Goal: Task Accomplishment & Management: Use online tool/utility

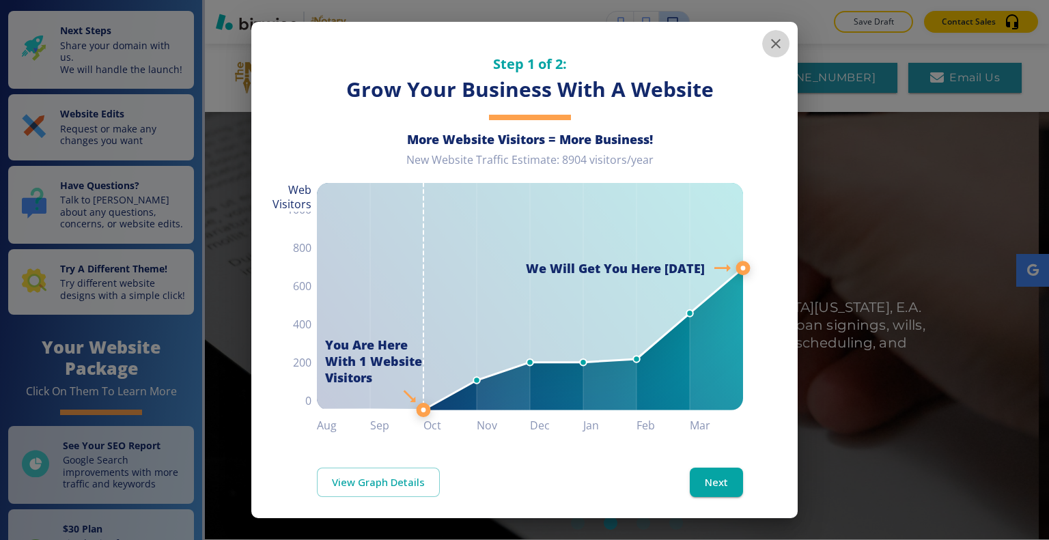
click at [768, 48] on icon "button" at bounding box center [776, 44] width 16 height 16
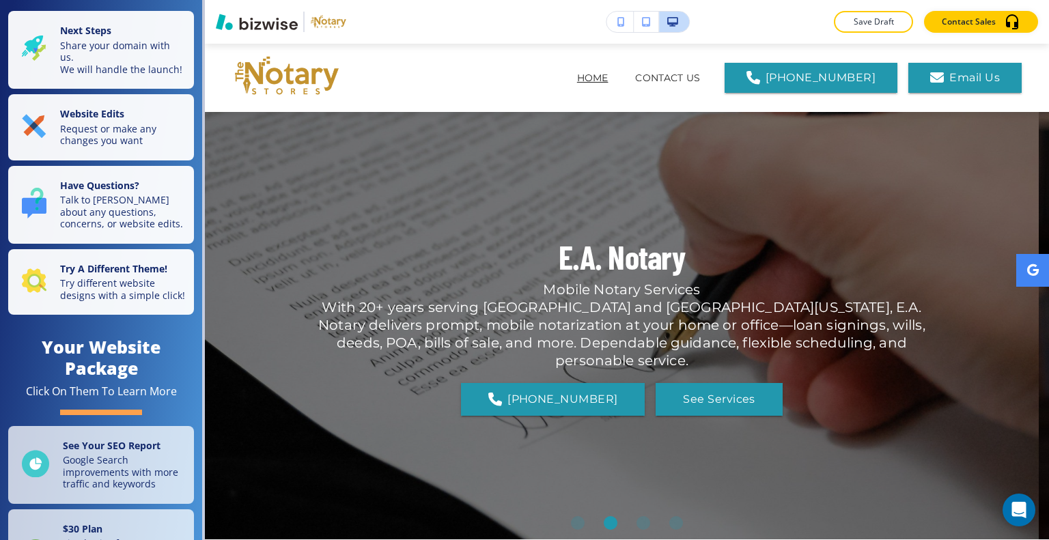
click at [857, 21] on p "Save Draft" at bounding box center [874, 22] width 44 height 12
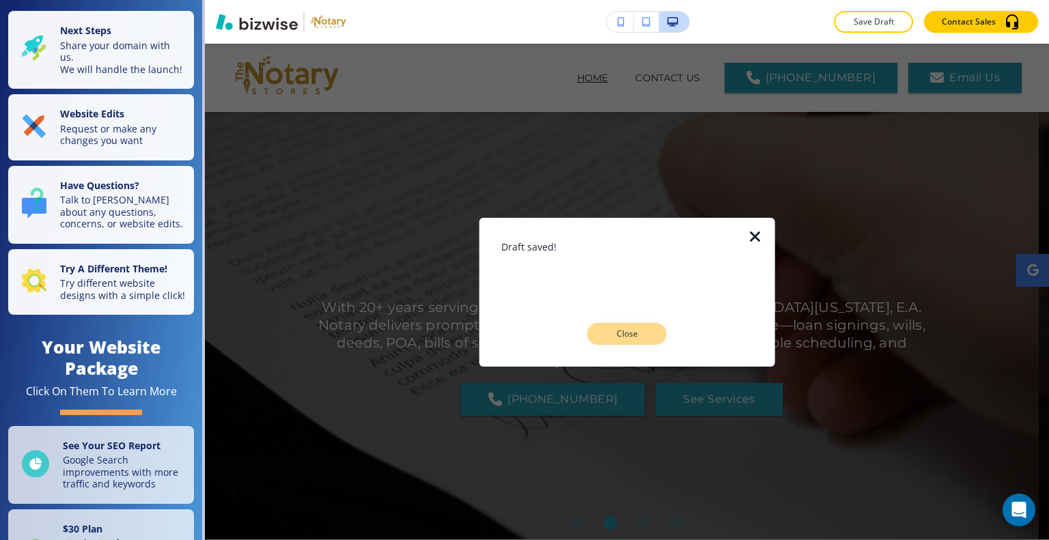
click at [636, 332] on p "Close" at bounding box center [627, 334] width 44 height 12
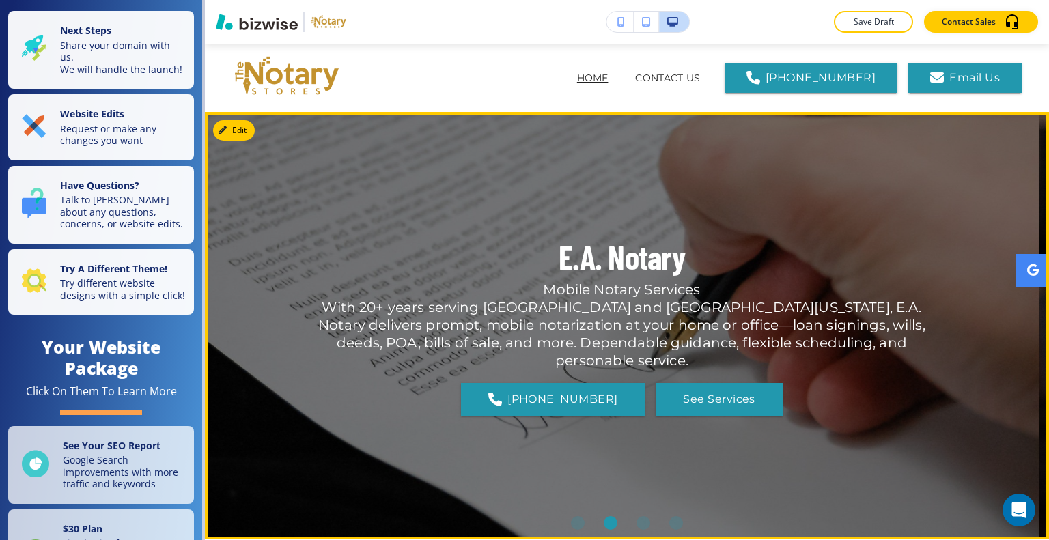
click at [852, 199] on div "E.A. Notary Mobile Notary Services With 20+ years serving Jacksonville and Sout…" at bounding box center [622, 326] width 615 height 378
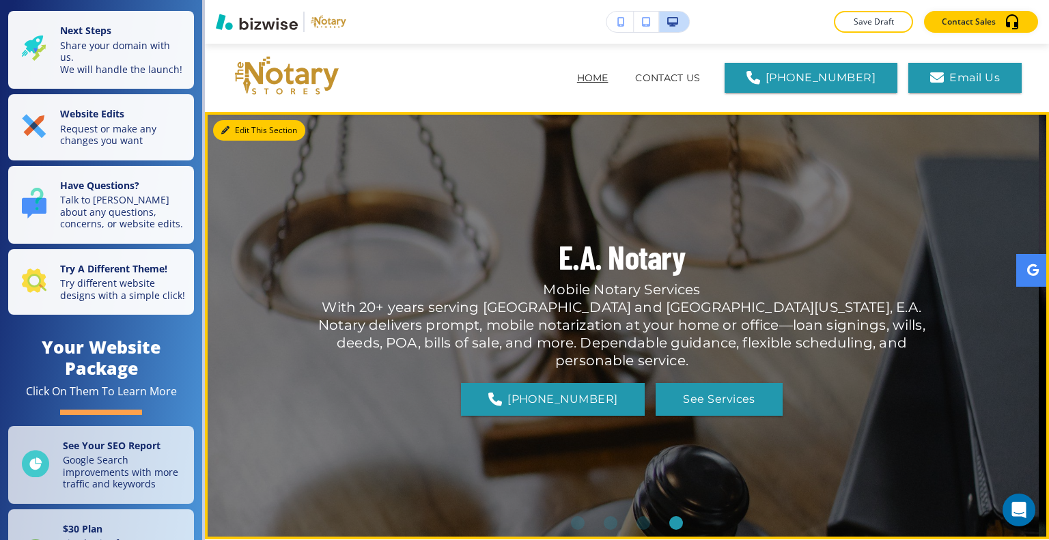
click at [234, 126] on button "Edit This Section" at bounding box center [259, 130] width 92 height 20
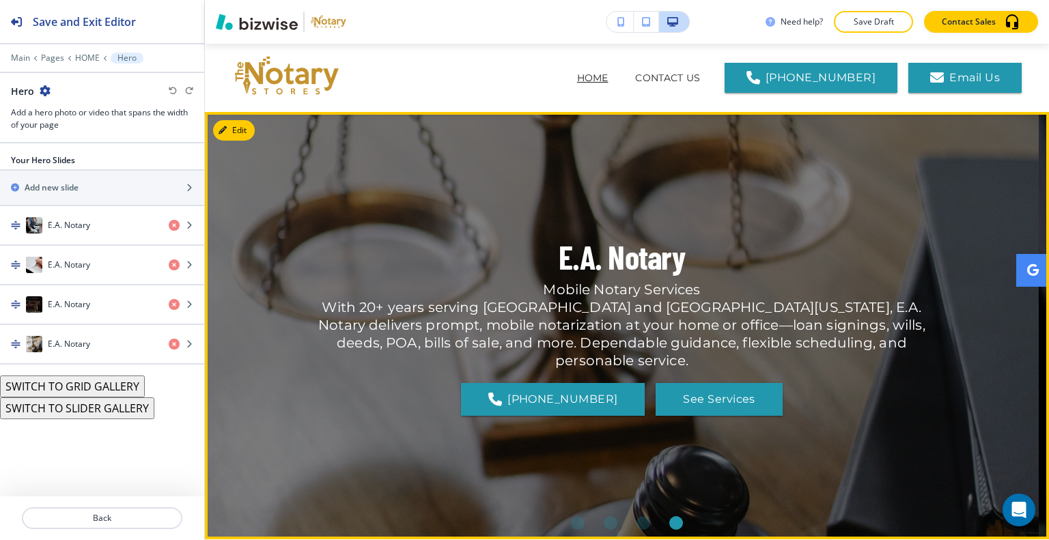
scroll to position [68, 0]
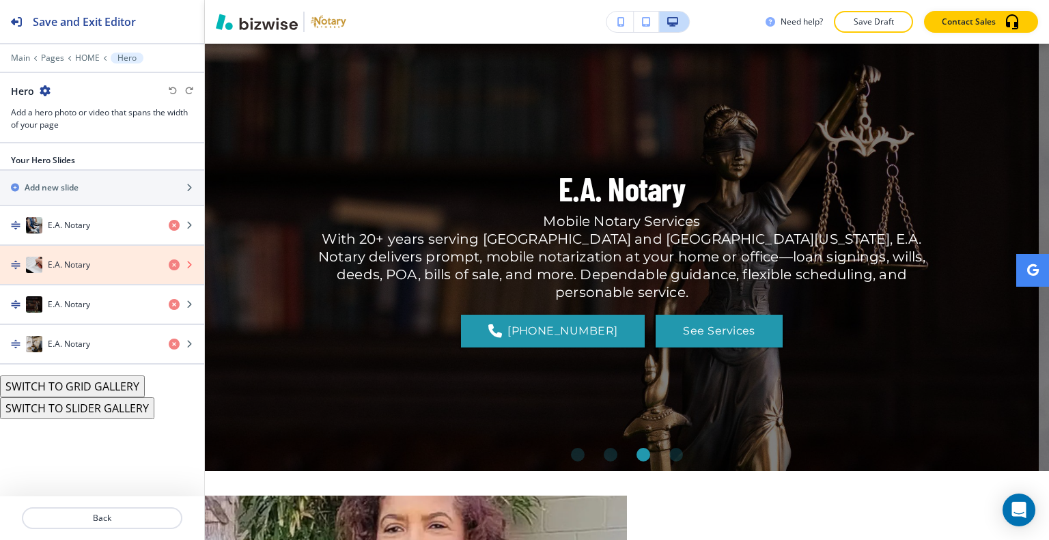
click at [172, 262] on icon "button" at bounding box center [174, 265] width 11 height 11
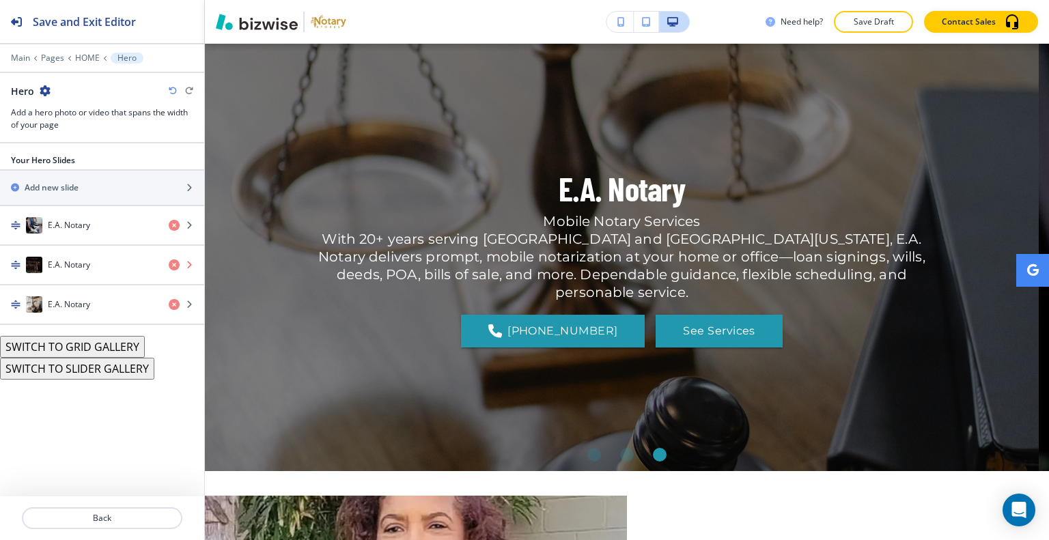
click at [172, 262] on icon "button" at bounding box center [174, 265] width 11 height 11
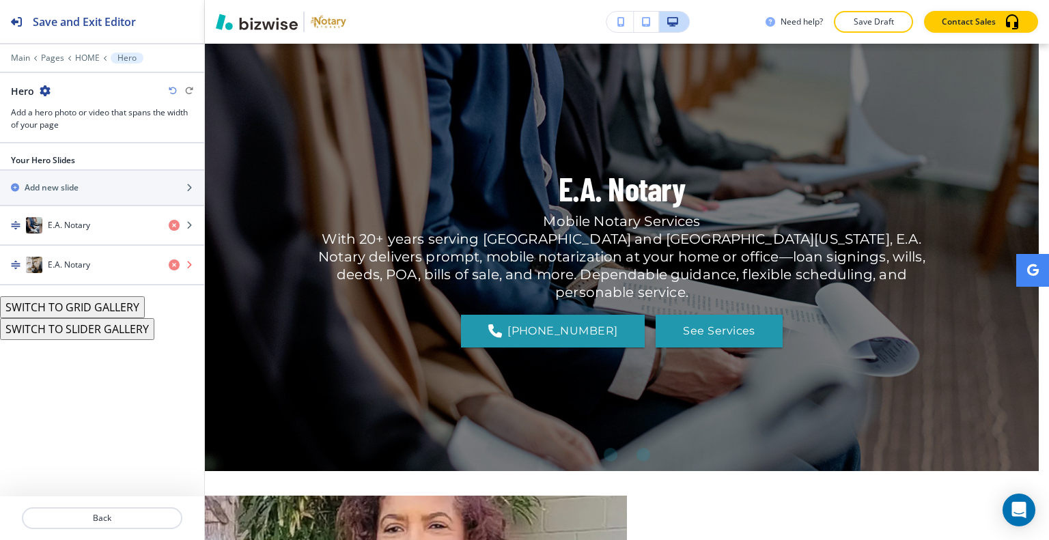
click at [172, 262] on icon "button" at bounding box center [174, 265] width 11 height 11
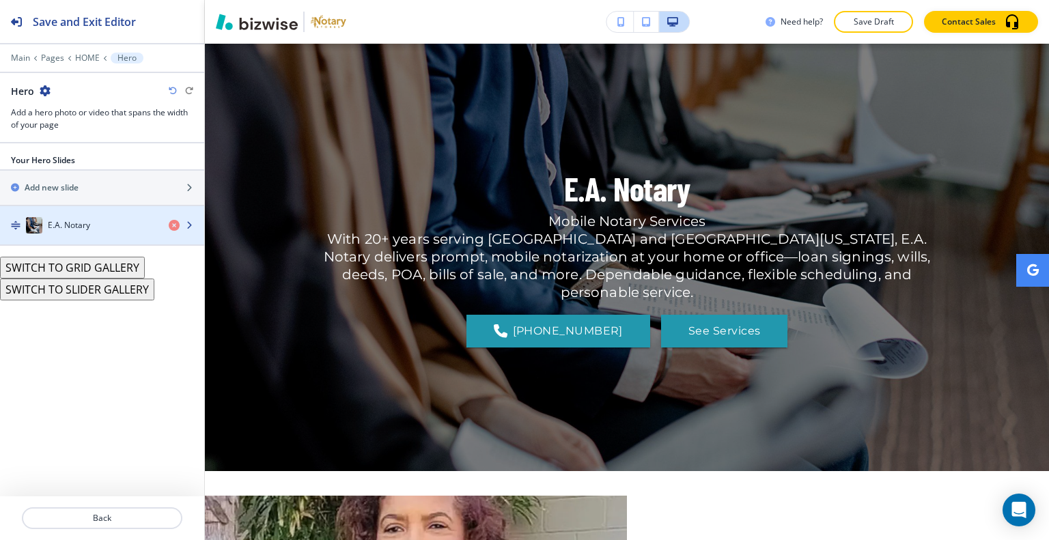
click at [98, 234] on div "button" at bounding box center [102, 239] width 204 height 11
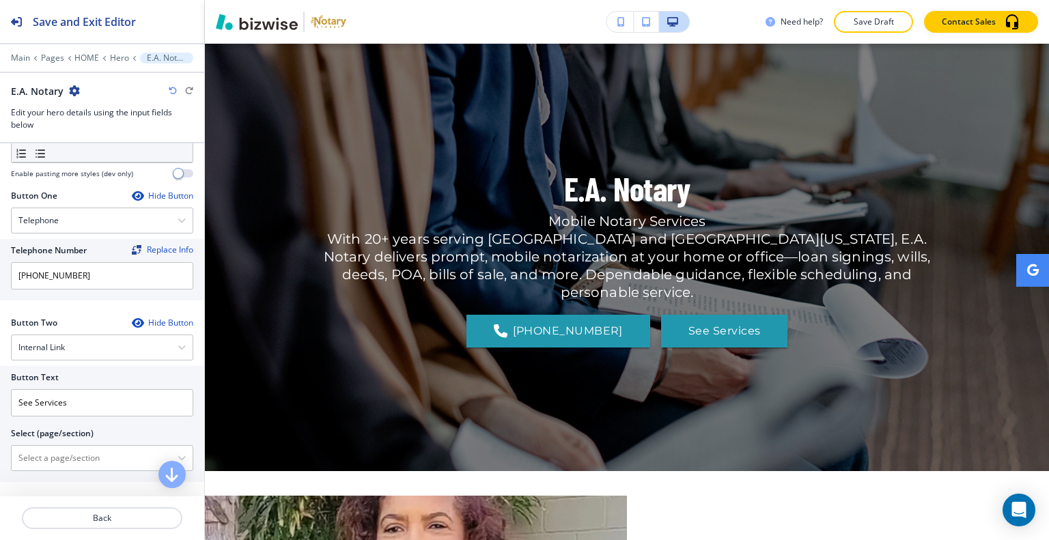
scroll to position [505, 0]
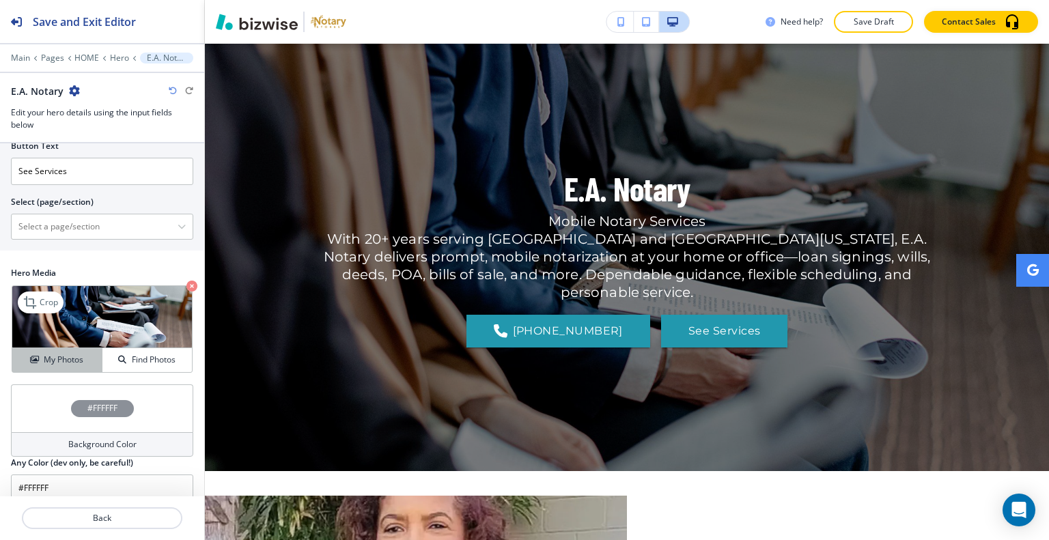
click at [68, 354] on h4 "My Photos" at bounding box center [64, 360] width 40 height 12
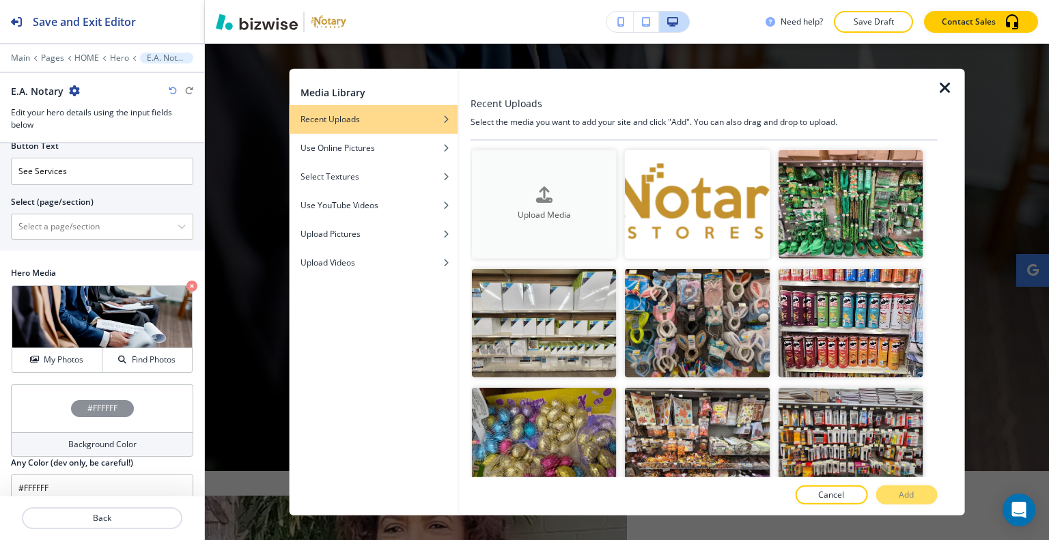
click at [523, 196] on div "Upload Media" at bounding box center [544, 204] width 145 height 35
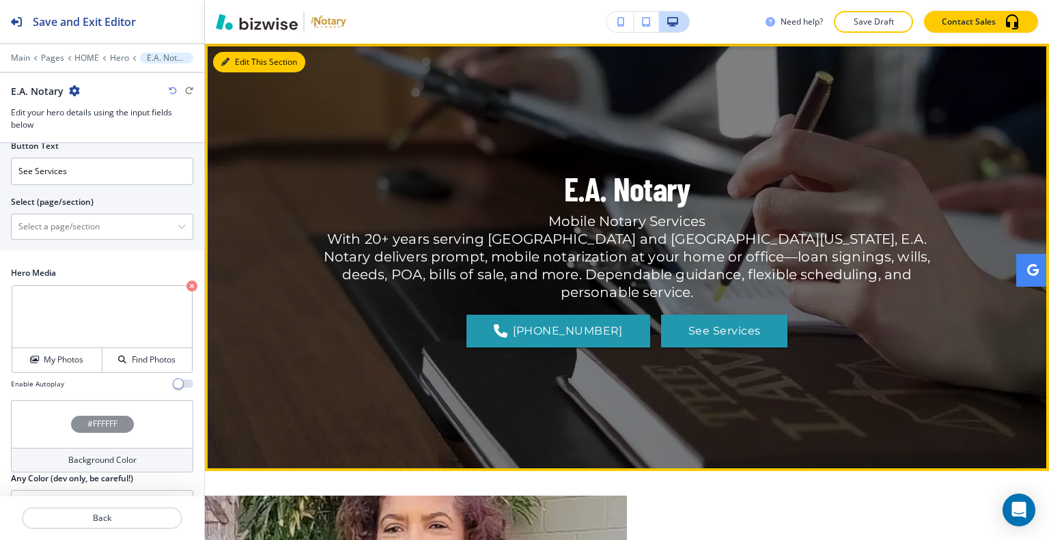
click at [242, 59] on button "Edit This Section" at bounding box center [259, 62] width 92 height 20
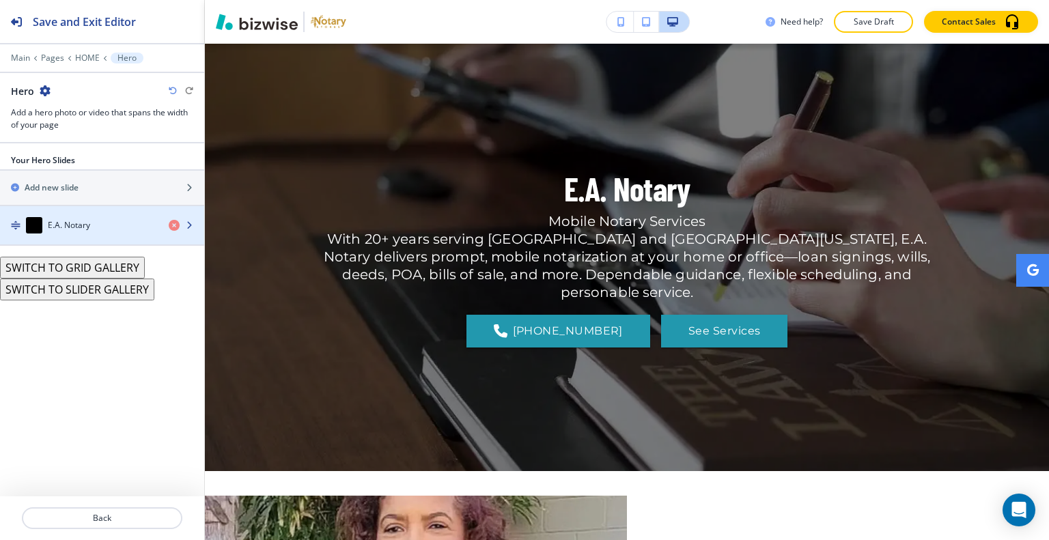
click at [107, 231] on div "E.A. Notary" at bounding box center [79, 225] width 158 height 16
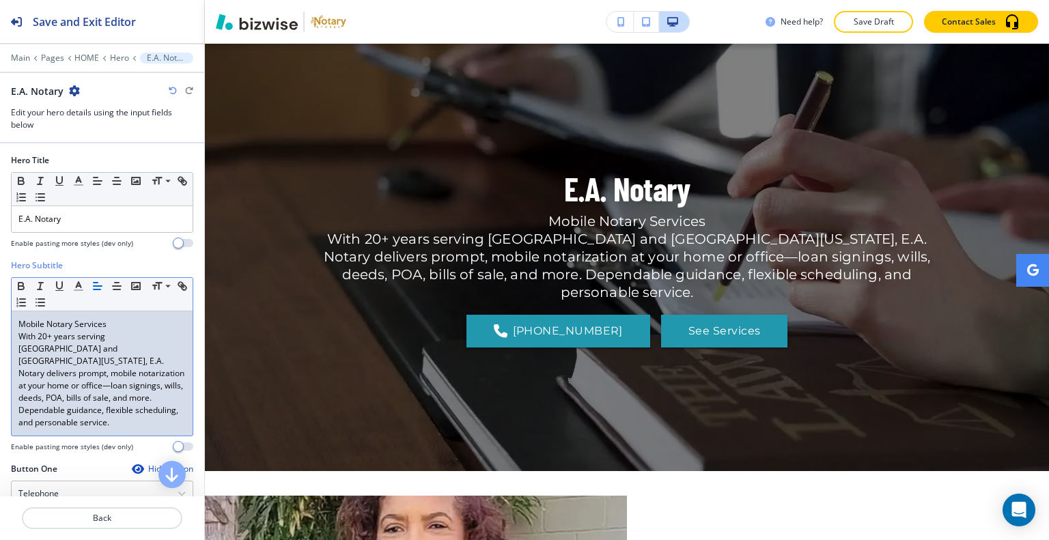
click at [16, 321] on div "Mobile Notary Services With 20+ years serving Jacksonville and Southern Georgia…" at bounding box center [102, 373] width 181 height 124
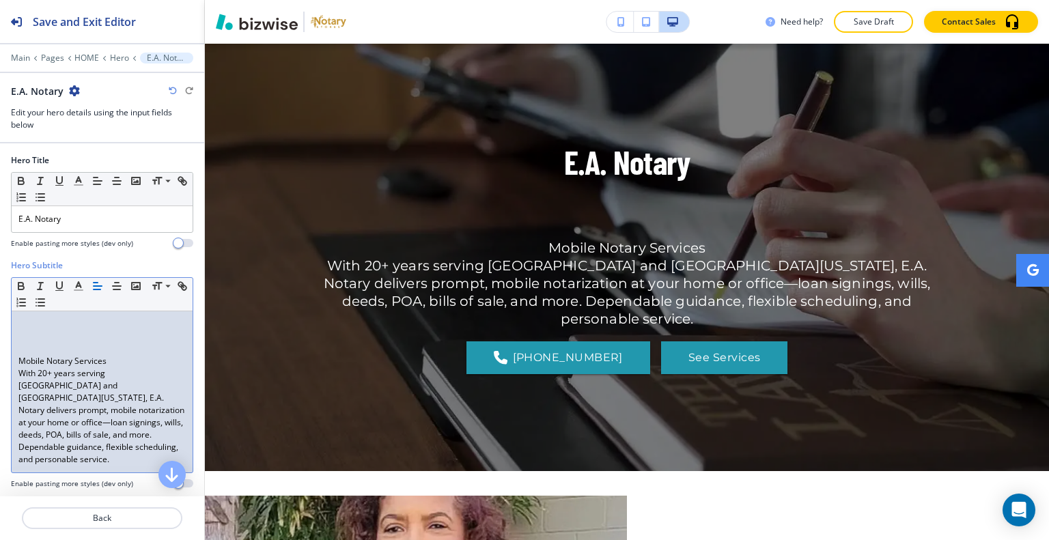
click at [25, 318] on p at bounding box center [101, 324] width 167 height 12
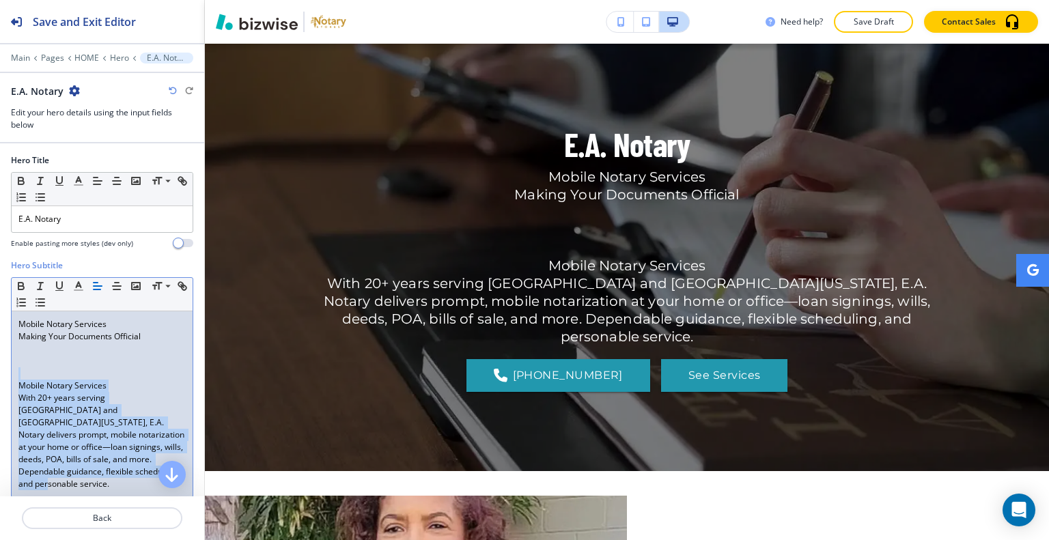
drag, startPoint x: 156, startPoint y: 473, endPoint x: 0, endPoint y: 375, distance: 183.8
click at [0, 375] on div "Hero Subtitle Small Normal Large Huge Mobile Notary Services Making Your Docume…" at bounding box center [102, 392] width 204 height 265
copy div "Mobile Notary Services With 20+ years serving Jacksonville and Southern Georgia…"
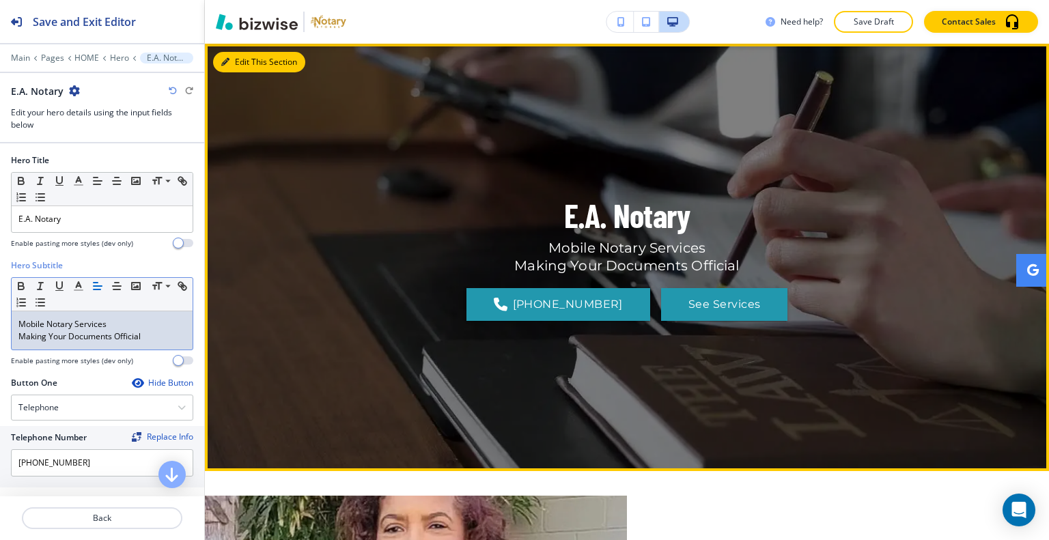
click at [251, 54] on button "Edit This Section" at bounding box center [259, 62] width 92 height 20
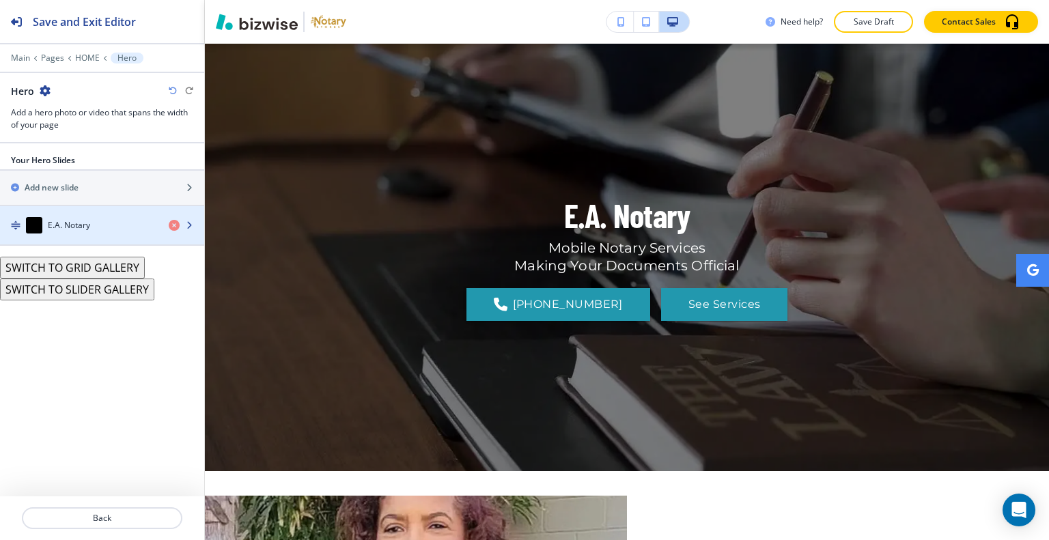
click at [81, 230] on div "E.A. Notary" at bounding box center [79, 225] width 158 height 16
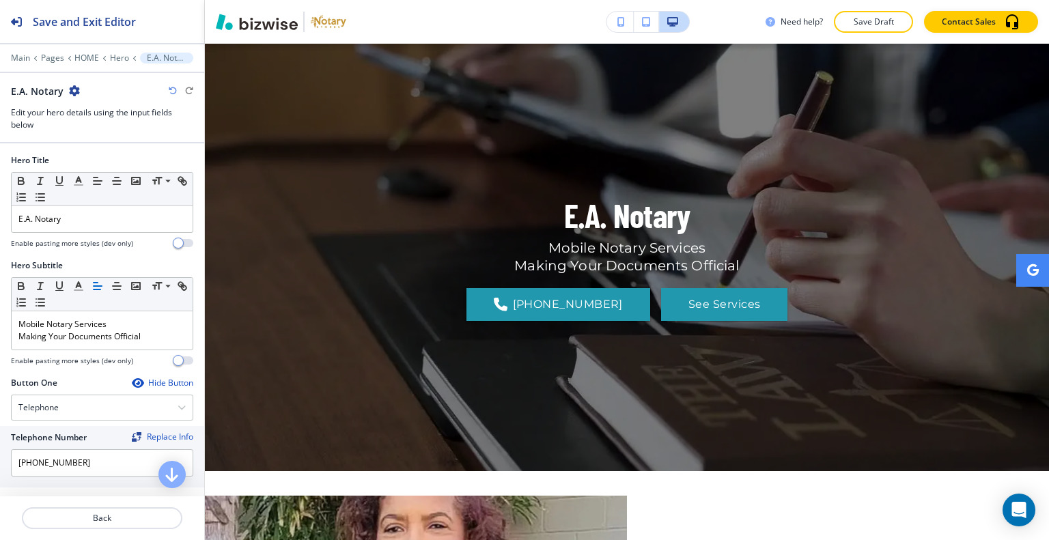
scroll to position [205, 0]
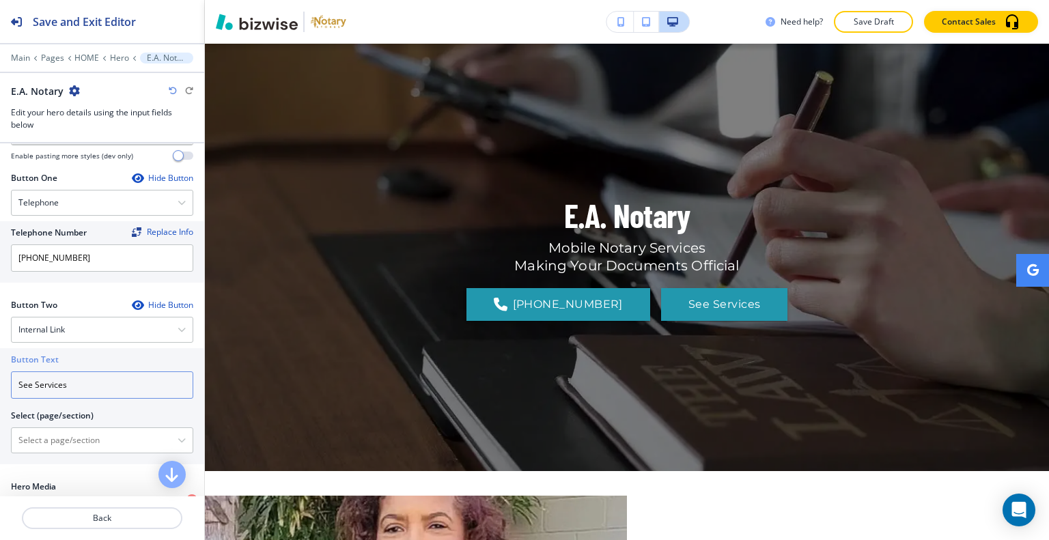
drag, startPoint x: 81, startPoint y: 389, endPoint x: 0, endPoint y: 360, distance: 86.4
click at [0, 360] on div "Button Text See Services Select (page/section) HOME HOME | Hero HOME | Media an…" at bounding box center [102, 406] width 204 height 116
type input "FREE CONSULTATION"
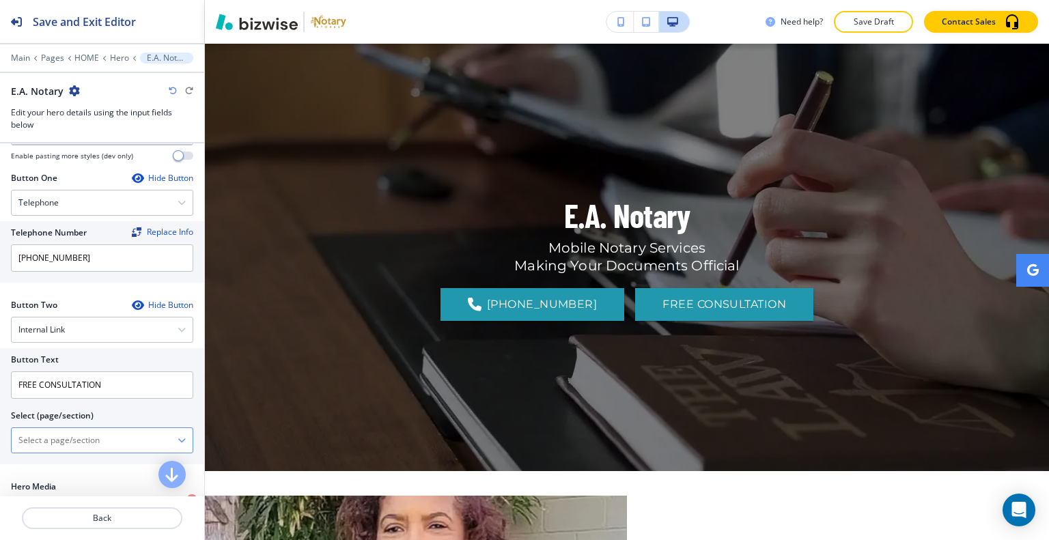
click at [75, 436] on \(page\/section\) "Manual Input" at bounding box center [95, 440] width 166 height 23
click at [69, 458] on h4 "CONTACT US" at bounding box center [101, 464] width 167 height 12
type \(page\/section\) "CONTACT US"
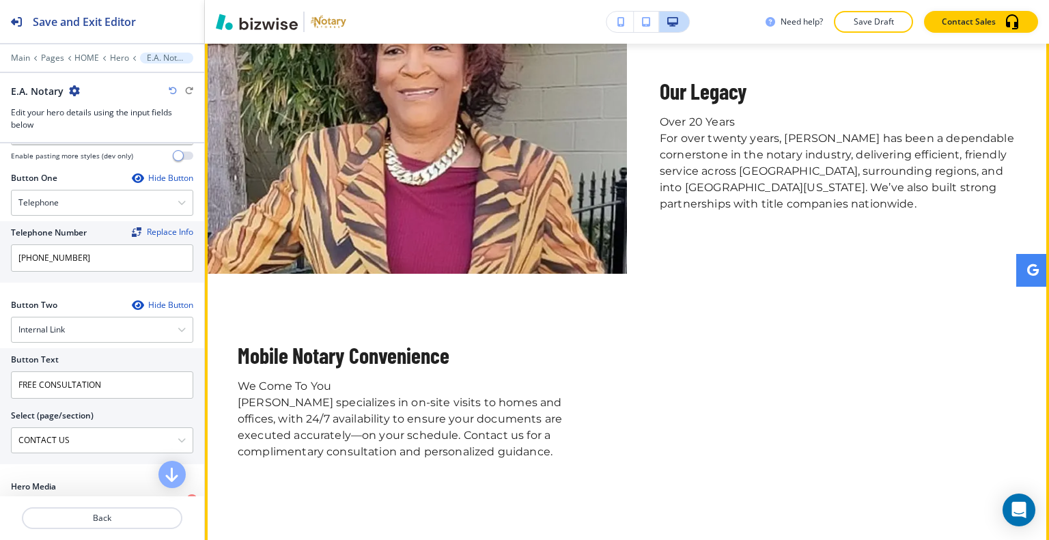
scroll to position [410, 0]
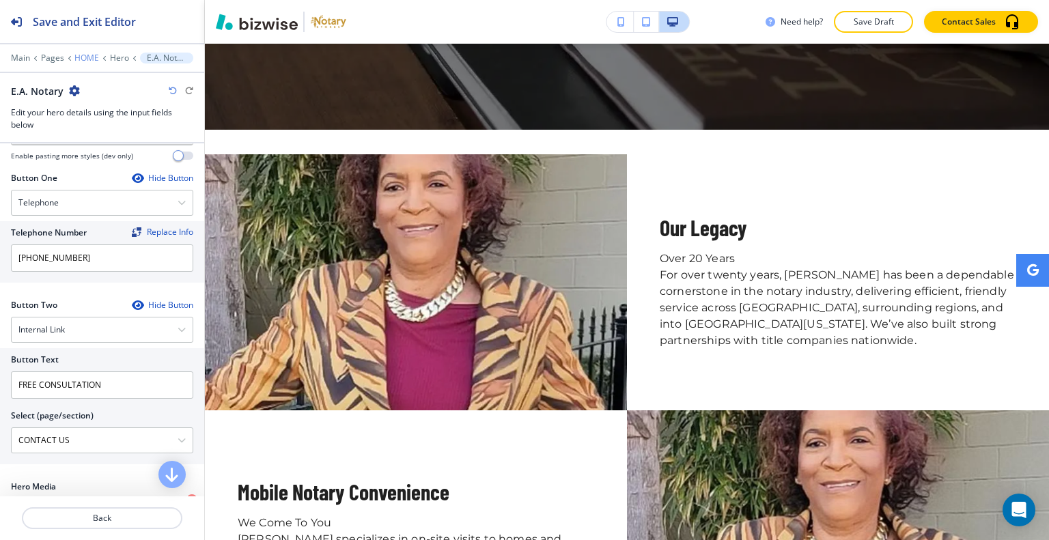
click at [86, 55] on p "HOME" at bounding box center [86, 58] width 25 height 10
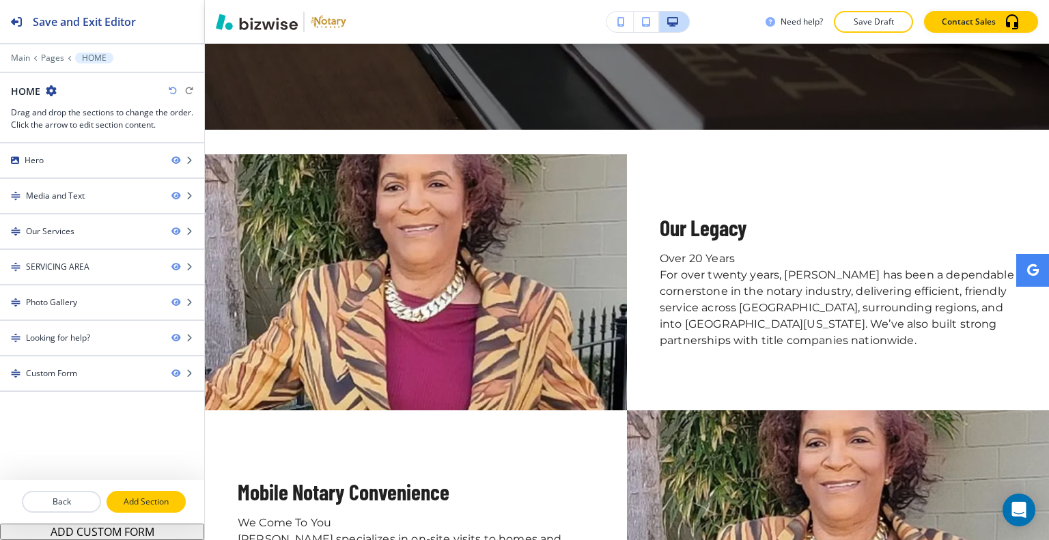
click at [162, 506] on p "Add Section" at bounding box center [146, 502] width 76 height 12
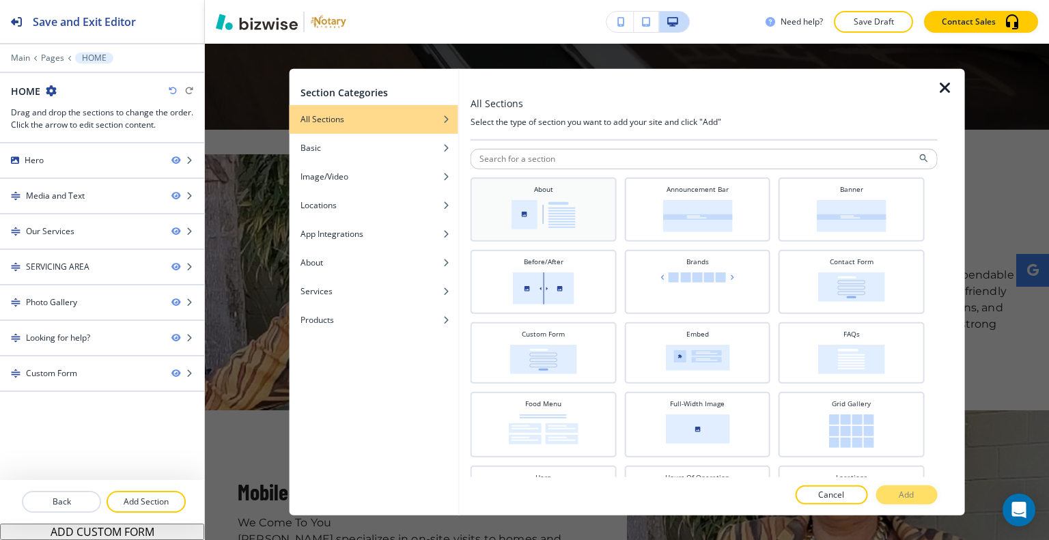
click at [538, 192] on h4 "About" at bounding box center [543, 189] width 19 height 10
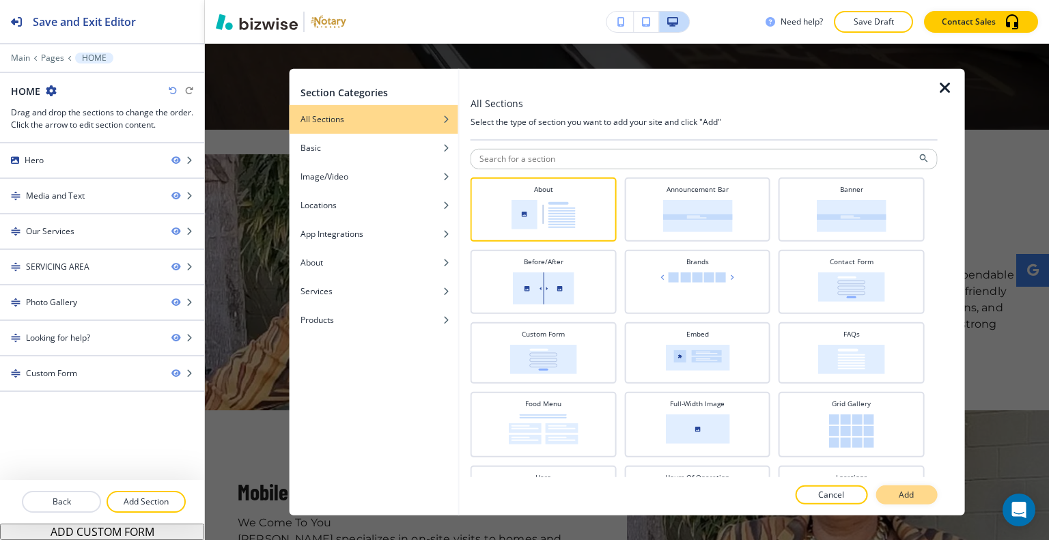
click at [921, 495] on button "Add" at bounding box center [905, 495] width 61 height 19
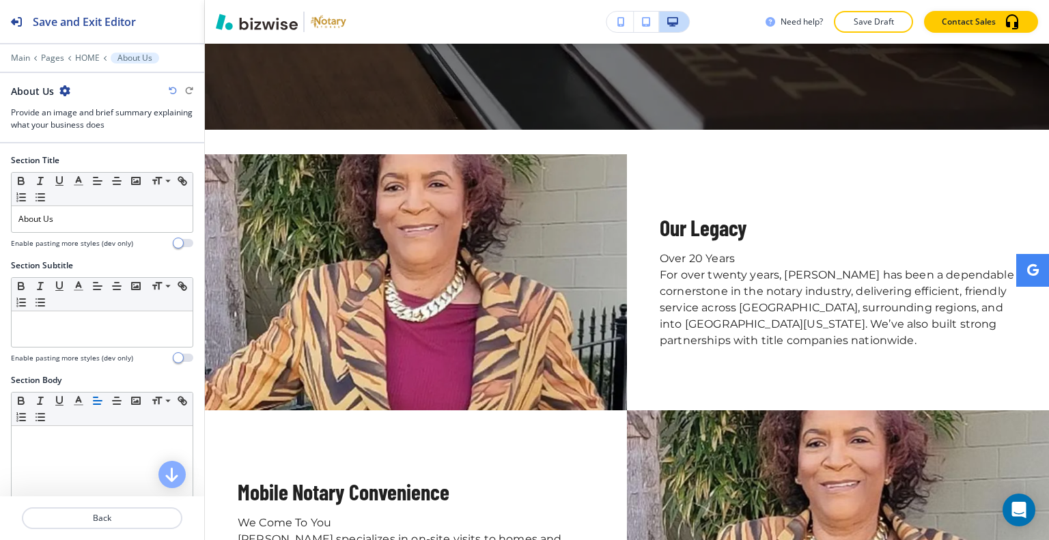
scroll to position [3417, 0]
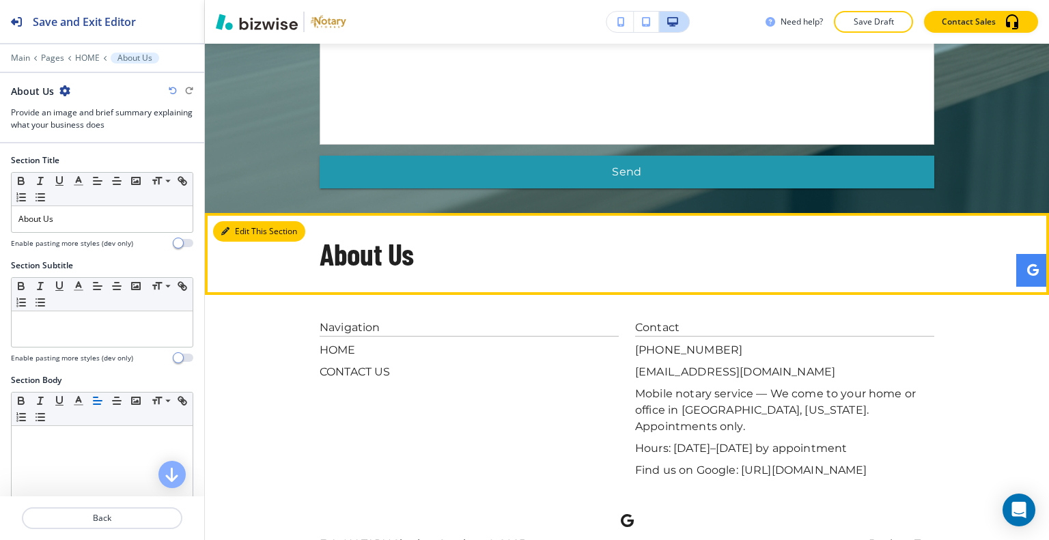
click at [237, 221] on button "Edit This Section" at bounding box center [259, 231] width 92 height 20
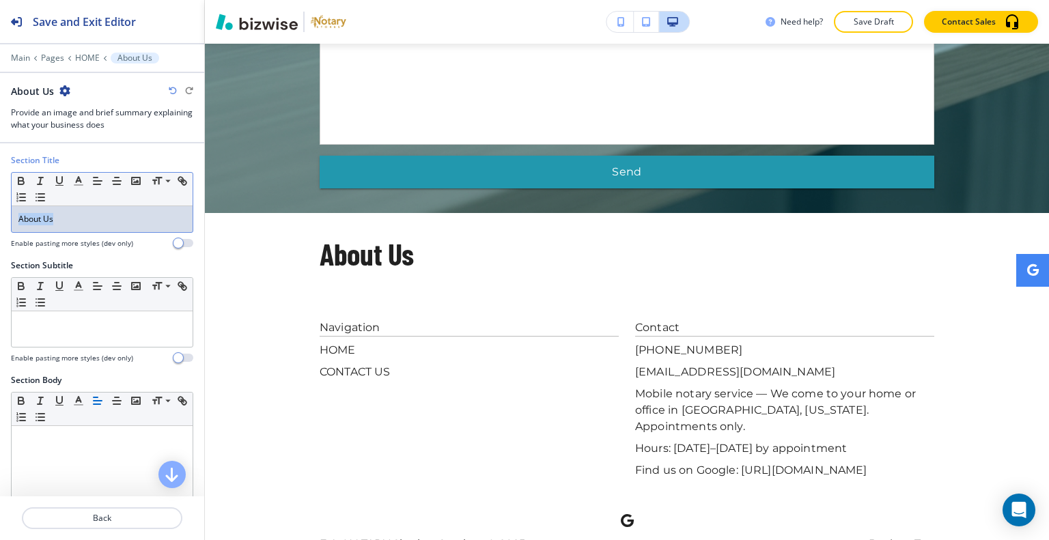
drag, startPoint x: 72, startPoint y: 215, endPoint x: 0, endPoint y: 226, distance: 72.5
click at [0, 226] on div "Section Title Small Normal Large Huge About Us Enable pasting more styles (dev …" at bounding box center [102, 206] width 204 height 105
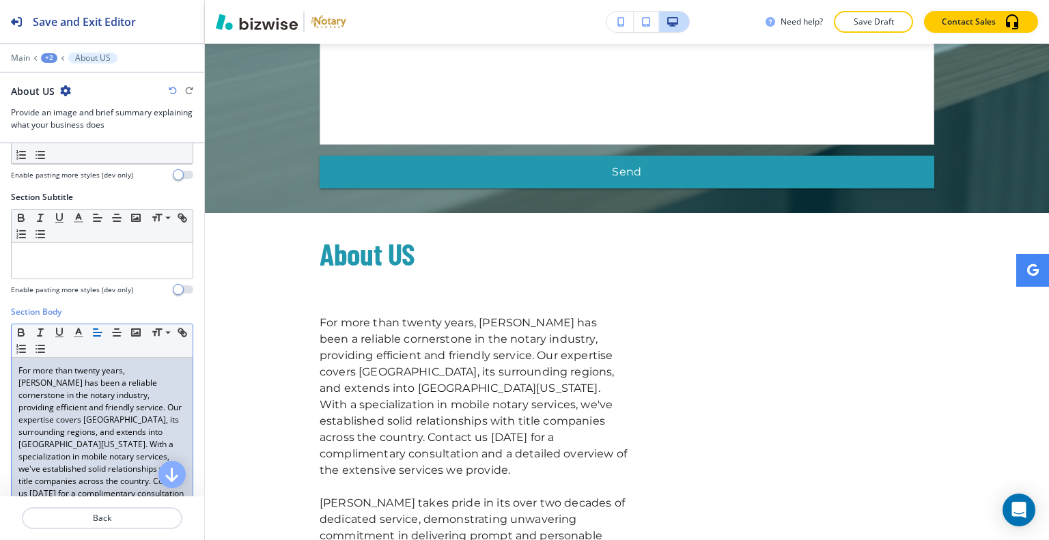
scroll to position [0, 0]
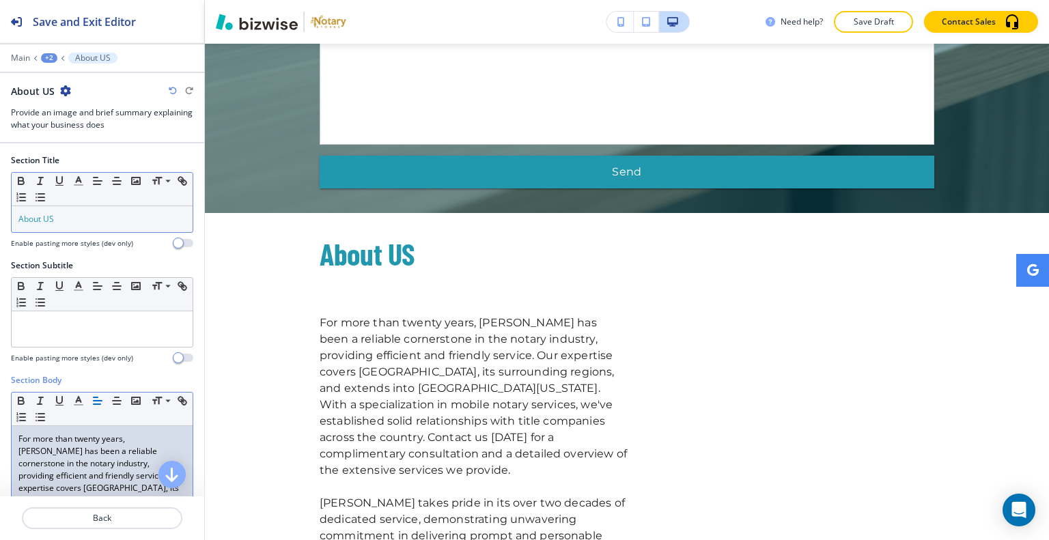
click at [107, 217] on p "About US" at bounding box center [101, 219] width 167 height 12
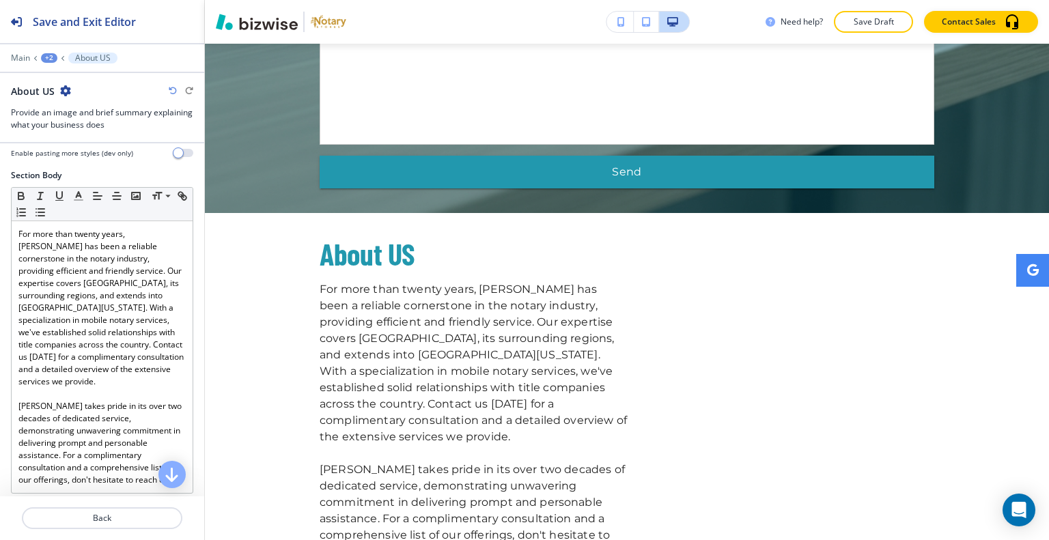
scroll to position [478, 0]
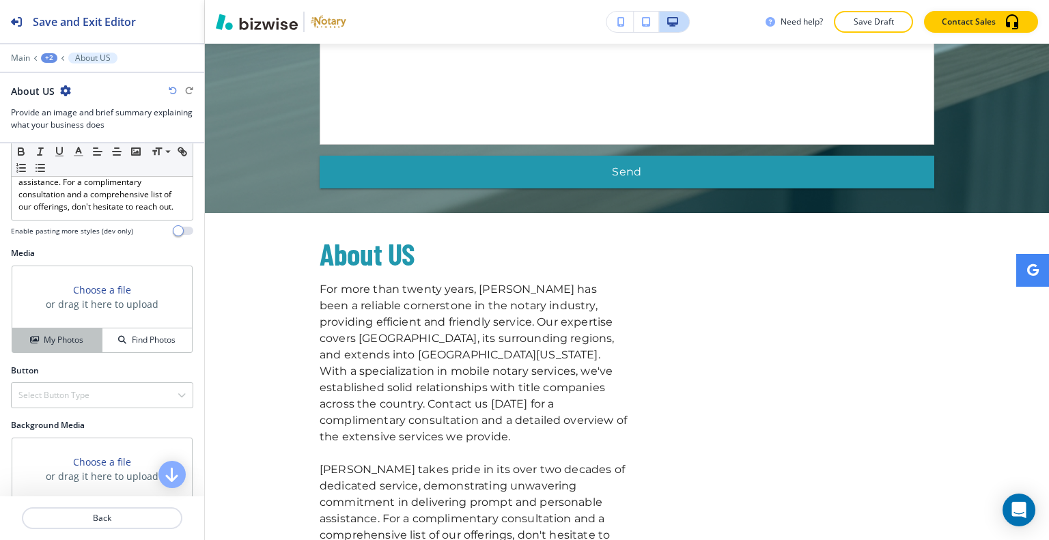
click at [79, 334] on h4 "My Photos" at bounding box center [64, 340] width 40 height 12
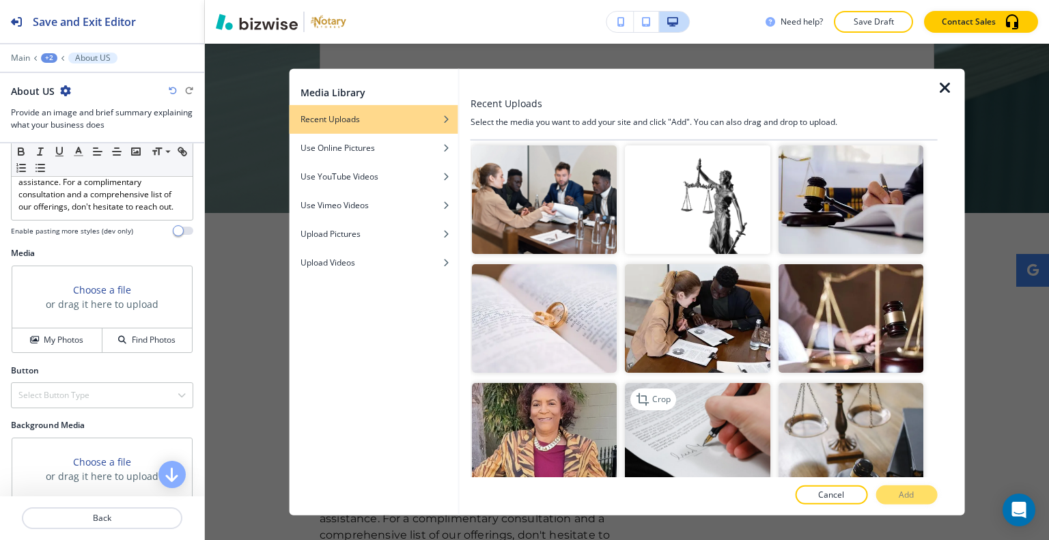
scroll to position [1024, 0]
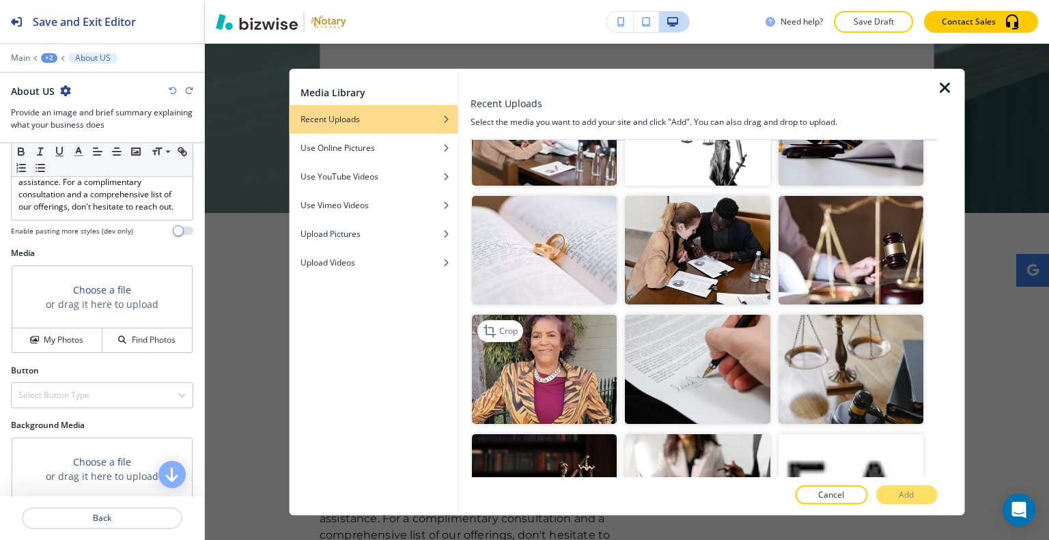
click at [557, 338] on img "button" at bounding box center [544, 369] width 145 height 109
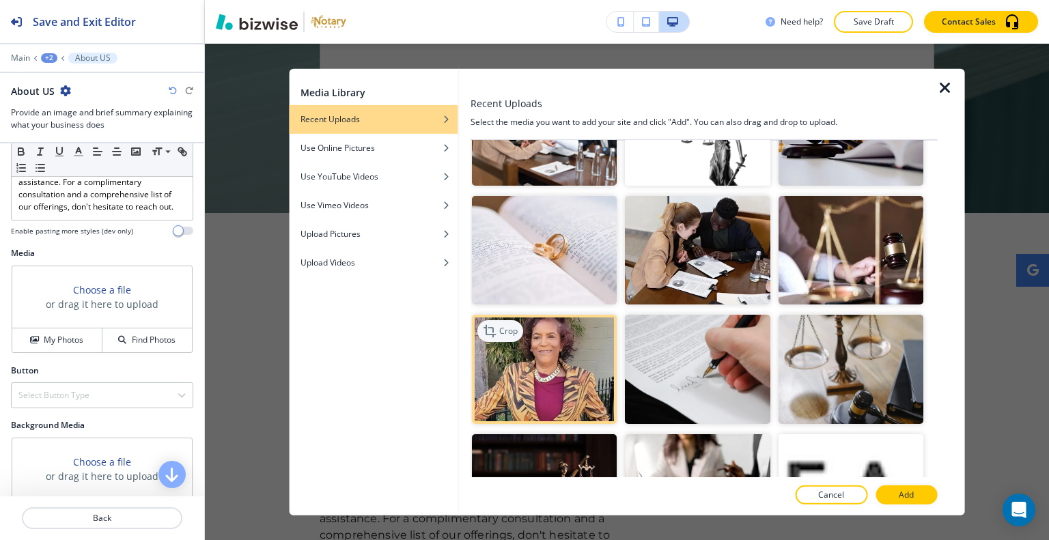
click at [519, 320] on div "Crop" at bounding box center [500, 331] width 46 height 22
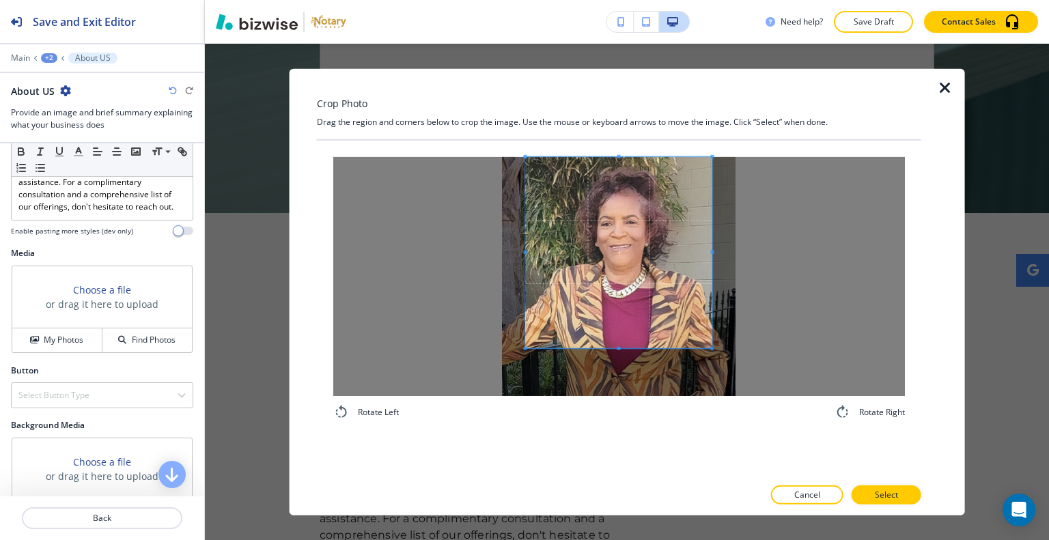
click at [615, 229] on span at bounding box center [618, 251] width 186 height 191
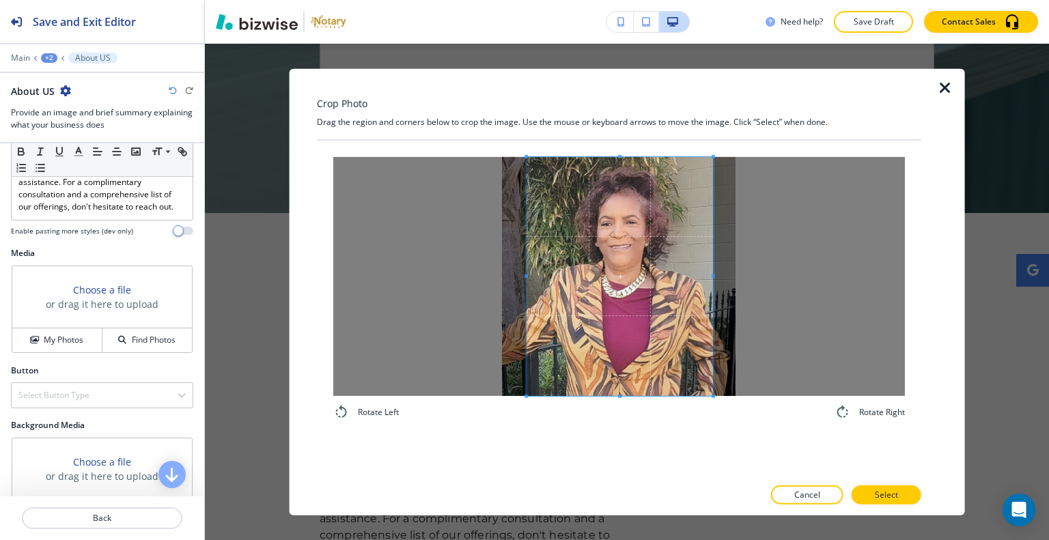
click at [613, 428] on div "Rotate Left Rotate Right" at bounding box center [619, 288] width 604 height 296
click at [862, 488] on button "Select" at bounding box center [887, 495] width 70 height 19
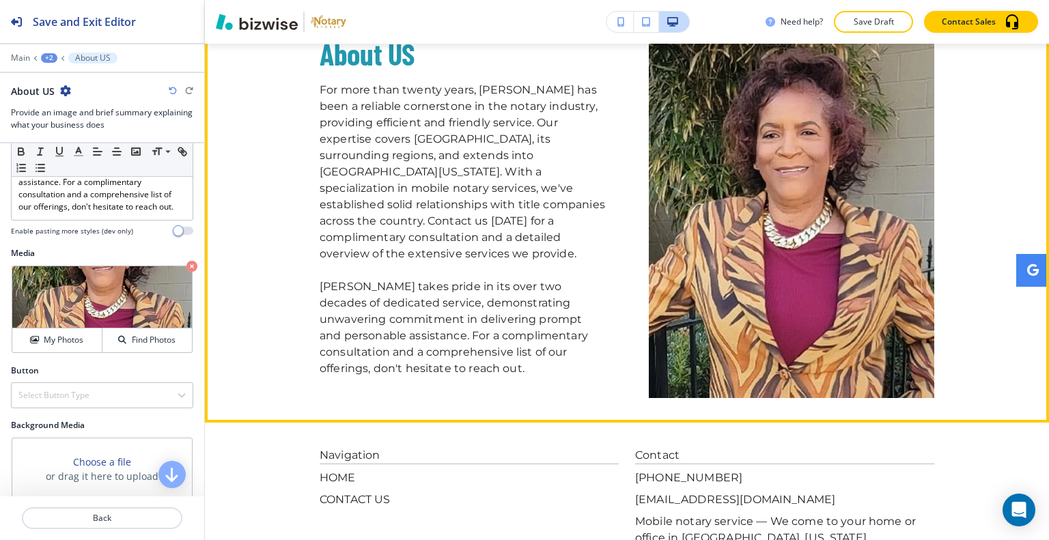
scroll to position [3486, 0]
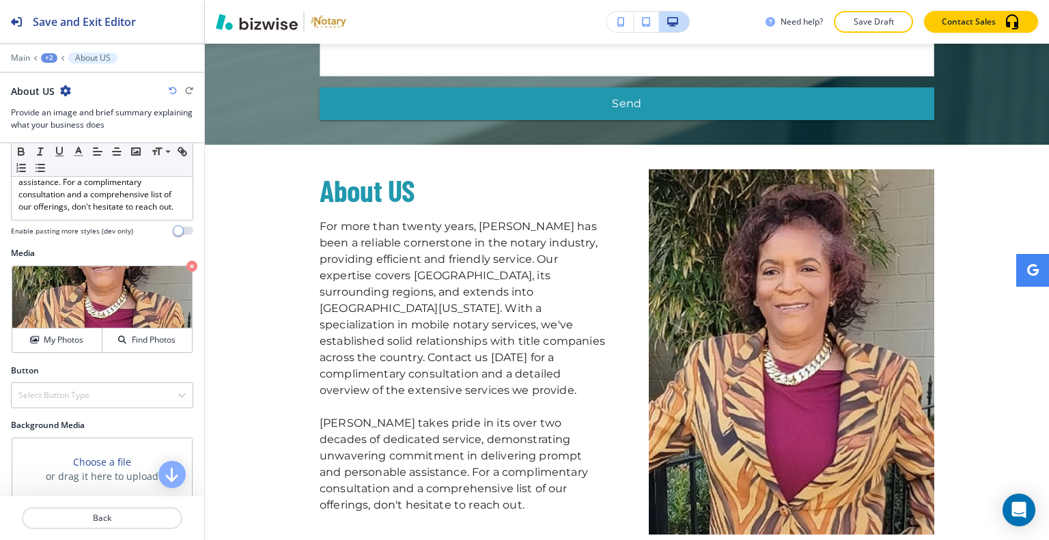
click at [40, 51] on div at bounding box center [102, 48] width 204 height 8
click at [48, 55] on div "+2" at bounding box center [49, 58] width 16 height 10
click at [71, 100] on p "HOME" at bounding box center [85, 104] width 70 height 12
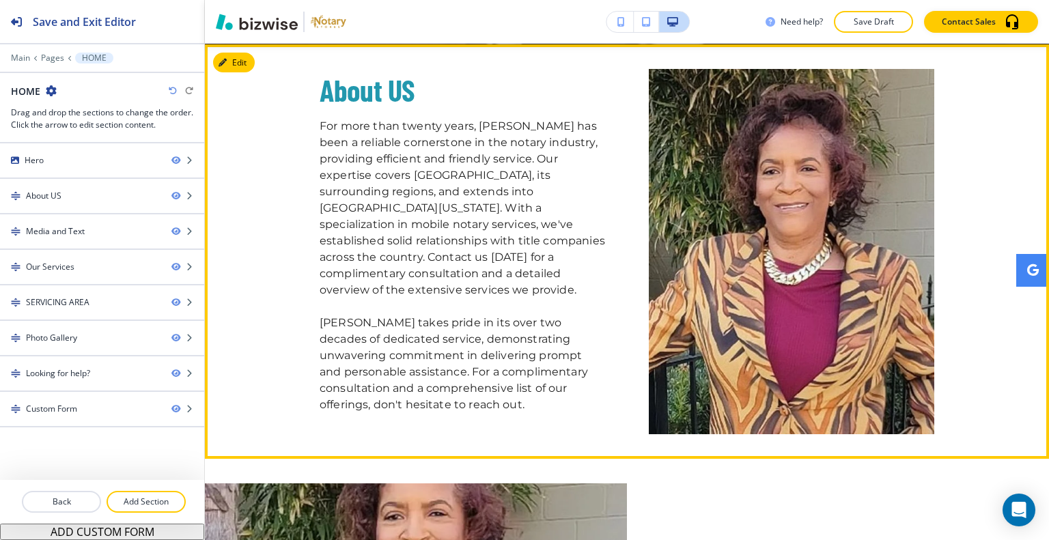
scroll to position [768, 0]
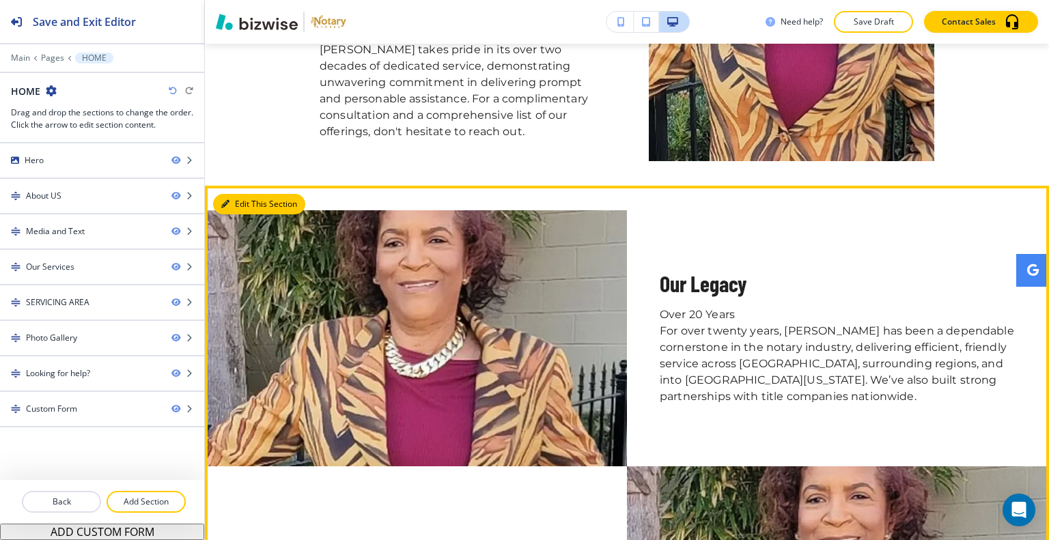
click at [238, 198] on button "Edit This Section" at bounding box center [259, 204] width 92 height 20
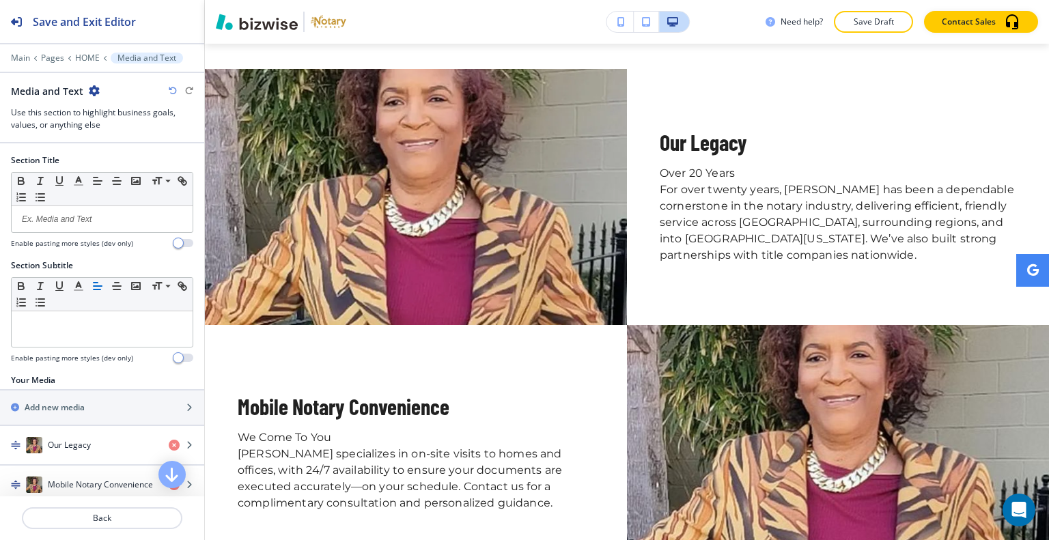
click at [89, 91] on icon "button" at bounding box center [94, 90] width 11 height 11
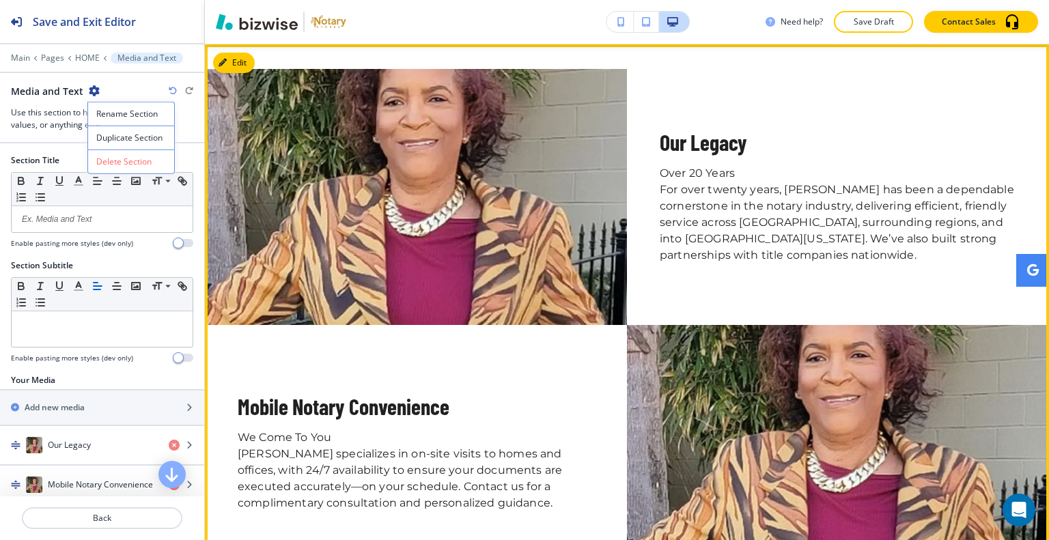
click at [302, 380] on div "Mobile Notary Convenience We Come To You E. A. Notary specializes in on-site vi…" at bounding box center [416, 453] width 356 height 256
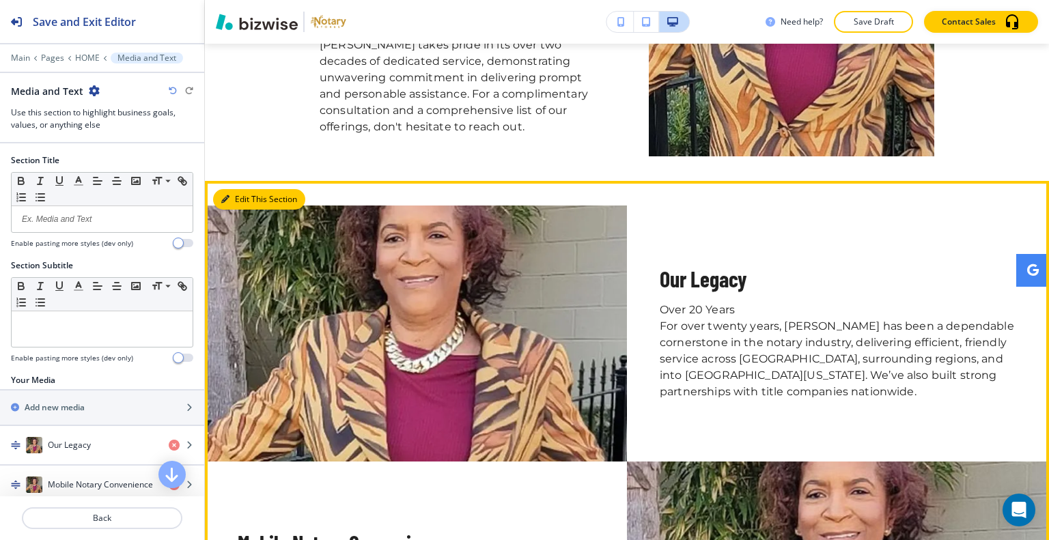
click at [236, 193] on button "Edit This Section" at bounding box center [259, 199] width 92 height 20
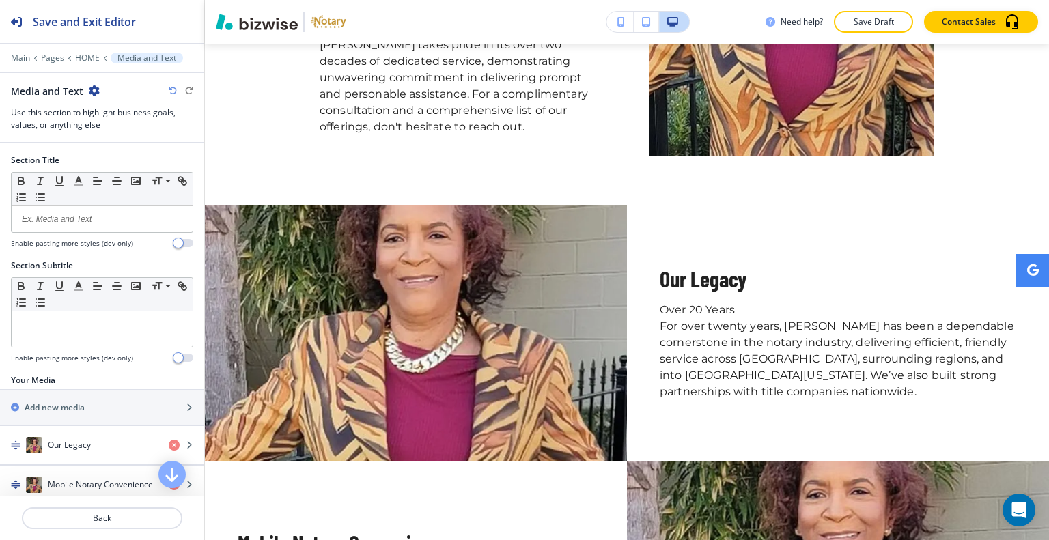
click at [86, 89] on div "Media and Text" at bounding box center [55, 91] width 89 height 14
click at [94, 91] on icon "button" at bounding box center [94, 90] width 11 height 11
click at [149, 167] on button "Delete Section" at bounding box center [130, 162] width 87 height 25
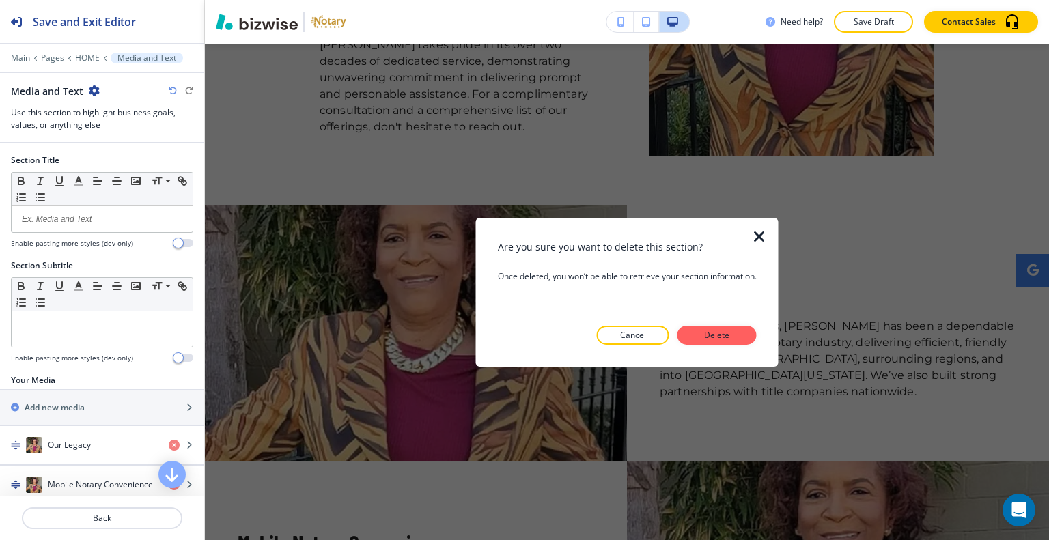
click at [712, 338] on p "Delete" at bounding box center [717, 335] width 33 height 12
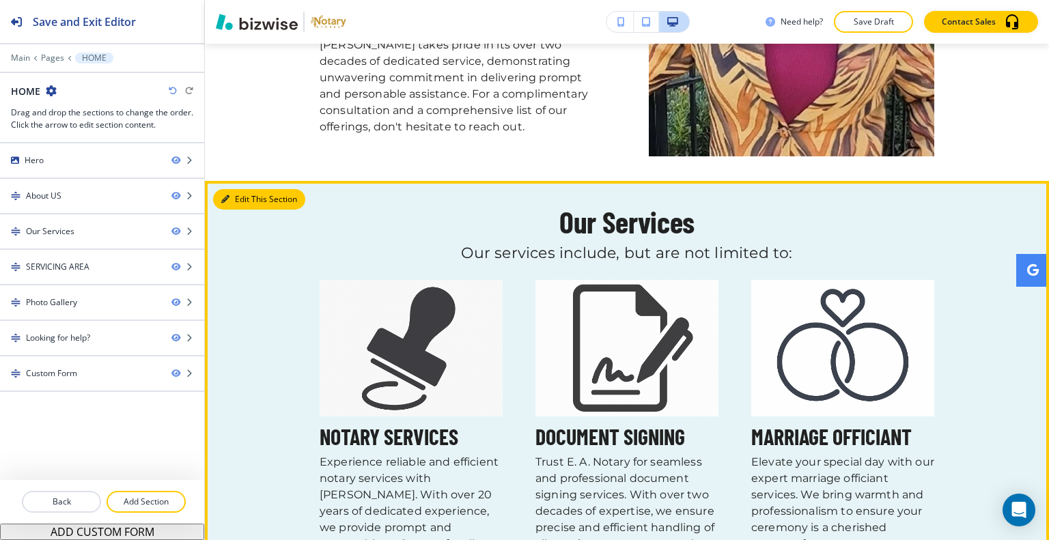
click at [235, 189] on button "Edit This Section" at bounding box center [259, 199] width 92 height 20
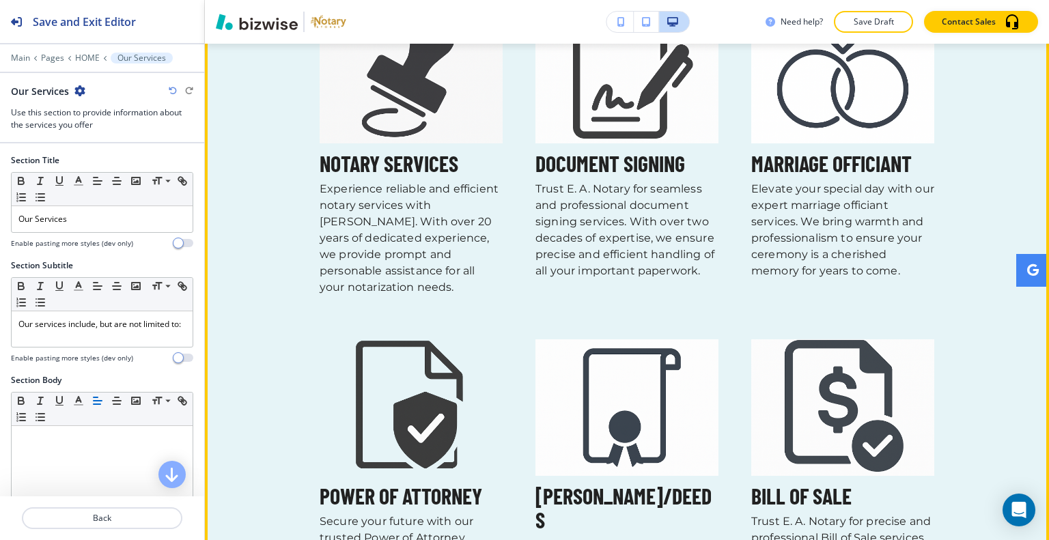
scroll to position [841, 0]
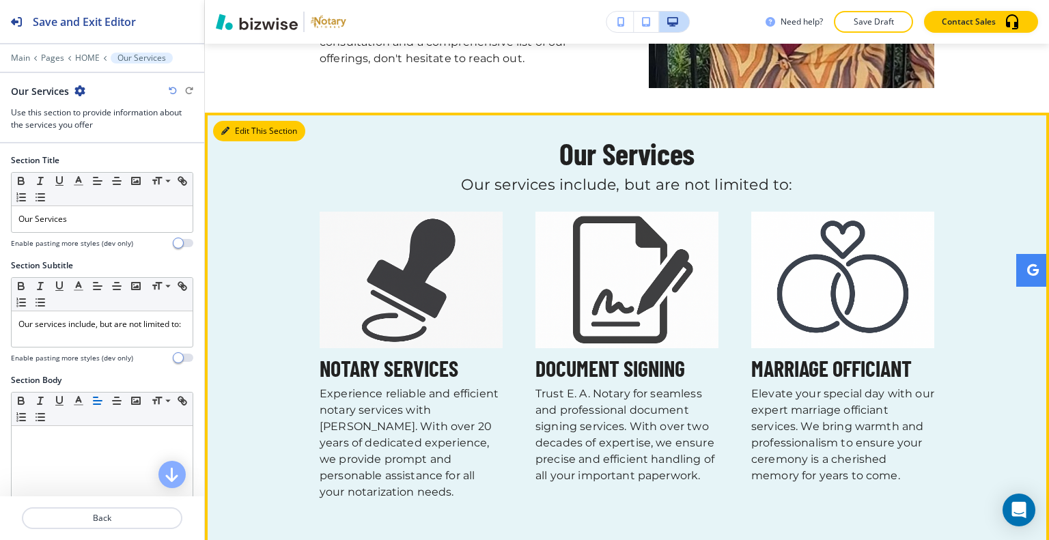
click at [227, 128] on icon "button" at bounding box center [225, 131] width 8 height 8
click at [240, 129] on button "Edit This Section" at bounding box center [259, 131] width 92 height 20
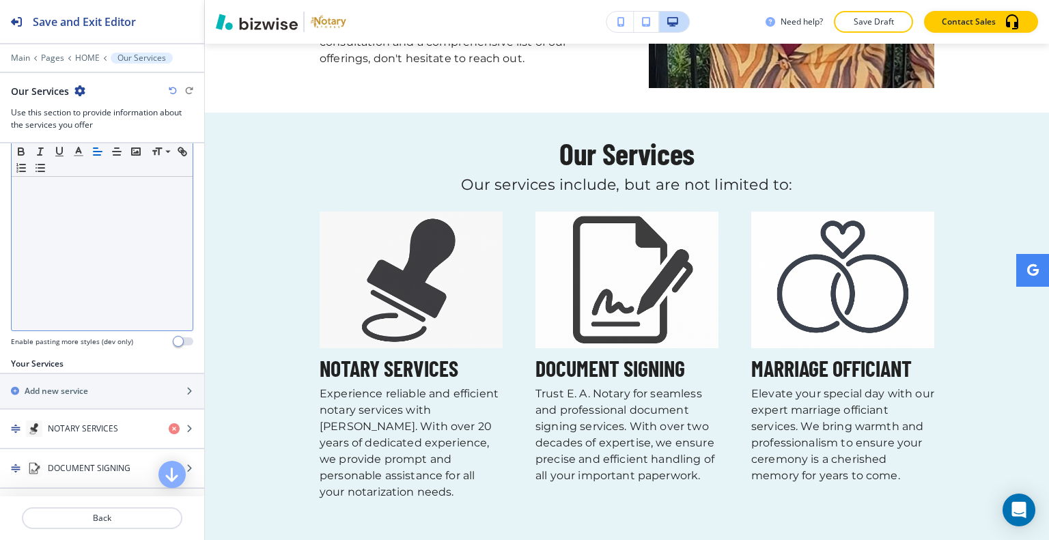
scroll to position [341, 0]
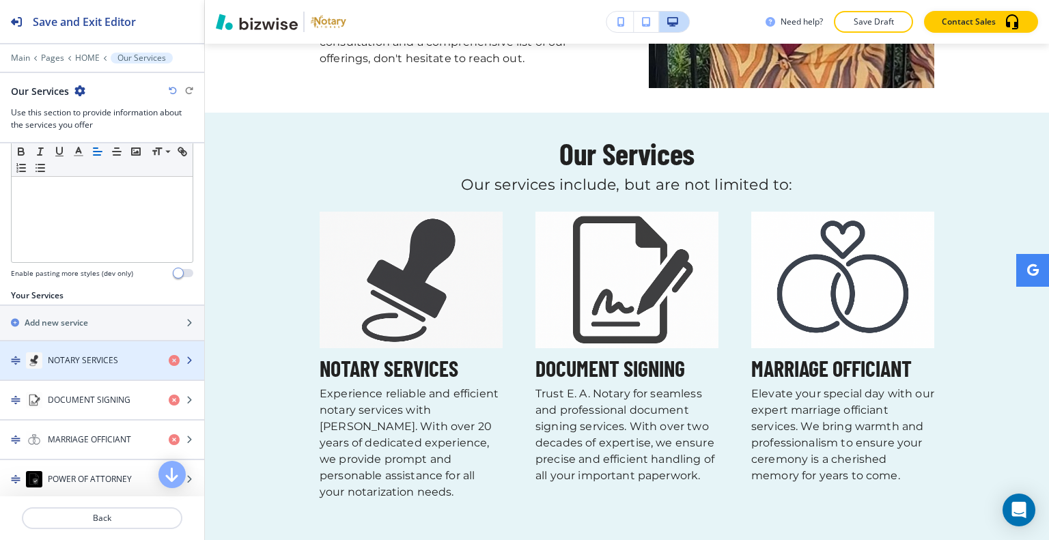
click at [85, 363] on h4 "NOTARY SERVICES" at bounding box center [83, 360] width 70 height 12
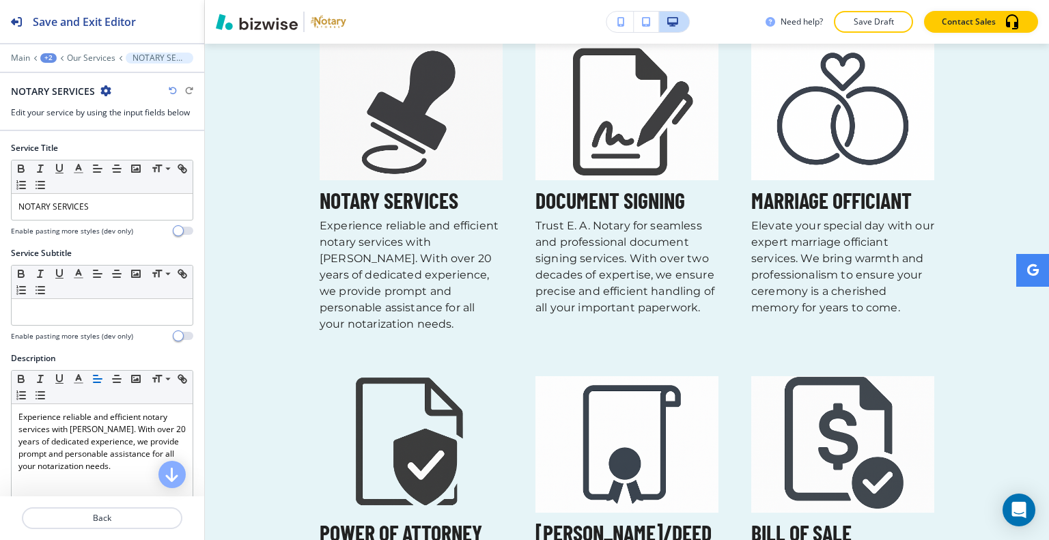
scroll to position [273, 0]
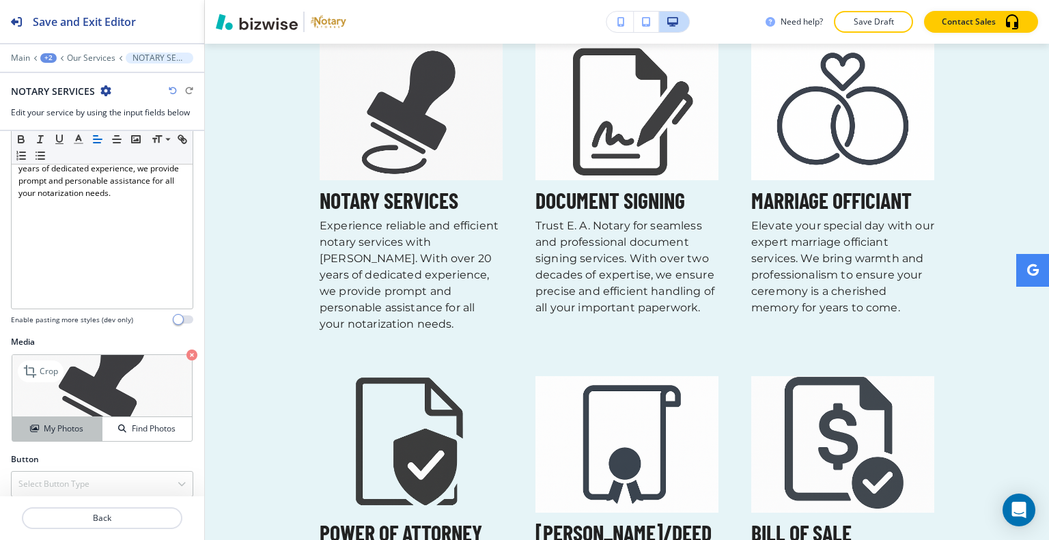
click at [74, 431] on h4 "My Photos" at bounding box center [64, 429] width 40 height 12
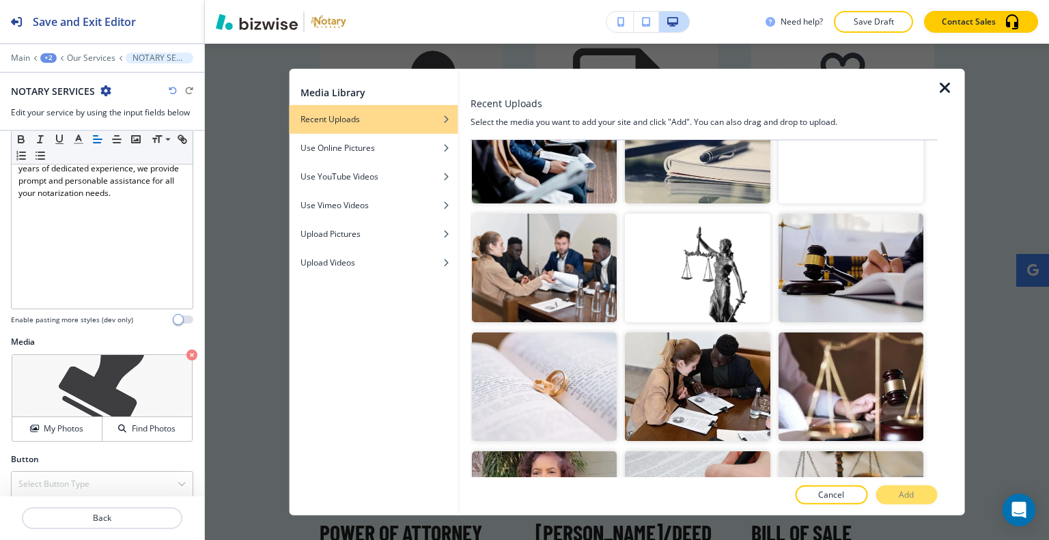
scroll to position [1067, 0]
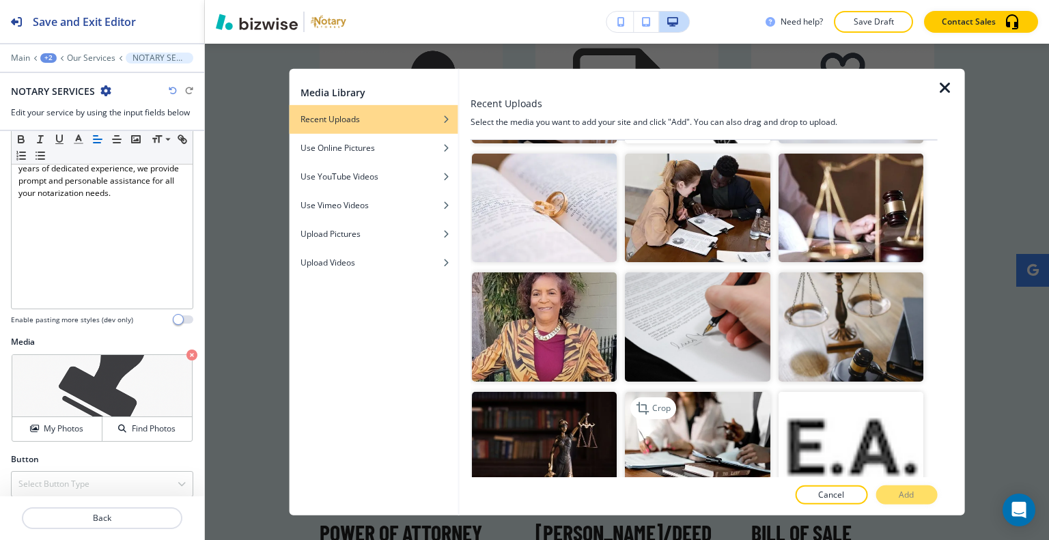
click at [725, 391] on img "button" at bounding box center [697, 445] width 145 height 109
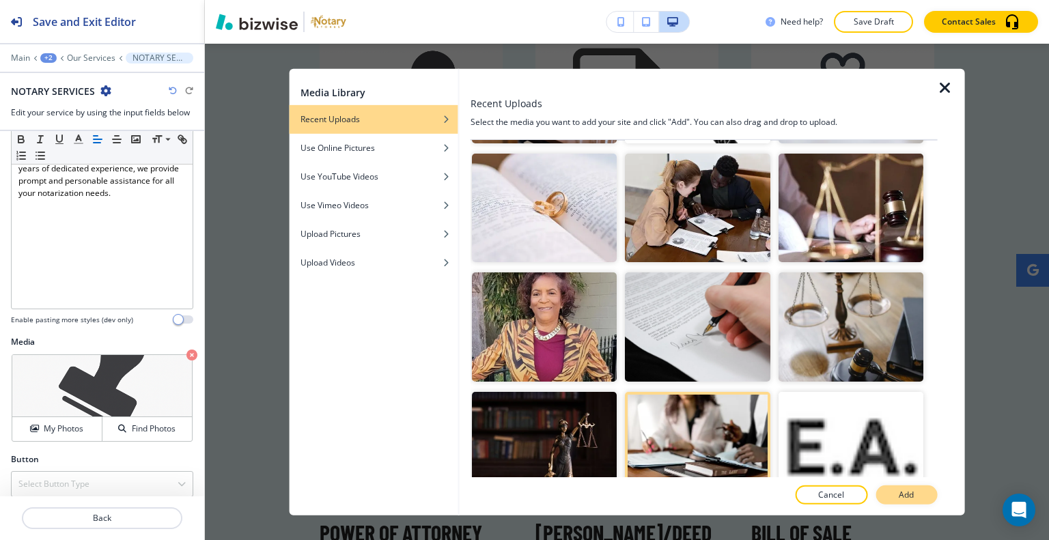
click at [893, 498] on button "Add" at bounding box center [905, 495] width 61 height 19
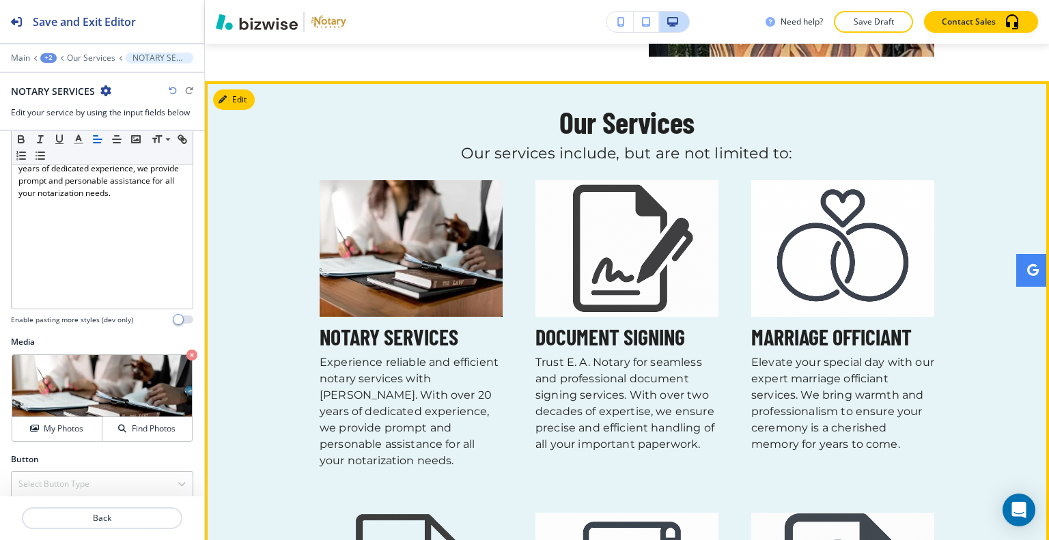
scroll to position [804, 0]
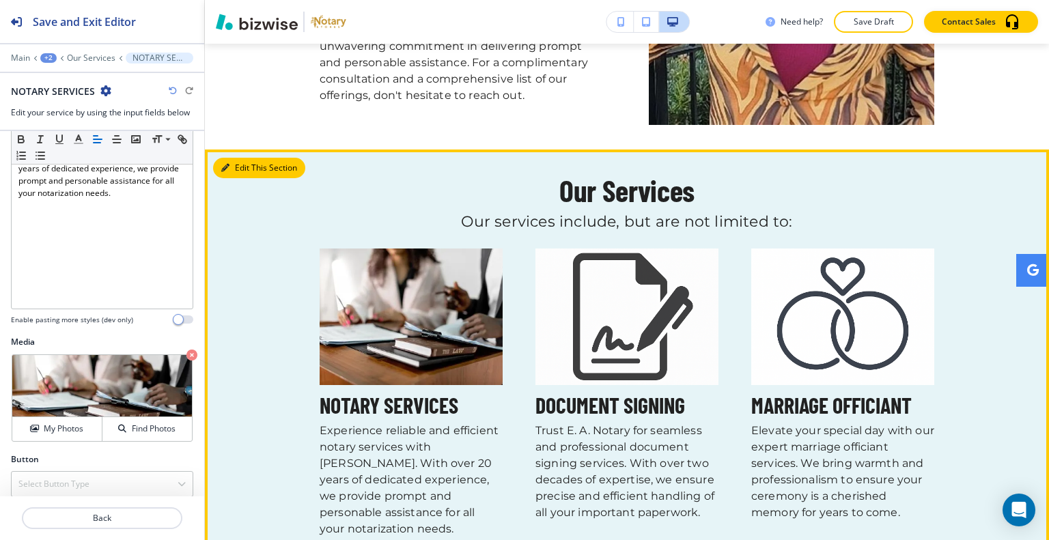
click at [229, 163] on button "Edit This Section" at bounding box center [259, 168] width 92 height 20
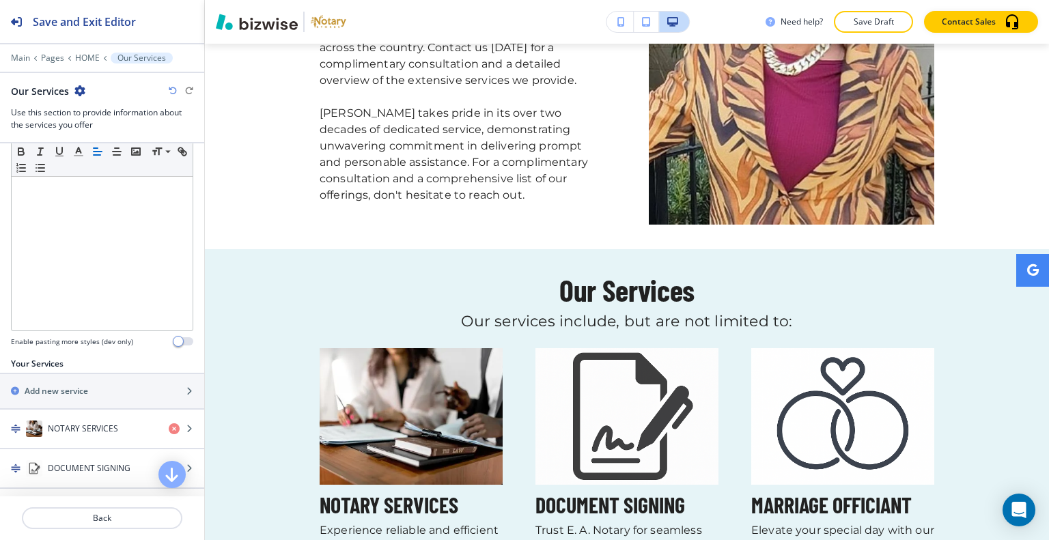
scroll to position [410, 0]
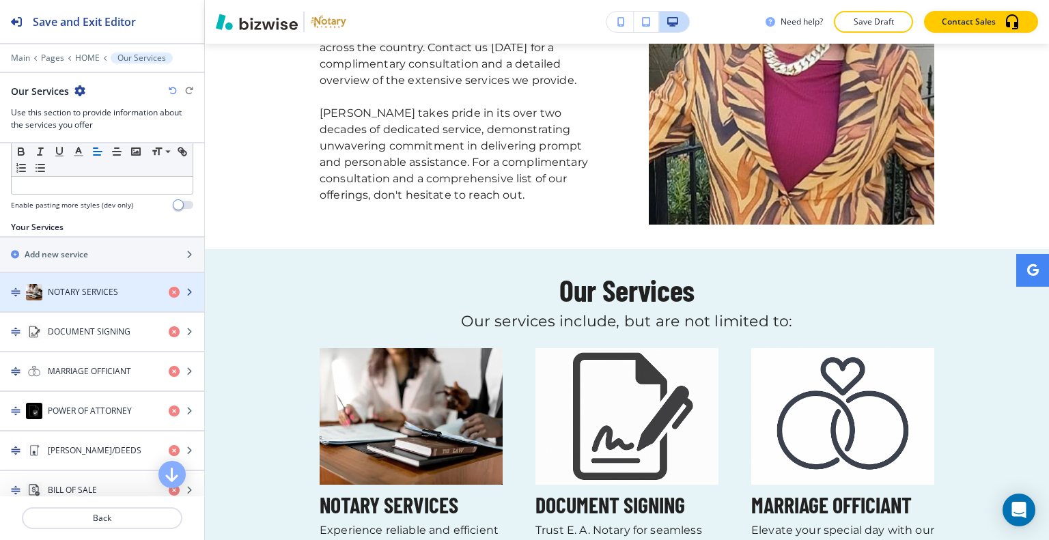
click at [109, 295] on h4 "NOTARY SERVICES" at bounding box center [83, 292] width 70 height 12
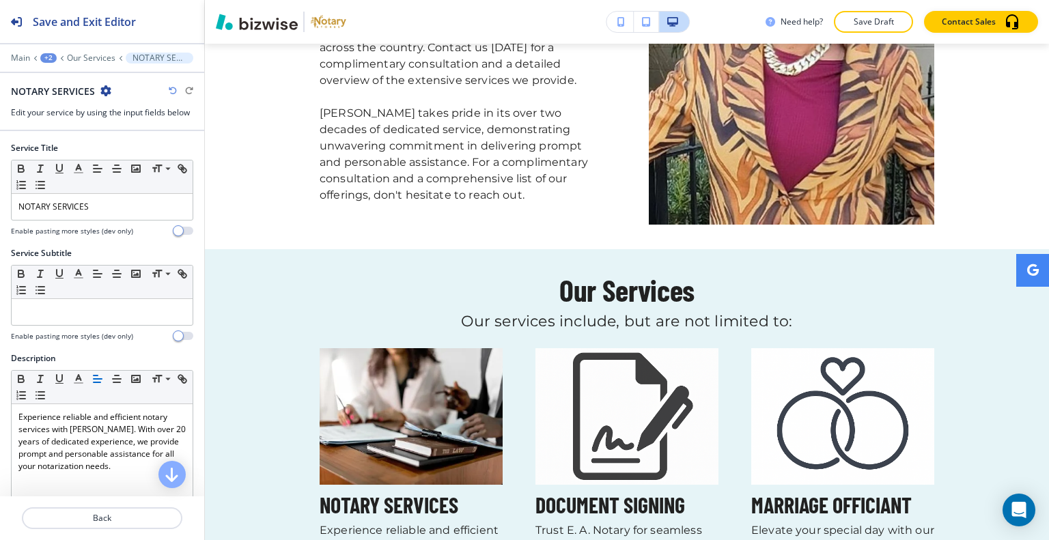
scroll to position [1009, 0]
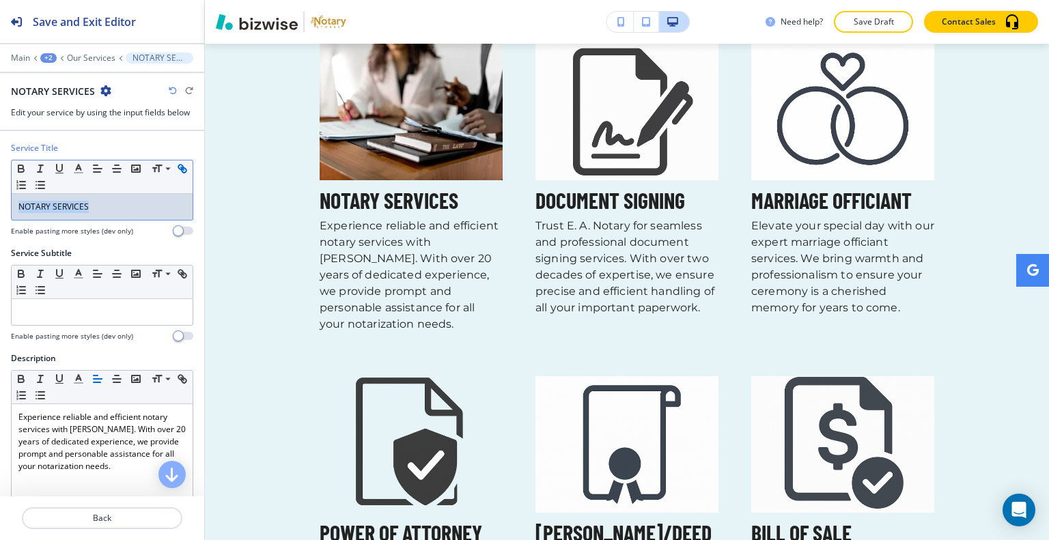
drag, startPoint x: 119, startPoint y: 206, endPoint x: 11, endPoint y: 188, distance: 109.2
click at [0, 201] on div "Service Title Small Normal Large Huge NOTARY SERVICES Enable pasting more style…" at bounding box center [102, 194] width 204 height 105
click at [78, 166] on icon "button" at bounding box center [78, 169] width 12 height 12
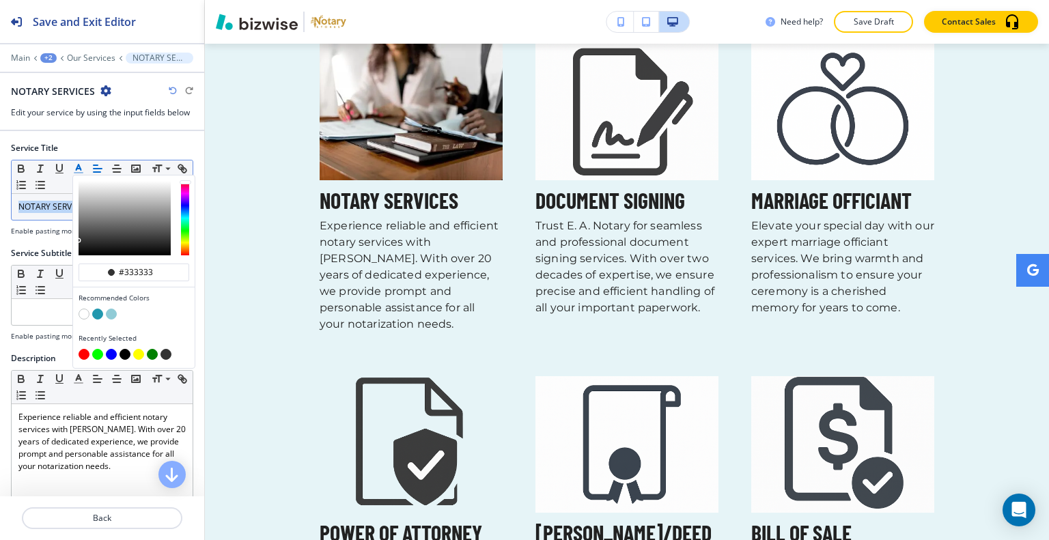
click at [98, 309] on button "button" at bounding box center [97, 314] width 11 height 11
type input "#2298ae"
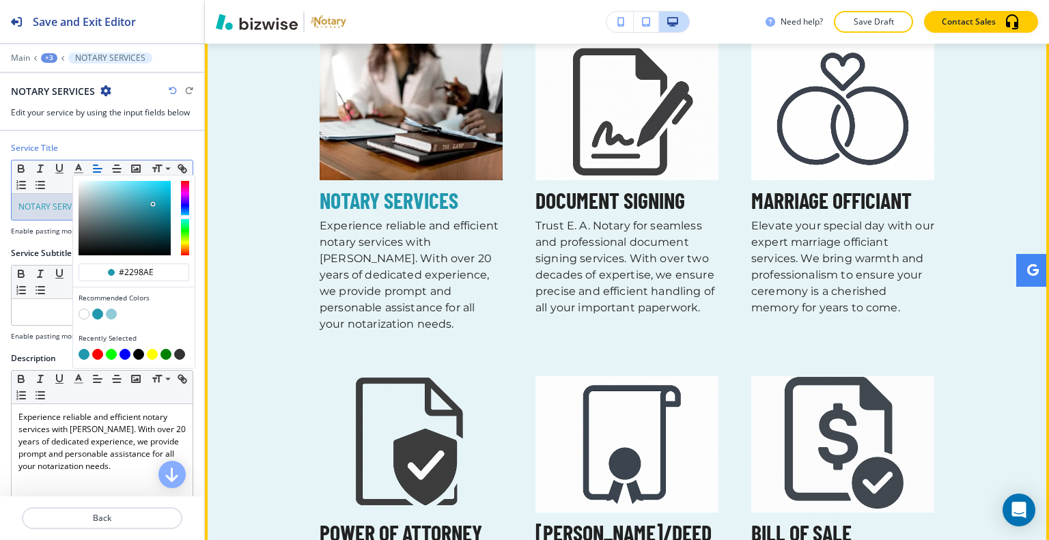
click at [254, 320] on div "Our Services Our services include, but are not limited to: NOTARY SERVICES Expe…" at bounding box center [627, 343] width 844 height 748
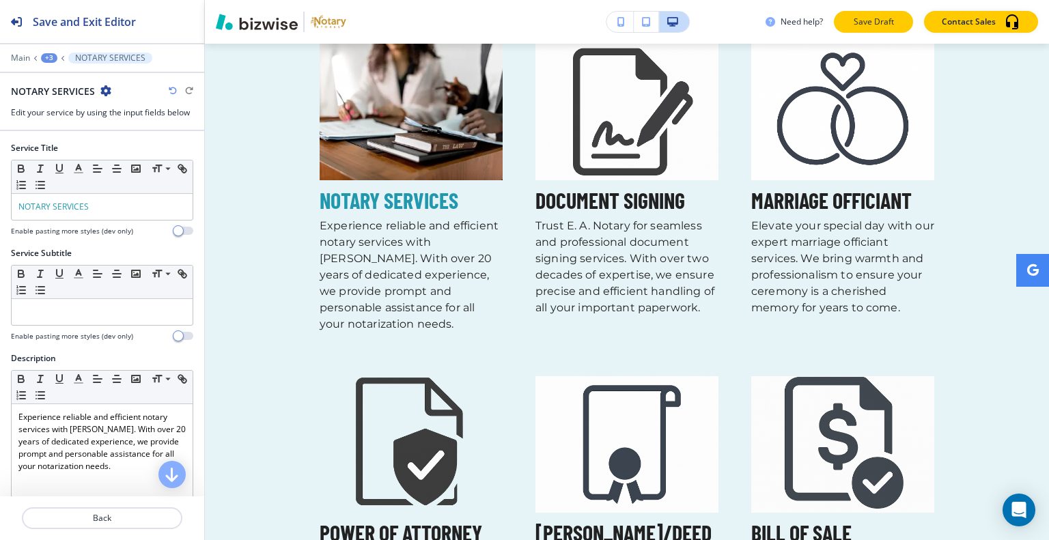
click at [860, 29] on button "Save Draft" at bounding box center [873, 22] width 79 height 22
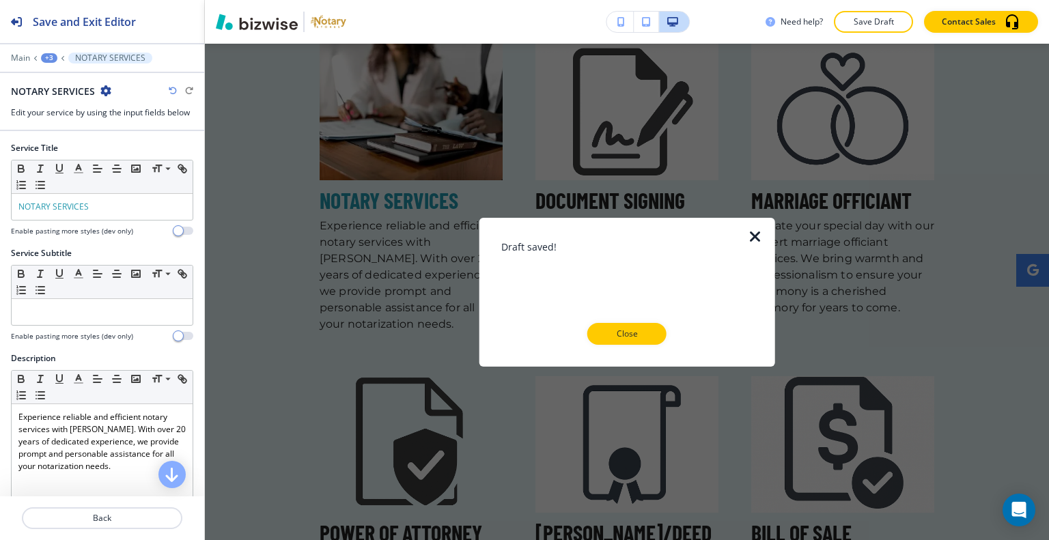
click at [649, 334] on button "Close" at bounding box center [626, 334] width 79 height 22
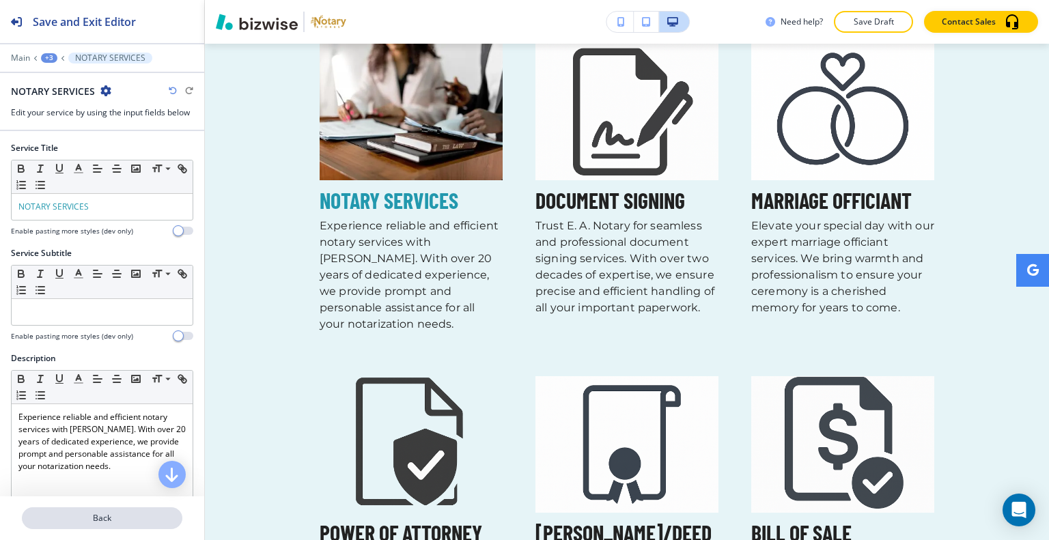
click at [96, 522] on p "Back" at bounding box center [102, 518] width 158 height 12
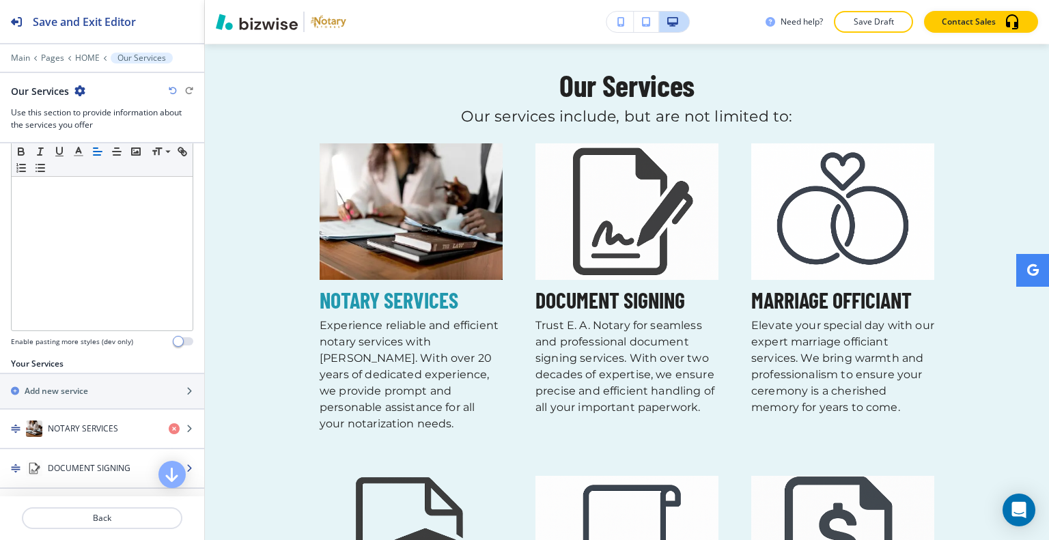
scroll to position [546, 0]
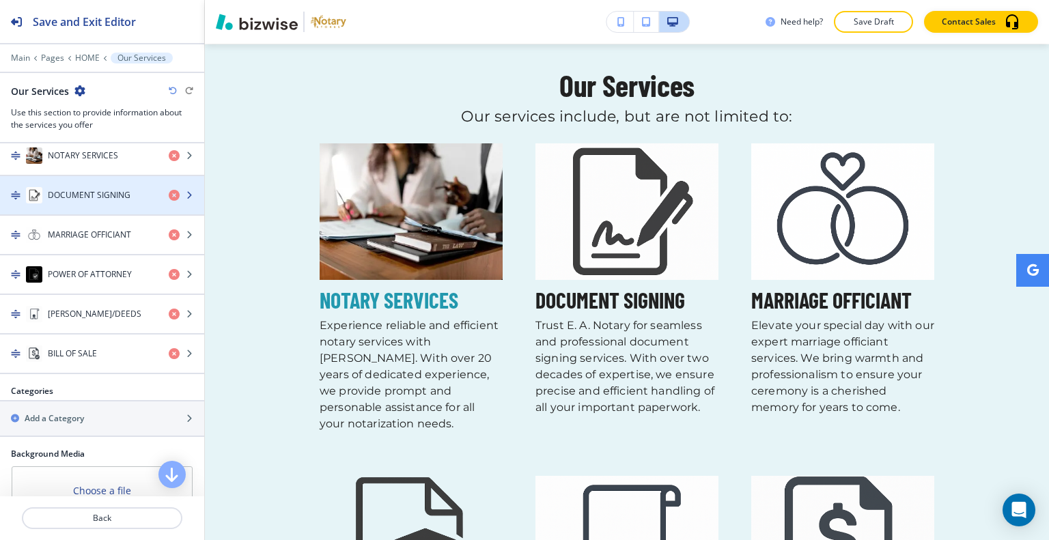
click at [109, 196] on h4 "DOCUMENT SIGNING" at bounding box center [89, 195] width 83 height 12
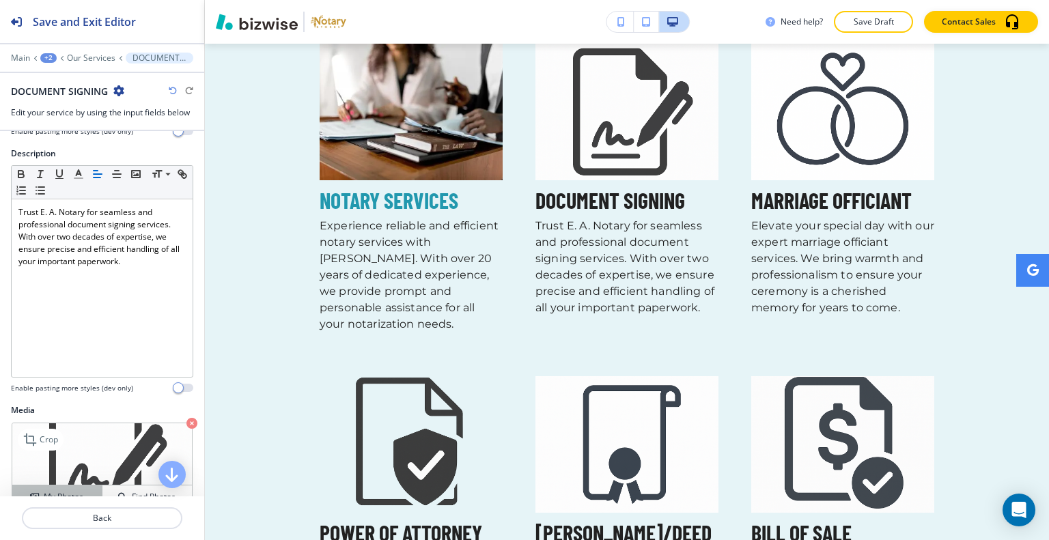
scroll to position [281, 0]
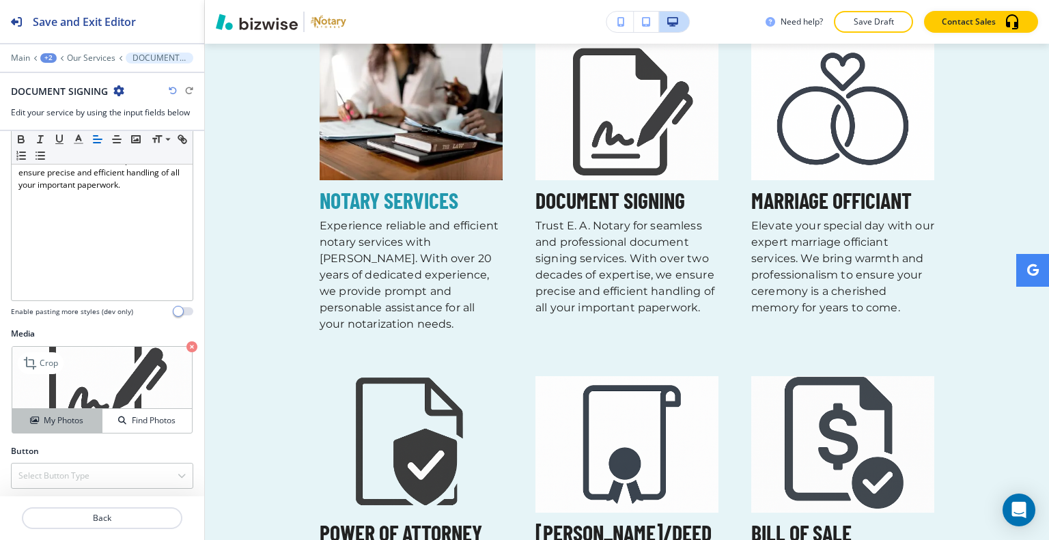
click at [55, 409] on button "My Photos" at bounding box center [57, 421] width 90 height 24
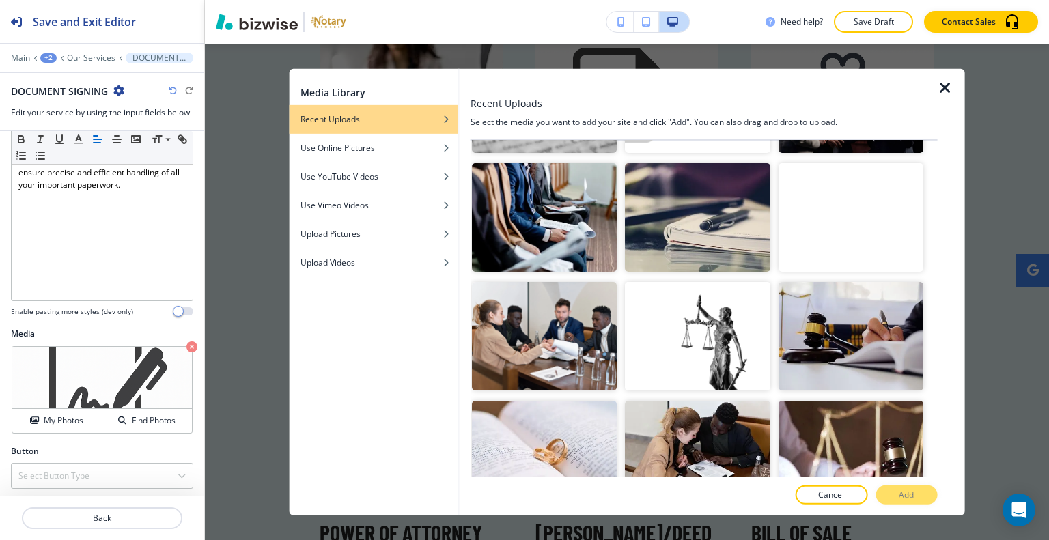
scroll to position [956, 0]
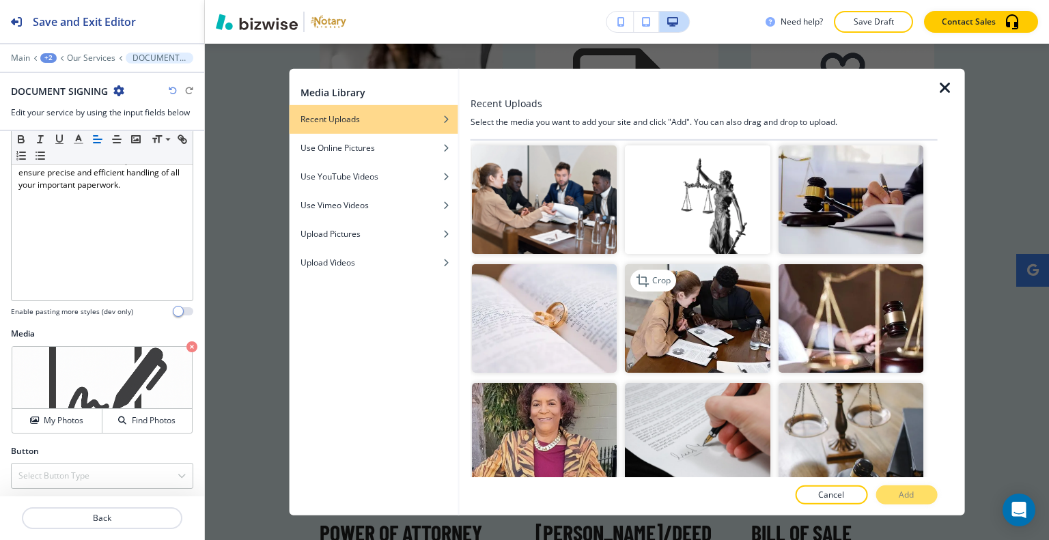
click at [713, 285] on img "button" at bounding box center [697, 318] width 145 height 109
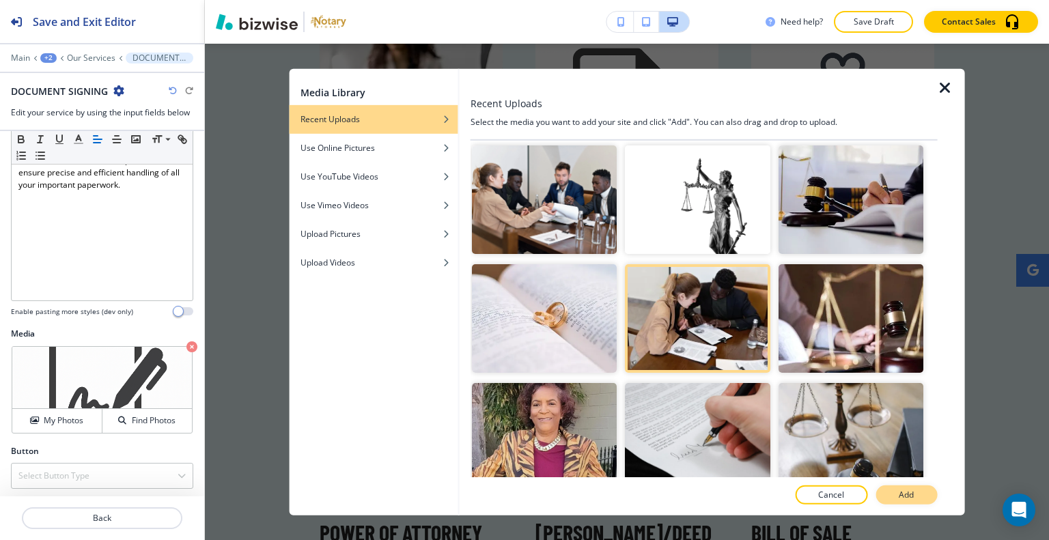
click at [878, 489] on button "Add" at bounding box center [905, 495] width 61 height 19
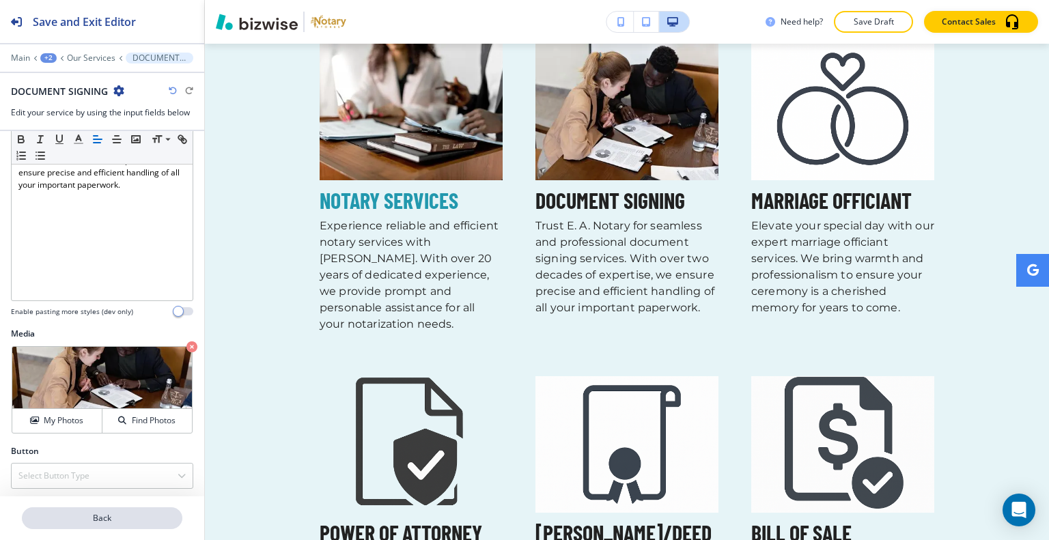
click at [130, 518] on p "Back" at bounding box center [102, 518] width 158 height 12
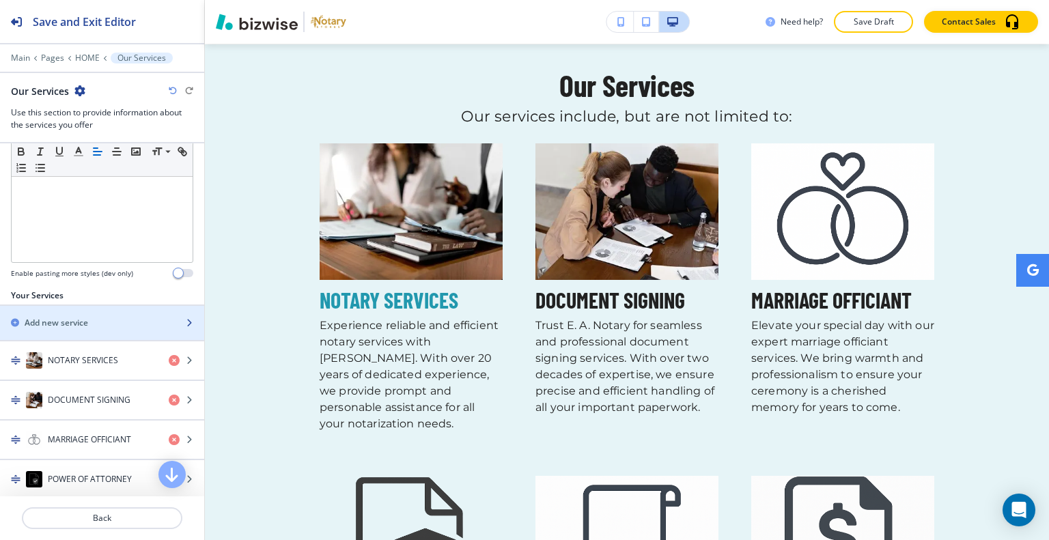
scroll to position [410, 0]
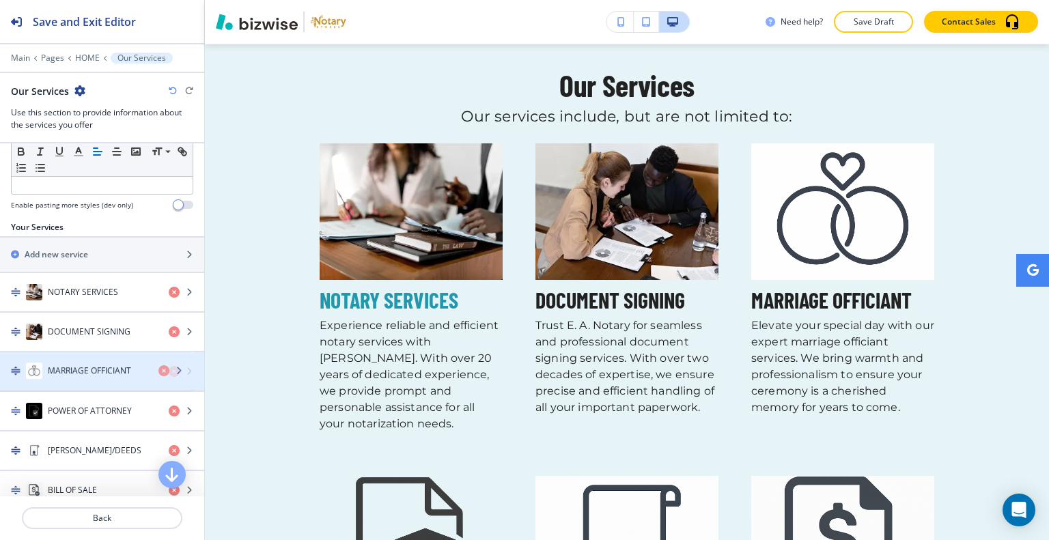
click at [95, 358] on div "button" at bounding box center [102, 357] width 204 height 11
click at [96, 359] on div "button" at bounding box center [102, 357] width 204 height 11
click at [98, 360] on div "button" at bounding box center [102, 357] width 204 height 11
click at [101, 380] on div "button" at bounding box center [102, 385] width 204 height 11
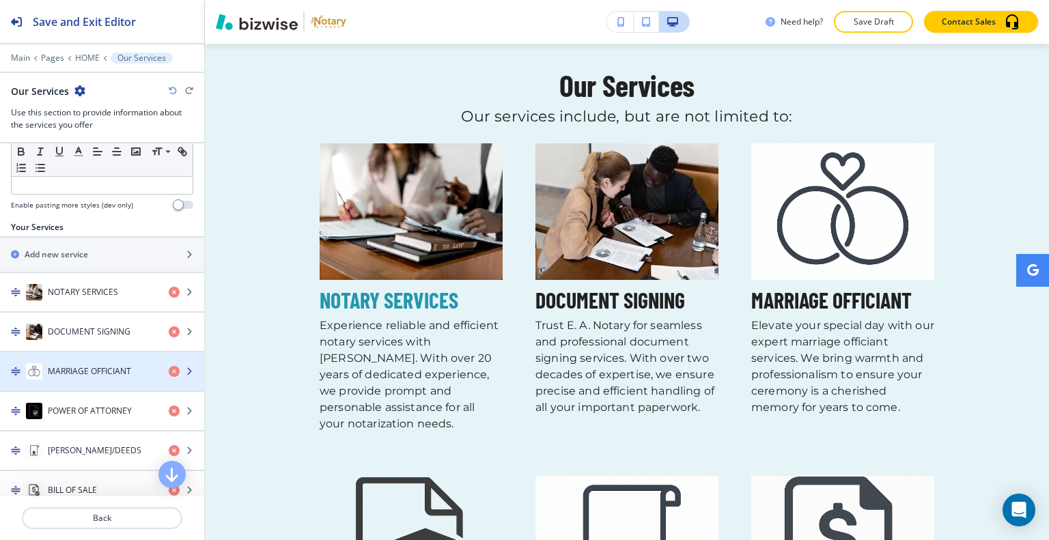
click at [101, 376] on h4 "MARRIAGE OFFICIANT" at bounding box center [89, 371] width 83 height 12
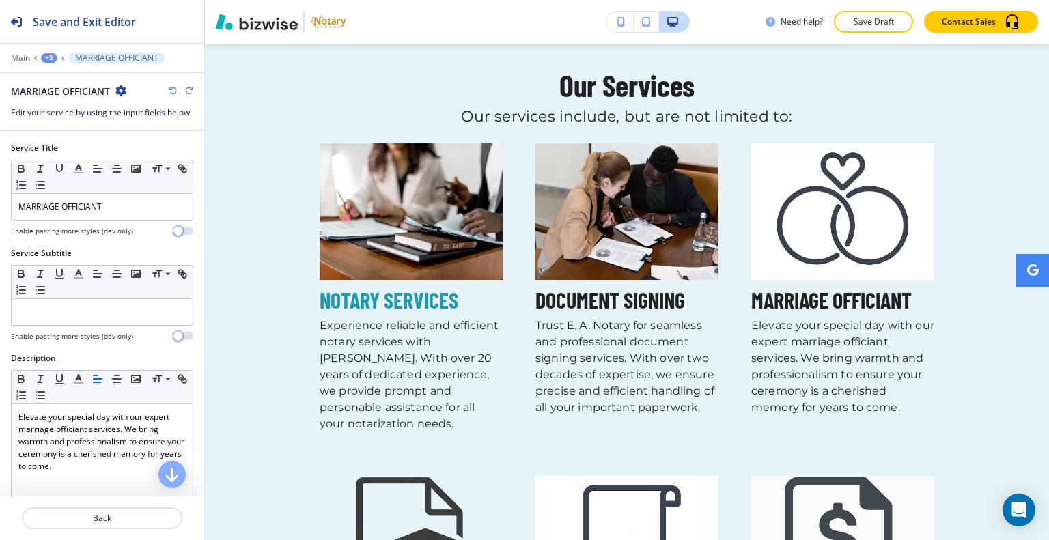
scroll to position [1009, 0]
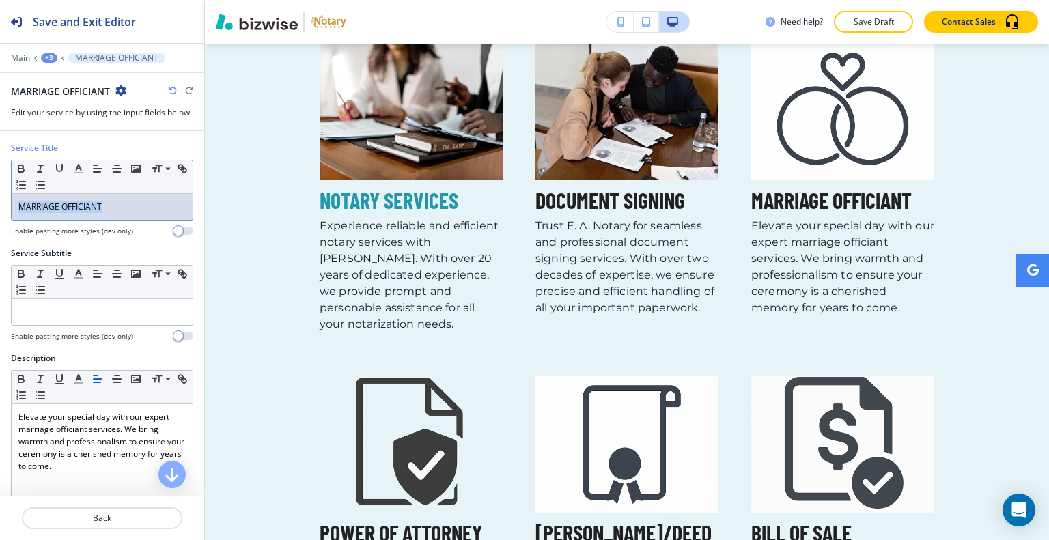
drag, startPoint x: 120, startPoint y: 207, endPoint x: 14, endPoint y: 199, distance: 106.8
click at [0, 209] on div "Service Title Small Normal Large Huge MARRIAGE OFFICIANT Enable pasting more st…" at bounding box center [102, 194] width 204 height 105
click at [81, 166] on icon "button" at bounding box center [78, 169] width 12 height 12
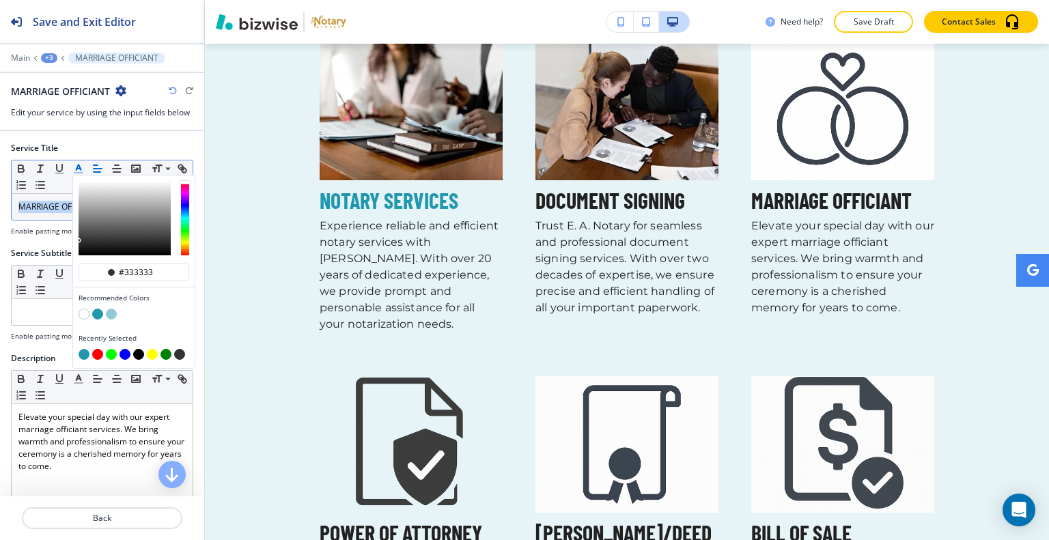
click at [100, 312] on button "button" at bounding box center [97, 314] width 11 height 11
type input "#2298ae"
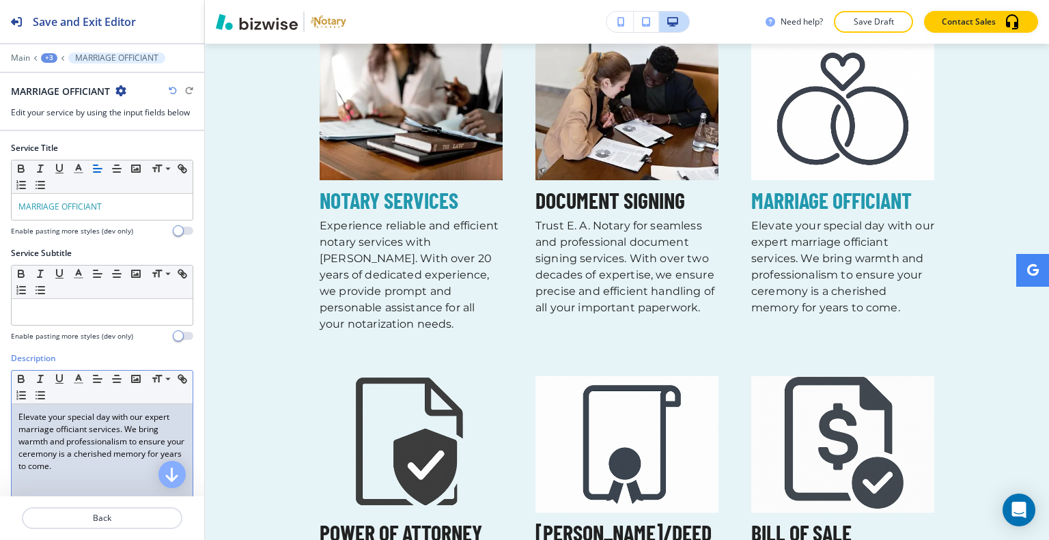
click at [68, 461] on p "Elevate your special day with our expert marriage officiant services. We bring …" at bounding box center [101, 441] width 167 height 61
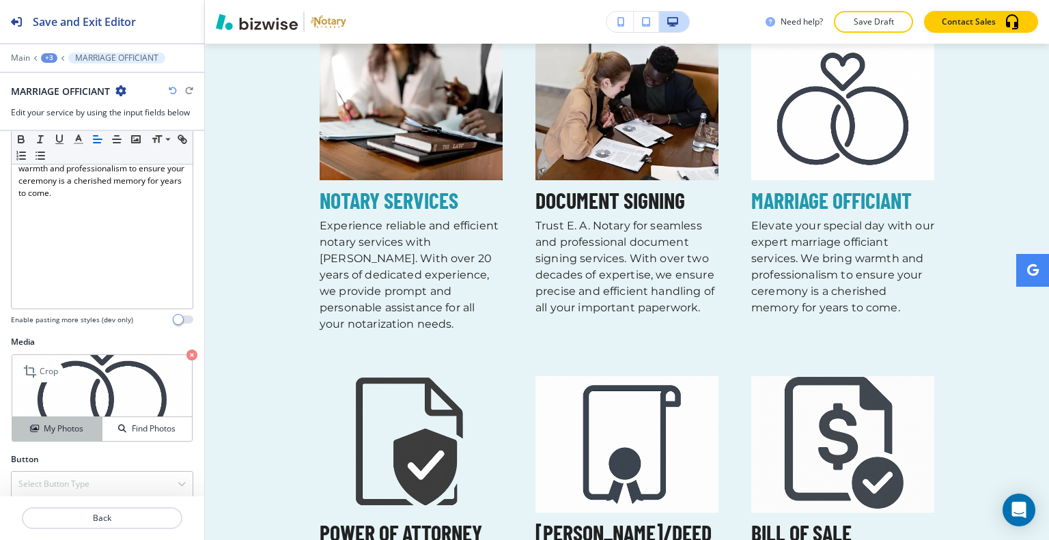
click at [72, 430] on h4 "My Photos" at bounding box center [64, 429] width 40 height 12
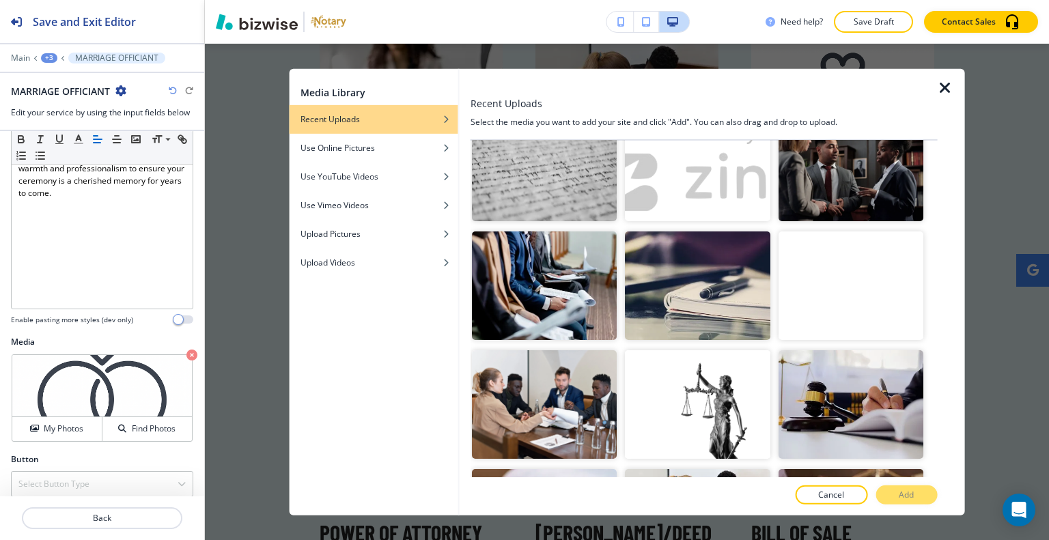
scroll to position [1024, 0]
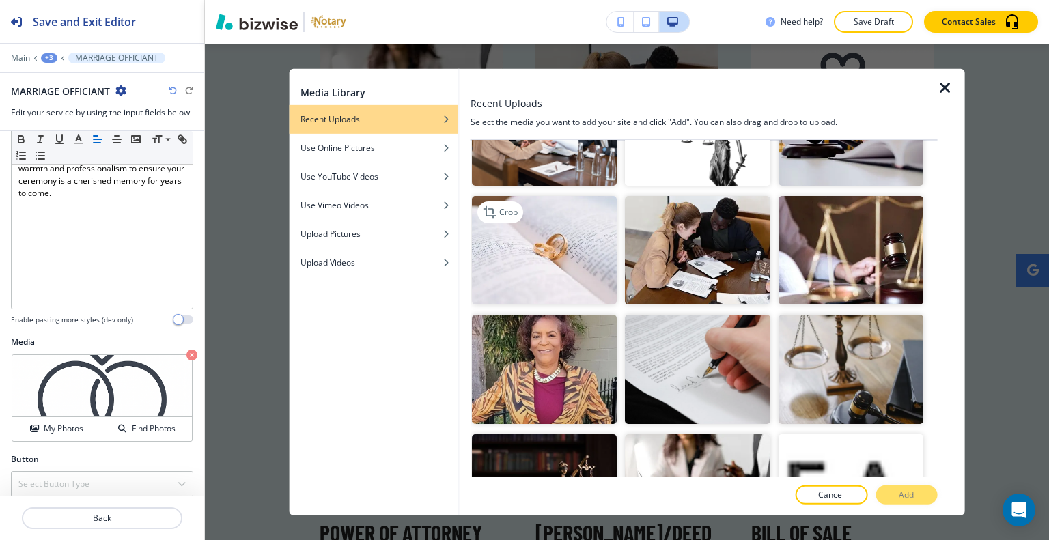
click at [559, 223] on img "button" at bounding box center [544, 250] width 145 height 109
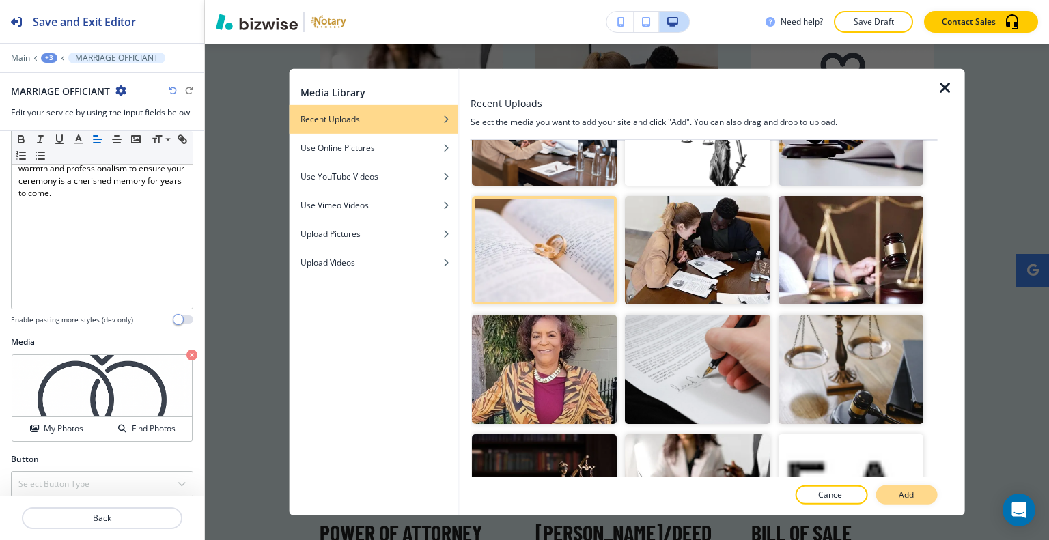
click at [905, 491] on p "Add" at bounding box center [906, 495] width 15 height 12
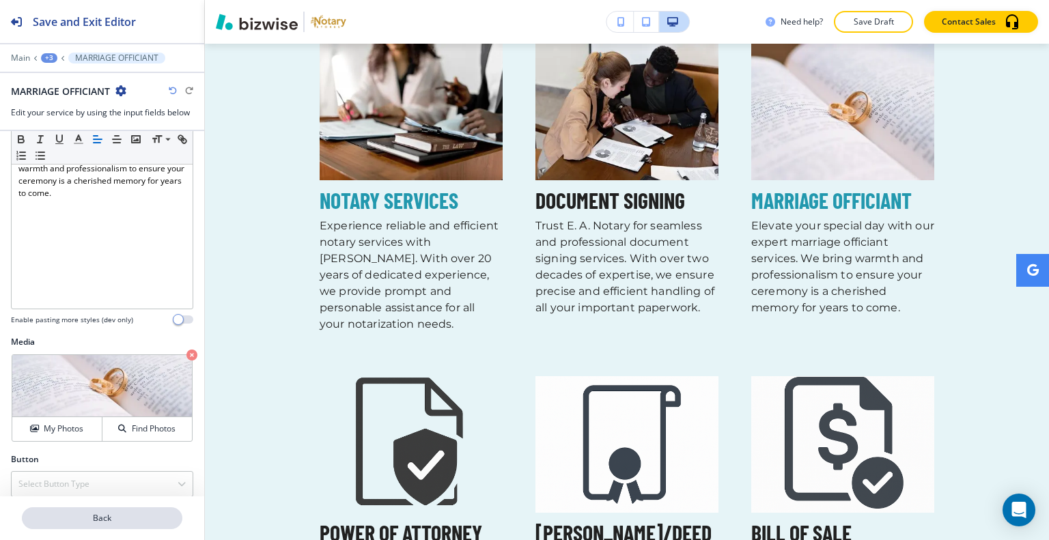
click at [152, 525] on button "Back" at bounding box center [102, 518] width 160 height 22
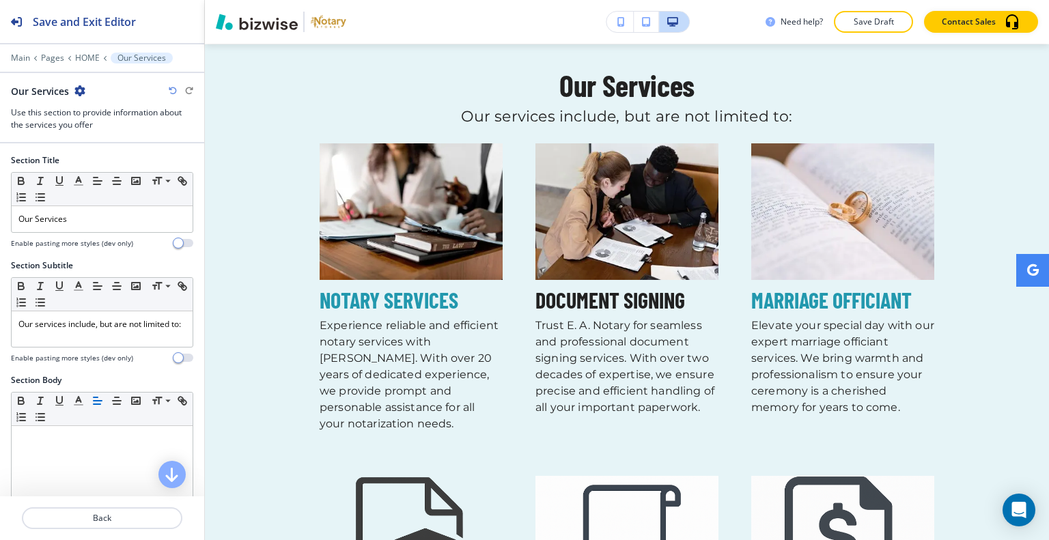
scroll to position [478, 0]
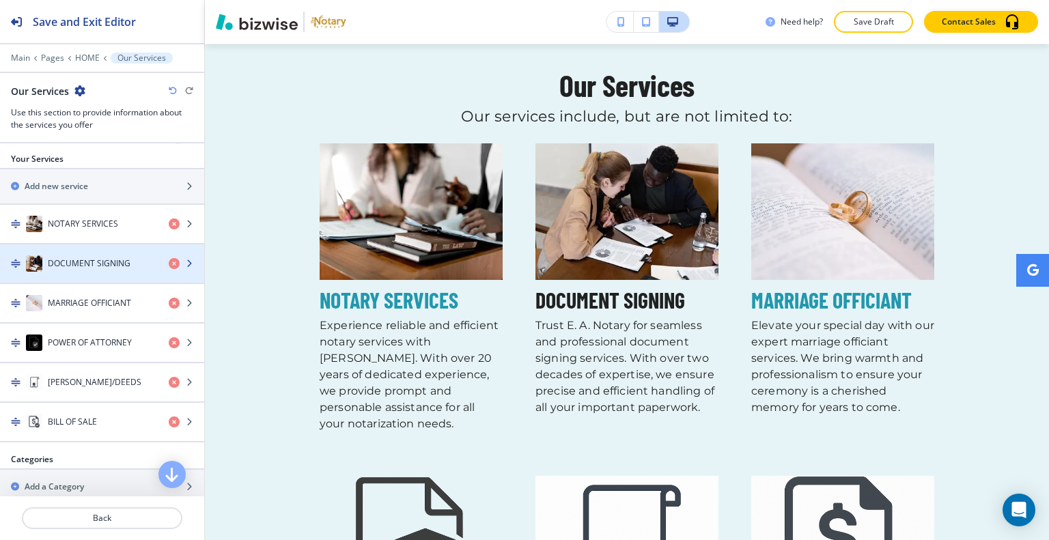
click at [108, 261] on h4 "DOCUMENT SIGNING" at bounding box center [89, 263] width 83 height 12
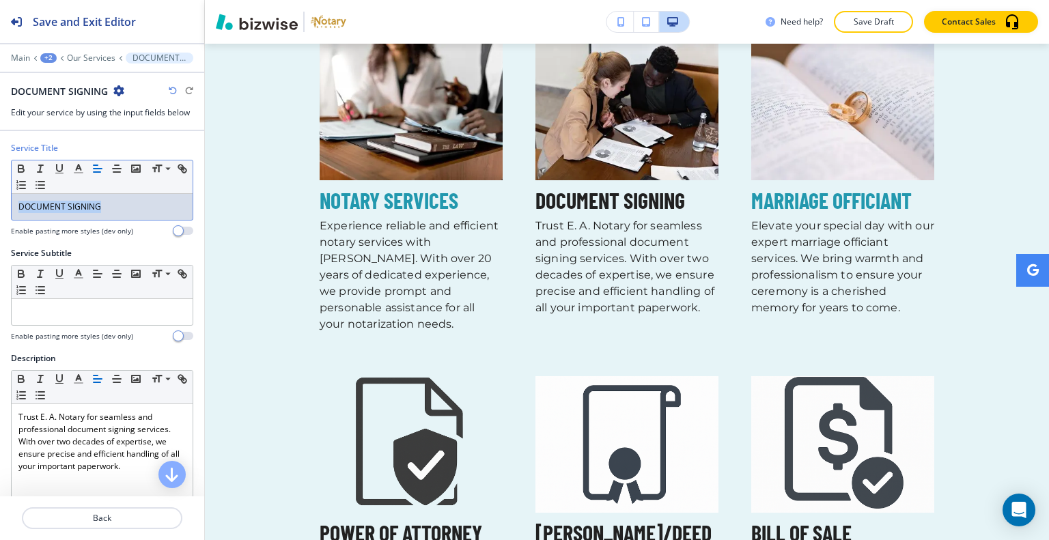
drag, startPoint x: 134, startPoint y: 199, endPoint x: 104, endPoint y: 171, distance: 41.1
click at [3, 193] on div "Service Title Small Normal Large Huge DOCUMENT SIGNING Enable pasting more styl…" at bounding box center [102, 194] width 204 height 105
click at [74, 169] on icon "button" at bounding box center [78, 169] width 12 height 12
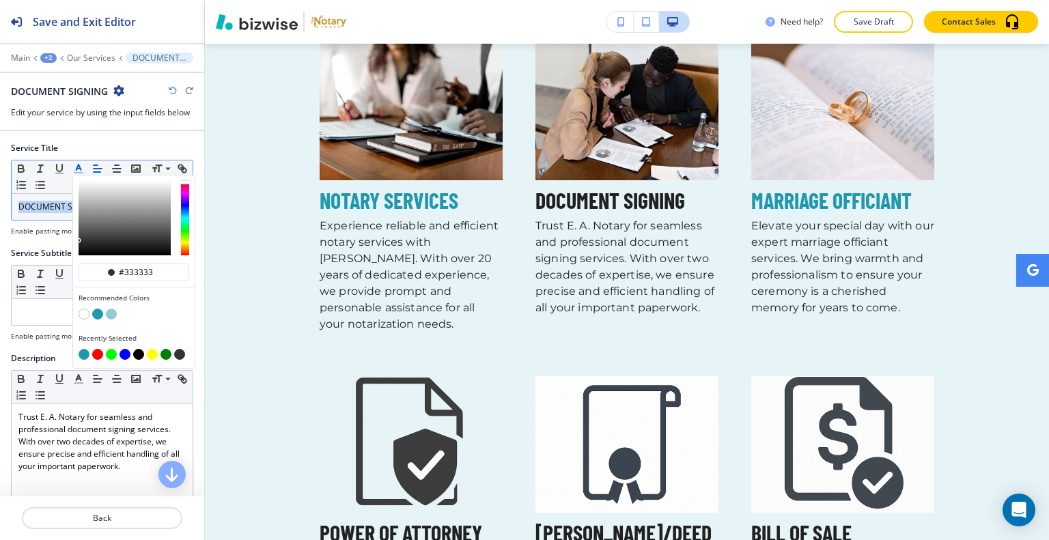
click at [96, 312] on button "button" at bounding box center [97, 314] width 11 height 11
type input "#2298ae"
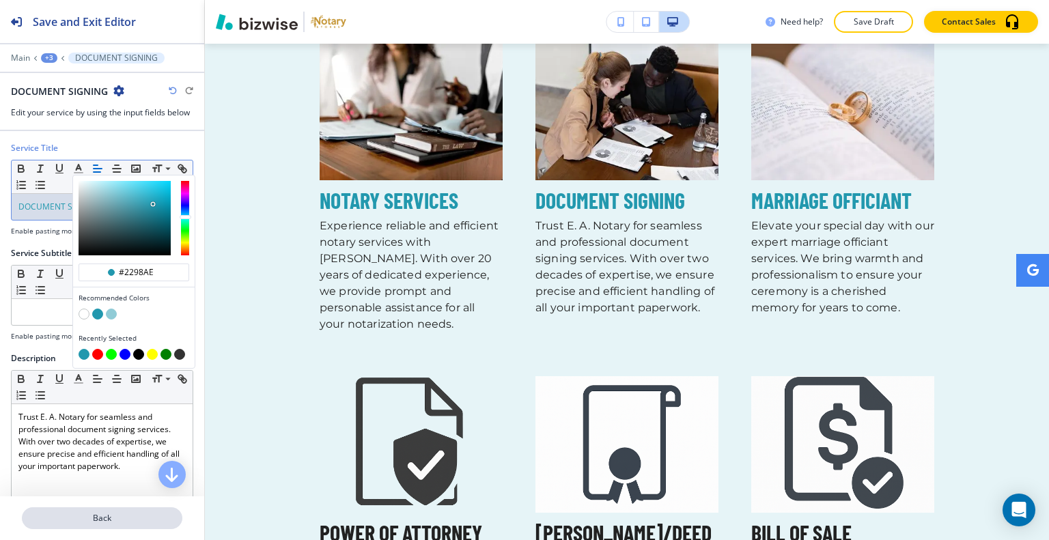
click at [115, 526] on button "Back" at bounding box center [102, 518] width 160 height 22
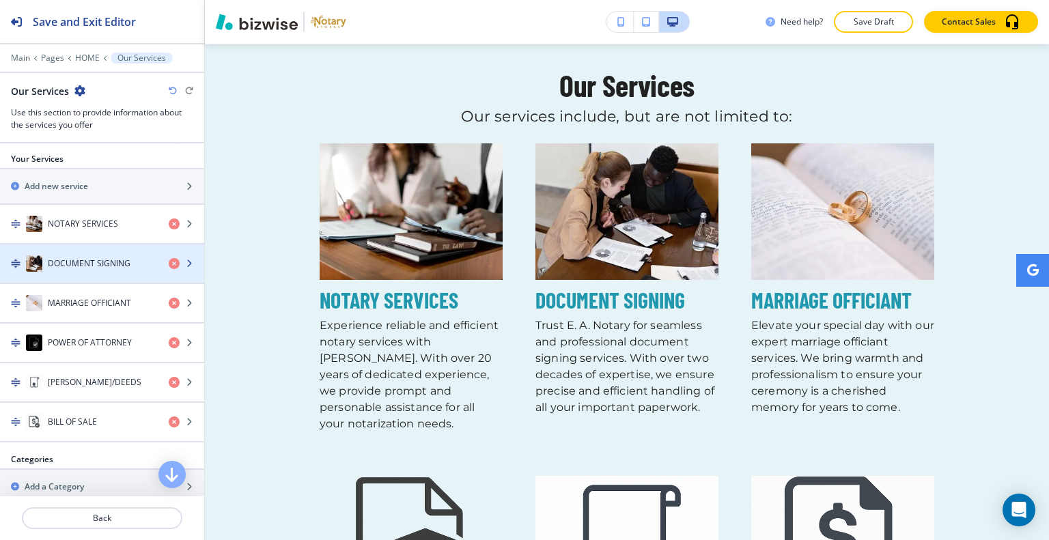
scroll to position [546, 0]
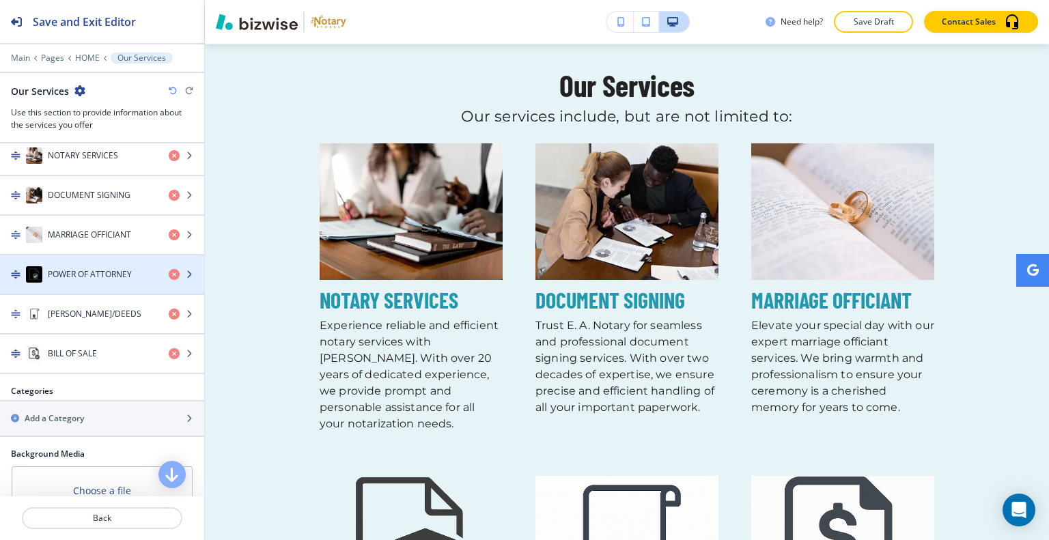
click at [98, 281] on div "POWER OF ATTORNEY" at bounding box center [102, 274] width 204 height 38
click at [98, 281] on div "POWER OF ATTORNEY" at bounding box center [79, 274] width 158 height 16
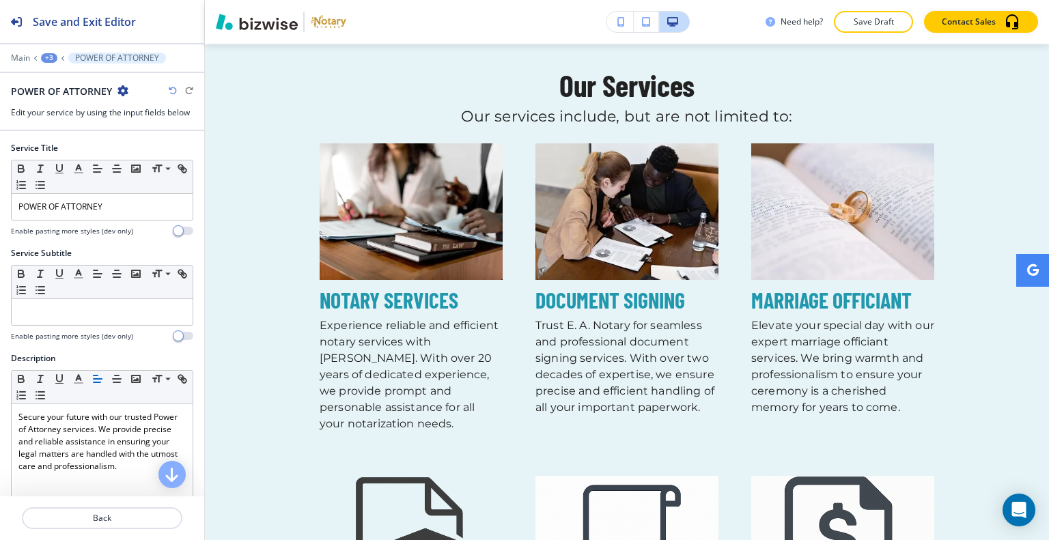
scroll to position [1326, 0]
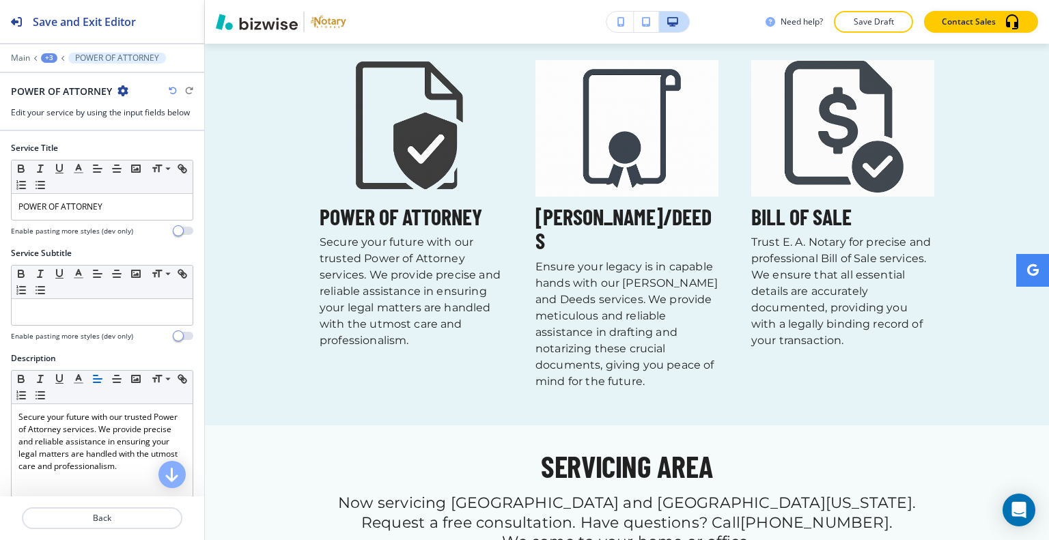
drag, startPoint x: 137, startPoint y: 188, endPoint x: 0, endPoint y: 209, distance: 138.9
click at [0, 209] on div "Service Title Small Normal Large Huge POWER OF ATTORNEY Enable pasting more sty…" at bounding box center [102, 194] width 204 height 105
click at [145, 209] on p "POWER OF ATTORNEY" at bounding box center [101, 207] width 167 height 12
drag, startPoint x: 143, startPoint y: 208, endPoint x: 30, endPoint y: 197, distance: 114.0
click at [0, 204] on div "Service Title Small Normal Large Huge POWER OF ATTORNEY Enable pasting more sty…" at bounding box center [102, 194] width 204 height 105
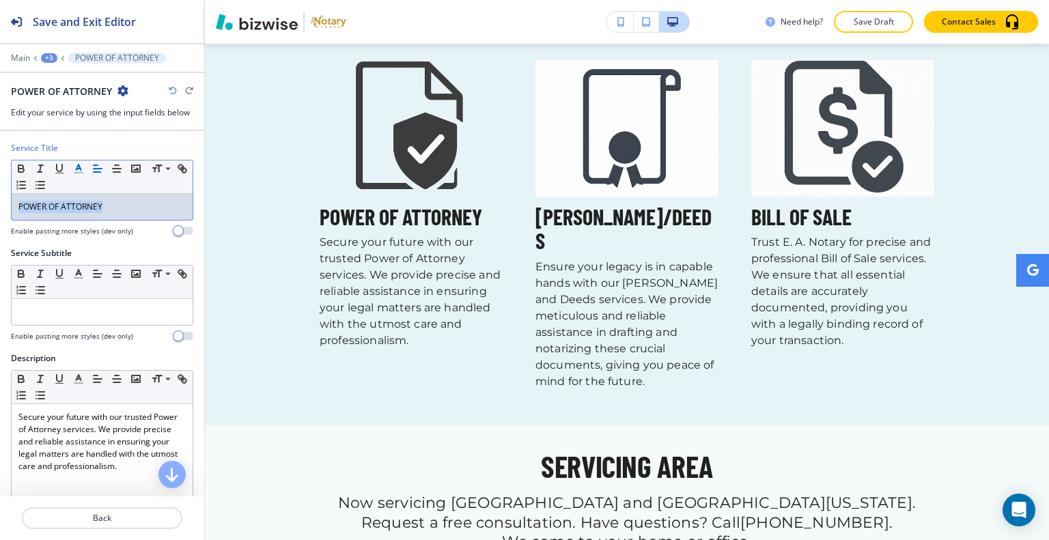
click at [81, 167] on icon "button" at bounding box center [78, 169] width 12 height 12
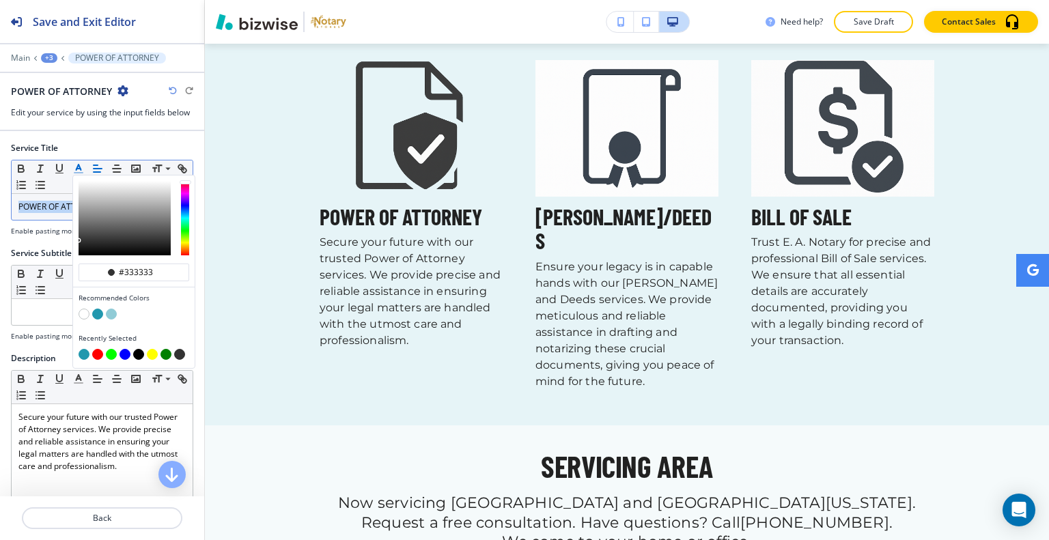
click at [94, 309] on button "button" at bounding box center [97, 314] width 11 height 11
type input "#2298ae"
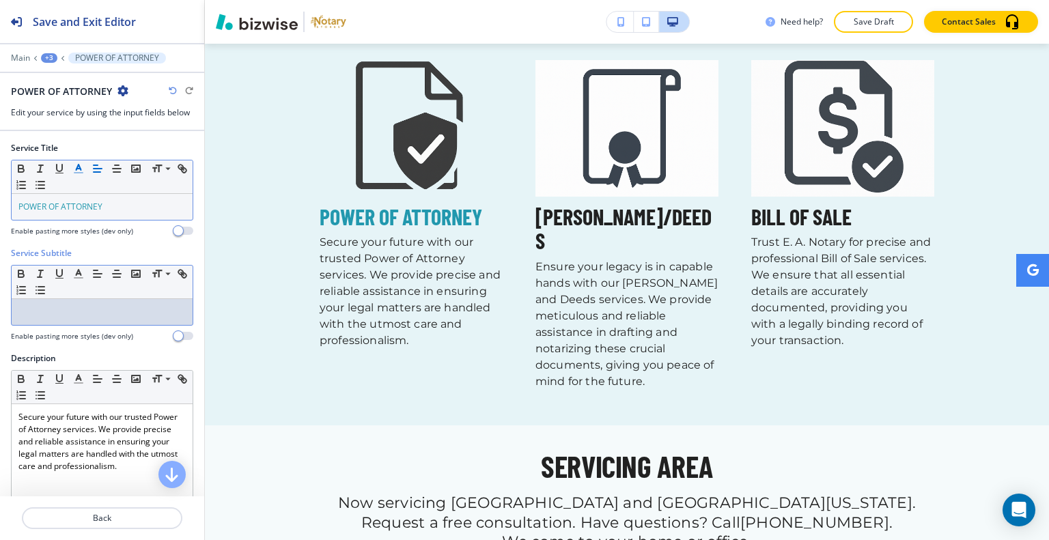
click at [46, 318] on div at bounding box center [102, 312] width 181 height 26
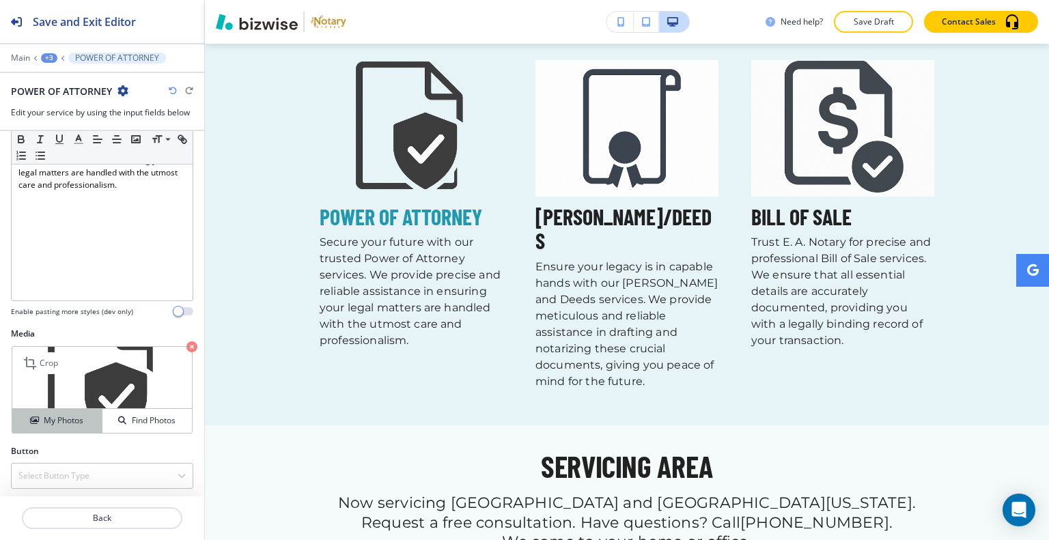
click at [77, 415] on h4 "My Photos" at bounding box center [64, 421] width 40 height 12
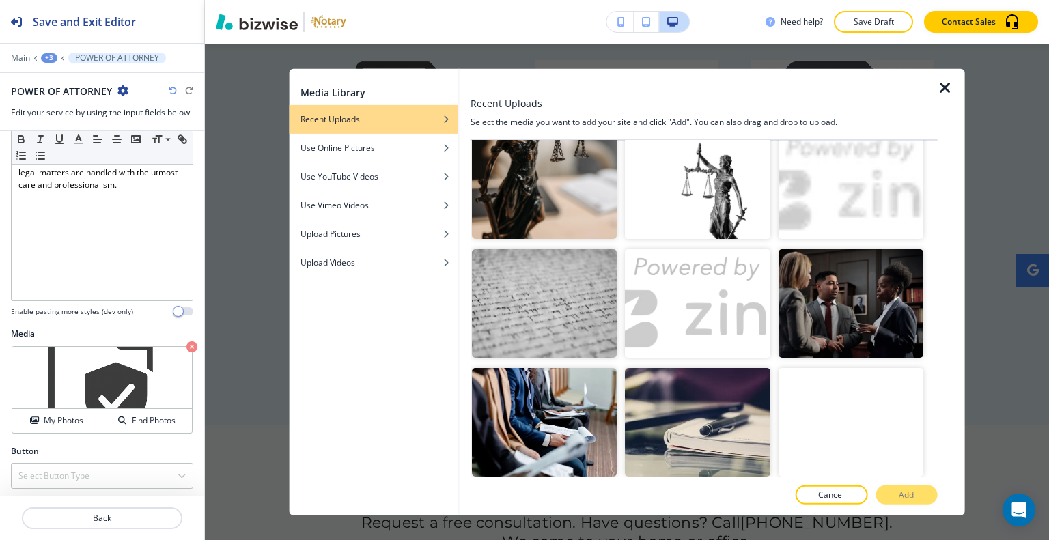
scroll to position [888, 0]
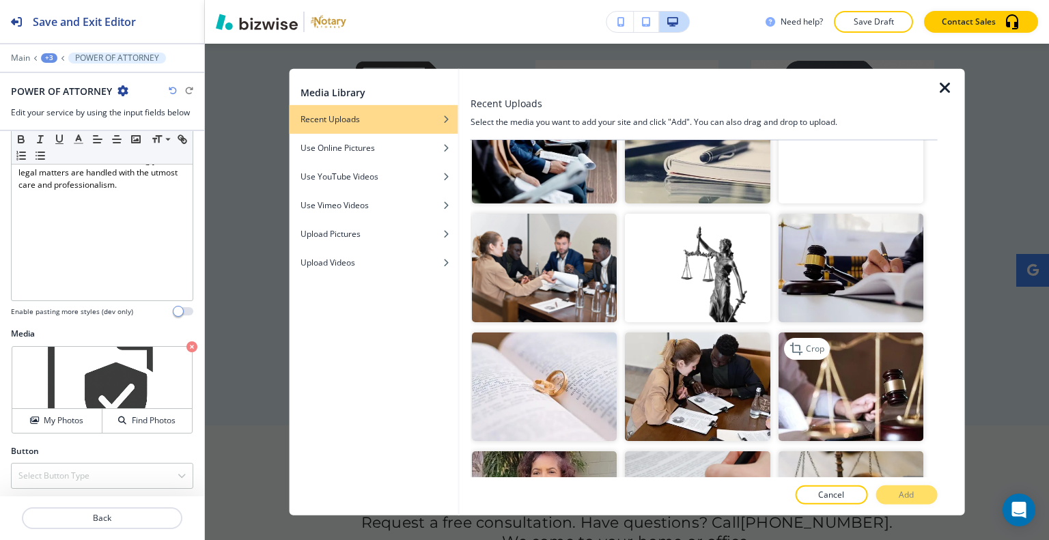
click at [839, 352] on img "button" at bounding box center [850, 387] width 145 height 109
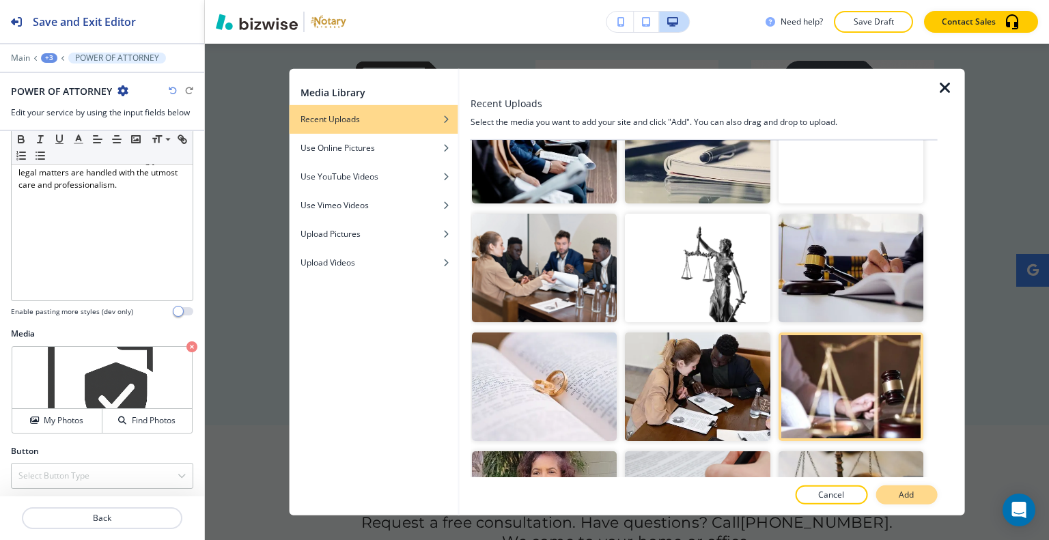
click at [910, 502] on button "Add" at bounding box center [905, 495] width 61 height 19
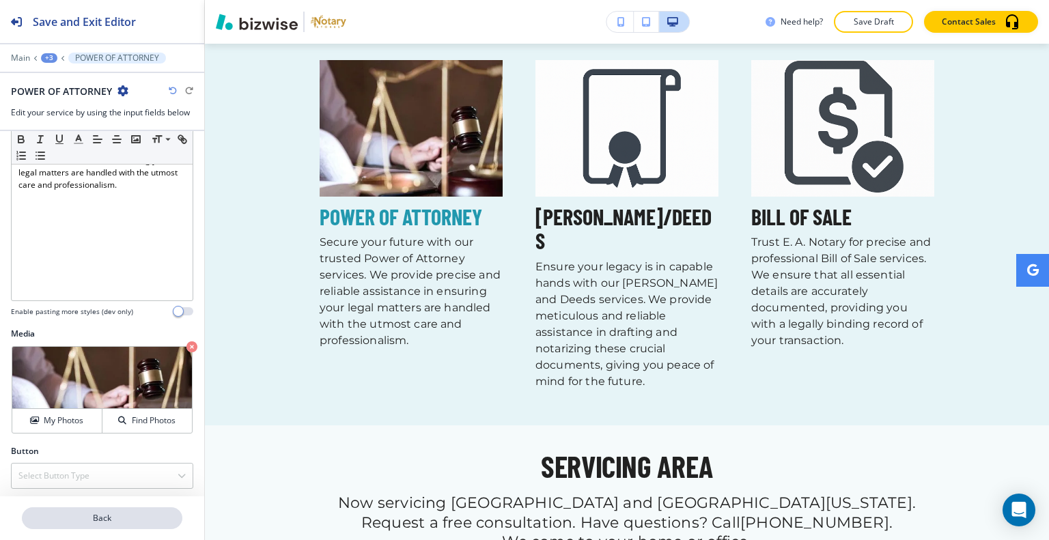
click at [109, 526] on button "Back" at bounding box center [102, 518] width 160 height 22
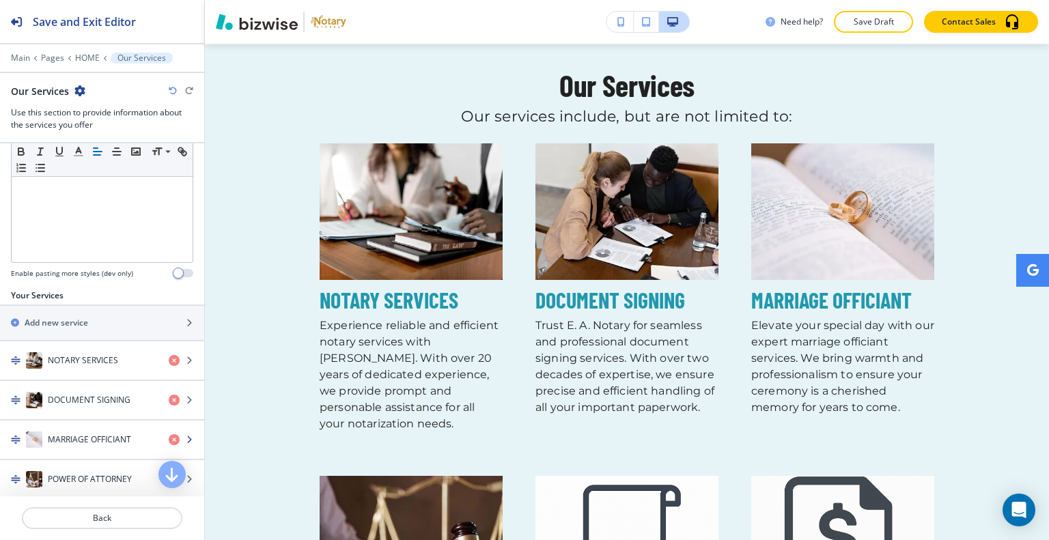
scroll to position [478, 0]
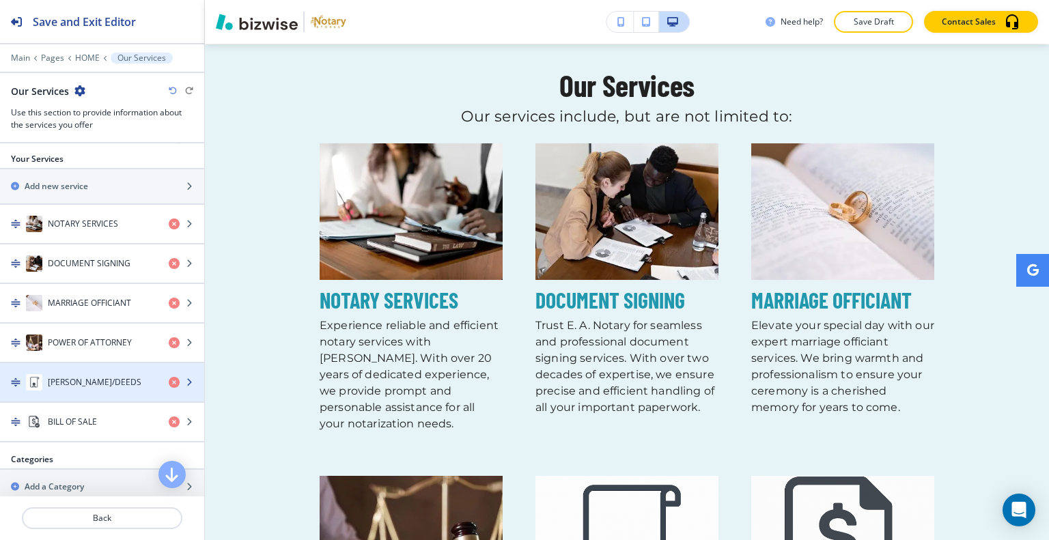
click at [88, 367] on div "button" at bounding box center [102, 368] width 204 height 11
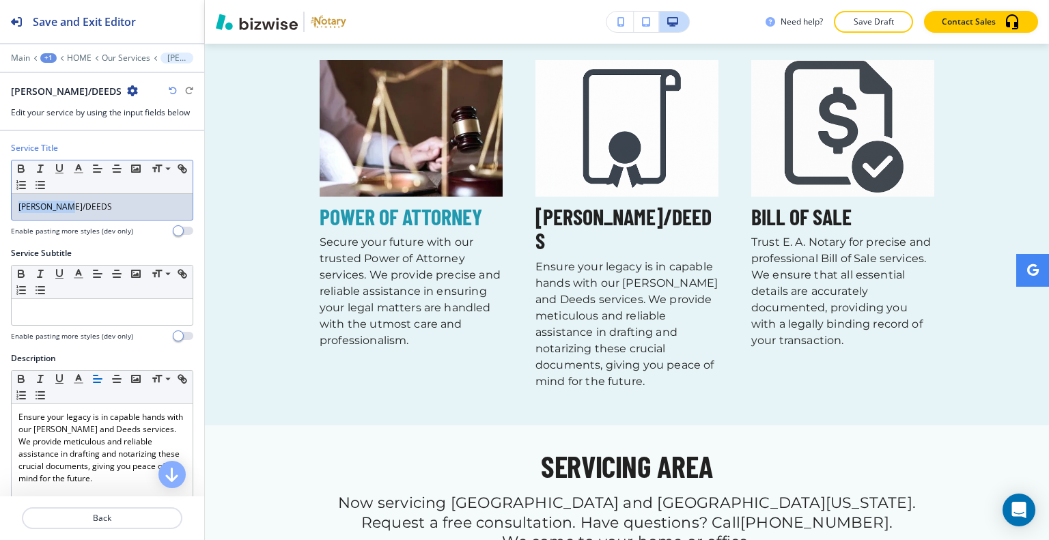
drag, startPoint x: 88, startPoint y: 202, endPoint x: 0, endPoint y: 204, distance: 88.1
click at [0, 204] on div "Service Title Small Normal Large Huge WILLS/DEEDS Enable pasting more styles (d…" at bounding box center [102, 194] width 204 height 105
click at [83, 168] on icon "button" at bounding box center [78, 169] width 12 height 12
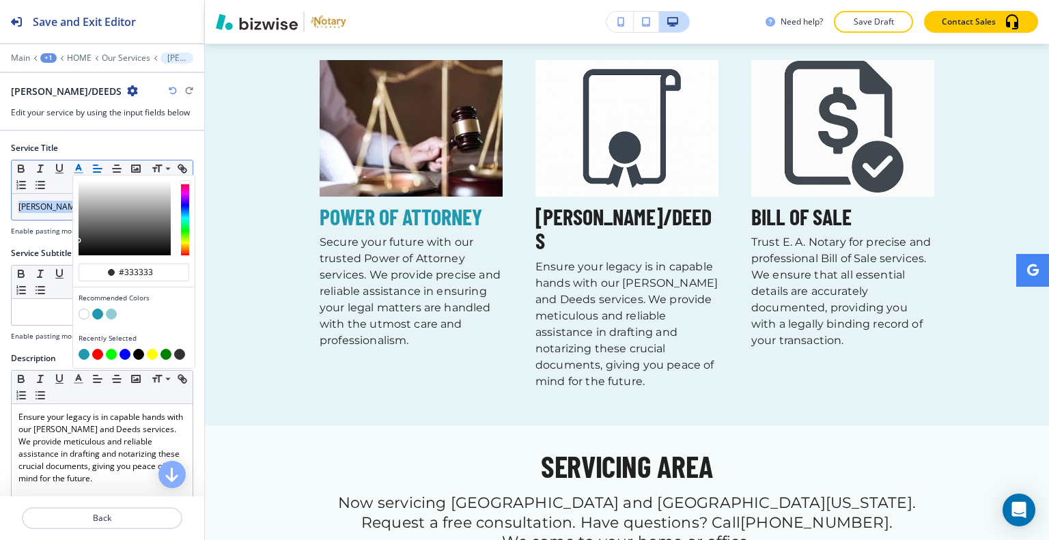
click at [96, 312] on button "button" at bounding box center [97, 314] width 11 height 11
type input "#2298ae"
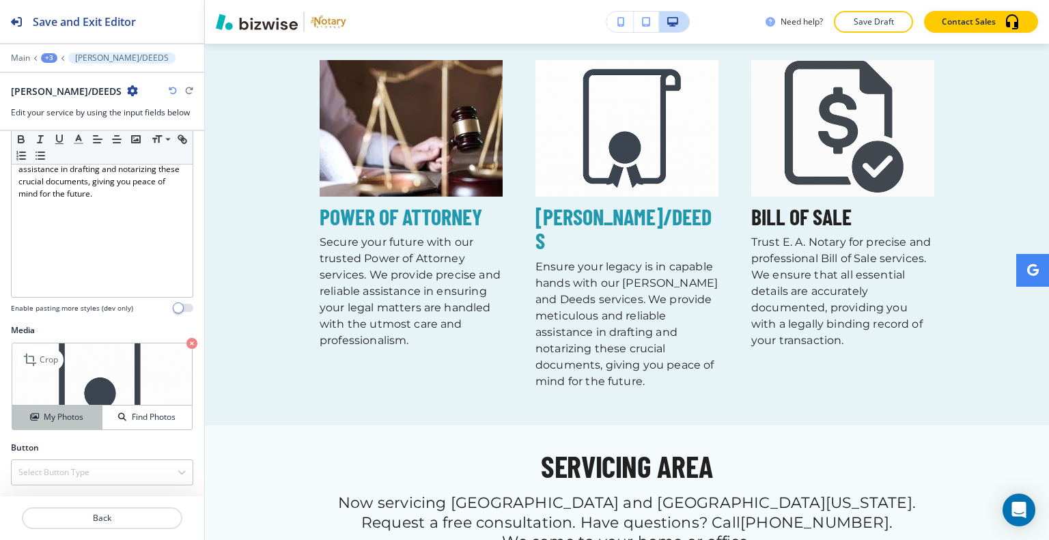
scroll to position [281, 0]
click at [76, 415] on h4 "My Photos" at bounding box center [64, 421] width 40 height 12
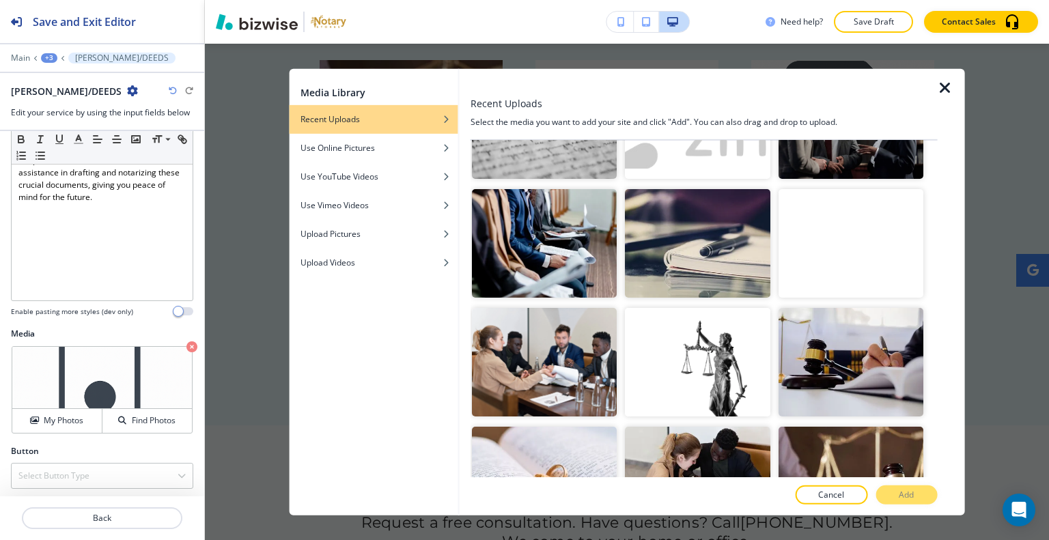
scroll to position [725, 0]
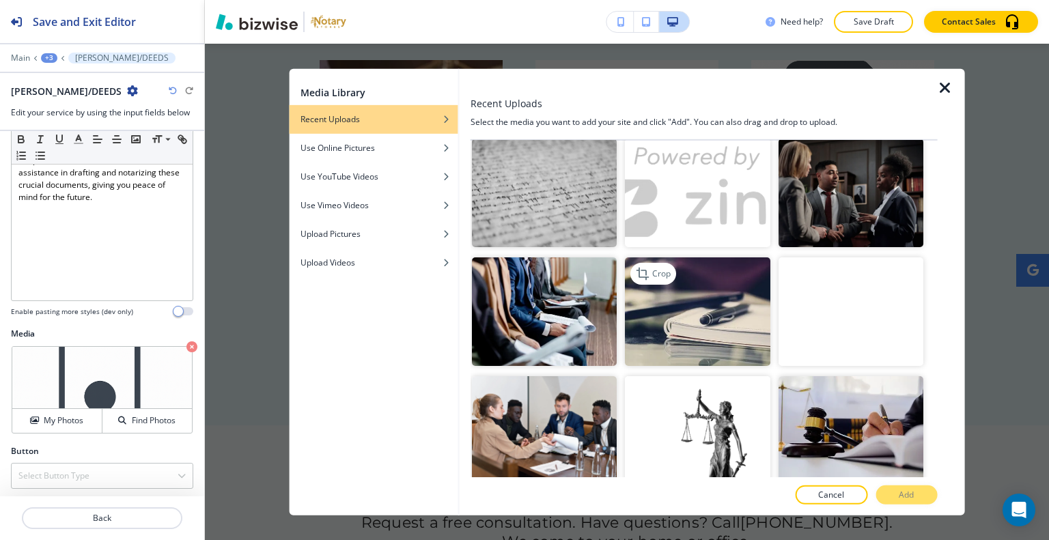
click at [709, 259] on img "button" at bounding box center [697, 311] width 145 height 109
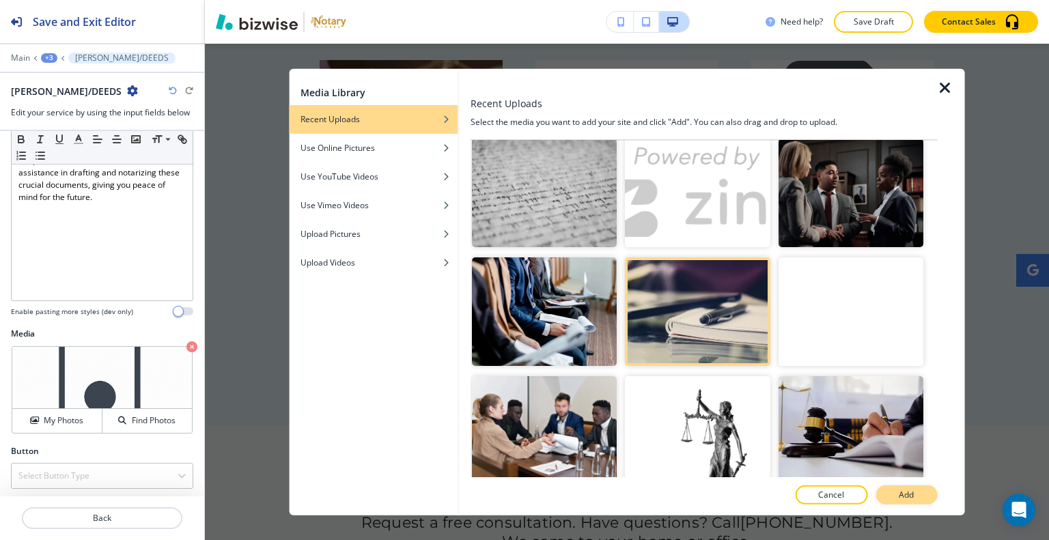
click at [885, 495] on button "Add" at bounding box center [905, 495] width 61 height 19
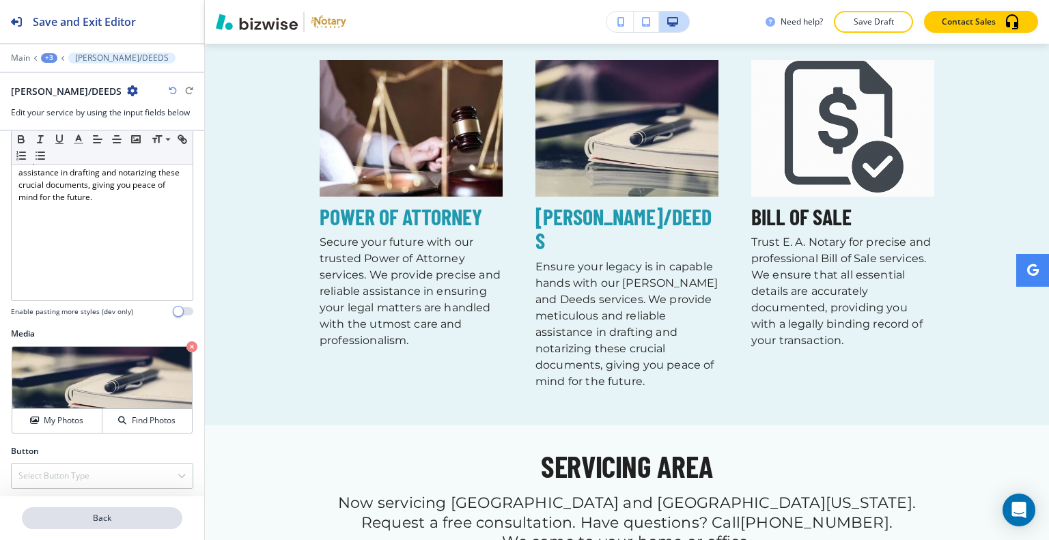
click at [81, 516] on p "Back" at bounding box center [102, 518] width 158 height 12
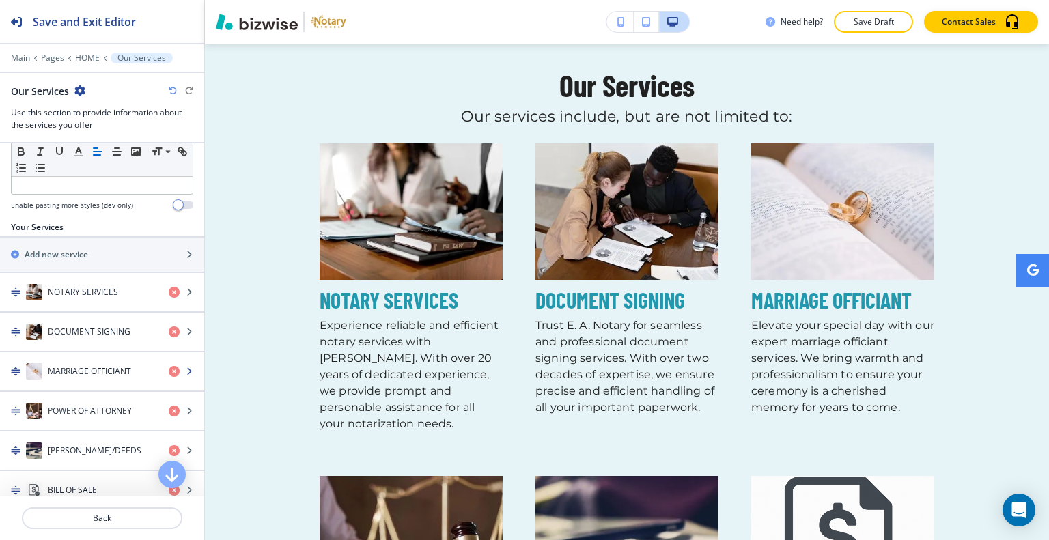
scroll to position [478, 0]
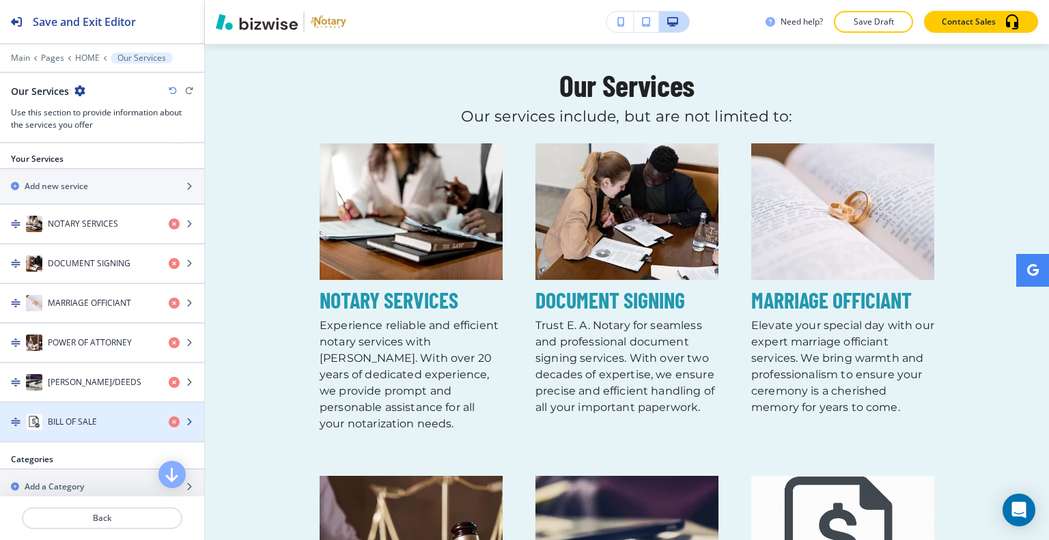
click at [92, 416] on h4 "BILL OF SALE" at bounding box center [72, 422] width 49 height 12
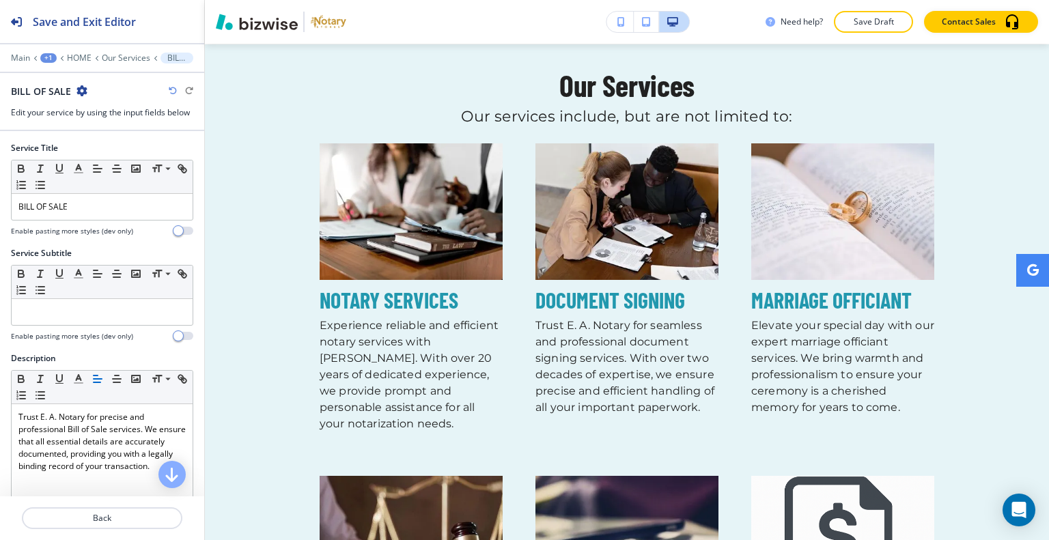
scroll to position [1326, 0]
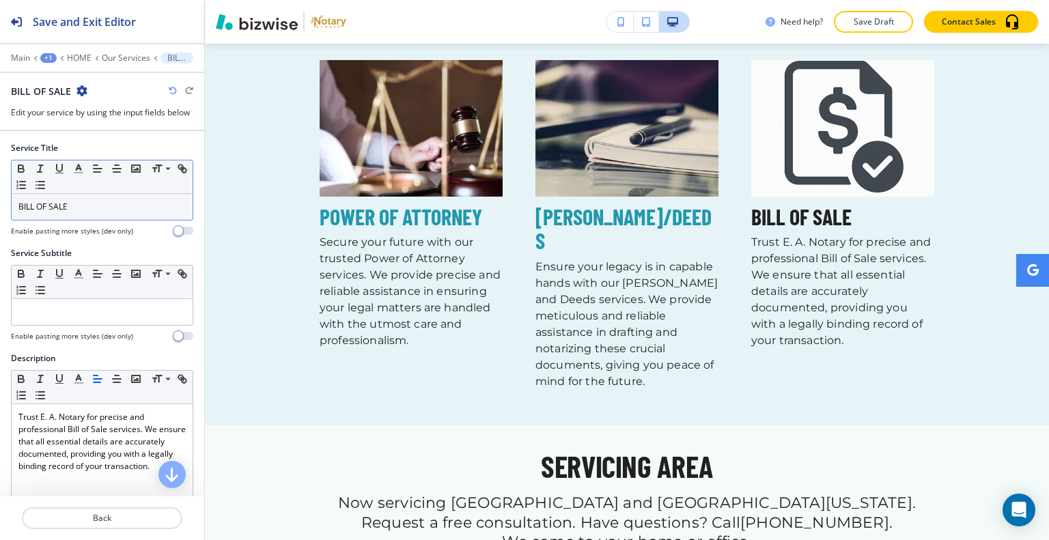
click at [102, 190] on div "Small Normal Large Huge" at bounding box center [102, 176] width 181 height 33
drag, startPoint x: 96, startPoint y: 204, endPoint x: 13, endPoint y: 199, distance: 82.8
click at [0, 210] on div "Service Title Small Normal Large Huge BILL OF SALE Enable pasting more styles (…" at bounding box center [102, 194] width 204 height 105
click at [80, 169] on icon "button" at bounding box center [78, 169] width 12 height 12
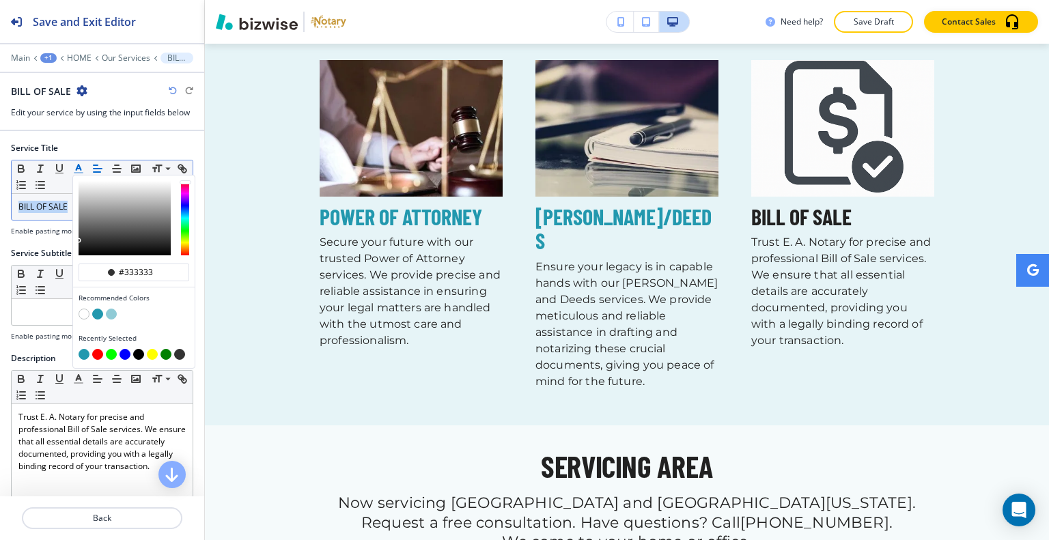
click at [102, 312] on button "button" at bounding box center [97, 314] width 11 height 11
type input "#2298ae"
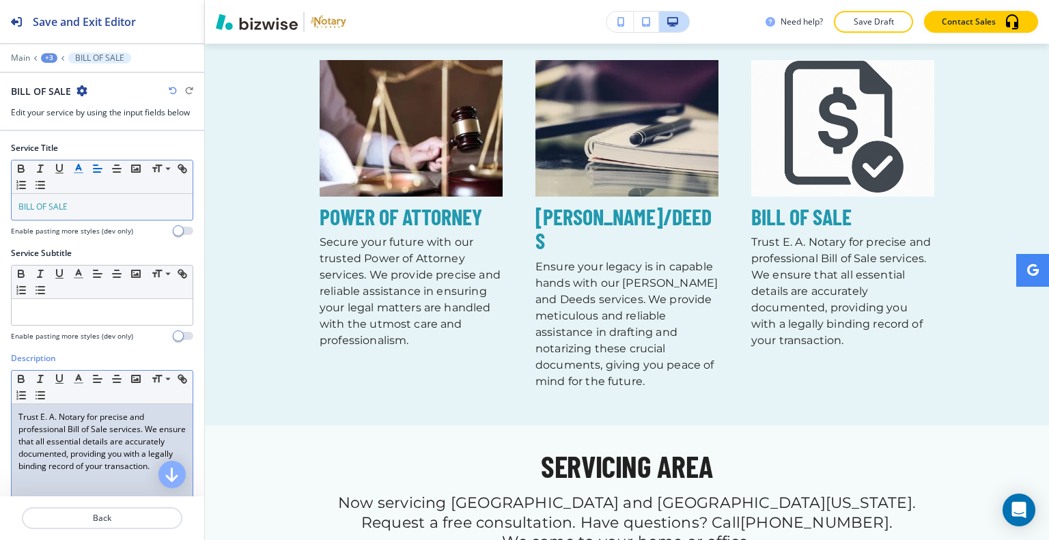
click at [57, 452] on p "Trust E. A. Notary for precise and professional Bill of Sale services. We ensur…" at bounding box center [101, 441] width 167 height 61
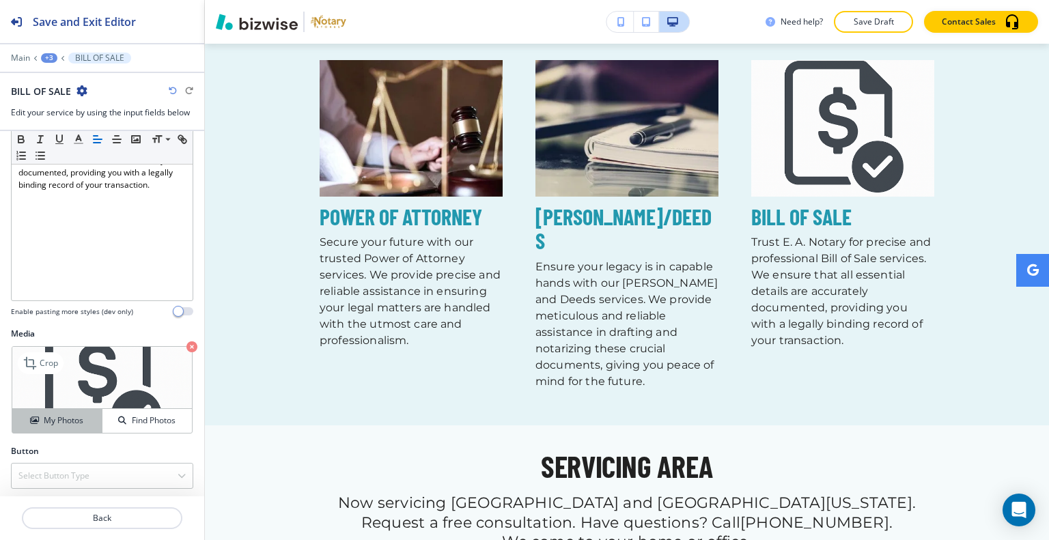
click at [63, 423] on h4 "My Photos" at bounding box center [64, 421] width 40 height 12
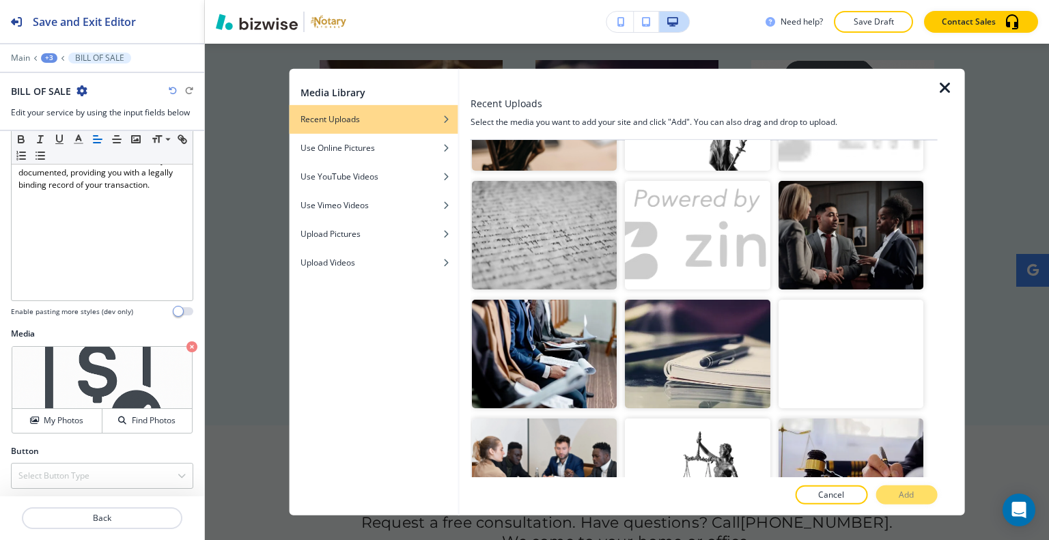
scroll to position [819, 0]
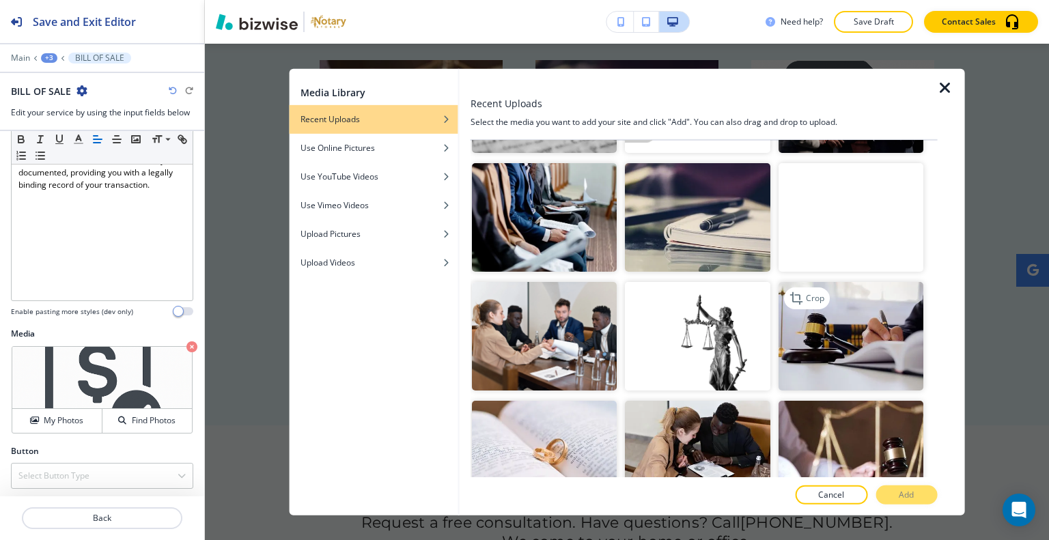
click at [839, 296] on img "button" at bounding box center [850, 336] width 145 height 109
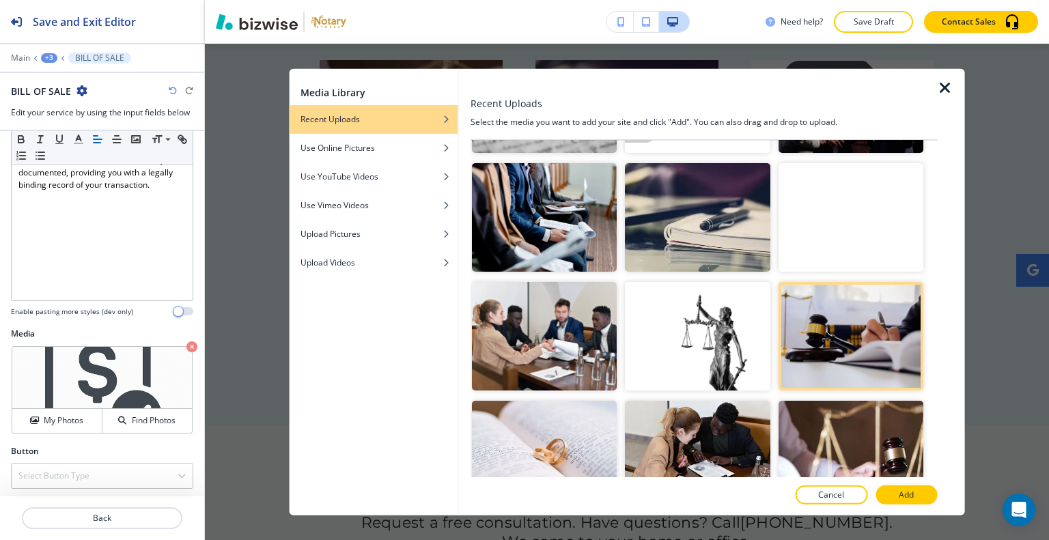
click at [912, 506] on div at bounding box center [704, 510] width 467 height 11
click at [911, 499] on p "Add" at bounding box center [906, 495] width 15 height 12
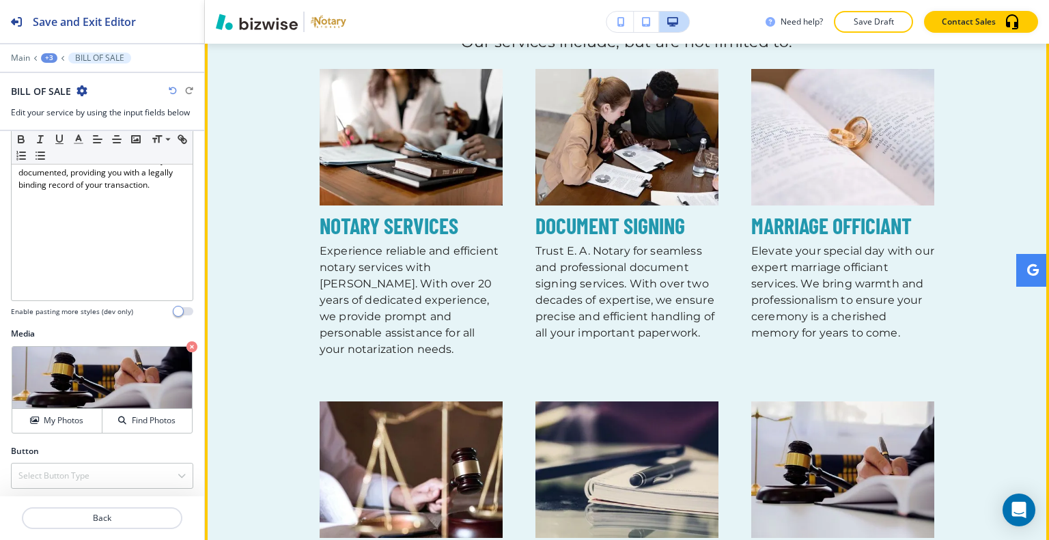
scroll to position [779, 0]
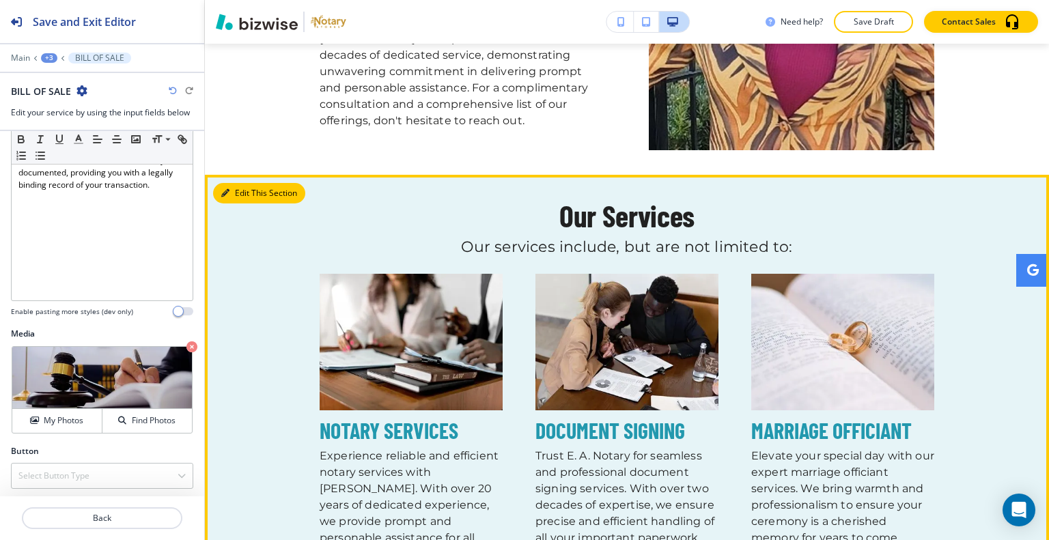
click at [240, 192] on button "Edit This Section" at bounding box center [259, 193] width 92 height 20
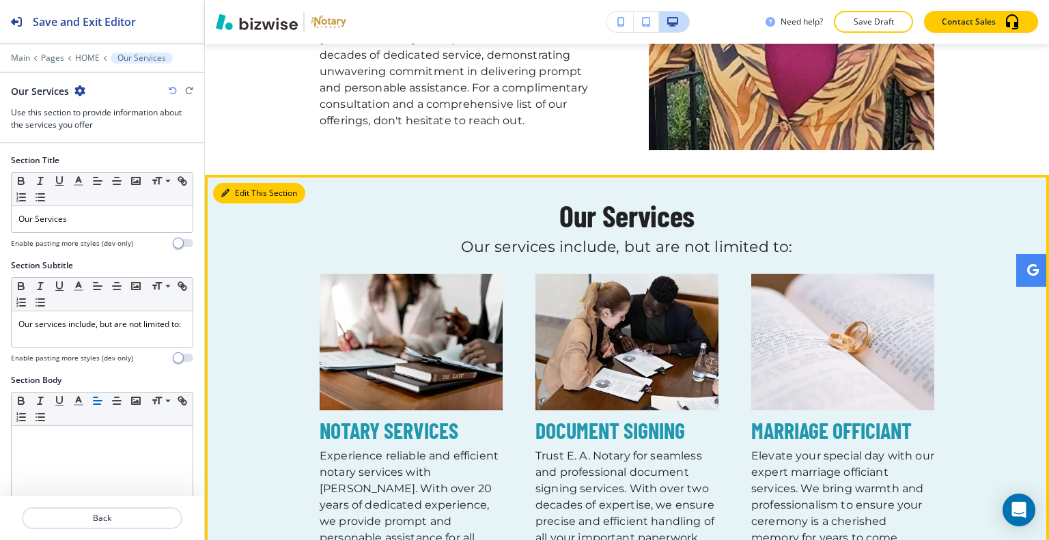
scroll to position [910, 0]
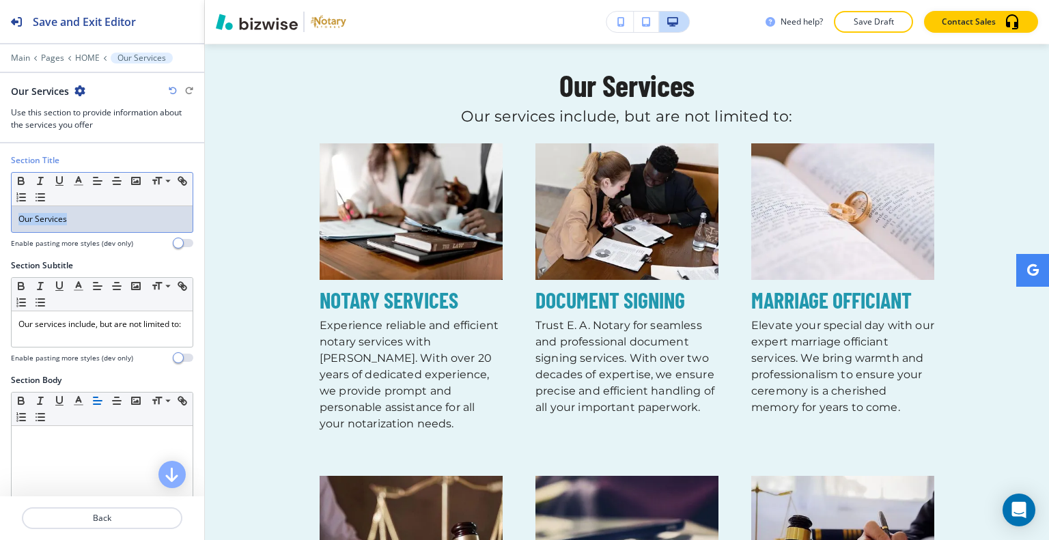
drag, startPoint x: 94, startPoint y: 227, endPoint x: 3, endPoint y: 221, distance: 91.7
click at [2, 223] on div "Section Title Small Normal Large Huge Our Services Enable pasting more styles (…" at bounding box center [102, 206] width 204 height 105
click at [76, 175] on icon "button" at bounding box center [78, 181] width 12 height 12
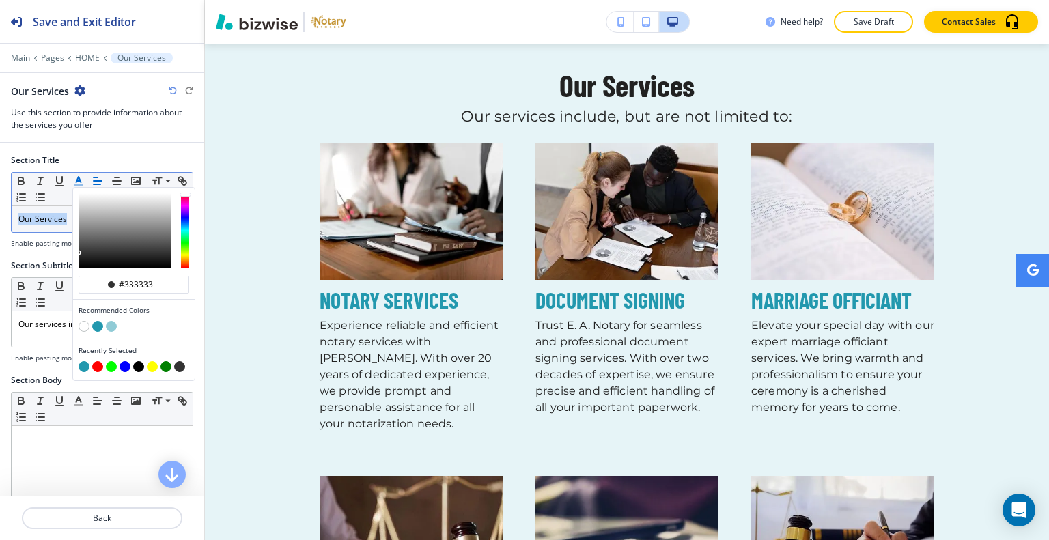
click at [96, 324] on button "button" at bounding box center [97, 326] width 11 height 11
type input "#2298ae"
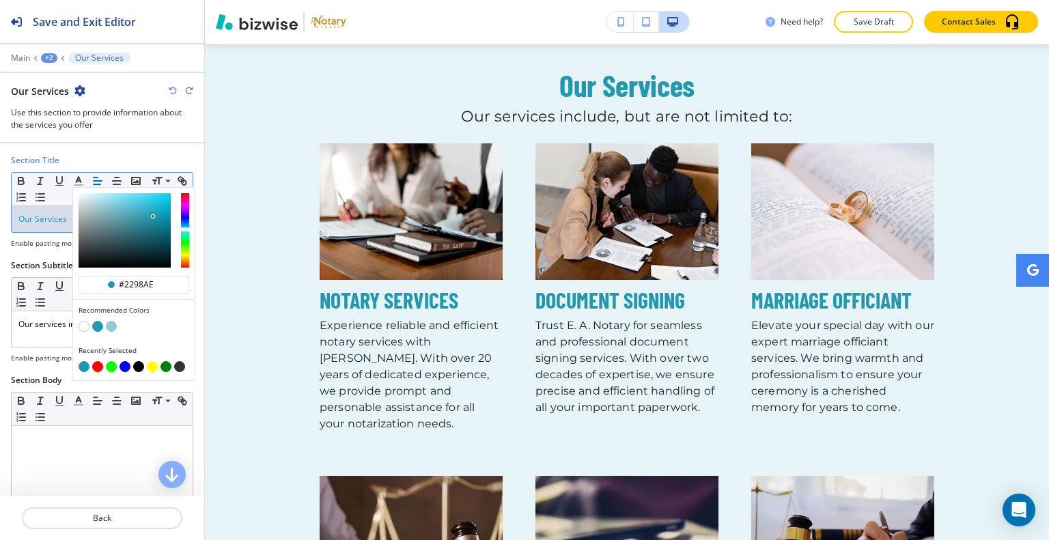
click at [887, 26] on p "Save Draft" at bounding box center [874, 22] width 44 height 12
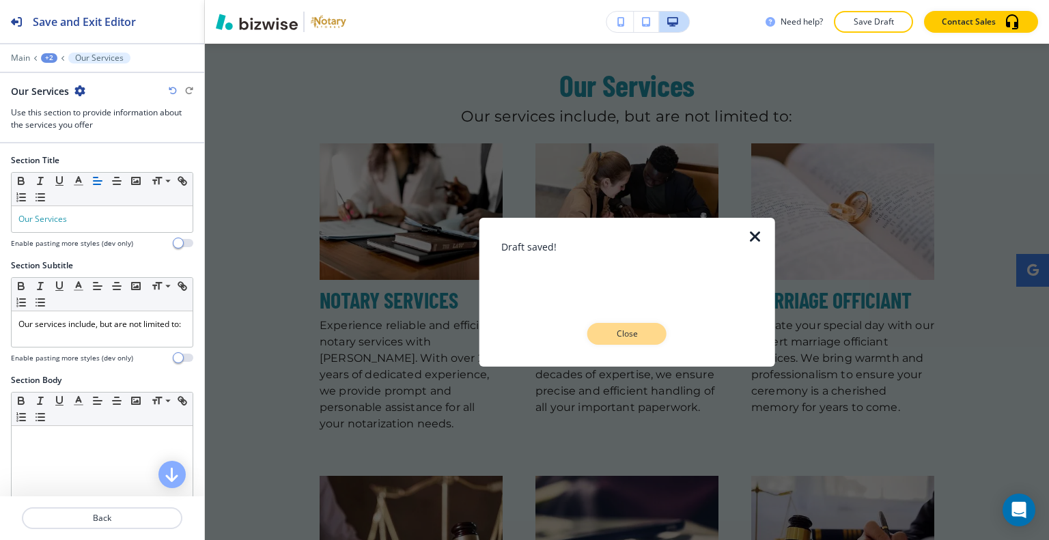
click at [647, 329] on p "Close" at bounding box center [627, 334] width 44 height 12
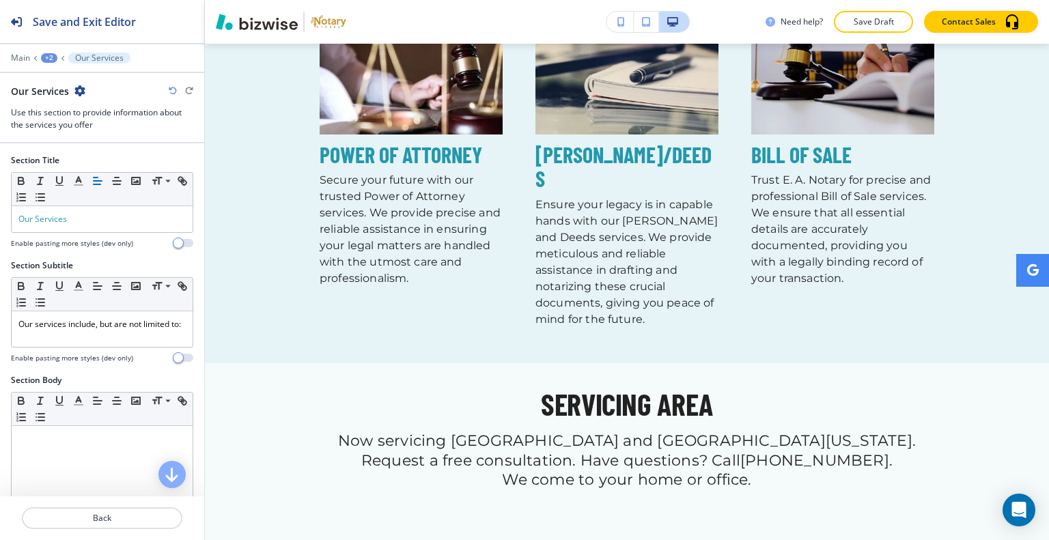
scroll to position [1661, 0]
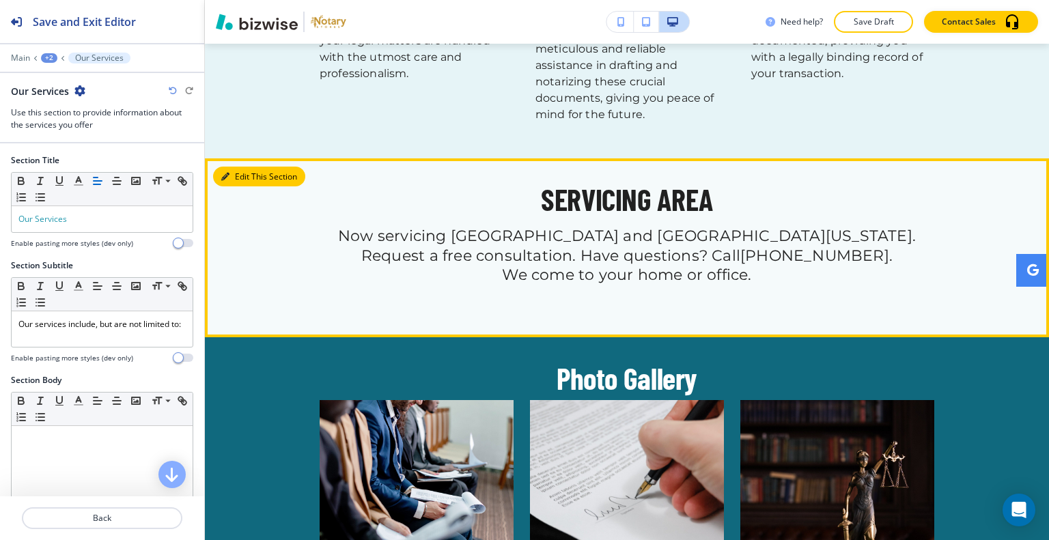
click at [249, 167] on button "Edit This Section" at bounding box center [259, 177] width 92 height 20
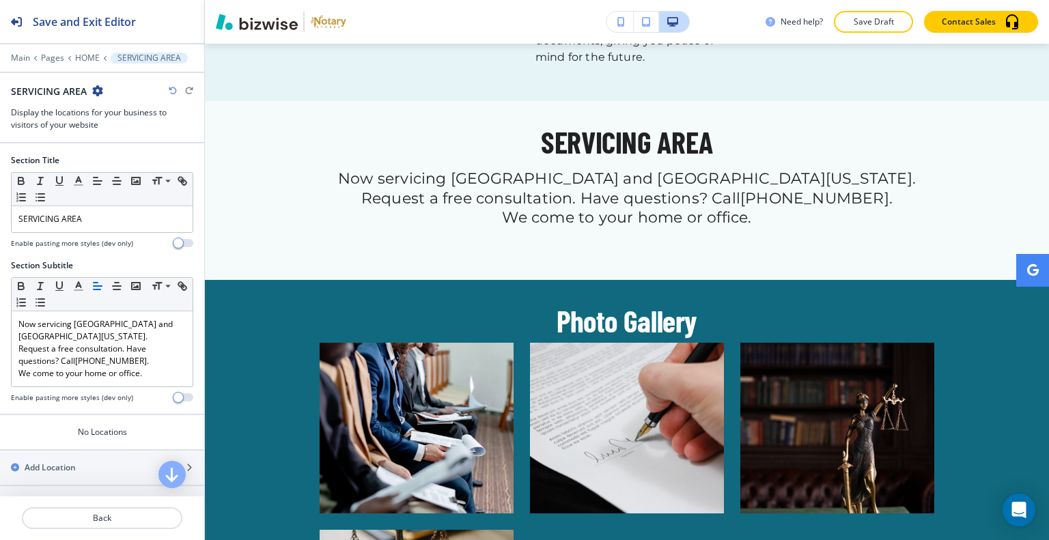
scroll to position [205, 0]
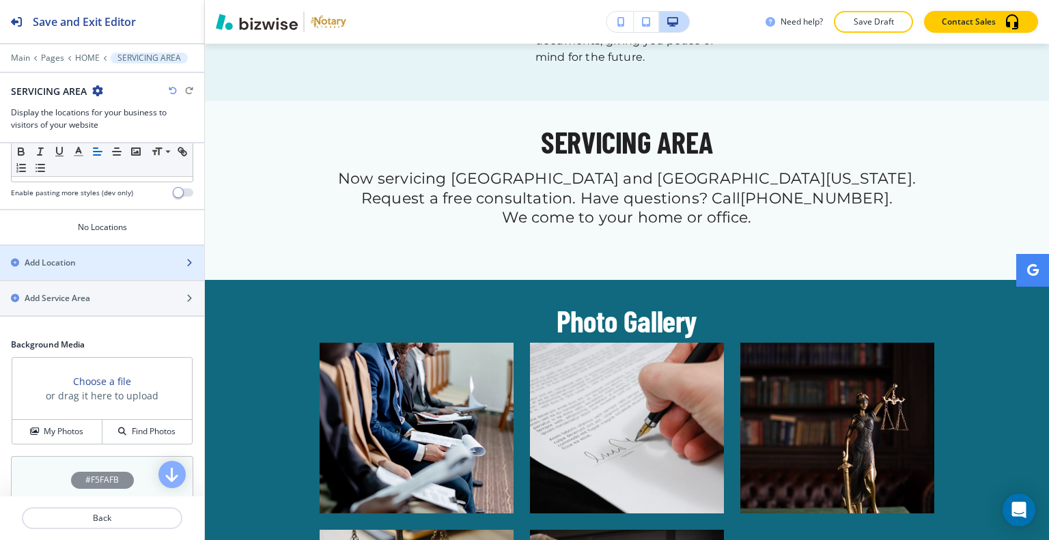
click at [127, 248] on div "button" at bounding box center [102, 251] width 204 height 11
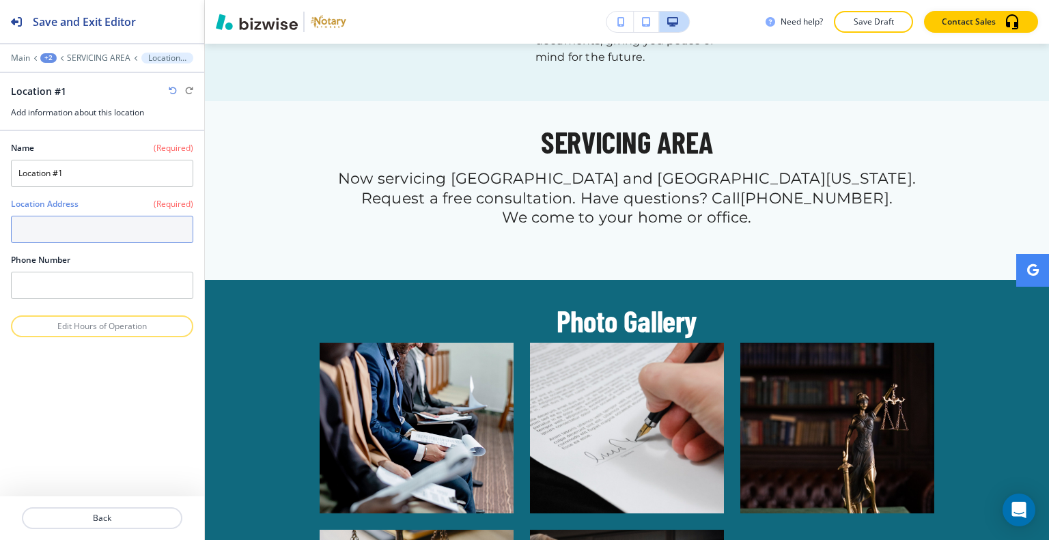
click at [59, 229] on textarea at bounding box center [102, 229] width 182 height 27
paste textarea "Jacksonville's"
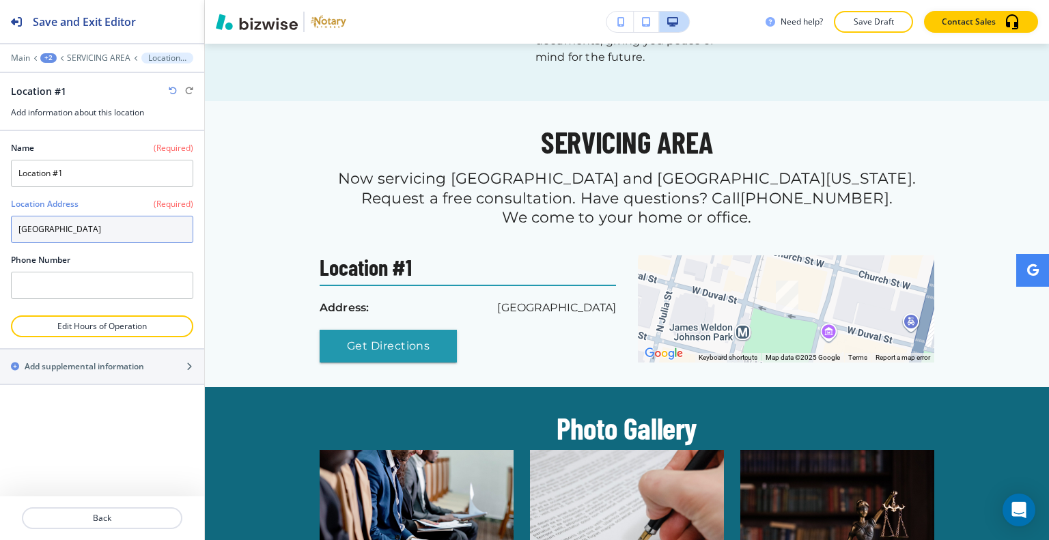
click at [87, 229] on textarea "Jacksonville" at bounding box center [102, 229] width 182 height 27
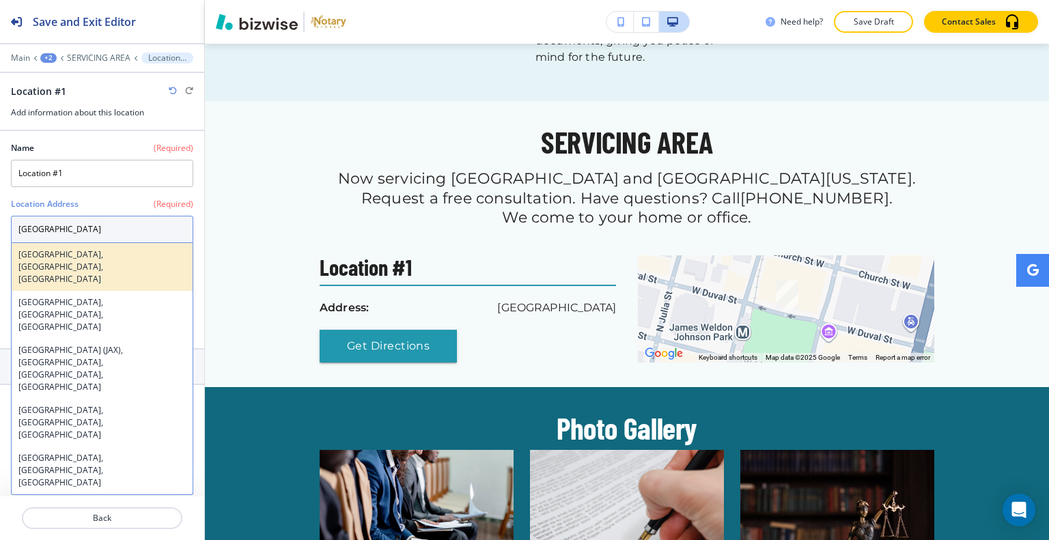
click at [82, 253] on h4 "Jacksonville, FL, USA" at bounding box center [101, 267] width 167 height 37
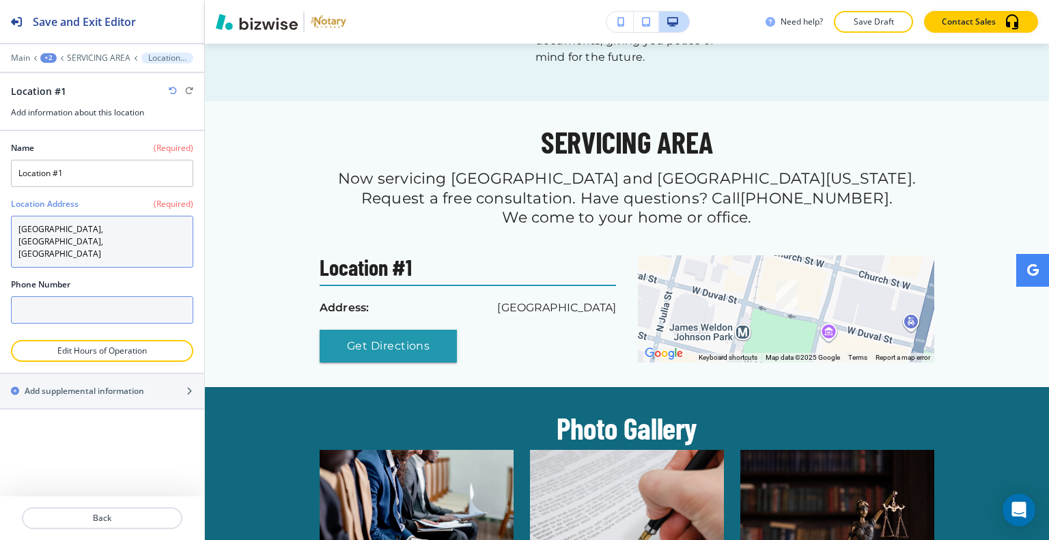
type textarea "Jacksonville, FL, USA"
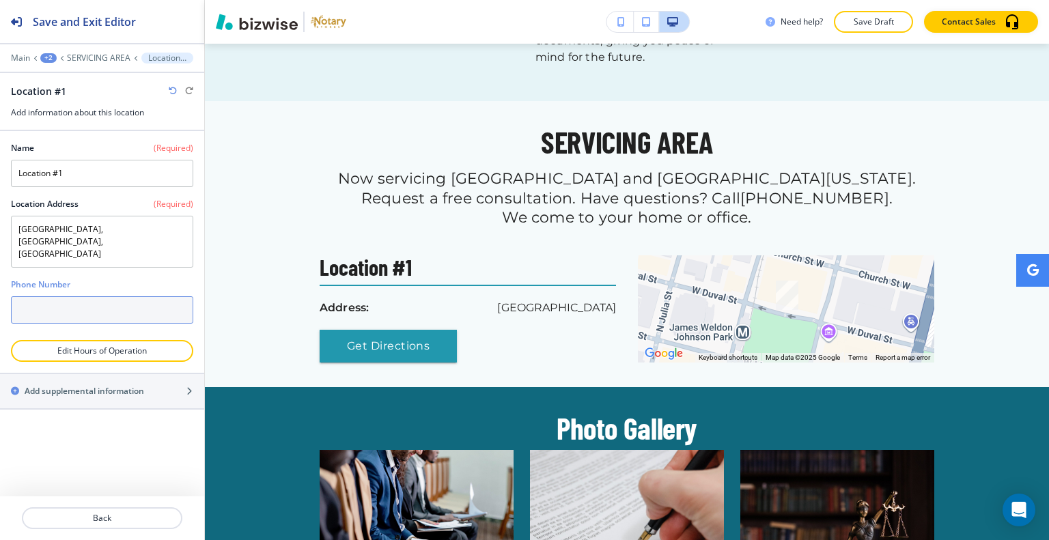
click at [97, 296] on input "text" at bounding box center [102, 309] width 182 height 27
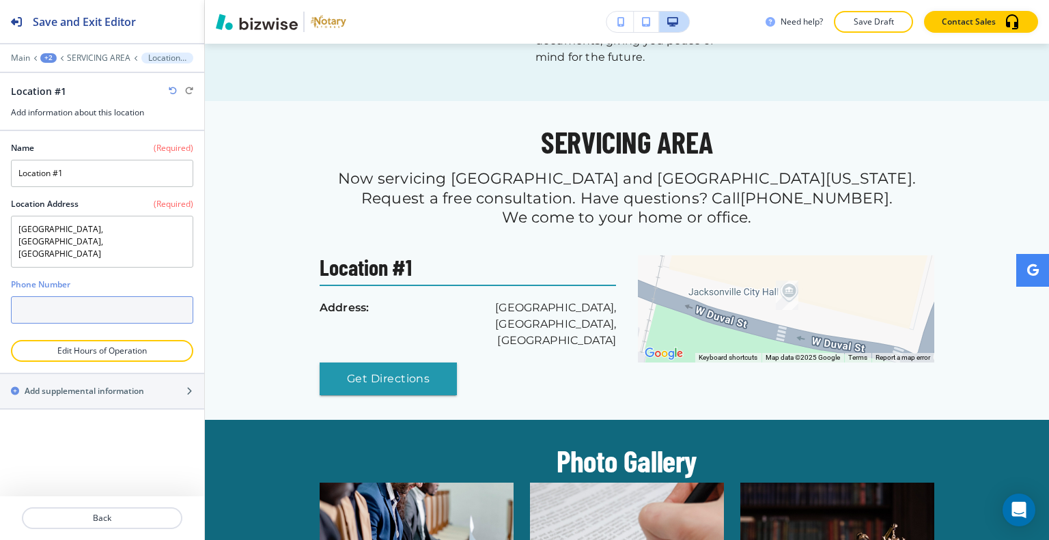
paste input "(904) 612-0356"
type input "(904) 612-0356"
click at [103, 447] on div "Name (Required) Location #1 Location Address (Required) Jacksonville, FL, USA J…" at bounding box center [102, 313] width 204 height 365
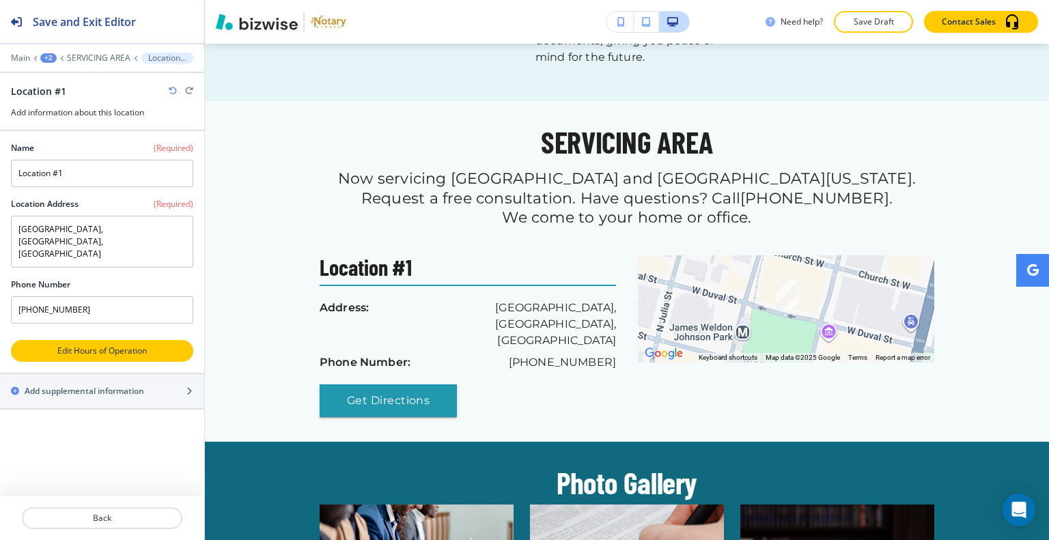
click at [145, 340] on button "Edit Hours of Operation" at bounding box center [102, 351] width 182 height 22
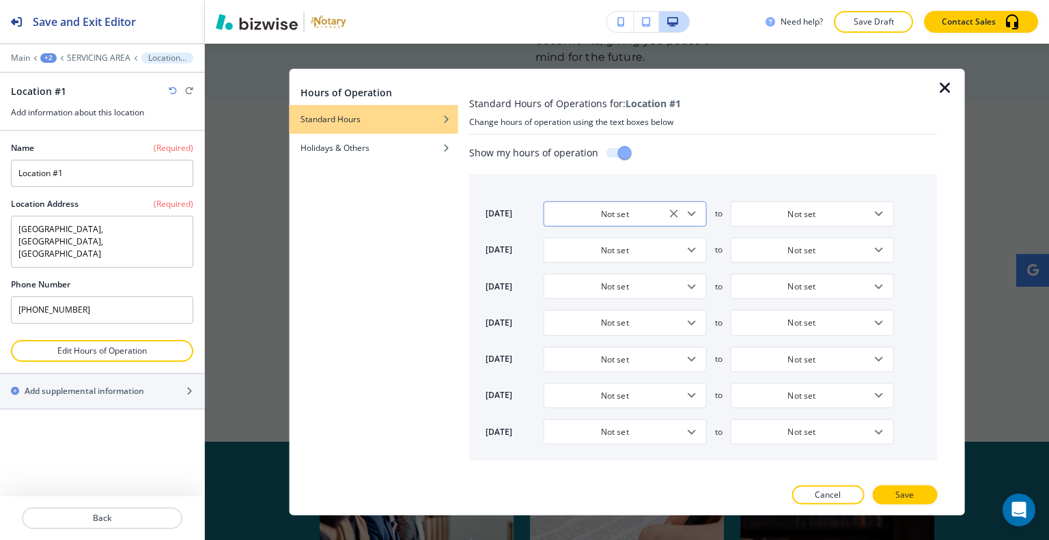
click at [691, 212] on icon "Open" at bounding box center [692, 214] width 16 height 16
click at [615, 261] on h4 "By Appointment Only" at bounding box center [596, 262] width 82 height 12
type input "By Appointment Only"
type input "9:00 AM"
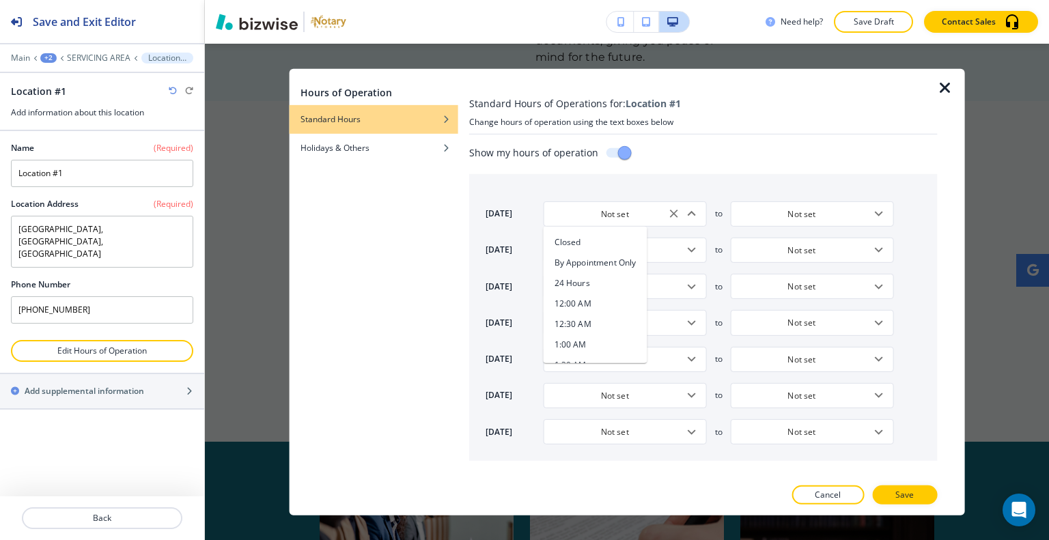
type input "5:00 PM"
type input "9:00 AM"
type input "5:00 PM"
type input "9:00 AM"
type input "5:00 PM"
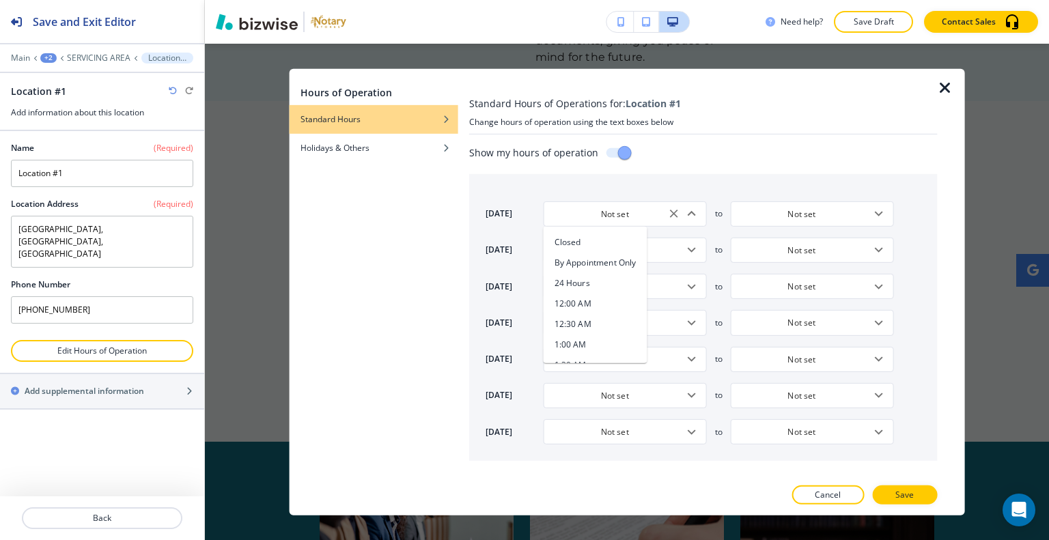
type input "9:00 AM"
type input "5:00 PM"
type input "9:00 AM"
type input "5:00 PM"
type input "Closed"
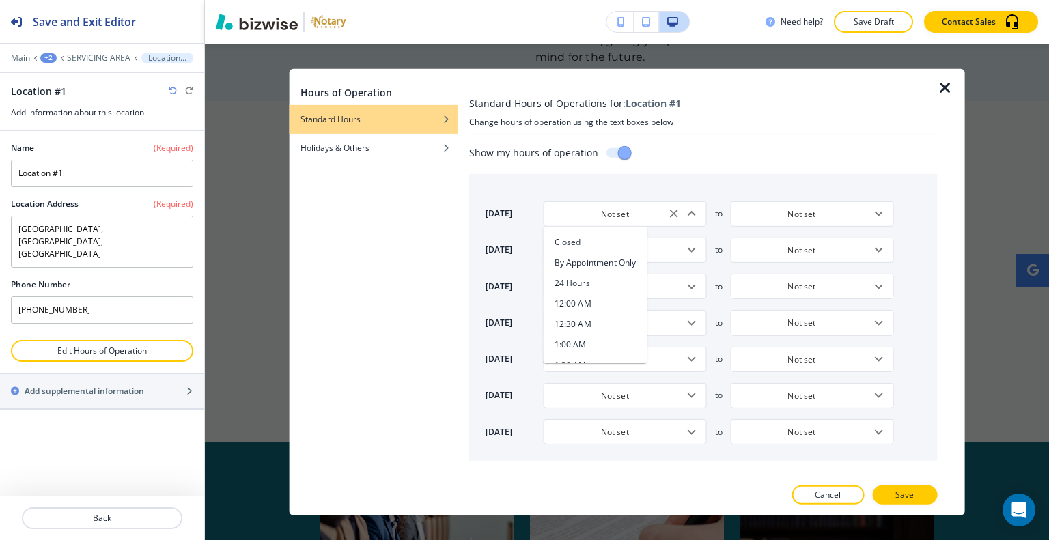
type input "Closed"
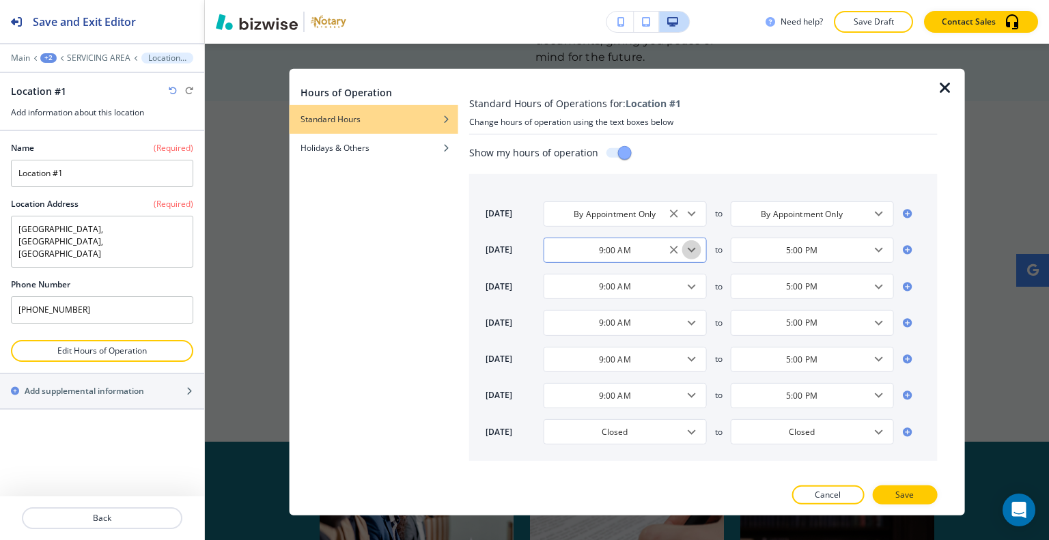
click at [695, 249] on icon "Open" at bounding box center [692, 250] width 16 height 16
click at [612, 303] on h4 "By Appointment Only" at bounding box center [596, 298] width 82 height 12
type input "By Appointment Only"
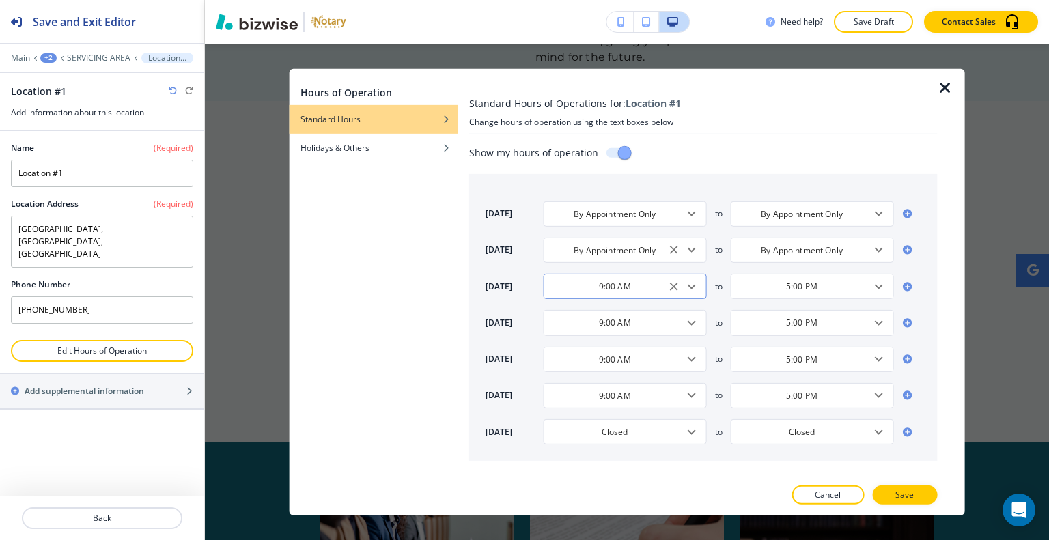
click at [697, 288] on icon "Open" at bounding box center [692, 286] width 16 height 16
click at [619, 340] on h4 "By Appointment Only" at bounding box center [596, 334] width 82 height 12
type input "By Appointment Only"
click at [689, 323] on icon "Open" at bounding box center [692, 323] width 16 height 16
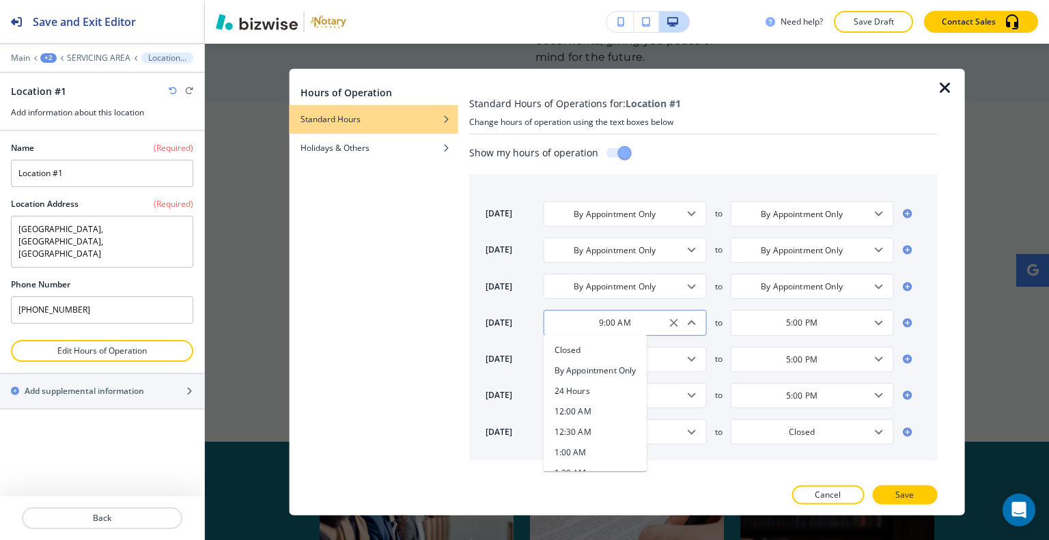
scroll to position [1377, 0]
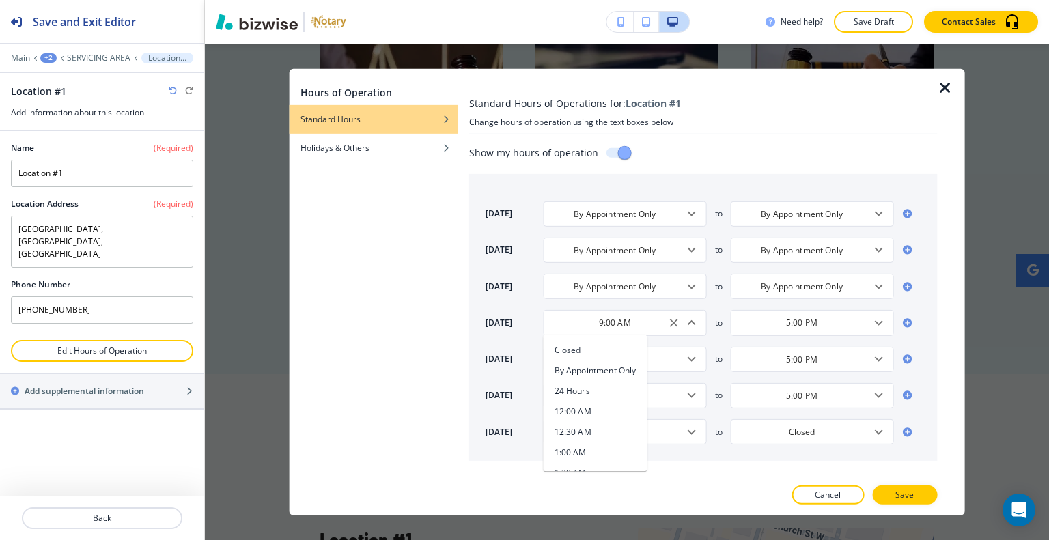
drag, startPoint x: 619, startPoint y: 381, endPoint x: 619, endPoint y: 371, distance: 10.3
click at [619, 371] on ul "Closed By Appointment Only 24 Hours 12:00 AM 12:30 AM 1:00 AM 1:30 AM 2:00 AM 2…" at bounding box center [596, 403] width 104 height 137
click at [619, 371] on h4 "By Appointment Only" at bounding box center [596, 371] width 82 height 12
type input "By Appointment Only"
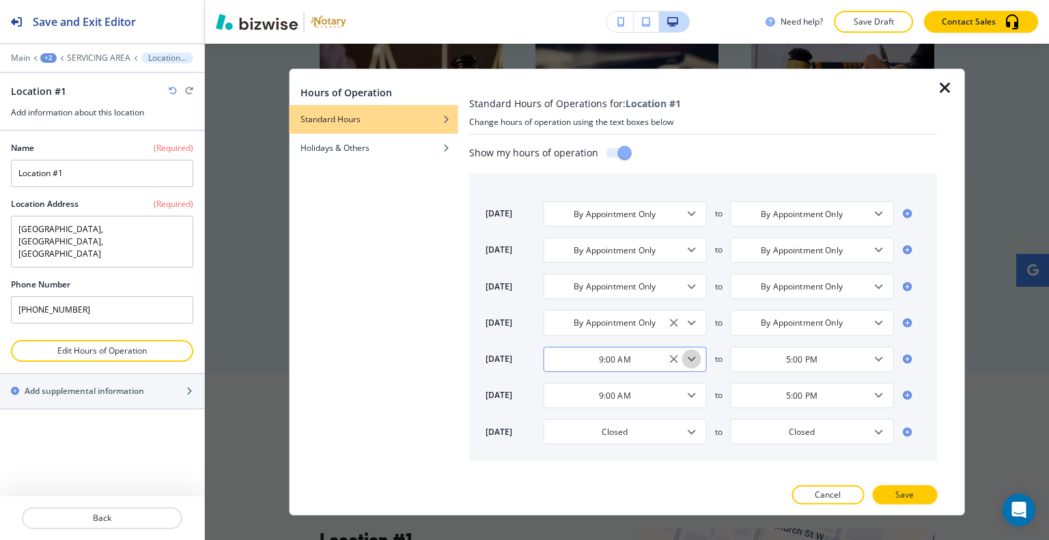
click at [691, 356] on icon "Open" at bounding box center [692, 359] width 16 height 16
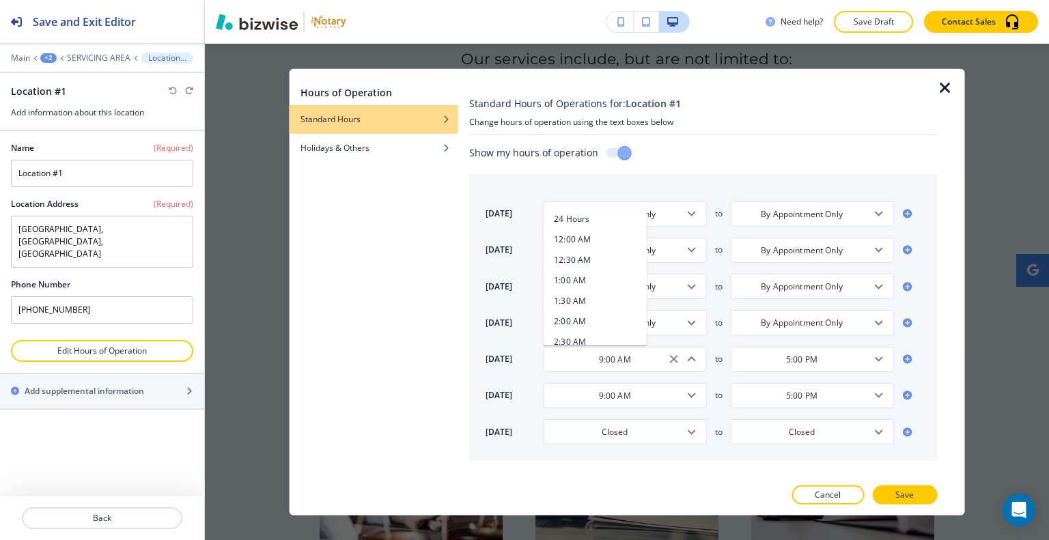
scroll to position [0, 0]
click at [621, 247] on h4 "By Appointment Only" at bounding box center [596, 245] width 82 height 12
type input "By Appointment Only"
click at [690, 400] on icon "Open" at bounding box center [692, 395] width 16 height 16
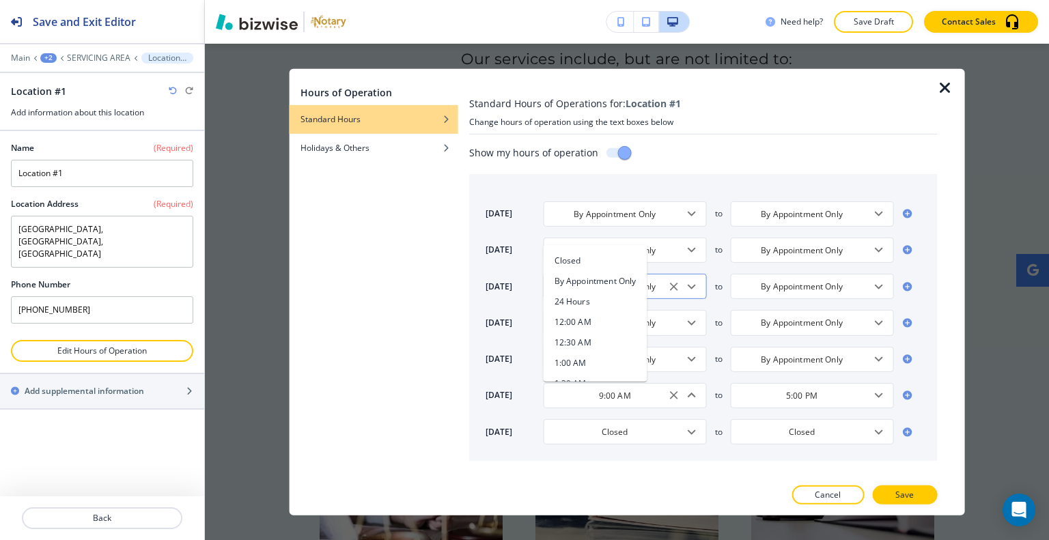
click at [613, 281] on h4 "By Appointment Only" at bounding box center [596, 281] width 82 height 12
type input "By Appointment Only"
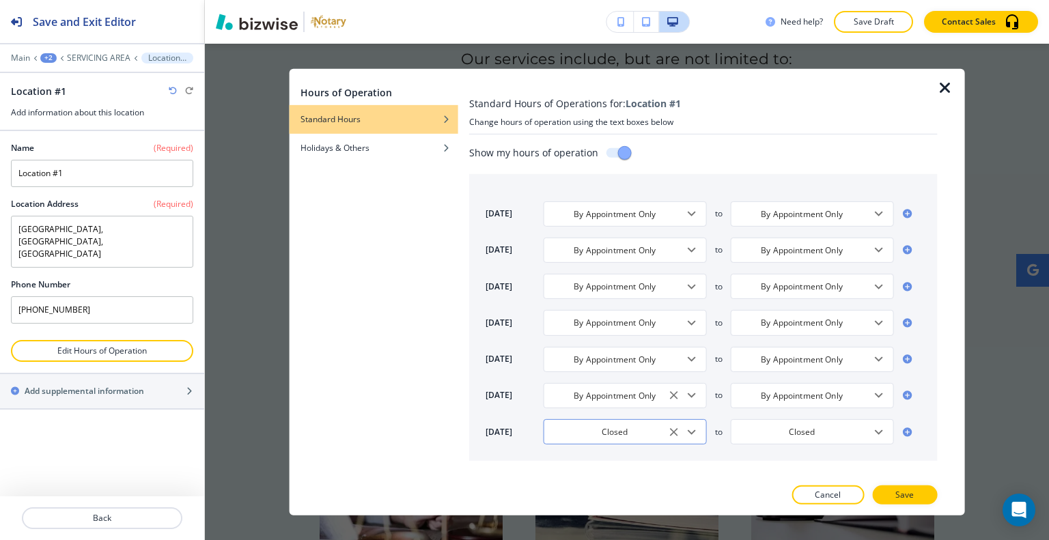
click at [691, 434] on icon "Open" at bounding box center [692, 431] width 16 height 16
click at [606, 320] on h4 "By Appointment Only" at bounding box center [596, 317] width 82 height 12
type input "By Appointment Only"
click at [914, 494] on button "Save" at bounding box center [904, 495] width 65 height 19
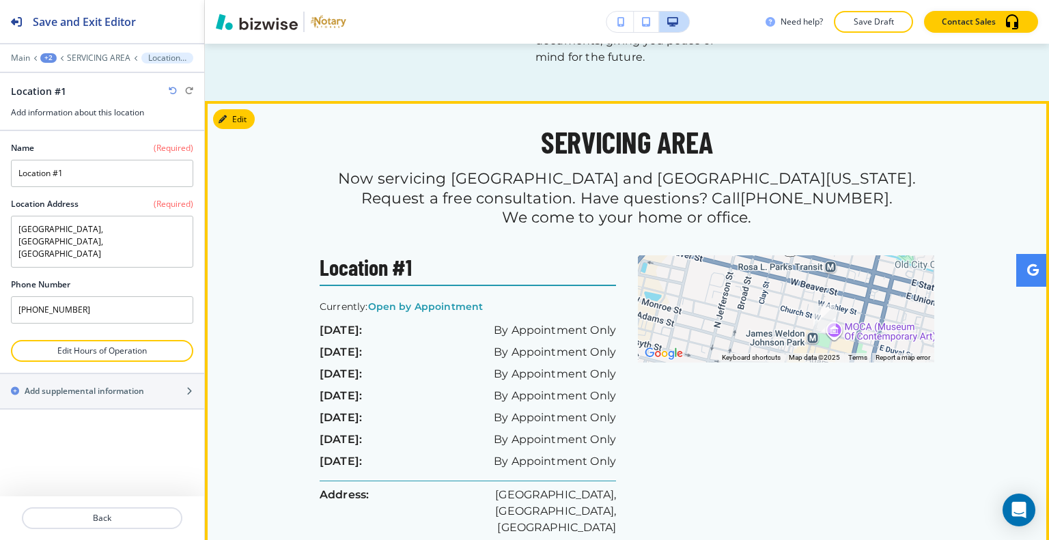
scroll to position [1582, 0]
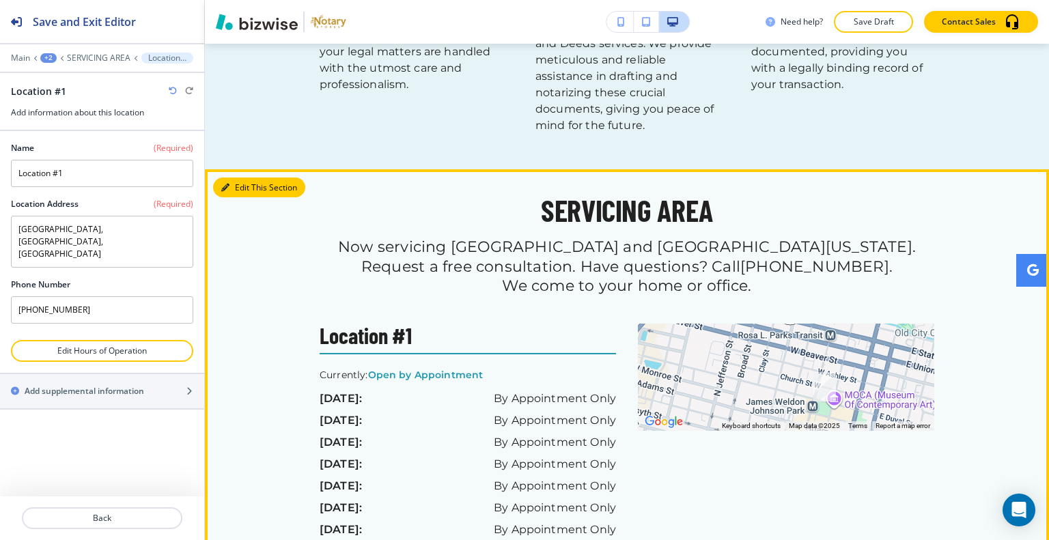
click at [242, 178] on button "Edit This Section" at bounding box center [259, 188] width 92 height 20
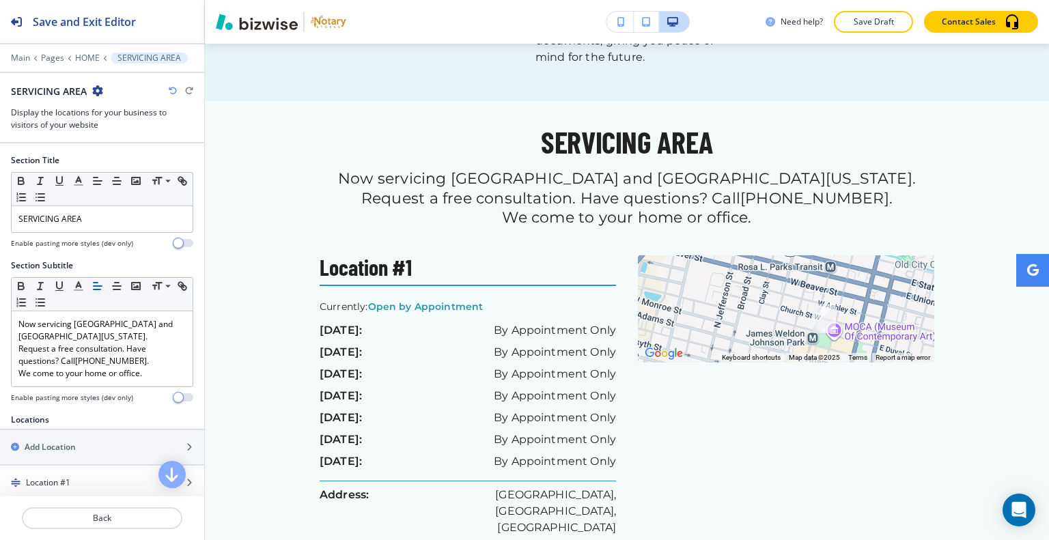
scroll to position [342, 0]
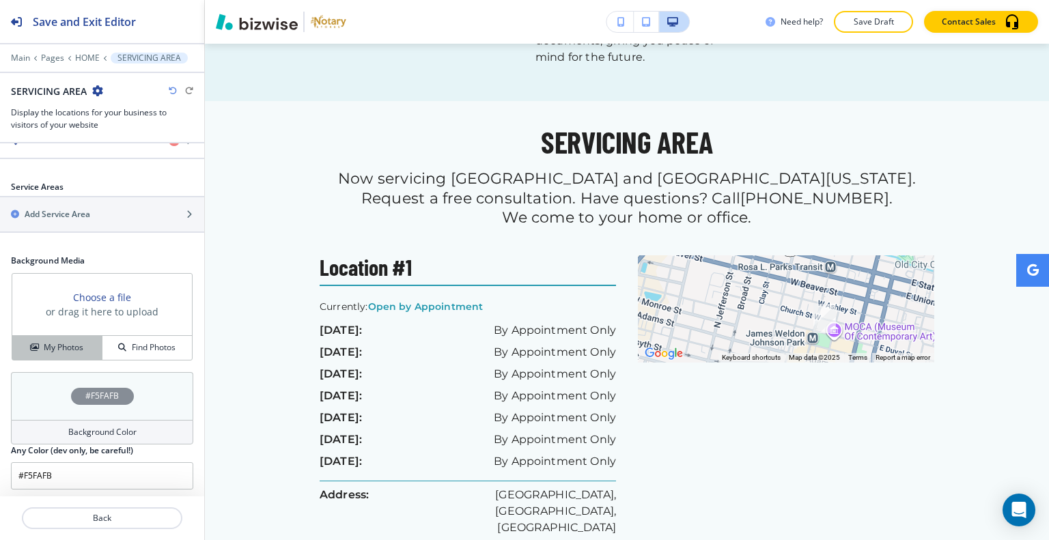
click at [57, 347] on h4 "My Photos" at bounding box center [64, 347] width 40 height 12
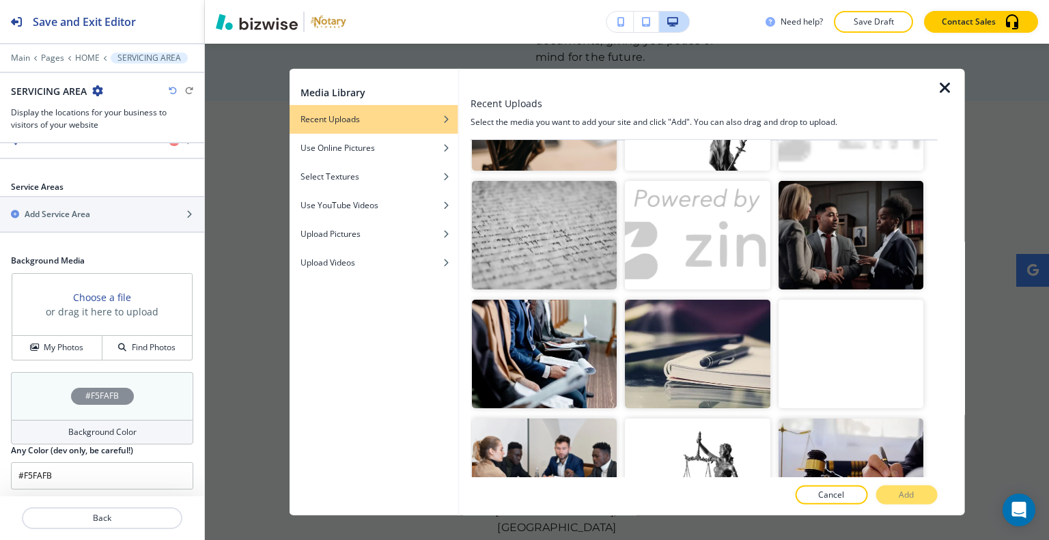
scroll to position [956, 0]
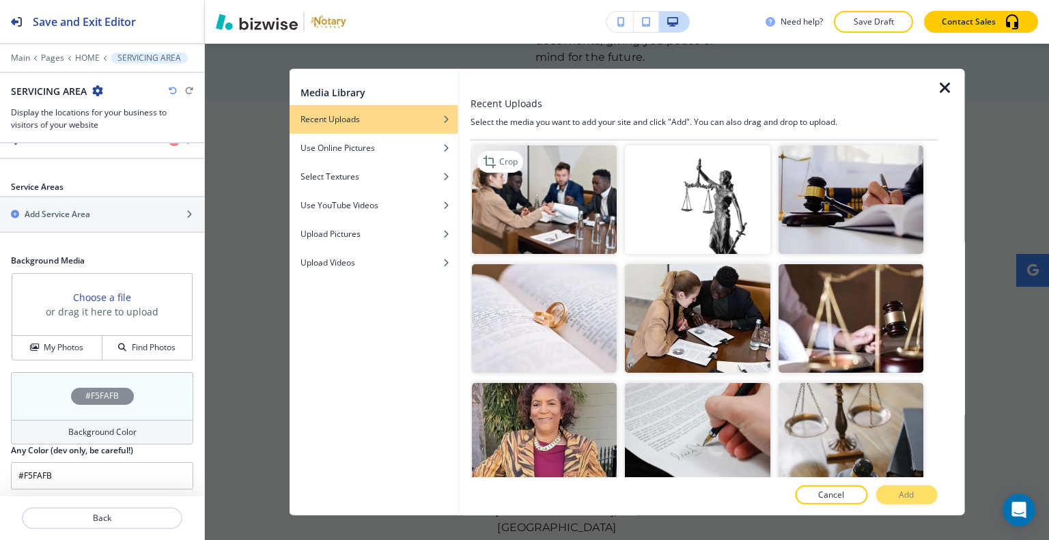
click at [551, 221] on img "button" at bounding box center [544, 199] width 145 height 109
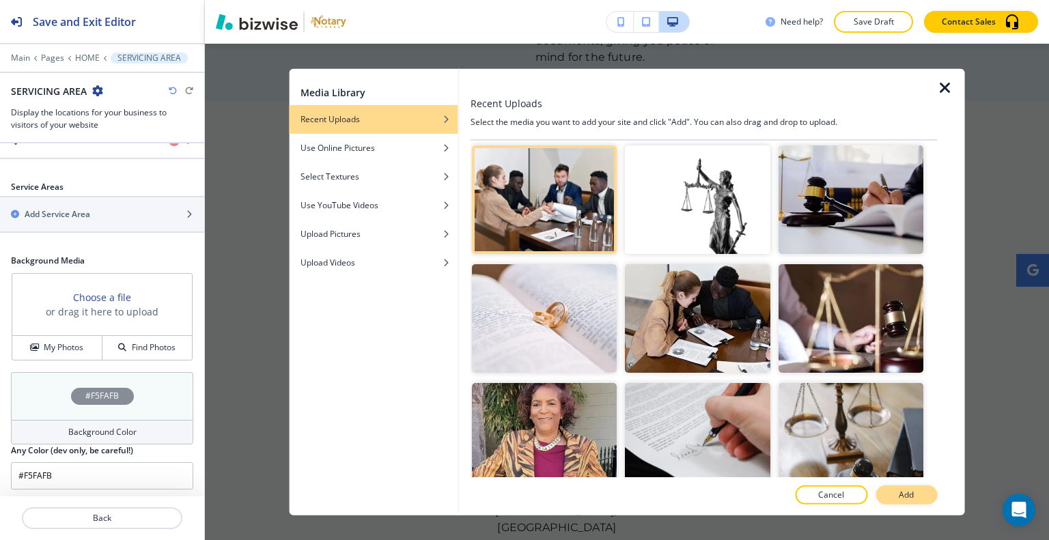
click at [936, 492] on button "Add" at bounding box center [905, 495] width 61 height 19
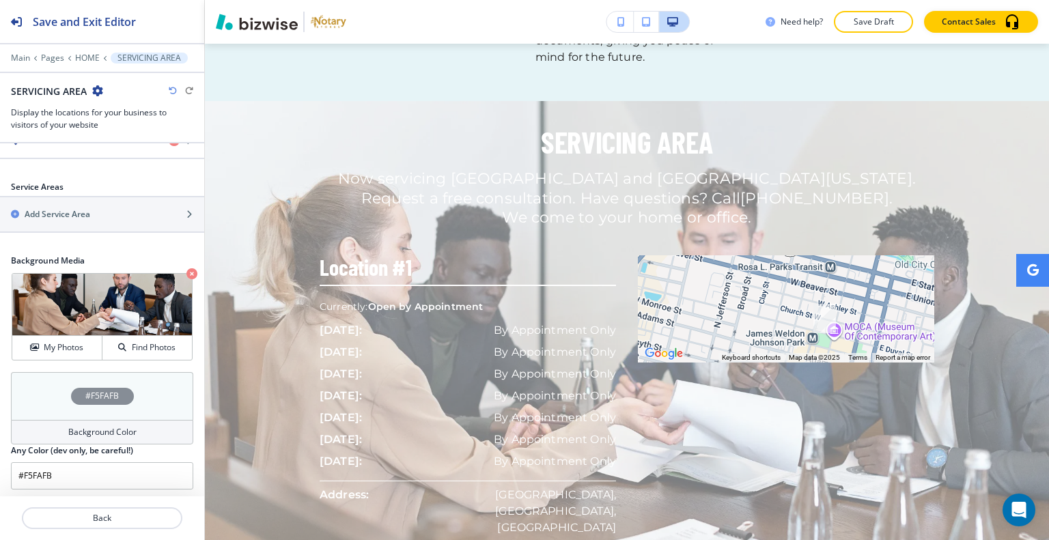
click at [40, 398] on div "#F5FAFB" at bounding box center [102, 396] width 182 height 48
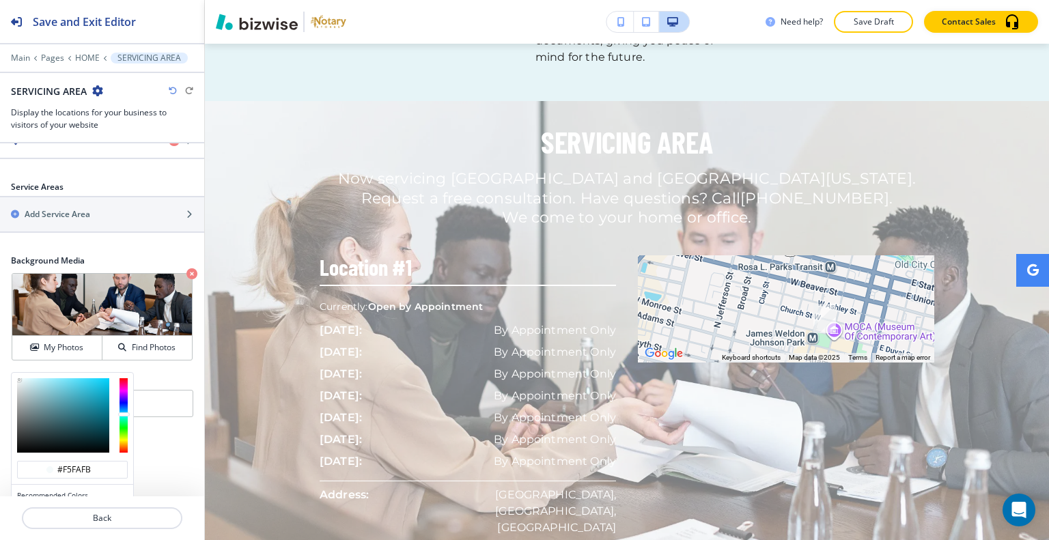
scroll to position [407, 0]
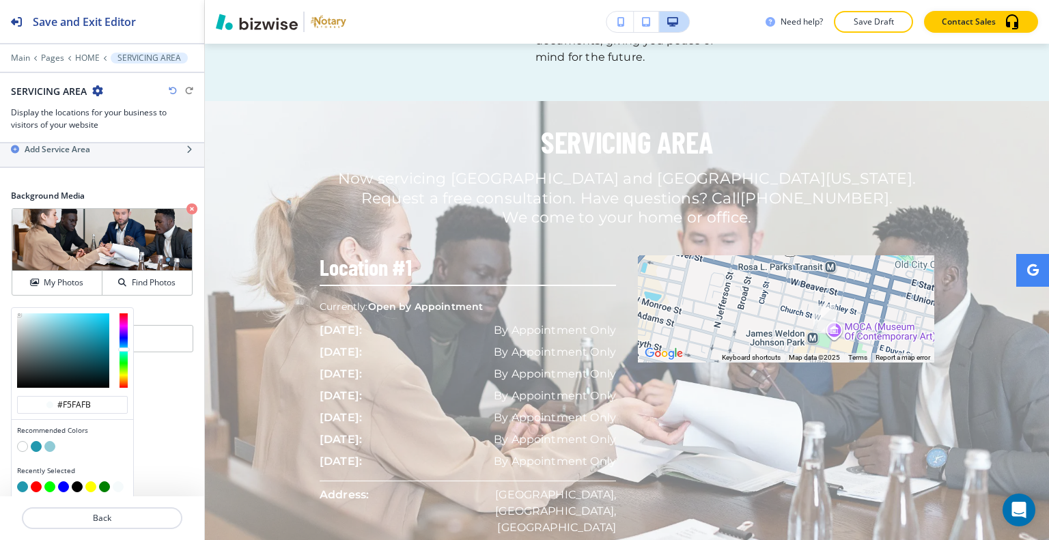
click at [79, 481] on button "button" at bounding box center [77, 486] width 11 height 11
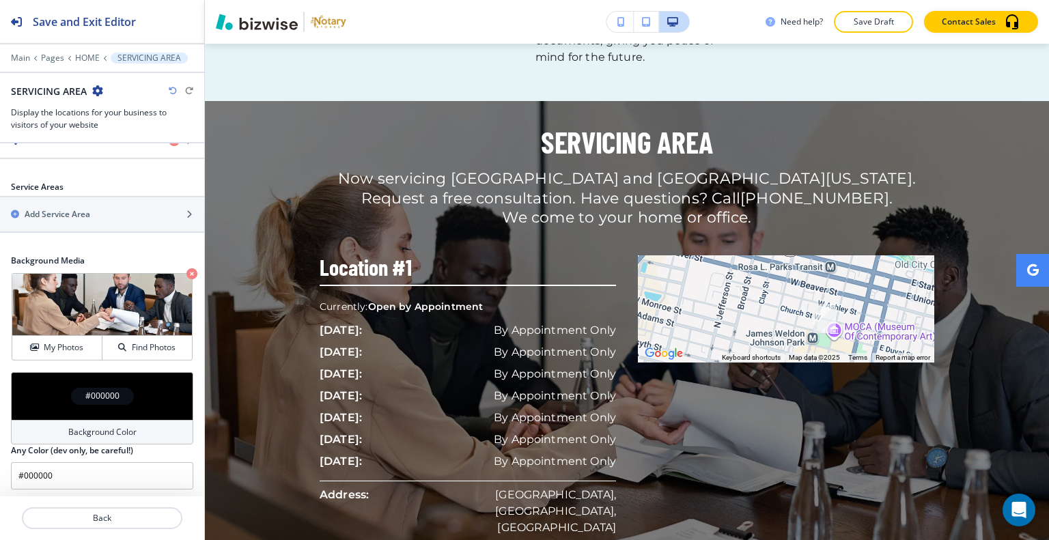
click at [25, 384] on div "#000000" at bounding box center [102, 396] width 182 height 48
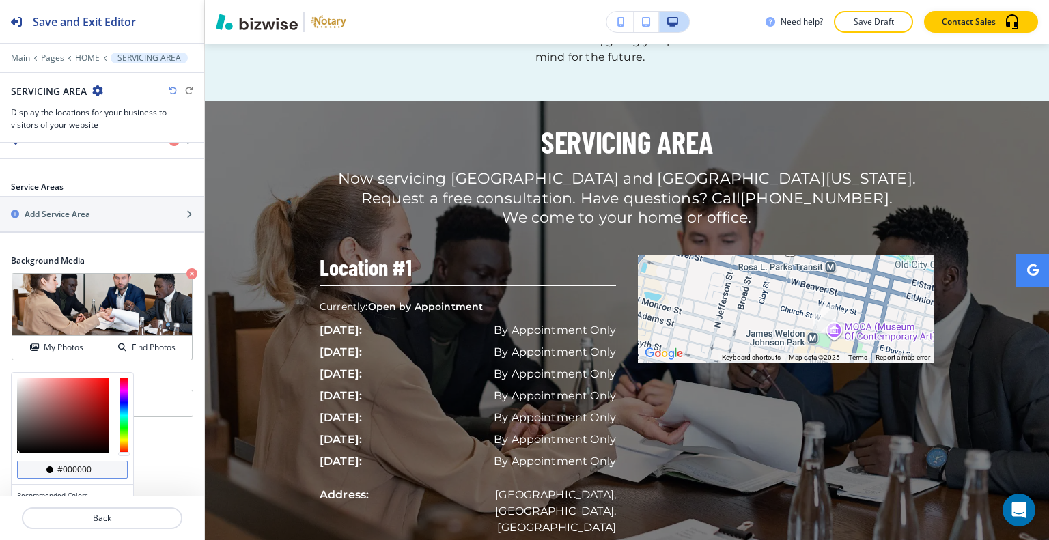
scroll to position [407, 0]
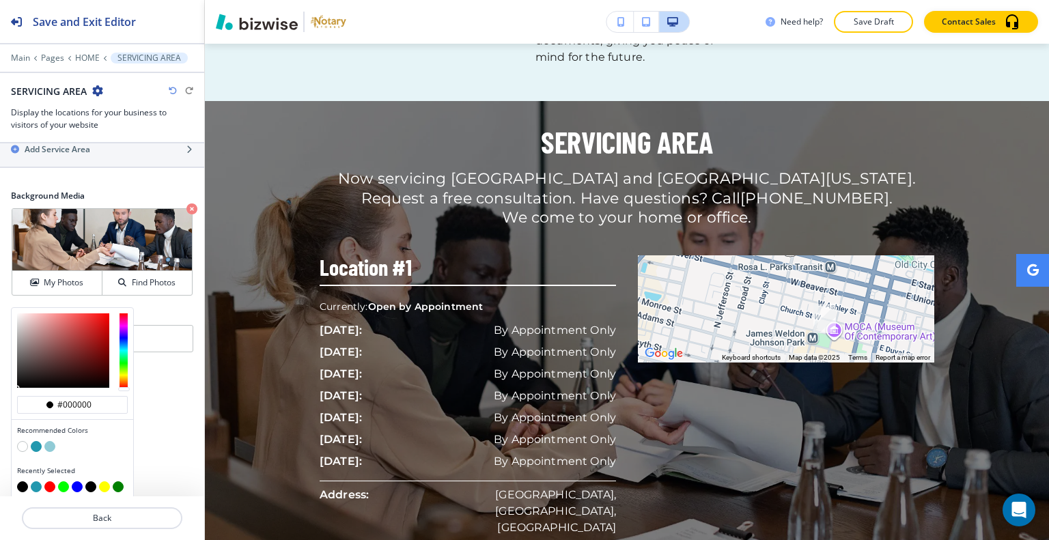
click at [22, 443] on button "button" at bounding box center [22, 446] width 11 height 11
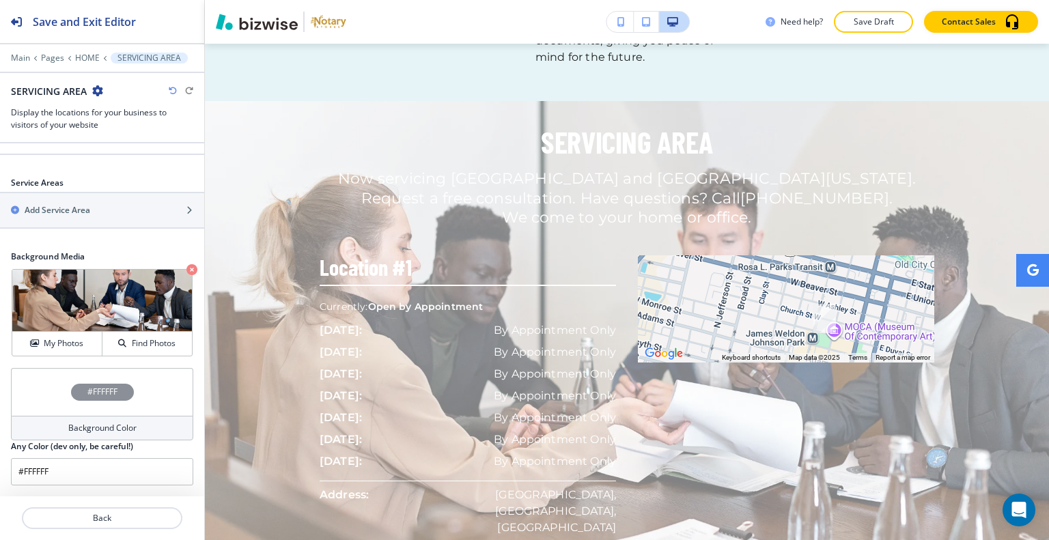
scroll to position [342, 0]
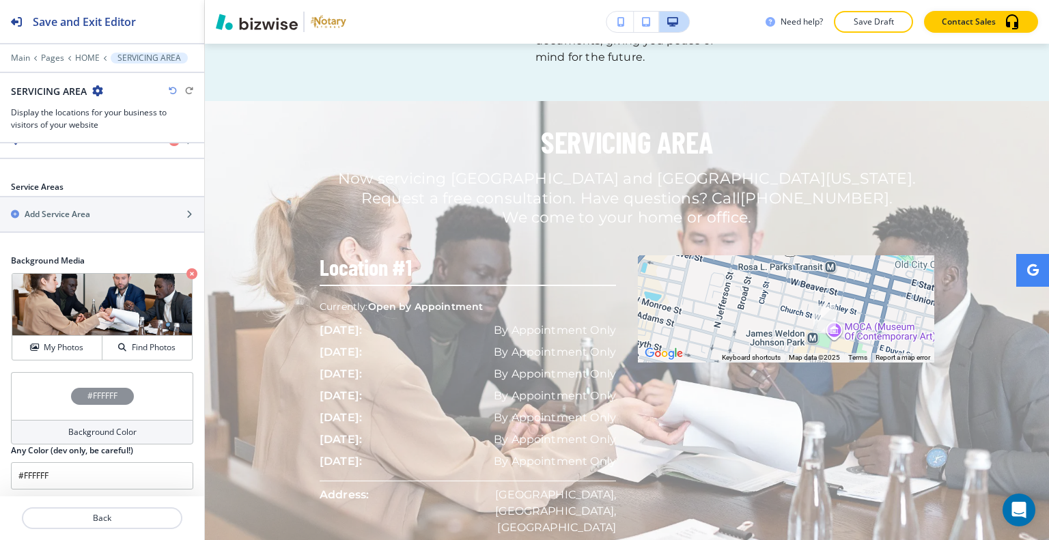
click at [38, 367] on div "Background Media Crop My Photos Find Photos" at bounding box center [102, 313] width 204 height 117
click at [35, 389] on div "#FFFFFF" at bounding box center [102, 396] width 182 height 48
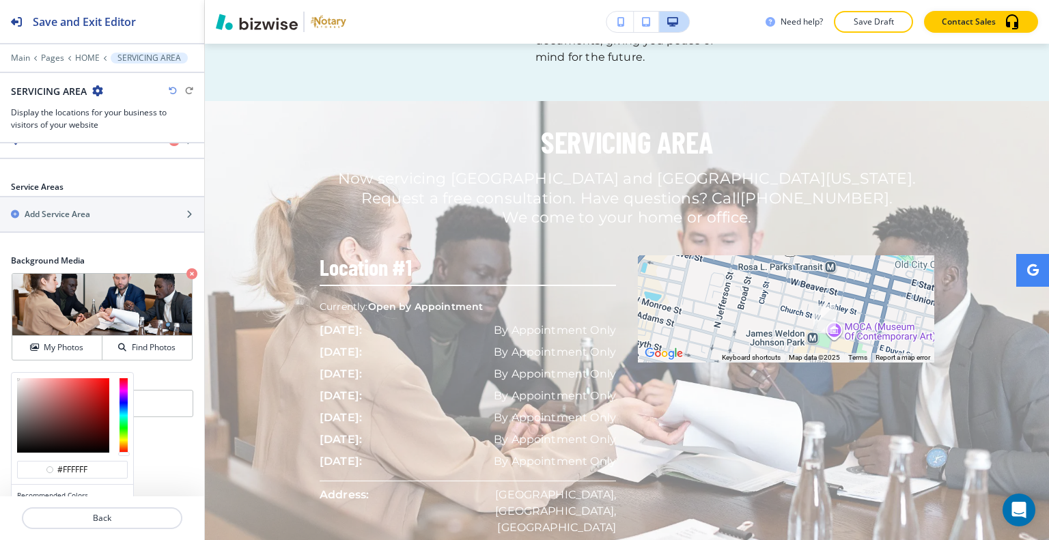
scroll to position [407, 0]
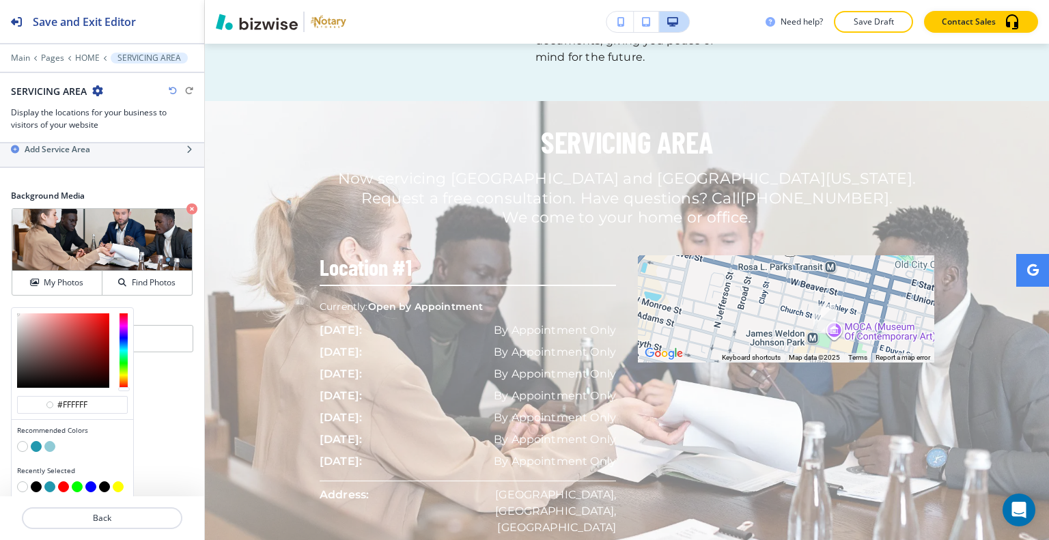
click at [101, 483] on button "button" at bounding box center [104, 486] width 11 height 11
type input "#000000"
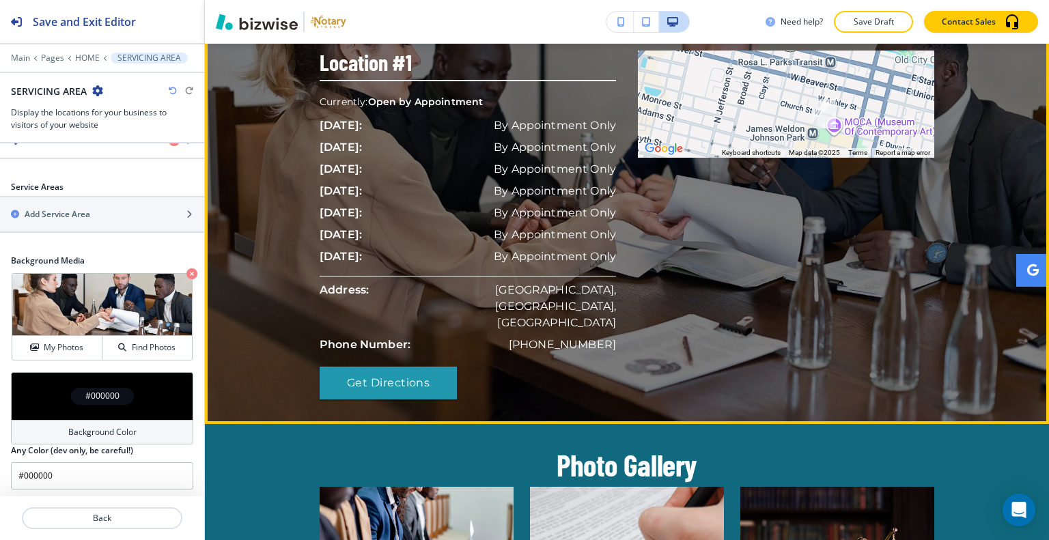
scroll to position [2128, 0]
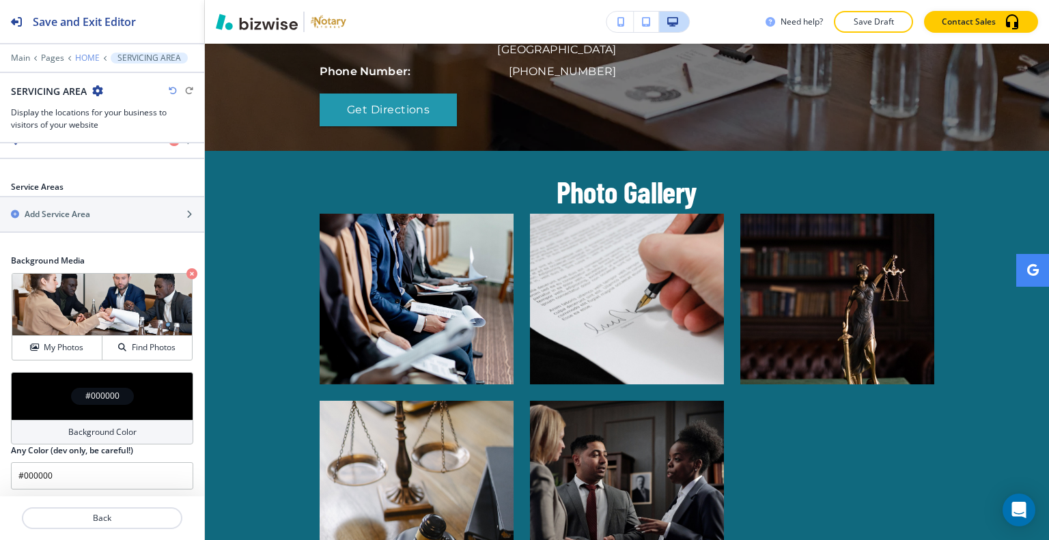
click at [83, 57] on p "HOME" at bounding box center [87, 58] width 25 height 10
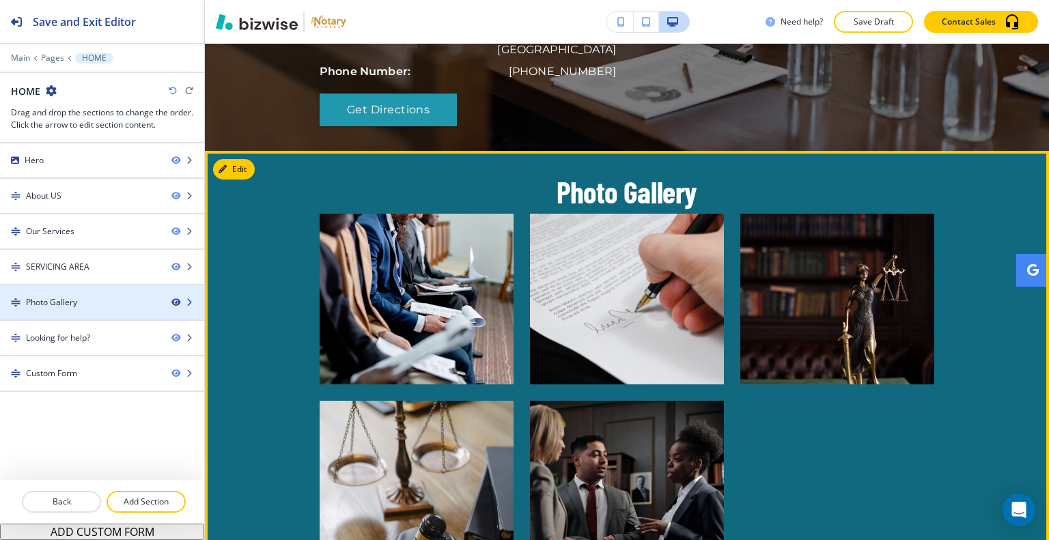
click at [175, 300] on icon "button" at bounding box center [175, 302] width 8 height 8
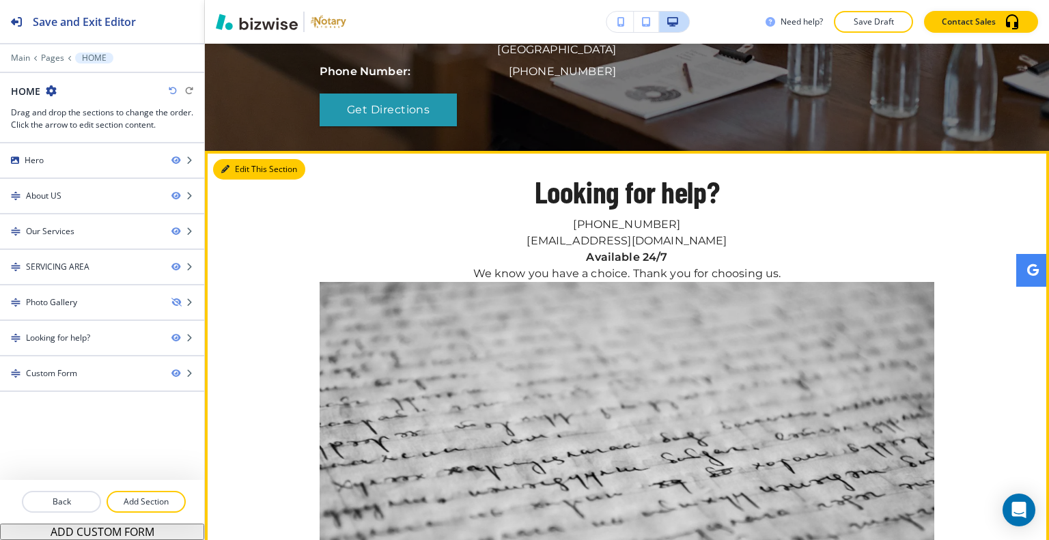
click at [227, 165] on icon "button" at bounding box center [225, 169] width 8 height 8
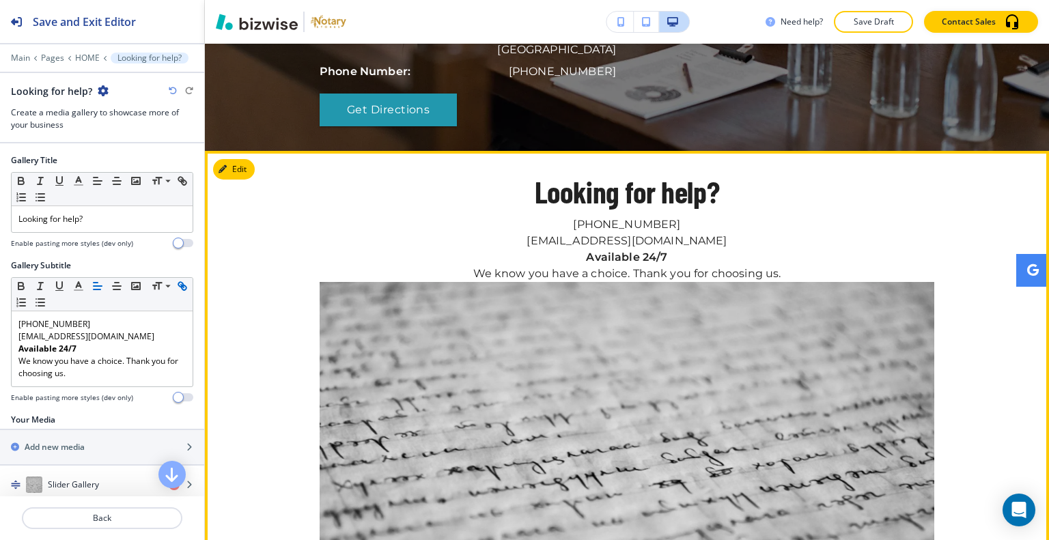
scroll to position [2145, 0]
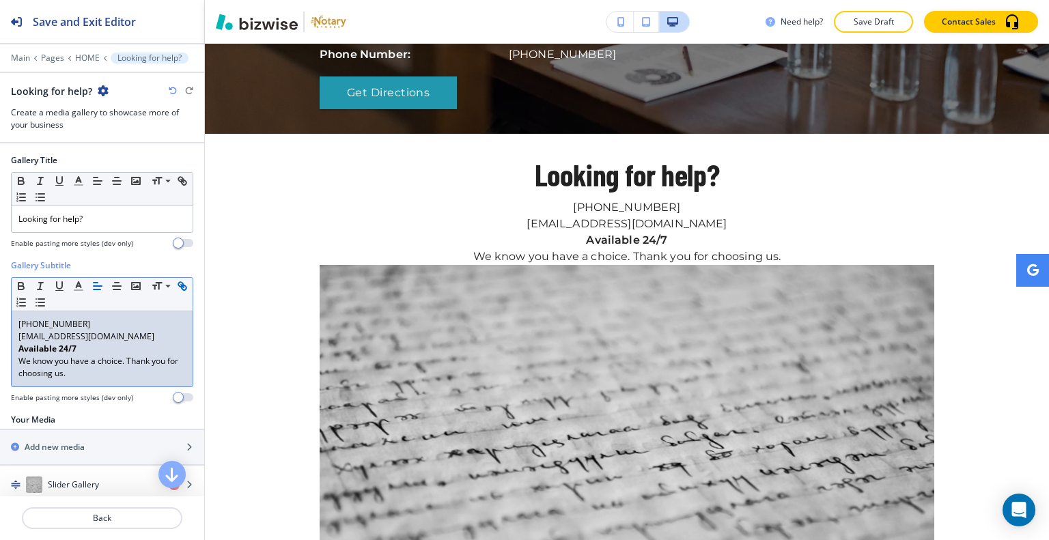
click at [113, 377] on p "We know you have a choice. Thank you for choosing us." at bounding box center [101, 367] width 167 height 25
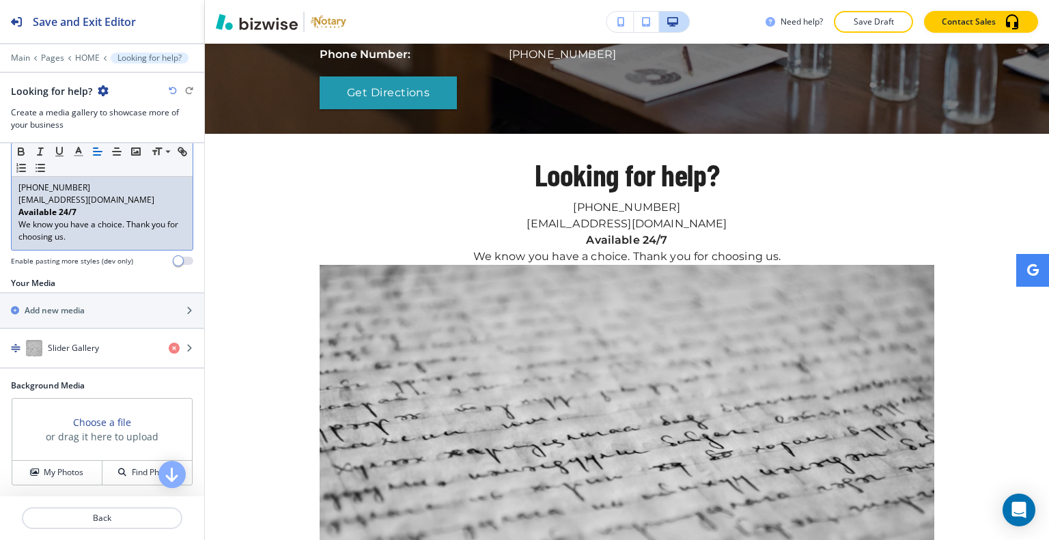
scroll to position [410, 0]
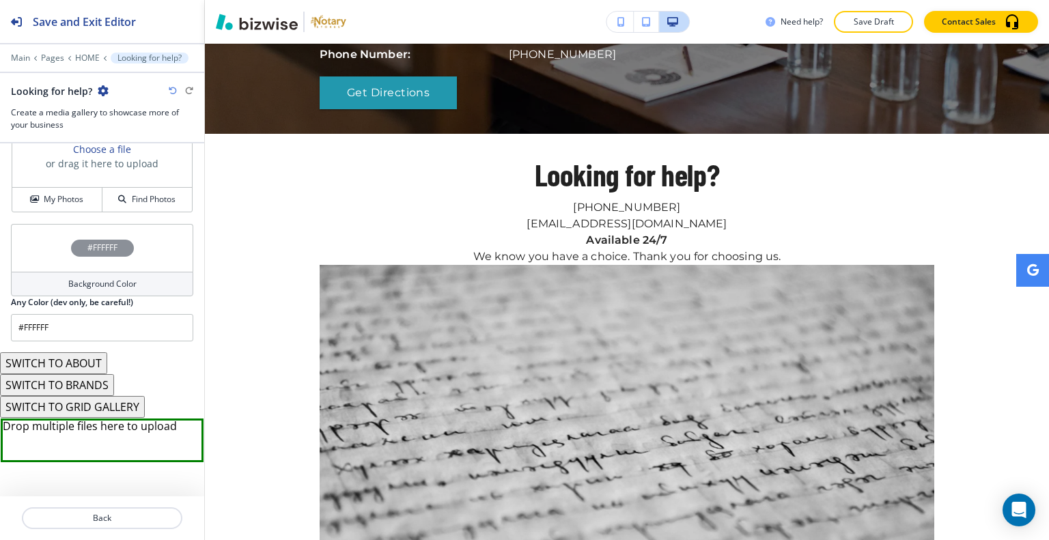
click at [83, 360] on button "SWITCH TO ABOUT" at bounding box center [53, 363] width 107 height 22
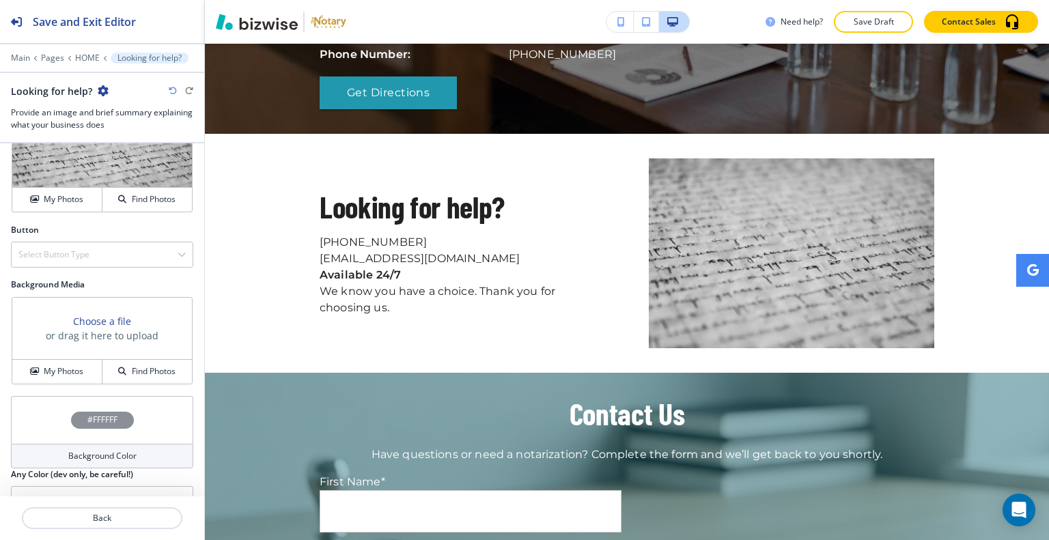
scroll to position [593, 0]
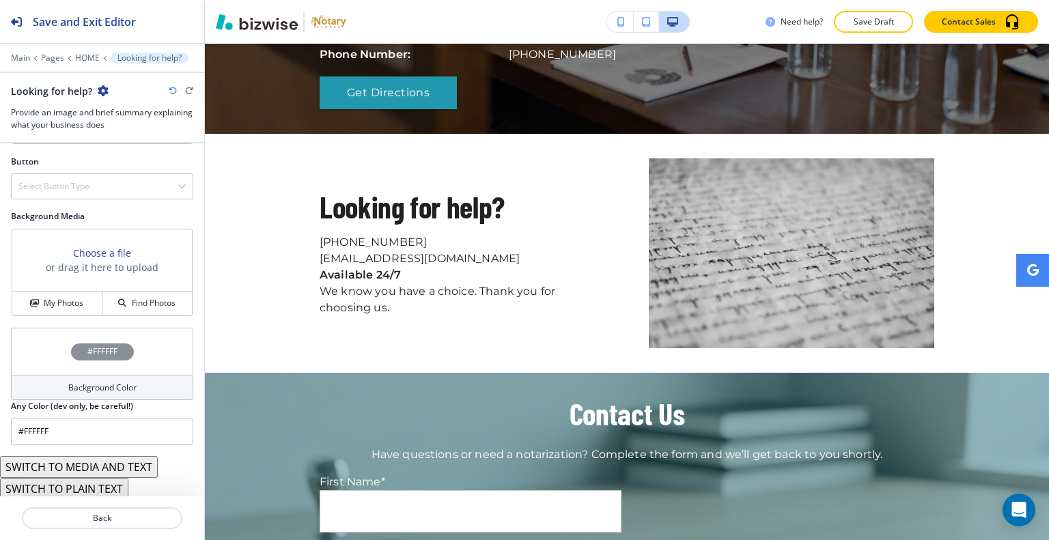
click at [104, 490] on button "SWITCH TO PLAIN TEXT" at bounding box center [64, 489] width 128 height 22
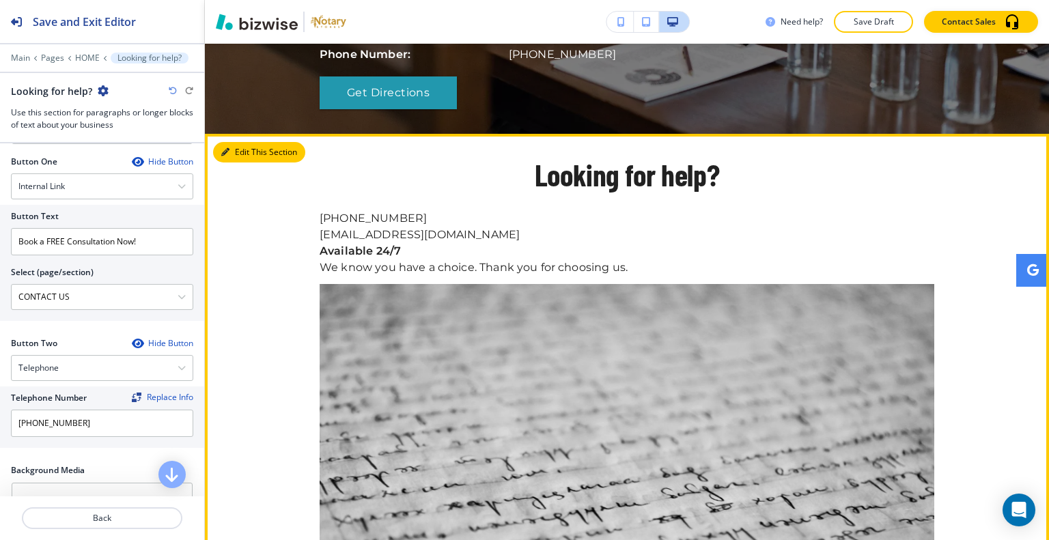
click at [238, 142] on button "Edit This Section" at bounding box center [259, 152] width 92 height 20
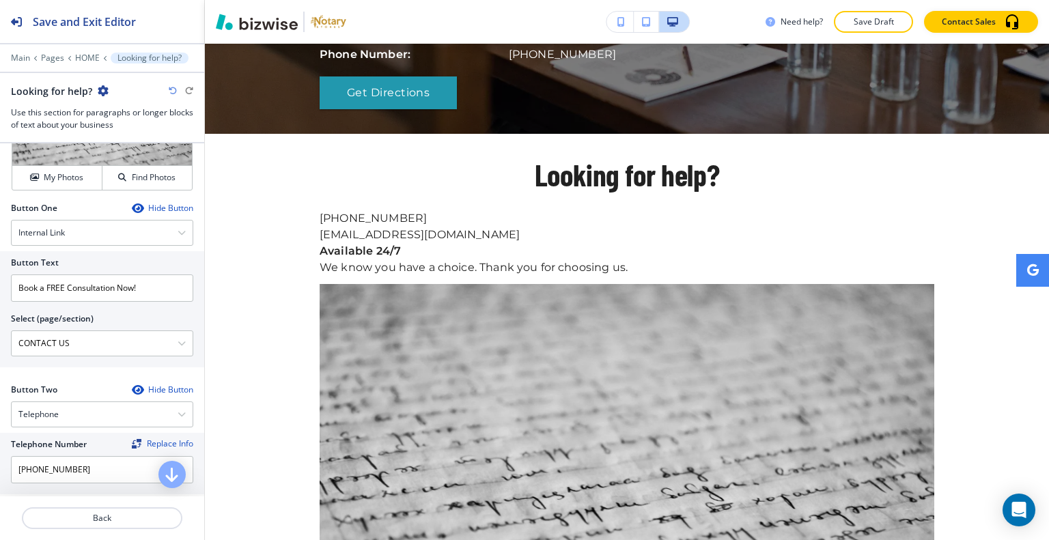
scroll to position [845, 0]
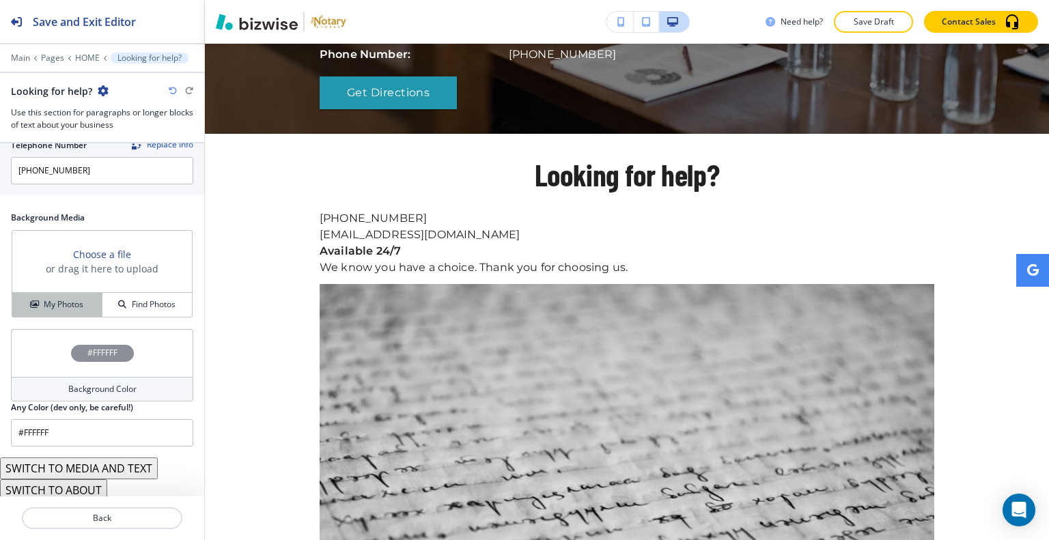
click at [82, 304] on div "My Photos" at bounding box center [56, 304] width 89 height 12
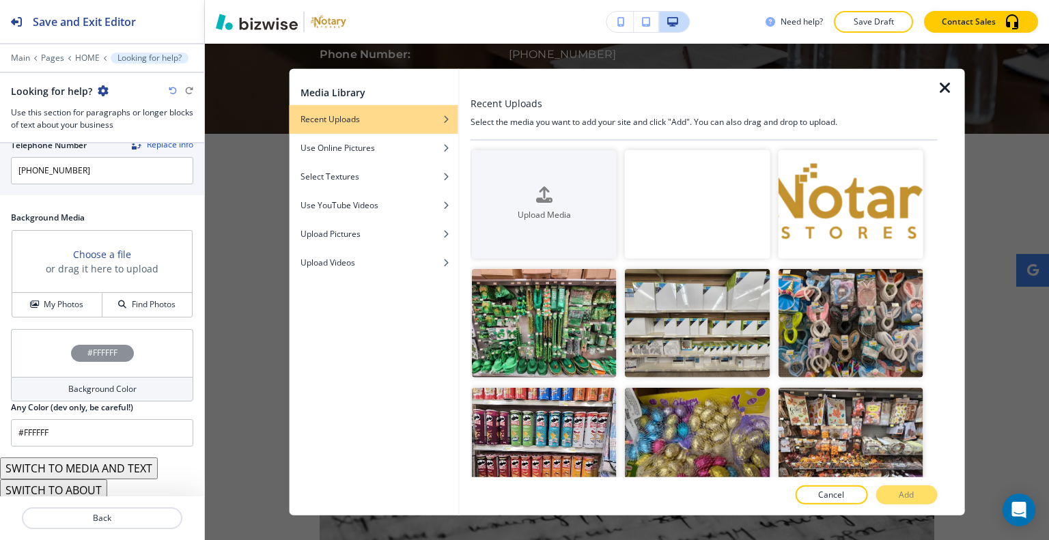
click at [686, 219] on video "button" at bounding box center [697, 204] width 145 height 109
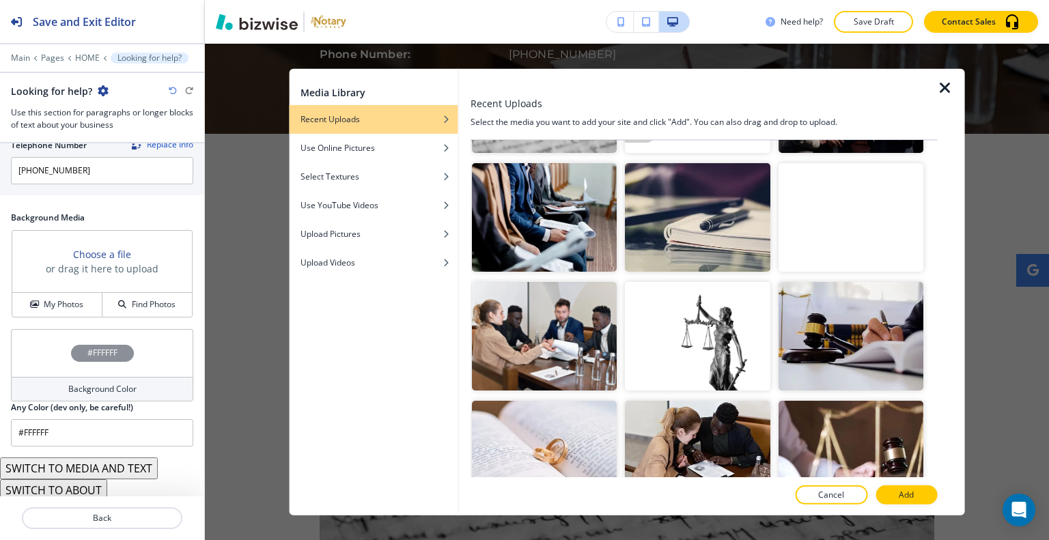
scroll to position [1067, 0]
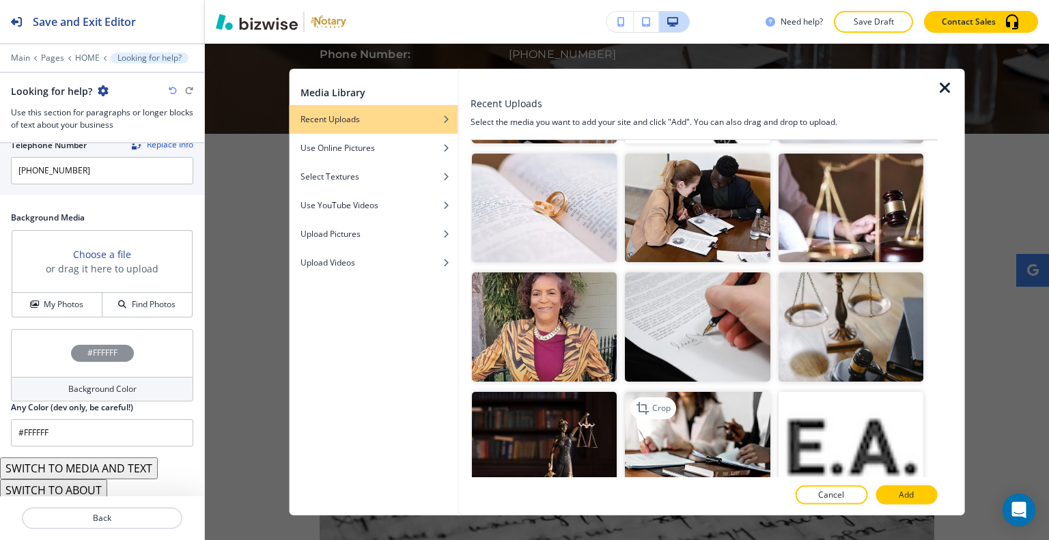
click at [705, 407] on img "button" at bounding box center [697, 445] width 145 height 109
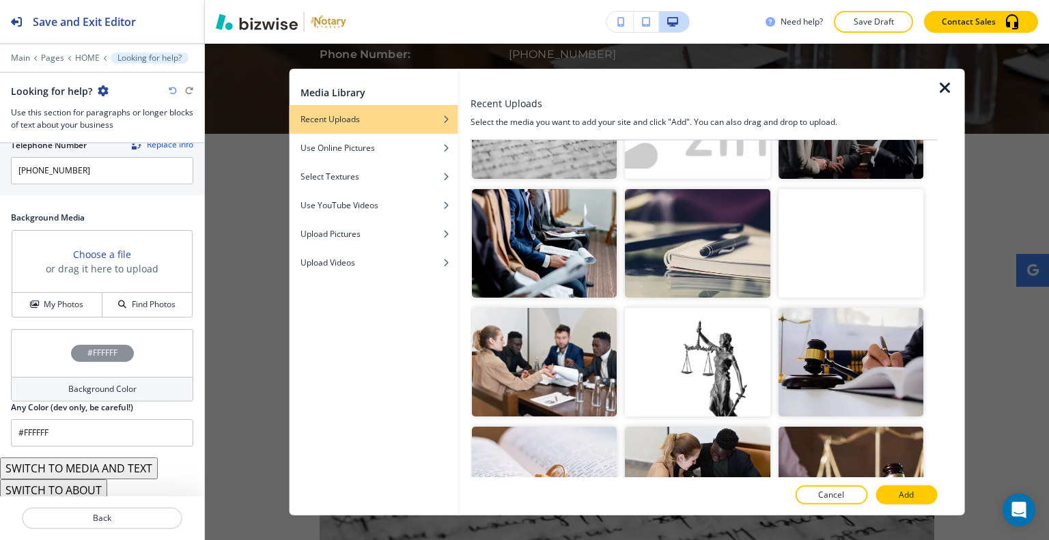
scroll to position [657, 0]
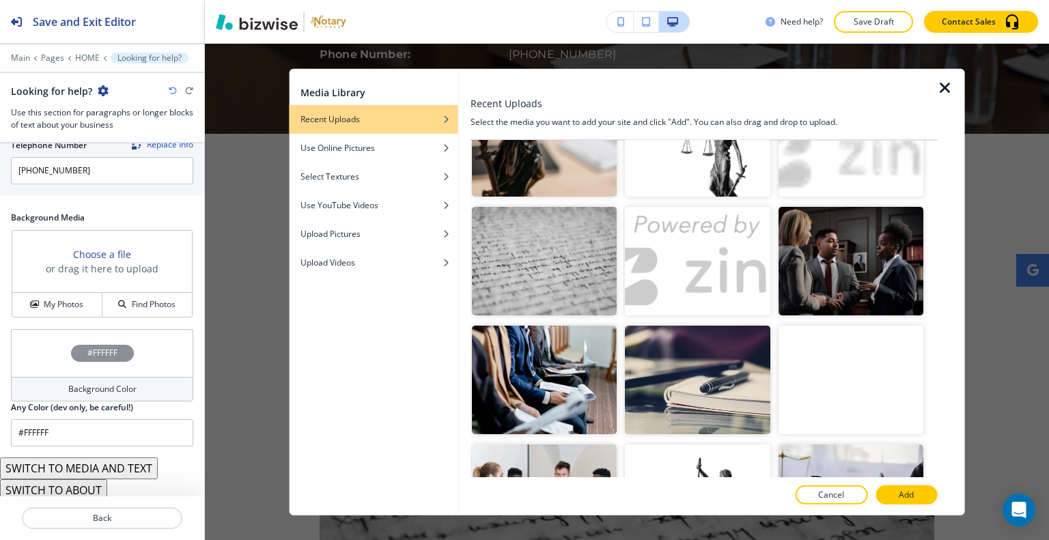
click at [843, 341] on video "button" at bounding box center [850, 380] width 145 height 109
click at [797, 222] on img "button" at bounding box center [850, 260] width 145 height 109
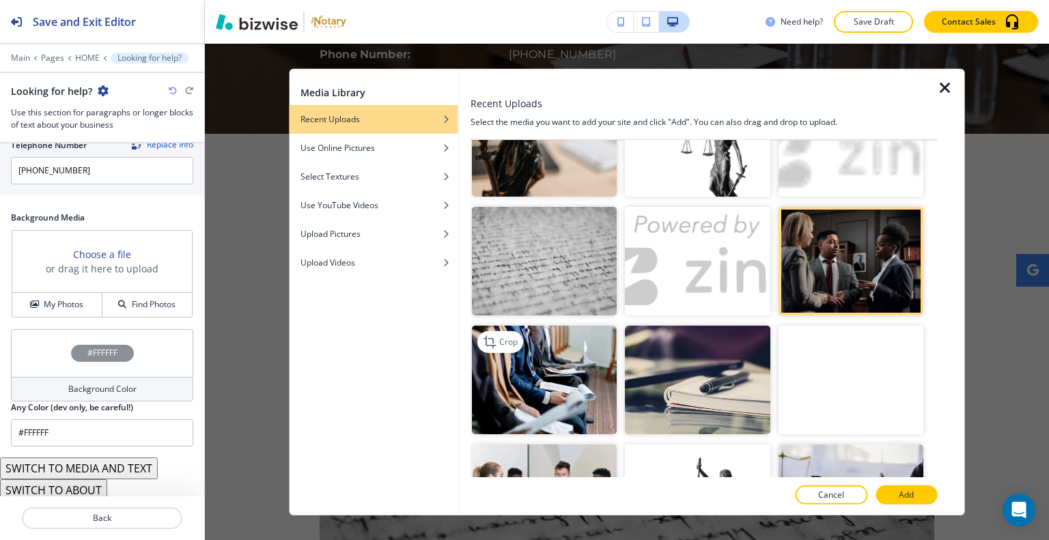
click at [572, 348] on img "button" at bounding box center [544, 380] width 145 height 109
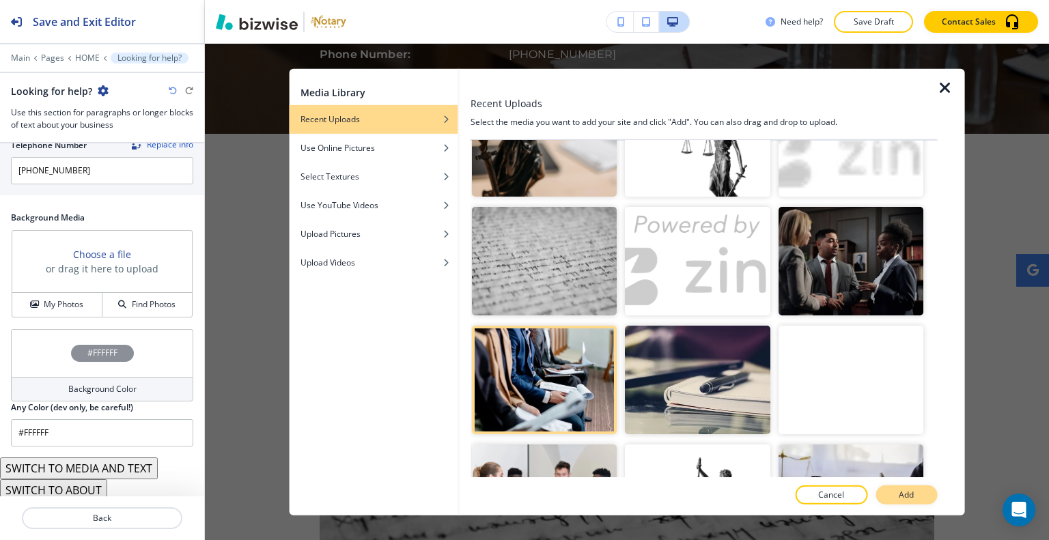
click at [913, 489] on p "Add" at bounding box center [906, 495] width 15 height 12
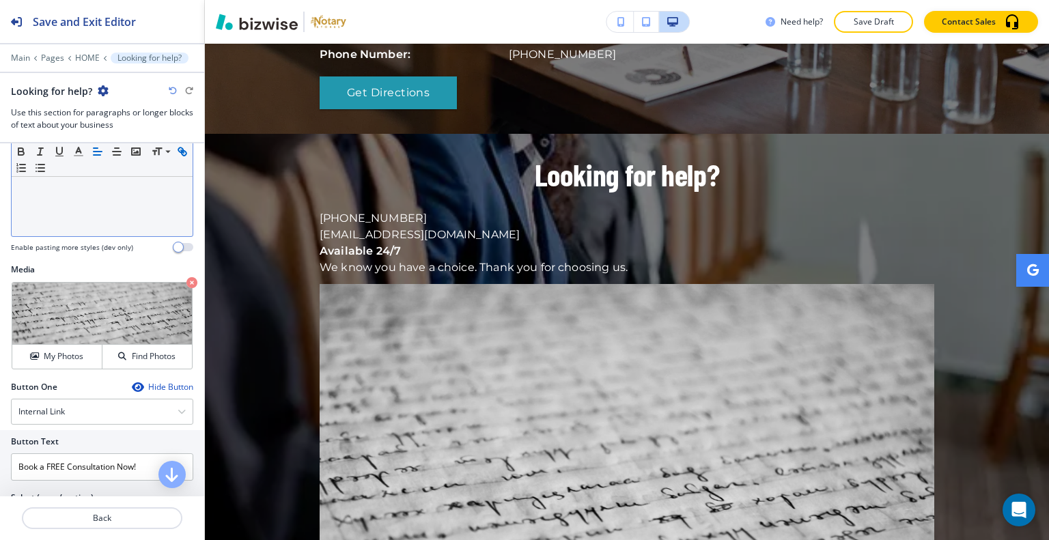
scroll to position [299, 0]
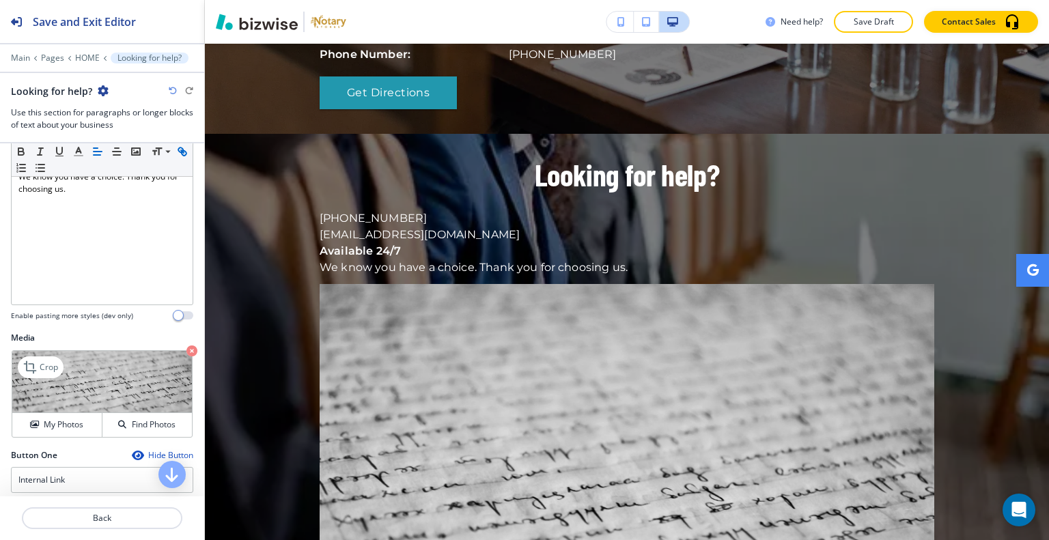
click at [186, 349] on icon "button" at bounding box center [191, 351] width 11 height 11
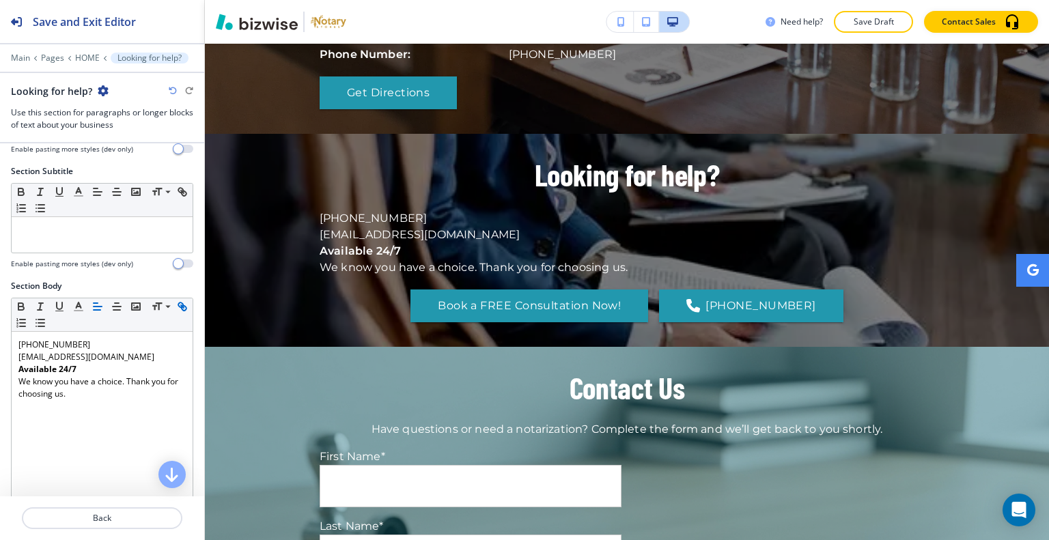
scroll to position [26, 0]
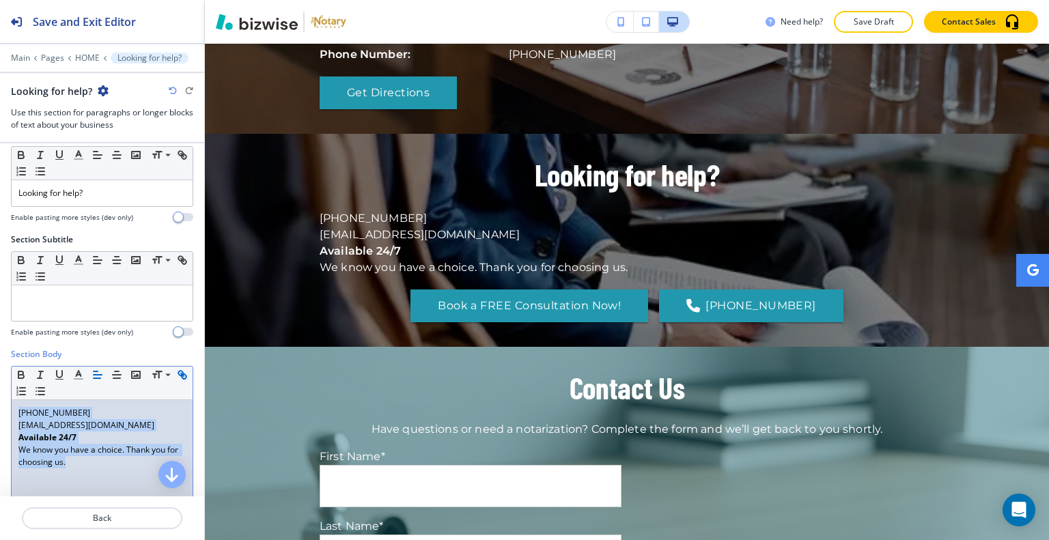
drag, startPoint x: 96, startPoint y: 463, endPoint x: 3, endPoint y: 389, distance: 119.0
click at [0, 392] on div "Section Body Small Normal Large Huge (904) 612-0356 emwilliams16@gmail.com Avai…" at bounding box center [102, 476] width 204 height 257
click at [101, 445] on p "We know you have a choice. Thank you for choosing us." at bounding box center [101, 456] width 167 height 25
drag, startPoint x: 141, startPoint y: 424, endPoint x: 1, endPoint y: 412, distance: 139.9
click at [1, 412] on div "Section Body Small Normal Large Huge (904) 612-0356 emwilliams16@gmail.com Avai…" at bounding box center [102, 476] width 204 height 257
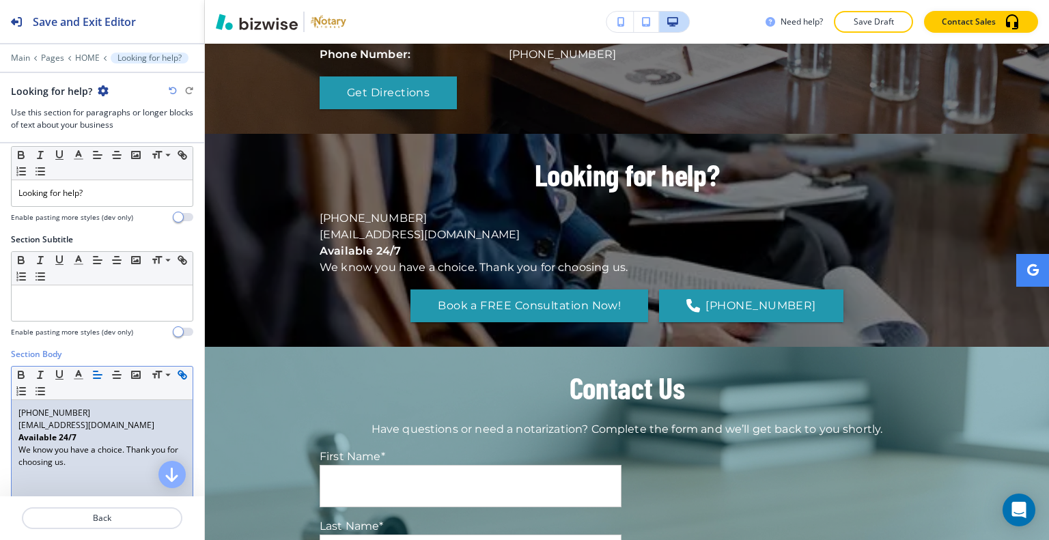
scroll to position [14, 0]
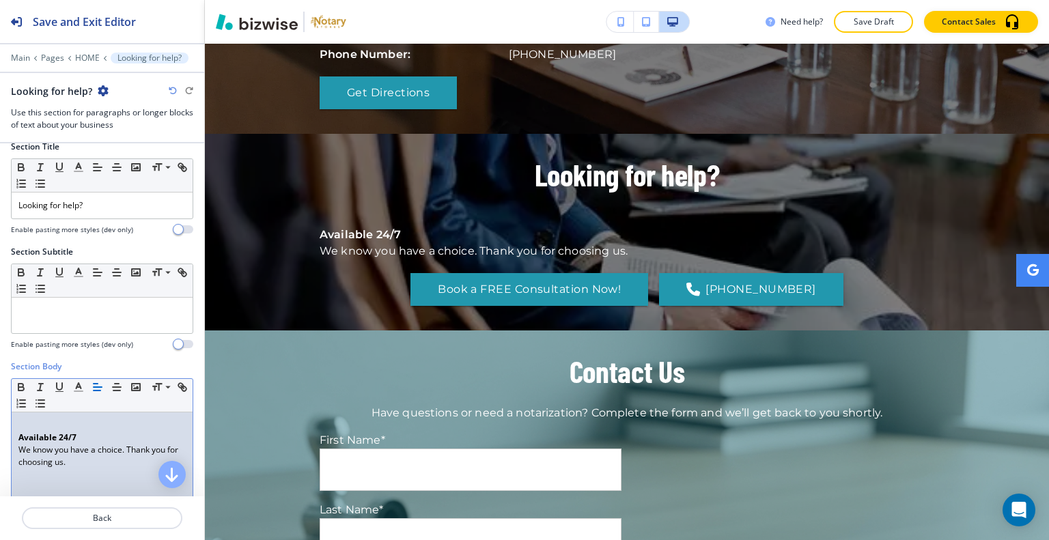
click at [21, 435] on strong "Available 24/7" at bounding box center [47, 438] width 58 height 12
click at [16, 438] on div "Available 24/7 We know you have a choice. Thank you for choosing us." at bounding box center [102, 501] width 181 height 178
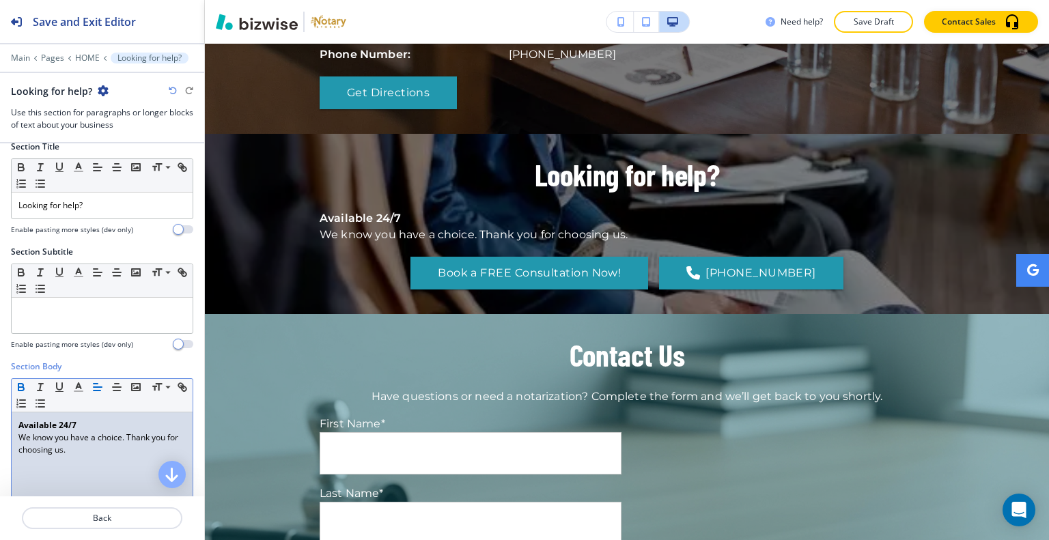
scroll to position [1, 0]
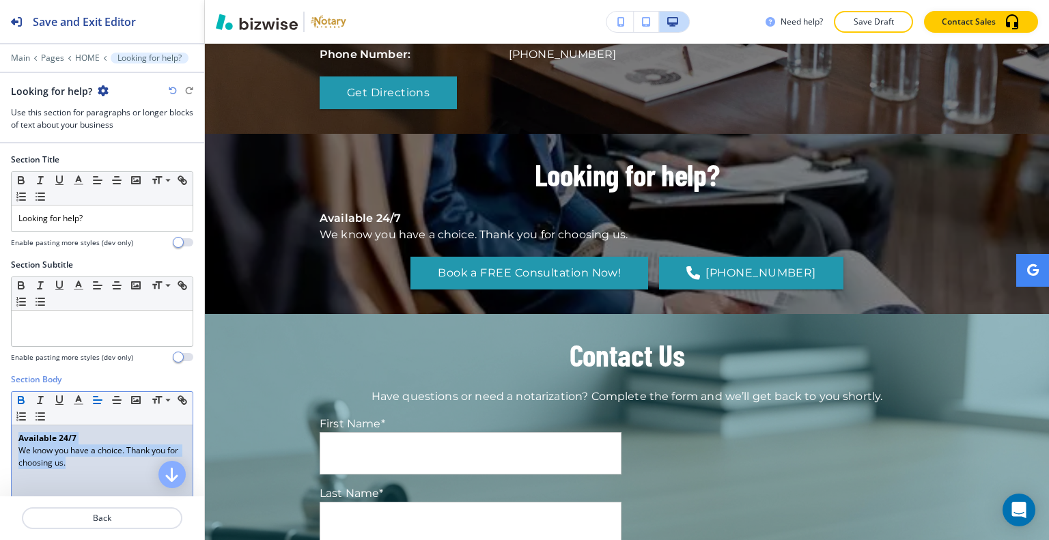
drag, startPoint x: 109, startPoint y: 464, endPoint x: 88, endPoint y: 390, distance: 77.4
click at [0, 390] on div "Section Body Small Normal Large Huge Available 24/7 We know you have a choice. …" at bounding box center [102, 502] width 204 height 257
click at [116, 400] on line "button" at bounding box center [117, 400] width 8 height 0
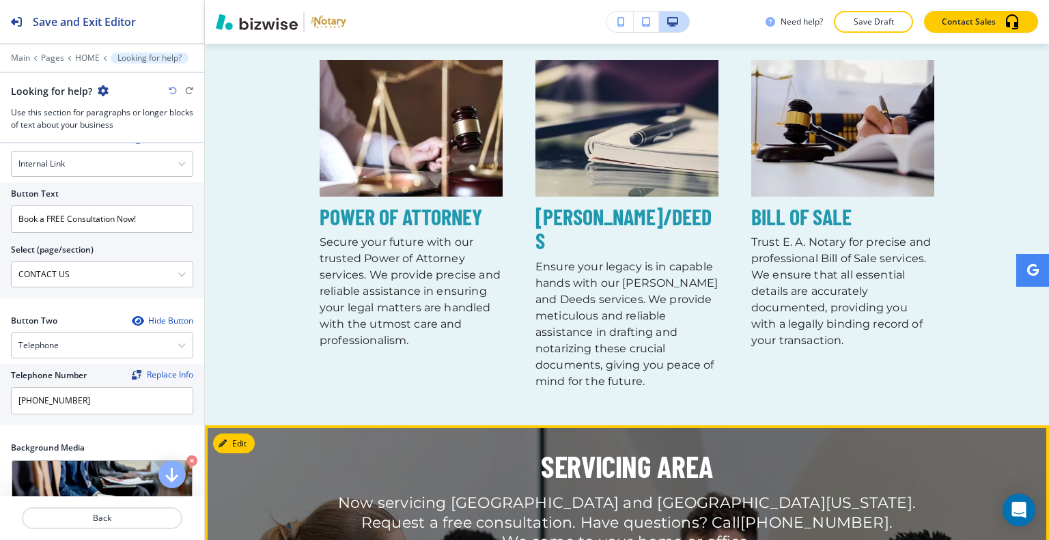
scroll to position [1530, 0]
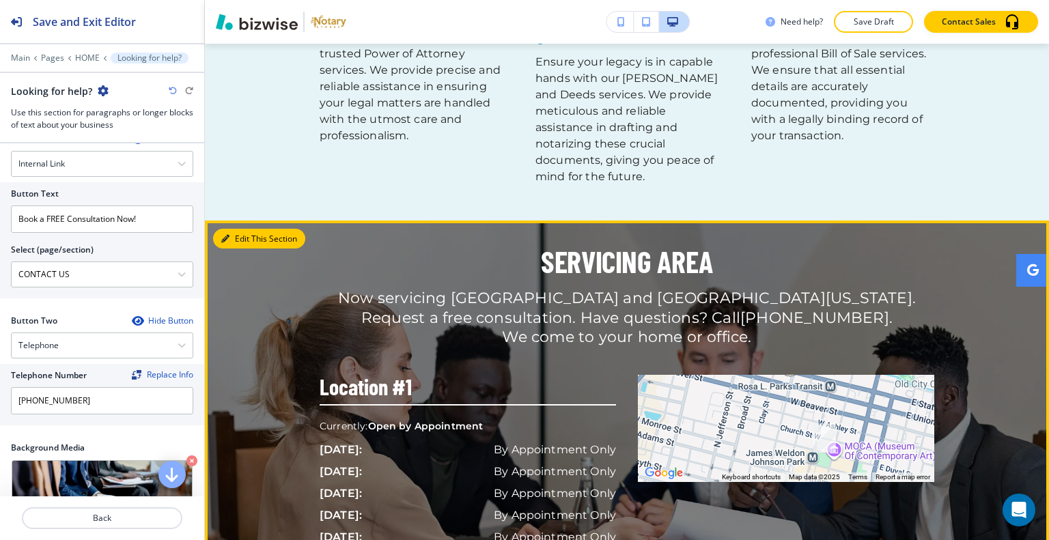
click at [242, 229] on button "Edit This Section" at bounding box center [259, 239] width 92 height 20
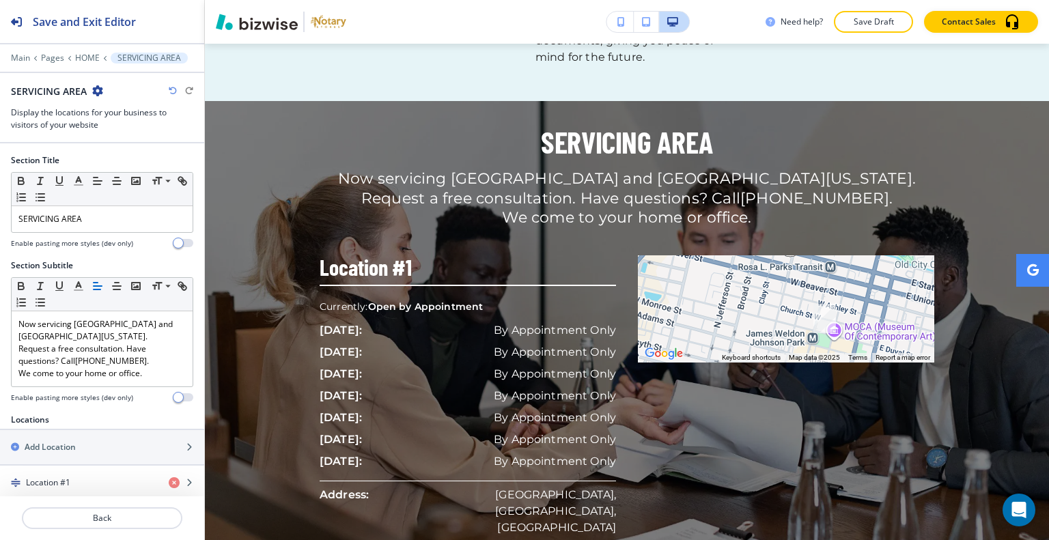
scroll to position [342, 0]
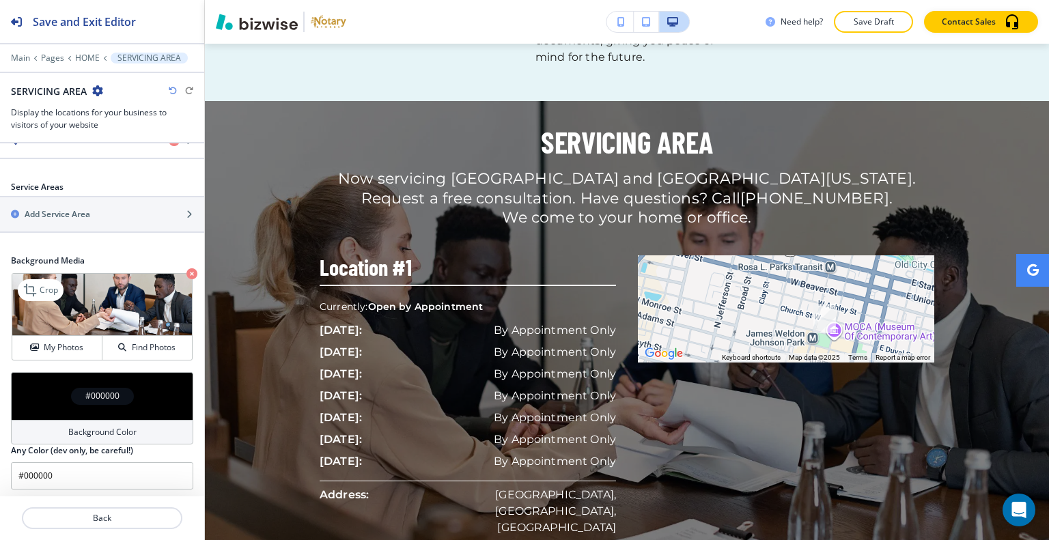
click at [186, 269] on icon "button" at bounding box center [191, 273] width 11 height 11
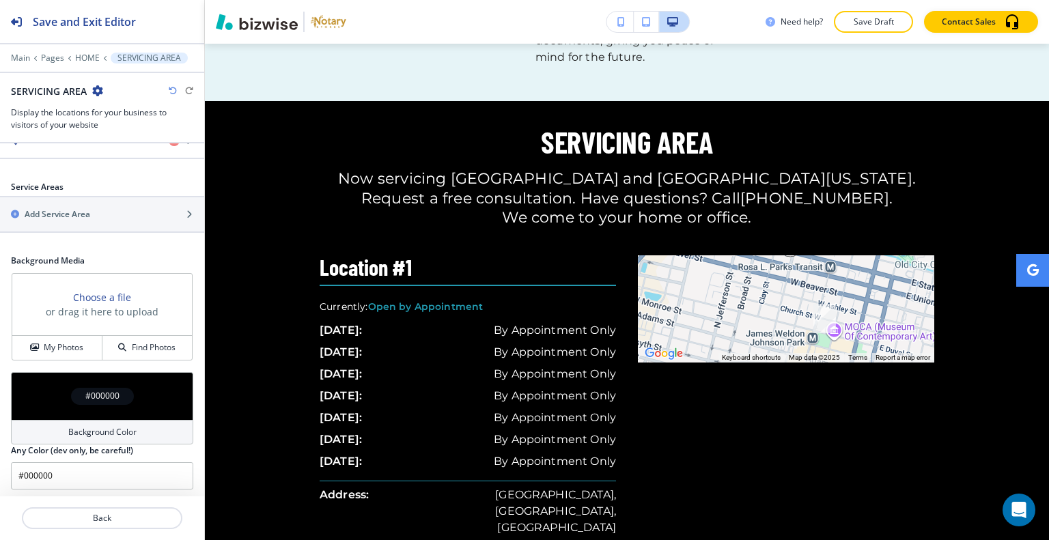
click at [71, 393] on div "#000000" at bounding box center [102, 396] width 63 height 17
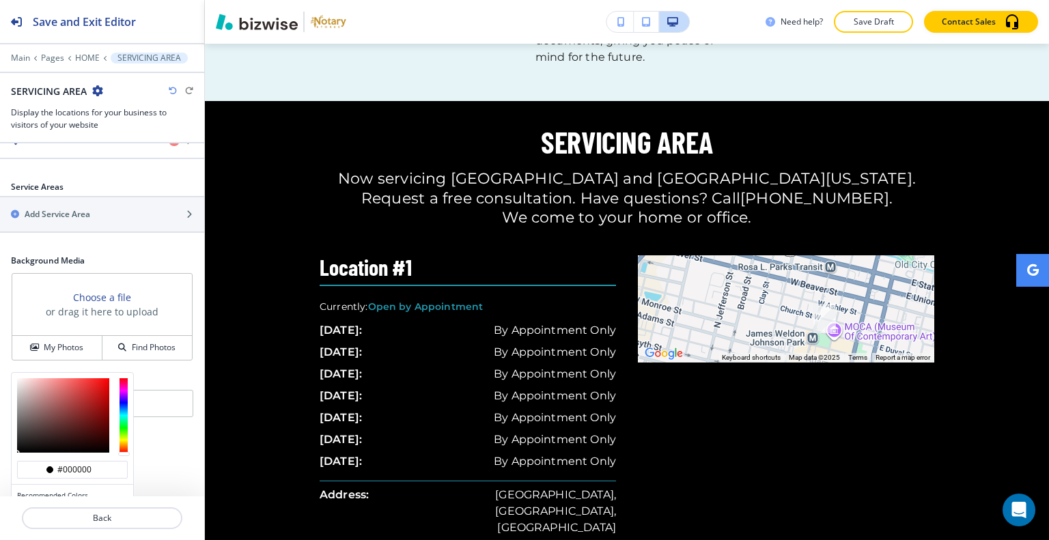
scroll to position [407, 0]
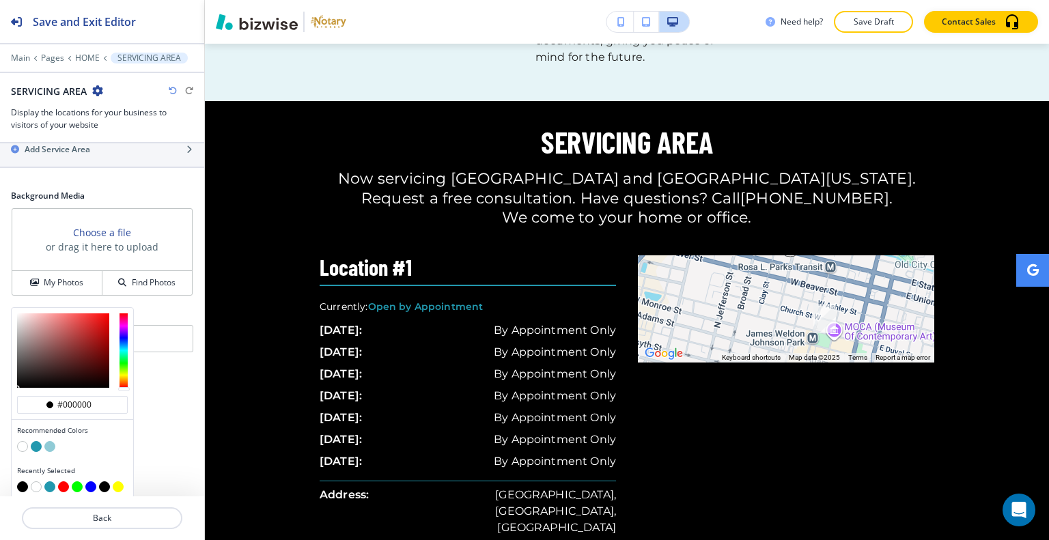
click at [55, 444] on div at bounding box center [72, 448] width 111 height 14
click at [51, 442] on button "button" at bounding box center [49, 446] width 11 height 11
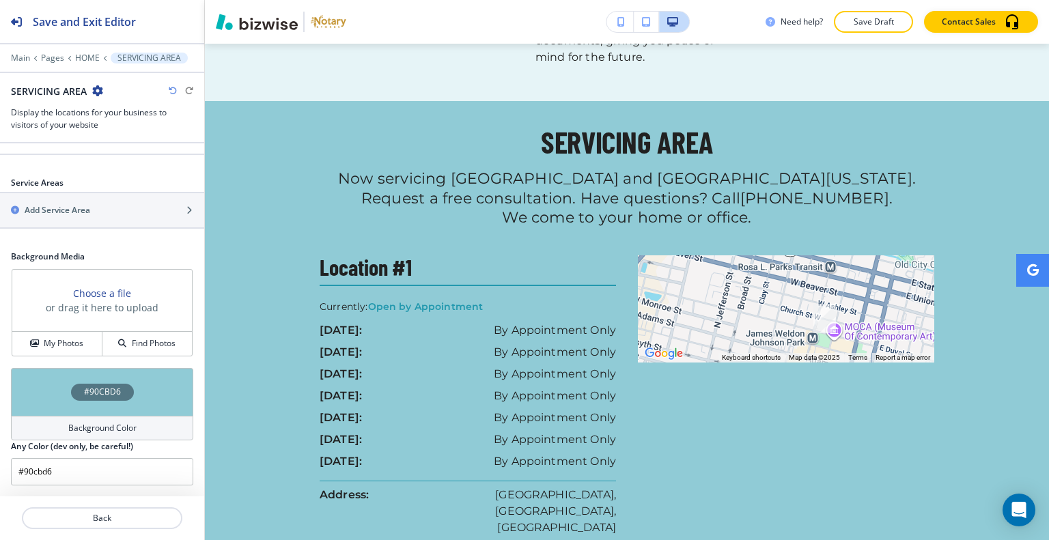
scroll to position [342, 0]
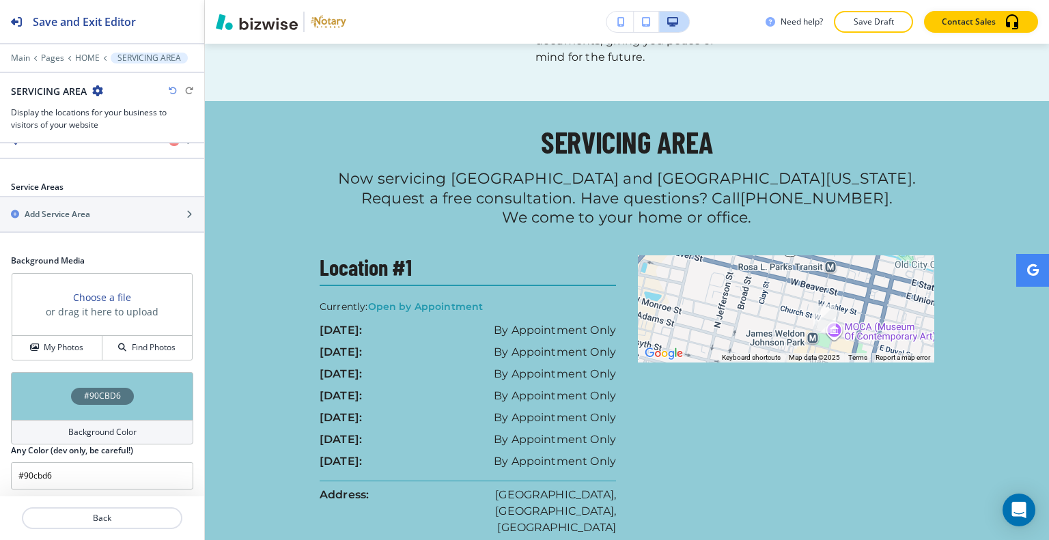
click at [49, 388] on div "#90CBD6" at bounding box center [102, 396] width 182 height 48
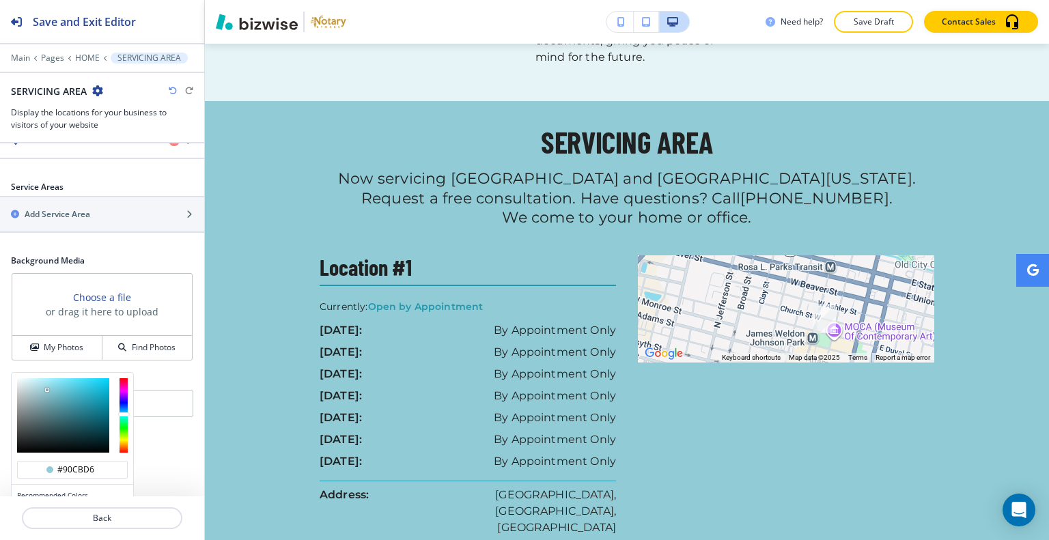
scroll to position [407, 0]
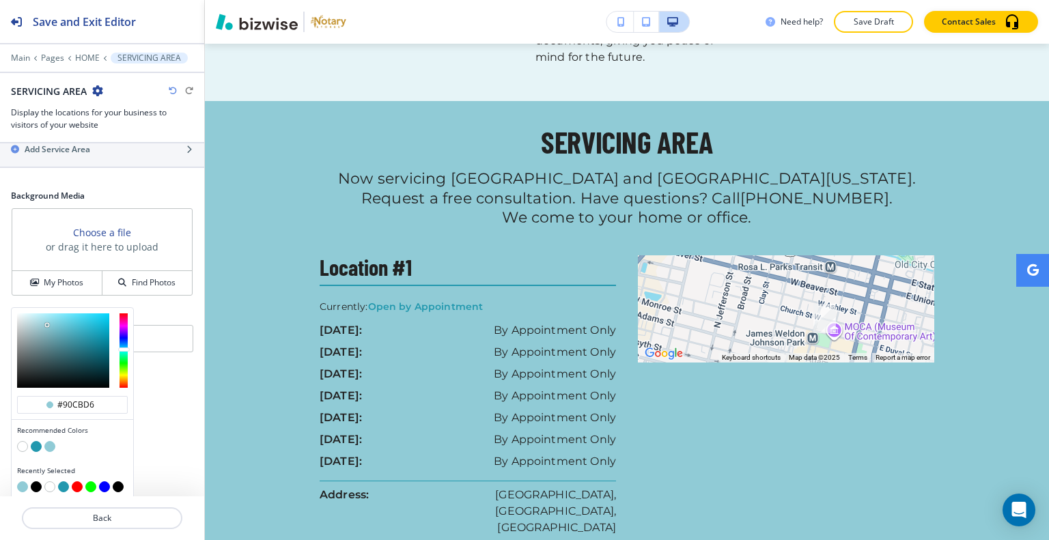
click at [18, 445] on div at bounding box center [72, 448] width 111 height 14
click at [25, 441] on button "button" at bounding box center [22, 446] width 11 height 11
type input "#FFFFFF"
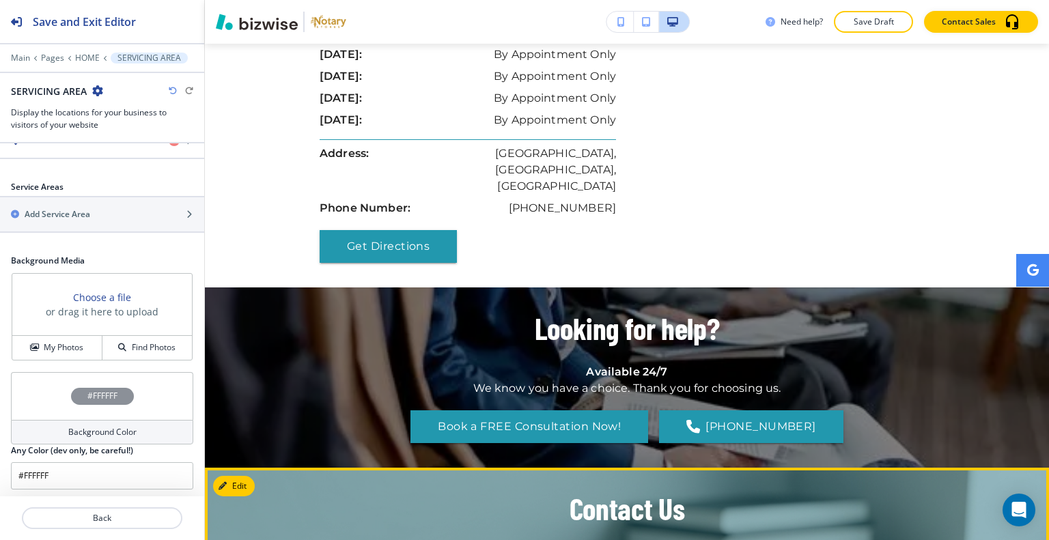
scroll to position [2265, 0]
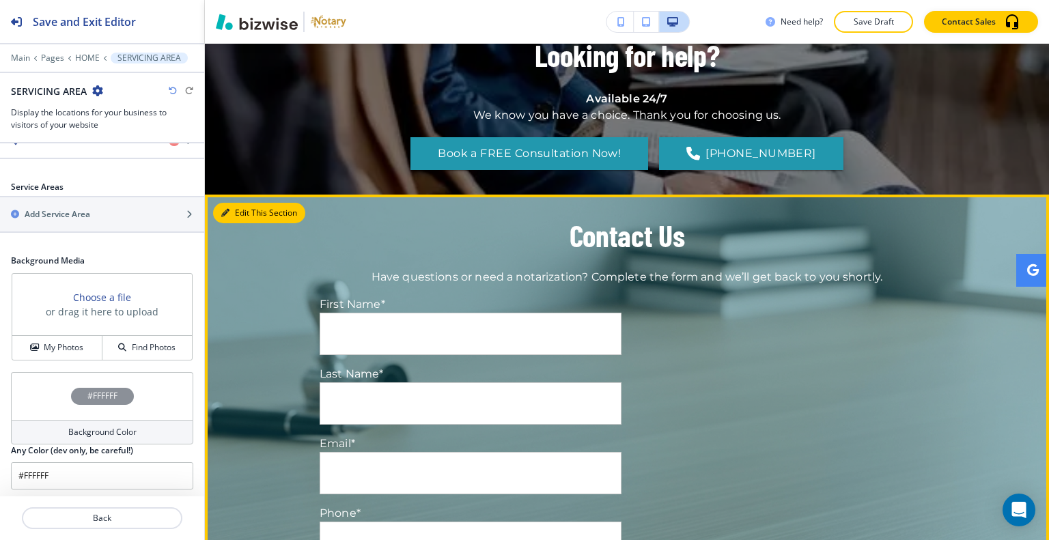
click at [216, 203] on button "Edit This Section" at bounding box center [259, 213] width 92 height 20
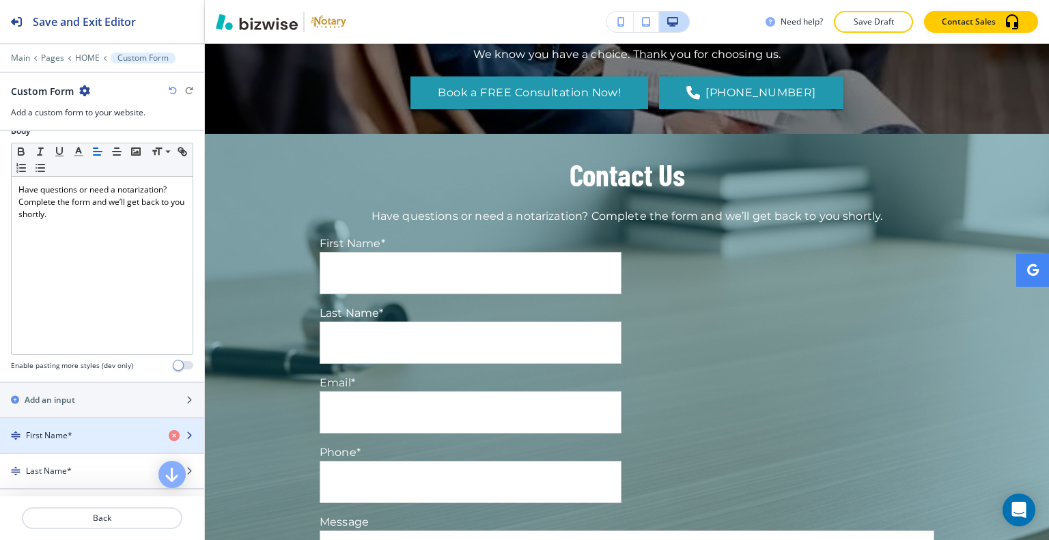
scroll to position [478, 0]
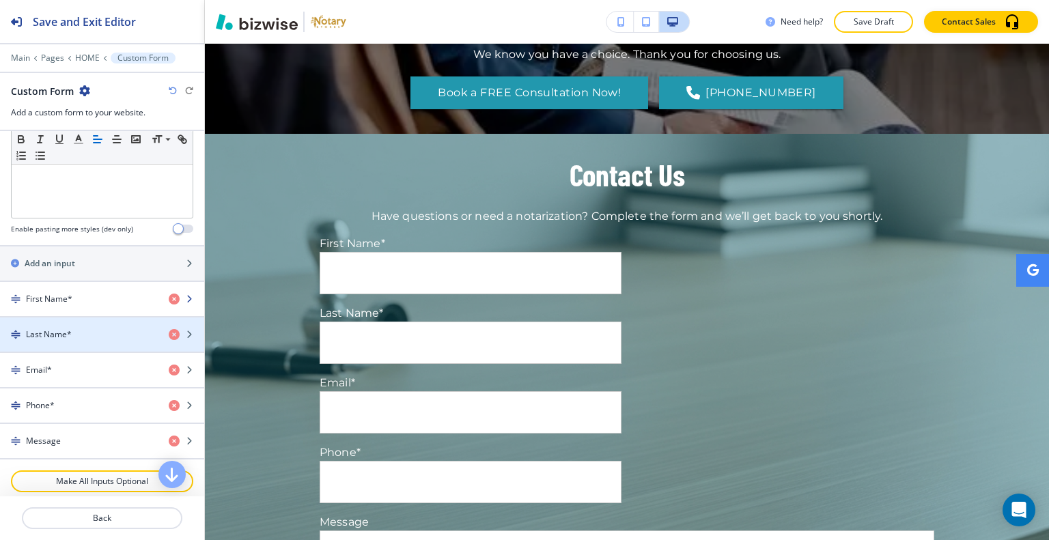
click at [93, 305] on div "button" at bounding box center [102, 310] width 204 height 11
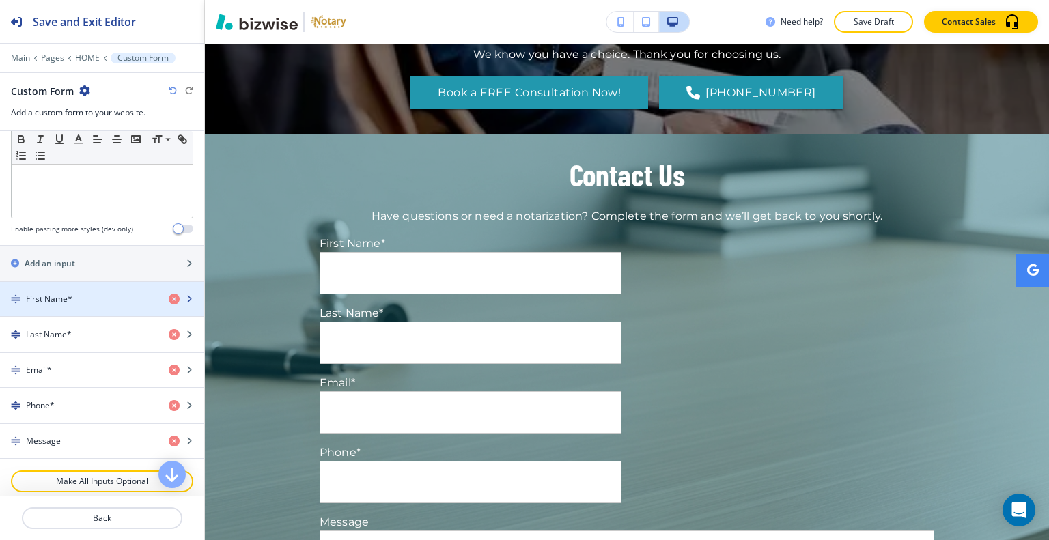
click at [93, 305] on div "button" at bounding box center [102, 310] width 204 height 11
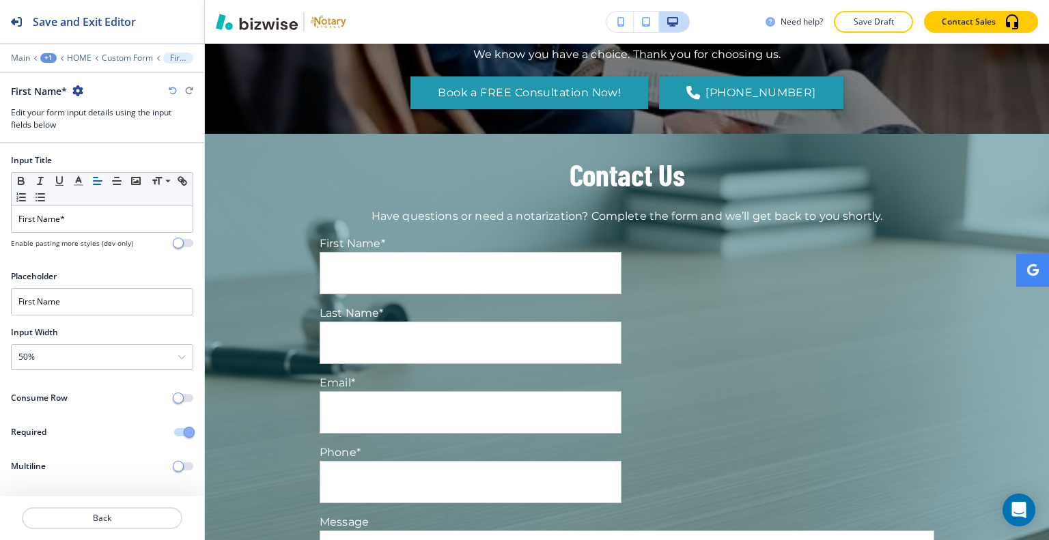
scroll to position [2427, 0]
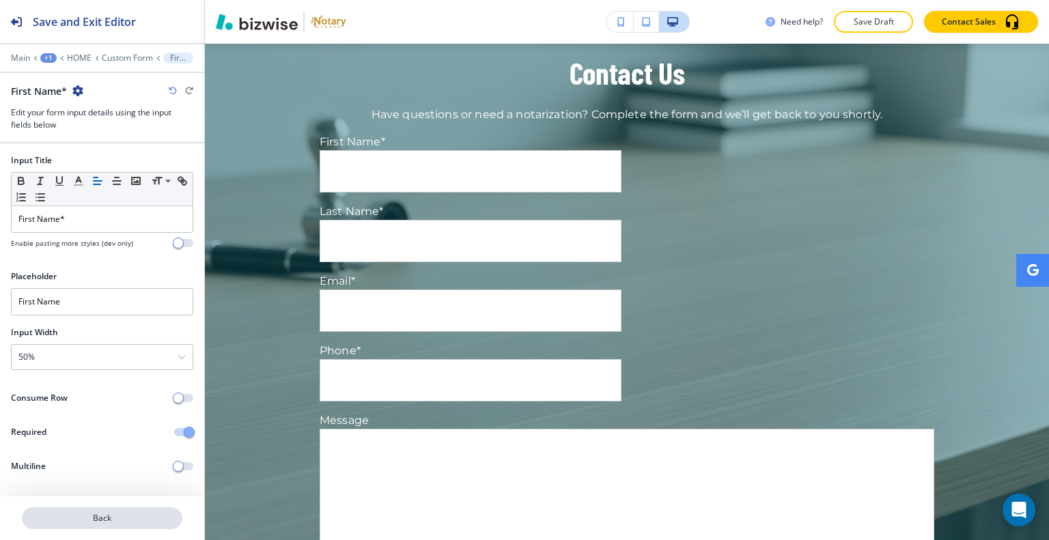
click at [117, 518] on p "Back" at bounding box center [102, 518] width 158 height 12
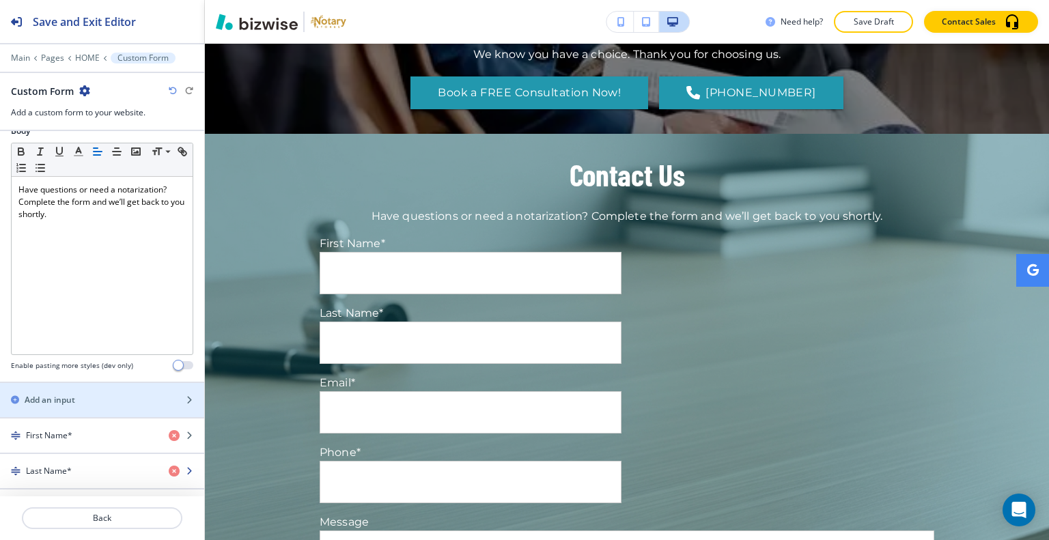
scroll to position [410, 0]
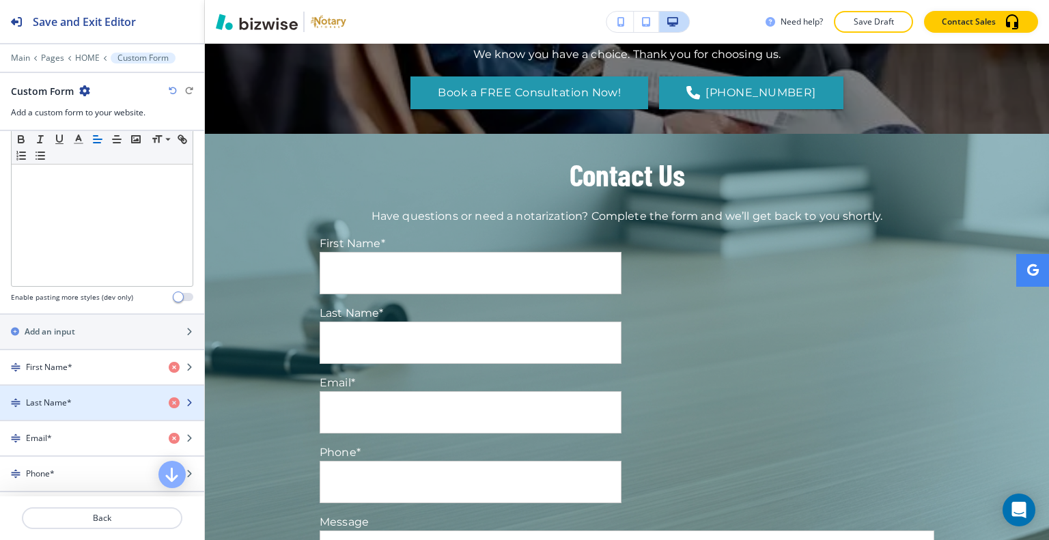
click at [91, 387] on div "button" at bounding box center [102, 391] width 204 height 11
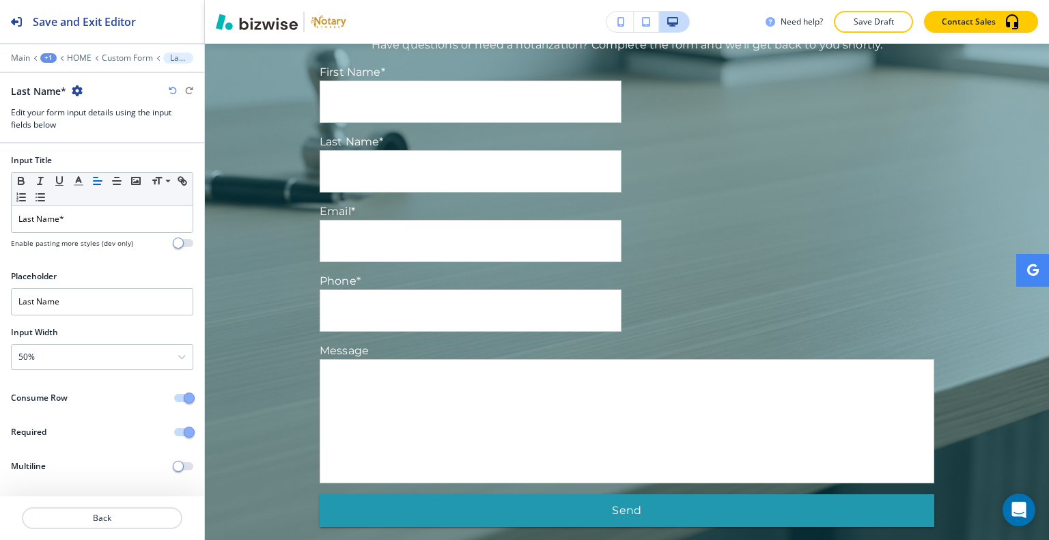
click at [182, 394] on button "button" at bounding box center [183, 398] width 19 height 8
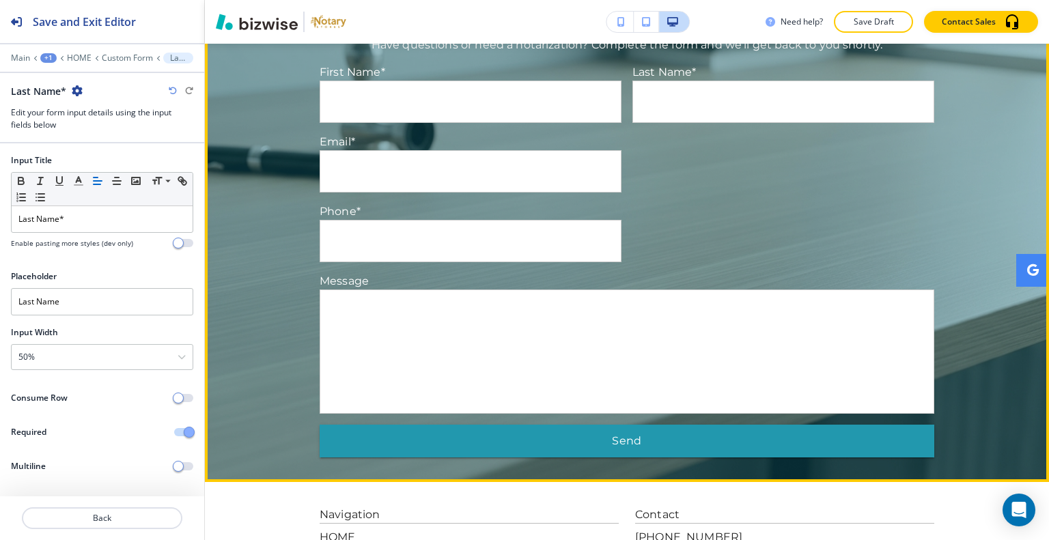
scroll to position [2224, 0]
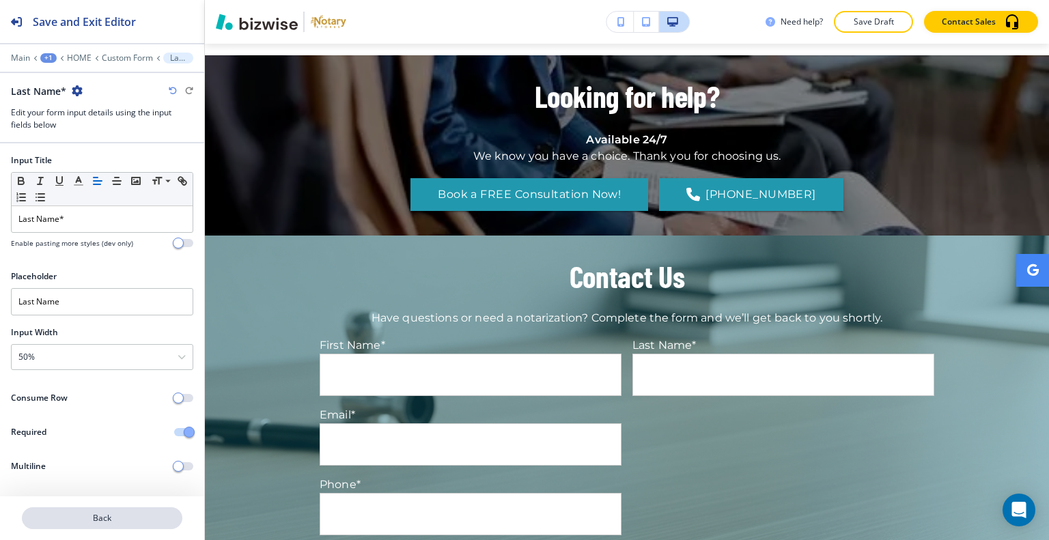
click at [94, 517] on p "Back" at bounding box center [102, 518] width 158 height 12
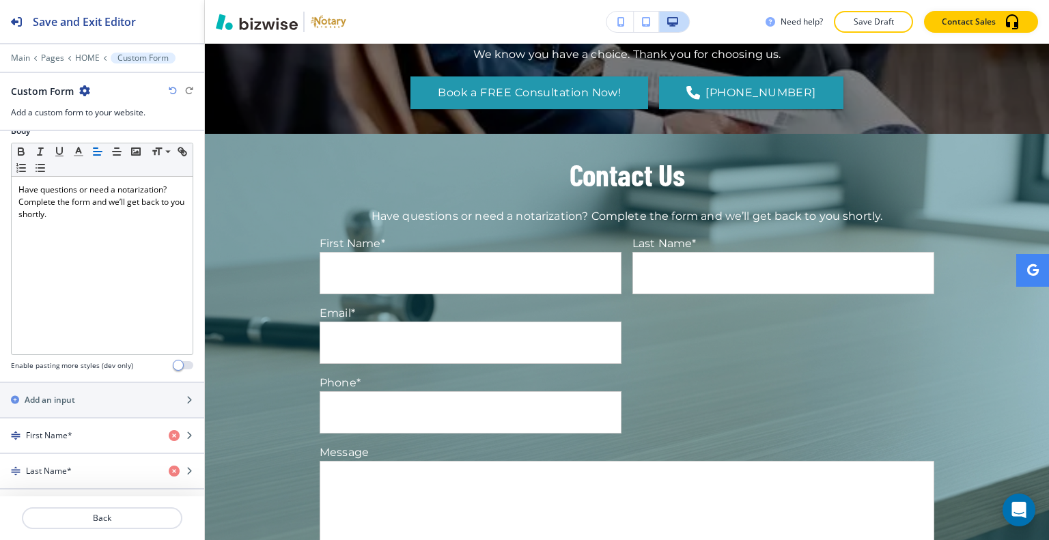
scroll to position [546, 0]
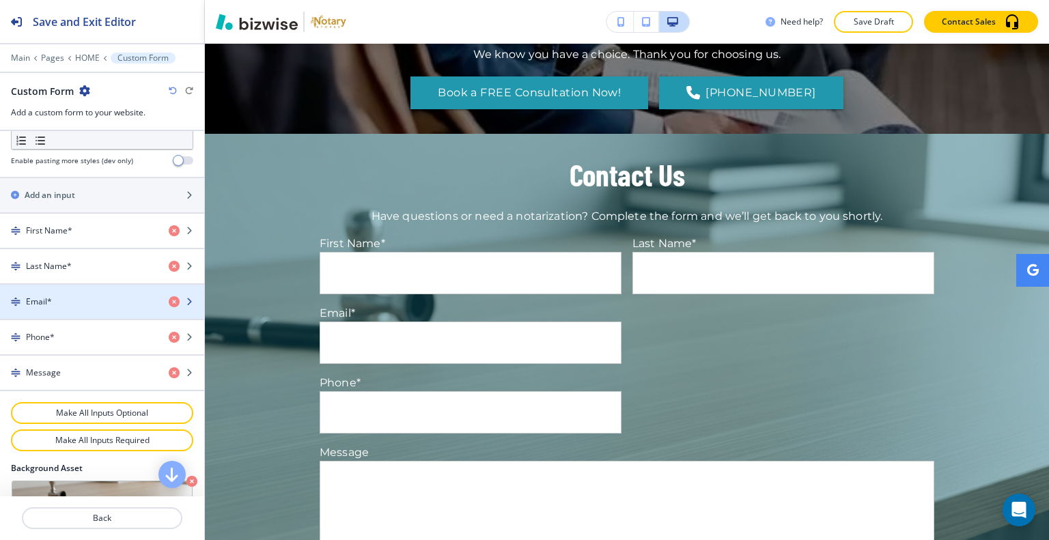
click at [88, 297] on div "Email*" at bounding box center [79, 302] width 158 height 12
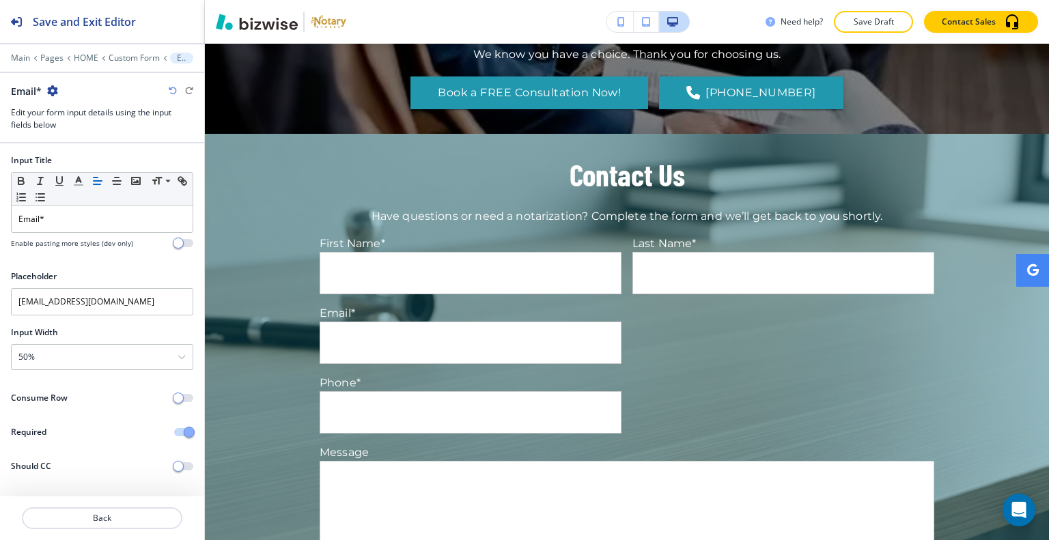
scroll to position [2497, 0]
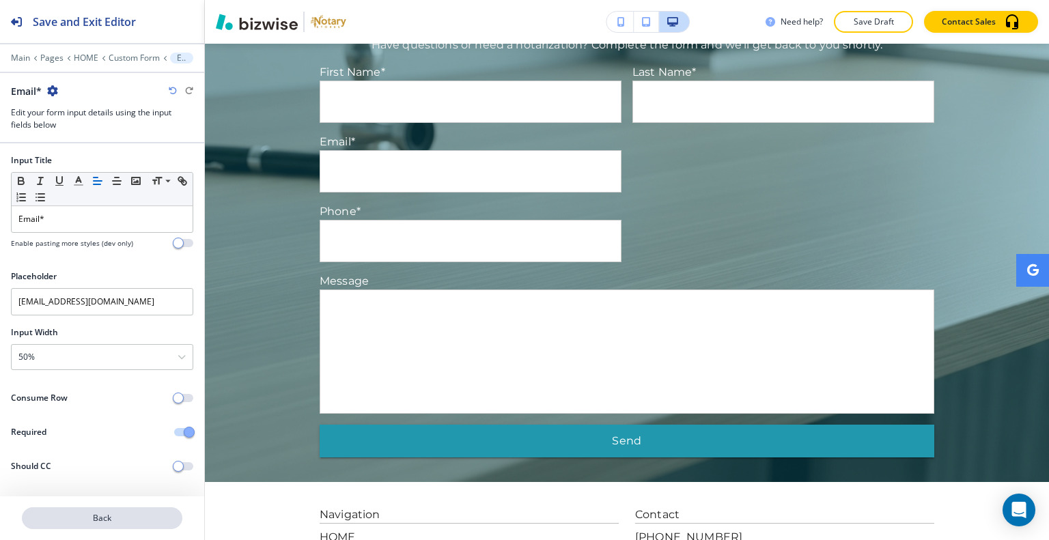
click at [132, 520] on p "Back" at bounding box center [102, 518] width 158 height 12
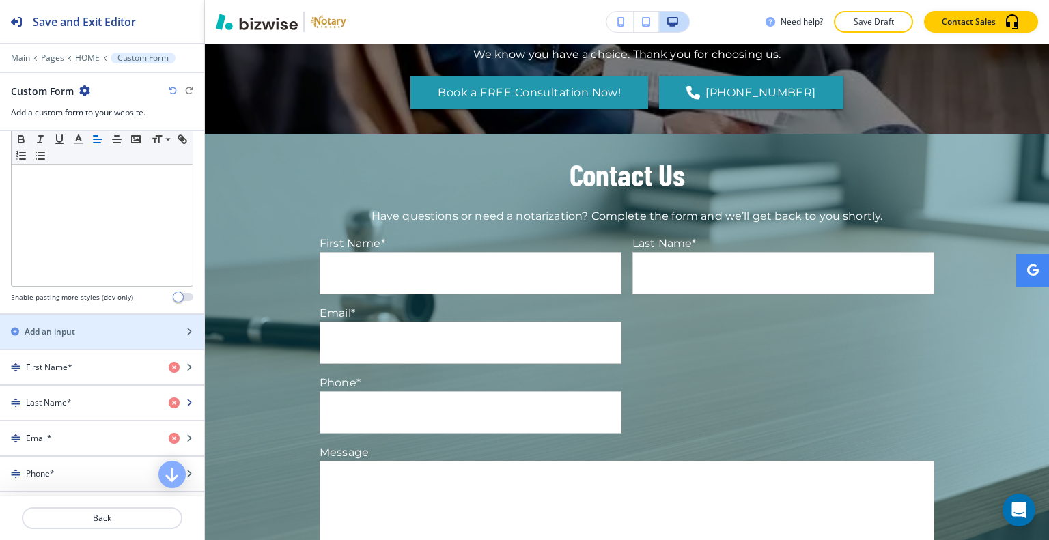
scroll to position [478, 0]
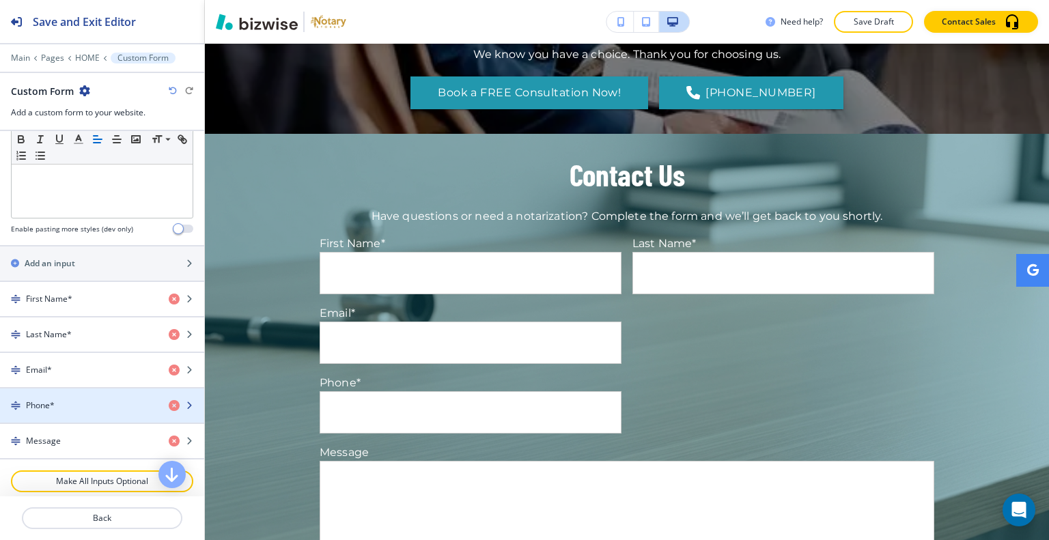
click at [93, 390] on div "button" at bounding box center [102, 394] width 204 height 11
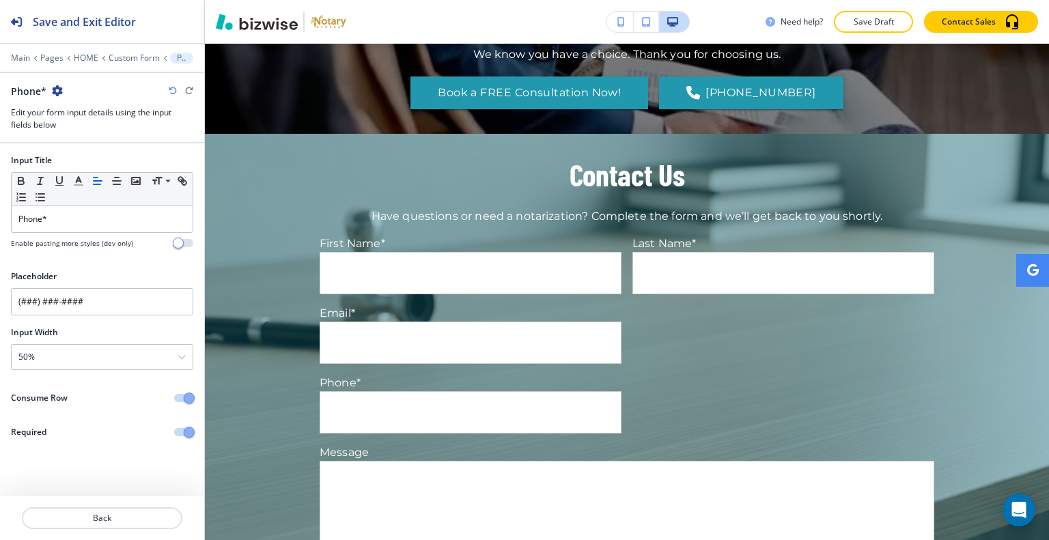
scroll to position [2566, 0]
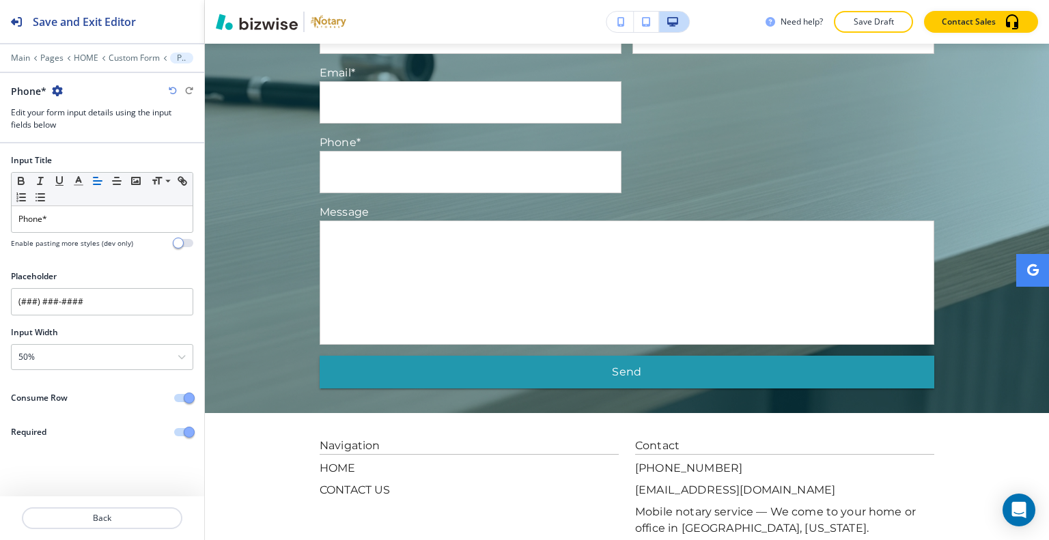
click at [181, 394] on button "button" at bounding box center [183, 398] width 19 height 8
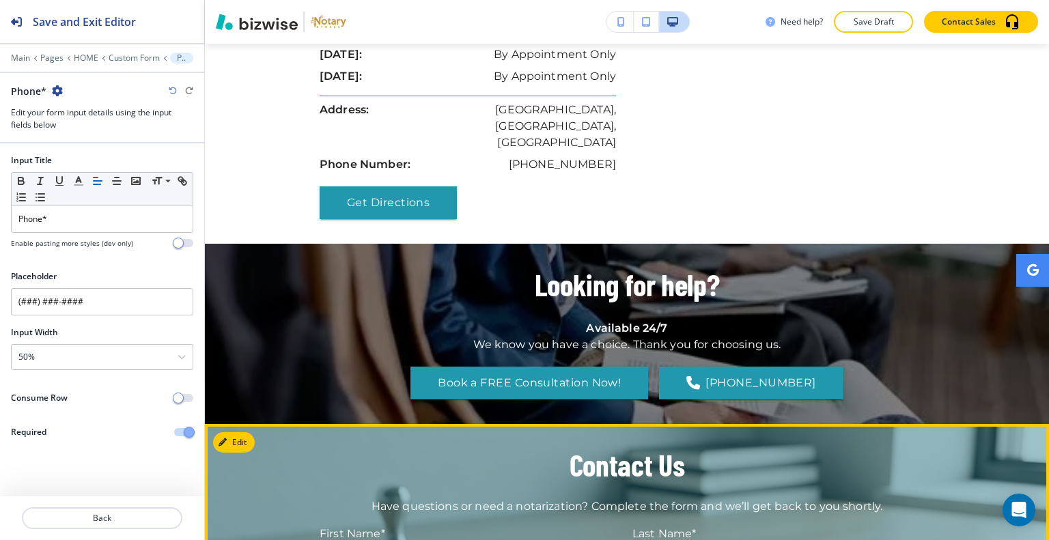
scroll to position [2240, 0]
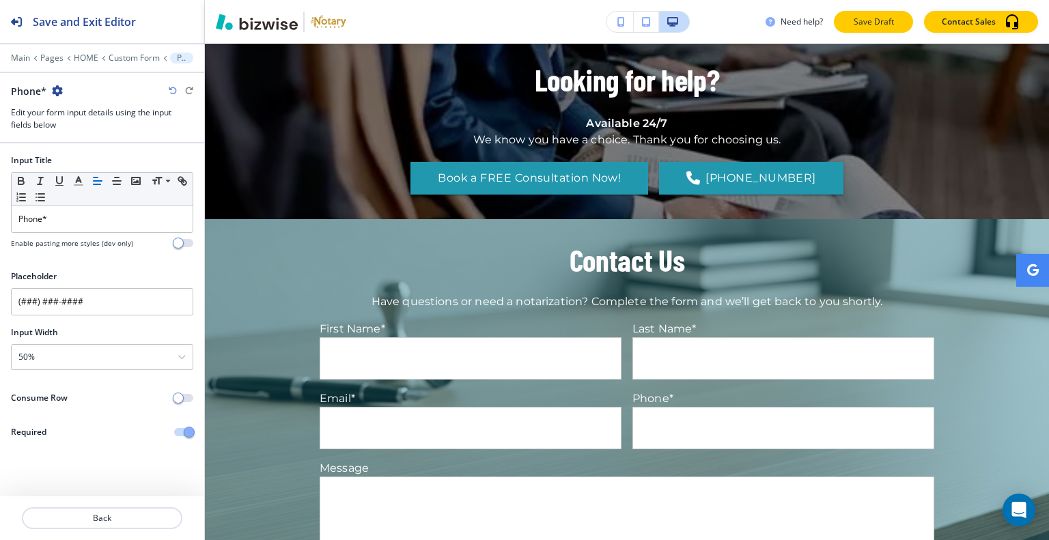
click at [847, 23] on button "Save Draft" at bounding box center [873, 22] width 79 height 22
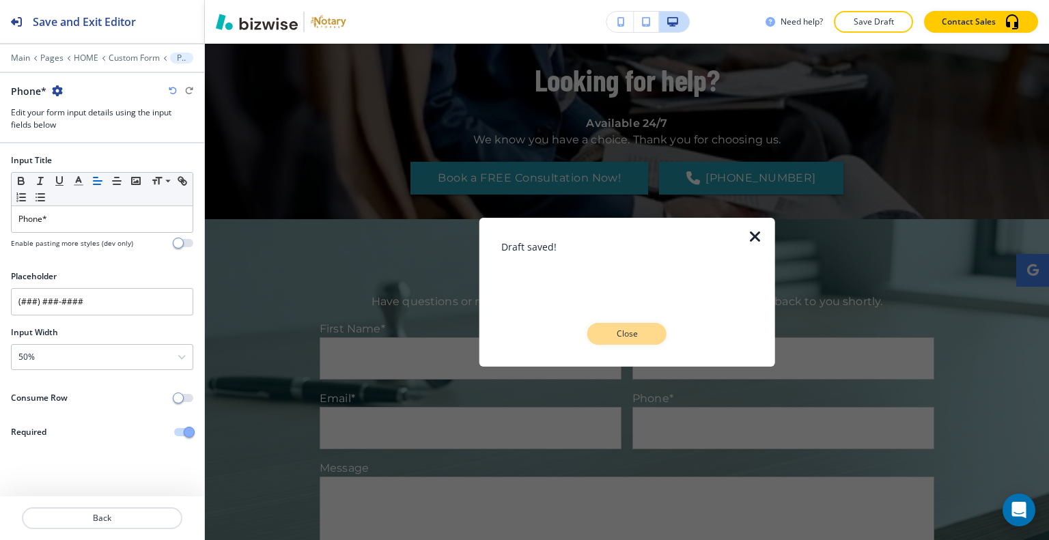
click at [625, 328] on p "Close" at bounding box center [627, 334] width 44 height 12
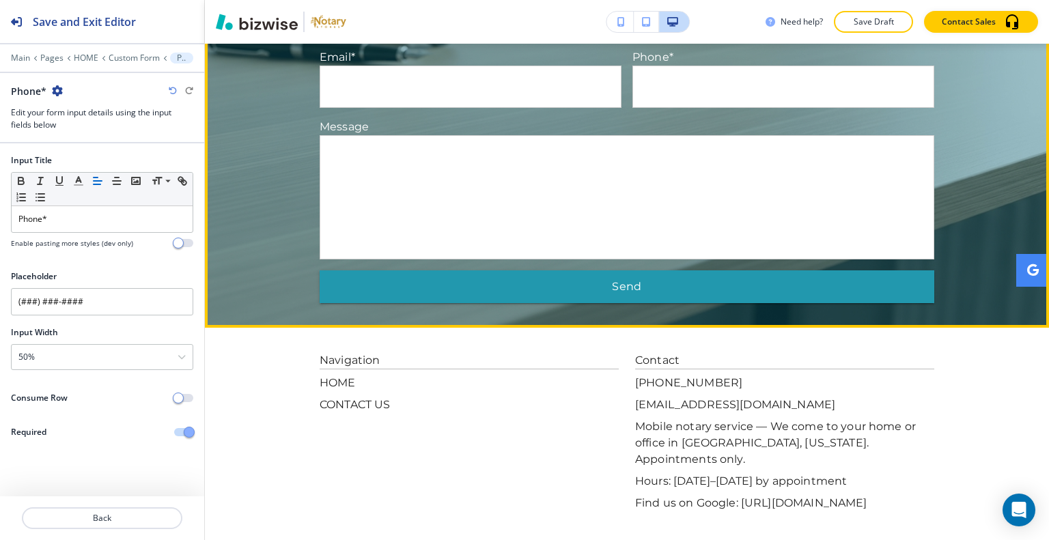
scroll to position [2308, 0]
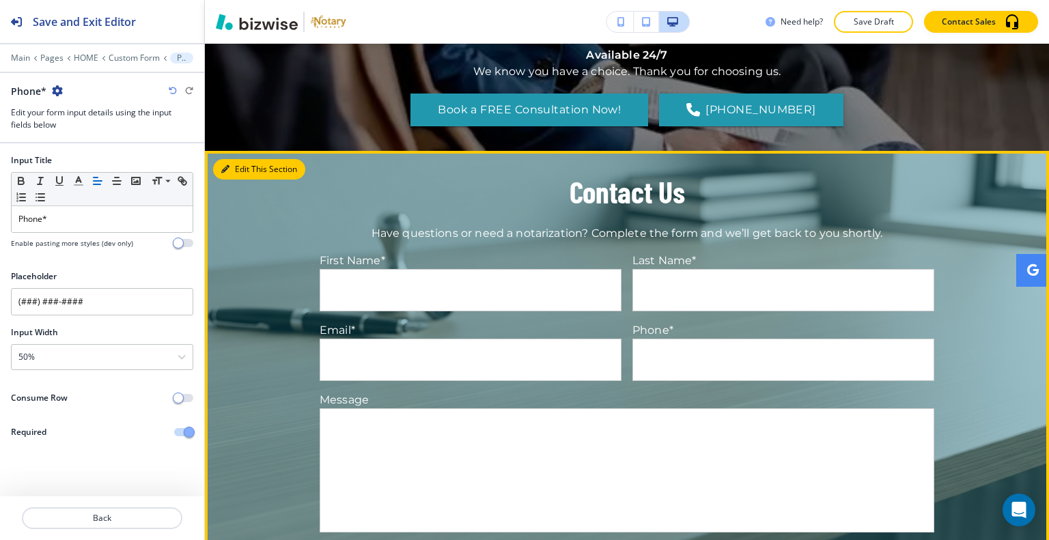
click at [236, 159] on button "Edit This Section" at bounding box center [259, 169] width 92 height 20
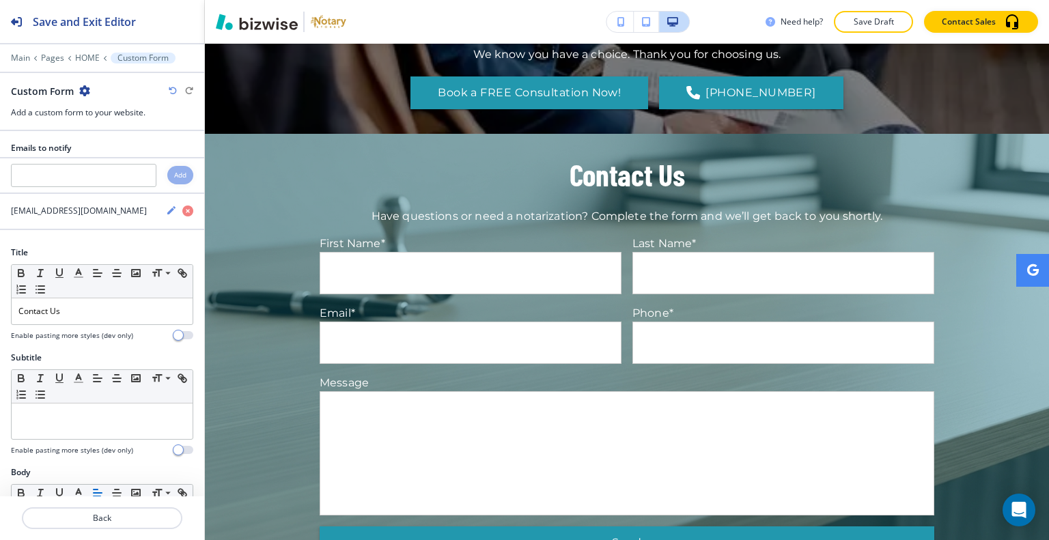
scroll to position [2581, 0]
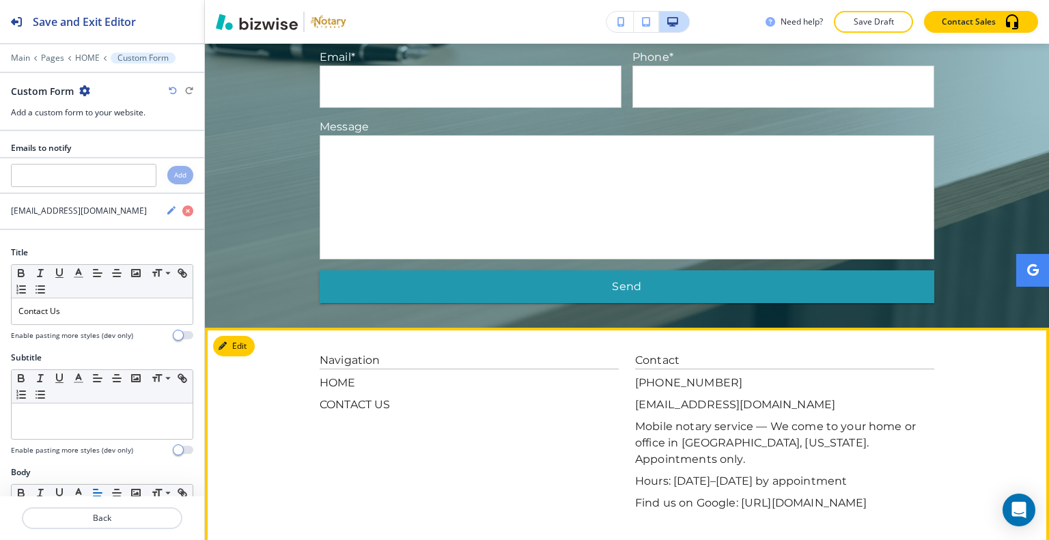
click at [723, 495] on p "Find us on Google: https://www.google.com/maps/place/?q=place_id:ChIJk6HZzfbufV…" at bounding box center [784, 503] width 299 height 16
drag, startPoint x: 874, startPoint y: 430, endPoint x: 628, endPoint y: 412, distance: 246.5
click at [624, 413] on div "Navigation HOME CONTACT US Contact (904) 612-0356 emwilliams16@gmail.com Mobile…" at bounding box center [627, 431] width 615 height 159
copy p "https://www.google.com/maps/place/?q=place_id:ChIJk6HZzfbufVMR1cD-uy7Yc9Y"
click at [243, 336] on button "Edit Footer" at bounding box center [248, 346] width 71 height 20
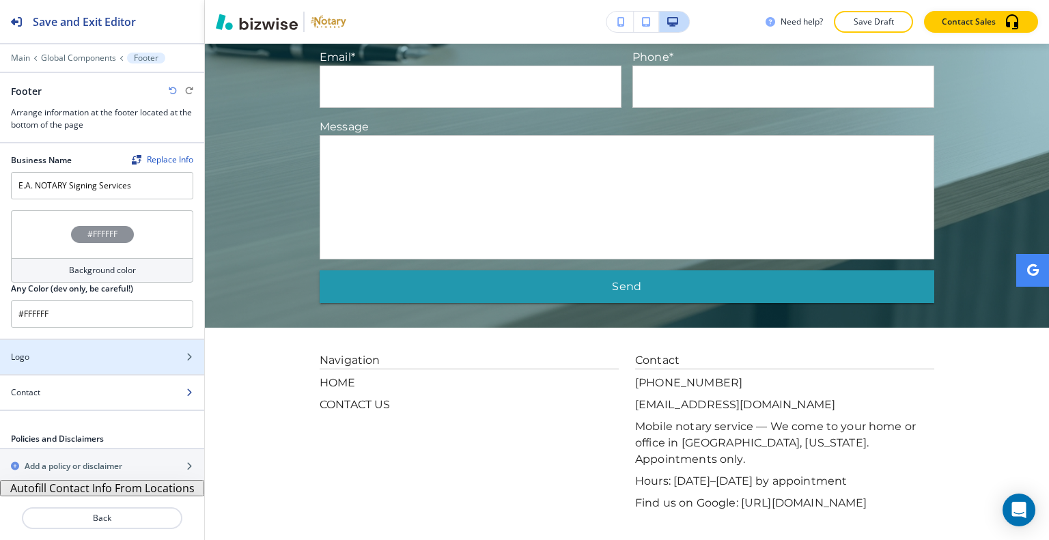
scroll to position [1, 0]
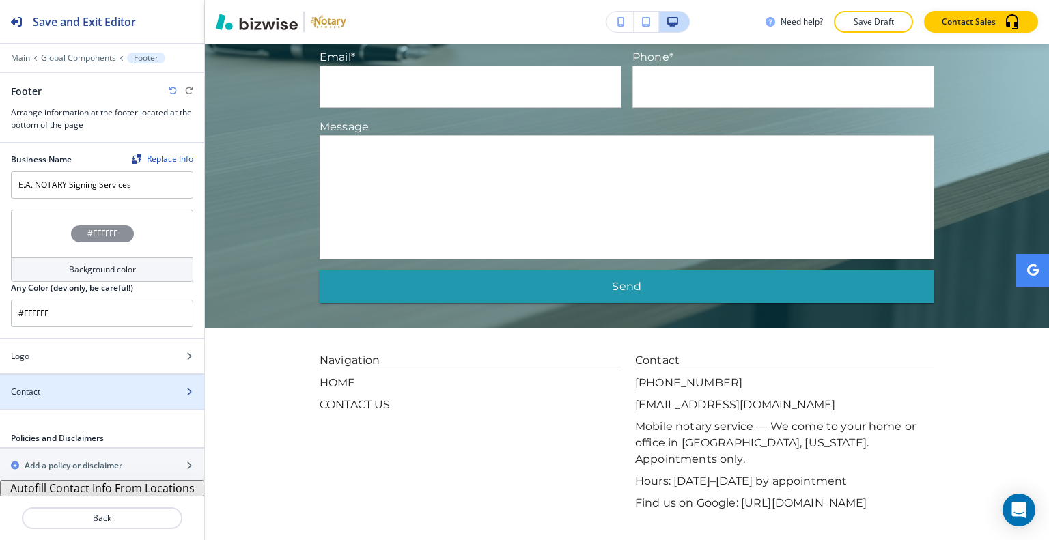
click at [86, 406] on div at bounding box center [102, 403] width 204 height 11
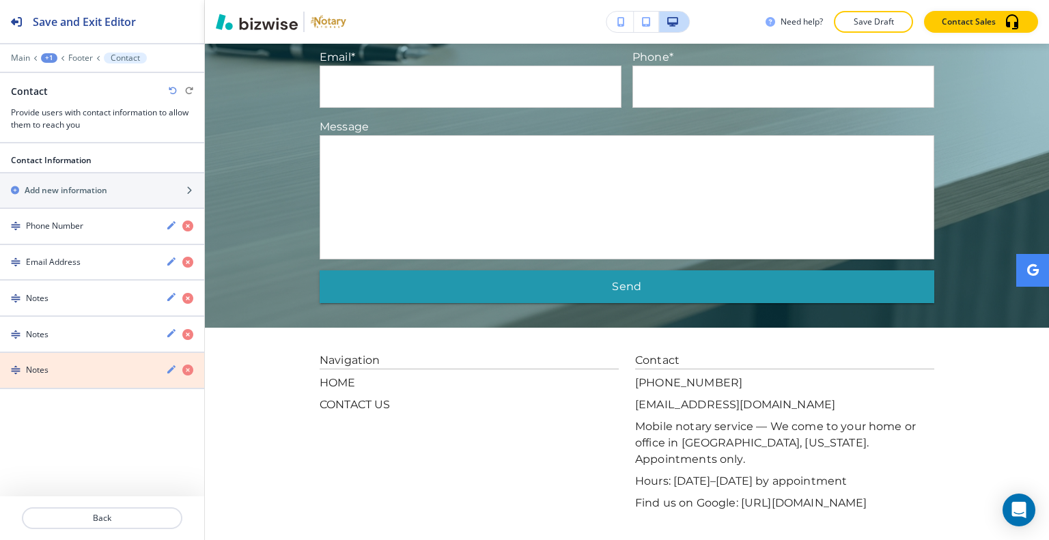
click at [183, 367] on icon "button" at bounding box center [187, 370] width 11 height 11
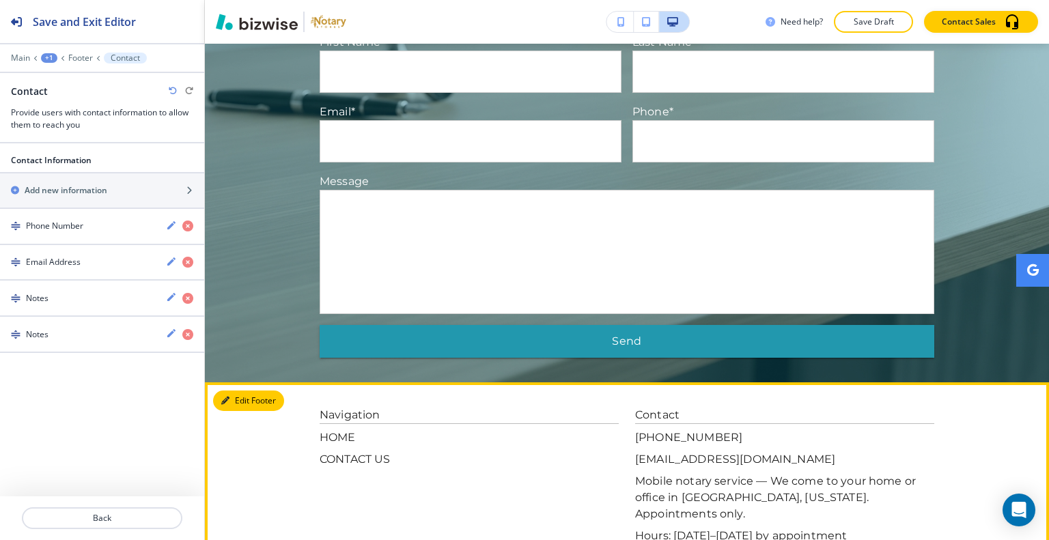
click at [251, 391] on button "Edit Footer" at bounding box center [248, 401] width 71 height 20
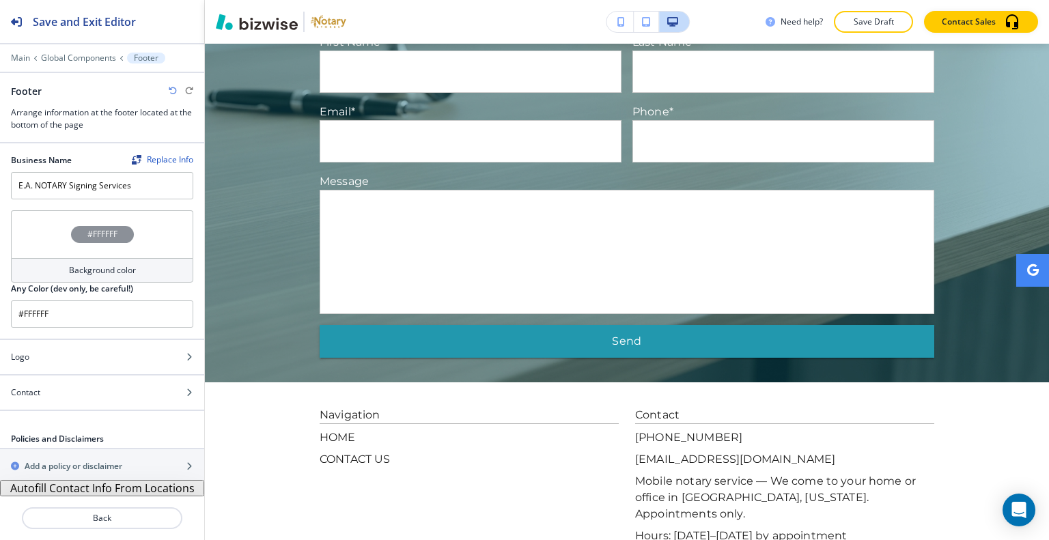
click at [44, 240] on div "#FFFFFF" at bounding box center [102, 234] width 182 height 48
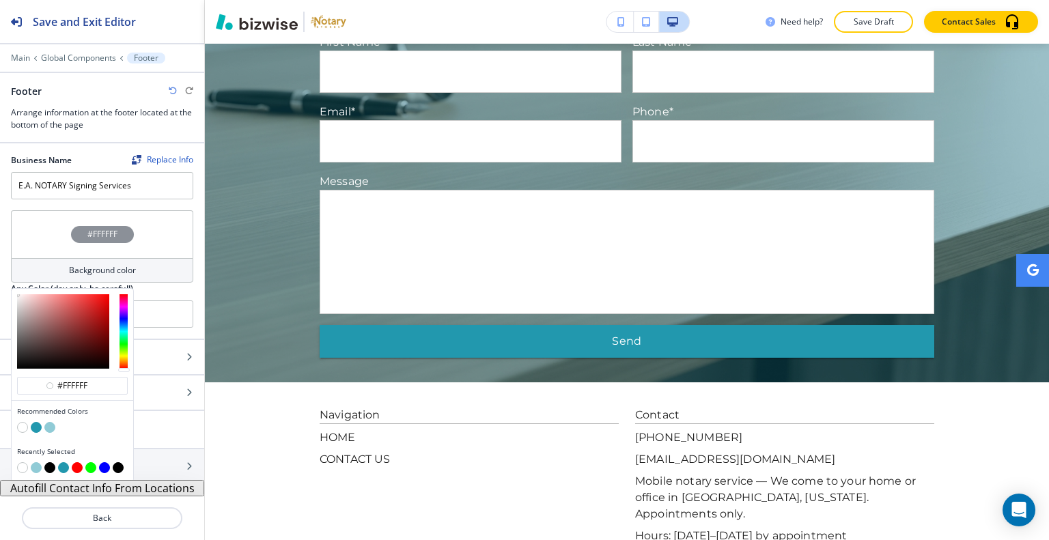
scroll to position [1, 0]
click at [60, 464] on button "button" at bounding box center [63, 467] width 11 height 11
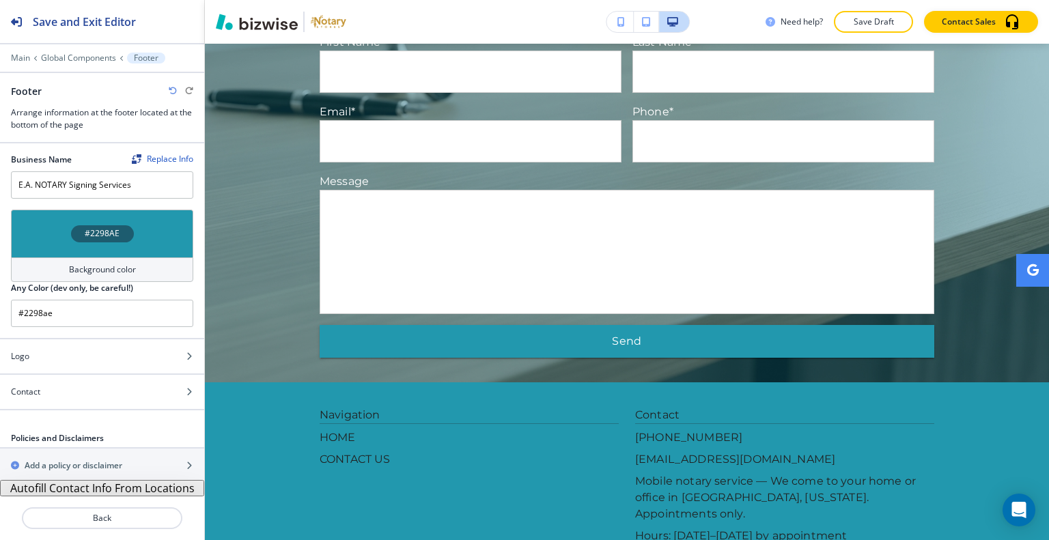
click at [47, 249] on div "#2298AE" at bounding box center [102, 234] width 182 height 48
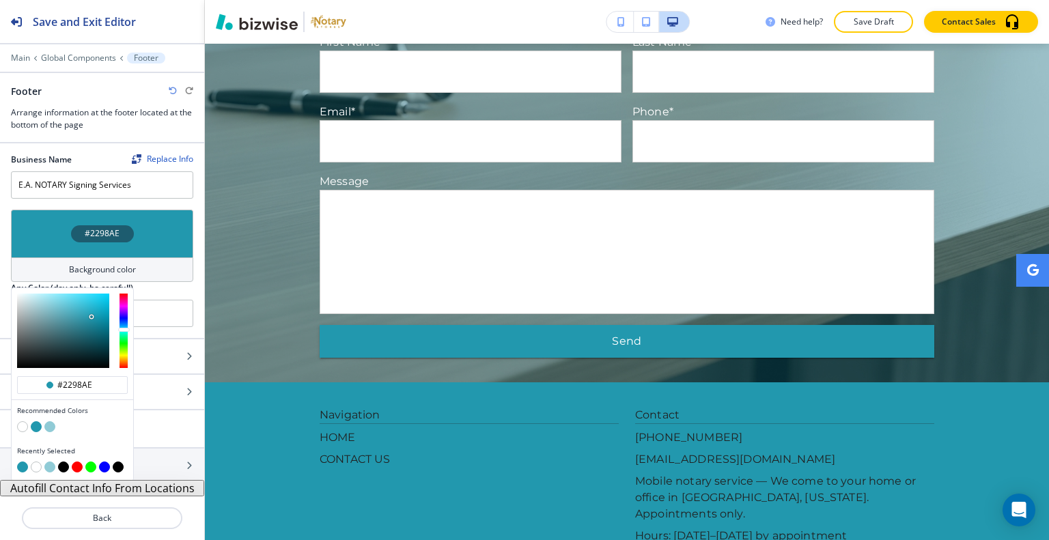
click at [64, 466] on button "button" at bounding box center [63, 467] width 11 height 11
type input "#000000"
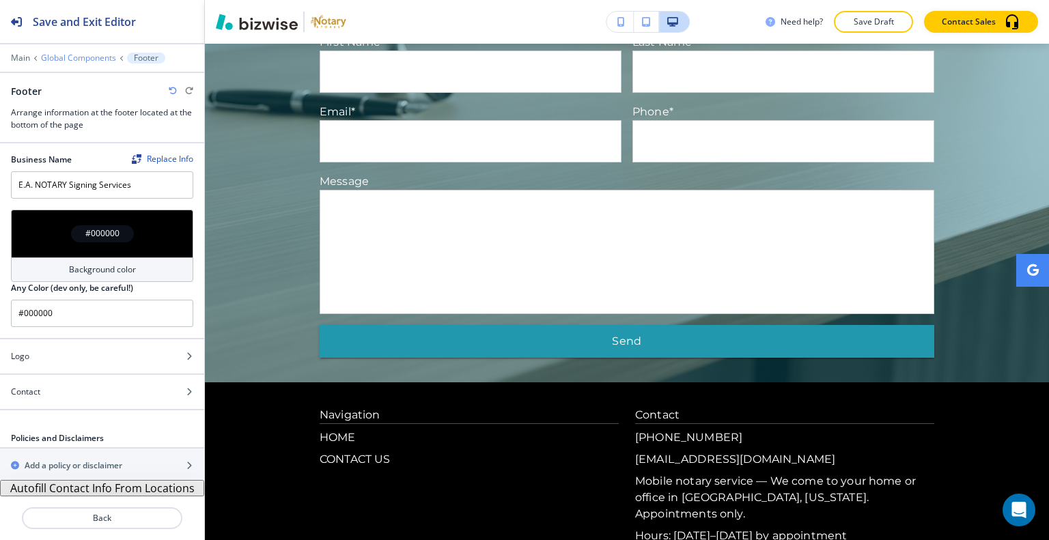
click at [60, 57] on p "Global Components" at bounding box center [78, 58] width 75 height 10
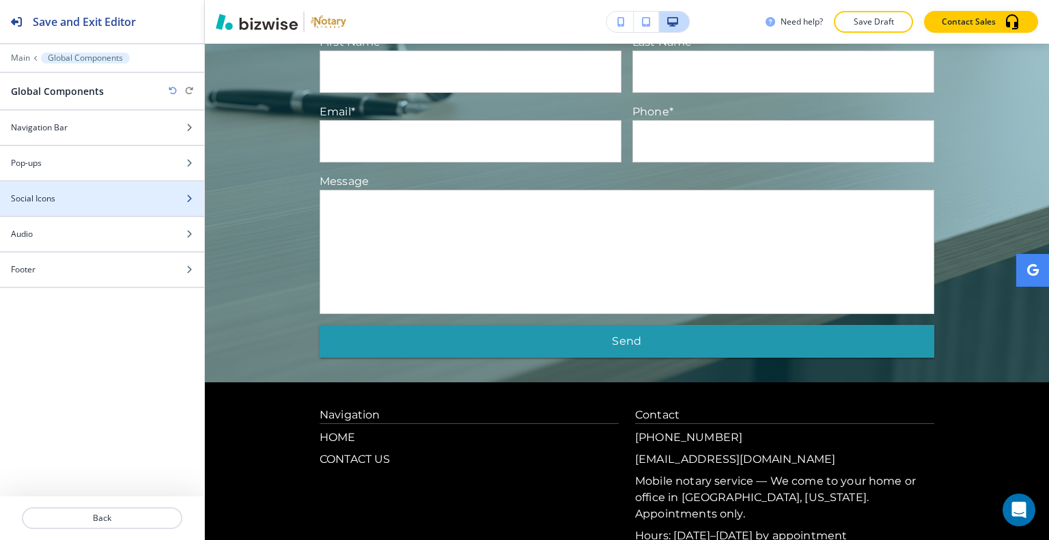
click at [86, 198] on div "Social Icons" at bounding box center [87, 199] width 174 height 12
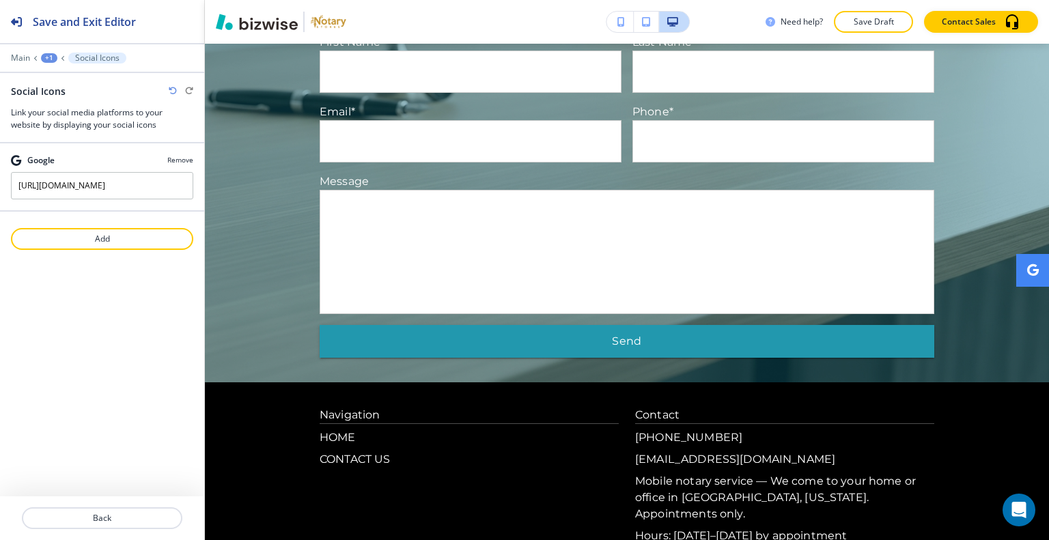
click at [184, 161] on p "Remove" at bounding box center [180, 160] width 26 height 10
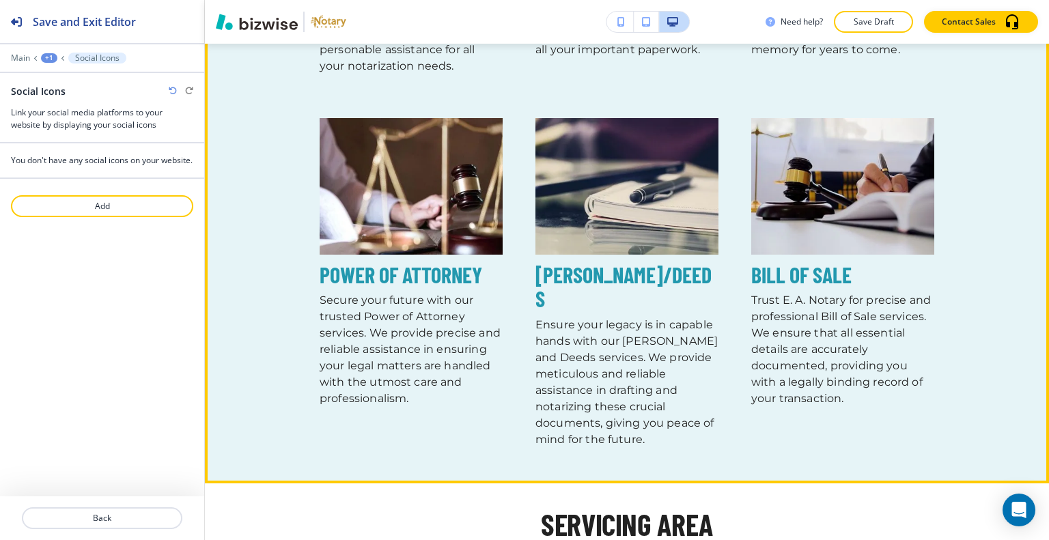
scroll to position [1131, 0]
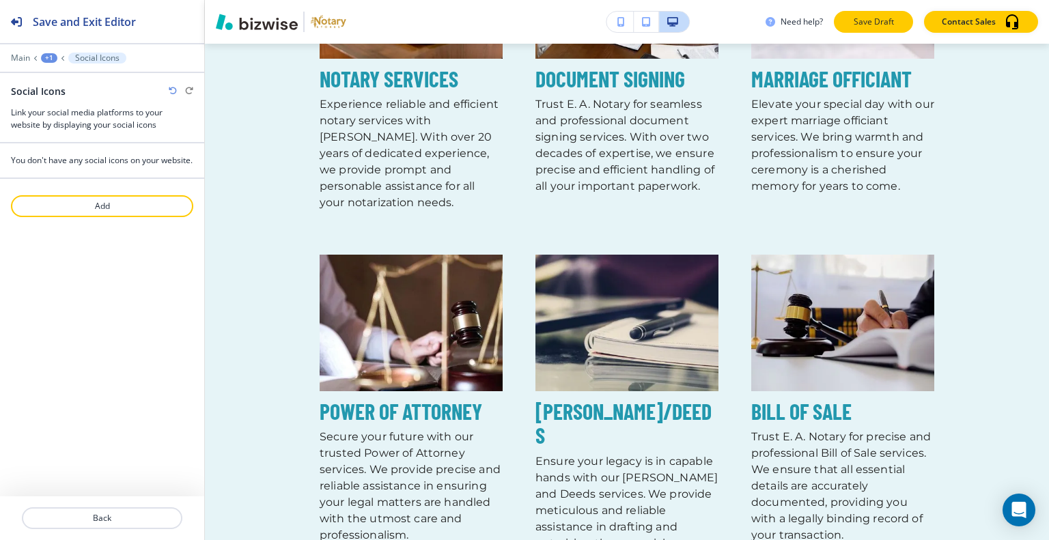
click at [872, 27] on p "Save Draft" at bounding box center [874, 22] width 44 height 12
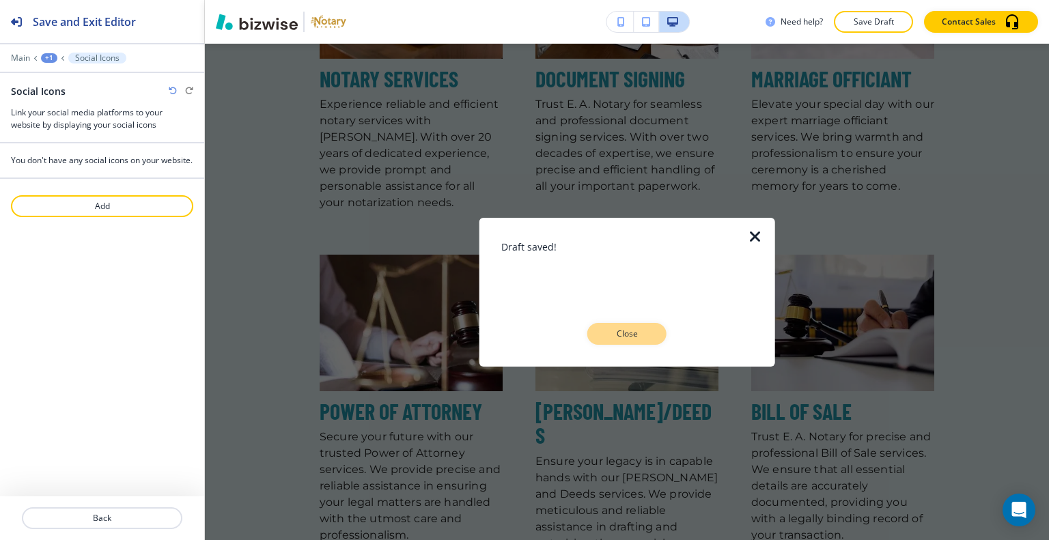
click at [644, 329] on p "Close" at bounding box center [627, 334] width 44 height 12
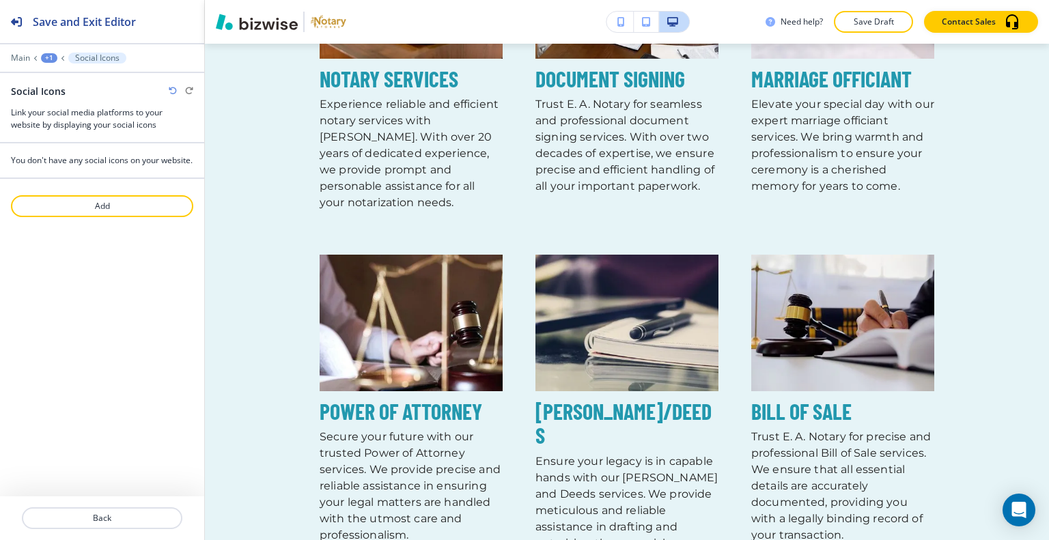
scroll to position [858, 0]
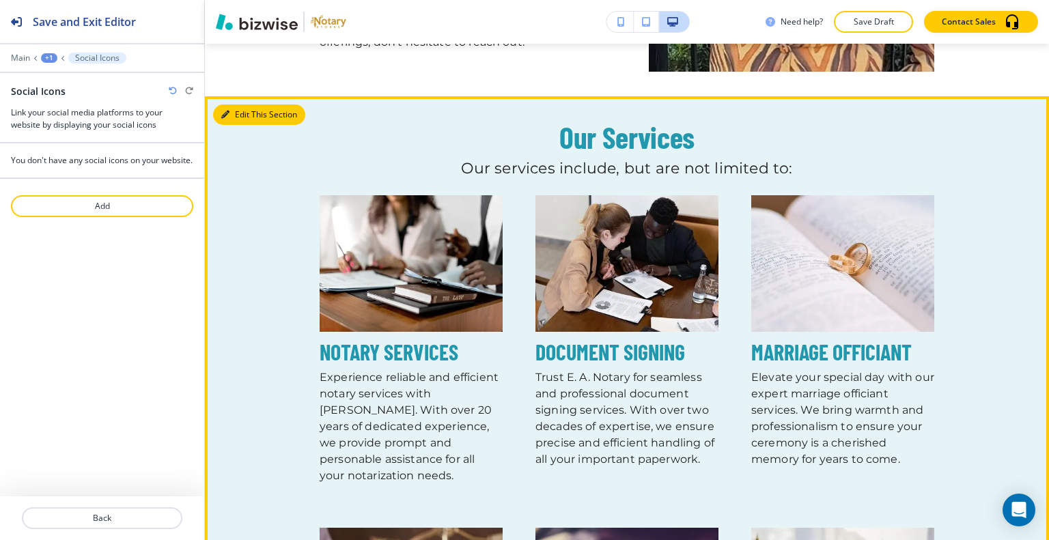
click at [227, 115] on icon "button" at bounding box center [225, 115] width 8 height 8
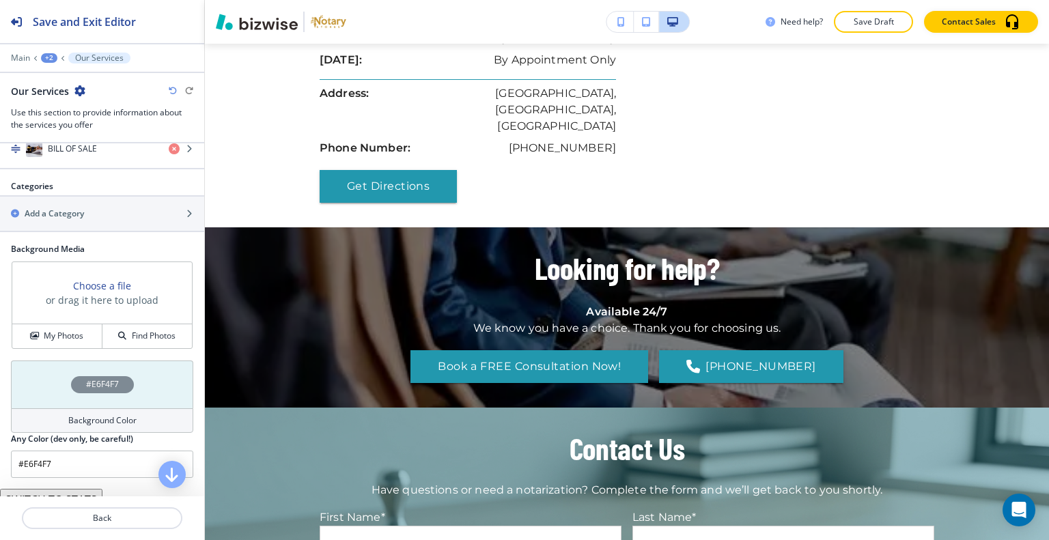
scroll to position [2111, 0]
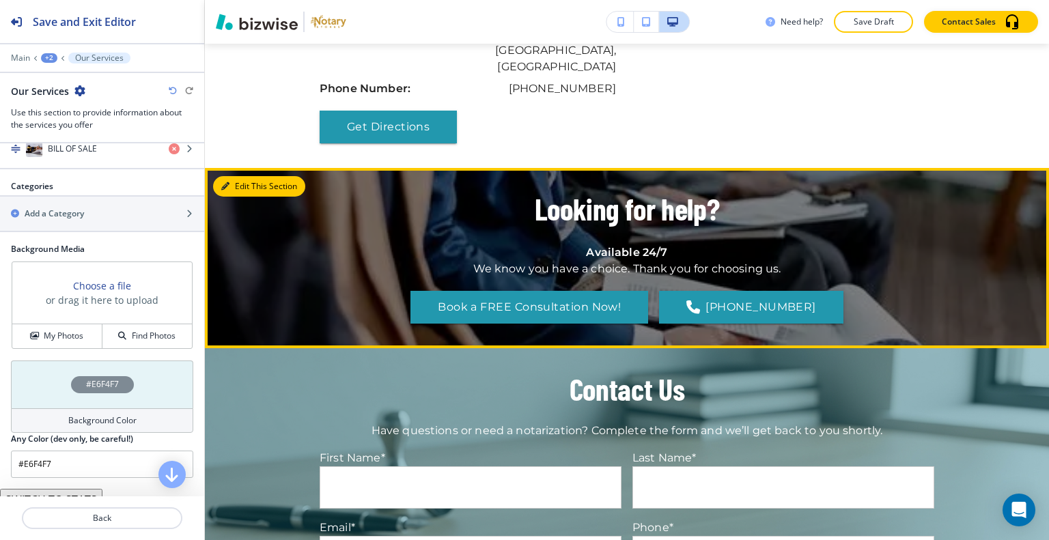
click at [251, 176] on button "Edit This Section" at bounding box center [259, 186] width 92 height 20
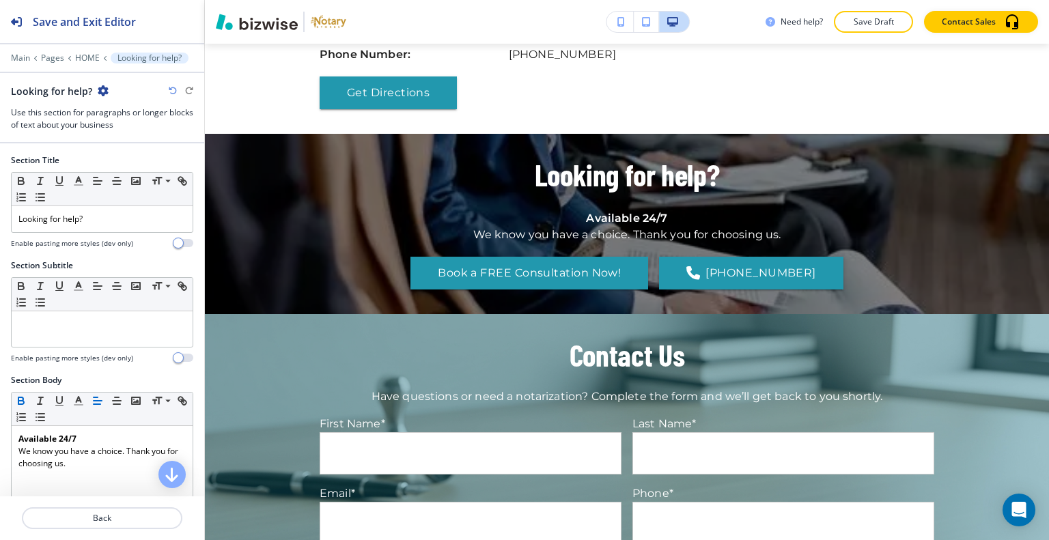
scroll to position [137, 0]
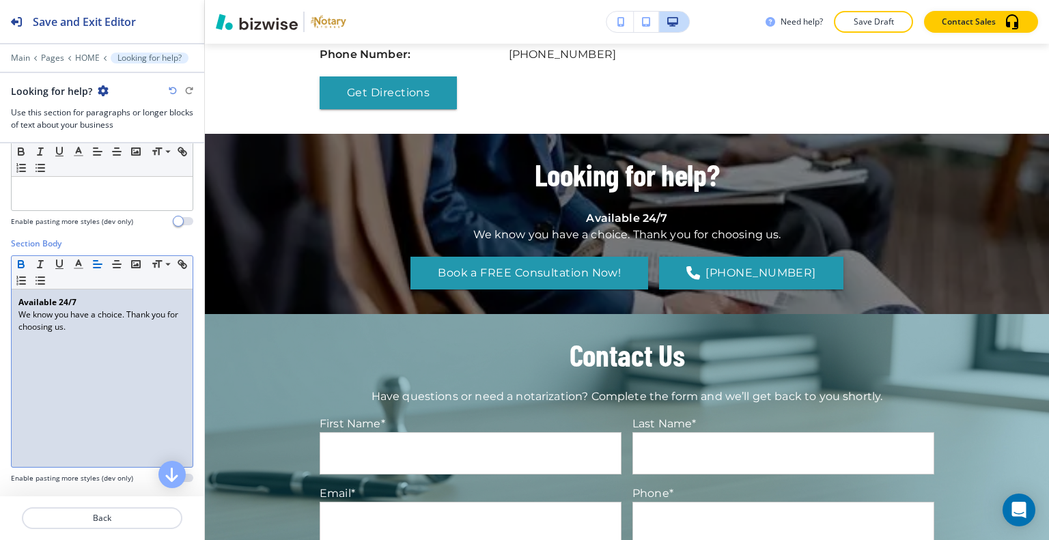
click at [33, 327] on p "We know you have a choice. Thank you for choosing us." at bounding box center [101, 321] width 167 height 25
click at [19, 305] on strong "Available 24/7" at bounding box center [47, 302] width 58 height 12
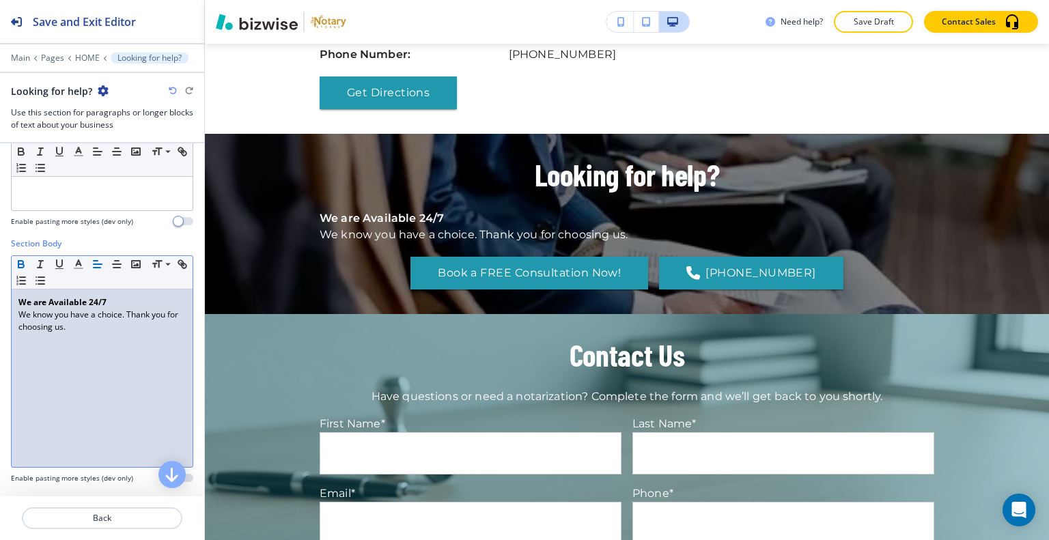
click at [126, 296] on p "We are Available 24/7" at bounding box center [101, 302] width 167 height 12
click at [16, 312] on div "We are Available 24/7. We know you have a choice. Thank you for choosing us." at bounding box center [102, 379] width 181 height 178
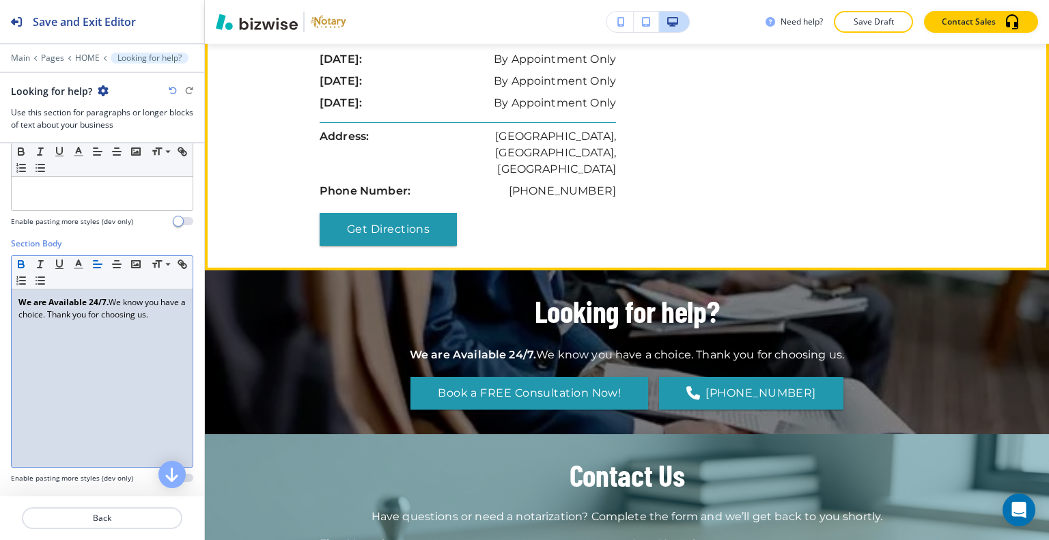
scroll to position [2282, 0]
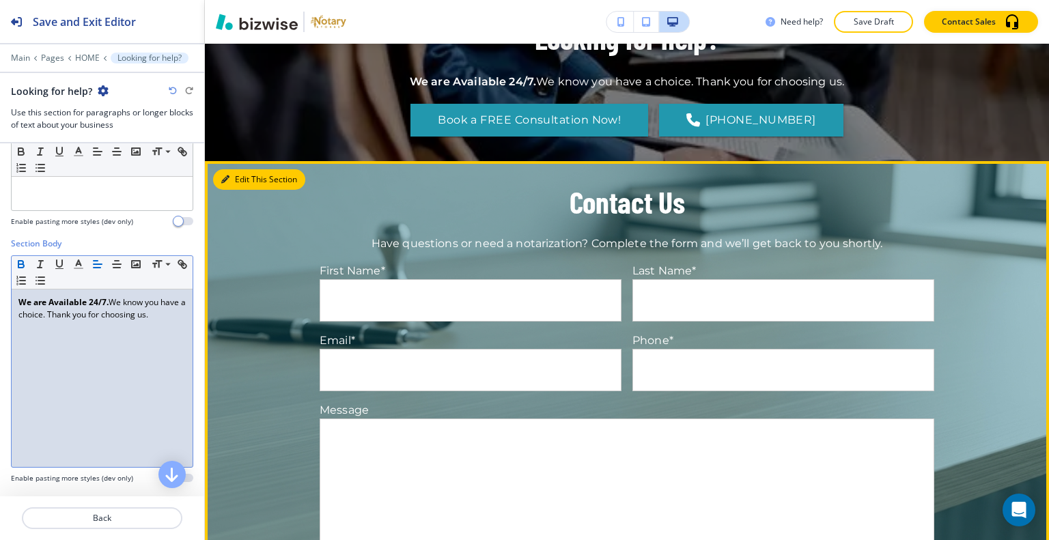
click at [240, 169] on button "Edit This Section" at bounding box center [259, 179] width 92 height 20
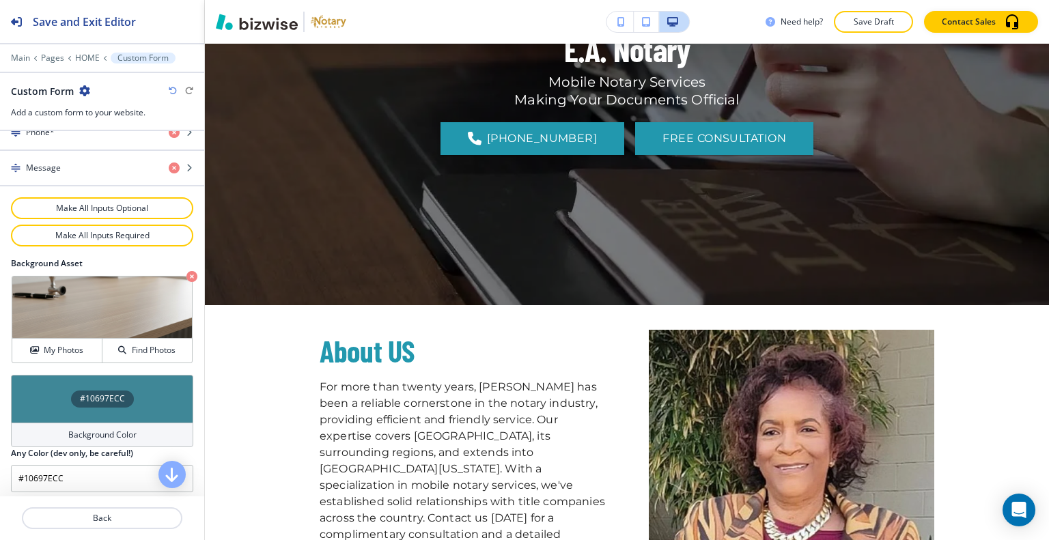
scroll to position [0, 0]
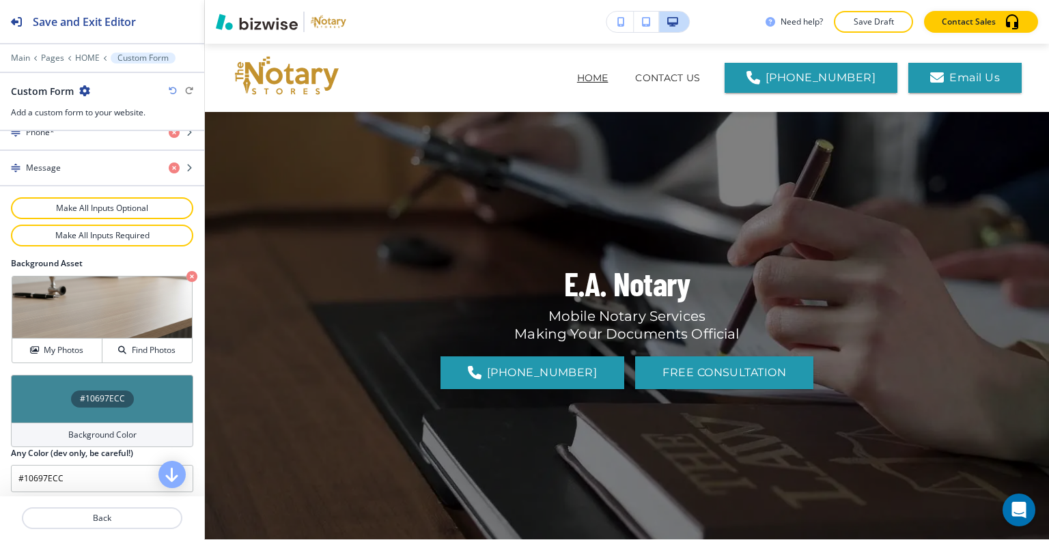
click at [873, 14] on button "Save Draft" at bounding box center [873, 22] width 79 height 22
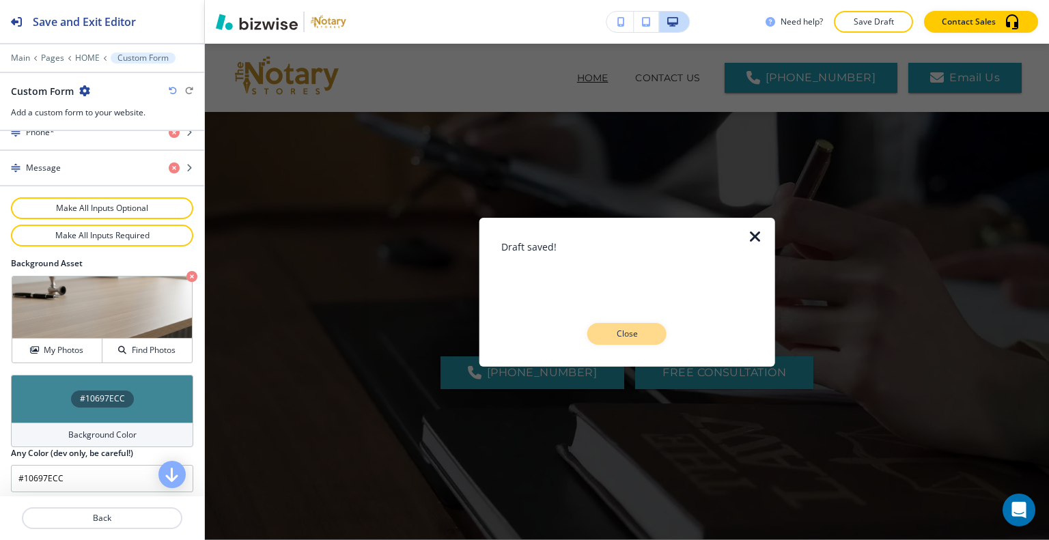
click at [656, 328] on button "Close" at bounding box center [626, 334] width 79 height 22
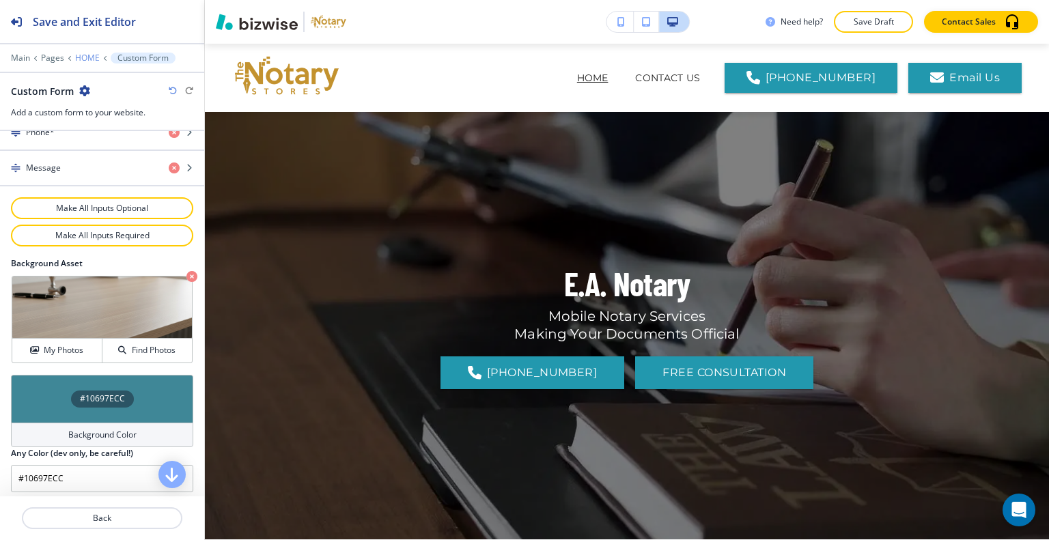
click at [84, 54] on p "HOME" at bounding box center [87, 58] width 25 height 10
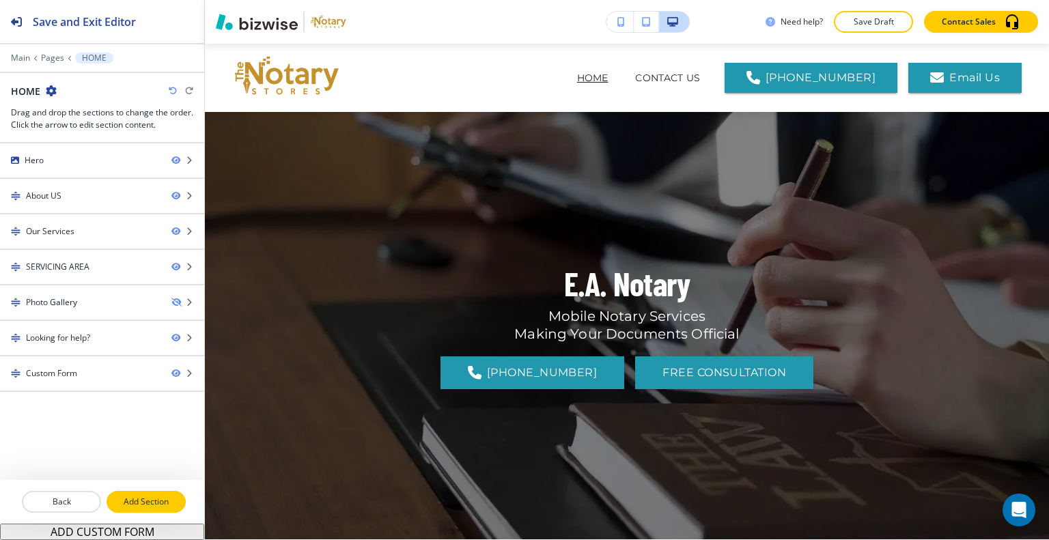
click at [134, 499] on p "Add Section" at bounding box center [146, 502] width 76 height 12
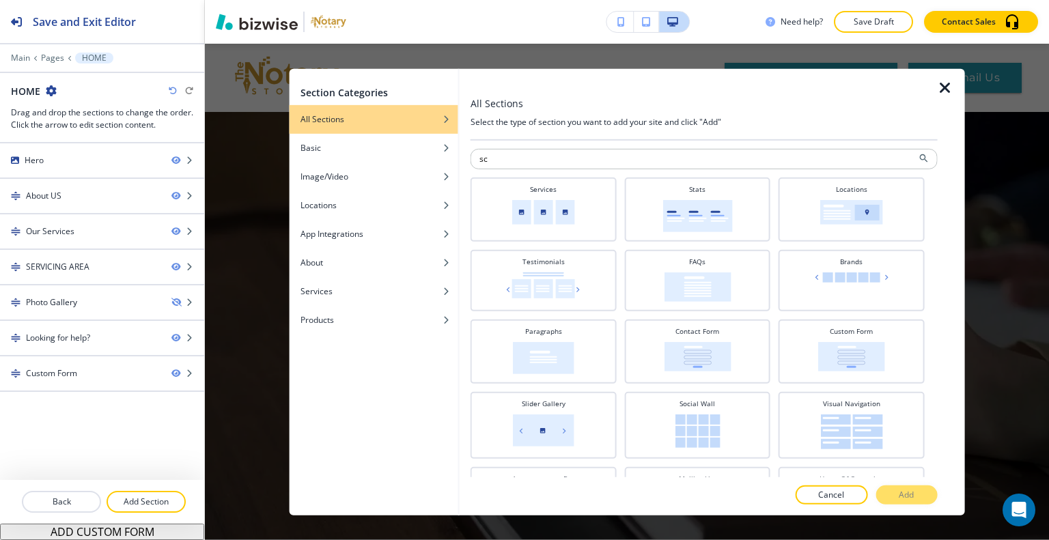
type input "s"
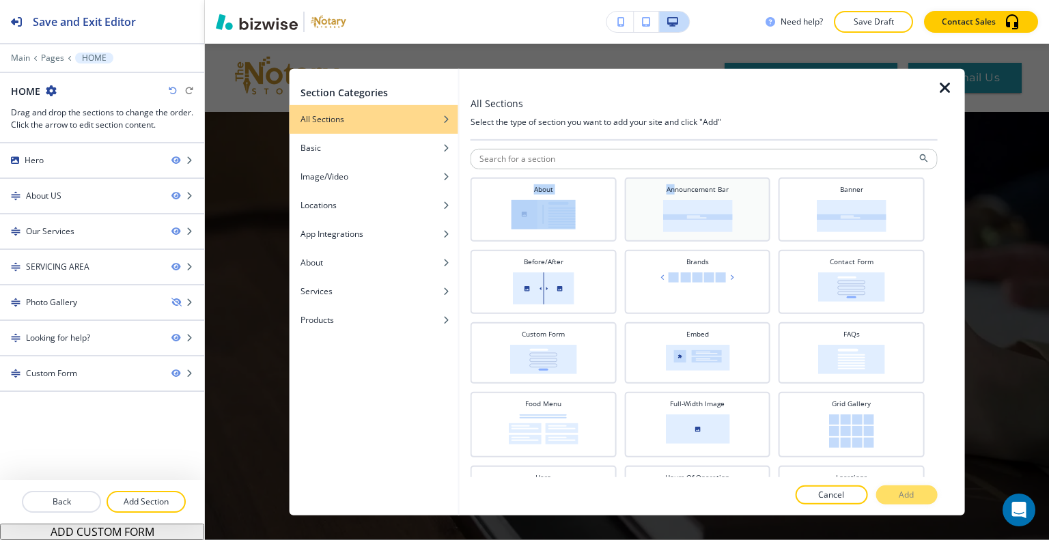
click at [671, 177] on div "About Announcement Bar Banner Before/After Brands Contact Form Custom Form Embe…" at bounding box center [704, 517] width 467 height 755
click at [691, 197] on div "Announcement Bar" at bounding box center [697, 208] width 132 height 48
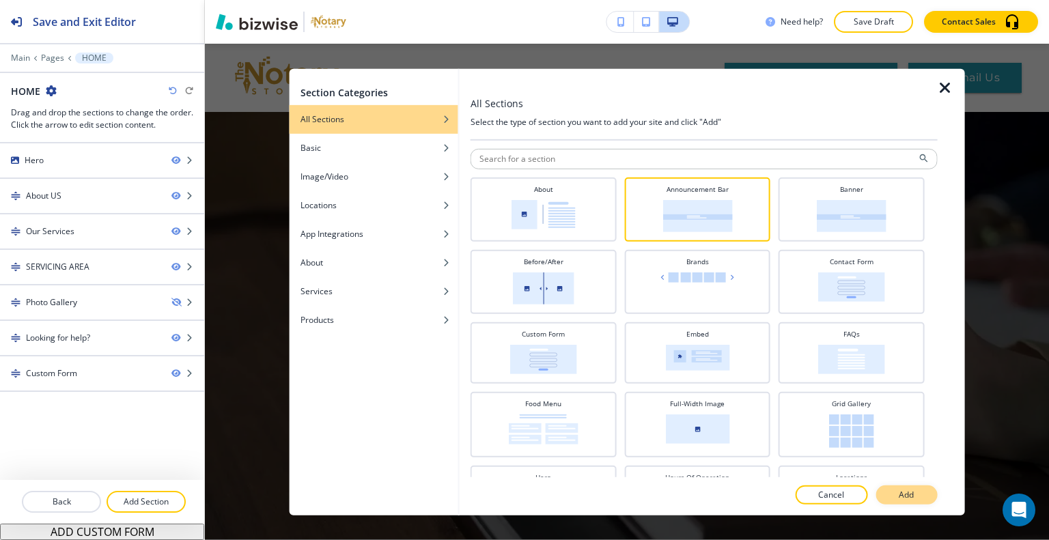
click at [910, 494] on p "Add" at bounding box center [906, 495] width 15 height 12
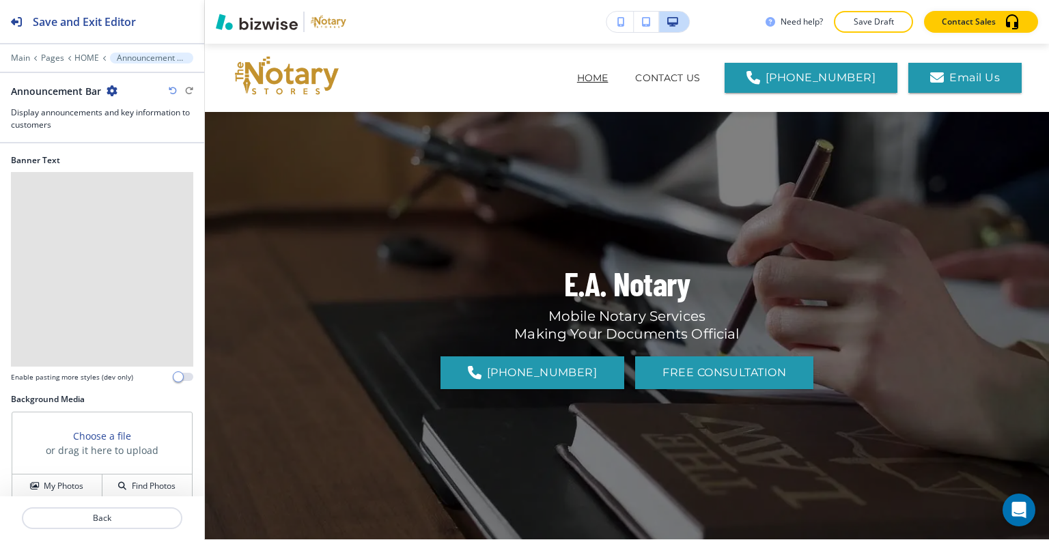
scroll to position [2530, 0]
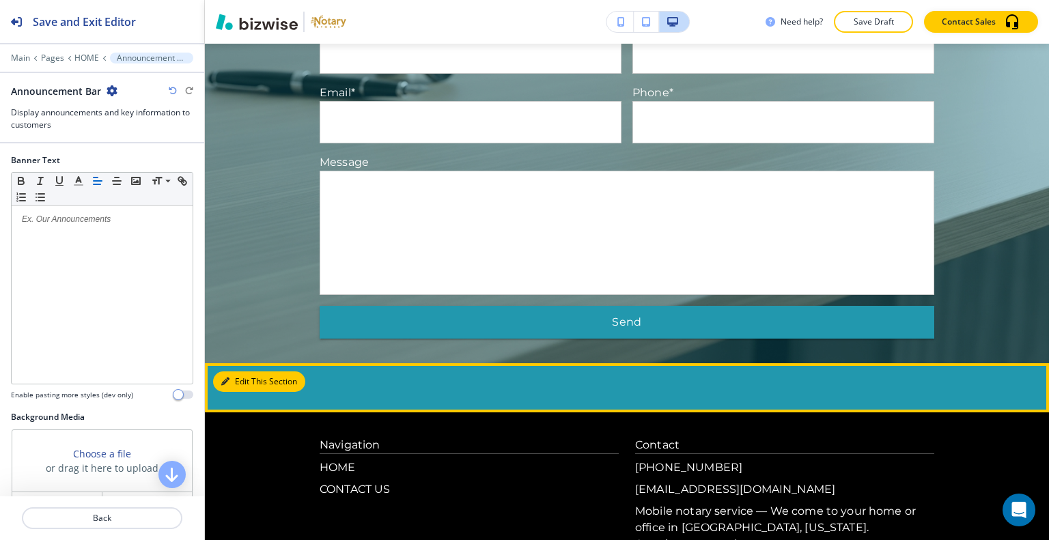
click at [245, 372] on button "Edit This Section" at bounding box center [259, 382] width 92 height 20
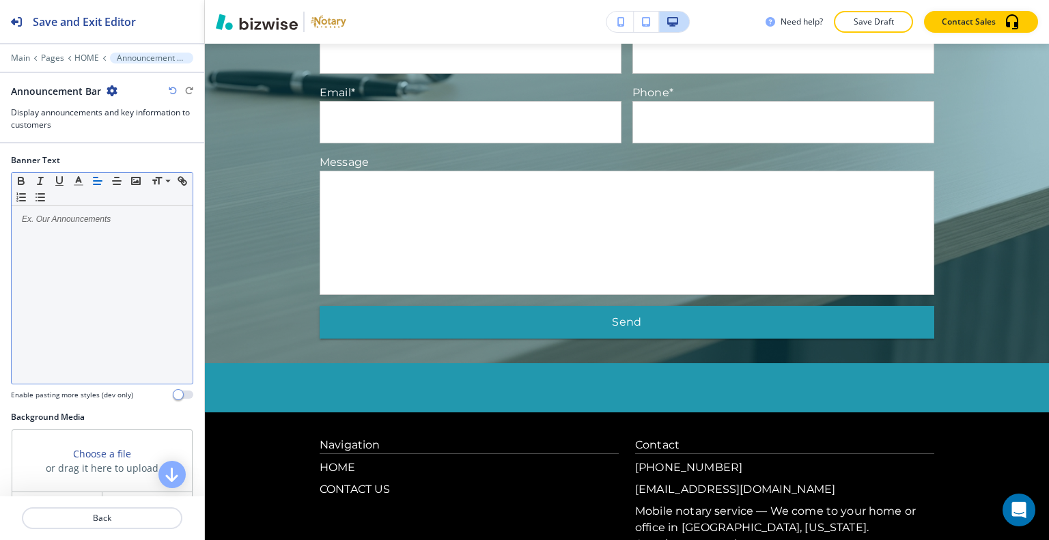
click at [87, 234] on div at bounding box center [102, 295] width 181 height 178
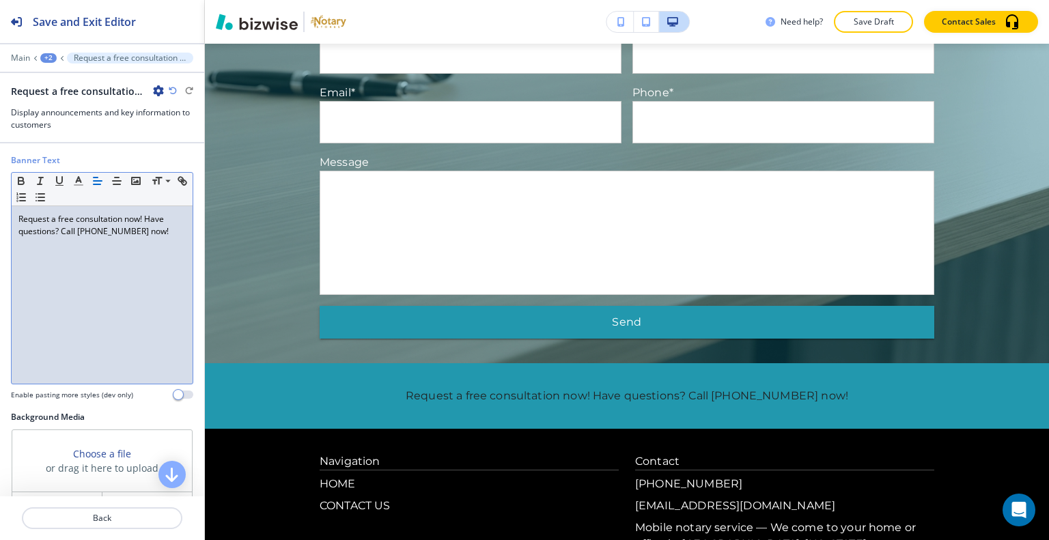
scroll to position [137, 0]
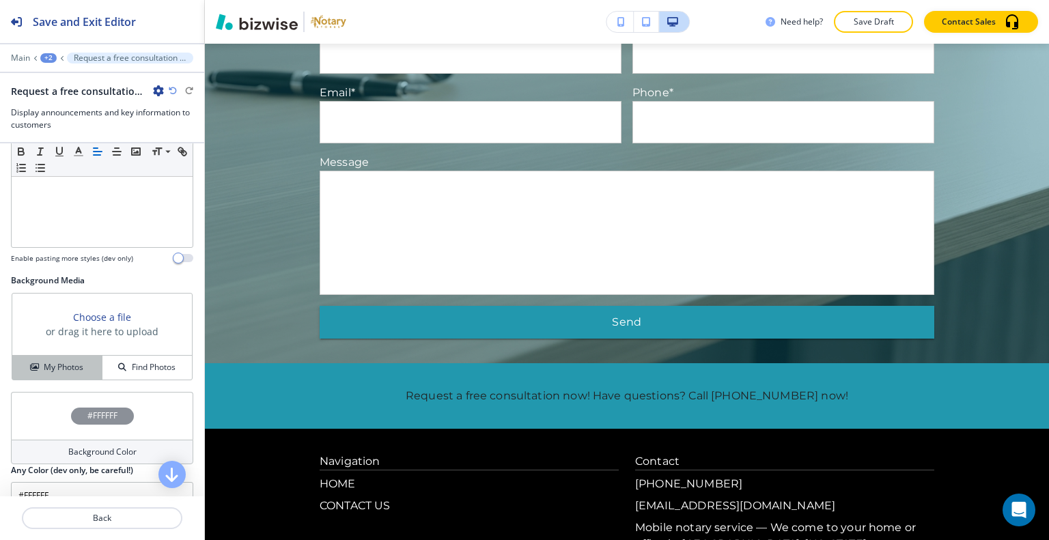
click at [76, 367] on h4 "My Photos" at bounding box center [64, 367] width 40 height 12
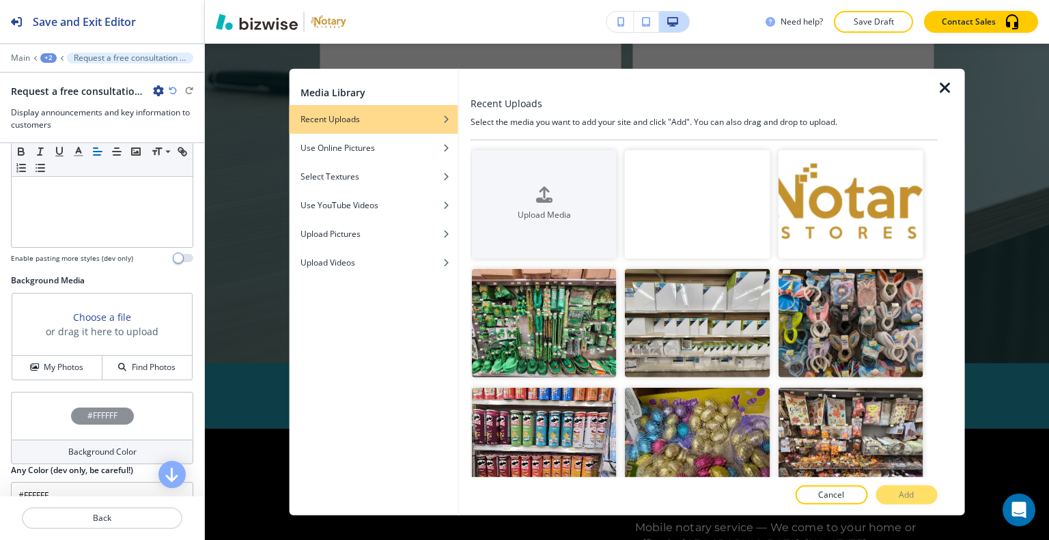
click at [735, 221] on video "button" at bounding box center [697, 204] width 145 height 109
click at [896, 492] on button "Add" at bounding box center [905, 495] width 61 height 19
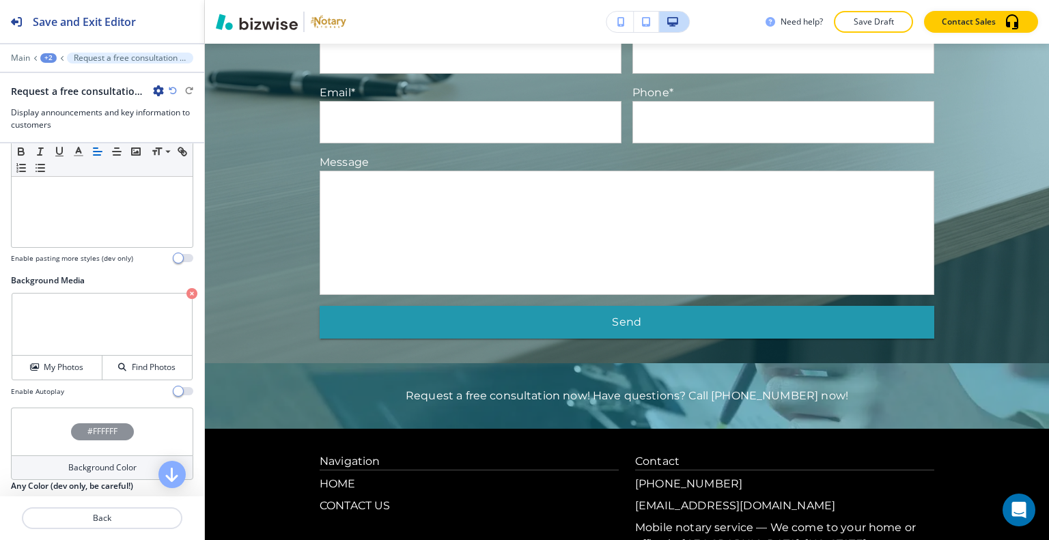
click at [182, 300] on div "My Photos Find Photos" at bounding box center [102, 336] width 182 height 89
click at [182, 296] on div "My Photos Find Photos" at bounding box center [102, 336] width 182 height 89
click at [186, 294] on icon "button" at bounding box center [191, 293] width 11 height 11
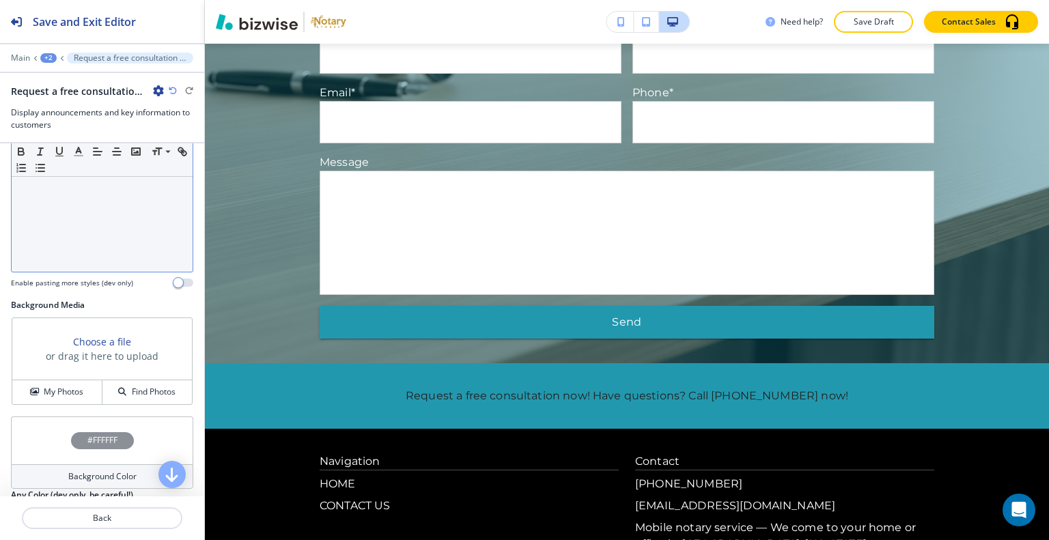
scroll to position [0, 0]
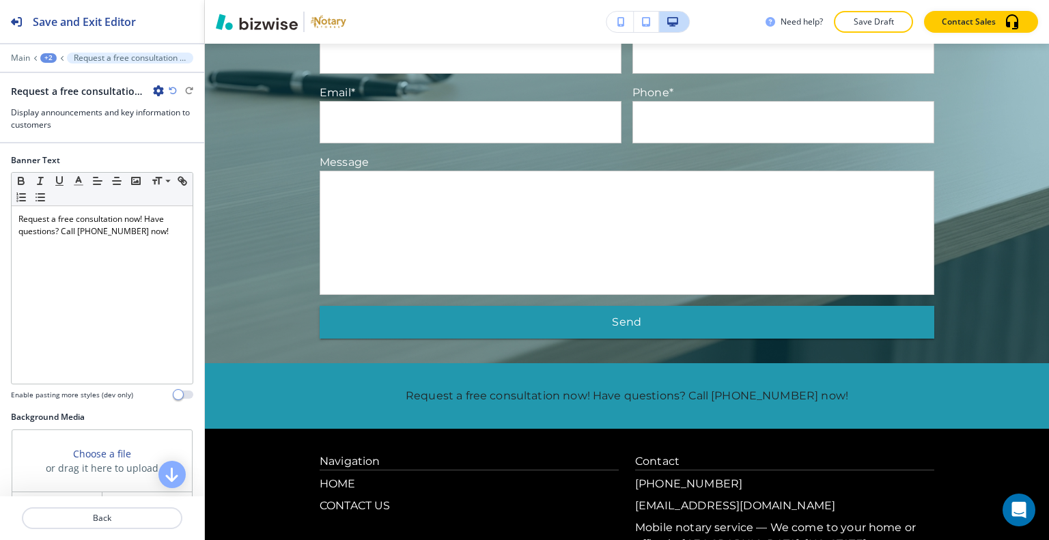
click at [52, 57] on div "+2" at bounding box center [48, 58] width 16 height 10
click at [60, 103] on p "HOME" at bounding box center [84, 104] width 70 height 12
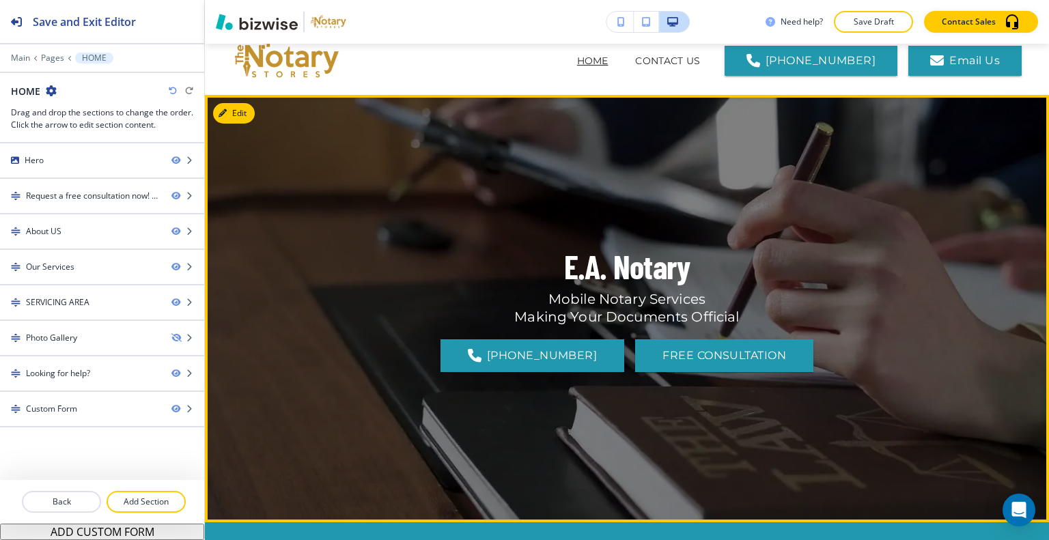
scroll to position [222, 0]
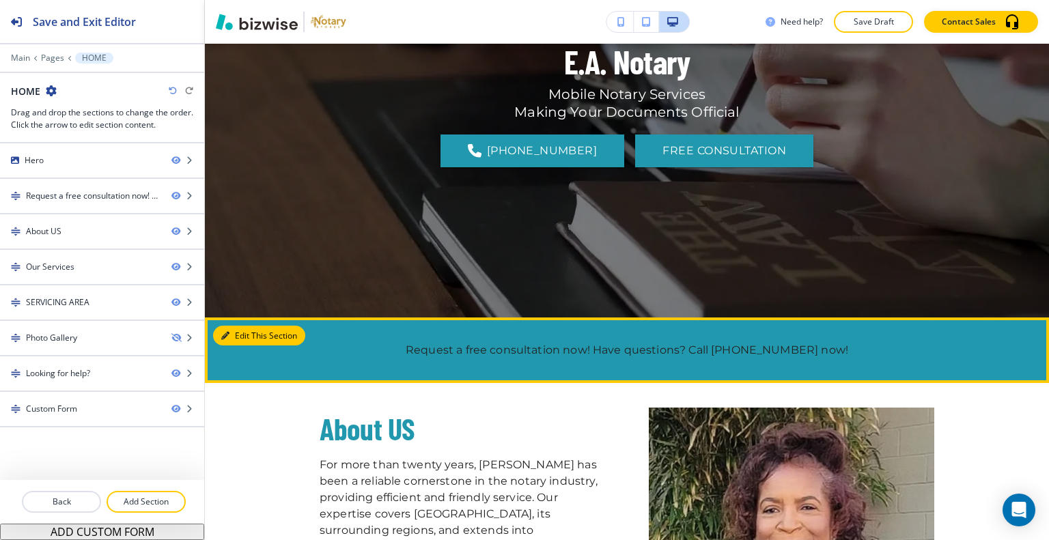
click at [227, 329] on button "Edit This Section" at bounding box center [259, 336] width 92 height 20
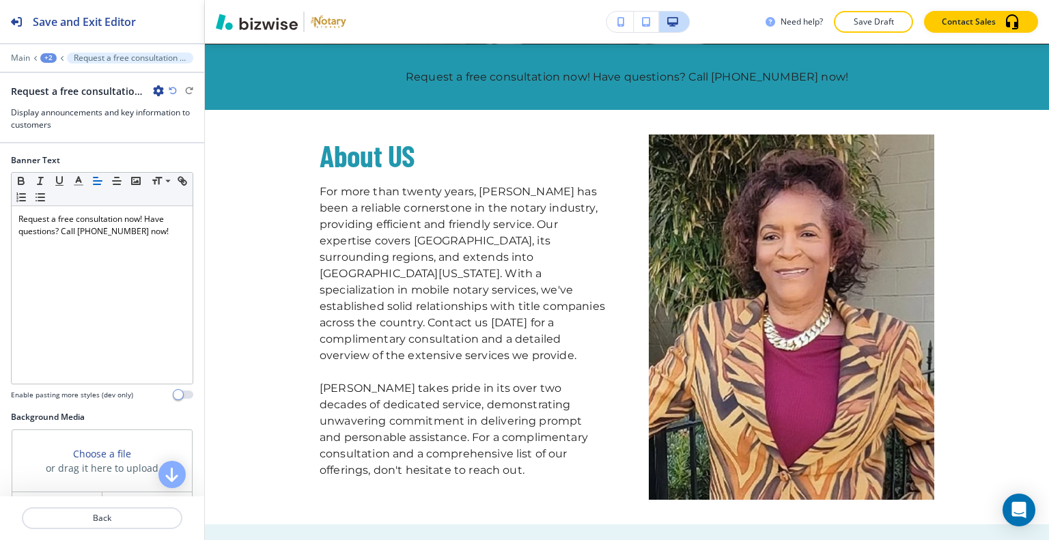
scroll to position [180, 0]
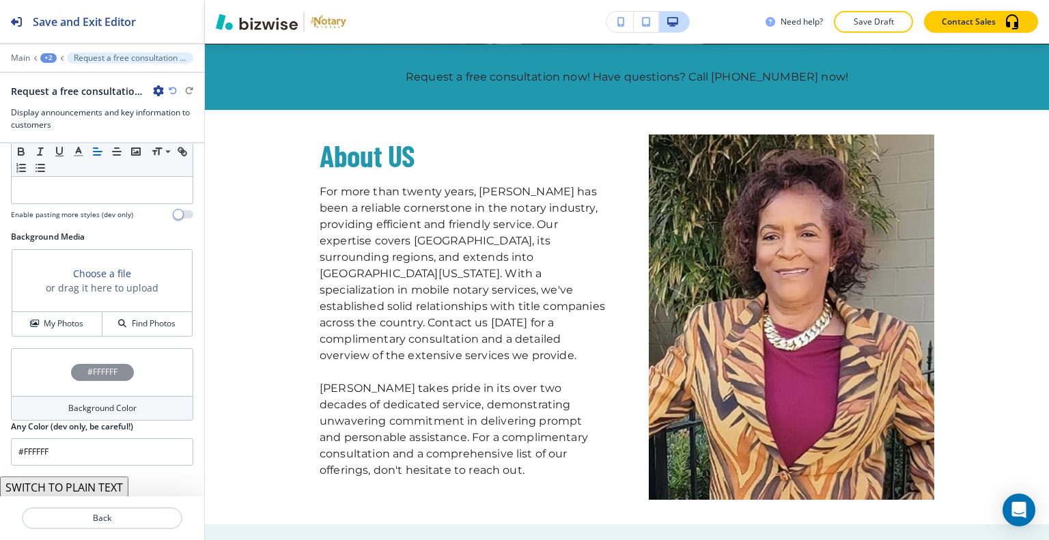
click at [46, 365] on div "#FFFFFF" at bounding box center [102, 372] width 182 height 48
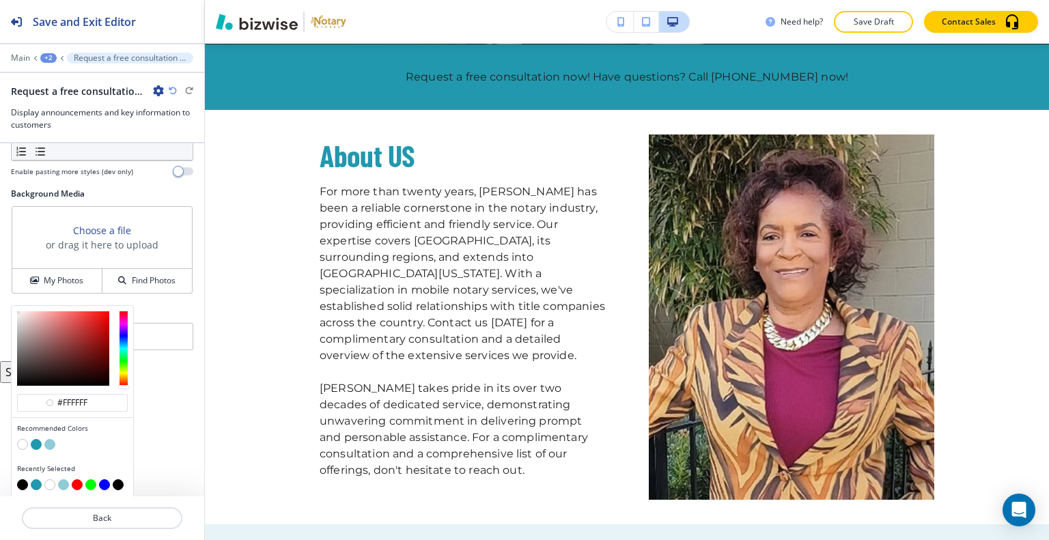
click at [36, 439] on button "button" at bounding box center [36, 444] width 11 height 11
type input "#2298ae"
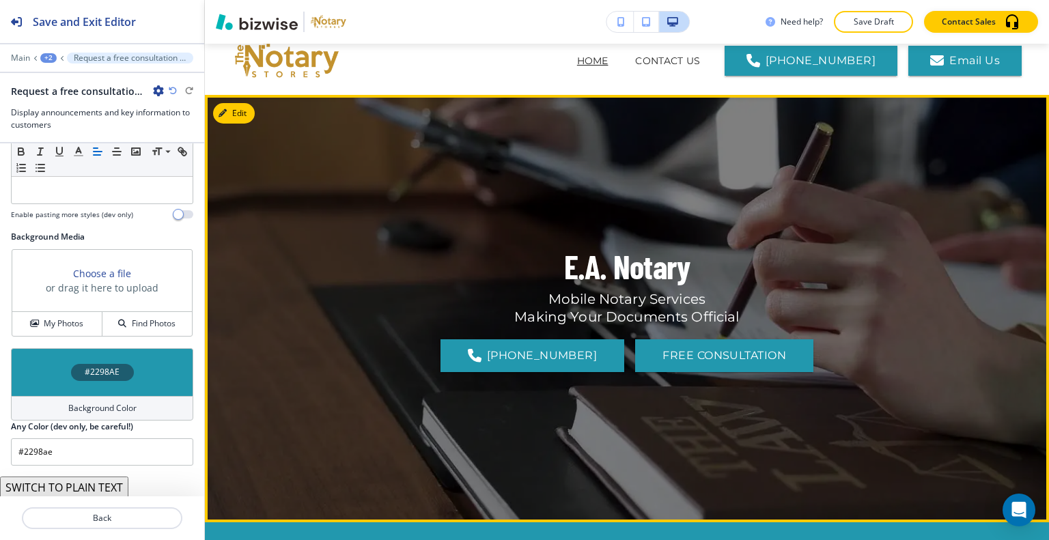
scroll to position [0, 0]
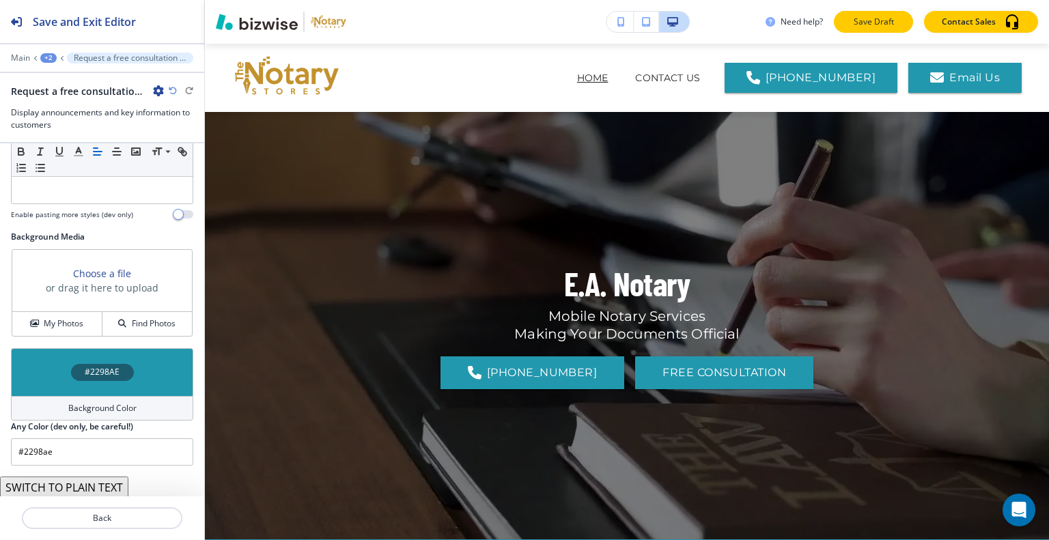
click at [854, 21] on p "Save Draft" at bounding box center [874, 22] width 44 height 12
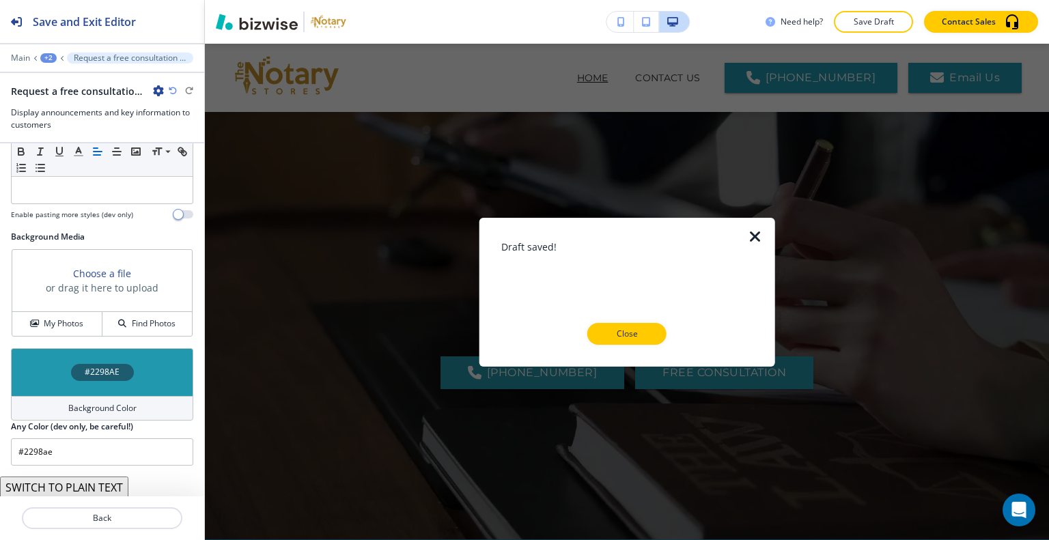
click at [635, 335] on p "Close" at bounding box center [627, 334] width 44 height 12
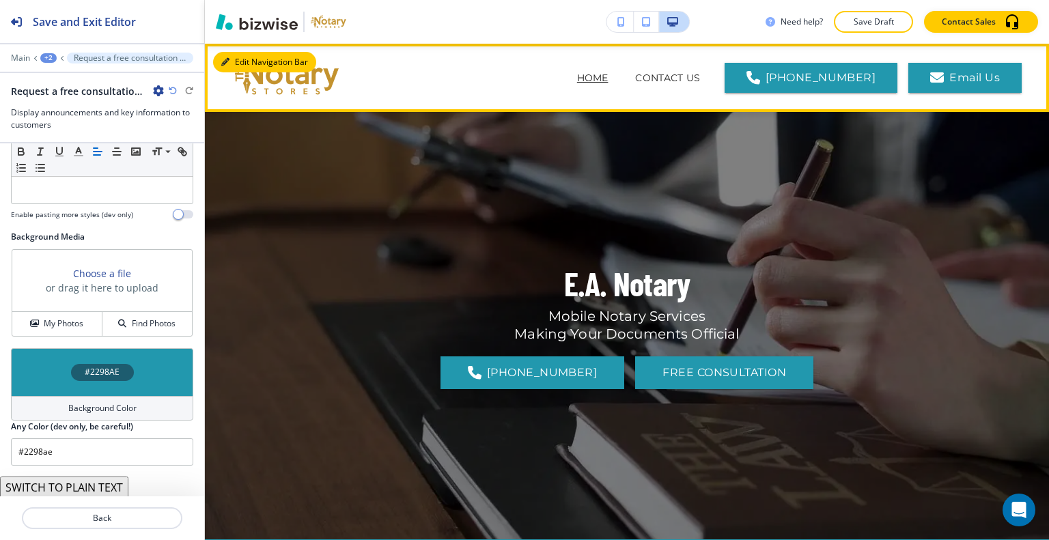
click at [252, 61] on button "Edit Navigation Bar" at bounding box center [264, 62] width 103 height 20
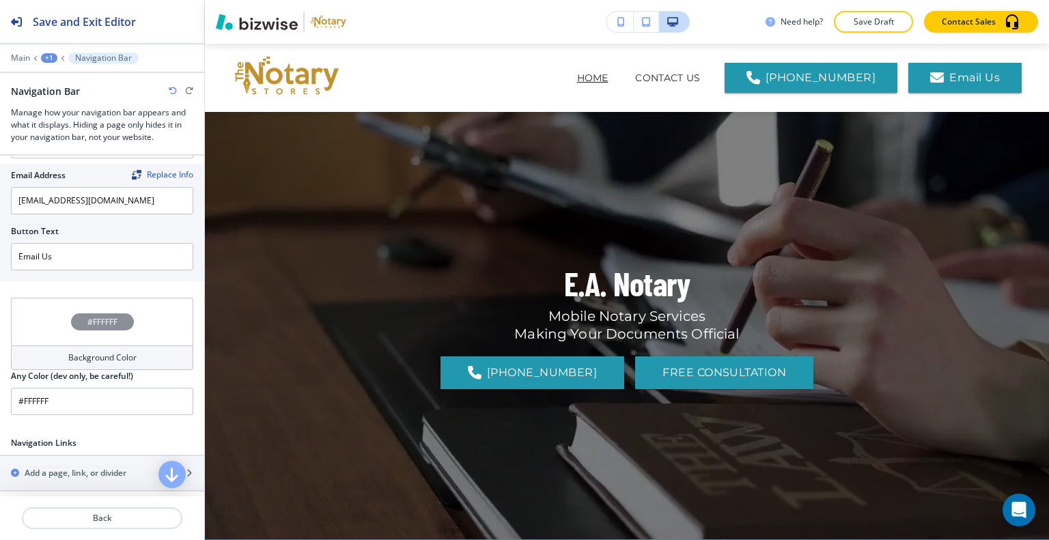
scroll to position [273, 0]
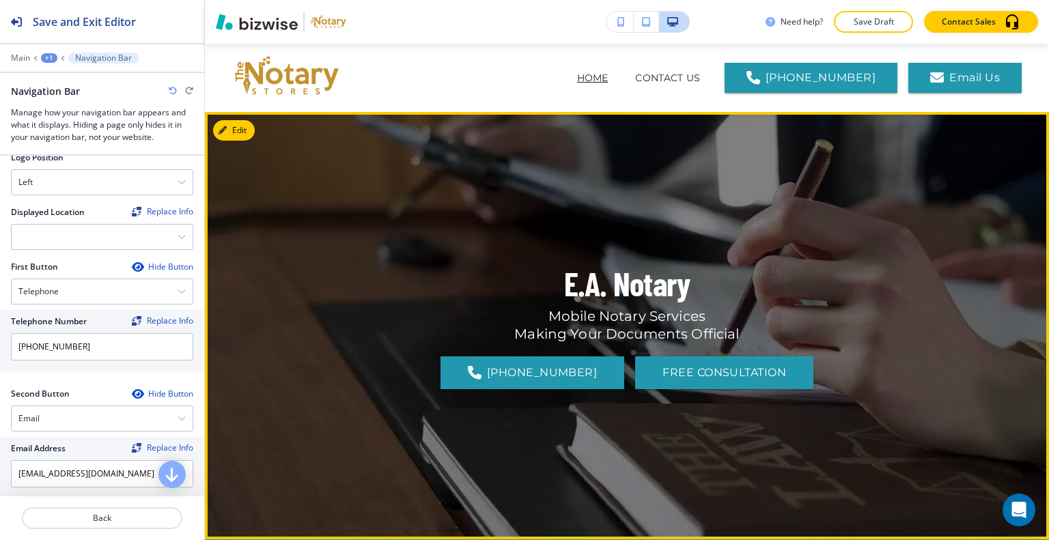
click at [498, 214] on div "E.A. Notary Mobile Notary Services Making Your Documents Official 904-612-0356 …" at bounding box center [627, 326] width 615 height 378
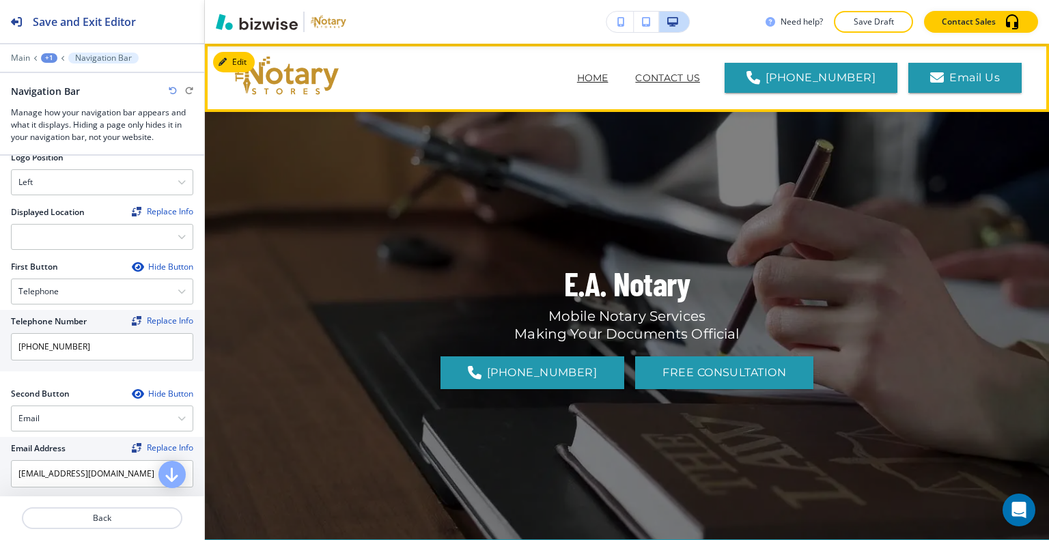
click at [664, 76] on p "CONTACT US" at bounding box center [667, 78] width 65 height 14
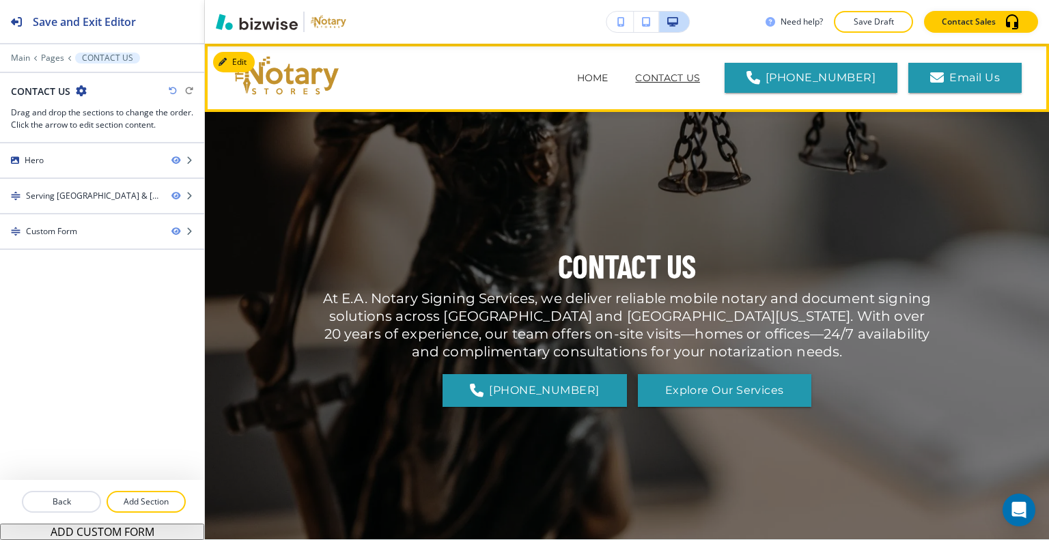
drag, startPoint x: 575, startPoint y: 68, endPoint x: 617, endPoint y: 68, distance: 41.7
click at [583, 68] on header "HOME CONTACT US (904) 612-0356 Email Us" at bounding box center [627, 78] width 844 height 68
click at [621, 70] on span "HOME" at bounding box center [592, 78] width 59 height 55
click at [608, 75] on p "HOME" at bounding box center [592, 78] width 31 height 14
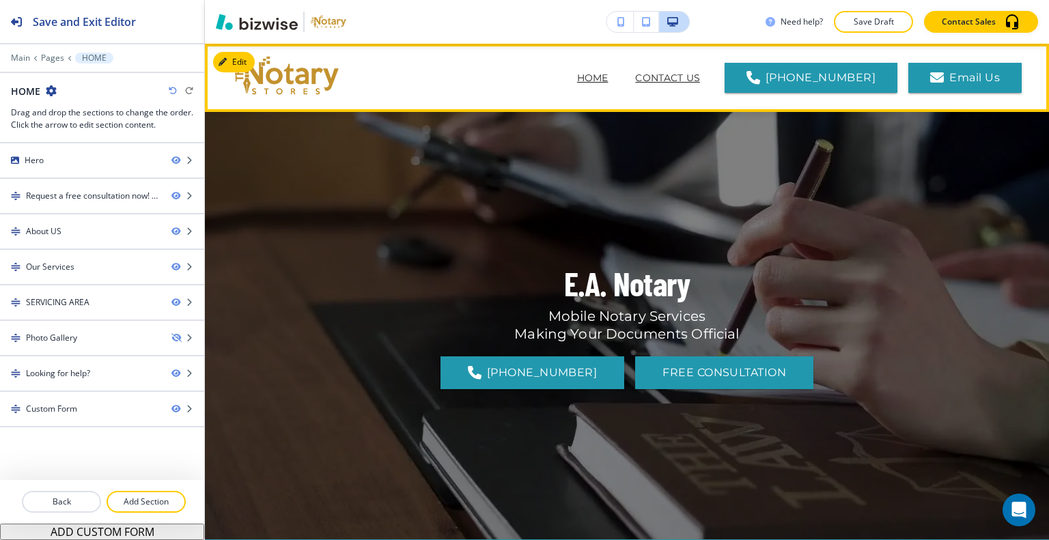
click at [666, 75] on p "CONTACT US" at bounding box center [667, 78] width 65 height 14
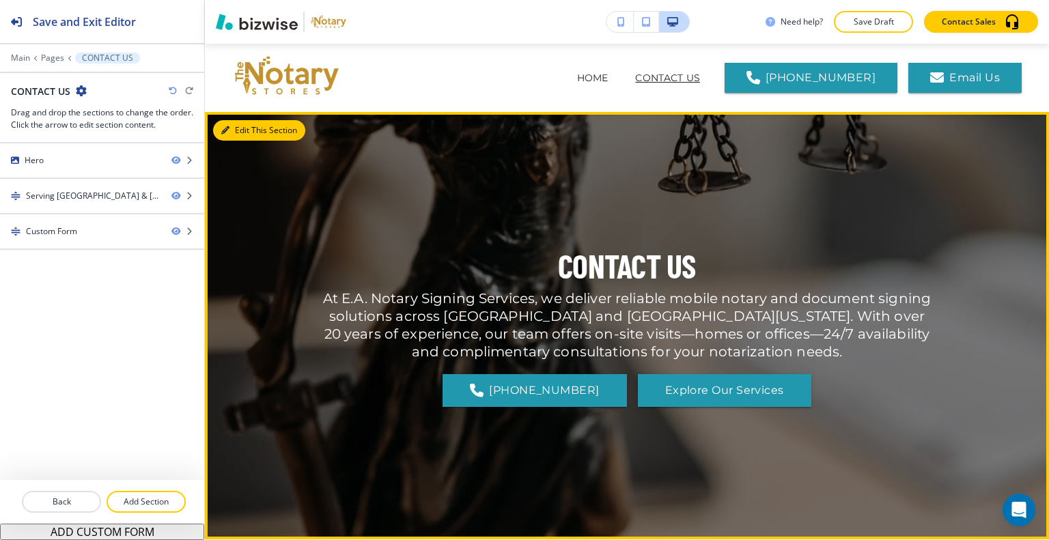
click at [237, 131] on button "Edit This Section" at bounding box center [259, 130] width 92 height 20
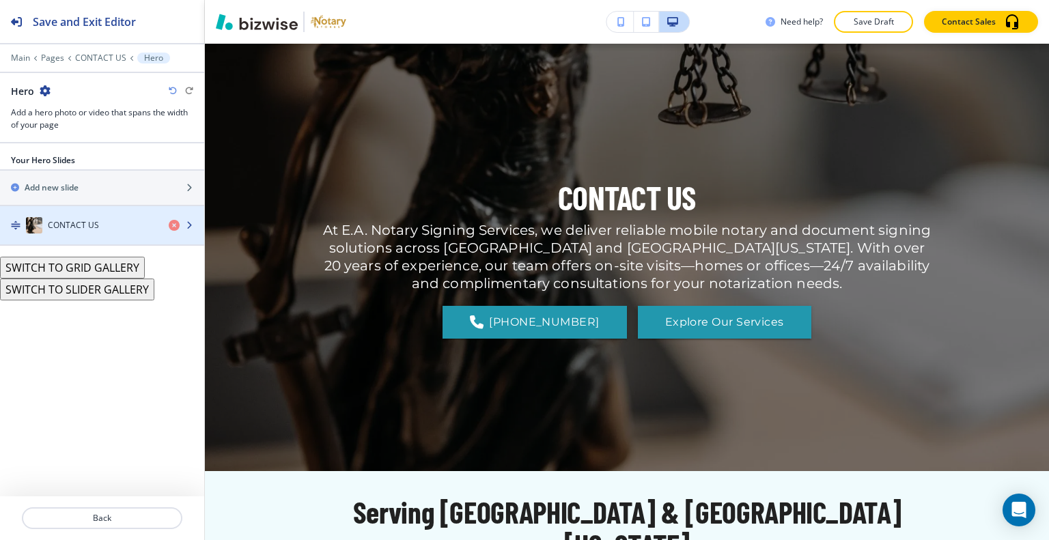
click at [81, 234] on div "button" at bounding box center [102, 239] width 204 height 11
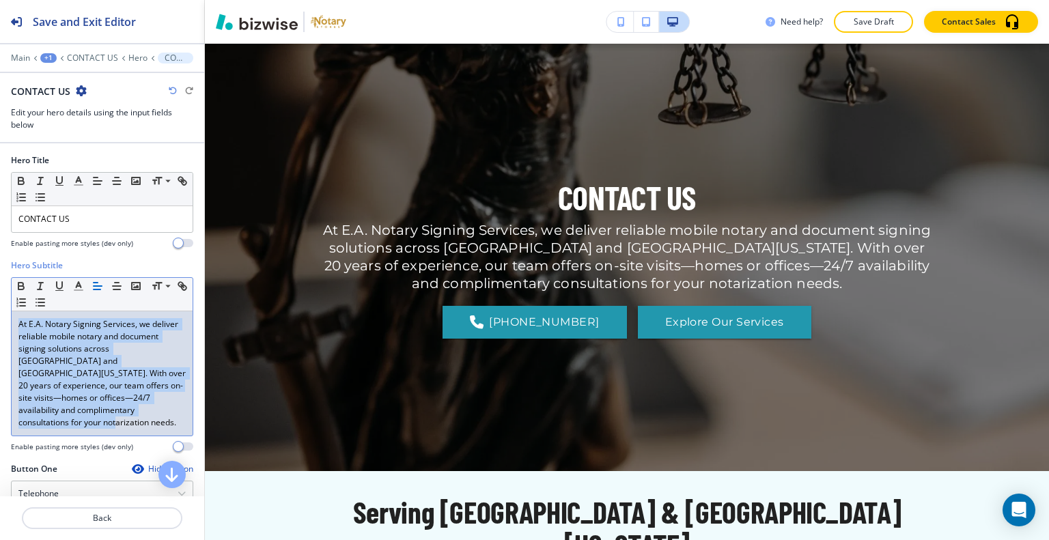
drag, startPoint x: 46, startPoint y: 430, endPoint x: 0, endPoint y: 287, distance: 150.7
click at [0, 287] on div "Hero Subtitle Small Normal Large Huge At E.A. Notary Signing Services, we deliv…" at bounding box center [102, 362] width 204 height 204
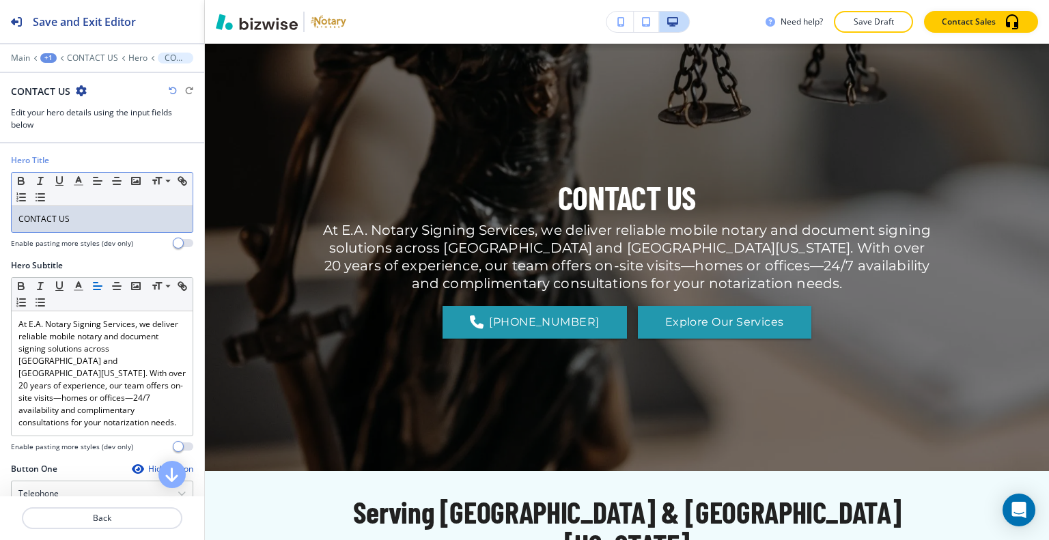
click at [89, 226] on div "CONTACT US" at bounding box center [102, 219] width 181 height 26
drag, startPoint x: 92, startPoint y: 225, endPoint x: 0, endPoint y: 199, distance: 95.3
click at [0, 199] on div "Hero Title Small Normal Large Huge CONTACT US Enable pasting more styles (dev o…" at bounding box center [102, 206] width 204 height 105
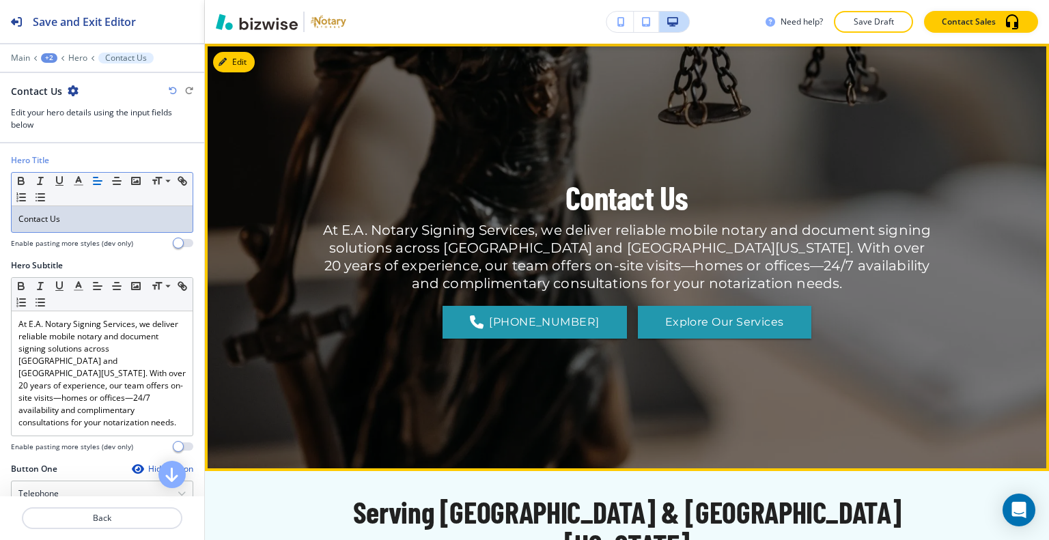
scroll to position [0, 0]
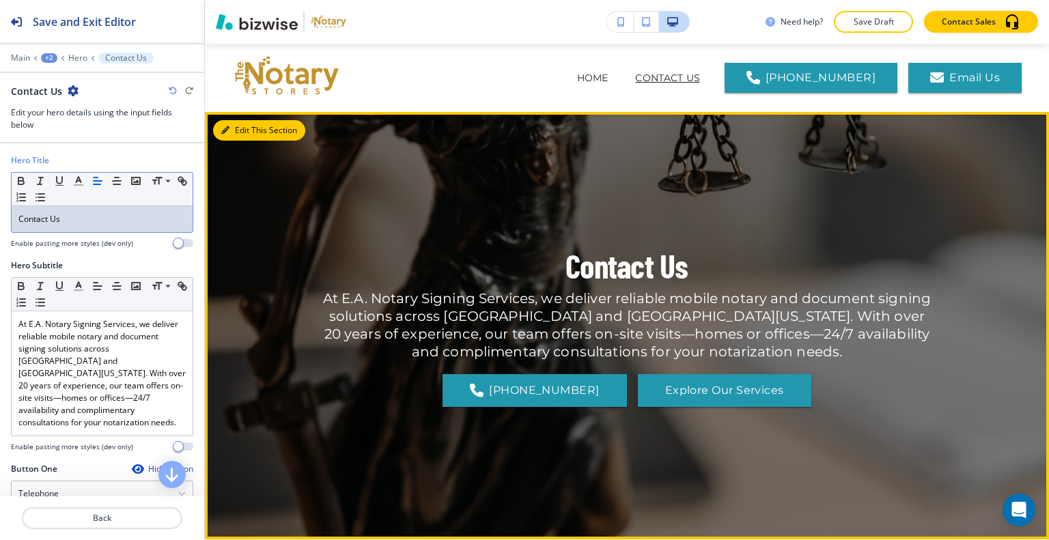
click at [239, 129] on button "Edit This Section" at bounding box center [259, 130] width 92 height 20
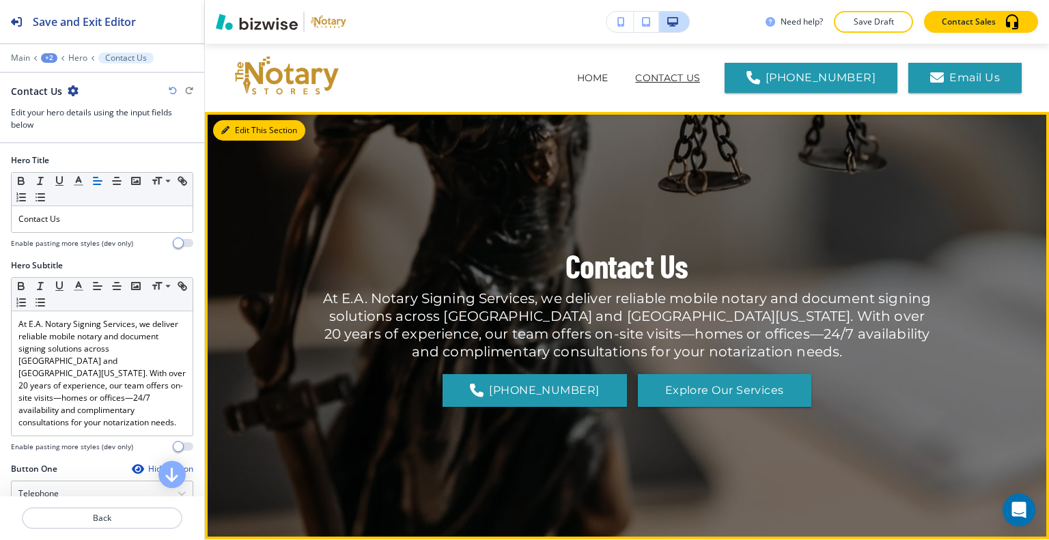
scroll to position [68, 0]
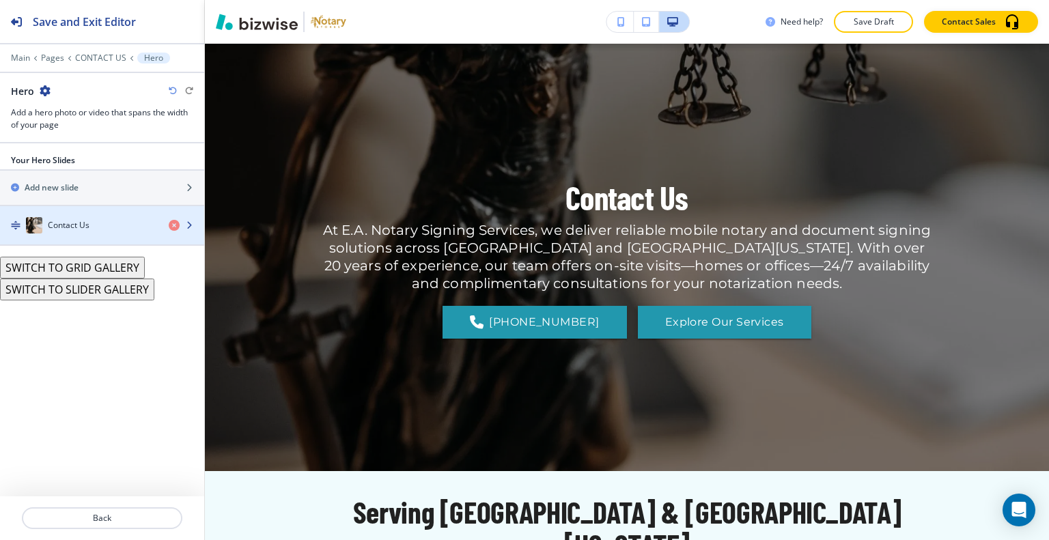
click at [94, 229] on div "Contact Us" at bounding box center [79, 225] width 158 height 16
click at [94, 230] on div "Contact Us" at bounding box center [79, 225] width 158 height 16
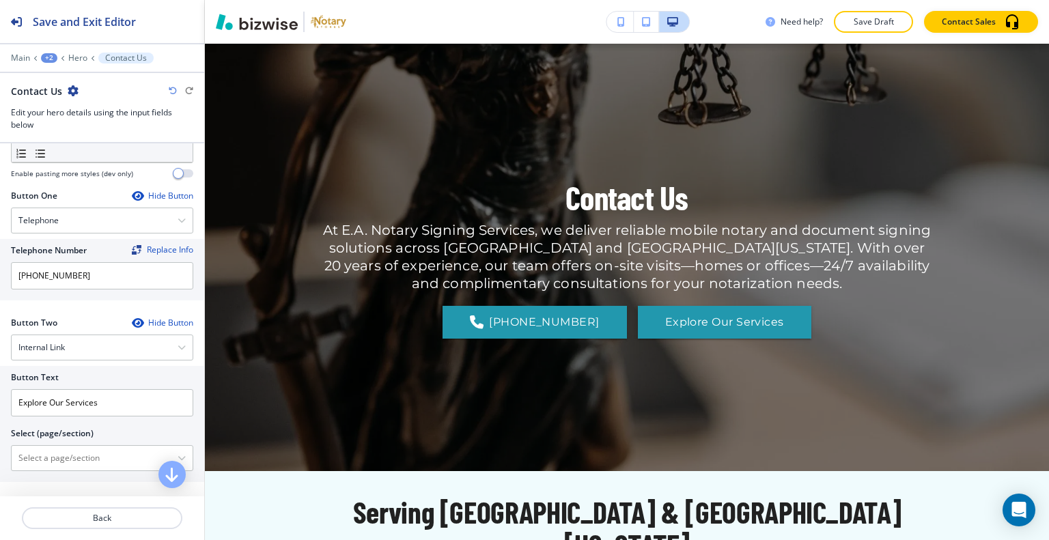
scroll to position [478, 0]
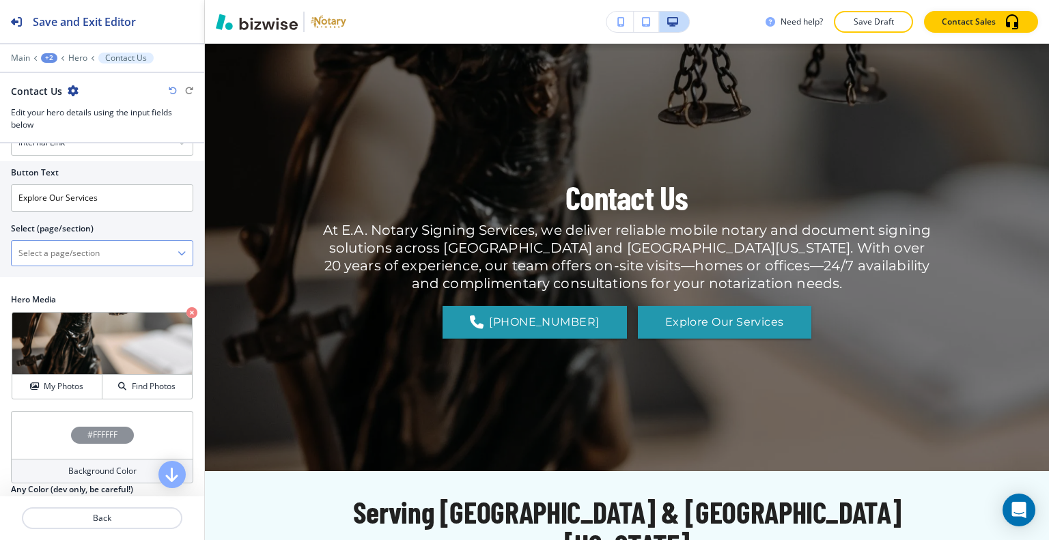
click at [104, 254] on \(page\/section\) "Manual Input" at bounding box center [95, 253] width 166 height 23
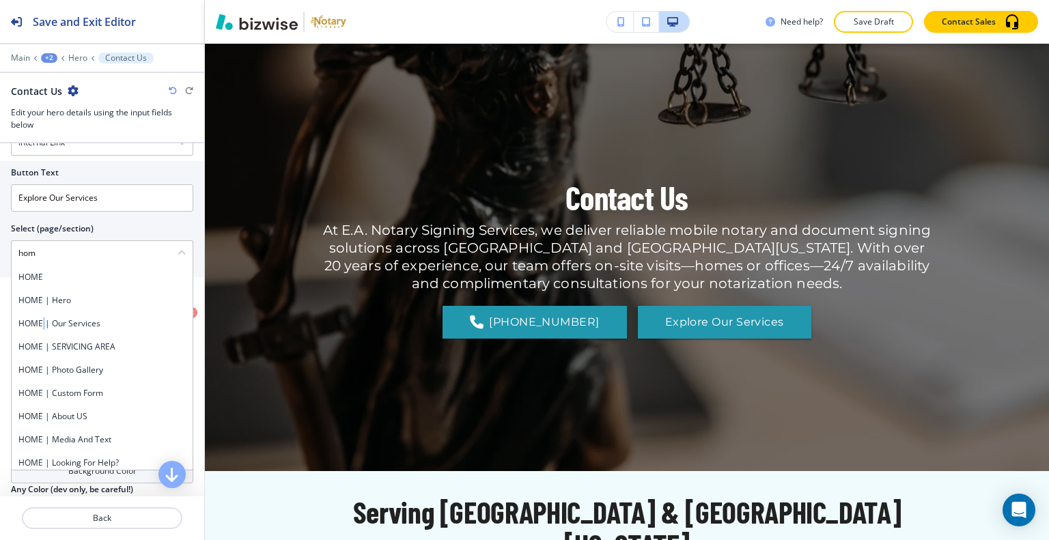
click at [43, 326] on div "HOME | Our Services" at bounding box center [102, 323] width 181 height 23
type \(page\/section\) "HOME | Our Services"
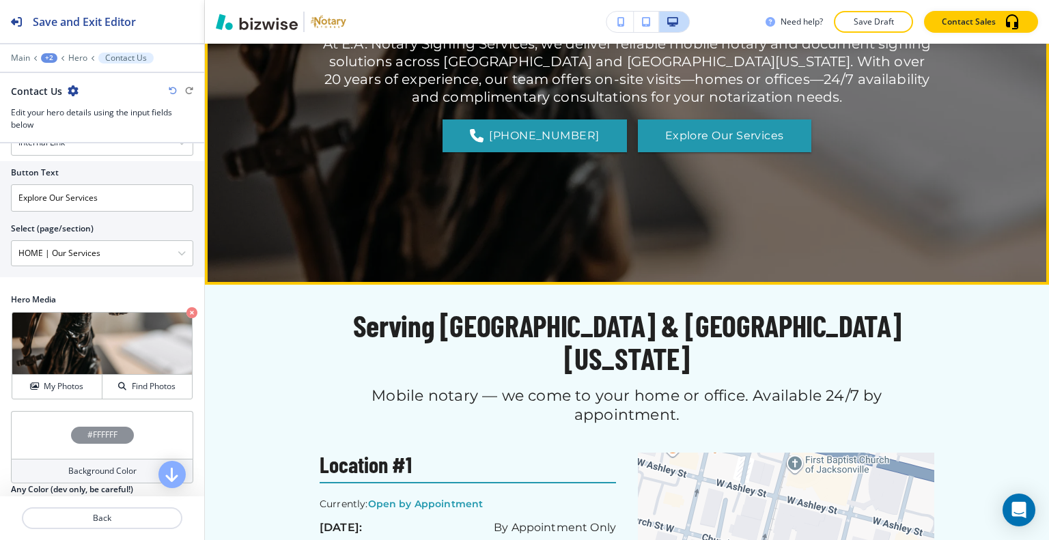
scroll to position [0, 0]
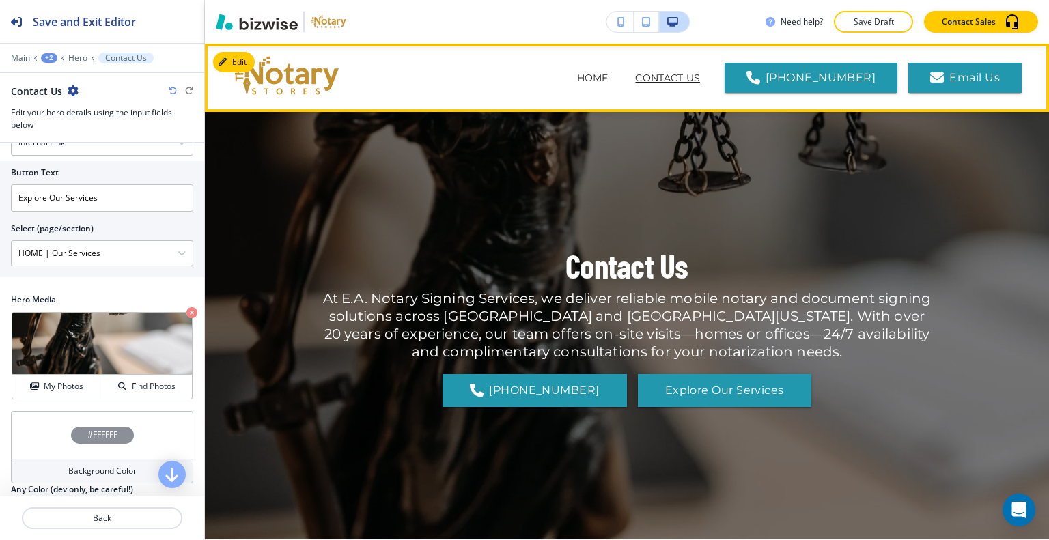
click at [622, 84] on div "HOME" at bounding box center [592, 78] width 59 height 14
click at [604, 66] on span "HOME" at bounding box center [592, 78] width 59 height 55
click at [607, 71] on p "HOME" at bounding box center [592, 78] width 31 height 14
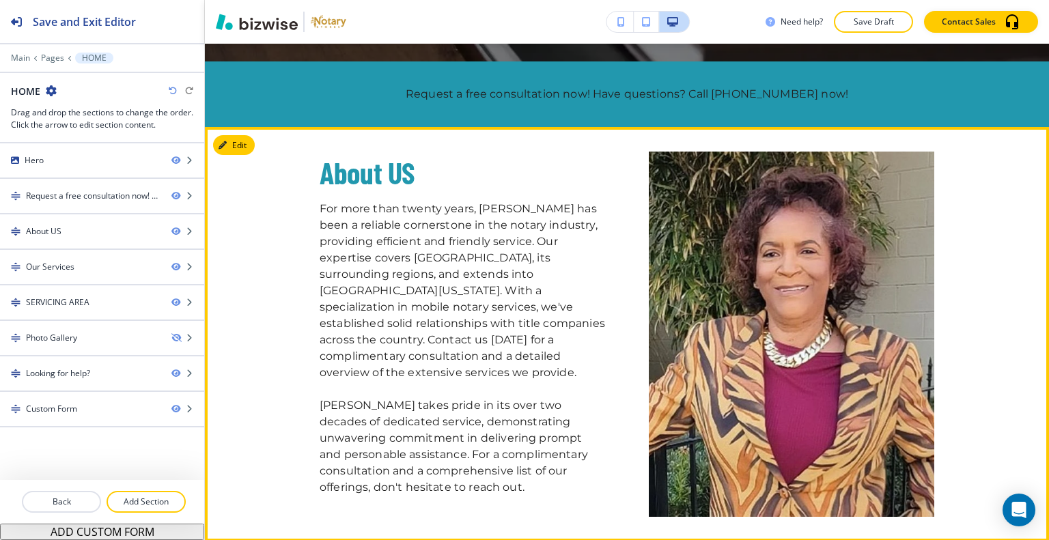
scroll to position [546, 0]
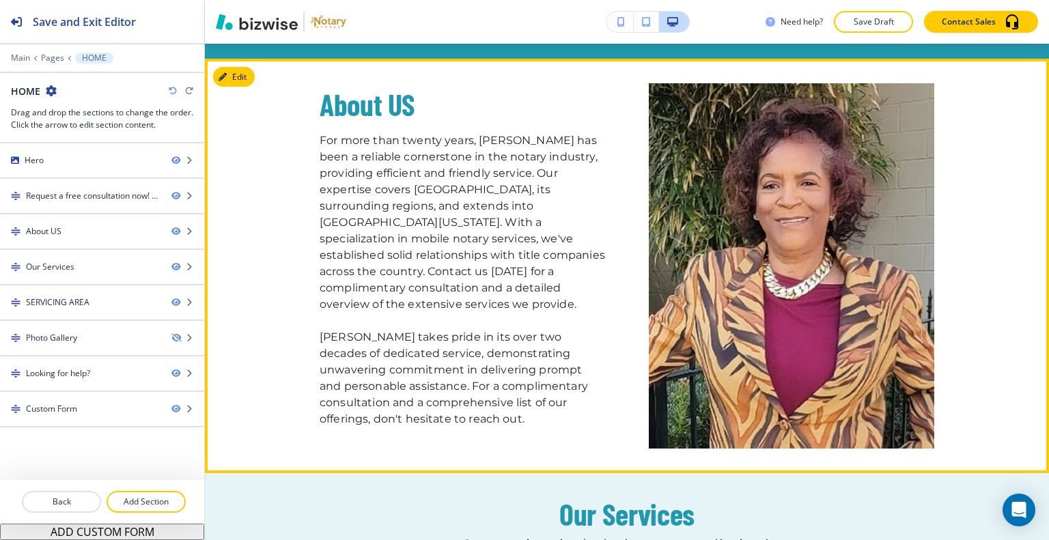
click at [1003, 165] on div "About US For more than twenty years, E. A. Notary has been a reliable cornersto…" at bounding box center [627, 265] width 844 height 365
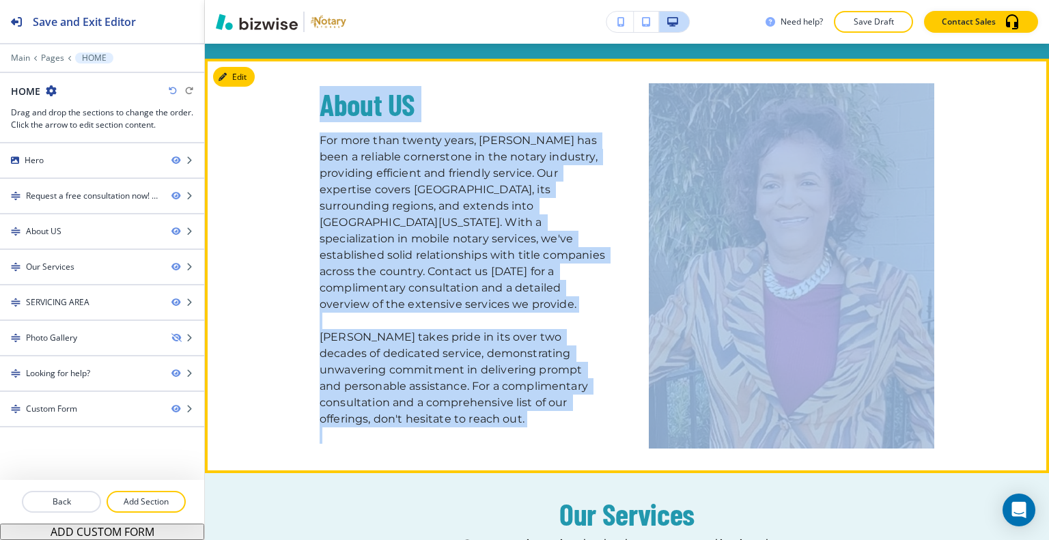
drag, startPoint x: 279, startPoint y: 94, endPoint x: 552, endPoint y: 367, distance: 385.8
click at [686, 432] on div "About US For more than twenty years, E. A. Notary has been a reliable cornersto…" at bounding box center [627, 265] width 844 height 365
copy div "About US For more than twenty years, E. A. Notary has been a reliable cornersto…"
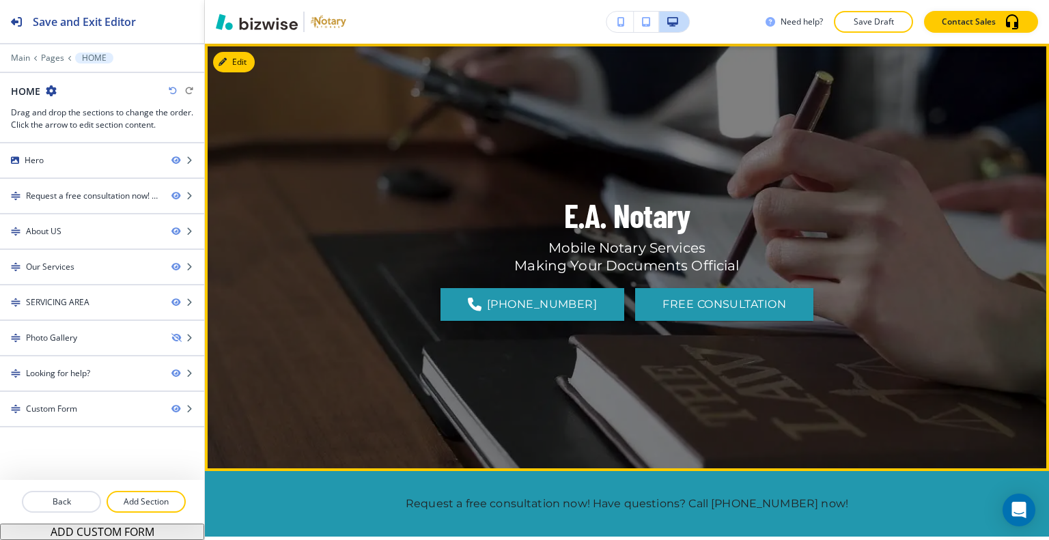
scroll to position [0, 0]
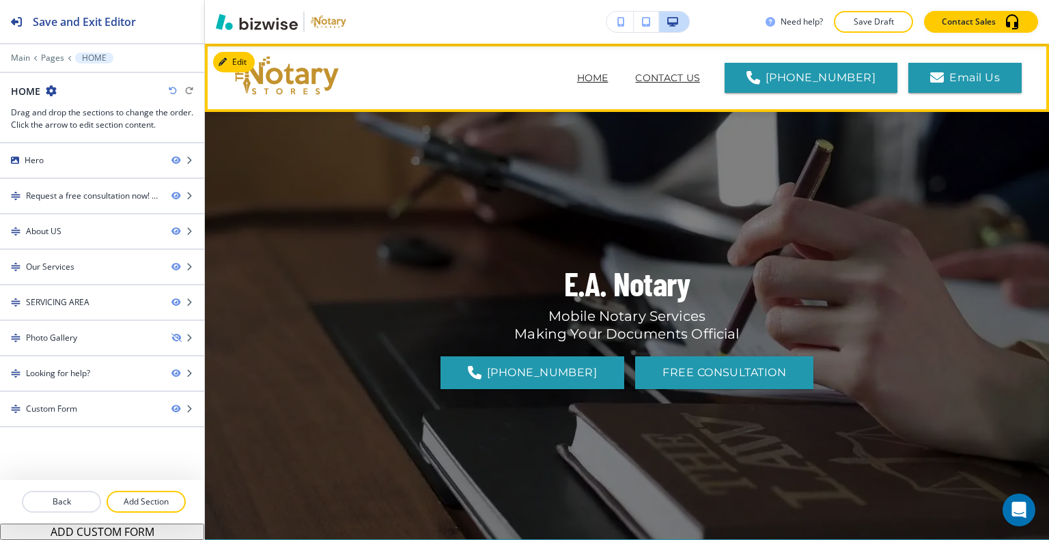
click at [690, 79] on p "CONTACT US" at bounding box center [667, 78] width 65 height 14
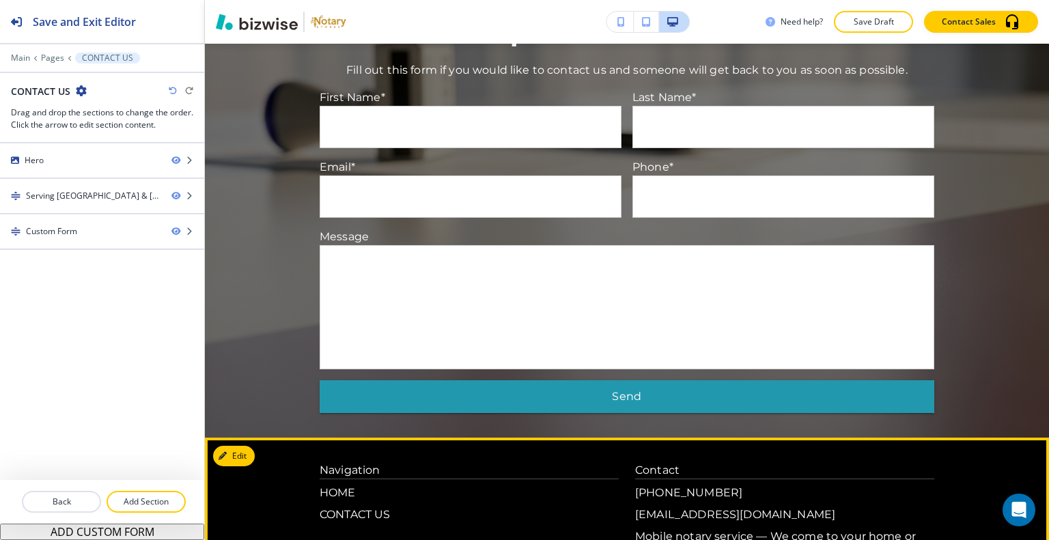
scroll to position [1143, 0]
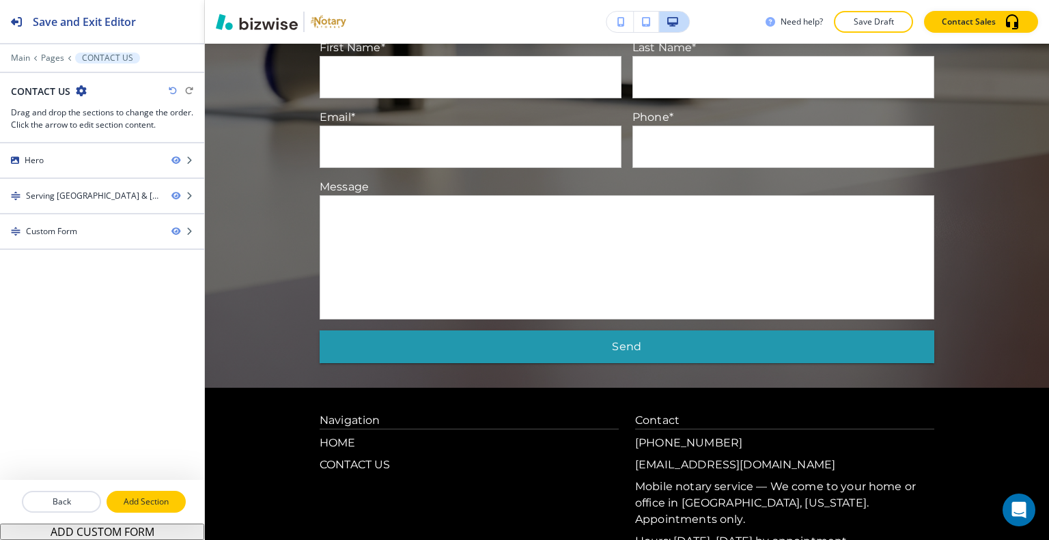
click at [158, 496] on p "Add Section" at bounding box center [146, 502] width 76 height 12
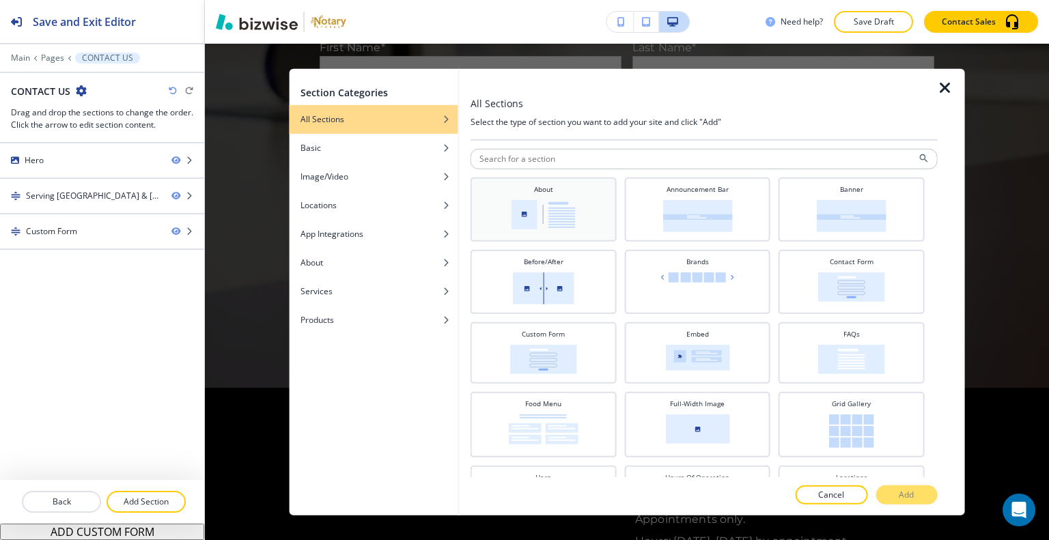
click at [553, 208] on img at bounding box center [544, 213] width 64 height 29
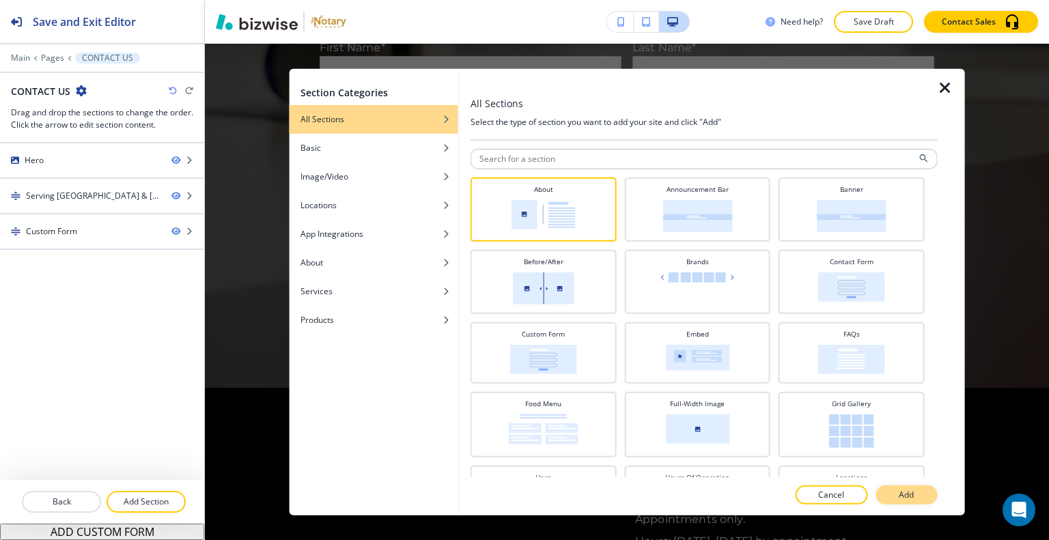
click at [914, 499] on button "Add" at bounding box center [905, 495] width 61 height 19
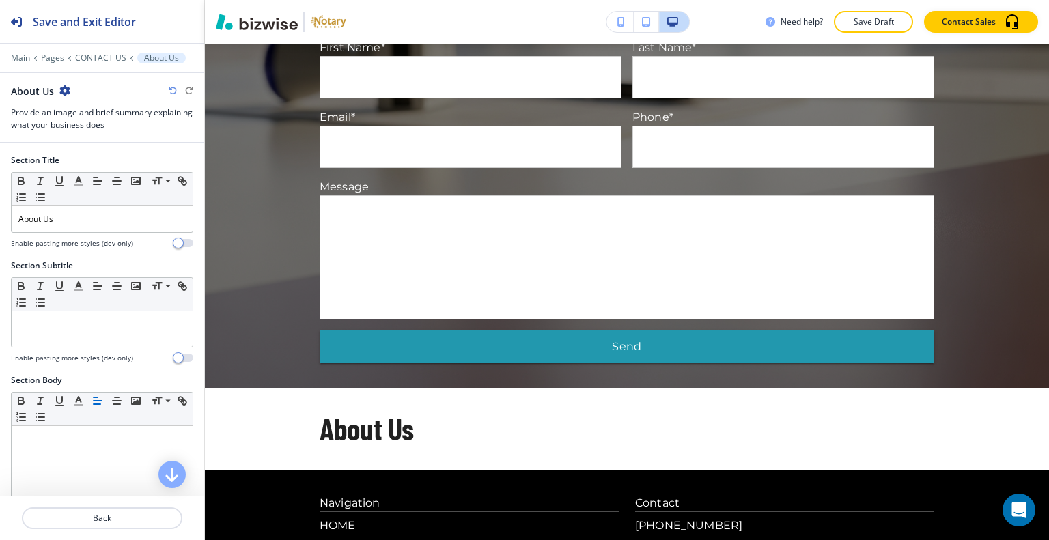
scroll to position [1224, 0]
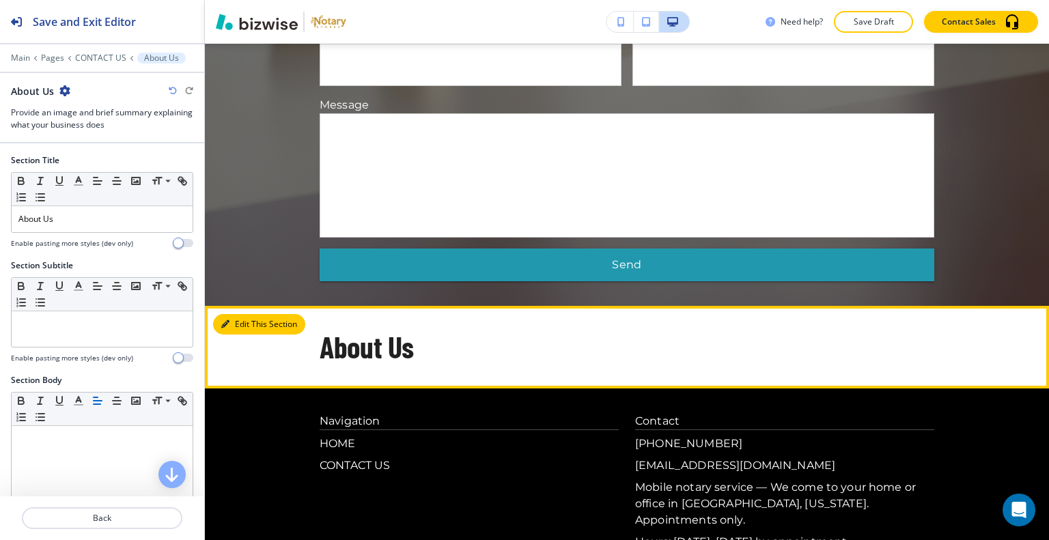
click at [240, 314] on button "Edit This Section" at bounding box center [259, 324] width 92 height 20
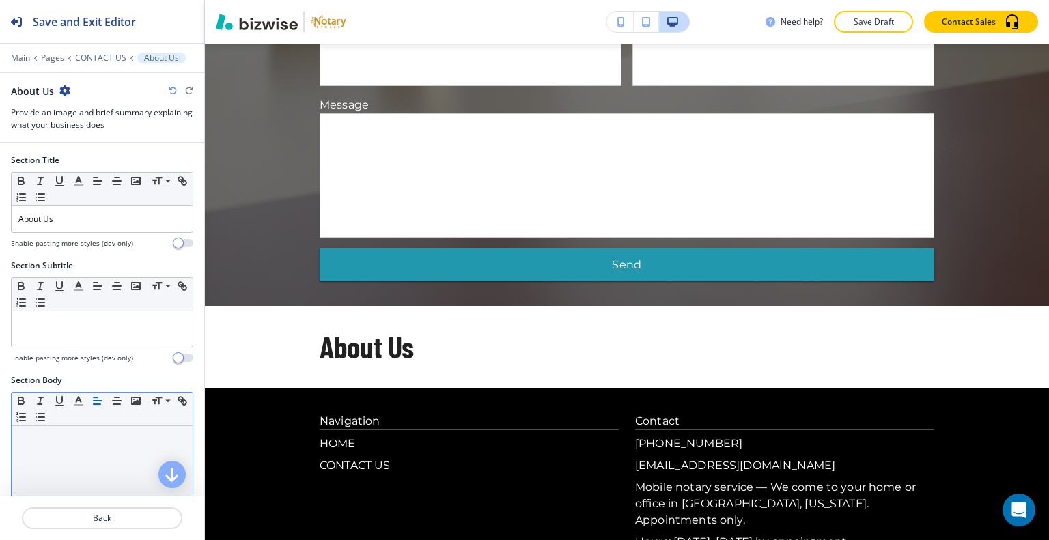
scroll to position [205, 0]
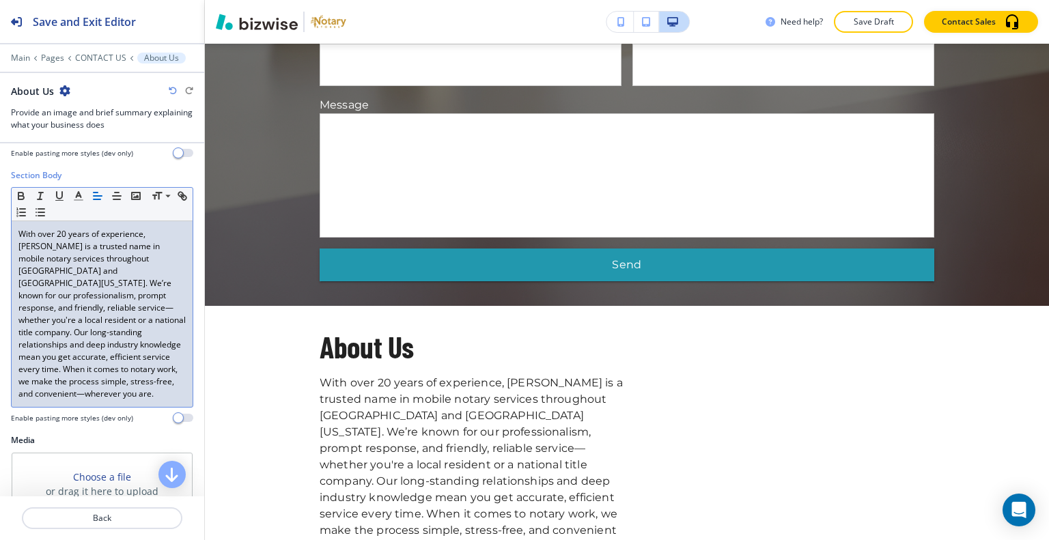
click at [118, 292] on p "With over 20 years of experience, E. A. Notary is a trusted name in mobile nota…" at bounding box center [101, 314] width 167 height 172
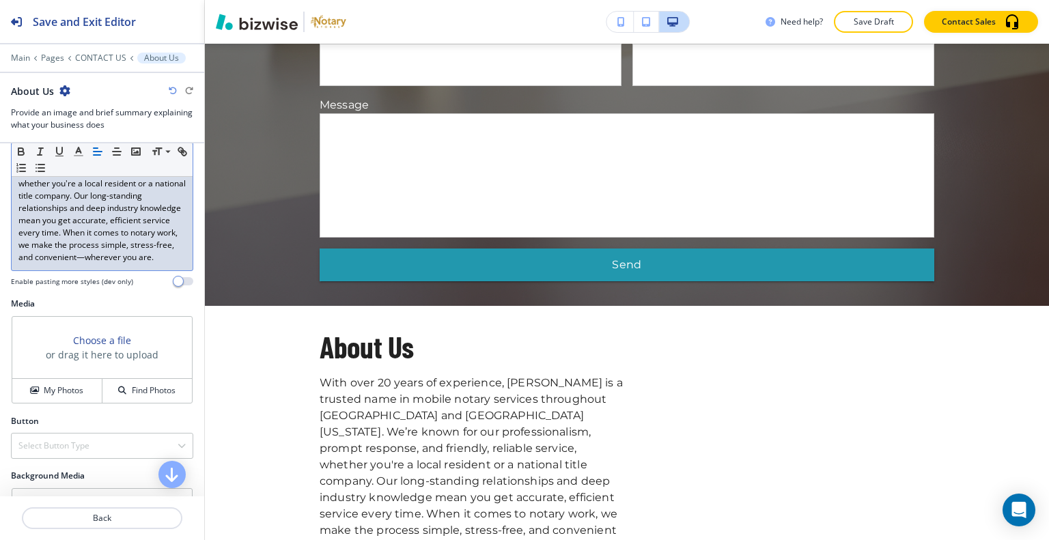
scroll to position [410, 0]
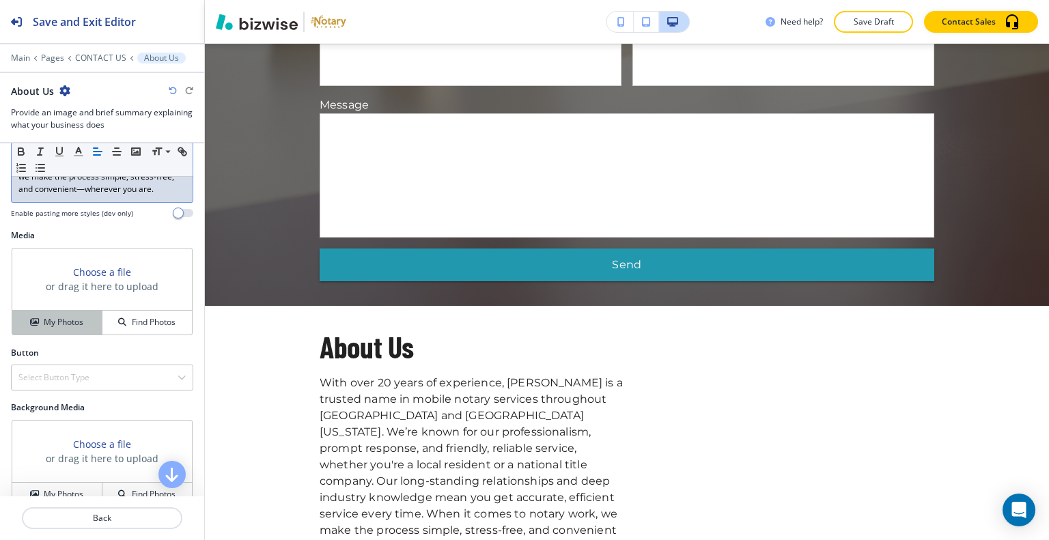
click at [59, 316] on h4 "My Photos" at bounding box center [64, 322] width 40 height 12
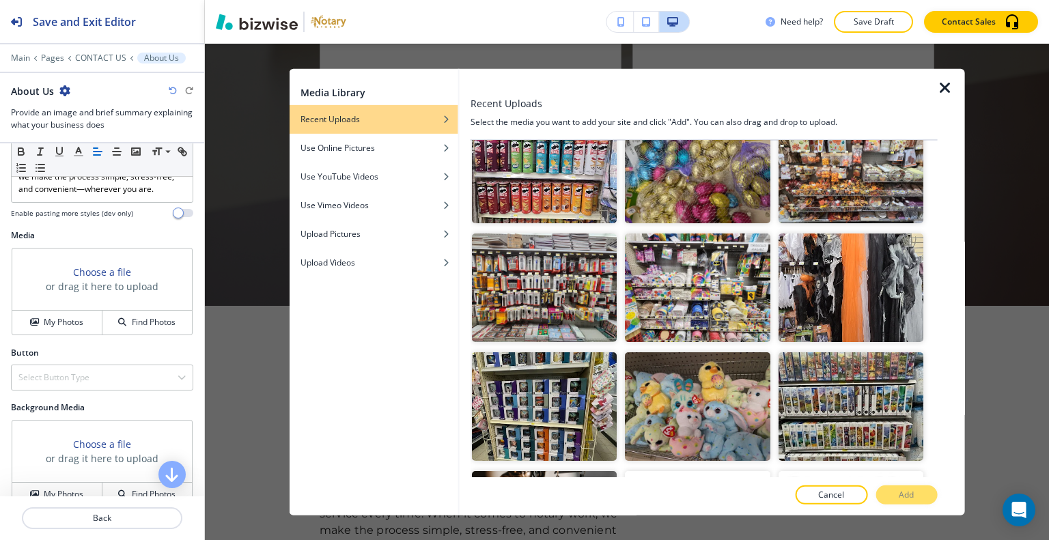
scroll to position [0, 0]
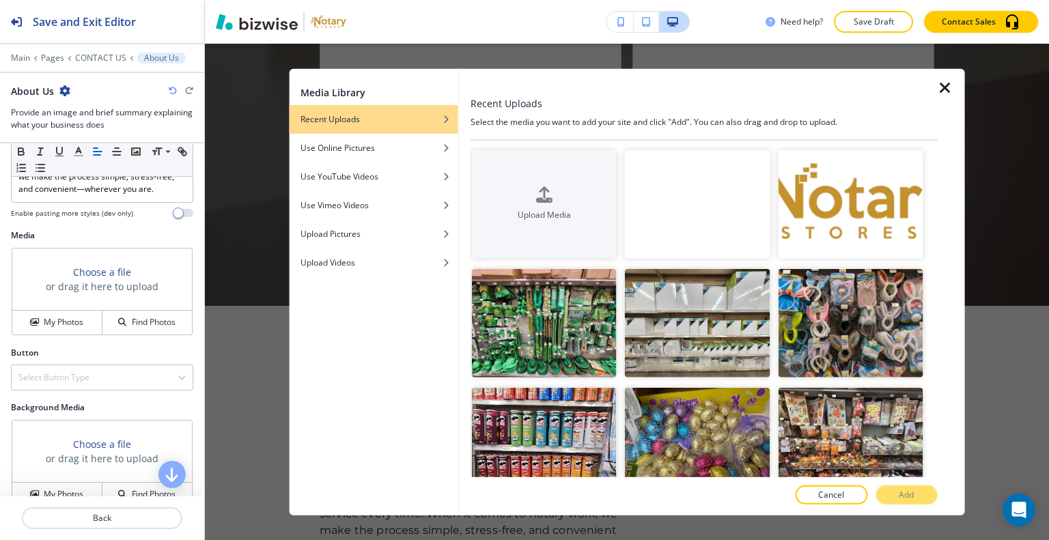
click at [727, 201] on video "button" at bounding box center [697, 204] width 145 height 109
click at [895, 498] on button "Add" at bounding box center [905, 495] width 61 height 19
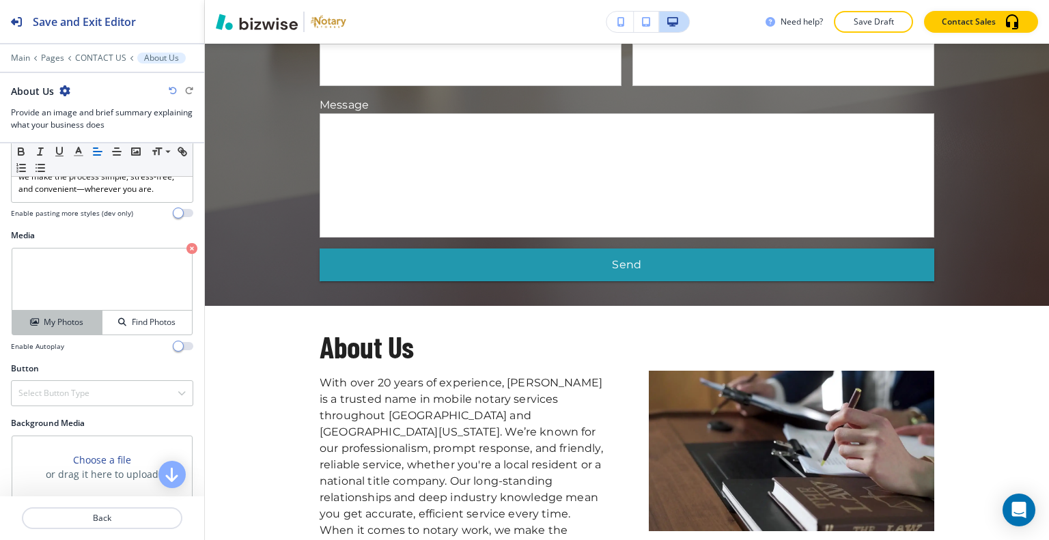
click at [48, 324] on h4 "My Photos" at bounding box center [64, 322] width 40 height 12
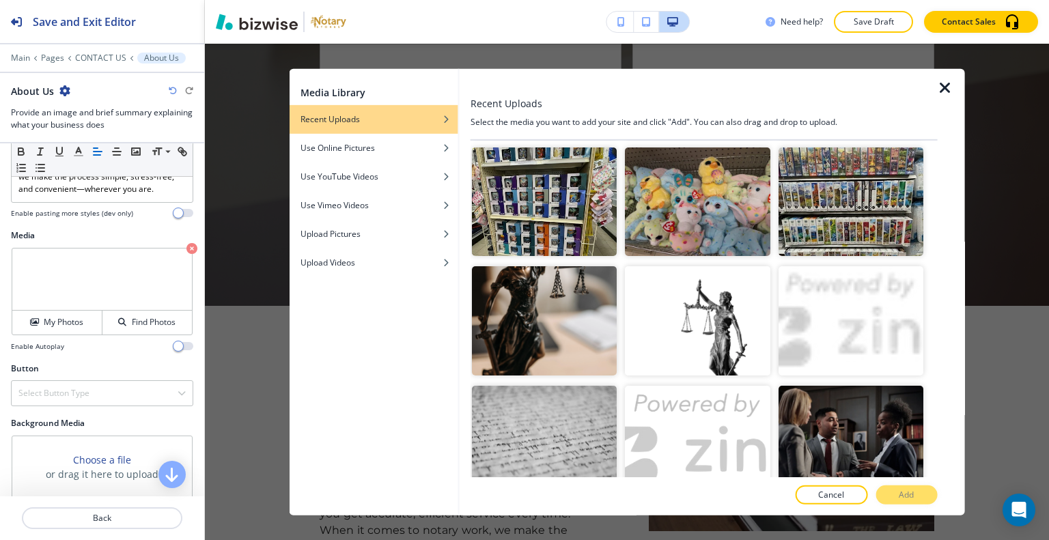
scroll to position [751, 0]
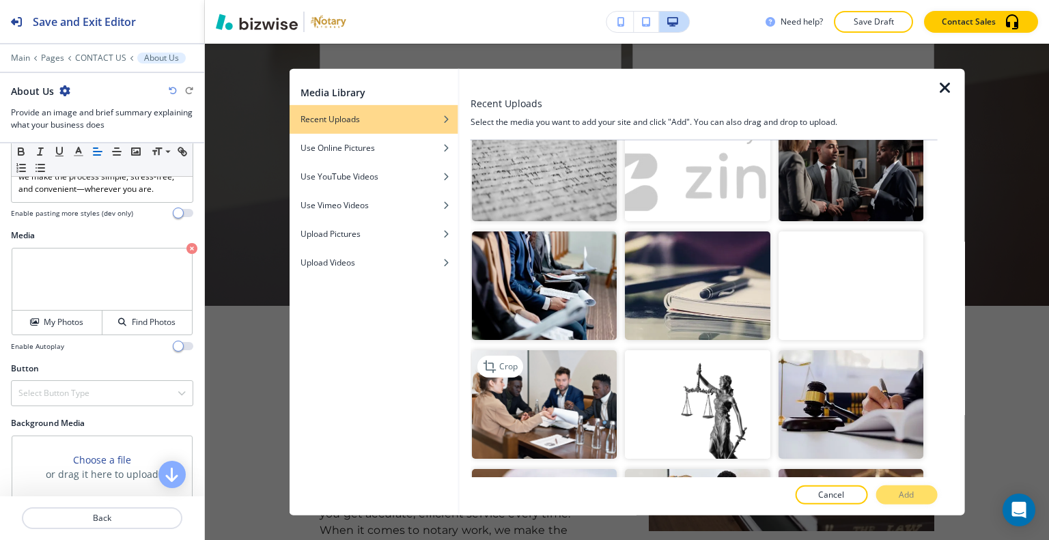
click at [563, 376] on img "button" at bounding box center [544, 404] width 145 height 109
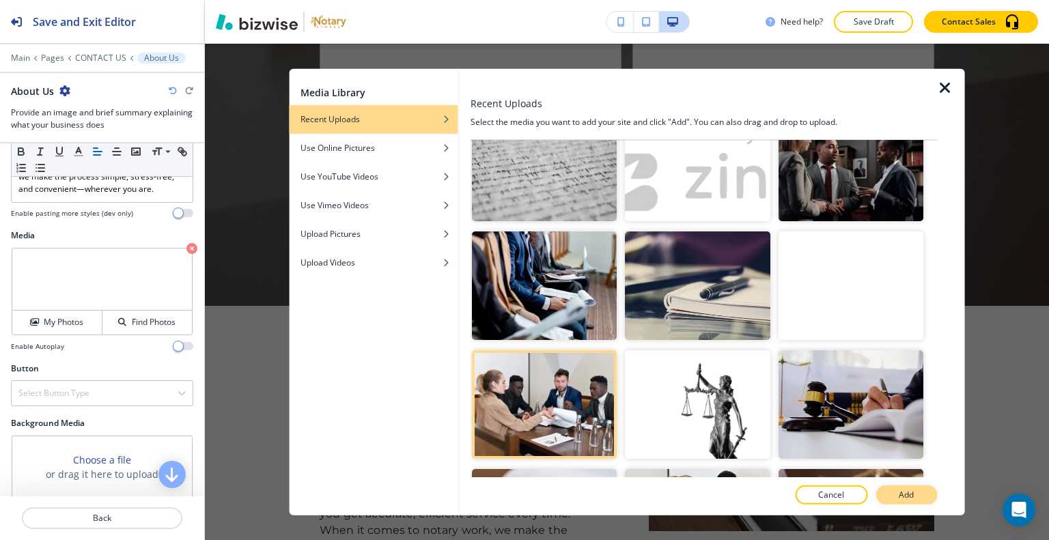
click at [901, 497] on p "Add" at bounding box center [906, 495] width 15 height 12
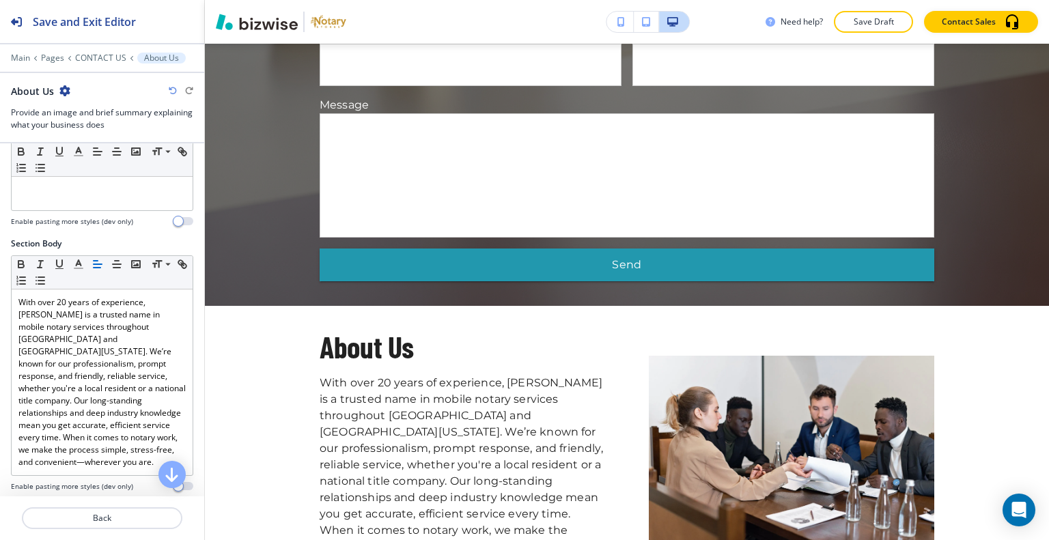
scroll to position [0, 0]
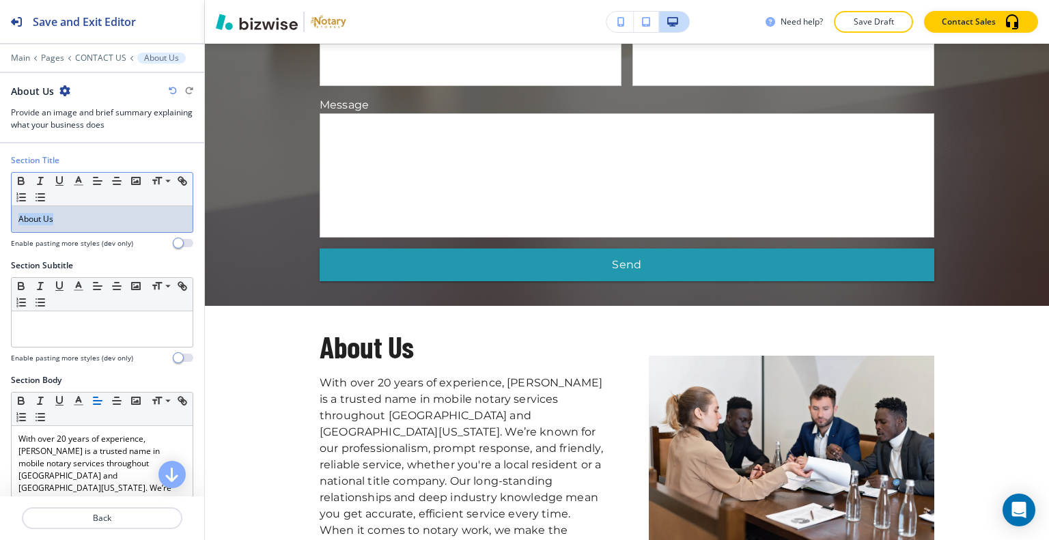
drag, startPoint x: 91, startPoint y: 231, endPoint x: 96, endPoint y: 210, distance: 21.0
click at [0, 208] on div "Section Title Small Normal Large Huge About Us Enable pasting more styles (dev …" at bounding box center [102, 206] width 204 height 105
drag, startPoint x: 169, startPoint y: 223, endPoint x: 158, endPoint y: 223, distance: 10.9
click at [169, 224] on div "About Us" at bounding box center [102, 219] width 181 height 26
click at [92, 219] on p "About Us" at bounding box center [101, 219] width 167 height 12
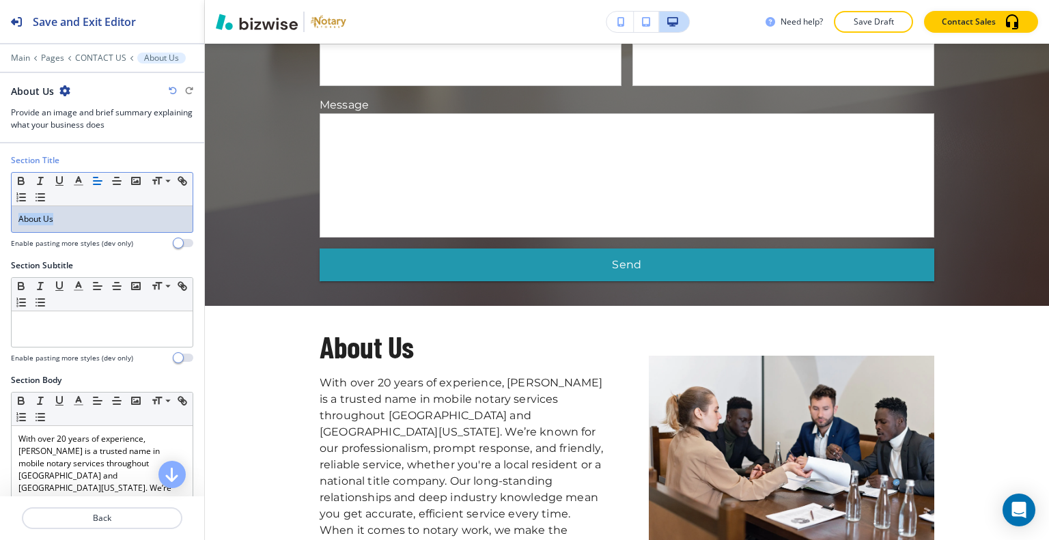
drag, startPoint x: 72, startPoint y: 215, endPoint x: 1, endPoint y: 216, distance: 71.7
click at [0, 216] on div "Section Title Small Normal Large Huge About Us Enable pasting more styles (dev …" at bounding box center [102, 206] width 204 height 105
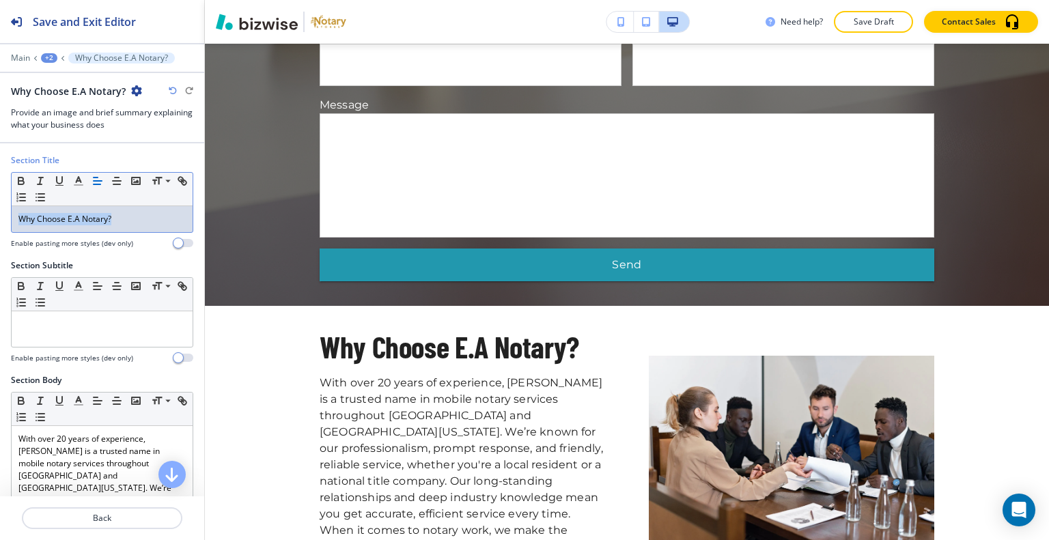
drag, startPoint x: 138, startPoint y: 215, endPoint x: 10, endPoint y: 221, distance: 128.5
click at [1, 222] on div "Section Title Small Normal Large Huge Why Choose E.A Notary? Enable pasting mor…" at bounding box center [102, 206] width 204 height 105
click at [79, 185] on line "button" at bounding box center [78, 185] width 8 height 0
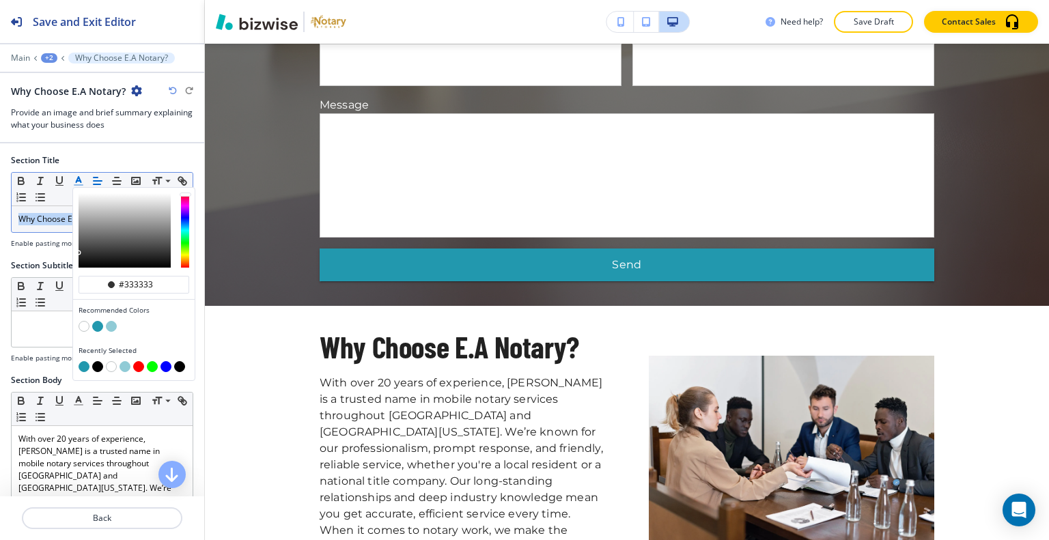
click at [98, 327] on button "button" at bounding box center [97, 326] width 11 height 11
type input "#2298ae"
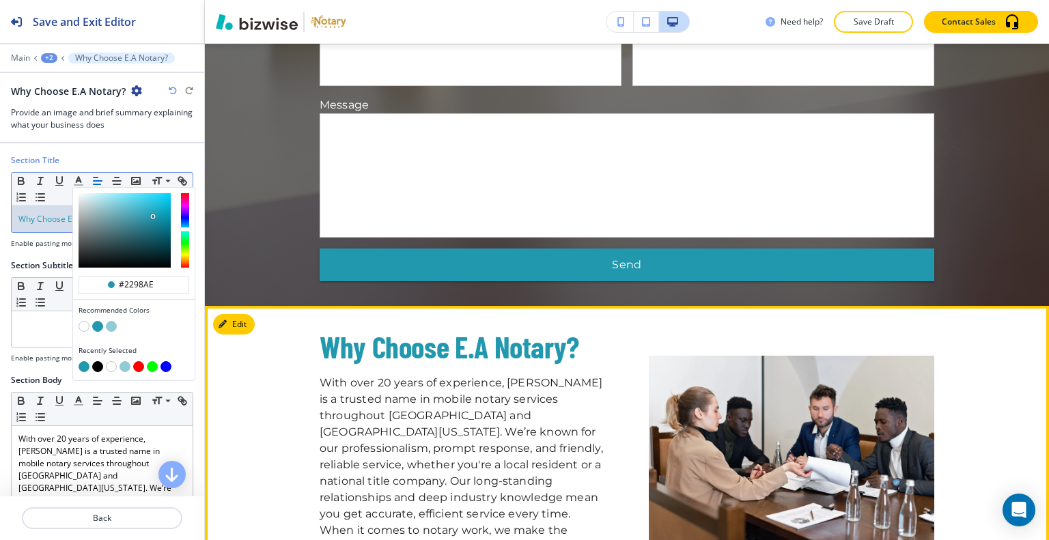
click at [533, 375] on p "With over 20 years of experience, E. A. Notary is a trusted name in mobile nota…" at bounding box center [462, 473] width 285 height 197
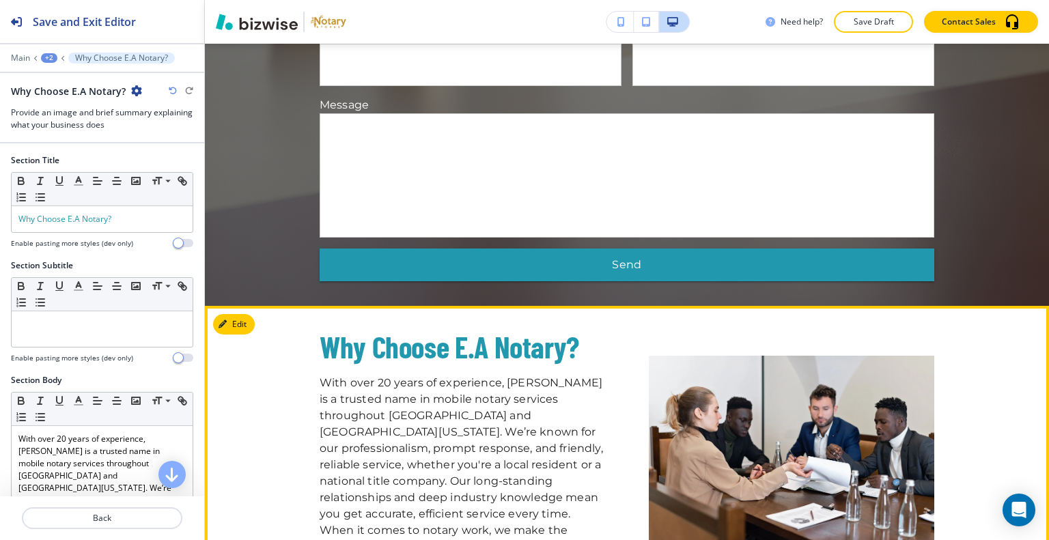
click at [587, 419] on p "With over 20 years of experience, E. A. Notary is a trusted name in mobile nota…" at bounding box center [462, 473] width 285 height 197
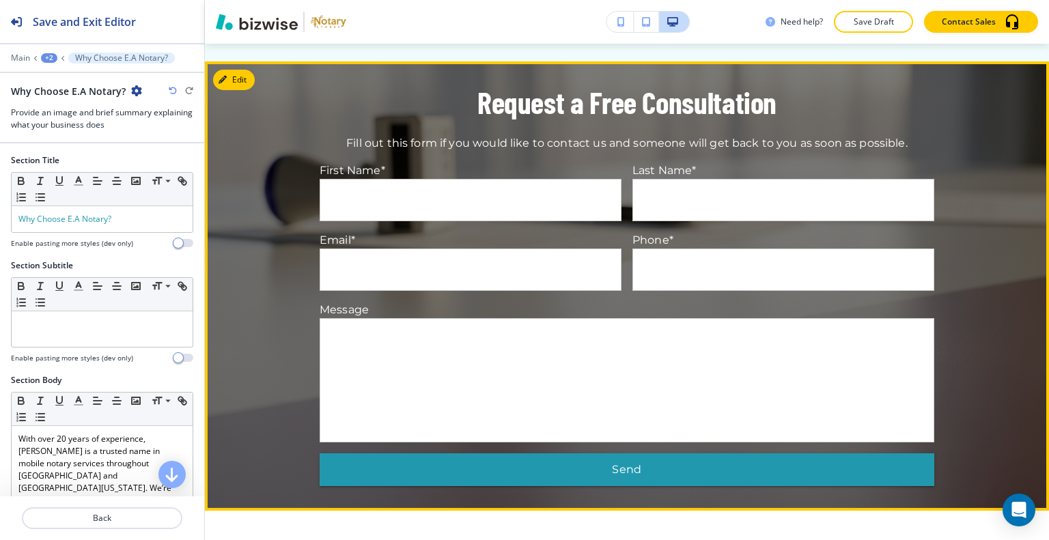
scroll to position [1293, 0]
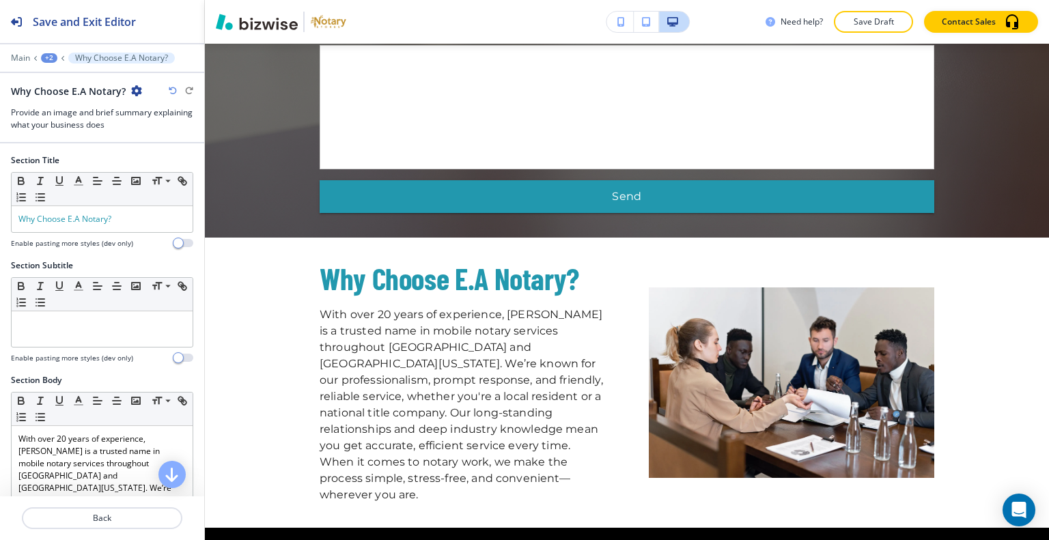
click at [882, 29] on button "Save Draft" at bounding box center [873, 22] width 79 height 22
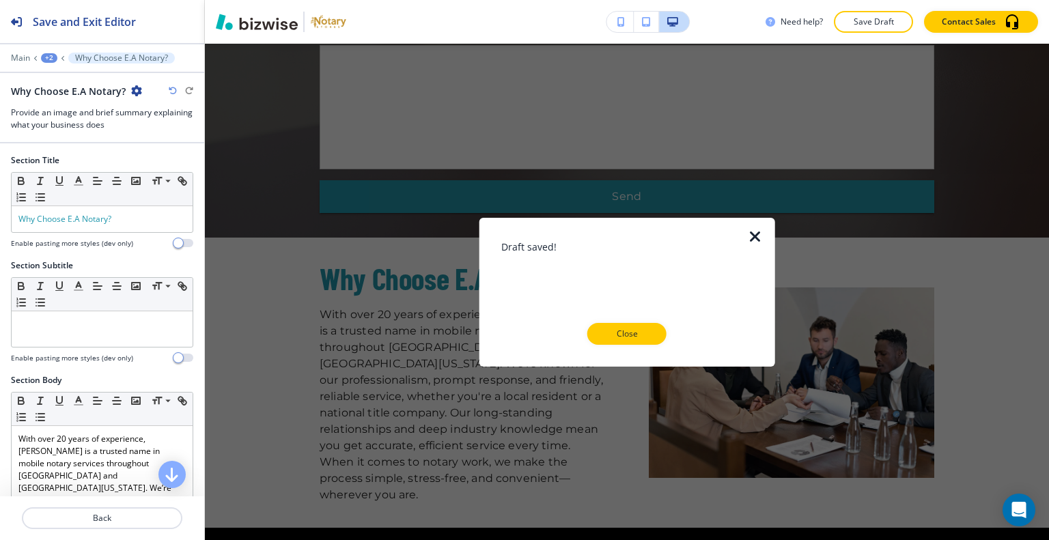
drag, startPoint x: 648, startPoint y: 335, endPoint x: 655, endPoint y: 331, distance: 8.3
click at [648, 335] on p "Close" at bounding box center [627, 334] width 44 height 12
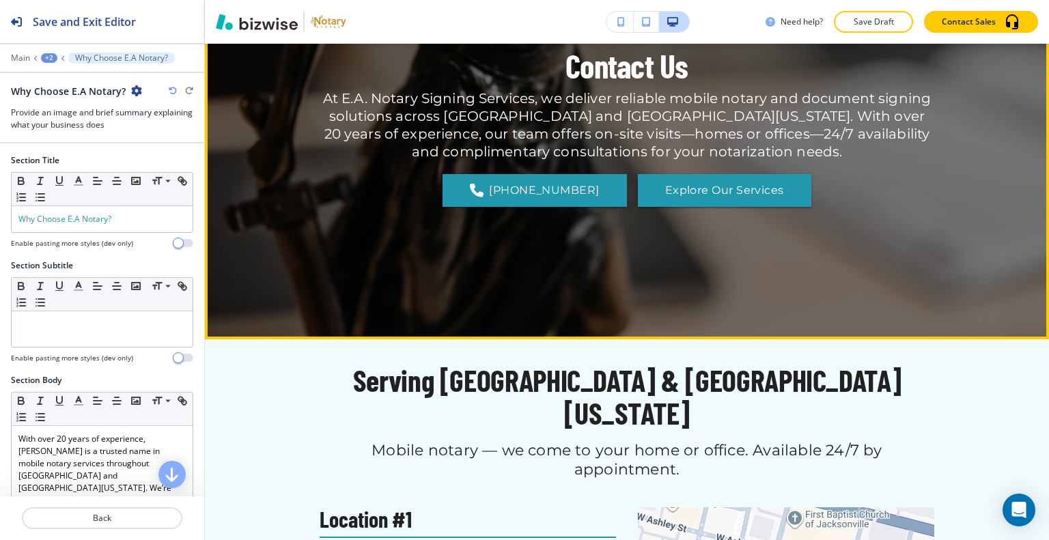
scroll to position [0, 0]
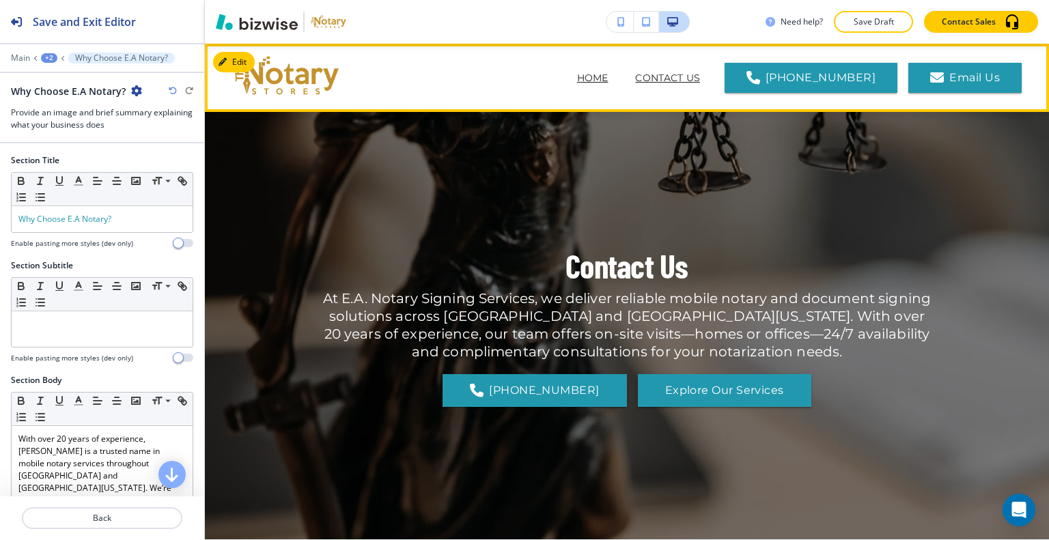
click at [608, 79] on p "HOME" at bounding box center [592, 78] width 31 height 14
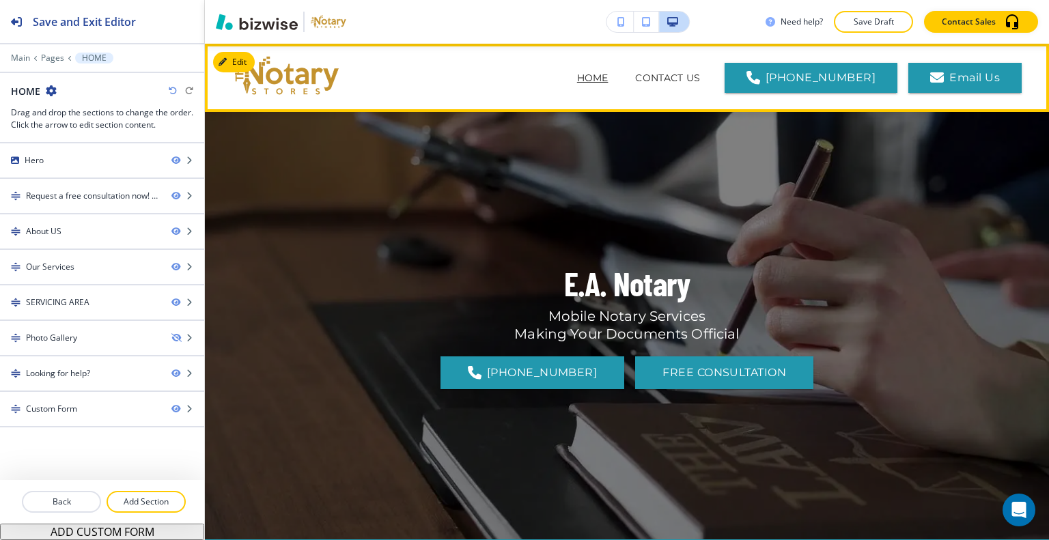
click at [708, 69] on span "CONTACT US" at bounding box center [667, 78] width 92 height 55
click at [700, 71] on p "CONTACT US" at bounding box center [667, 78] width 65 height 14
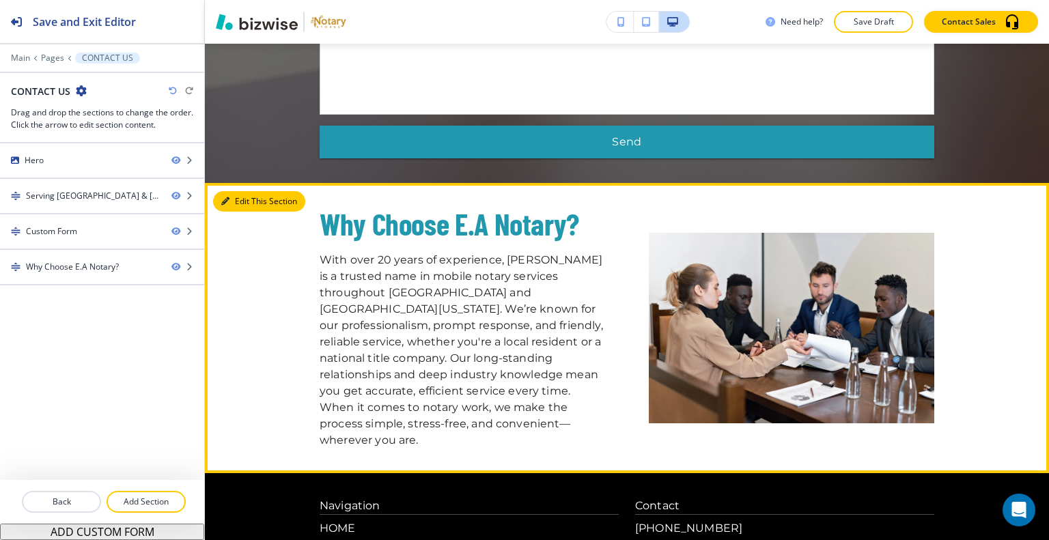
drag, startPoint x: 247, startPoint y: 128, endPoint x: 229, endPoint y: 113, distance: 23.7
click at [248, 191] on button "Edit This Section" at bounding box center [259, 201] width 92 height 20
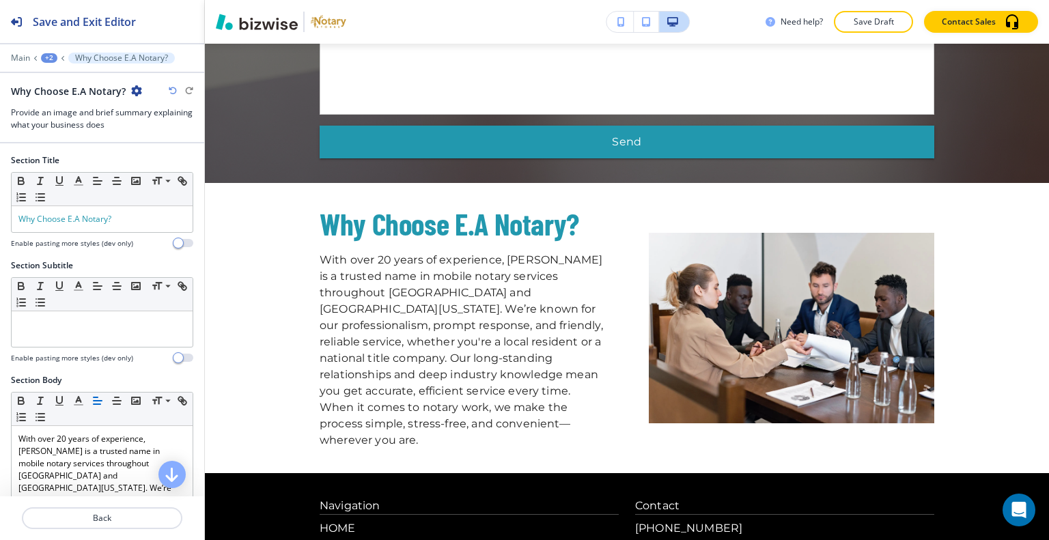
scroll to position [1416, 0]
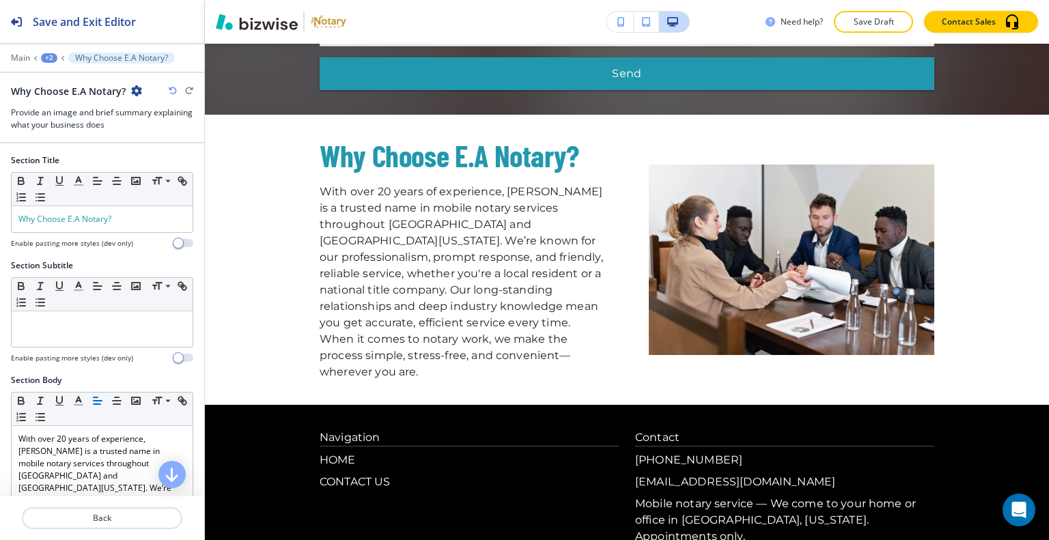
drag, startPoint x: 143, startPoint y: 89, endPoint x: 130, endPoint y: 87, distance: 13.3
click at [140, 89] on div "Why Choose E.A Notary?" at bounding box center [102, 91] width 182 height 14
click at [126, 85] on div "Why Choose E.A Notary?" at bounding box center [76, 91] width 131 height 14
click at [132, 87] on icon "button" at bounding box center [136, 90] width 11 height 11
click at [167, 137] on p "Duplicate Section" at bounding box center [172, 138] width 70 height 12
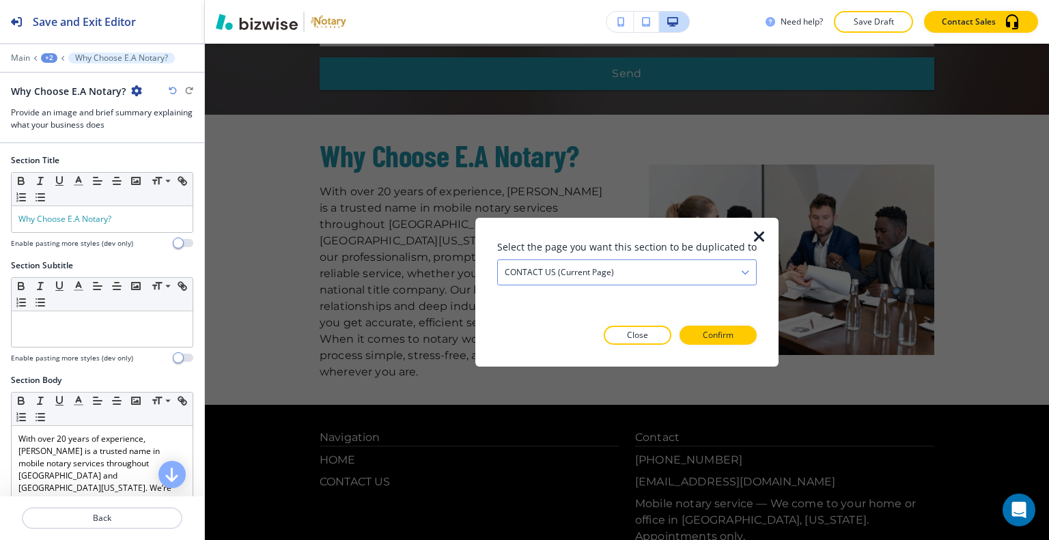
click at [620, 271] on div "CONTACT US (current page)" at bounding box center [627, 272] width 258 height 25
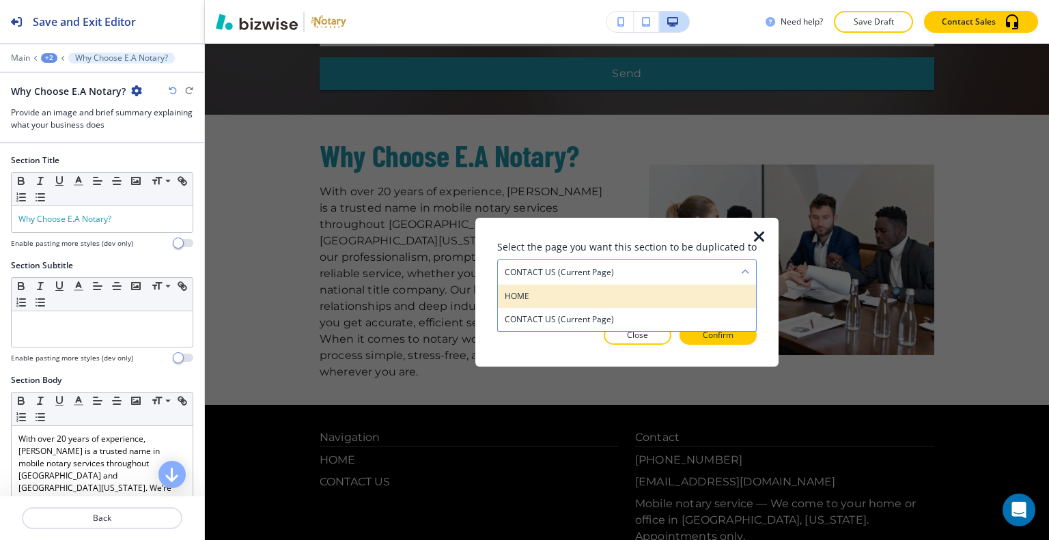
click at [613, 295] on h4 "HOME" at bounding box center [627, 296] width 244 height 12
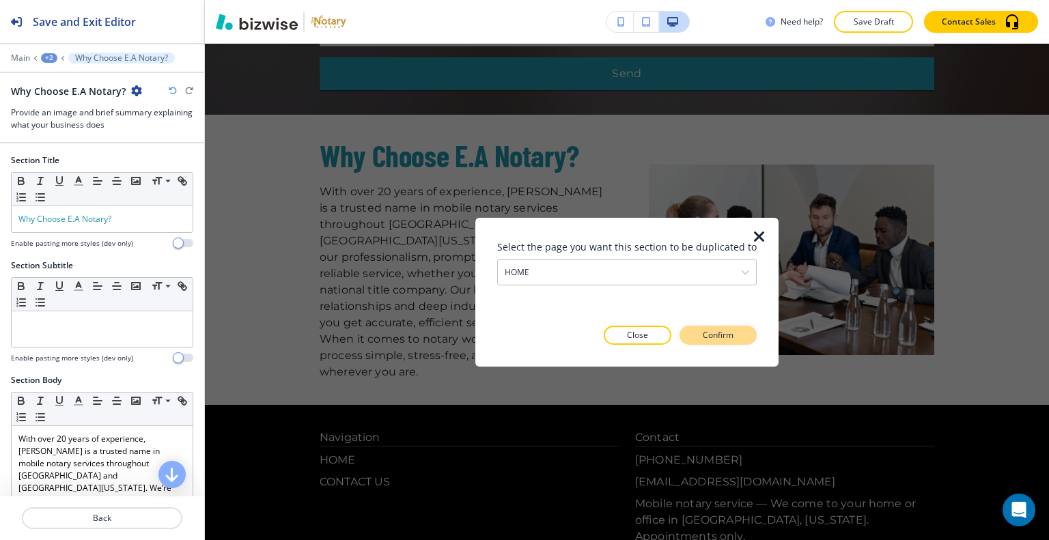
click at [709, 335] on p "Confirm" at bounding box center [718, 335] width 31 height 12
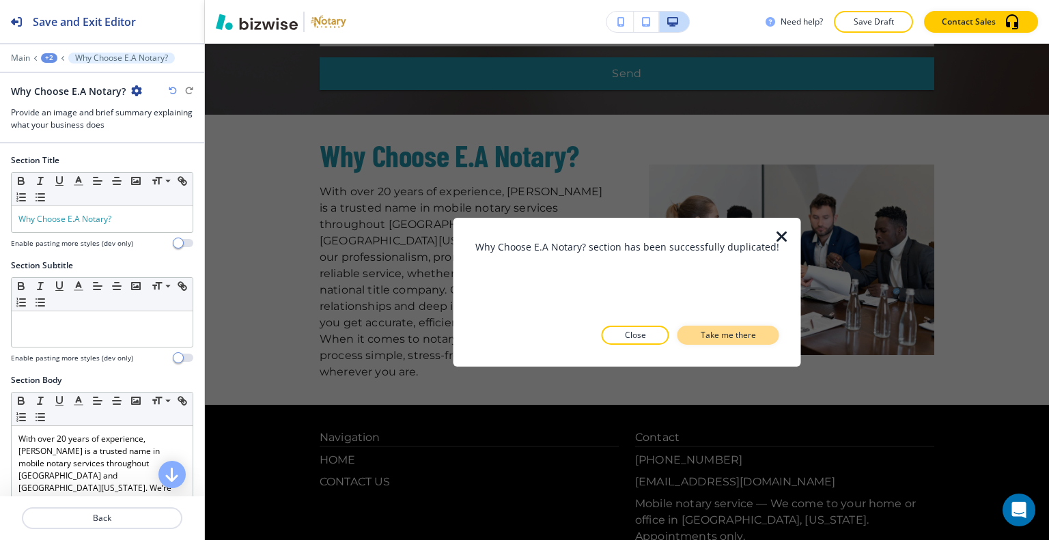
click at [713, 338] on p "Take me there" at bounding box center [728, 335] width 55 height 12
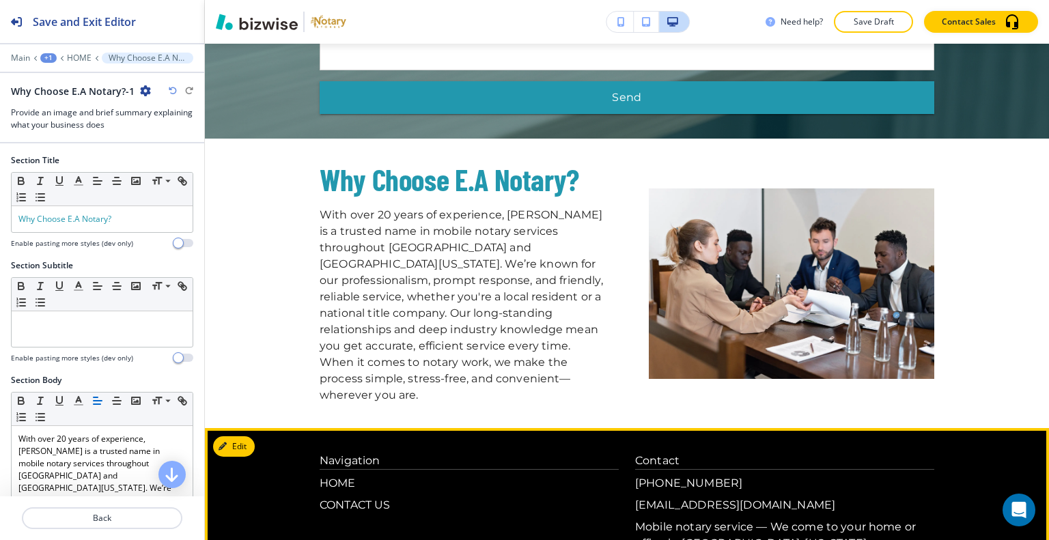
scroll to position [2615, 0]
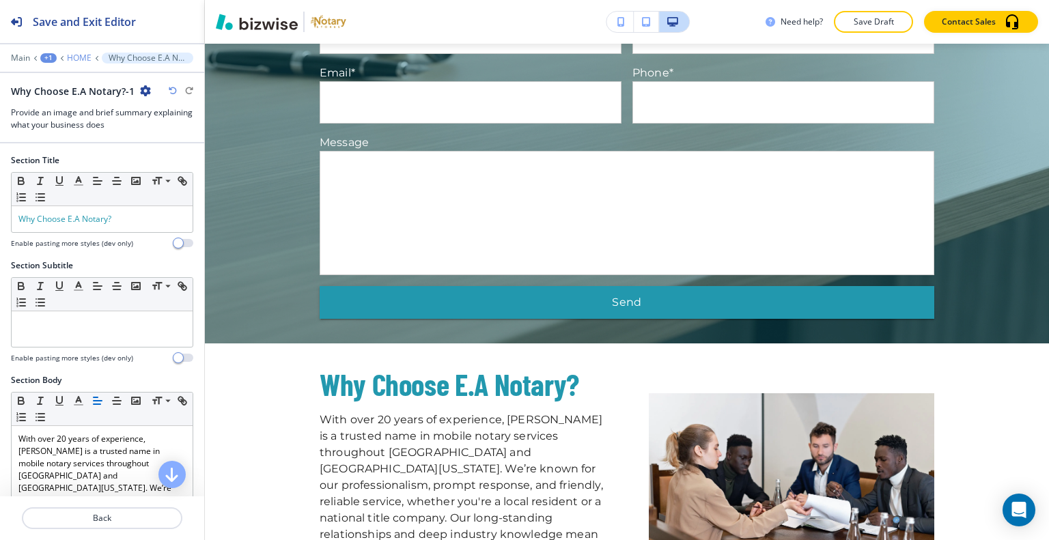
click at [72, 60] on p "HOME" at bounding box center [79, 58] width 25 height 10
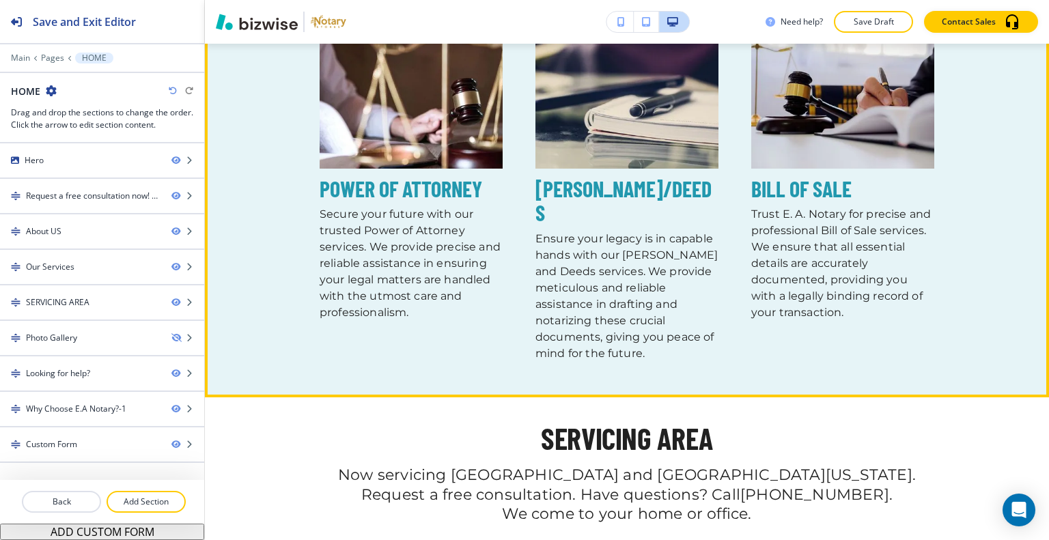
scroll to position [1692, 0]
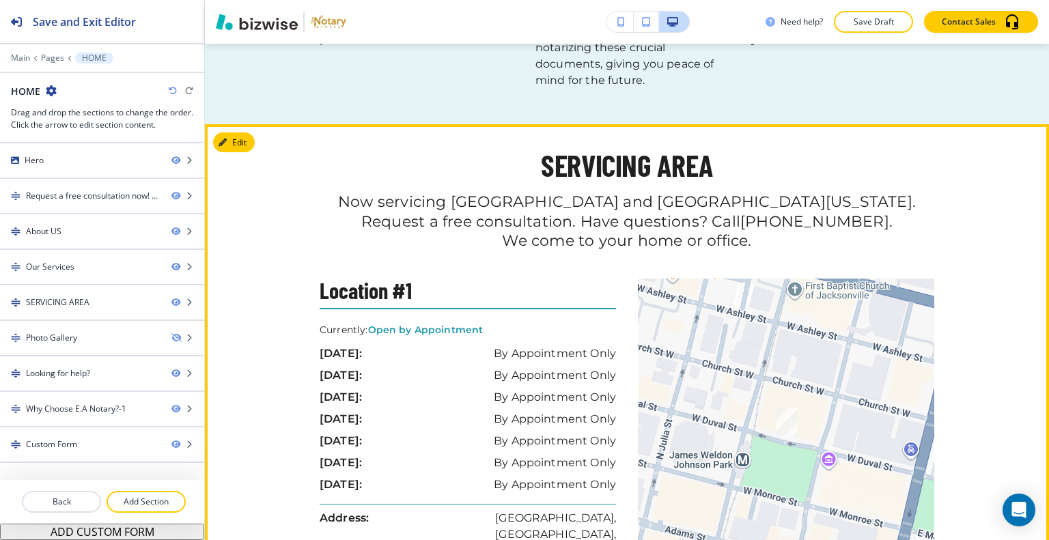
click at [254, 149] on div "SERVICING AREA Now servicing Jacksonville and Southern Georgia. Request a free …" at bounding box center [627, 388] width 844 height 479
click at [242, 132] on button "Edit This Section" at bounding box center [259, 142] width 92 height 20
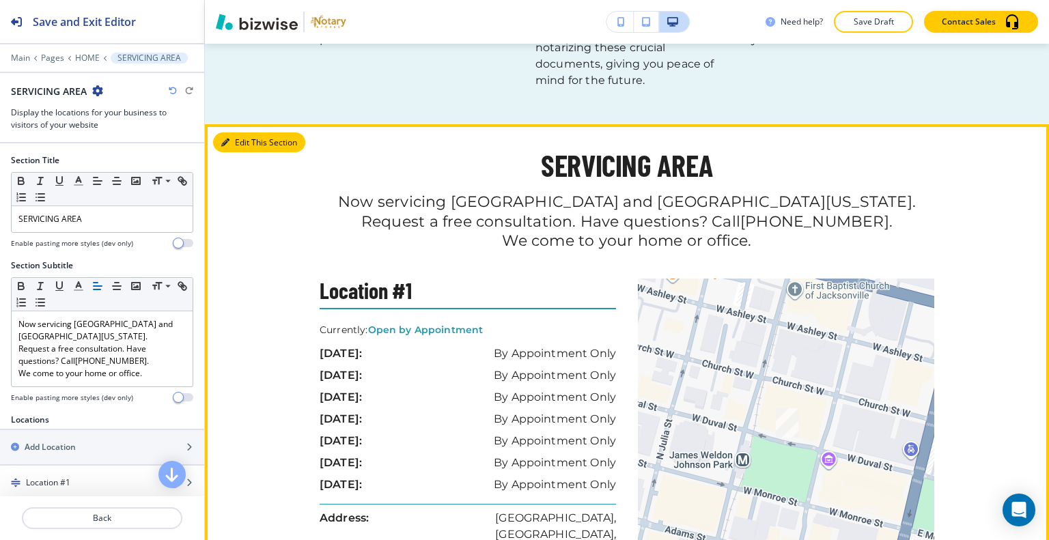
scroll to position [1715, 0]
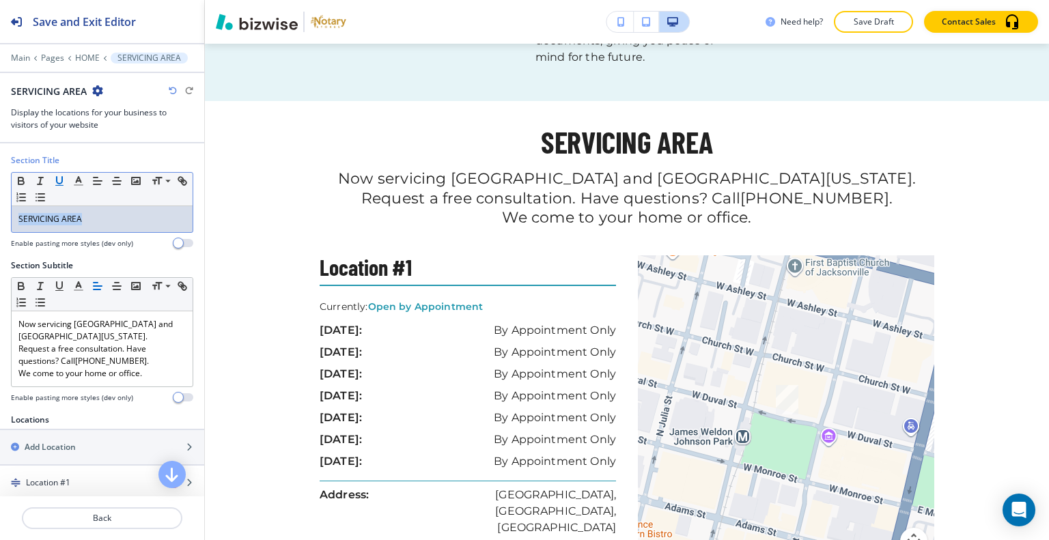
drag, startPoint x: 96, startPoint y: 226, endPoint x: 61, endPoint y: 183, distance: 54.9
click at [1, 199] on div "Section Title Small Normal Large Huge SERVICING AREA Enable pasting more styles…" at bounding box center [102, 206] width 204 height 105
click at [81, 180] on icon "button" at bounding box center [78, 181] width 12 height 12
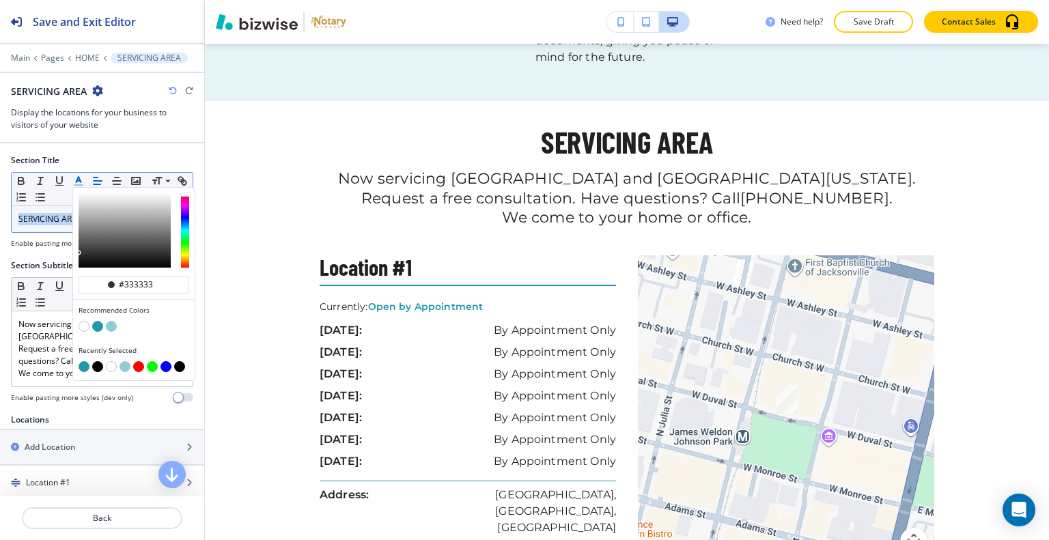
click at [92, 327] on div "button" at bounding box center [134, 328] width 111 height 14
click at [100, 321] on button "button" at bounding box center [97, 326] width 11 height 11
type input "#2298ae"
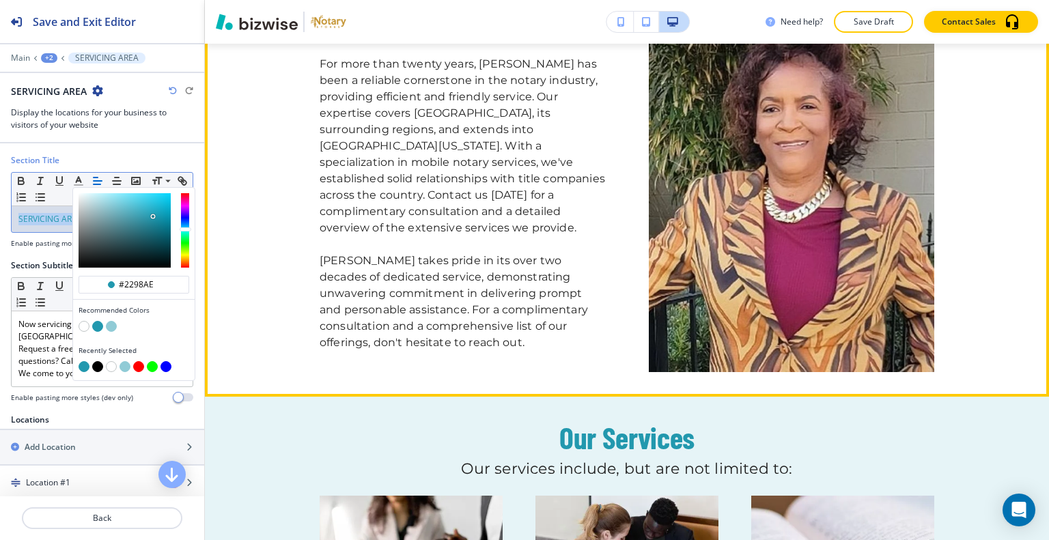
scroll to position [281, 0]
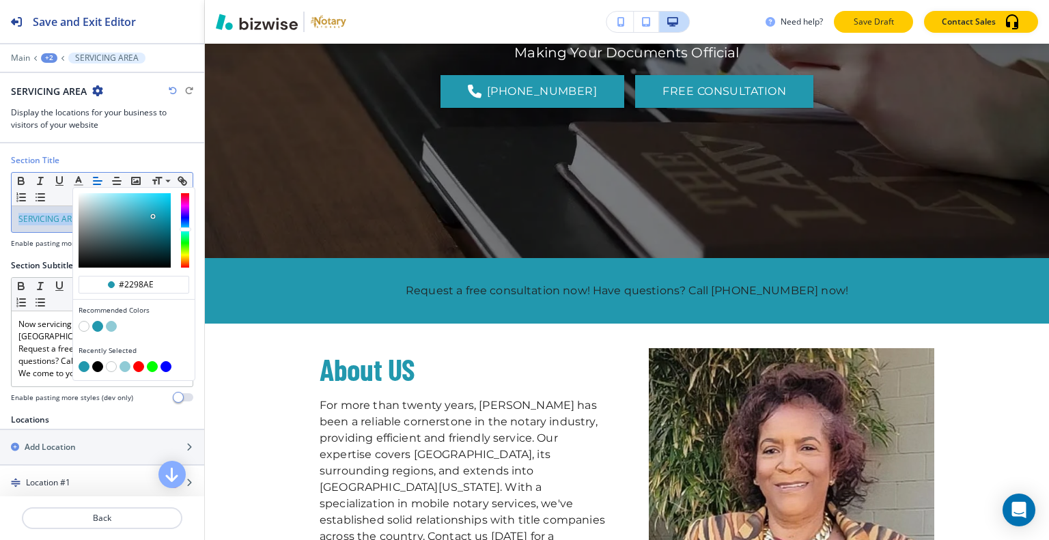
click at [863, 18] on p "Save Draft" at bounding box center [874, 22] width 44 height 12
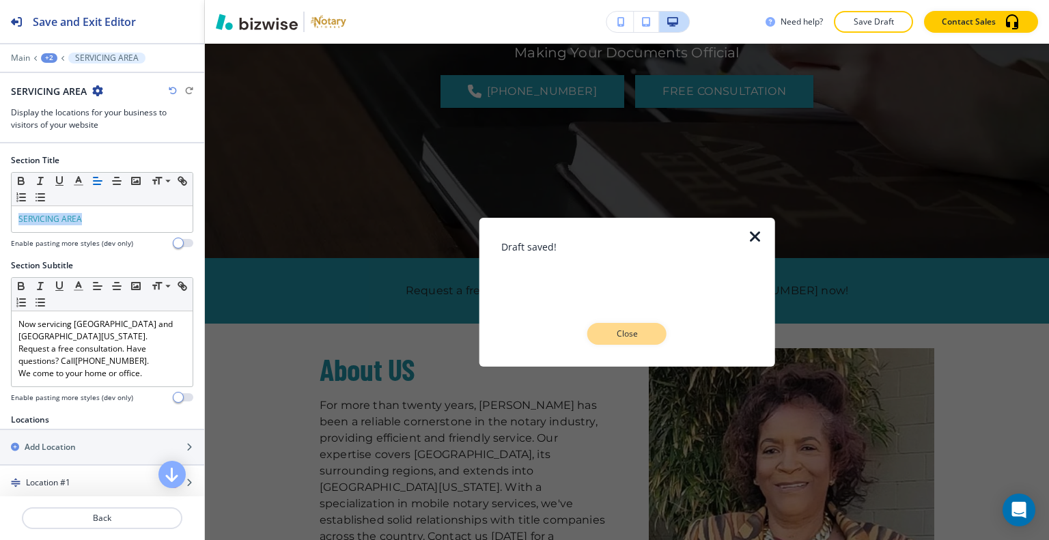
click at [648, 333] on button "Close" at bounding box center [626, 334] width 79 height 22
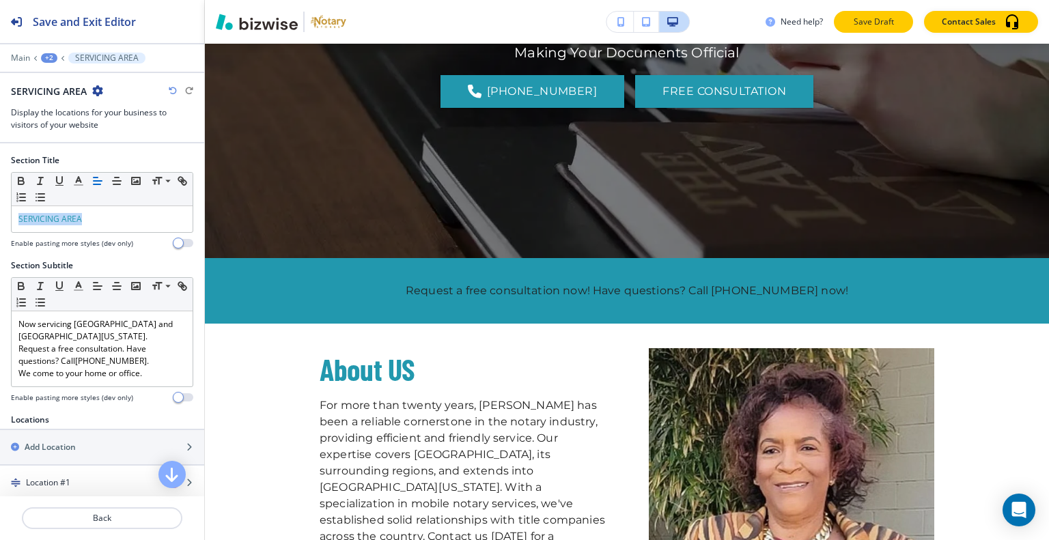
click at [841, 18] on button "Save Draft" at bounding box center [873, 22] width 79 height 22
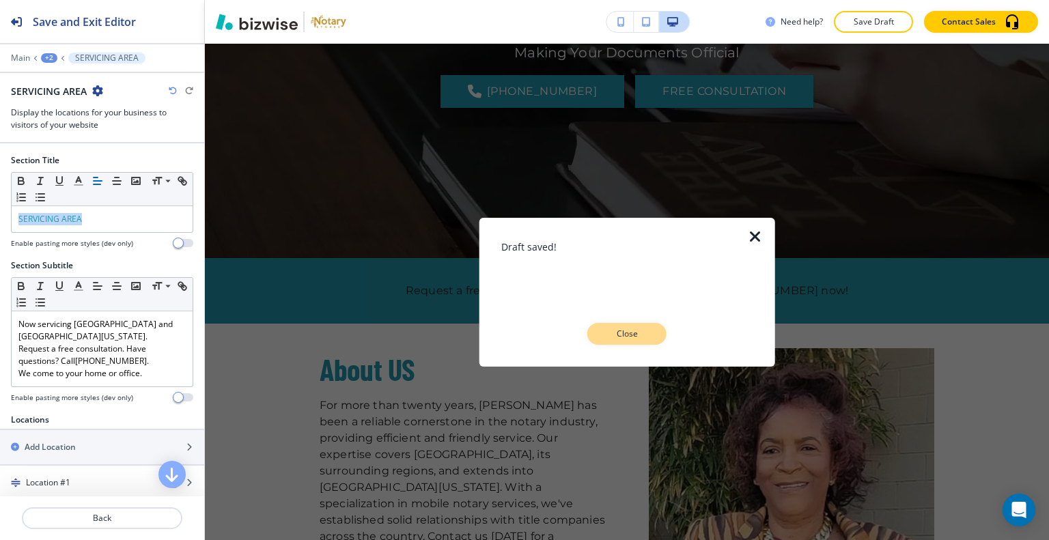
click at [658, 326] on button "Close" at bounding box center [626, 334] width 79 height 22
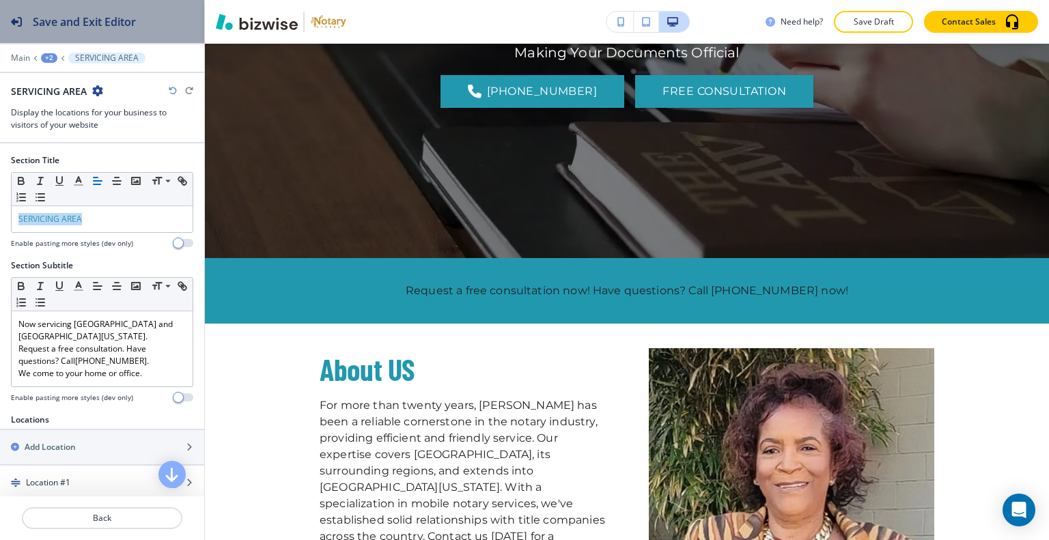
click at [106, 21] on h2 "Save and Exit Editor" at bounding box center [84, 22] width 103 height 16
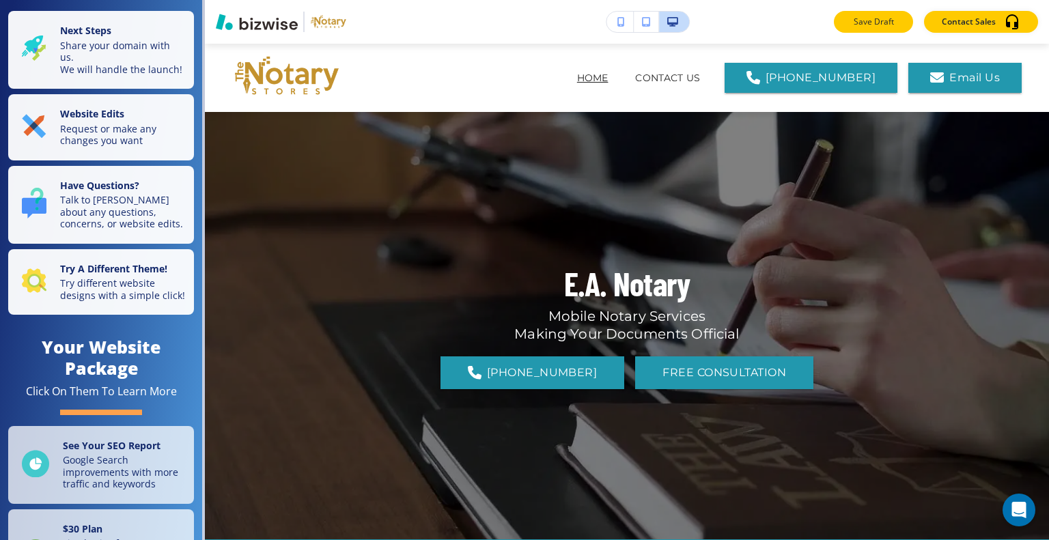
click at [863, 20] on p "Save Draft" at bounding box center [874, 22] width 44 height 12
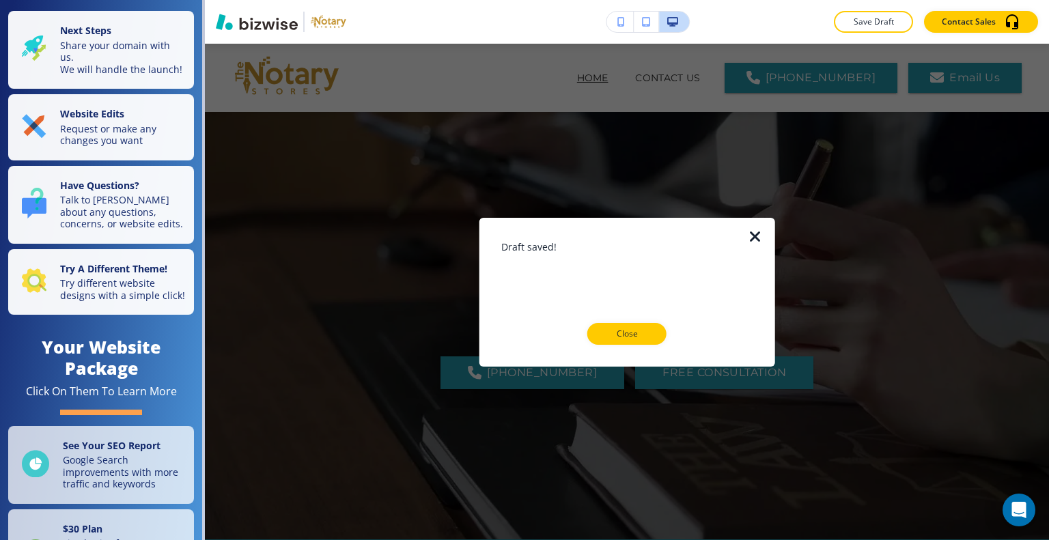
click at [628, 320] on div "Draft saved! Close" at bounding box center [627, 291] width 252 height 105
click at [626, 335] on p "Close" at bounding box center [627, 334] width 44 height 12
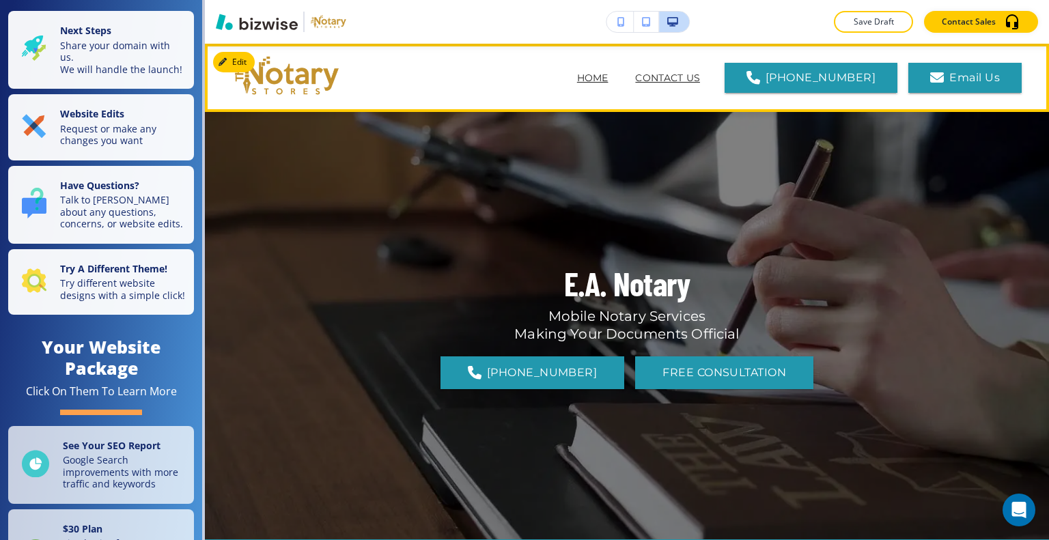
click at [700, 76] on p "CONTACT US" at bounding box center [667, 78] width 65 height 14
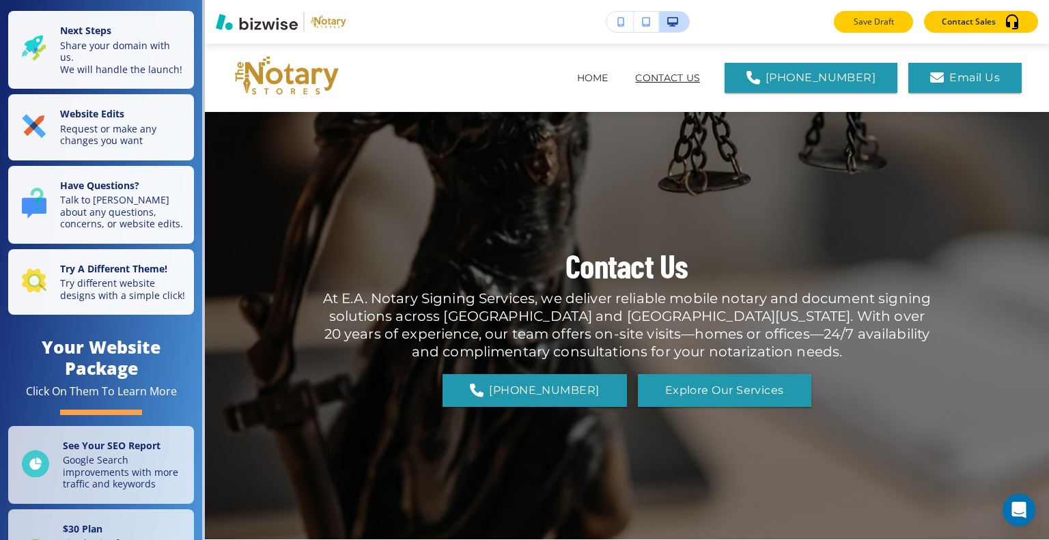
click at [855, 16] on p "Save Draft" at bounding box center [874, 22] width 44 height 12
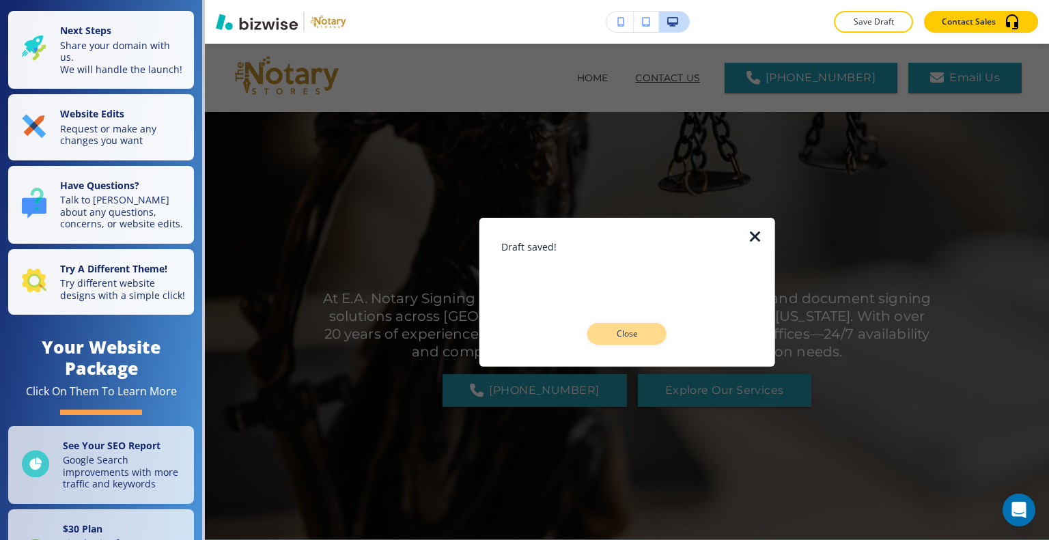
click at [619, 333] on p "Close" at bounding box center [627, 334] width 44 height 12
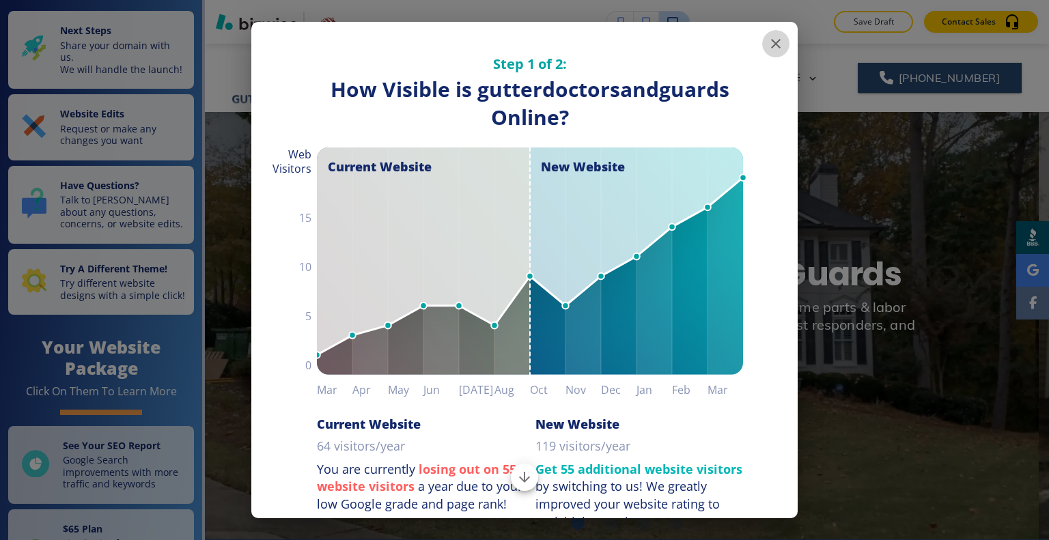
click at [762, 43] on button "button" at bounding box center [775, 43] width 27 height 27
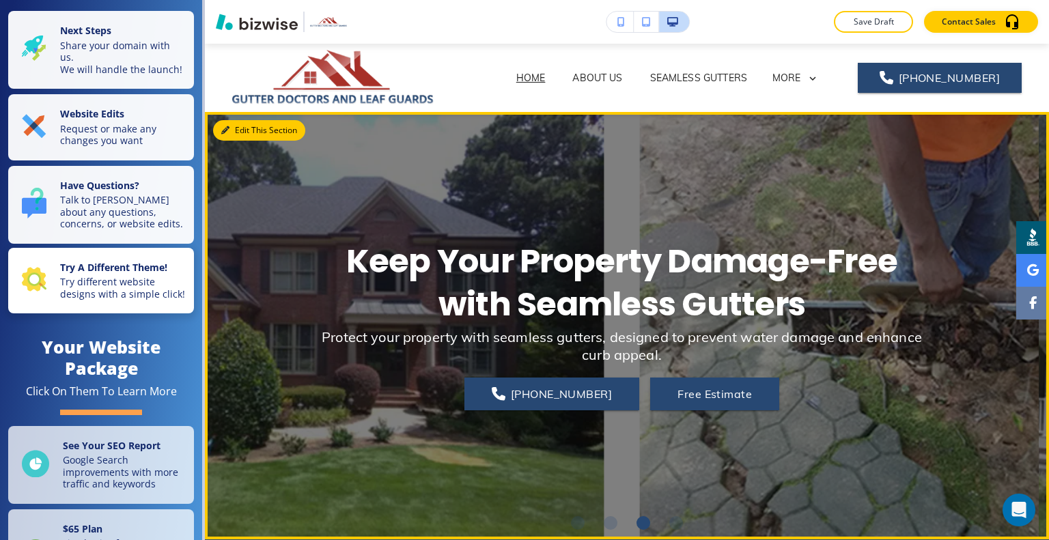
drag, startPoint x: 228, startPoint y: 134, endPoint x: 109, endPoint y: 281, distance: 189.4
click at [229, 134] on icon "button" at bounding box center [225, 130] width 8 height 8
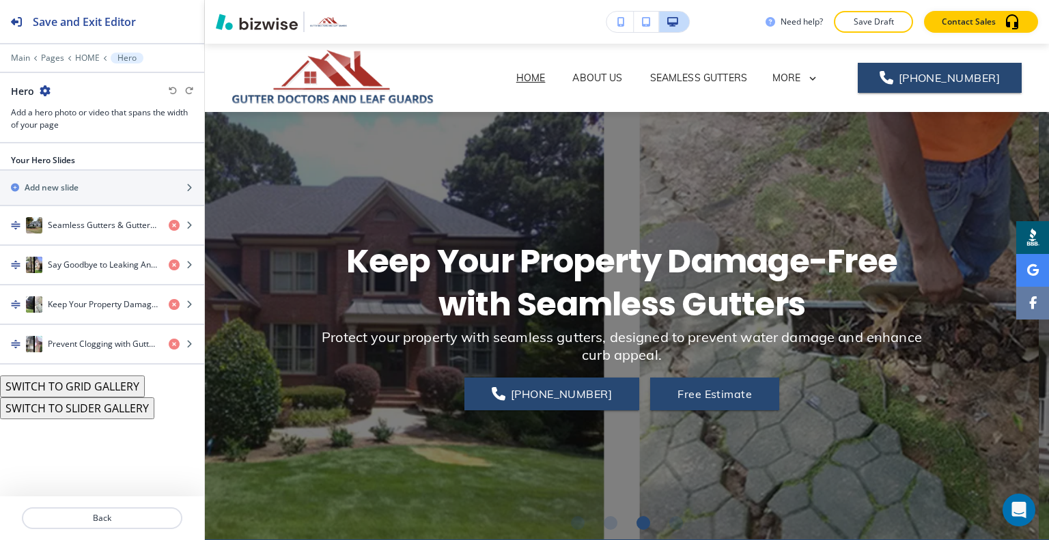
scroll to position [68, 0]
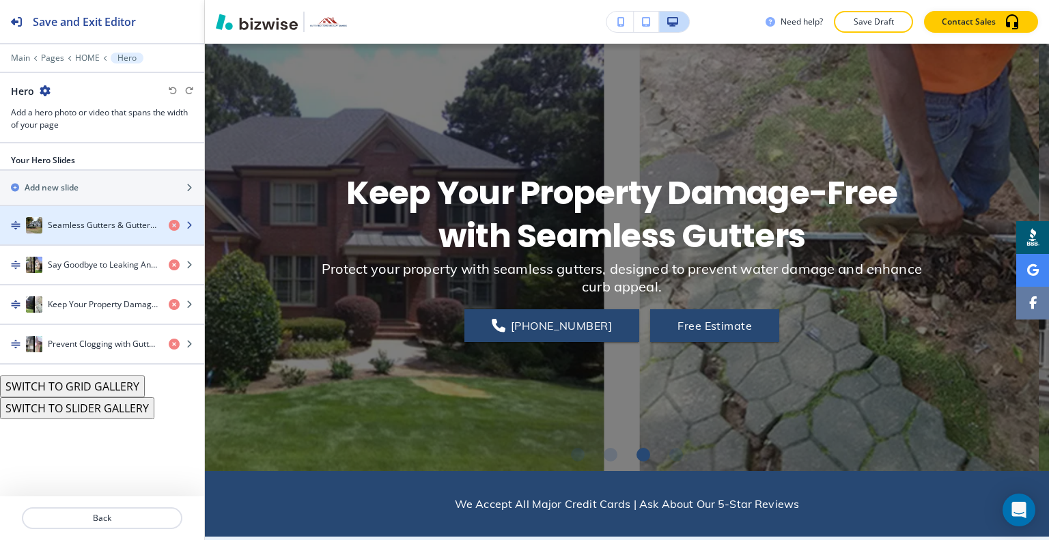
click at [98, 226] on h4 "Seamless Gutters & Gutter Guards" at bounding box center [103, 225] width 110 height 12
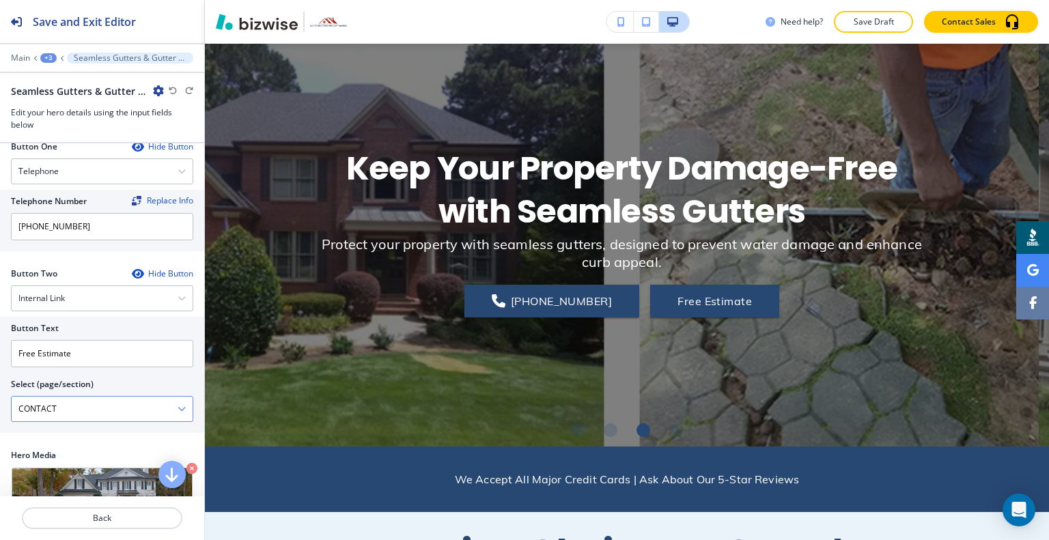
scroll to position [0, 0]
click at [96, 515] on p "Back" at bounding box center [102, 518] width 158 height 12
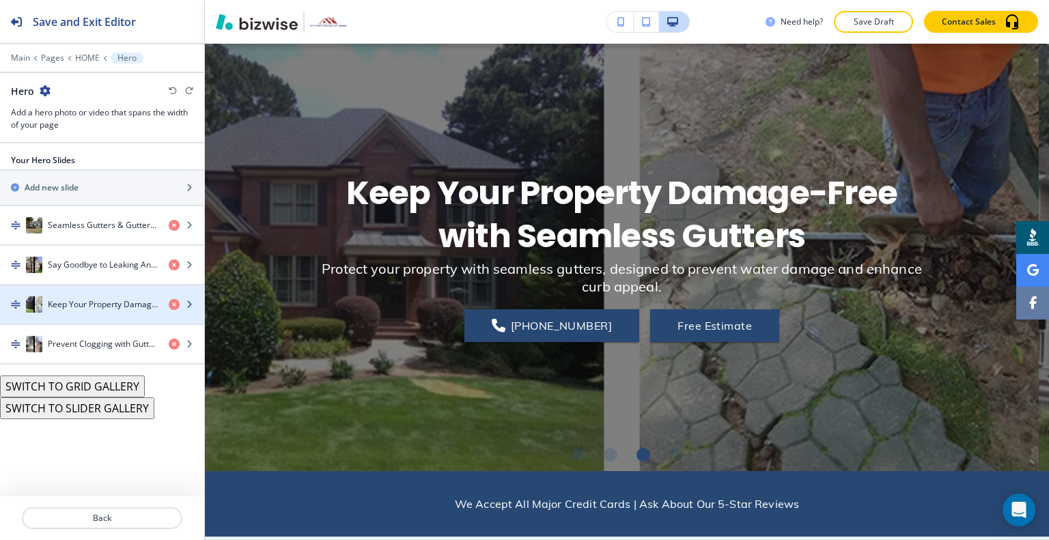
click at [85, 300] on h4 "Keep Your Property Damage-Free with Seamless Gutters" at bounding box center [103, 304] width 110 height 12
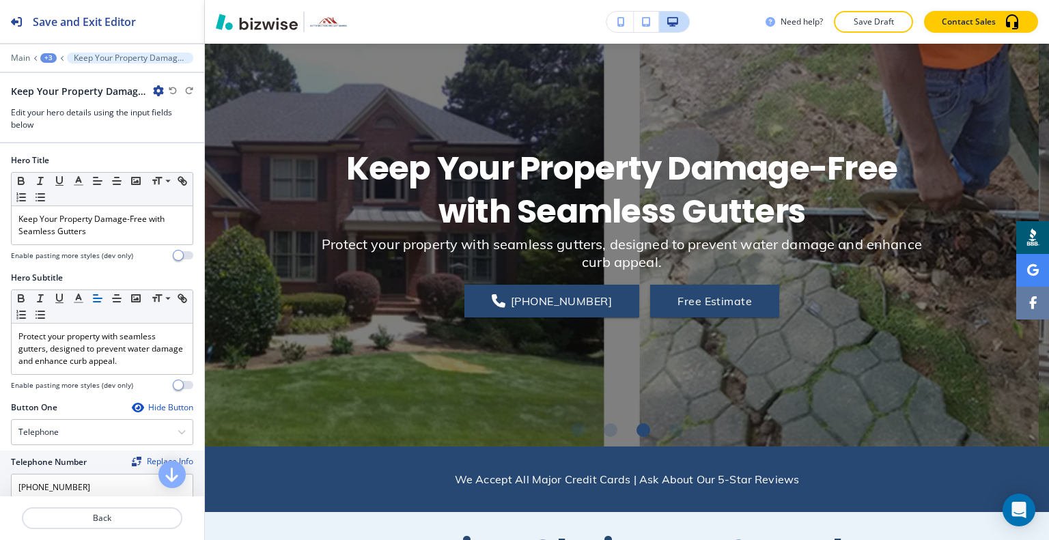
scroll to position [273, 0]
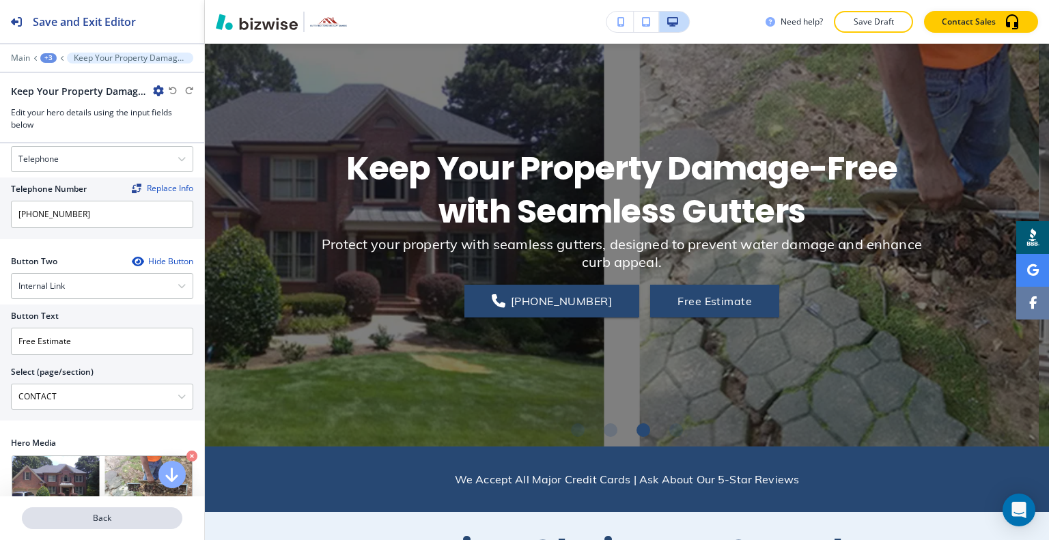
click at [107, 520] on p "Back" at bounding box center [102, 518] width 158 height 12
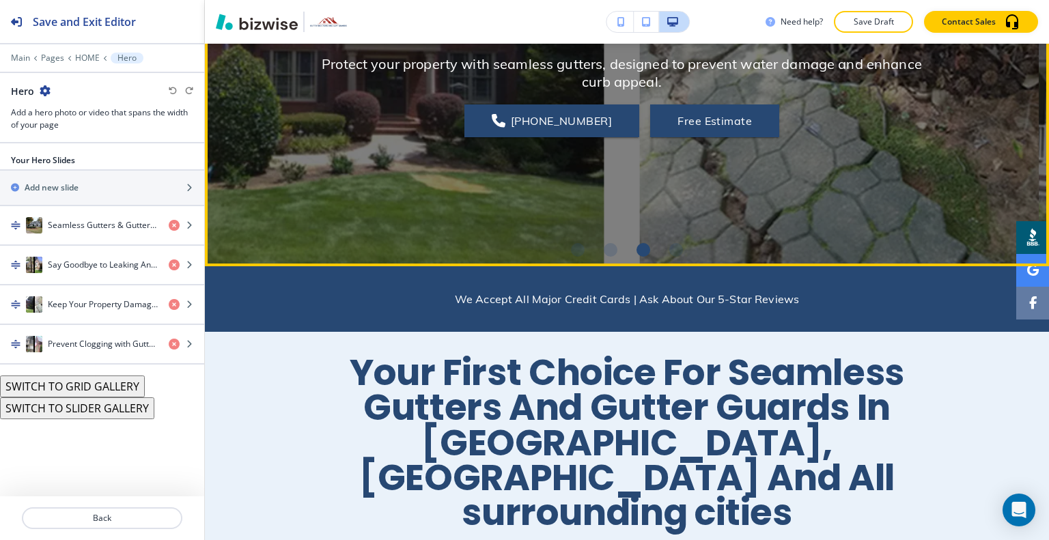
scroll to position [341, 0]
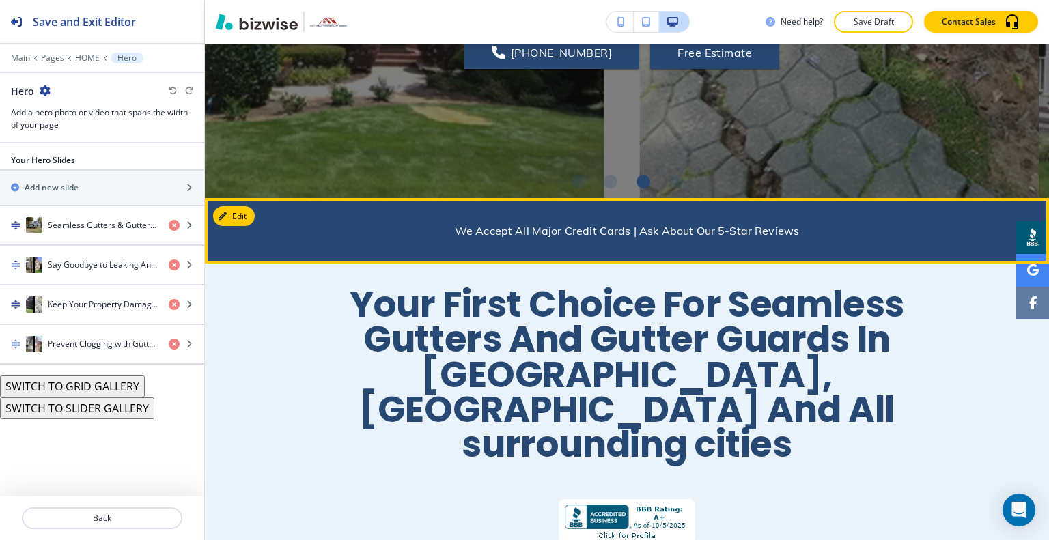
click at [620, 234] on p "We Accept All Major Credit Cards | Ask About Our 5-Star Reviews" at bounding box center [627, 231] width 615 height 16
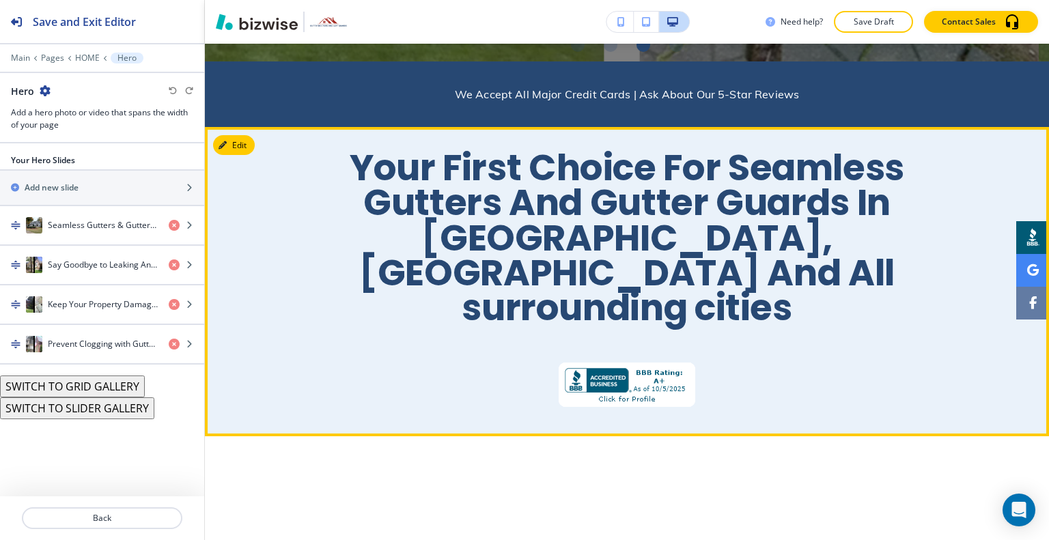
click at [643, 363] on img at bounding box center [627, 385] width 137 height 44
click at [244, 141] on div "Edit This Section Your First Choice For Seamless Gutters And Gutter Guards In A…" at bounding box center [627, 281] width 844 height 309
click at [230, 143] on button "Edit This Section" at bounding box center [259, 145] width 92 height 20
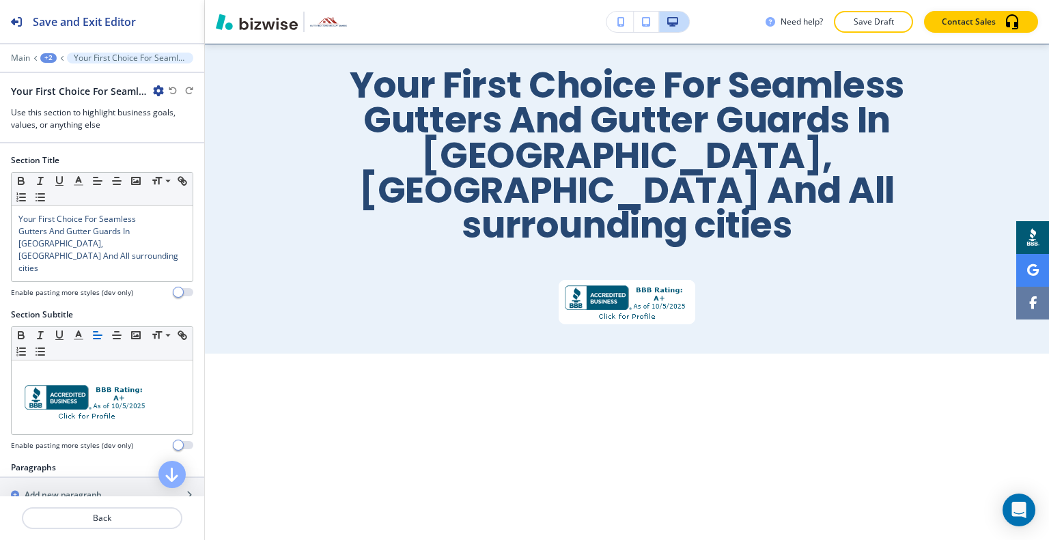
scroll to position [137, 0]
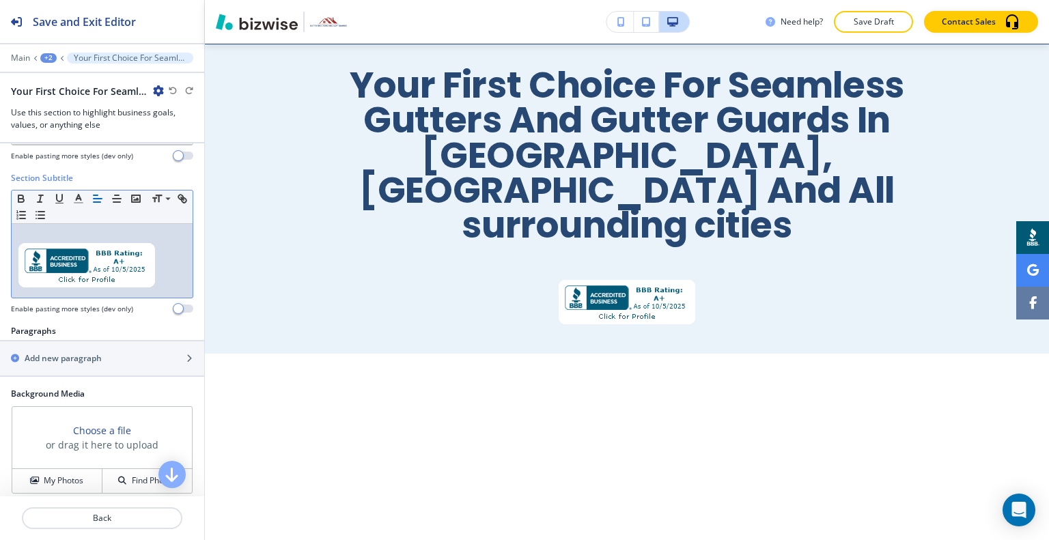
click at [113, 243] on img at bounding box center [86, 265] width 137 height 44
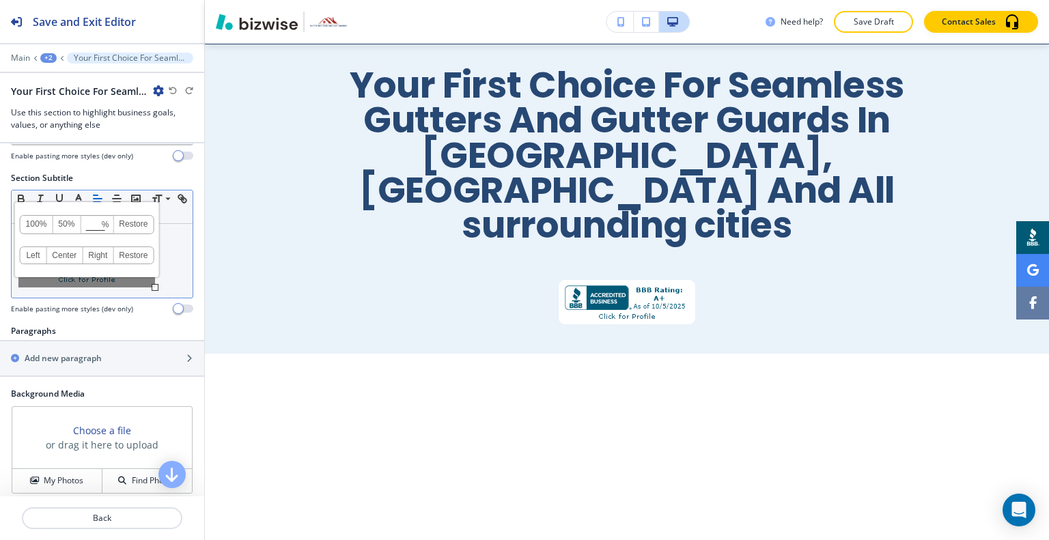
click at [66, 216] on link "50%" at bounding box center [67, 225] width 28 height 18
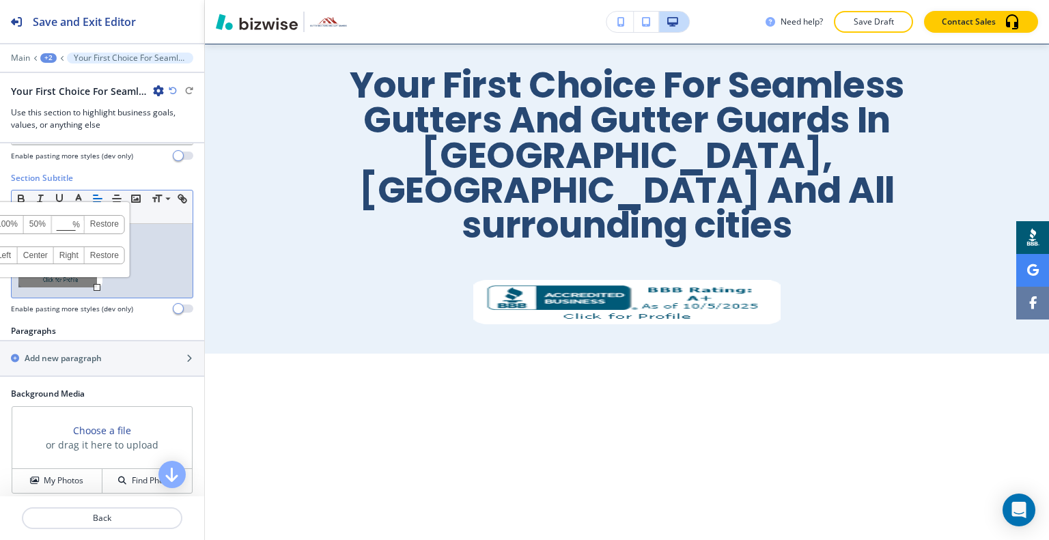
click at [173, 90] on icon "button" at bounding box center [173, 91] width 8 height 8
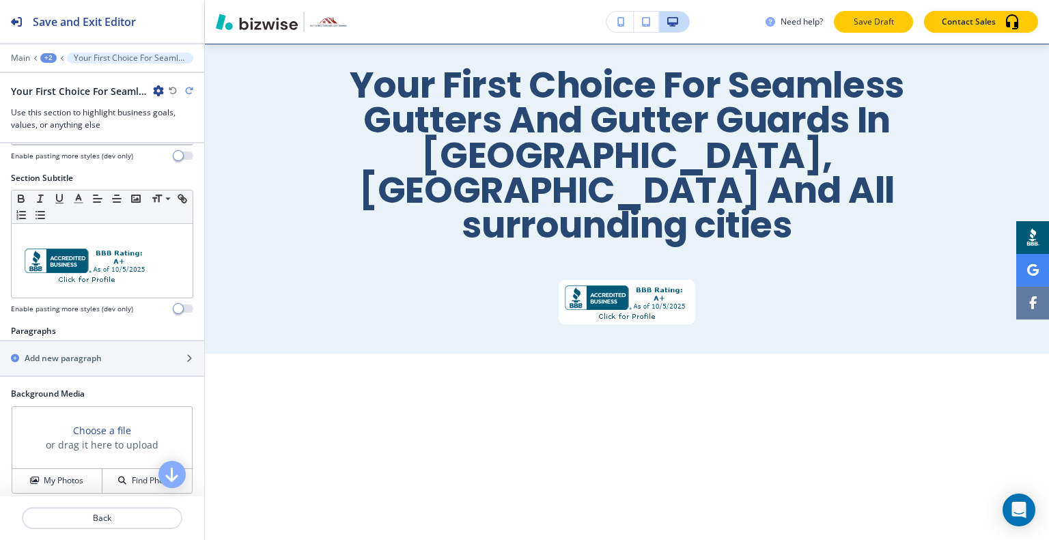
click at [869, 23] on p "Save Draft" at bounding box center [874, 22] width 44 height 12
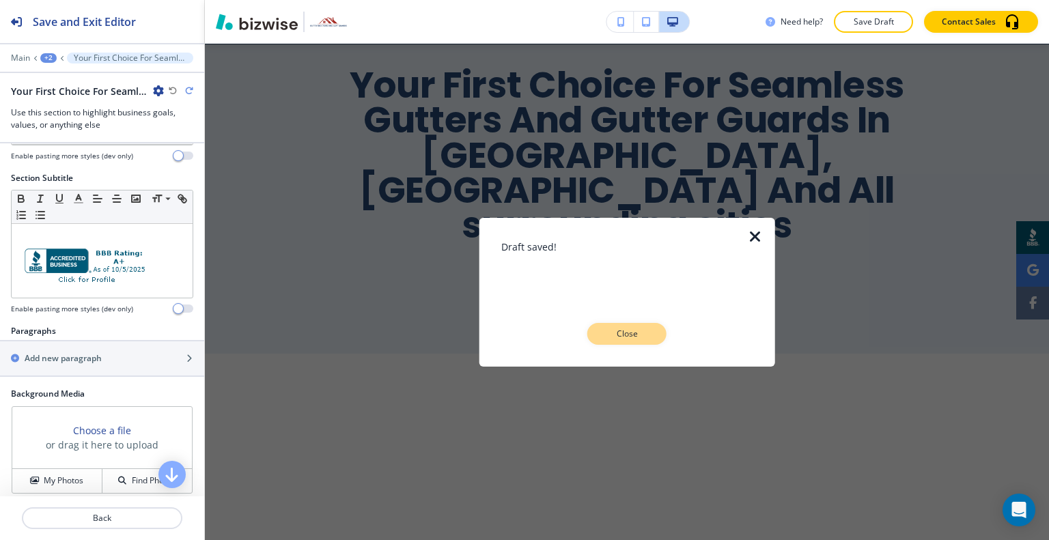
click at [627, 336] on p "Close" at bounding box center [627, 334] width 44 height 12
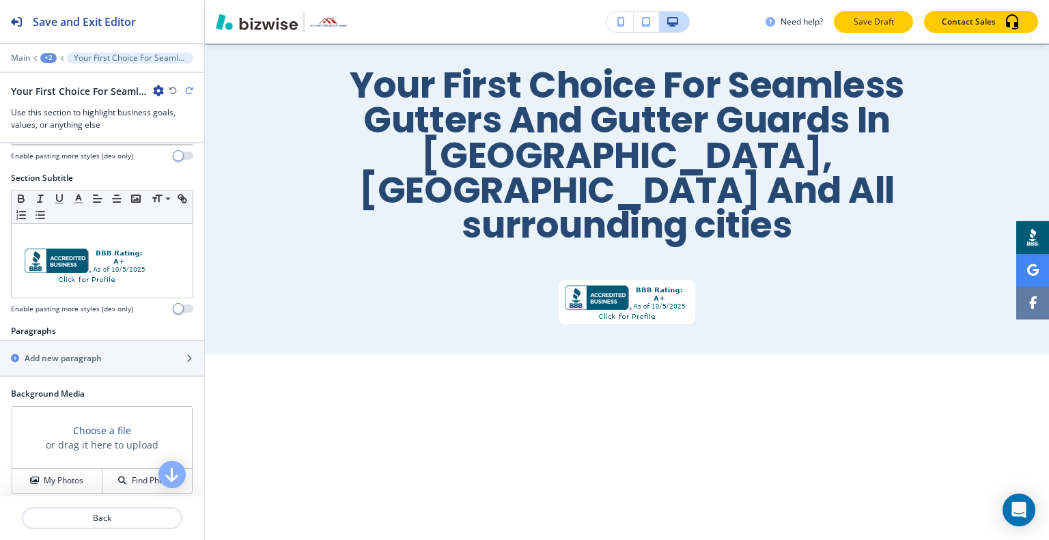
click at [890, 18] on p "Save Draft" at bounding box center [874, 22] width 44 height 12
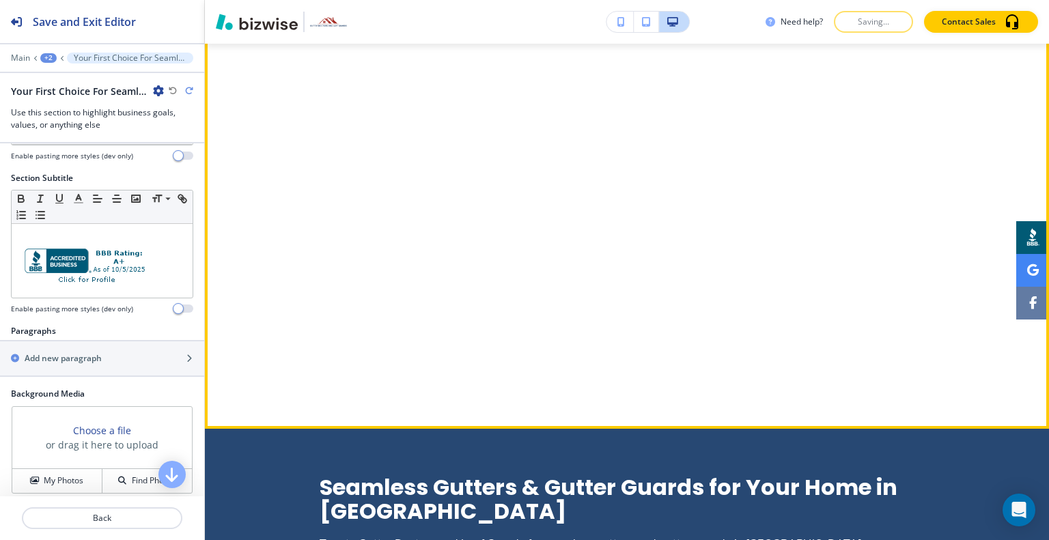
scroll to position [970, 0]
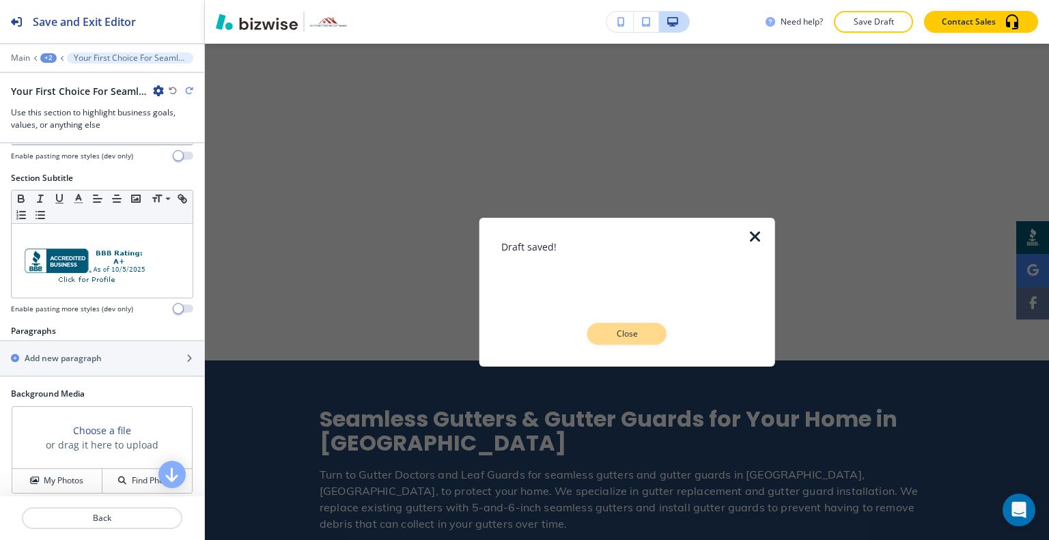
click at [608, 335] on p "Close" at bounding box center [627, 334] width 44 height 12
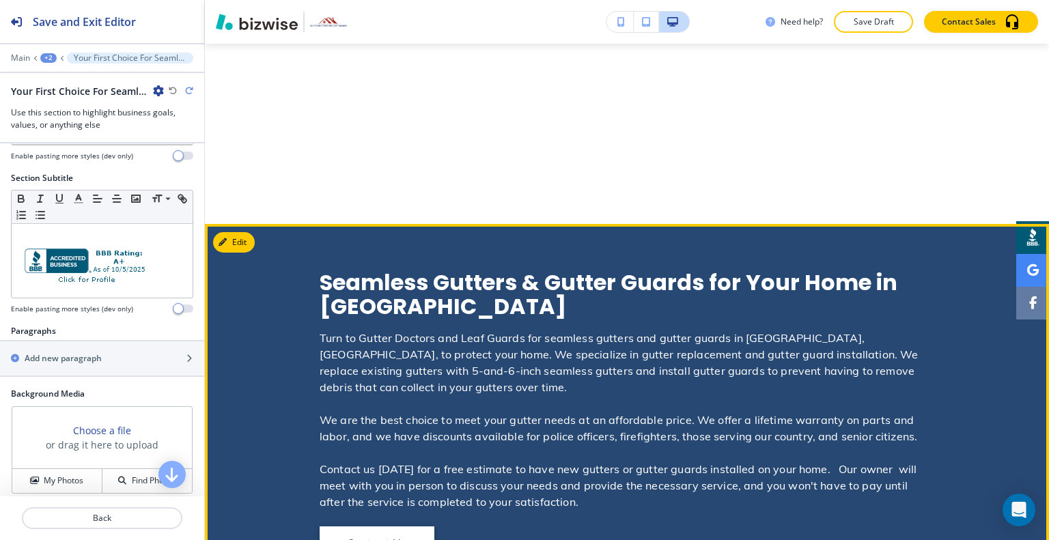
scroll to position [1312, 0]
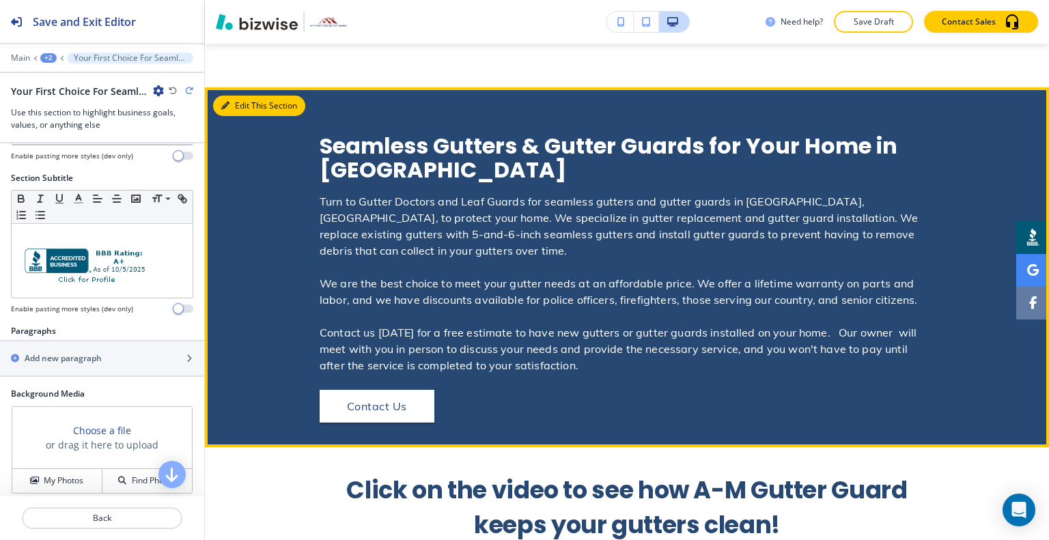
click at [243, 96] on button "Edit This Section" at bounding box center [259, 106] width 92 height 20
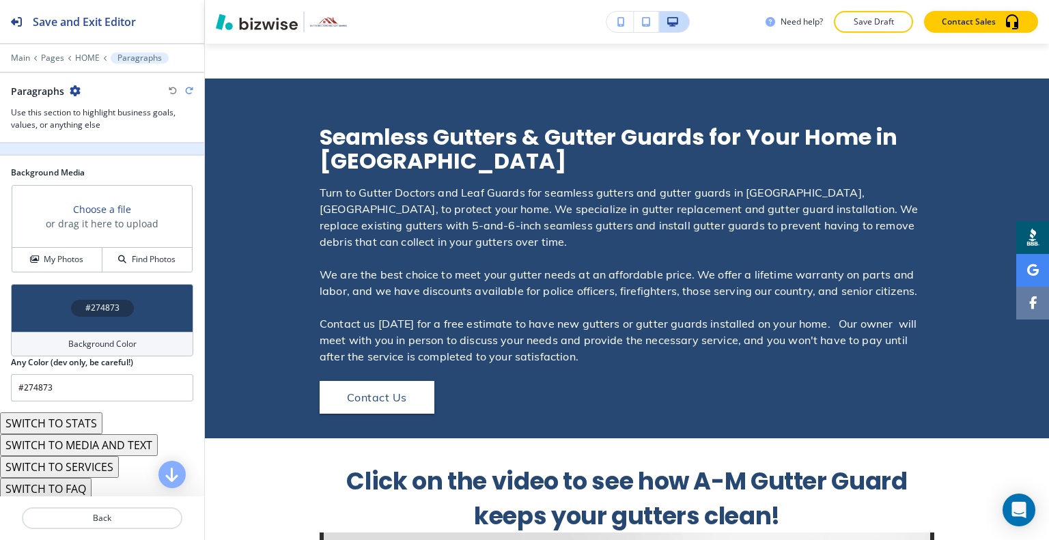
scroll to position [238, 0]
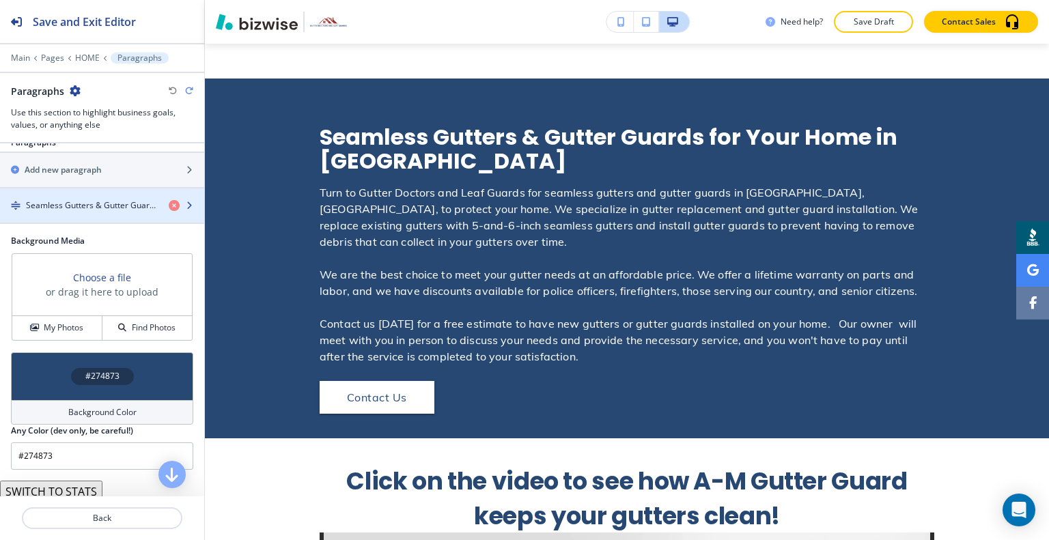
click at [85, 206] on h4 "Seamless Gutters & Gutter Guards for Your Home in Acworth" at bounding box center [92, 205] width 132 height 12
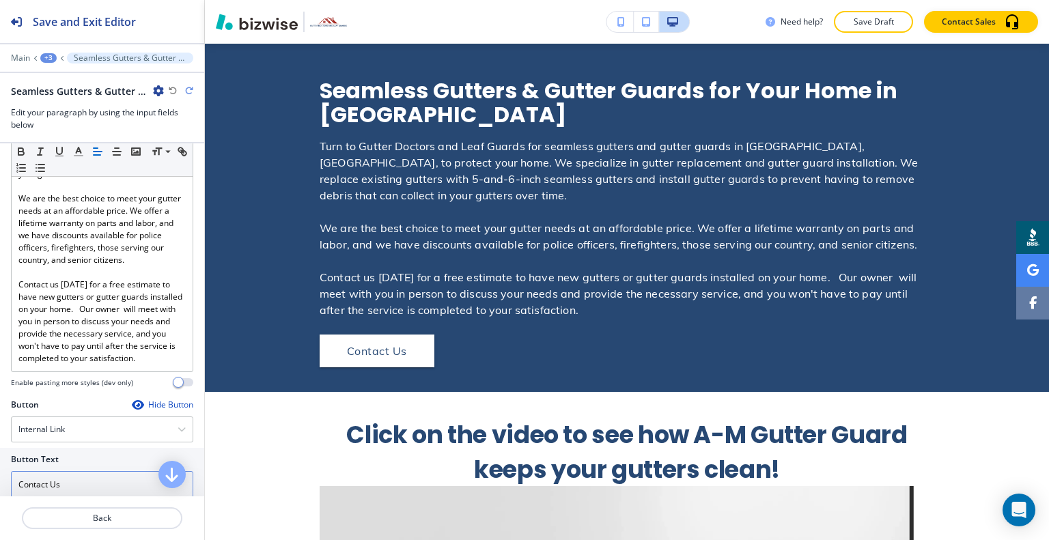
scroll to position [354, 0]
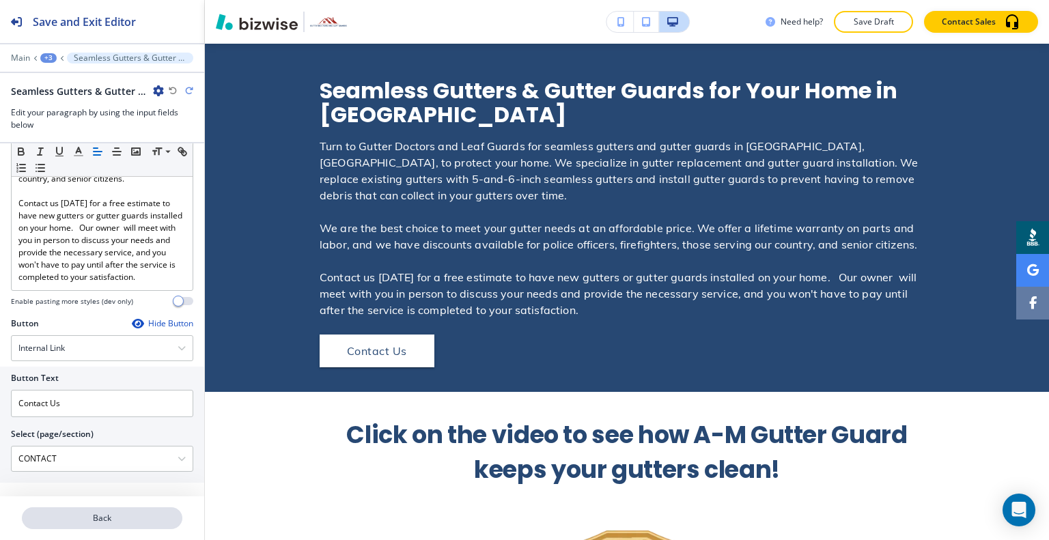
click at [92, 513] on p "Back" at bounding box center [102, 518] width 158 height 12
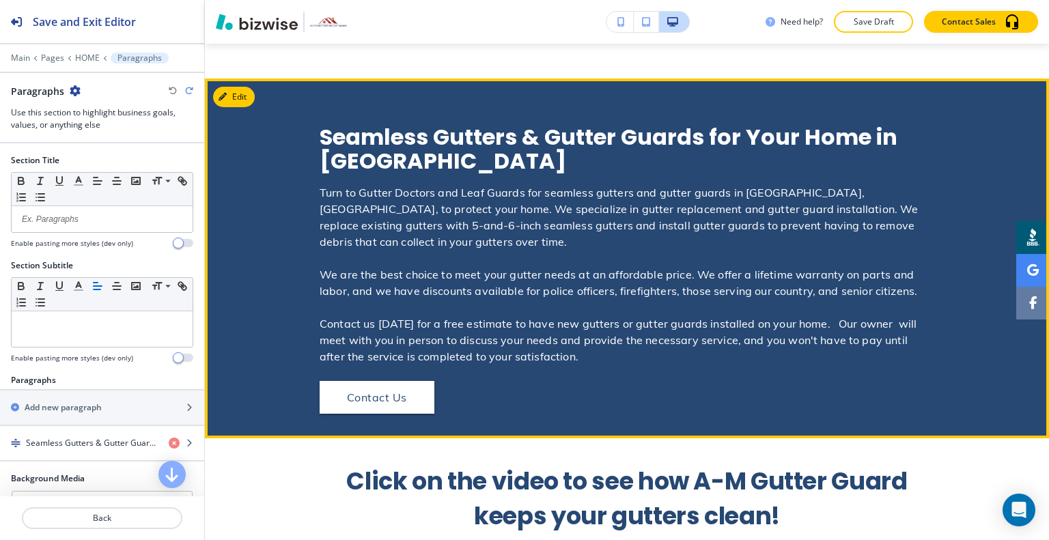
scroll to position [1594, 0]
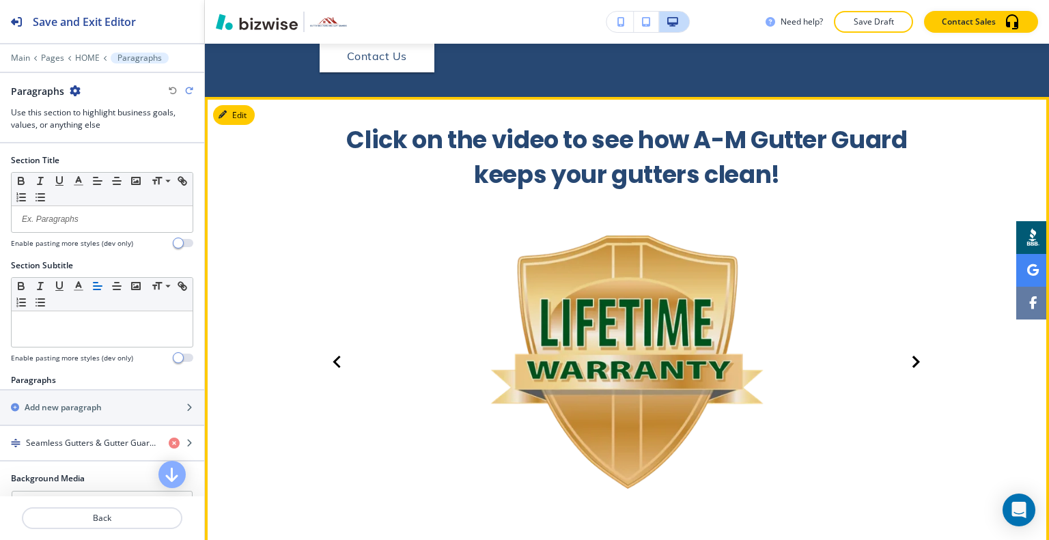
click at [919, 352] on button "Next Slide" at bounding box center [916, 362] width 20 height 20
click at [675, 297] on img at bounding box center [627, 361] width 615 height 341
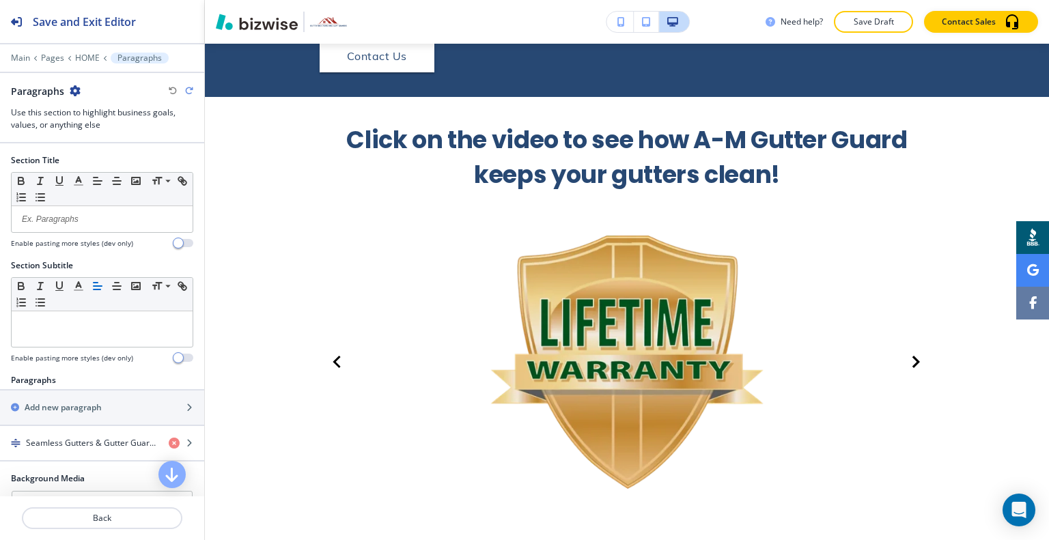
click at [910, 354] on icon "Next Slide" at bounding box center [916, 362] width 12 height 16
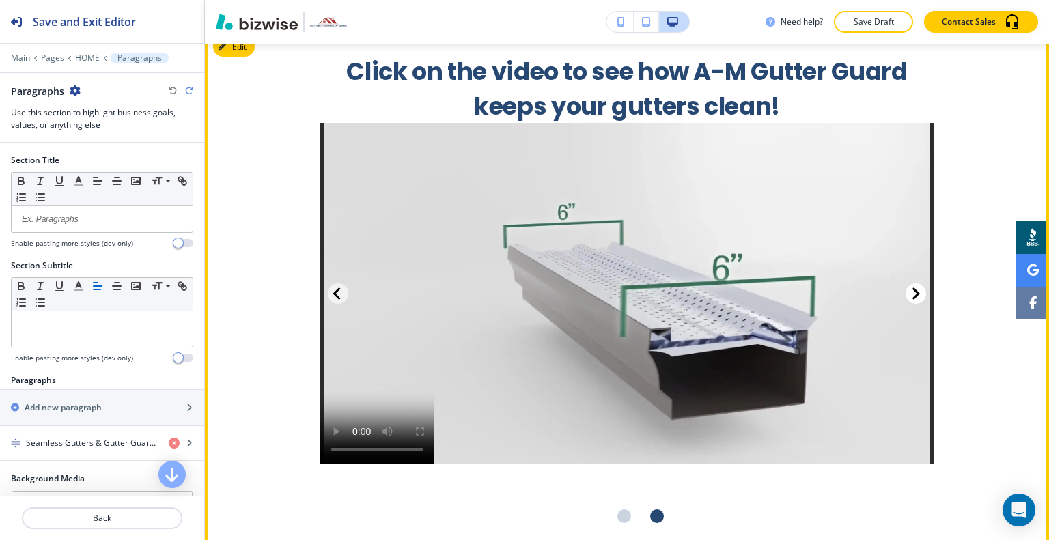
scroll to position [2004, 0]
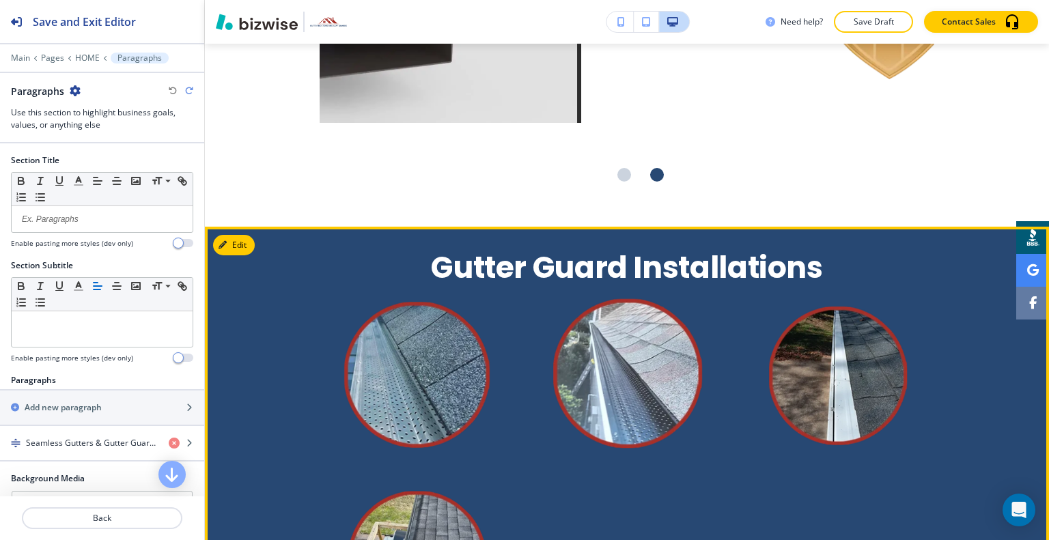
click at [408, 305] on img "button" at bounding box center [417, 375] width 194 height 171
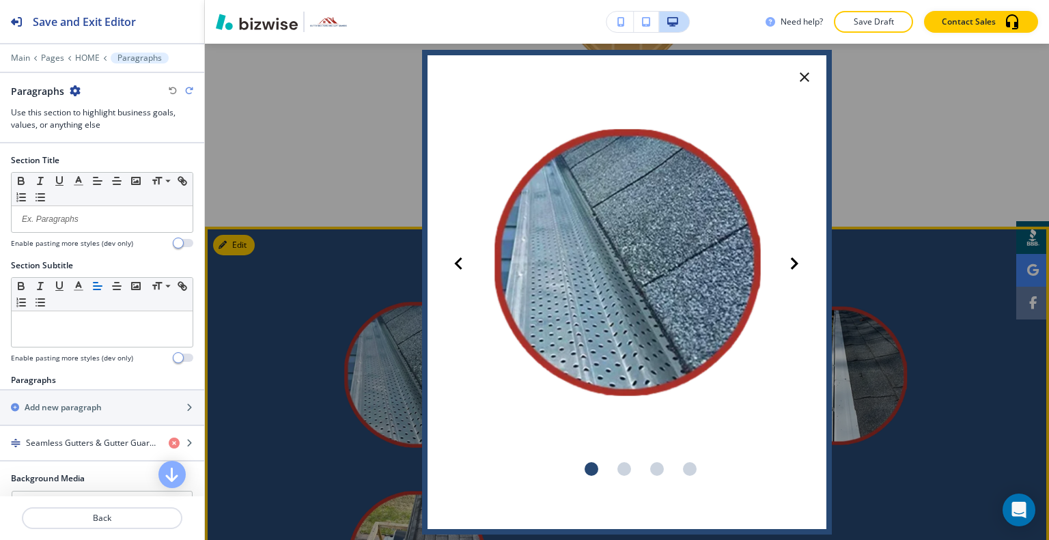
click at [801, 265] on button "Next Slide" at bounding box center [794, 263] width 20 height 20
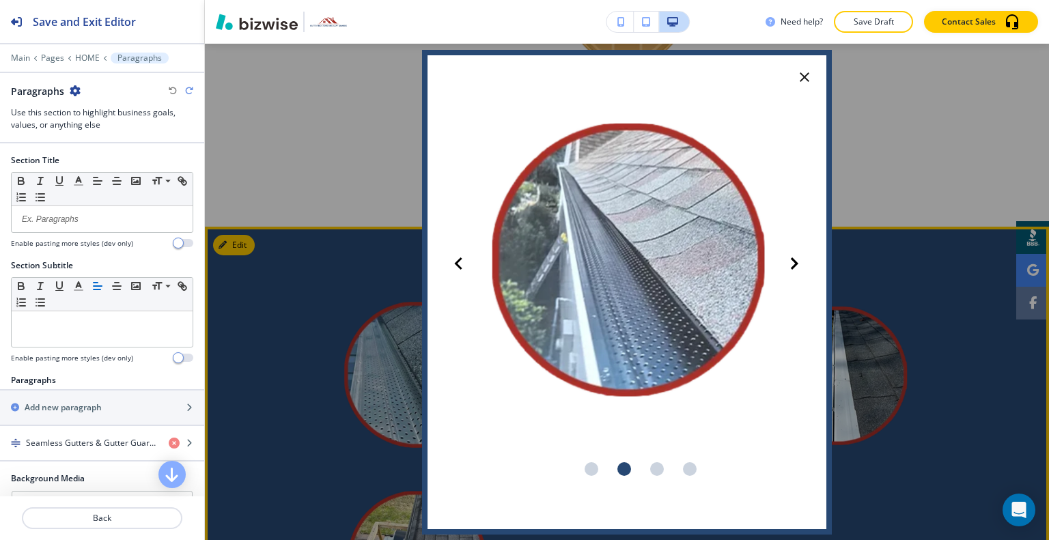
click at [801, 265] on button "Next Slide" at bounding box center [794, 263] width 20 height 20
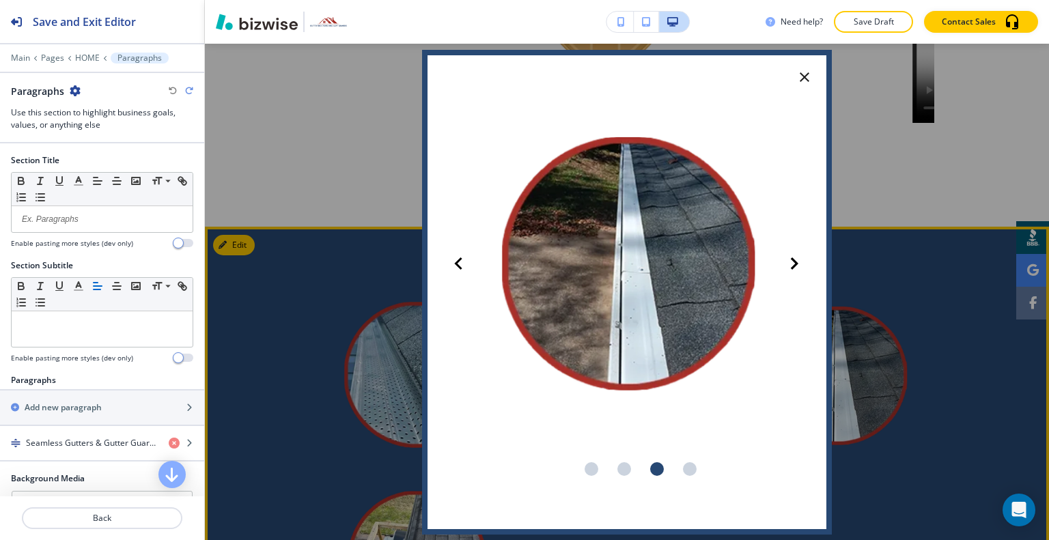
click at [801, 265] on button "Next Slide" at bounding box center [794, 263] width 20 height 20
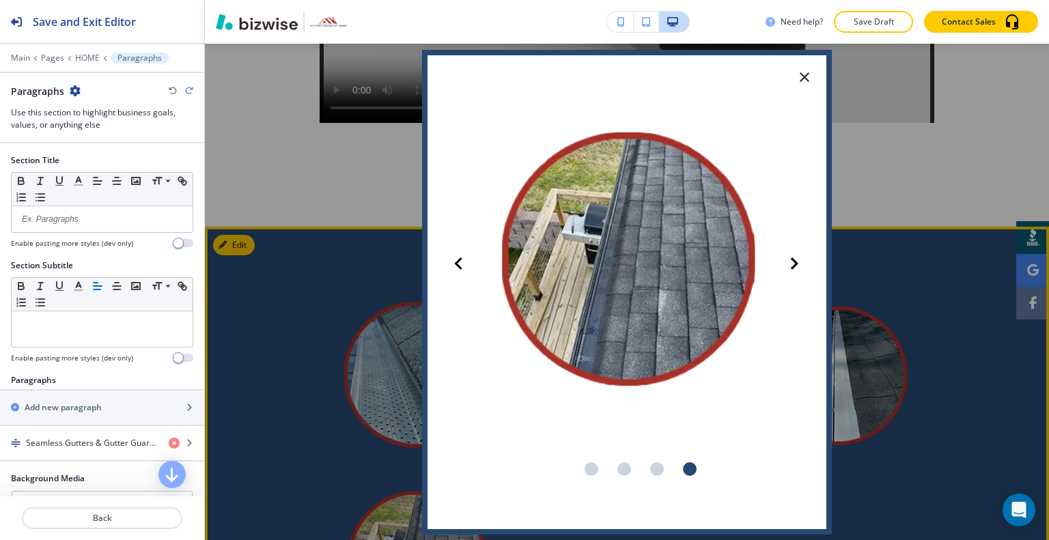
click at [799, 70] on icon "button" at bounding box center [804, 77] width 16 height 16
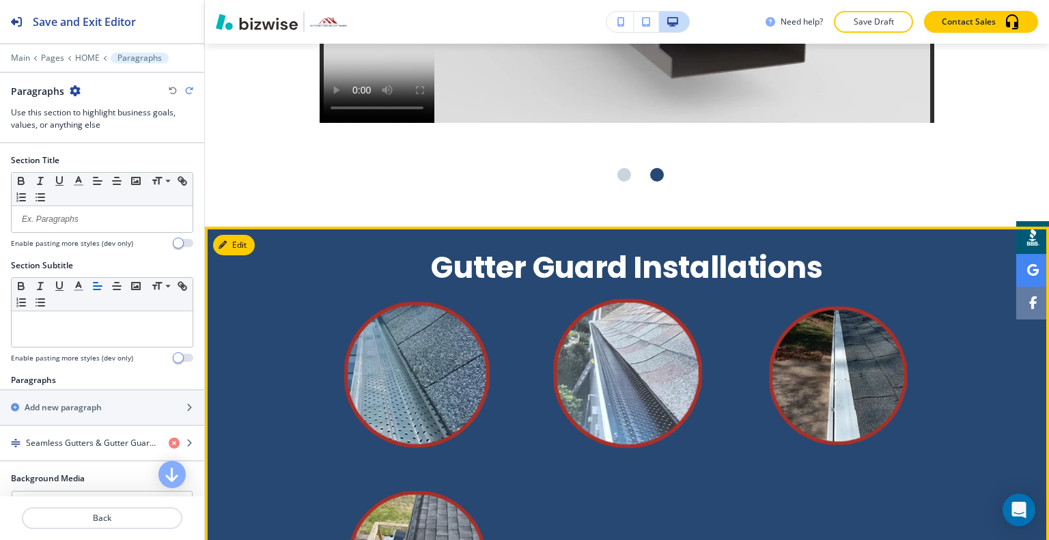
click at [865, 20] on p "Save Draft" at bounding box center [874, 22] width 44 height 12
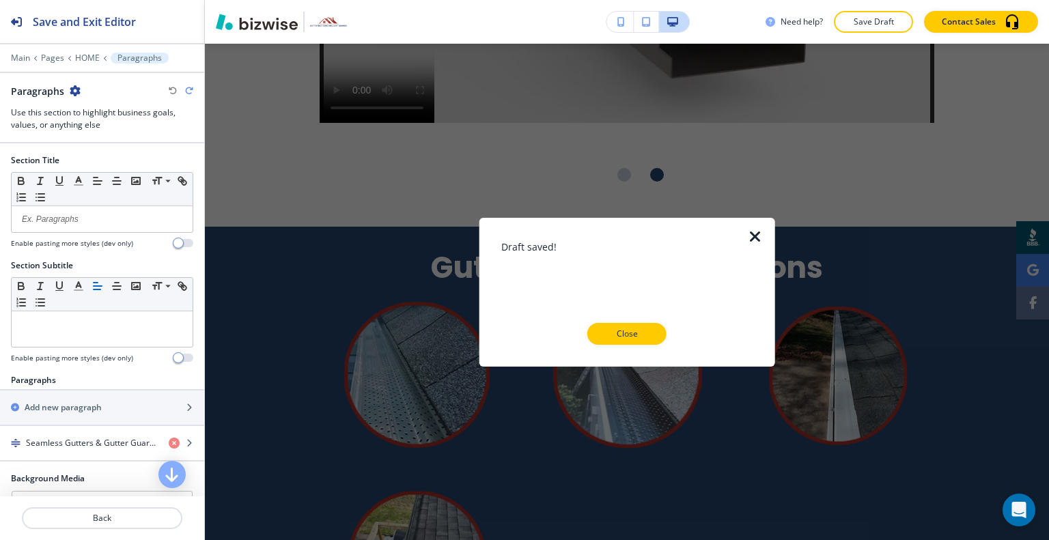
click at [628, 349] on div at bounding box center [627, 356] width 252 height 22
click at [624, 338] on p "Close" at bounding box center [627, 334] width 44 height 12
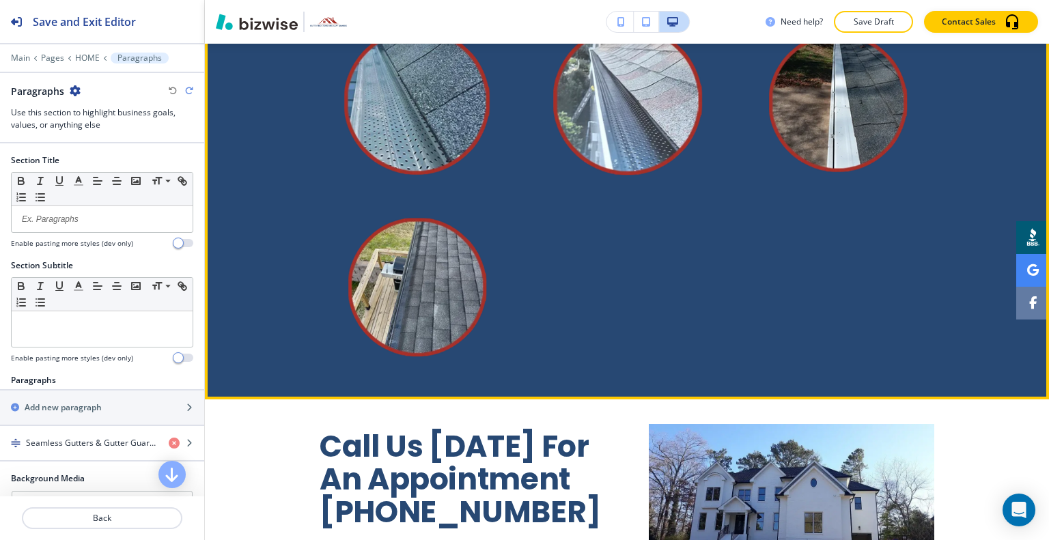
scroll to position [2345, 0]
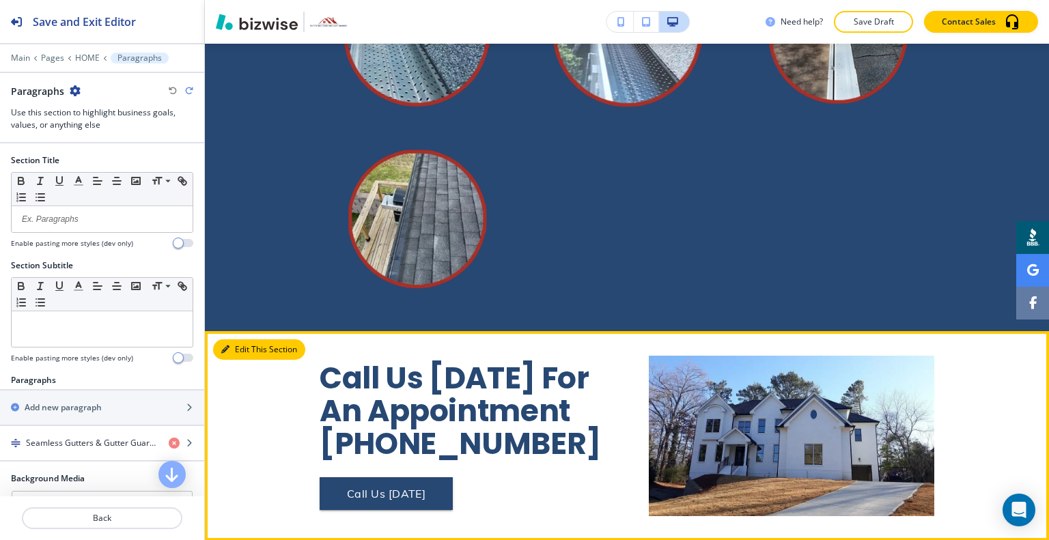
click at [240, 339] on button "Edit This Section" at bounding box center [259, 349] width 92 height 20
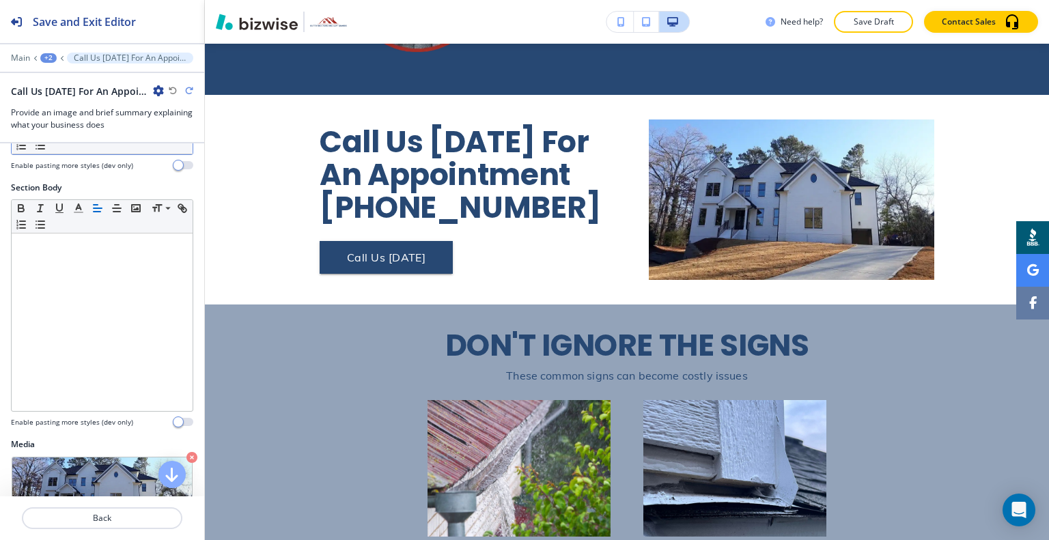
scroll to position [0, 0]
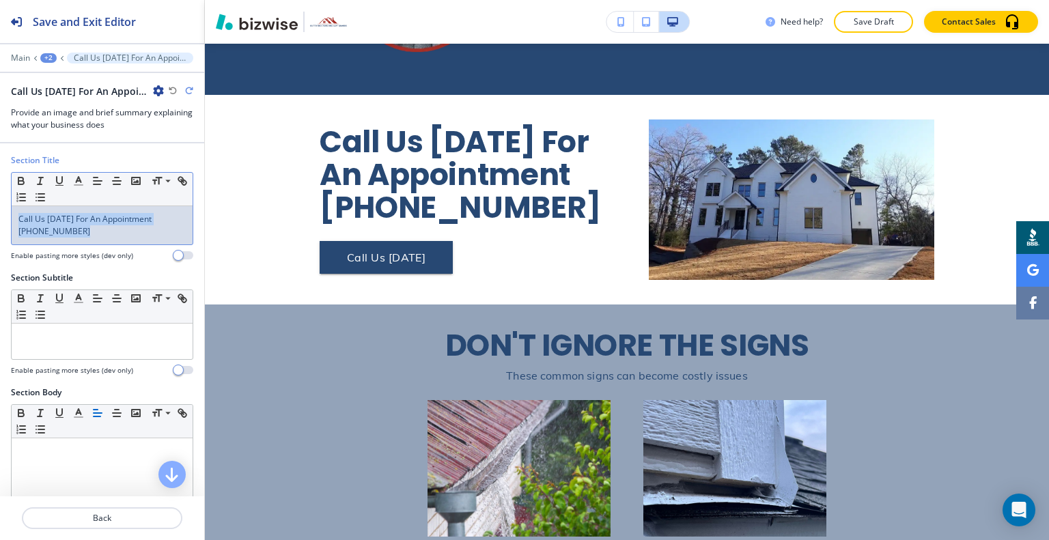
drag, startPoint x: 86, startPoint y: 232, endPoint x: 0, endPoint y: 182, distance: 99.4
click at [0, 182] on div "Section Title Small Normal Large Huge Call Us Today For An Appointment (404) 63…" at bounding box center [102, 212] width 204 height 117
click at [85, 210] on div "Call Us Today For An Appointment (404) 632-7769" at bounding box center [102, 225] width 181 height 38
drag, startPoint x: 81, startPoint y: 231, endPoint x: 16, endPoint y: 214, distance: 67.6
click at [0, 213] on div "Section Title Small Normal Large Huge Call Us Today For An Appointment (404) 63…" at bounding box center [102, 212] width 204 height 117
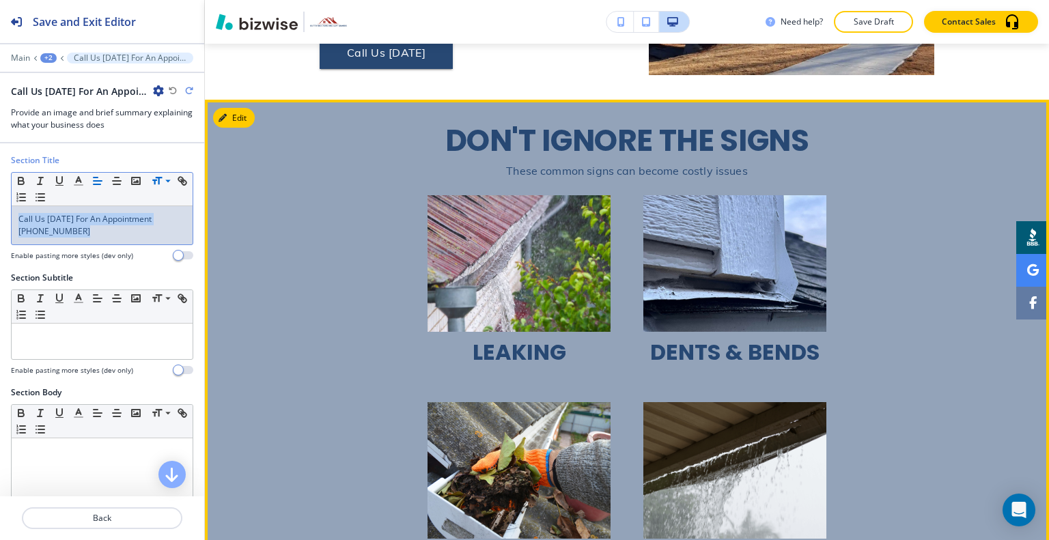
scroll to position [2718, 0]
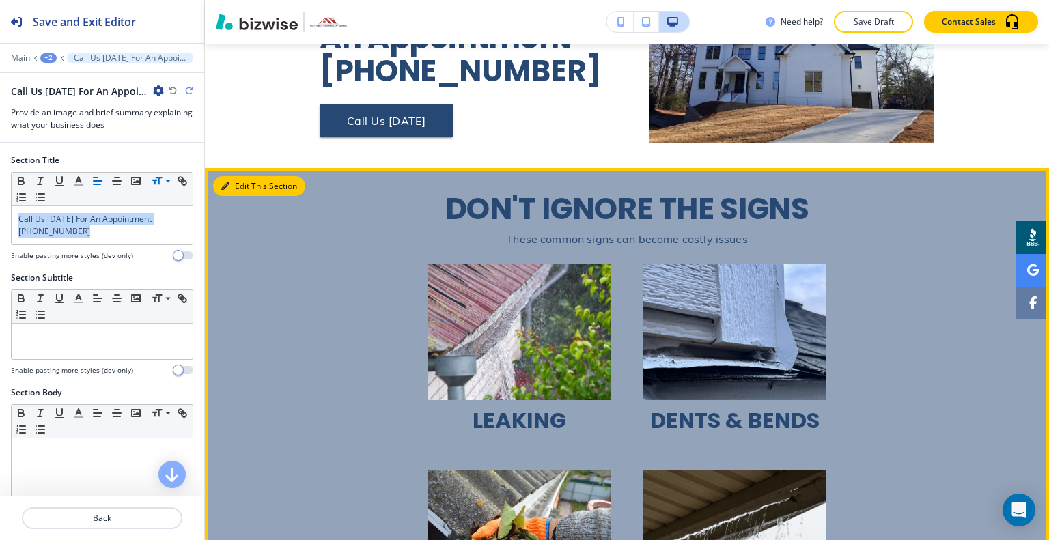
click at [240, 176] on button "Edit This Section" at bounding box center [259, 186] width 92 height 20
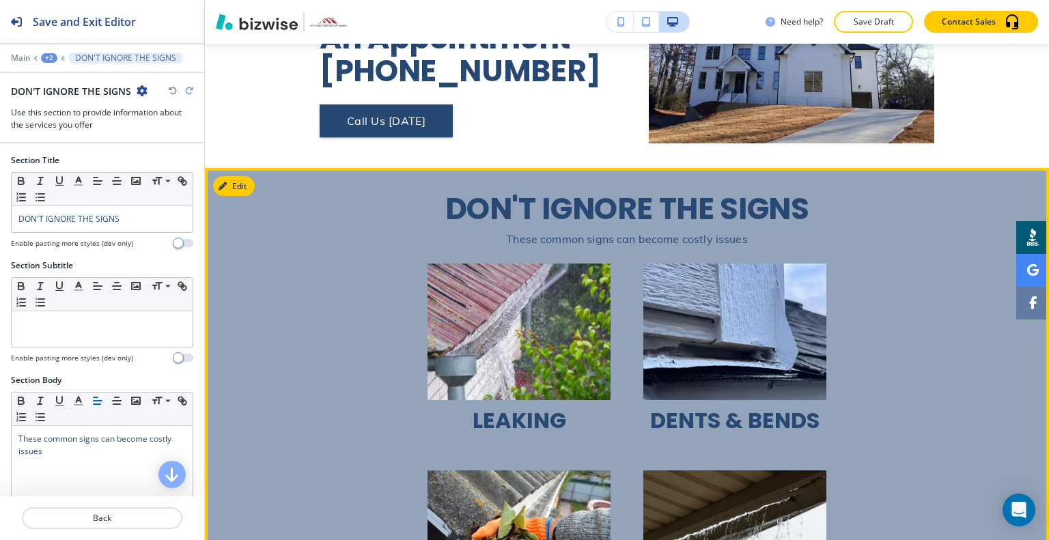
scroll to position [2791, 0]
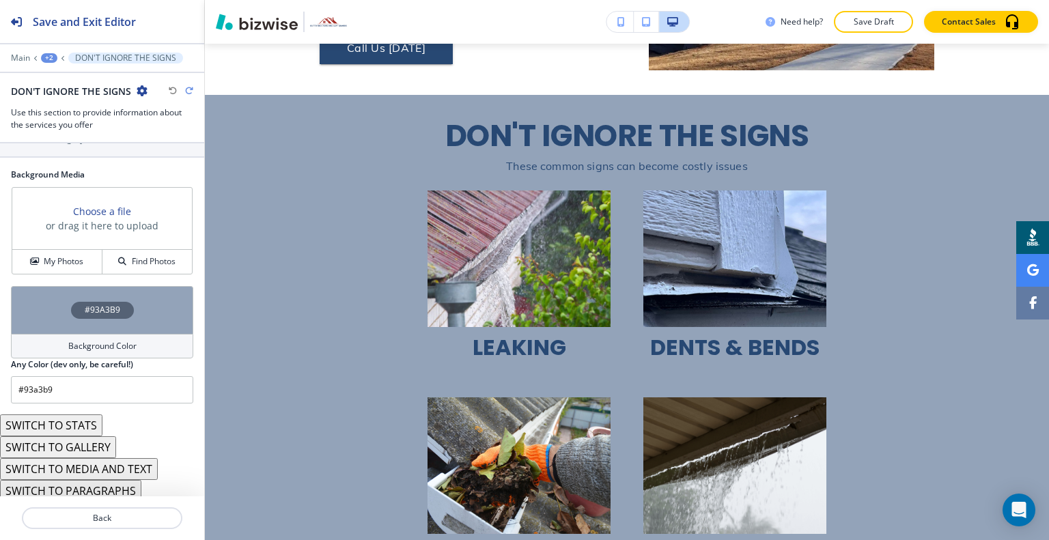
click at [49, 313] on div "#93A3B9" at bounding box center [102, 310] width 182 height 48
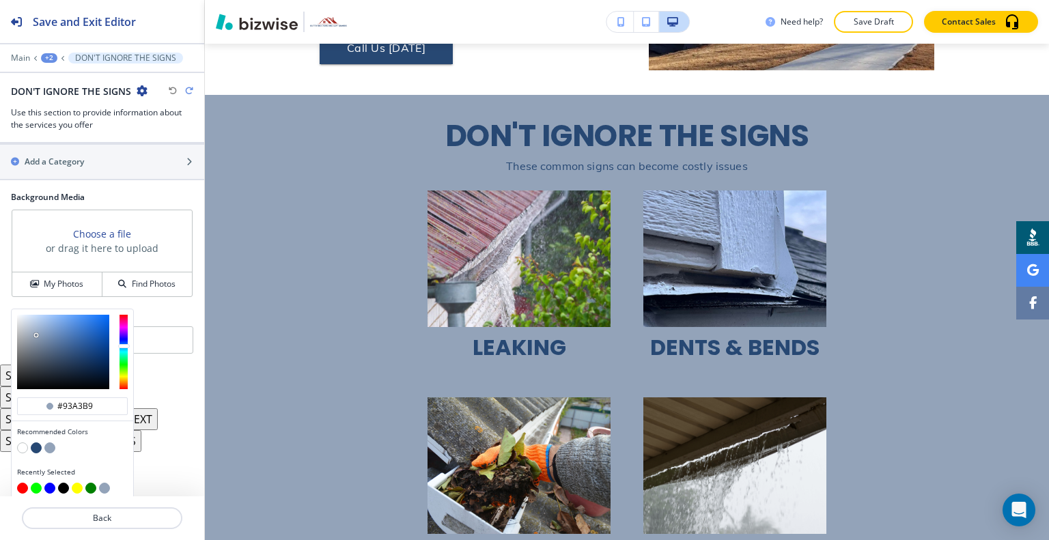
type input "#d9e3ef"
click at [25, 315] on div at bounding box center [63, 352] width 92 height 74
type input "#d9e3ef"
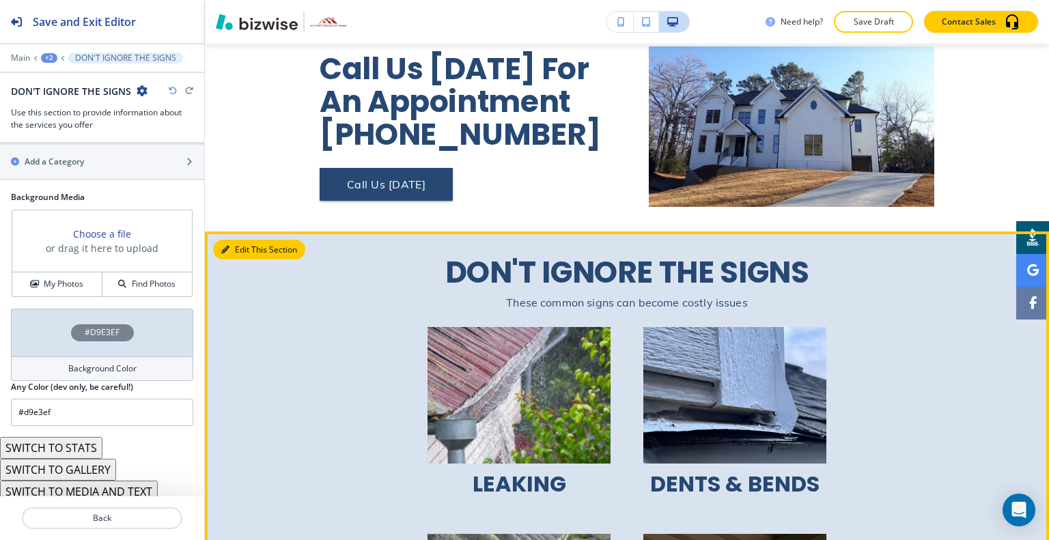
scroll to position [746, 0]
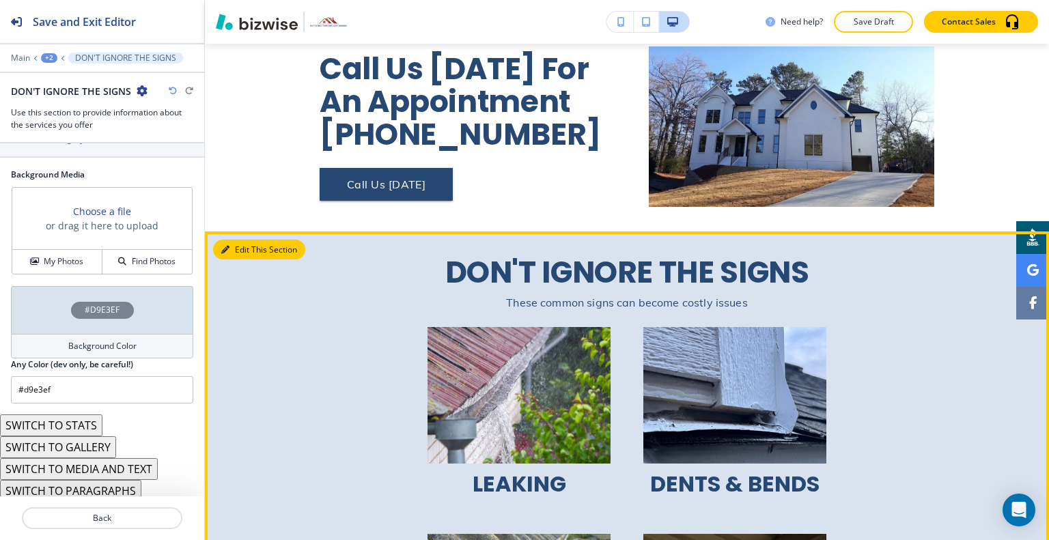
click at [241, 240] on button "Edit This Section" at bounding box center [259, 250] width 92 height 20
click at [244, 240] on button "Edit This Section" at bounding box center [259, 250] width 92 height 20
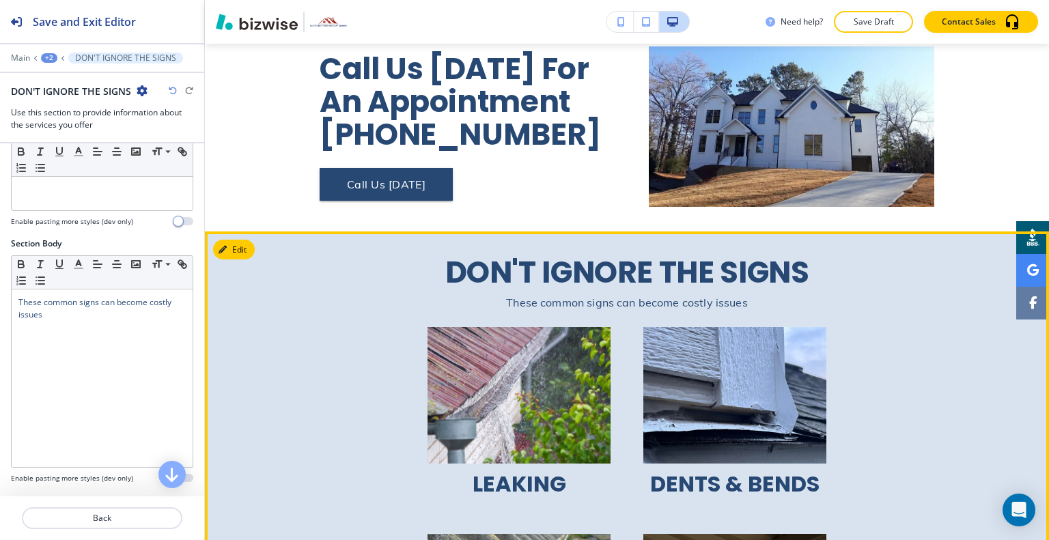
scroll to position [2996, 0]
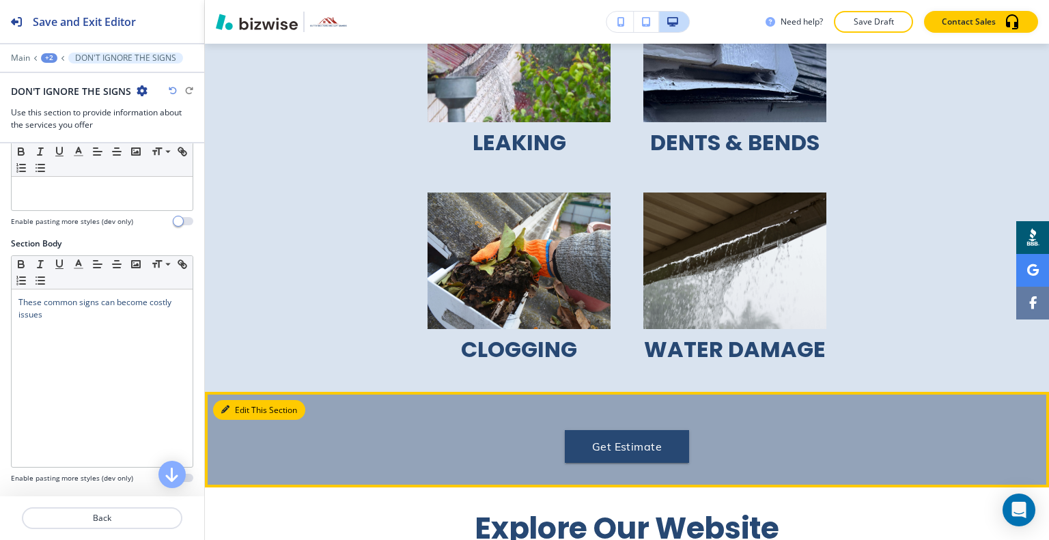
click at [238, 400] on button "Edit This Section" at bounding box center [259, 410] width 92 height 20
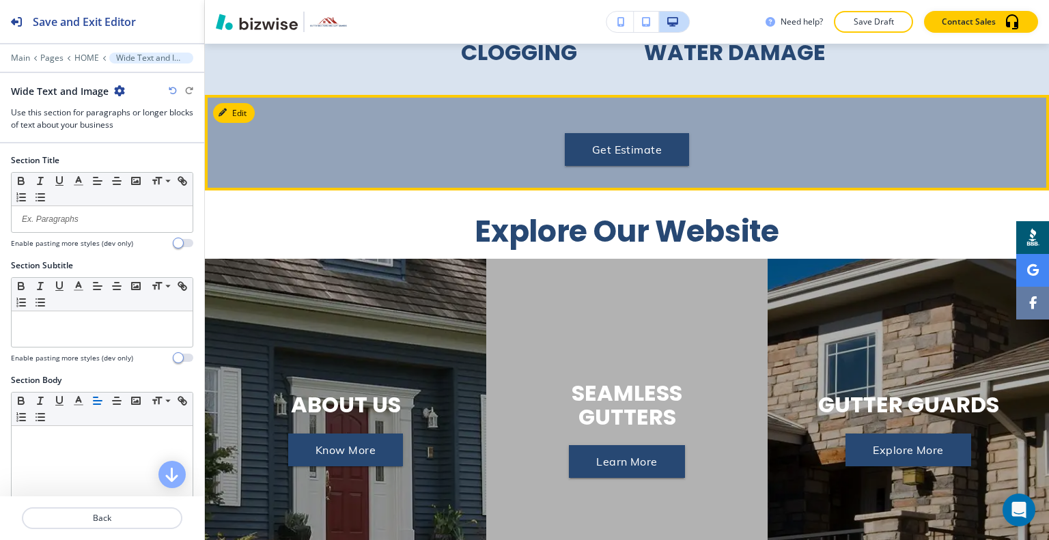
scroll to position [3088, 0]
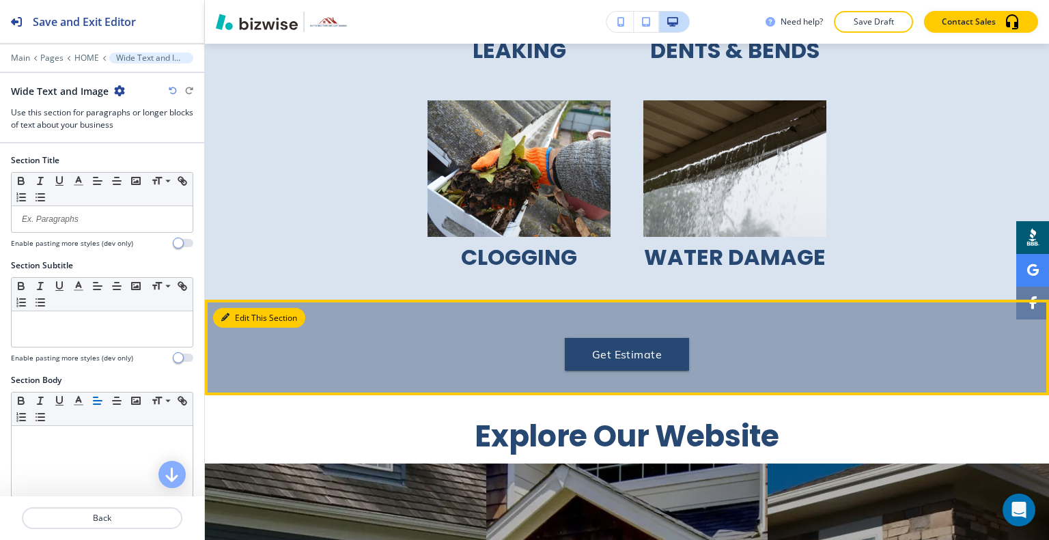
click at [224, 308] on button "Edit This Section" at bounding box center [259, 318] width 92 height 20
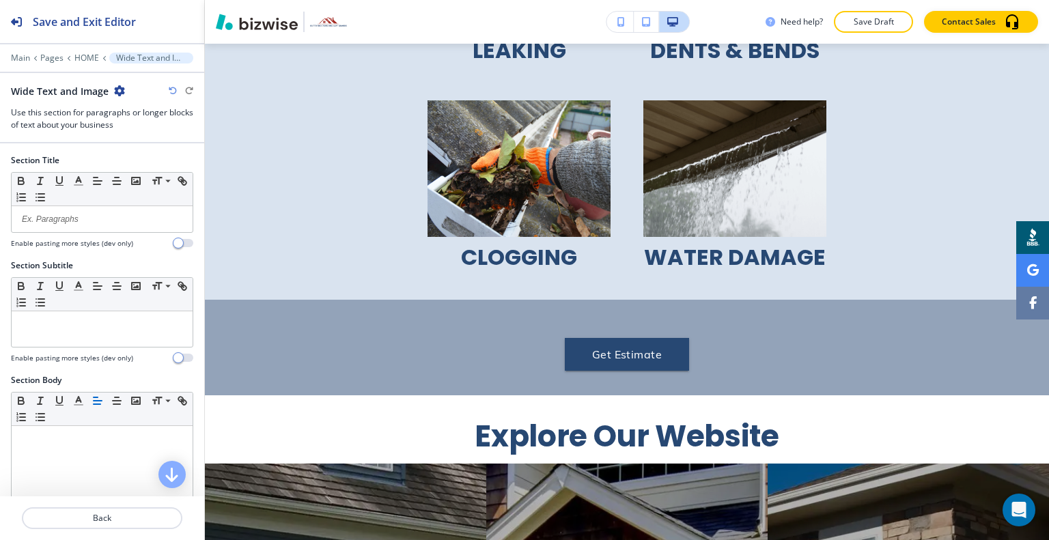
click at [119, 90] on icon "button" at bounding box center [119, 90] width 11 height 11
click at [141, 153] on button "Delete Section" at bounding box center [156, 162] width 87 height 25
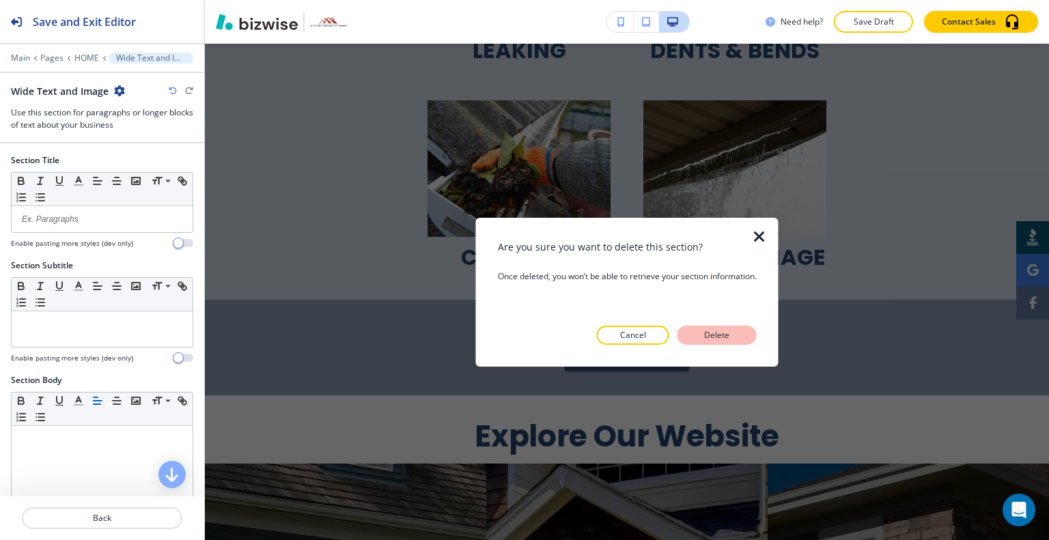
click at [716, 334] on p "Delete" at bounding box center [717, 335] width 33 height 12
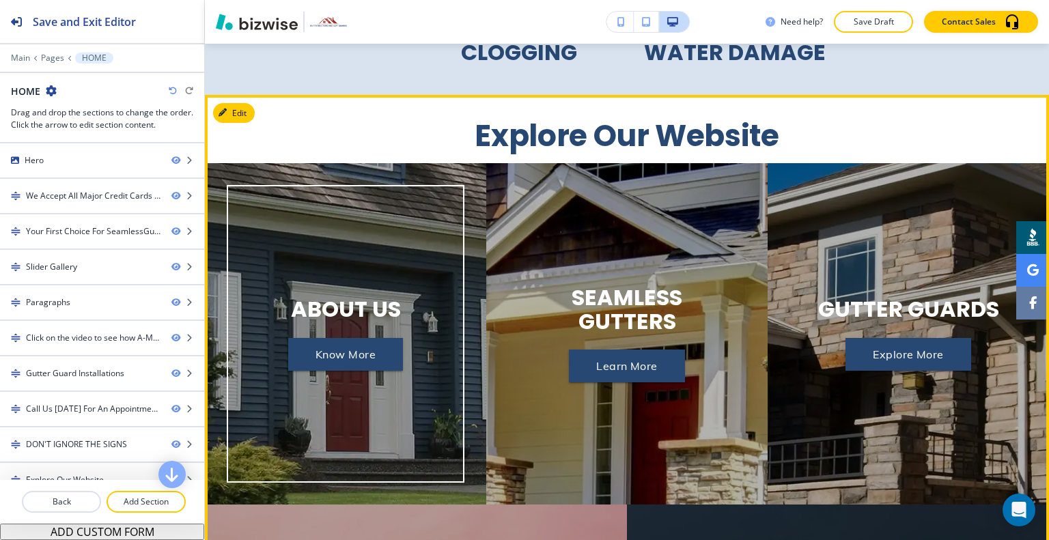
scroll to position [3156, 0]
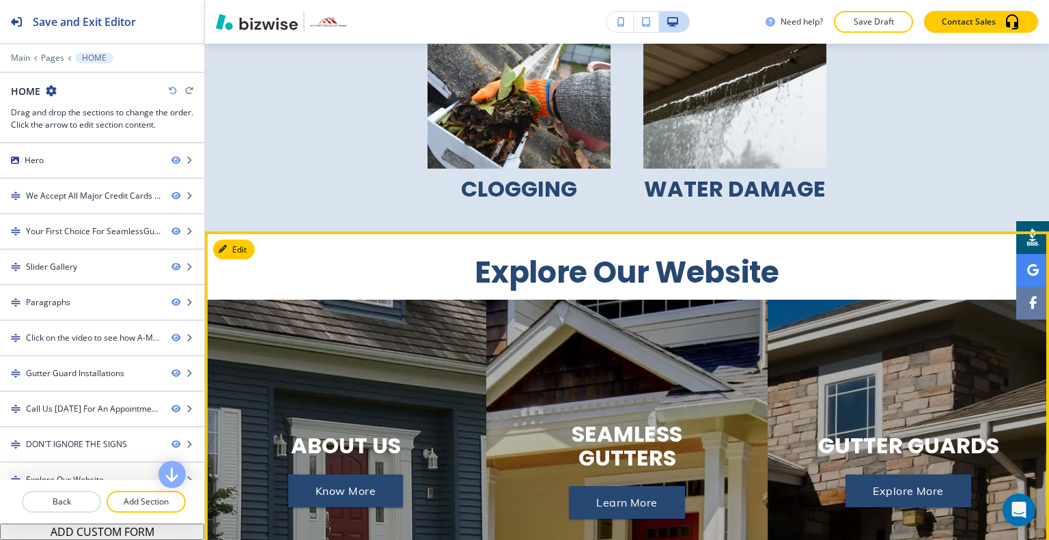
click at [235, 240] on button "Edit This Section" at bounding box center [259, 250] width 92 height 20
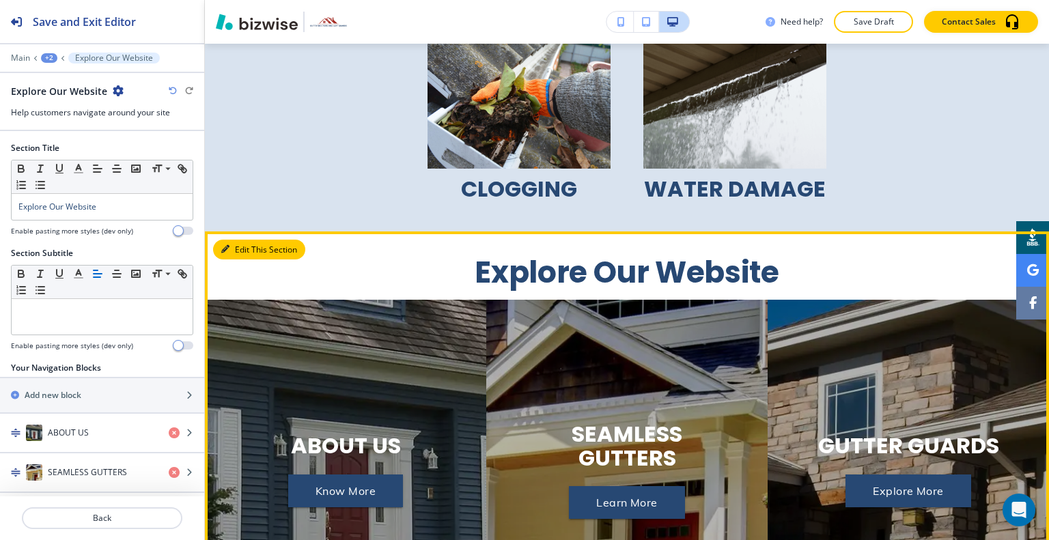
scroll to position [3293, 0]
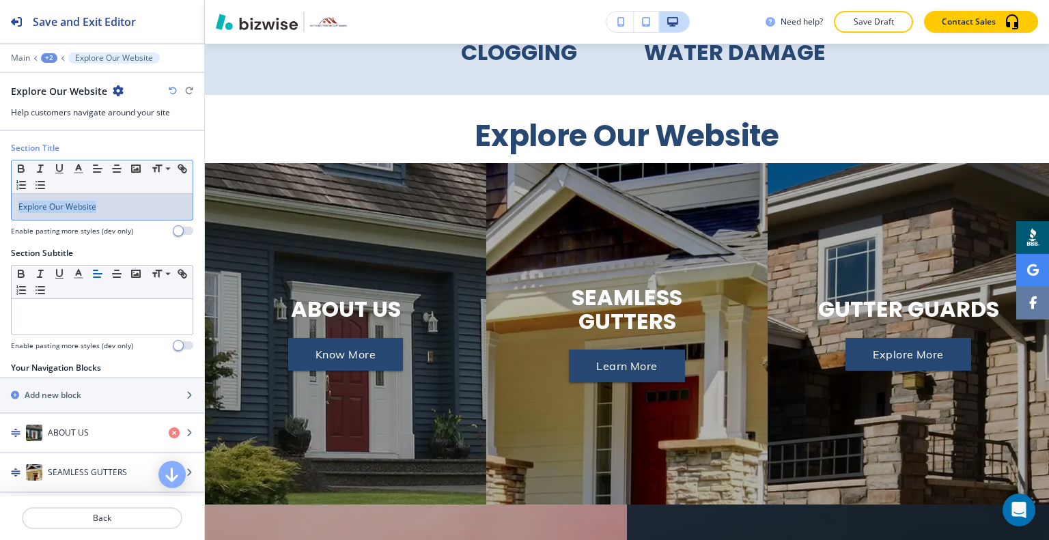
drag, startPoint x: 157, startPoint y: 201, endPoint x: 0, endPoint y: 177, distance: 159.0
click at [0, 176] on div "Section Title Small Normal Large Huge Explore Our Website Enable pasting more s…" at bounding box center [102, 194] width 204 height 105
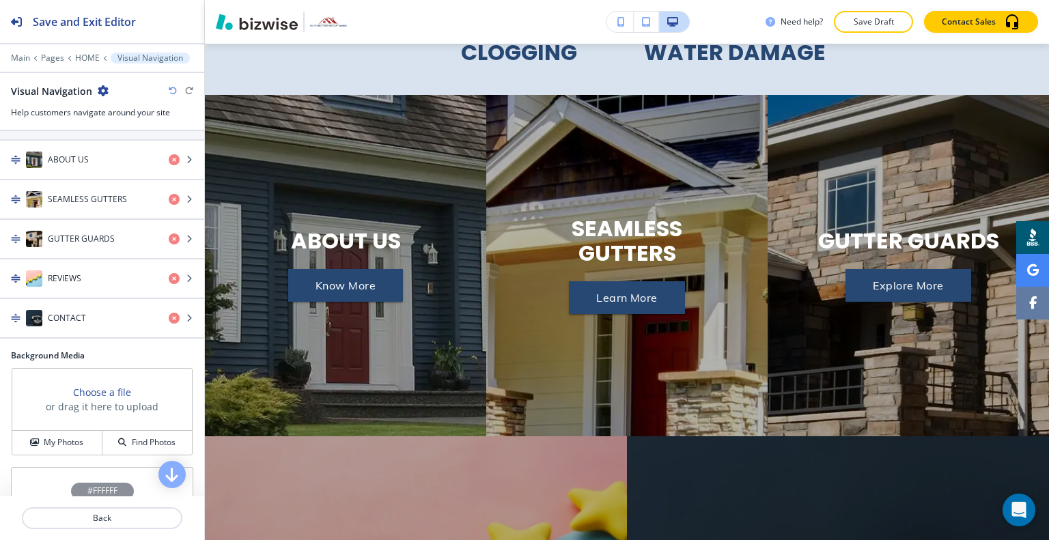
scroll to position [384, 0]
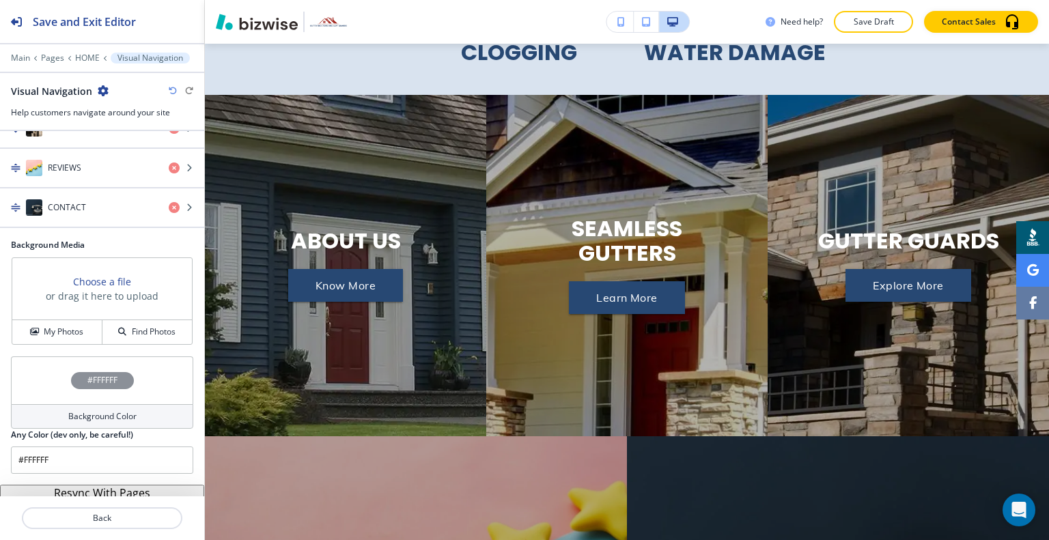
click at [100, 486] on button "Resync With Pages" at bounding box center [102, 493] width 204 height 16
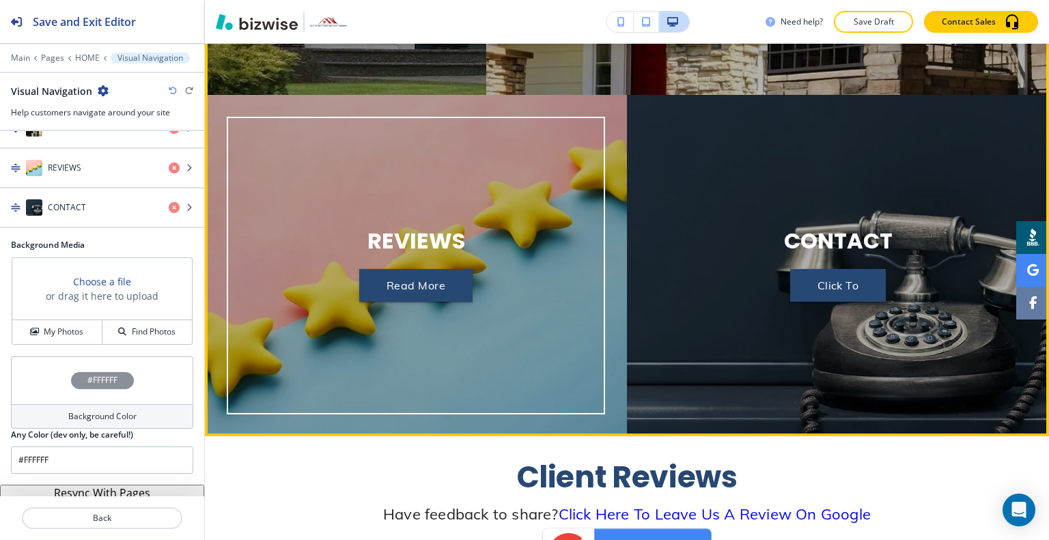
scroll to position [3839, 0]
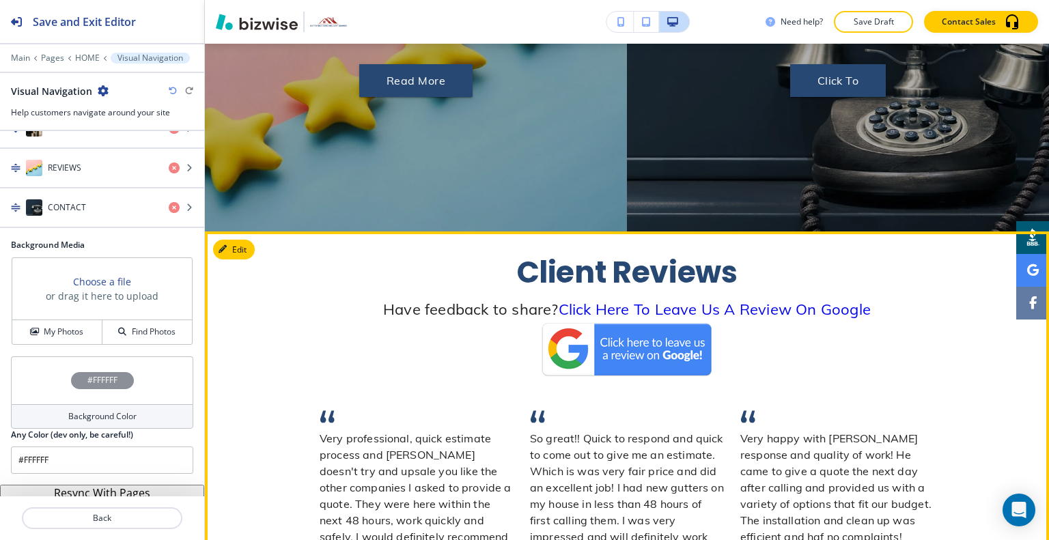
click at [687, 320] on img at bounding box center [627, 349] width 178 height 59
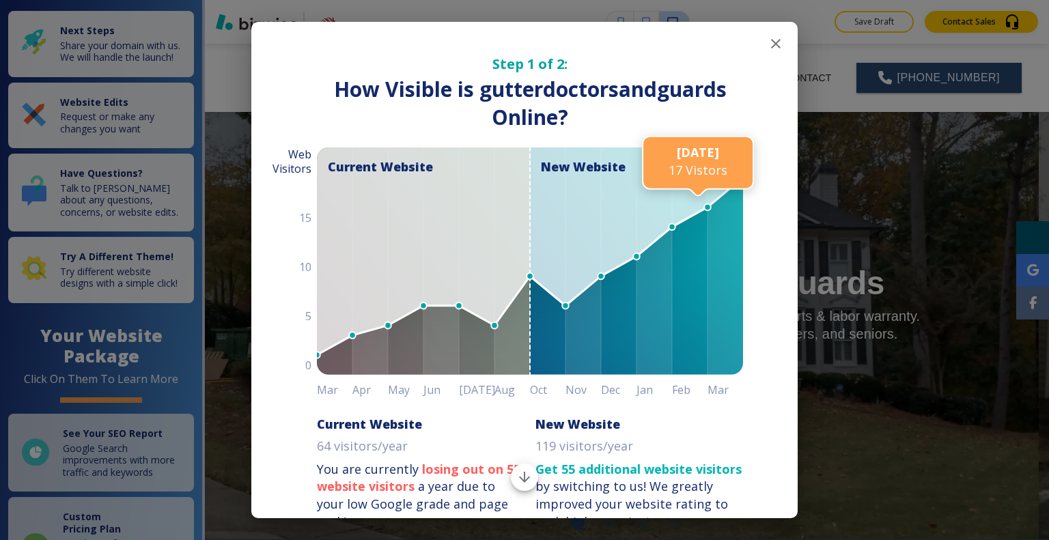
click at [768, 48] on icon "button" at bounding box center [776, 44] width 16 height 16
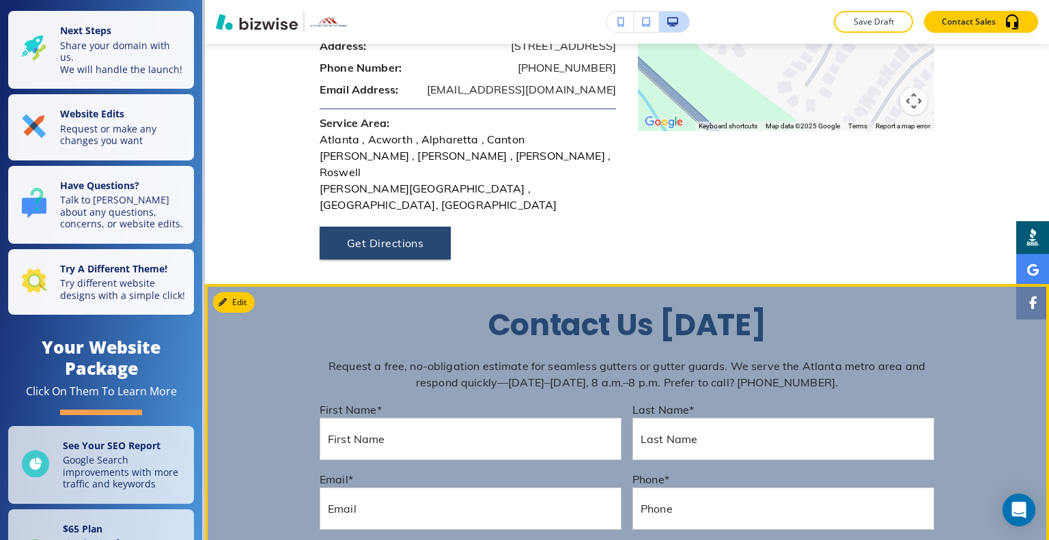
scroll to position [5190, 0]
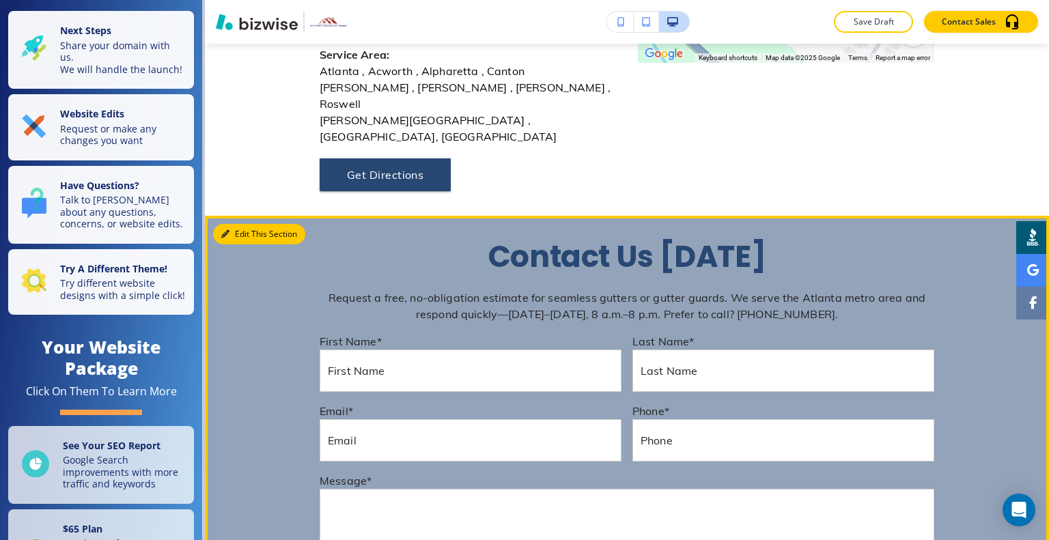
click at [245, 224] on button "Edit This Section" at bounding box center [259, 234] width 92 height 20
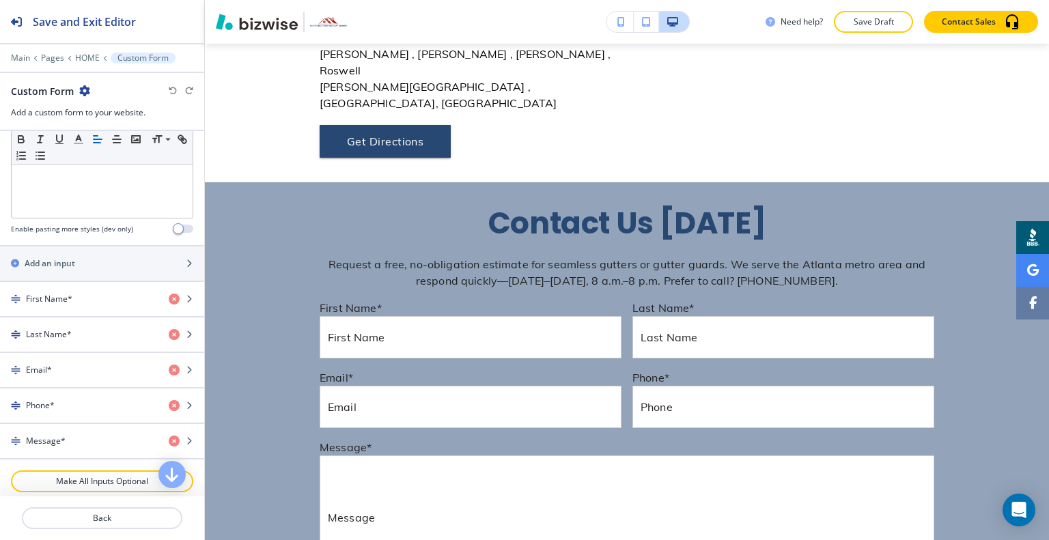
scroll to position [751, 0]
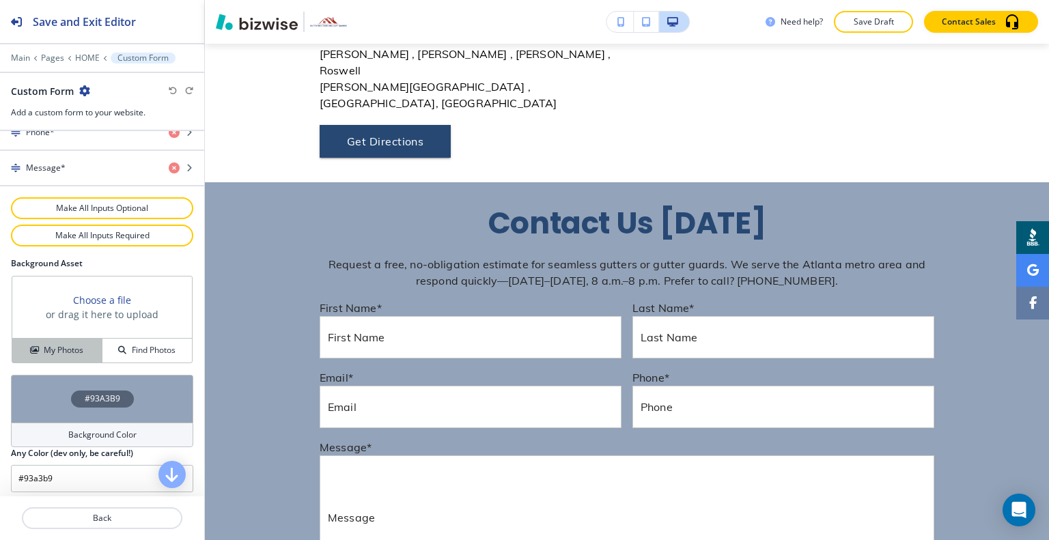
click at [65, 344] on h4 "My Photos" at bounding box center [64, 350] width 40 height 12
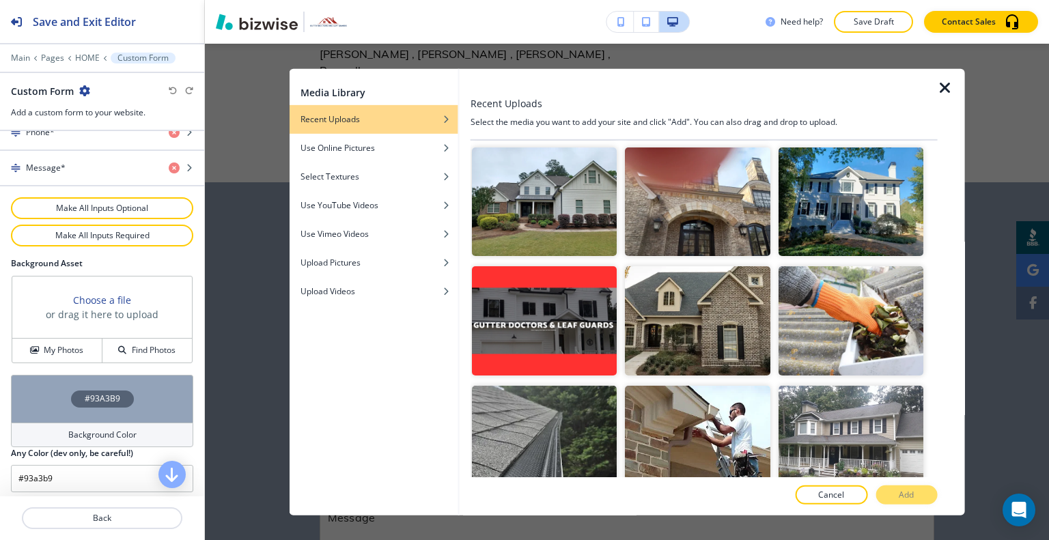
scroll to position [546, 0]
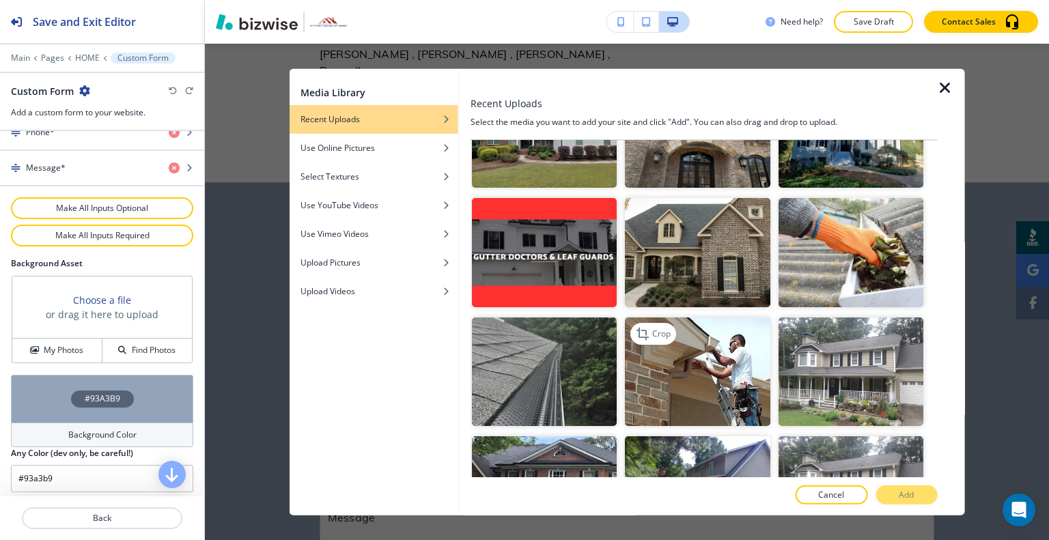
click at [706, 330] on img "button" at bounding box center [697, 371] width 145 height 109
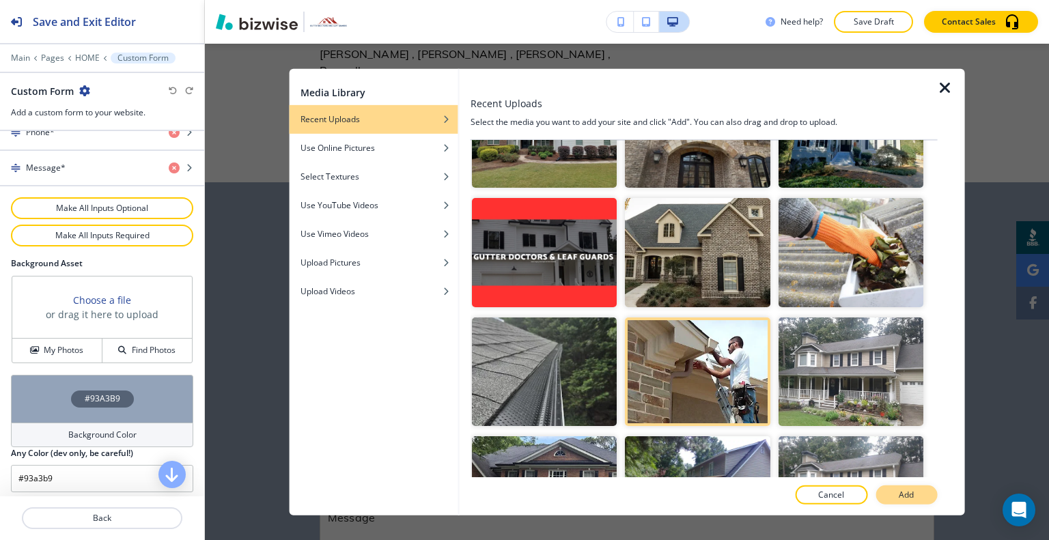
click at [916, 494] on button "Add" at bounding box center [905, 495] width 61 height 19
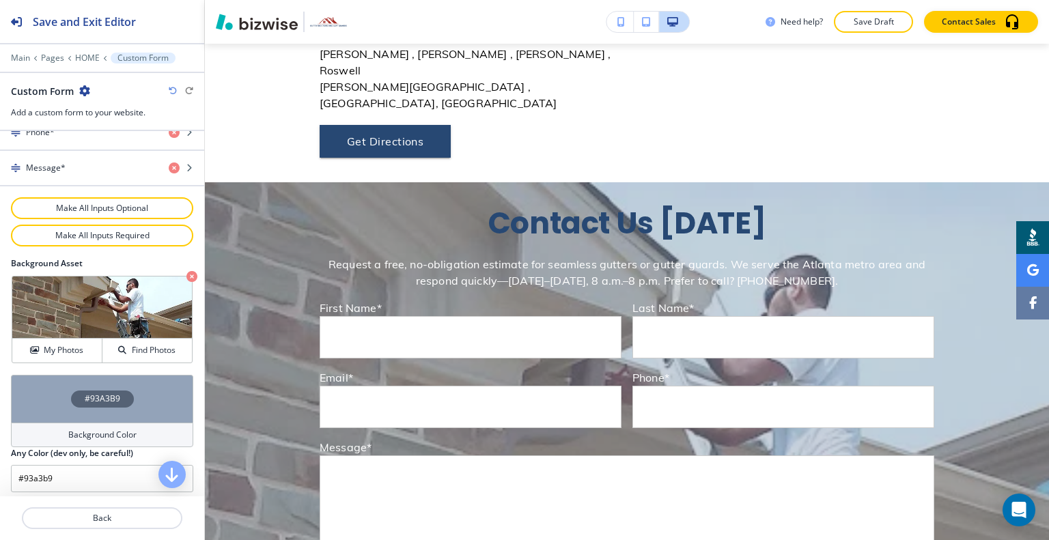
click at [38, 404] on div "#93A3B9" at bounding box center [102, 399] width 182 height 48
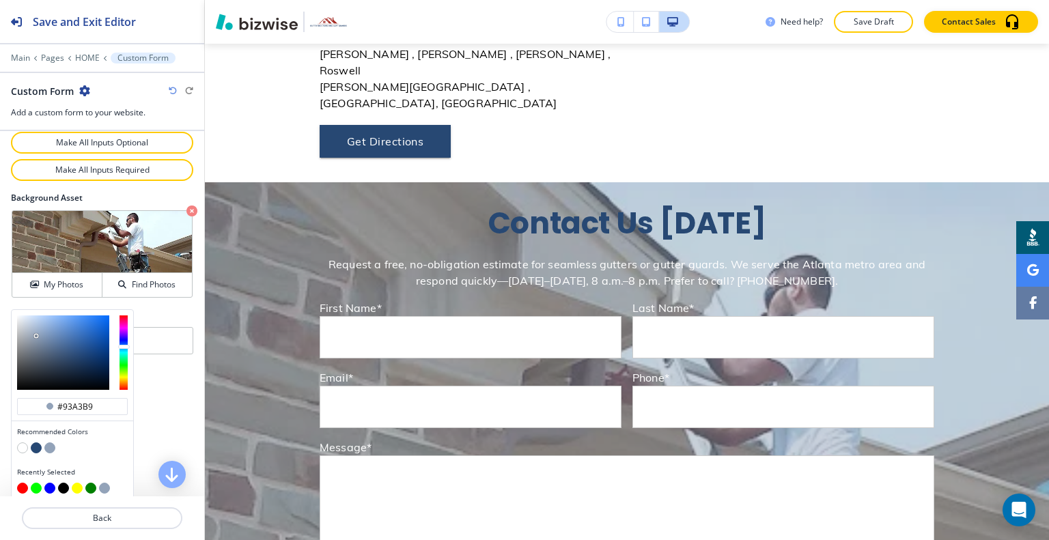
click at [33, 445] on button "button" at bounding box center [36, 448] width 11 height 11
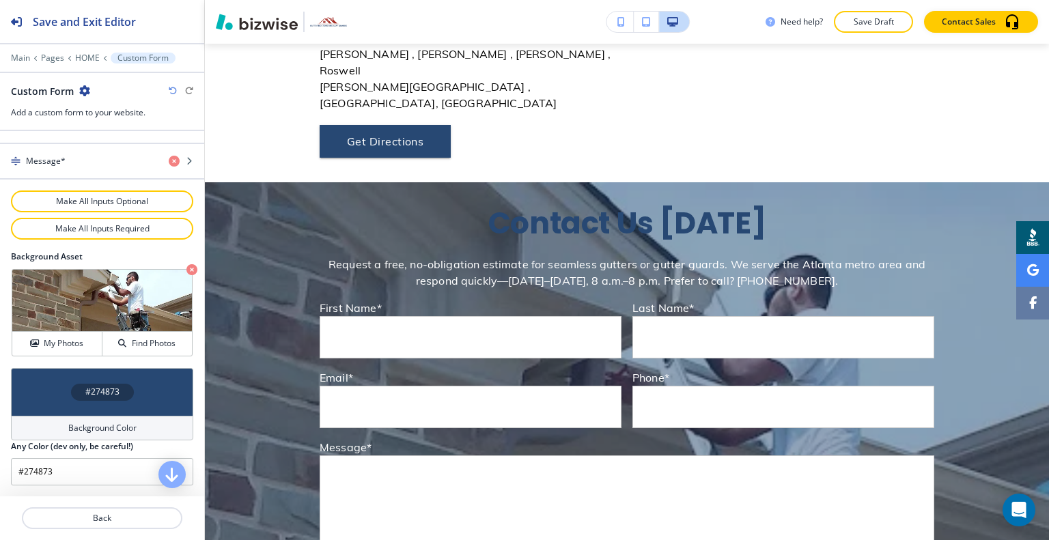
scroll to position [751, 0]
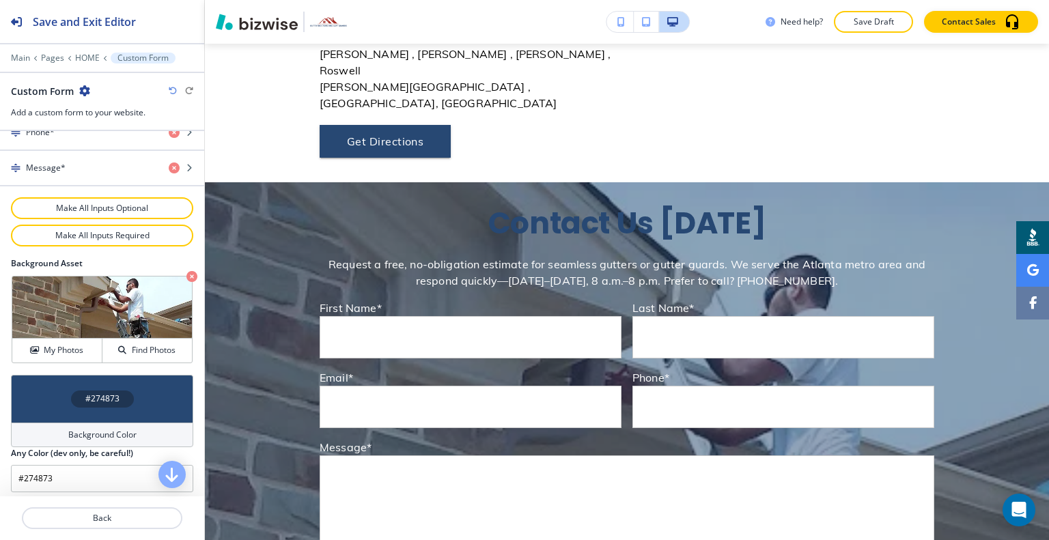
click at [41, 391] on div "#274873" at bounding box center [102, 399] width 182 height 48
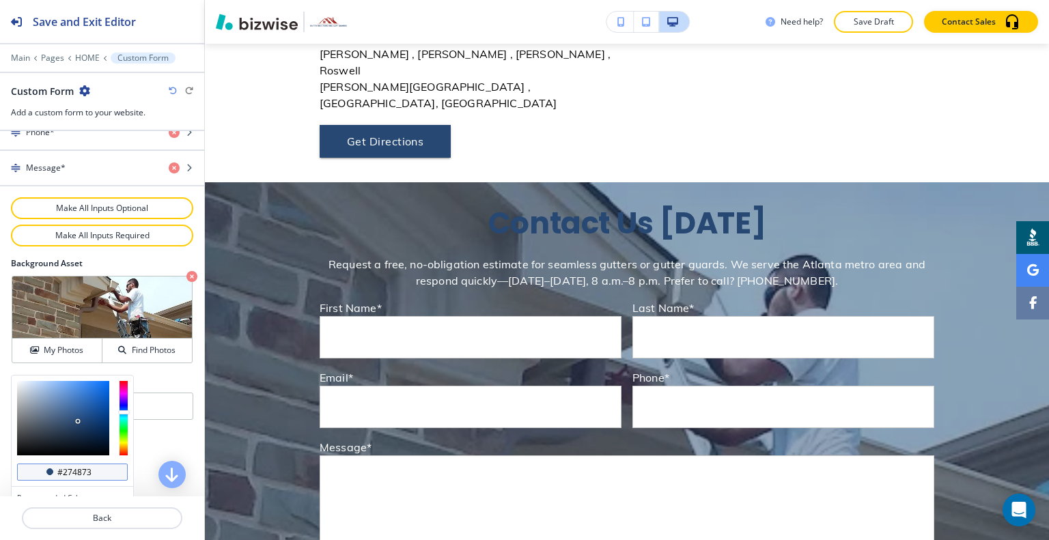
scroll to position [817, 0]
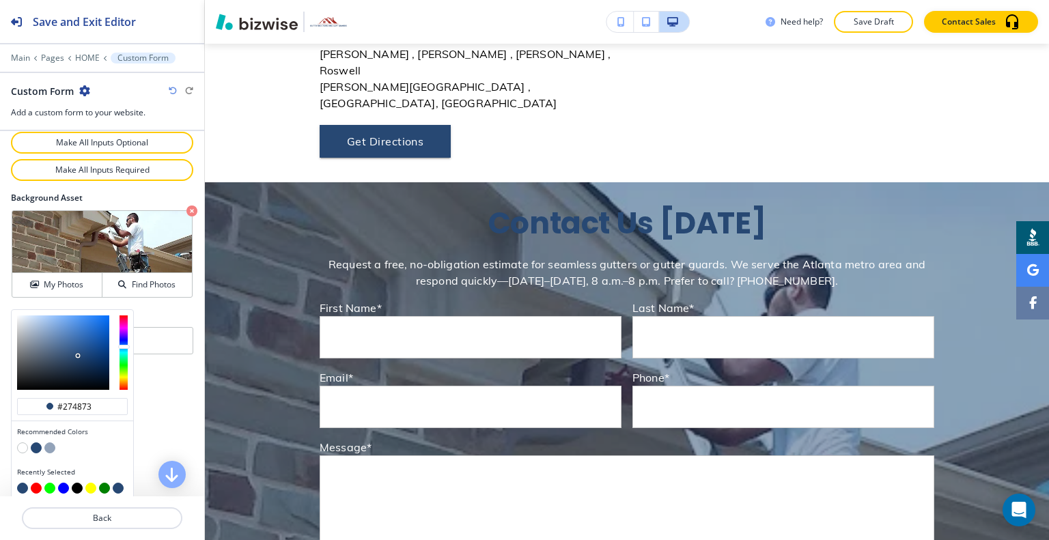
click at [76, 484] on button "button" at bounding box center [77, 488] width 11 height 11
type input "#000000"
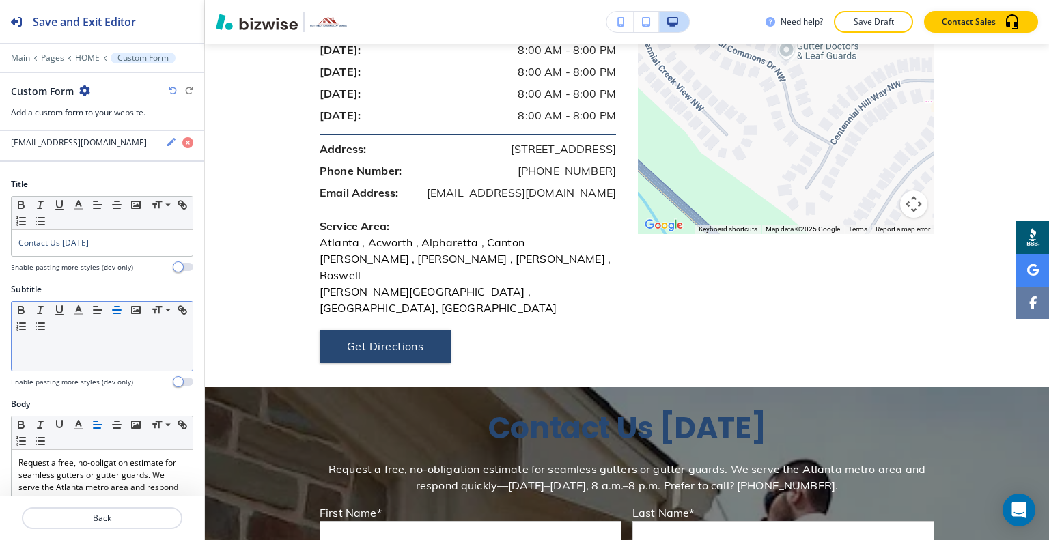
scroll to position [0, 0]
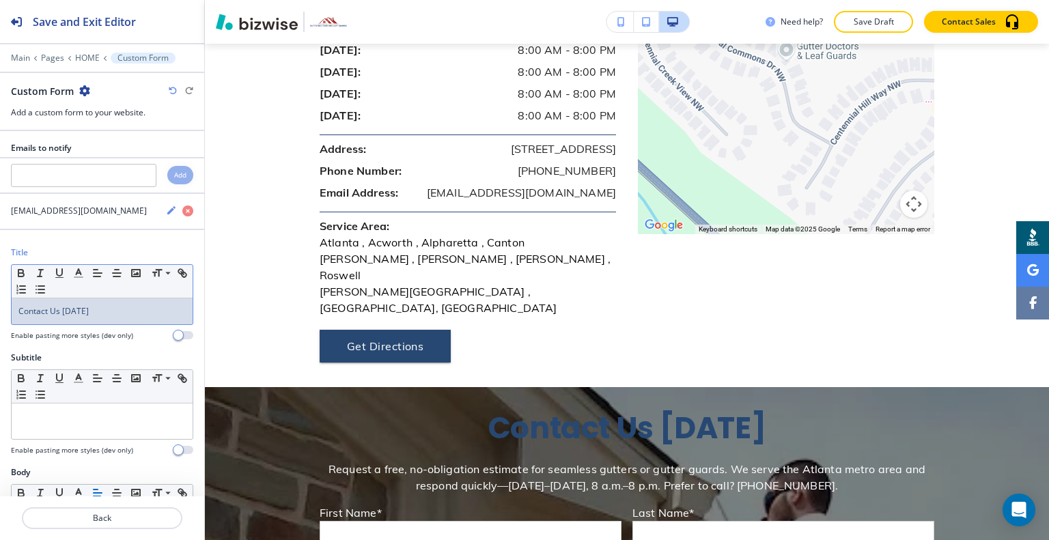
click at [107, 316] on div "Contact Us Today" at bounding box center [102, 311] width 181 height 26
drag, startPoint x: 29, startPoint y: 316, endPoint x: 63, endPoint y: 290, distance: 42.9
click at [1, 300] on div "Title Small Normal Large Huge Contact Us Today Enable pasting more styles (dev …" at bounding box center [102, 299] width 204 height 105
click at [73, 273] on icon "button" at bounding box center [78, 273] width 12 height 12
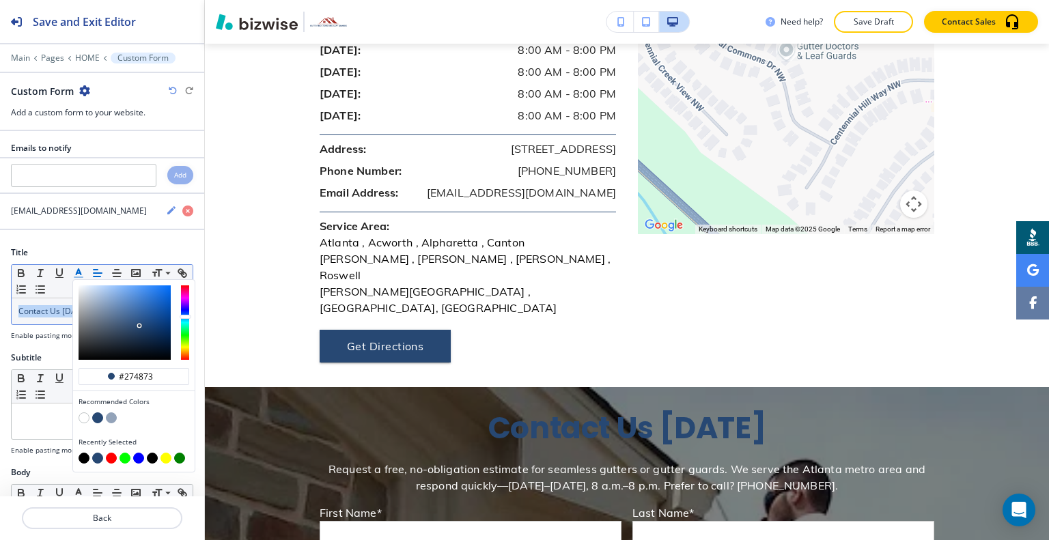
click at [85, 423] on div "button" at bounding box center [134, 419] width 111 height 14
click at [79, 419] on button "button" at bounding box center [84, 417] width 11 height 11
type input "#ffffff"
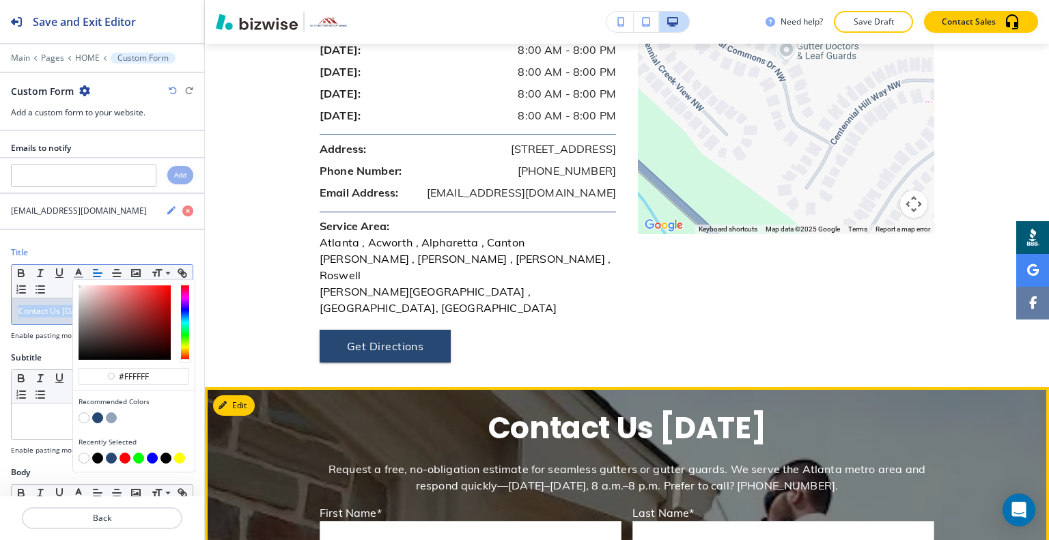
scroll to position [5087, 0]
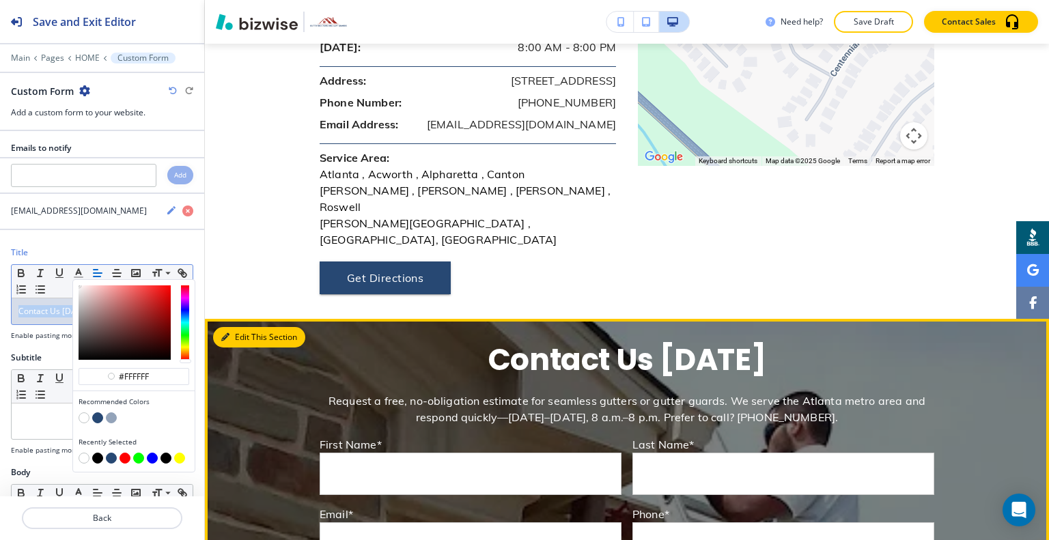
click at [237, 327] on button "Edit This Section" at bounding box center [259, 337] width 92 height 20
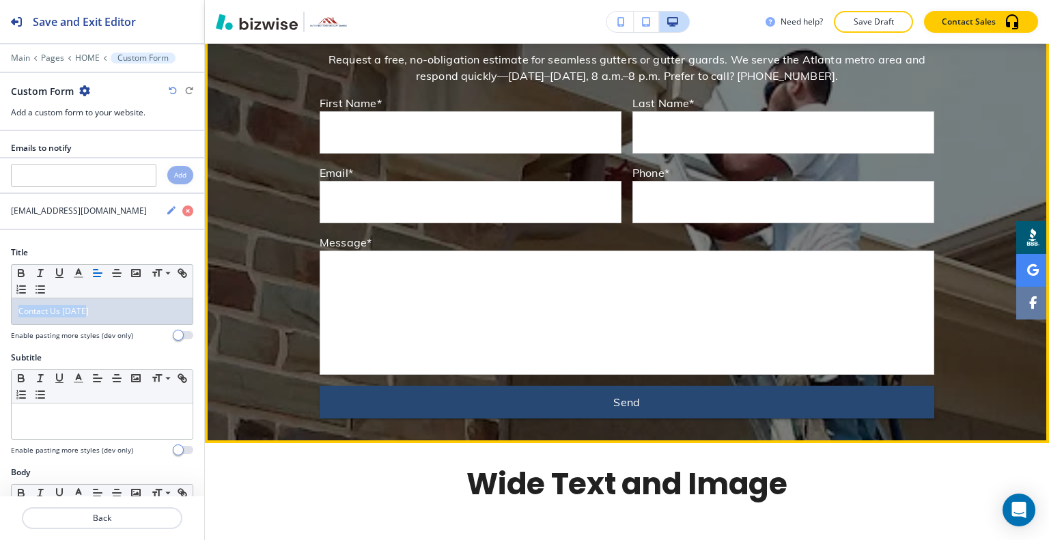
scroll to position [5565, 0]
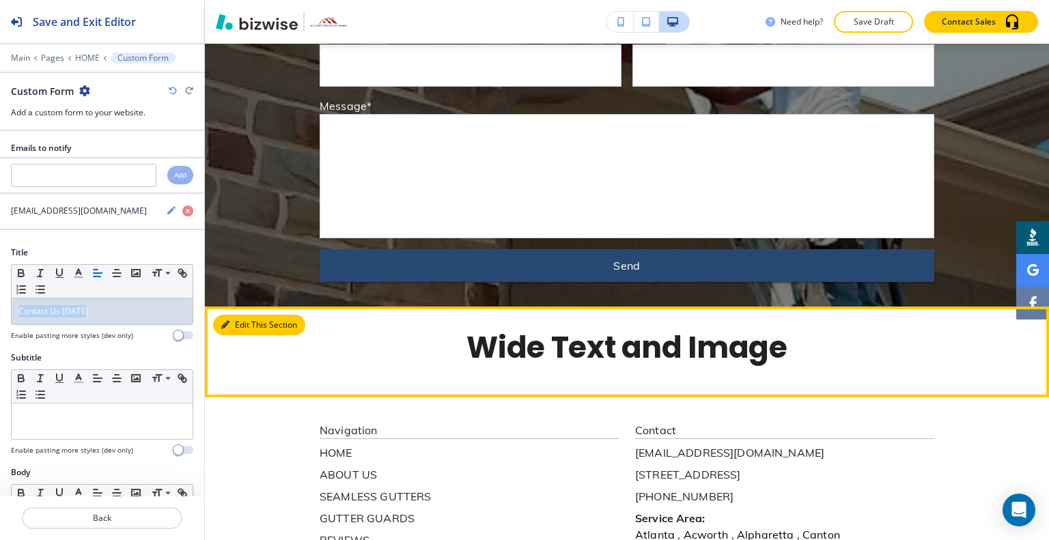
click at [238, 315] on button "Edit This Section" at bounding box center [259, 325] width 92 height 20
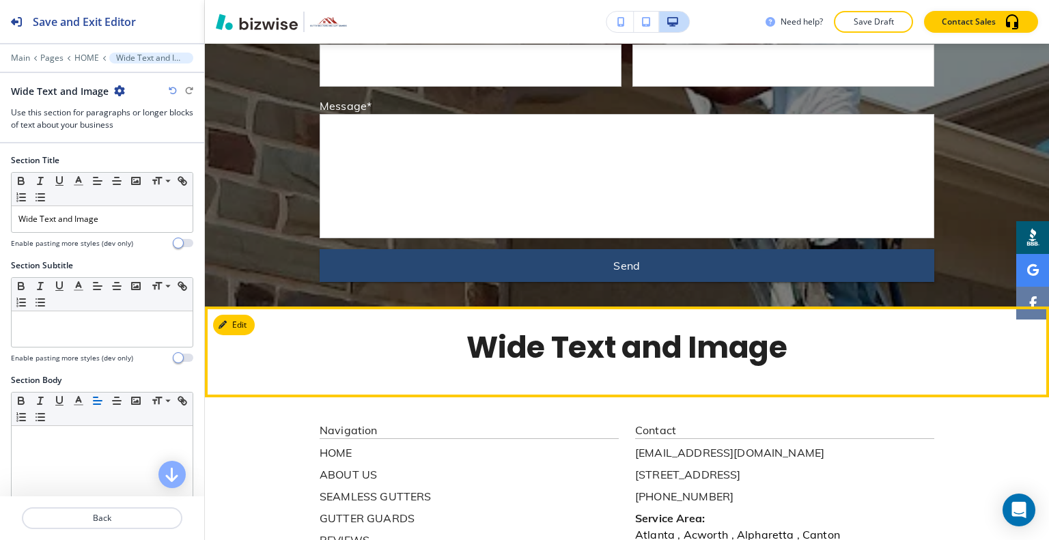
scroll to position [5581, 0]
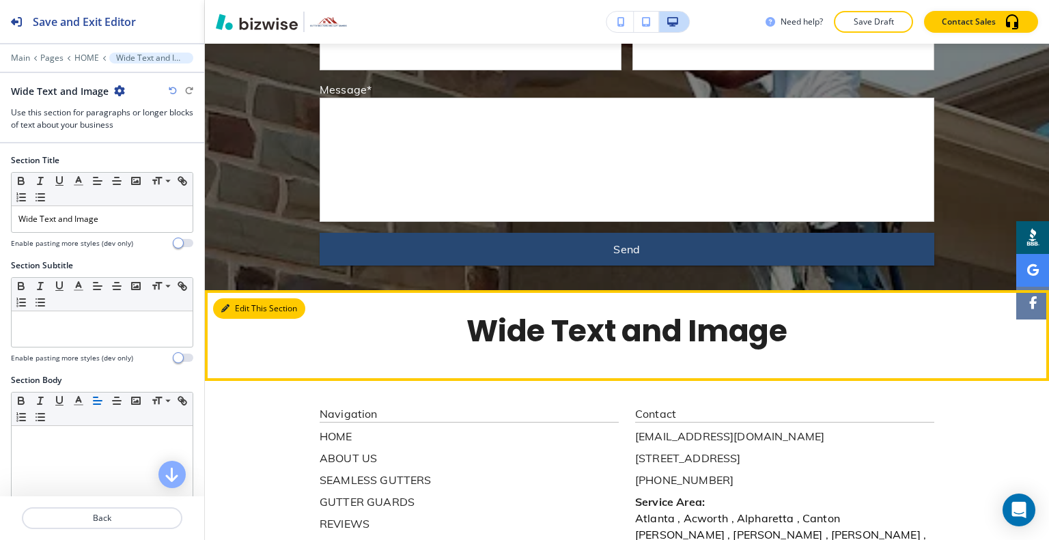
click at [229, 298] on button "Edit This Section" at bounding box center [259, 308] width 92 height 20
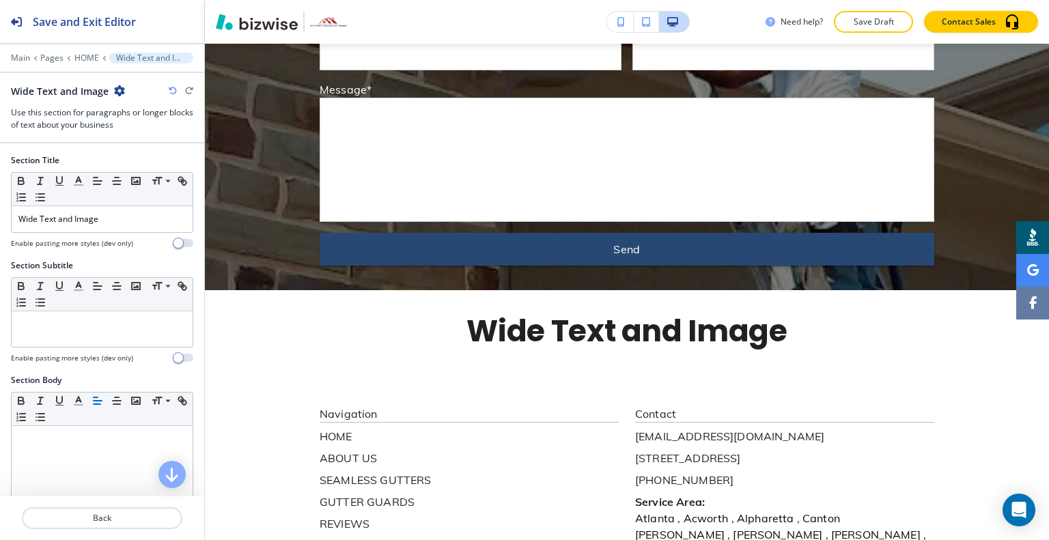
click at [115, 86] on icon "button" at bounding box center [119, 90] width 11 height 11
click at [148, 163] on p "Delete Section" at bounding box center [157, 162] width 70 height 12
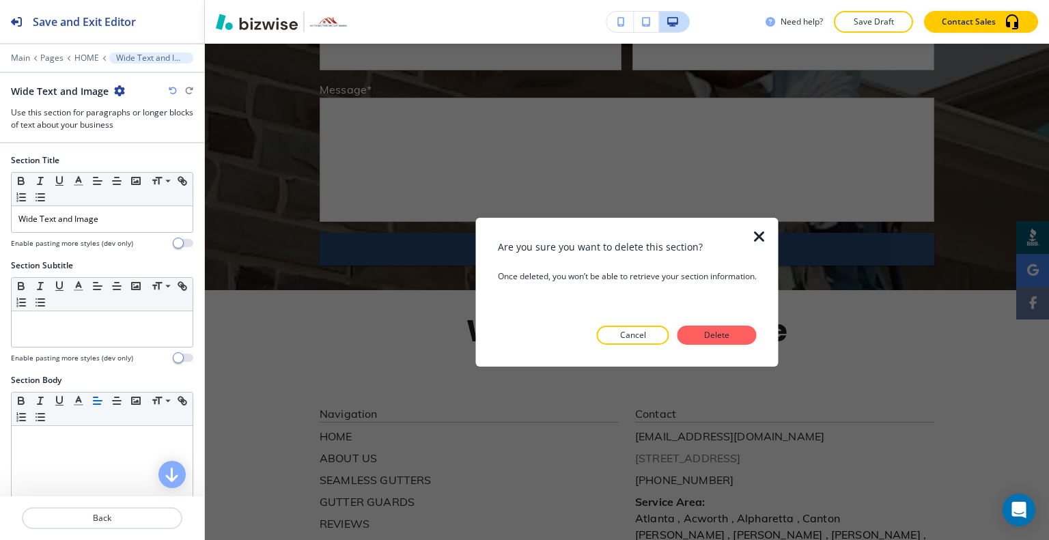
click at [717, 334] on p "Delete" at bounding box center [717, 335] width 33 height 12
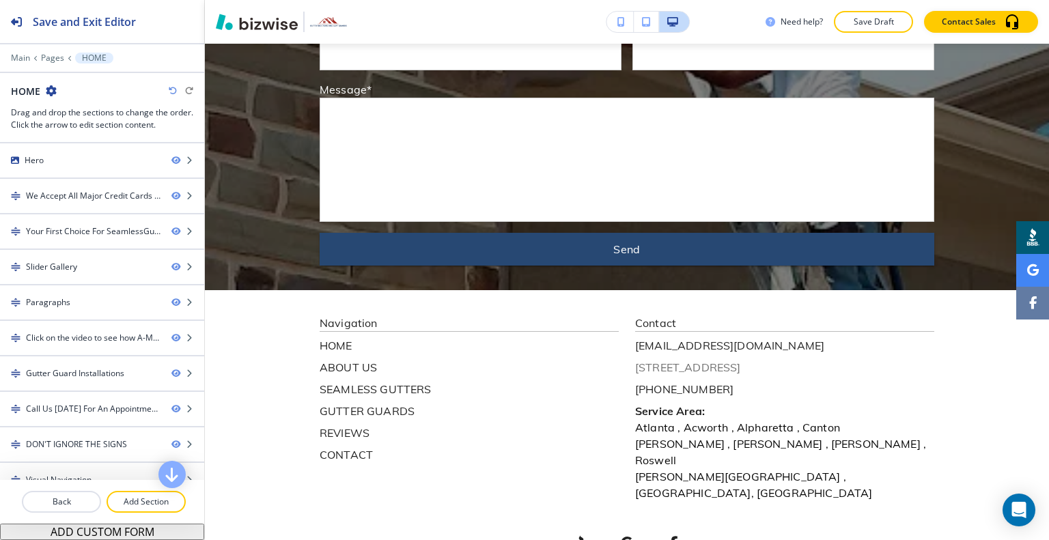
scroll to position [5491, 0]
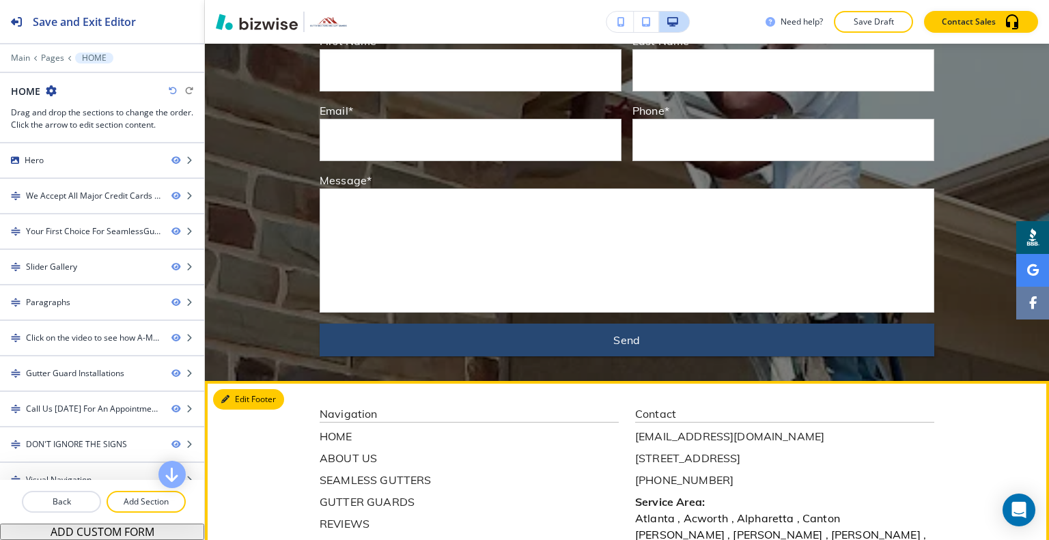
click at [244, 389] on button "Edit Footer" at bounding box center [248, 399] width 71 height 20
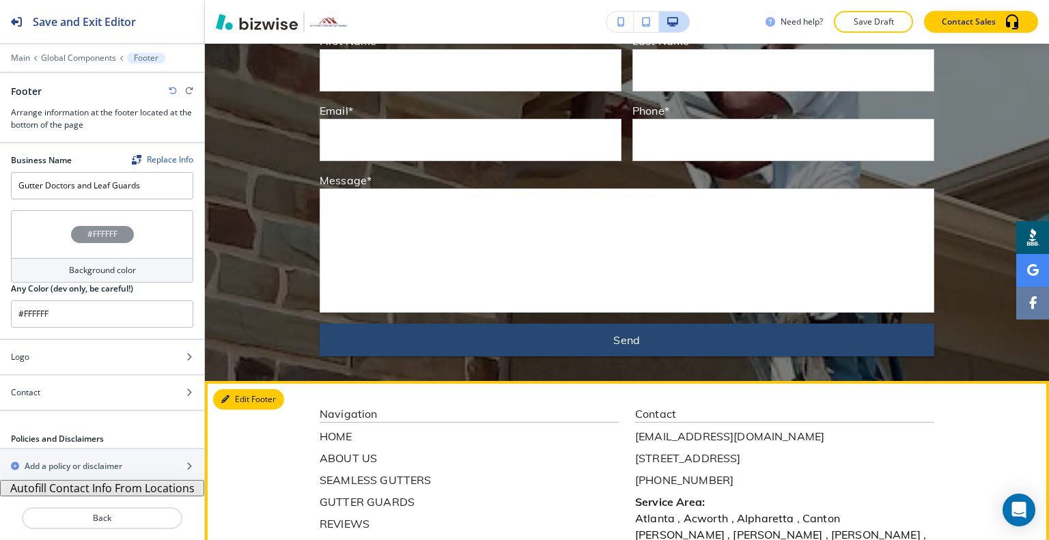
click at [233, 389] on button "Edit Footer" at bounding box center [248, 399] width 71 height 20
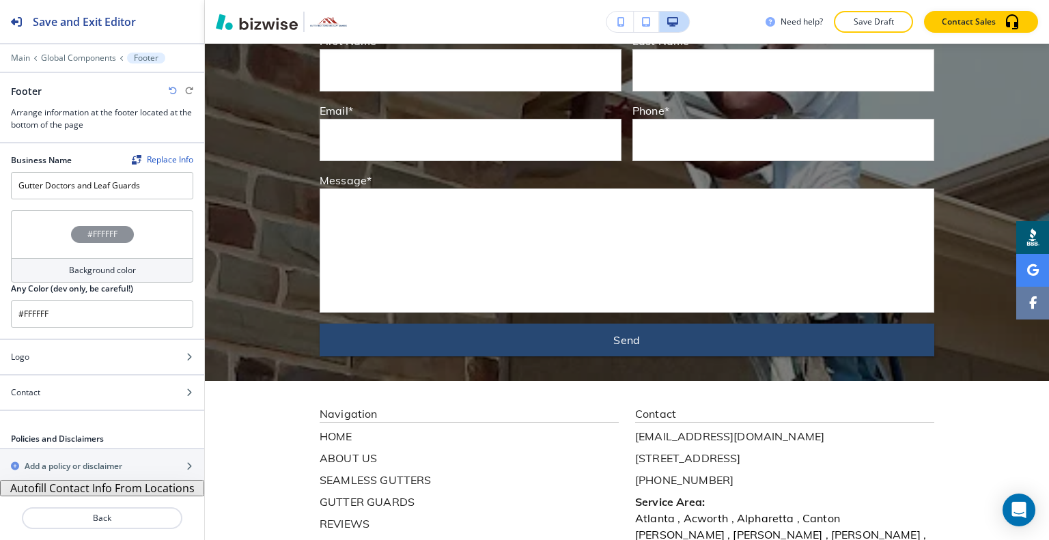
click at [35, 242] on div "#FFFFFF" at bounding box center [102, 234] width 182 height 48
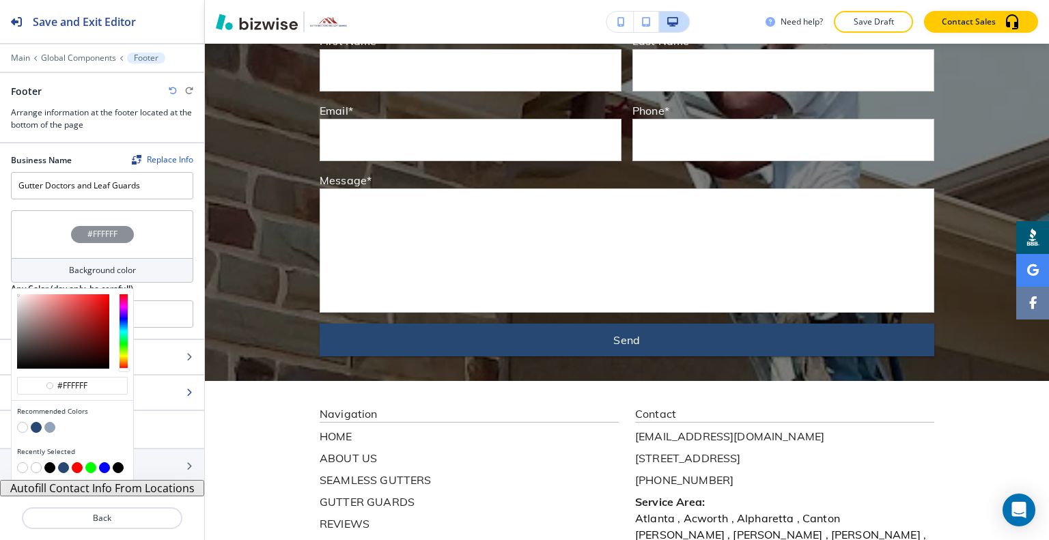
drag, startPoint x: 101, startPoint y: 378, endPoint x: 0, endPoint y: 377, distance: 101.1
click at [0, 377] on div "Business Name Replace Info Gutter Doctors and Leaf Guards #FFFFFF Background co…" at bounding box center [102, 311] width 204 height 337
paste input "F0F0F0"
type input "#F0F0F0"
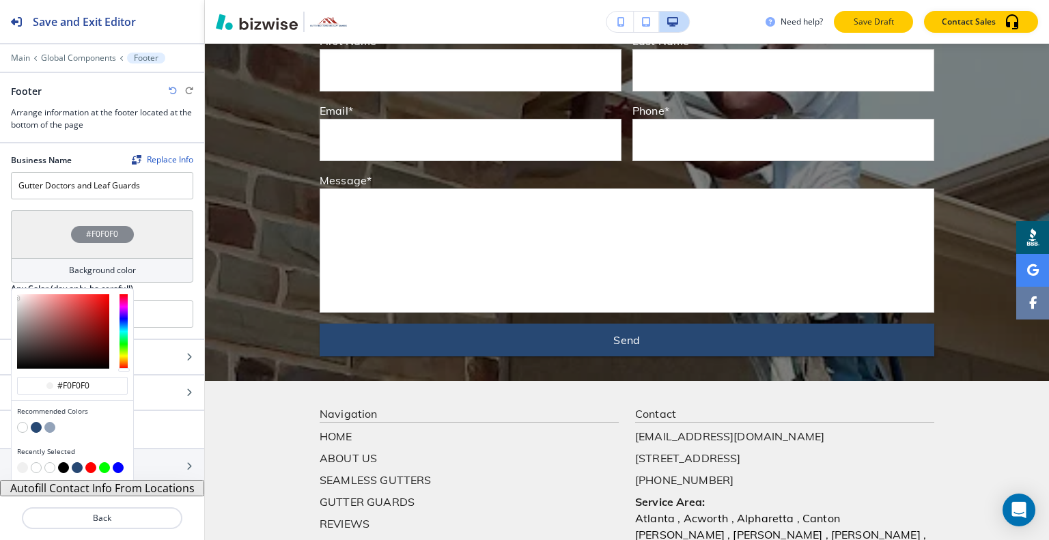
type input "#f0f0f0"
click at [878, 16] on button "Save Draft" at bounding box center [873, 22] width 79 height 22
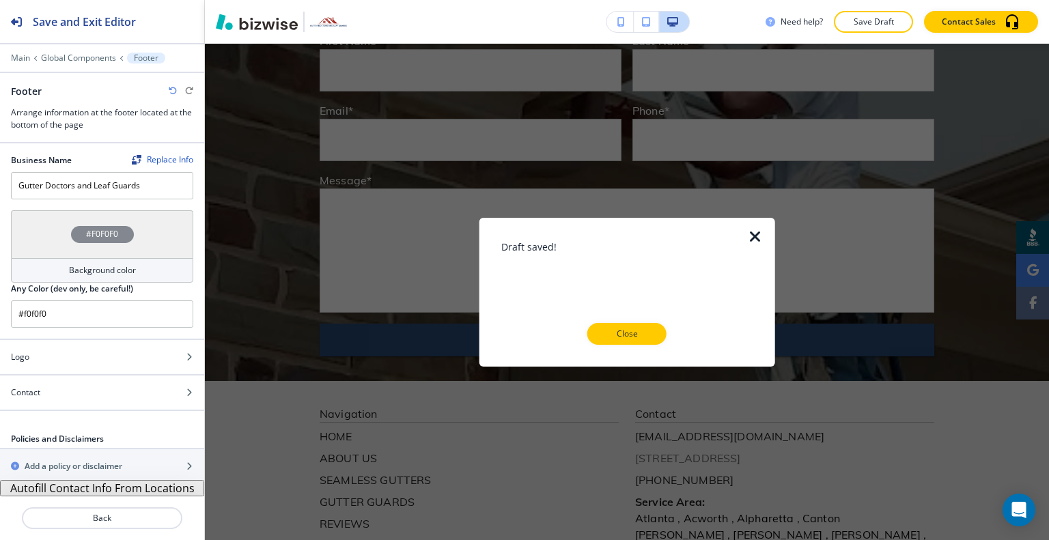
click at [630, 324] on button "Close" at bounding box center [626, 334] width 79 height 22
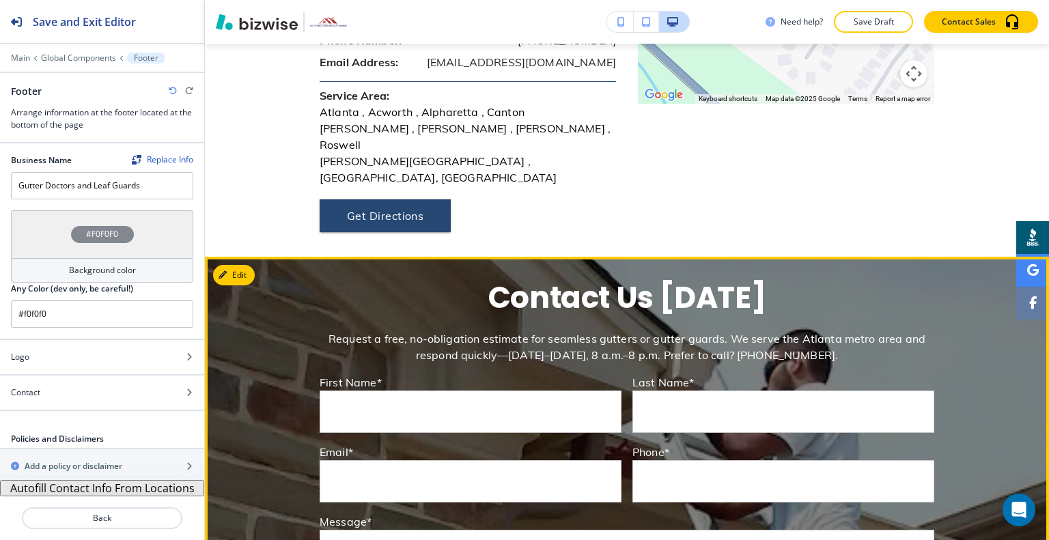
scroll to position [5422, 0]
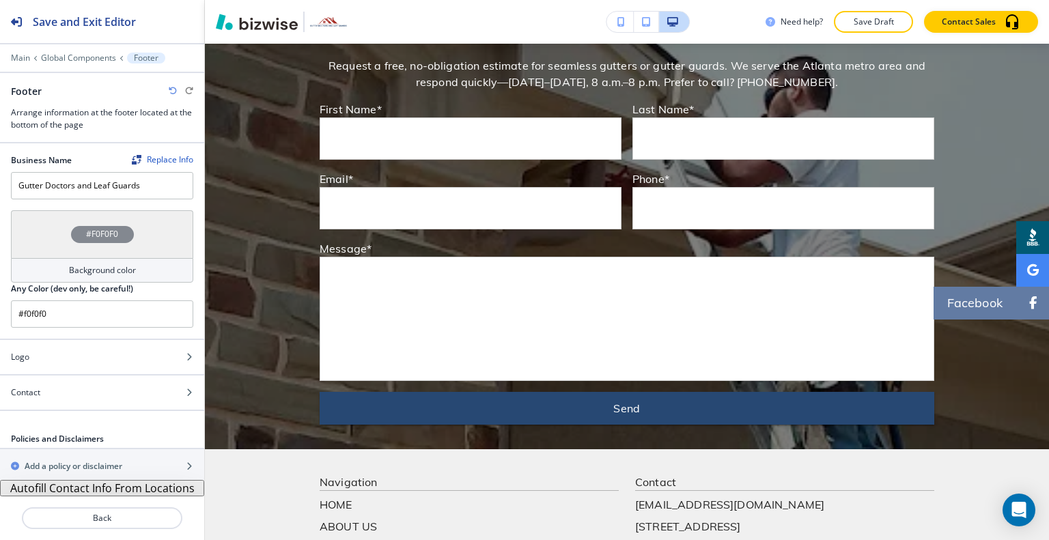
click at [1029, 305] on span at bounding box center [1033, 303] width 8 height 12
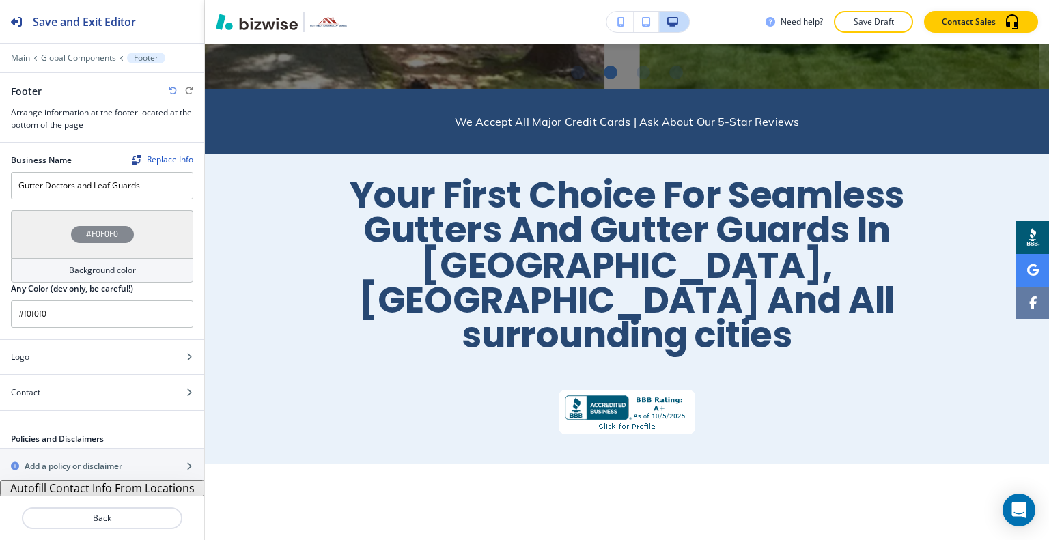
scroll to position [0, 0]
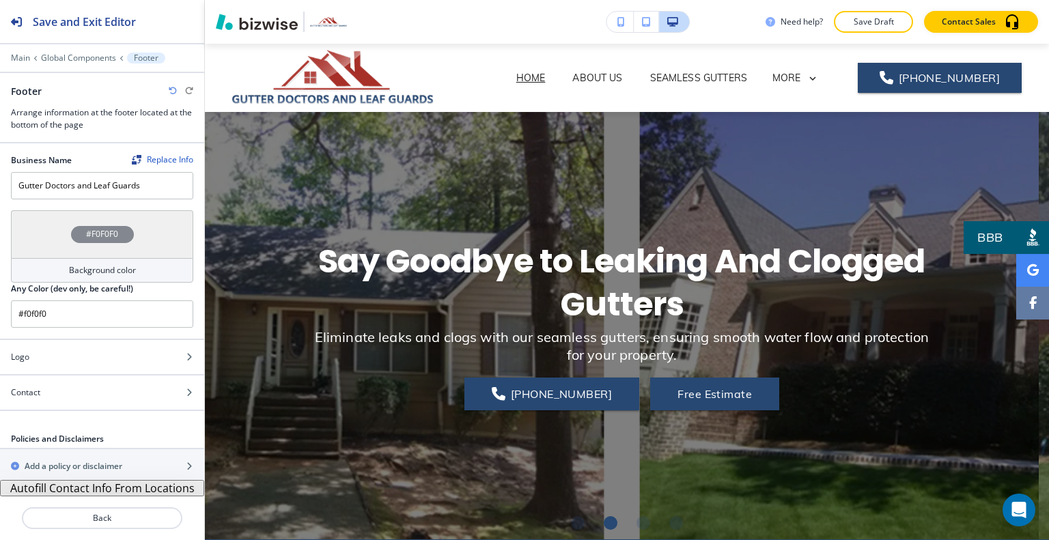
click at [1027, 242] on icon at bounding box center [1033, 236] width 12 height 17
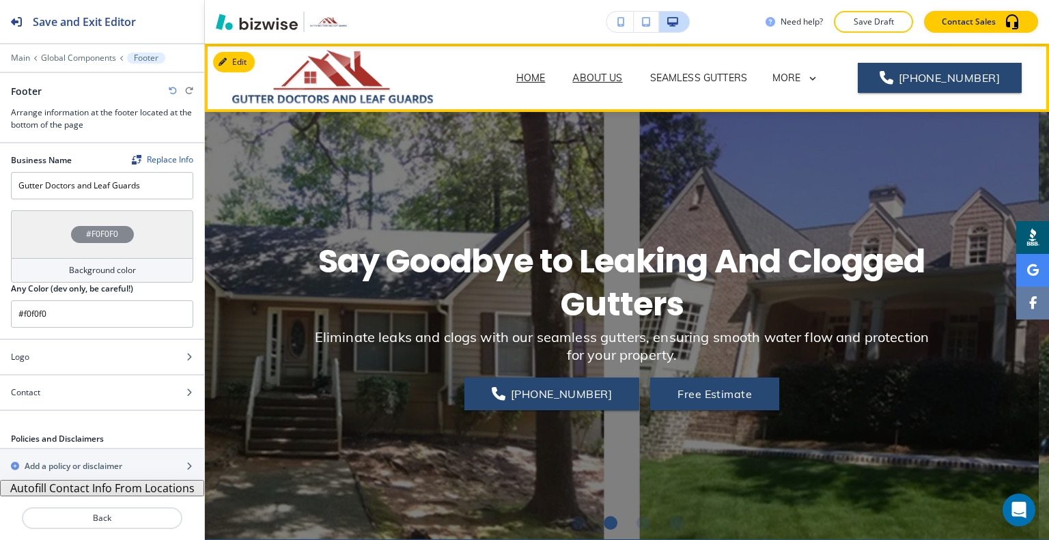
click at [611, 74] on p "ABOUT US" at bounding box center [597, 78] width 50 height 14
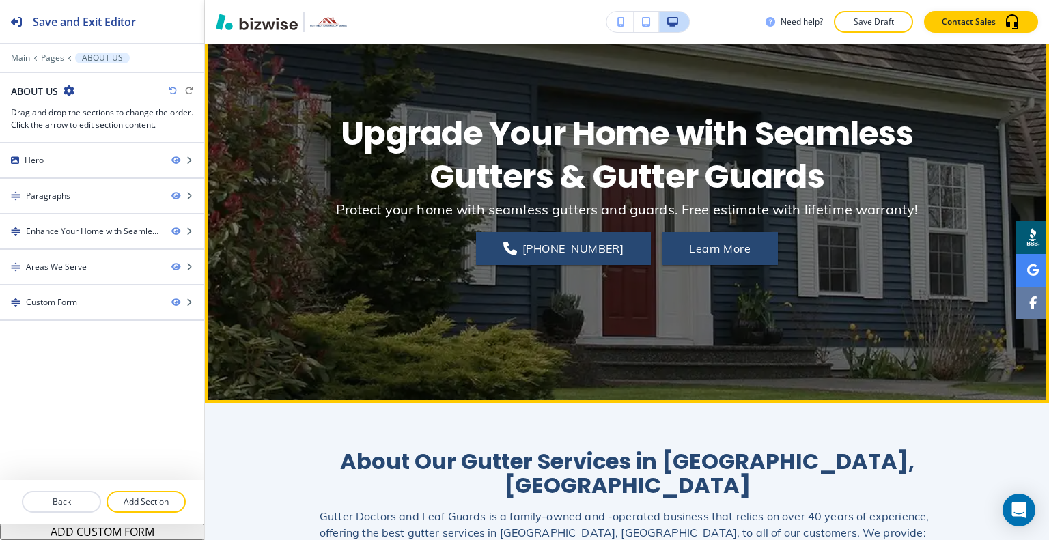
scroll to position [68, 0]
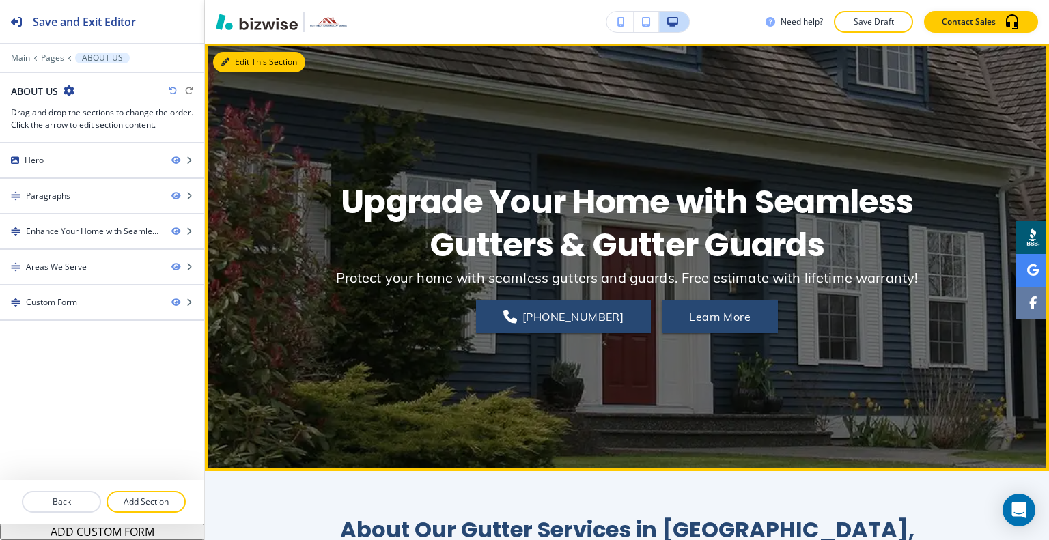
click at [225, 66] on button "Edit This Section" at bounding box center [259, 62] width 92 height 20
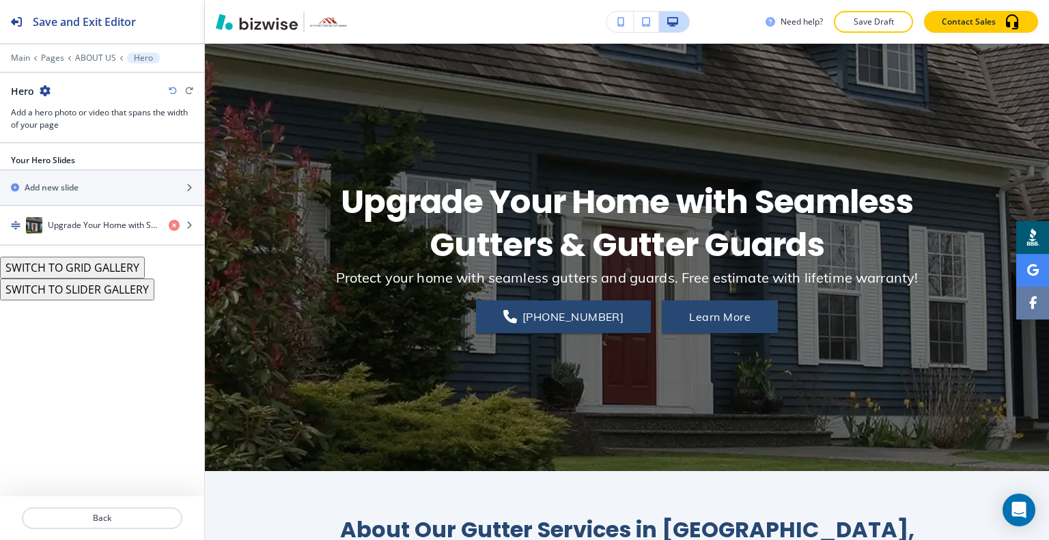
click at [66, 244] on div "Your Hero Slides Add new slide Upgrade Your Home with Seamless Gutters & Gutter…" at bounding box center [102, 205] width 204 height 102
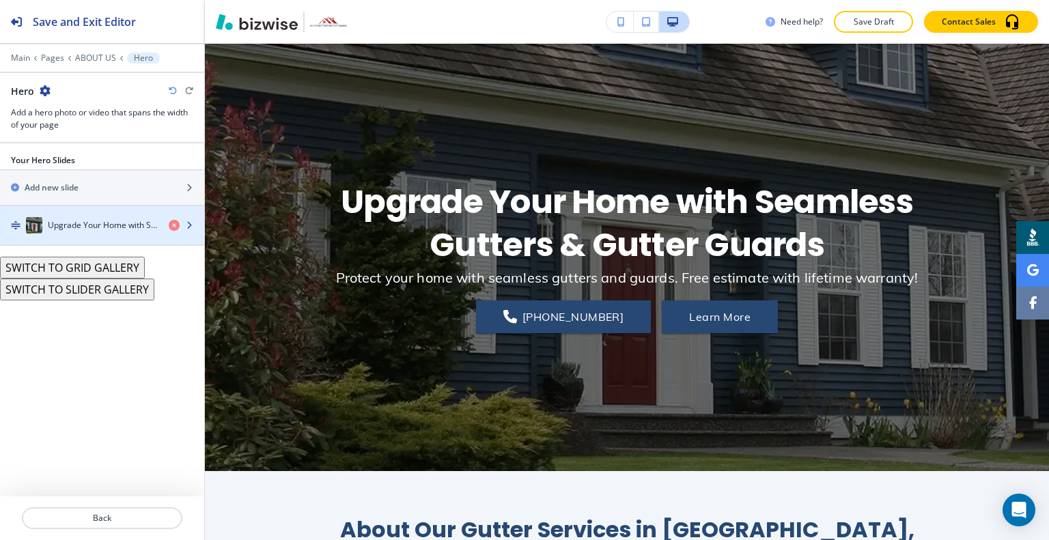
click at [66, 234] on div "button" at bounding box center [102, 239] width 204 height 11
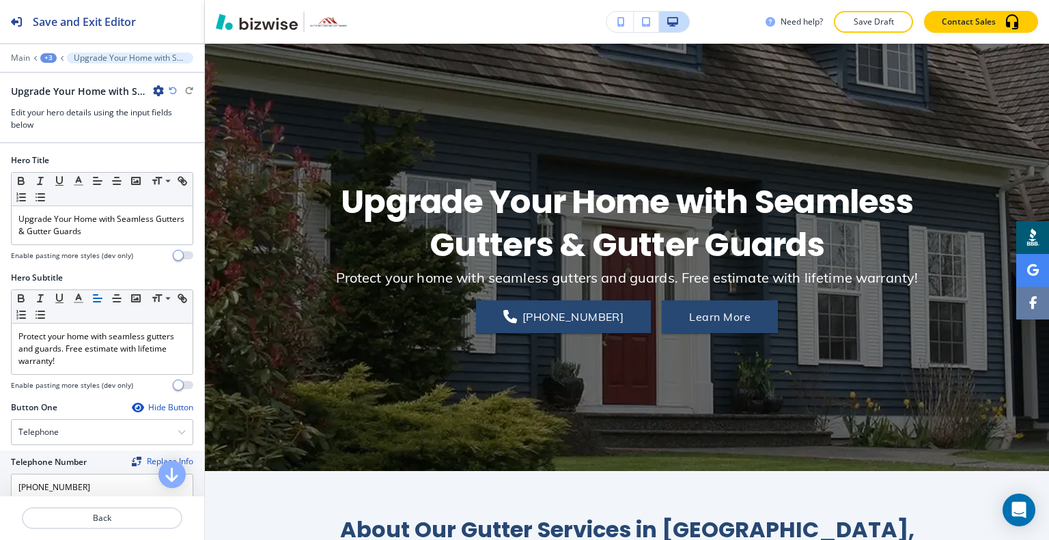
scroll to position [410, 0]
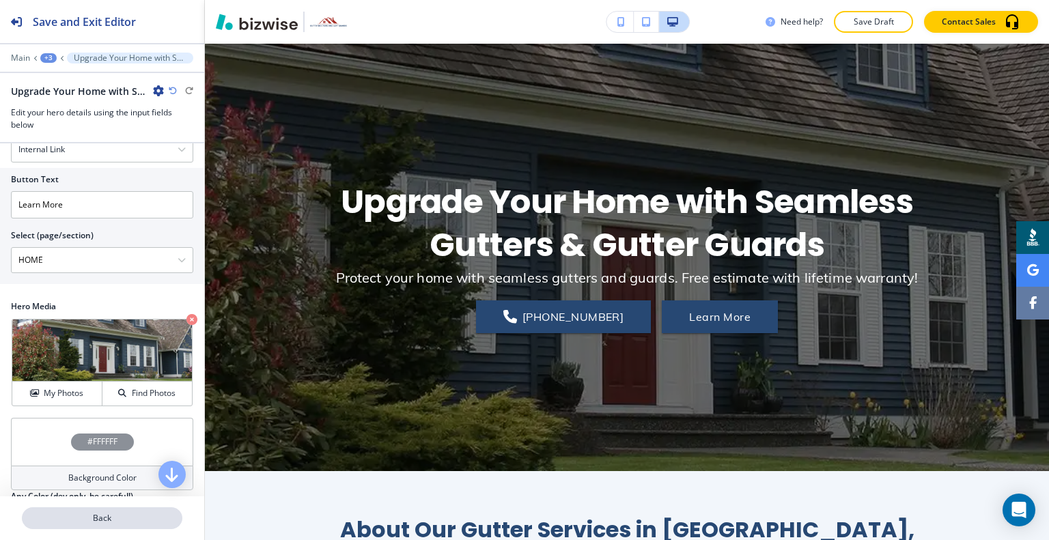
click at [62, 510] on button "Back" at bounding box center [102, 518] width 160 height 22
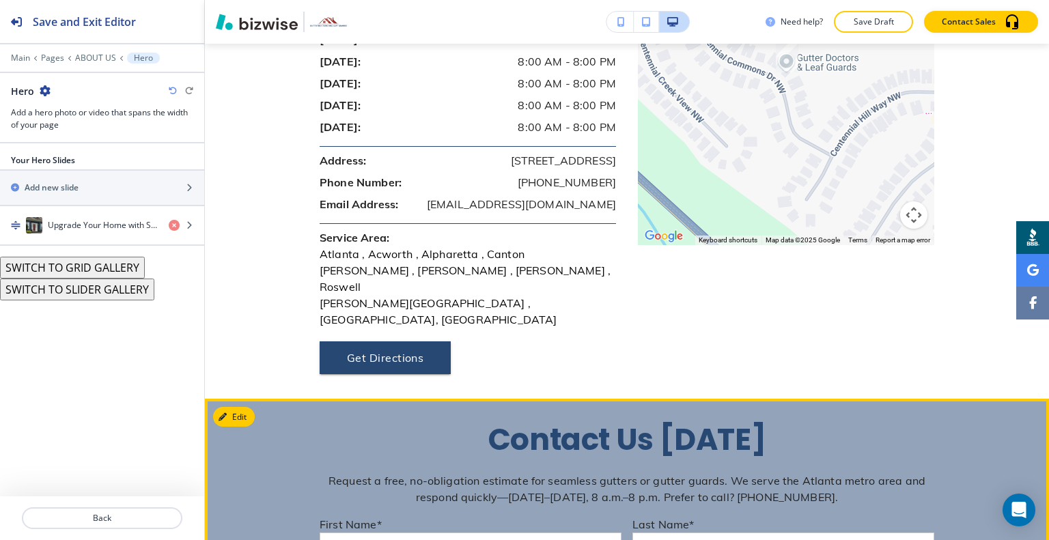
scroll to position [1571, 0]
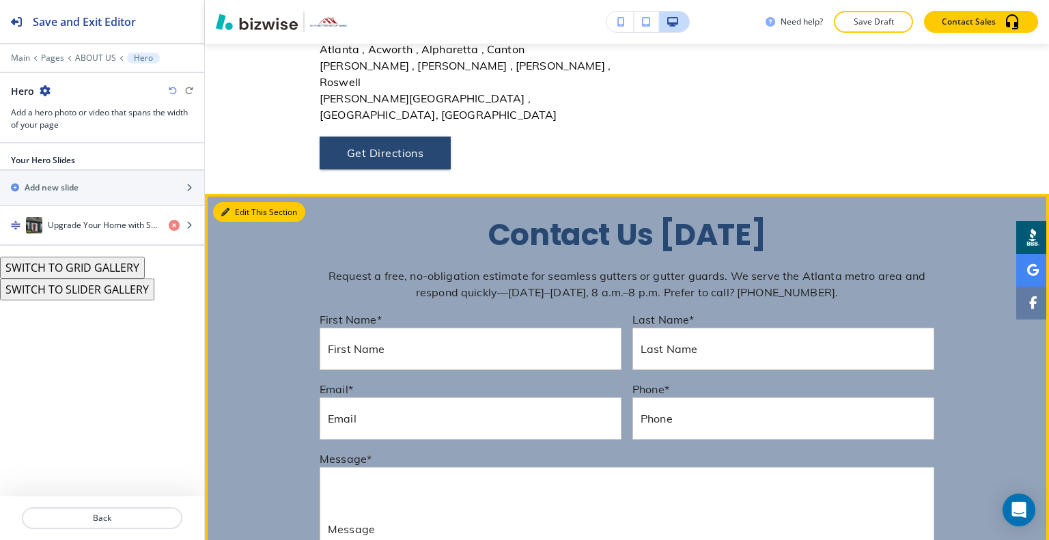
click at [238, 202] on button "Edit This Section" at bounding box center [259, 212] width 92 height 20
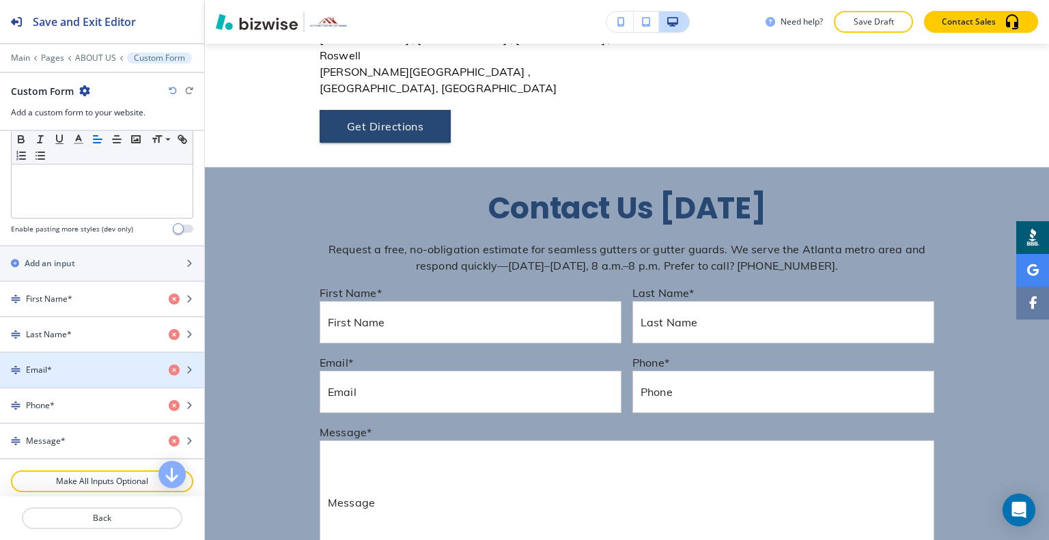
scroll to position [751, 0]
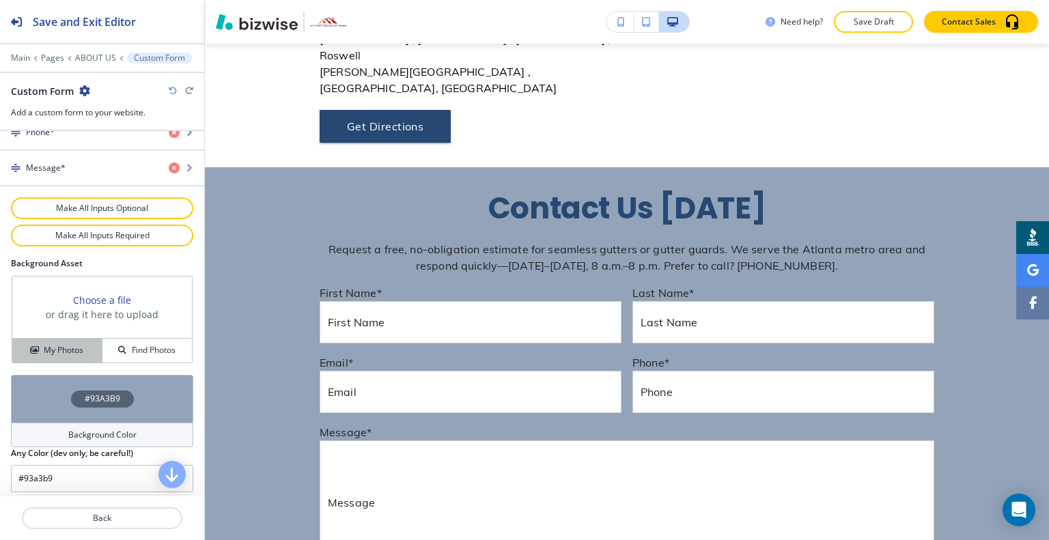
click at [76, 349] on h4 "My Photos" at bounding box center [64, 350] width 40 height 12
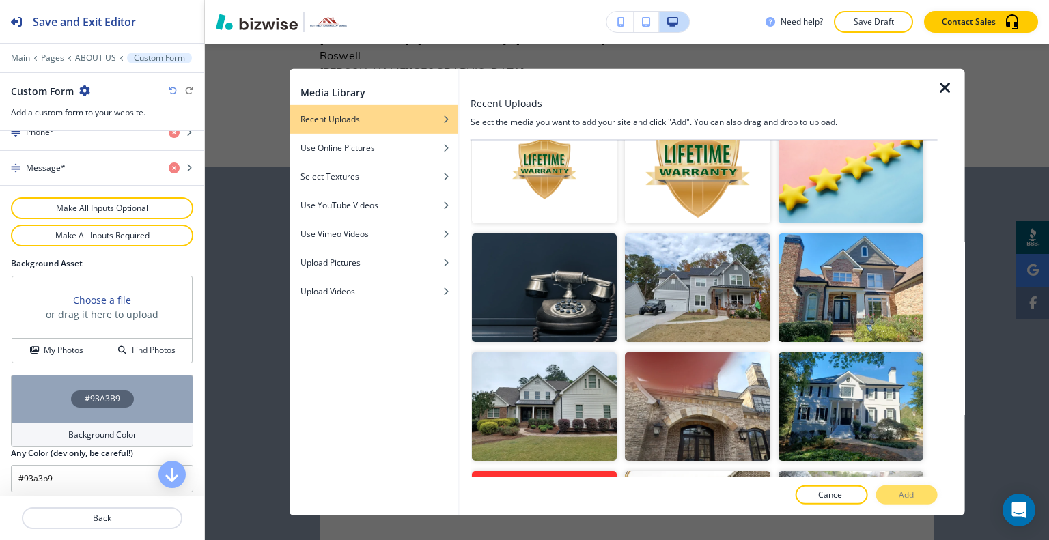
scroll to position [478, 0]
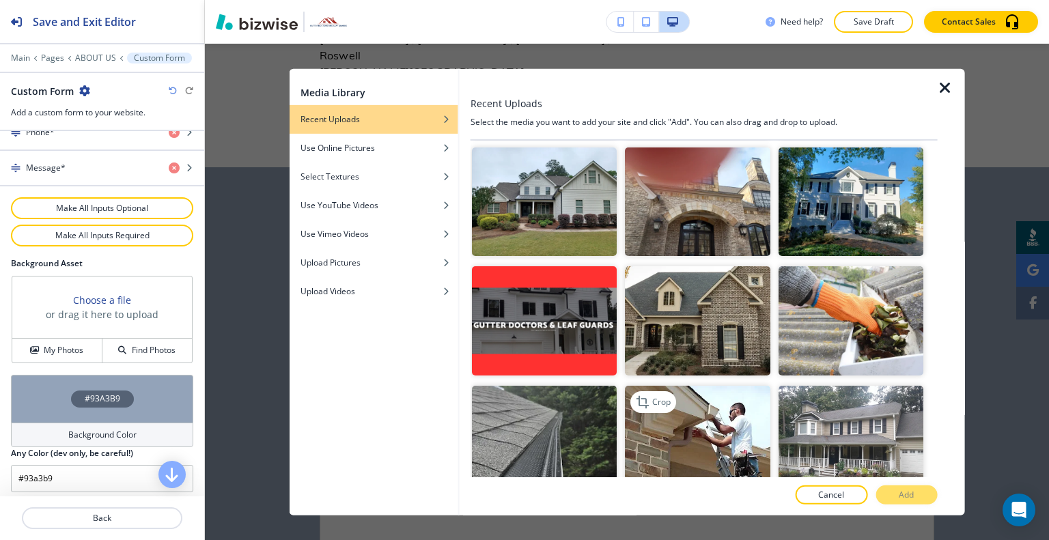
click at [721, 430] on img "button" at bounding box center [697, 439] width 145 height 109
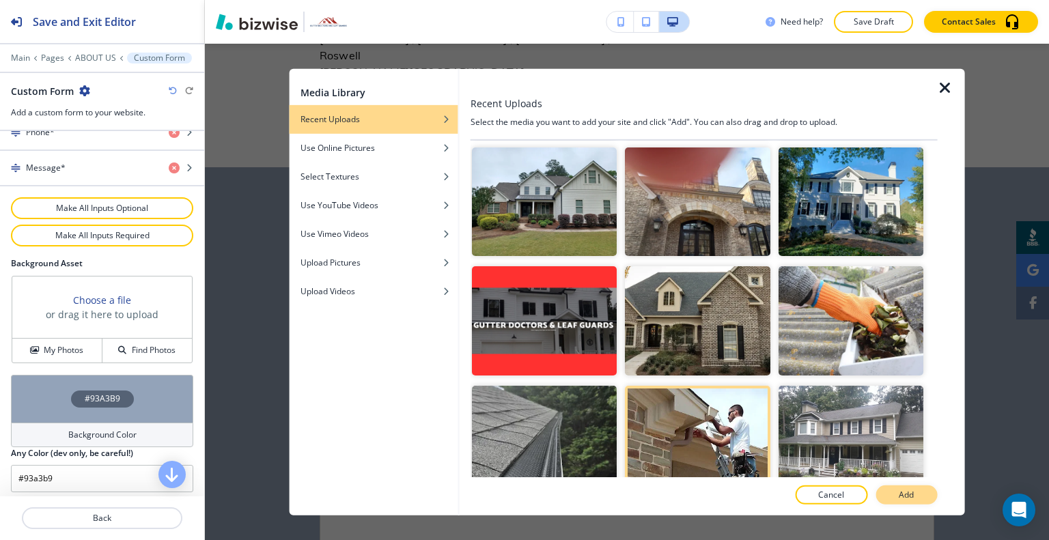
click at [907, 496] on p "Add" at bounding box center [906, 495] width 15 height 12
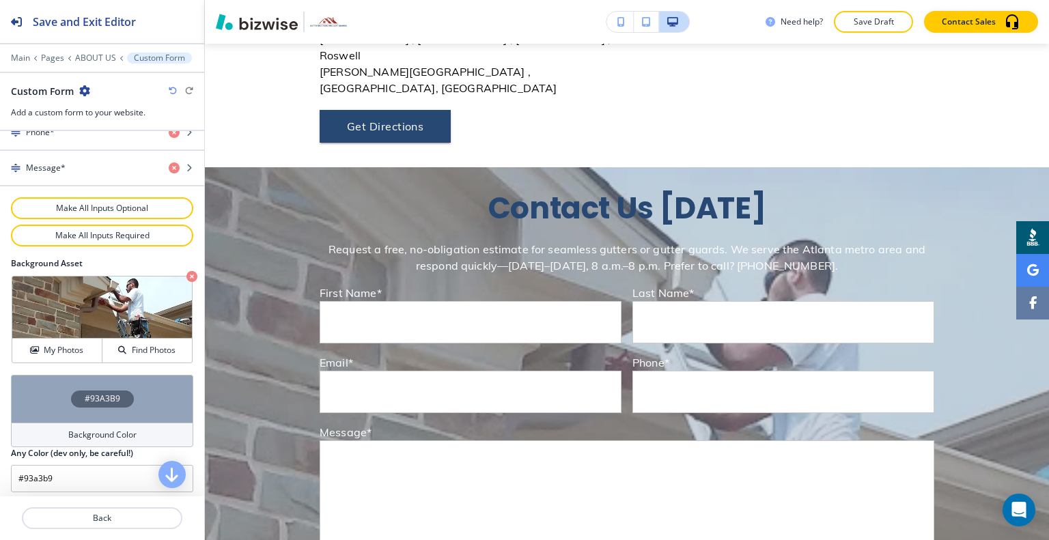
click at [74, 391] on div "#93A3B9" at bounding box center [102, 399] width 63 height 17
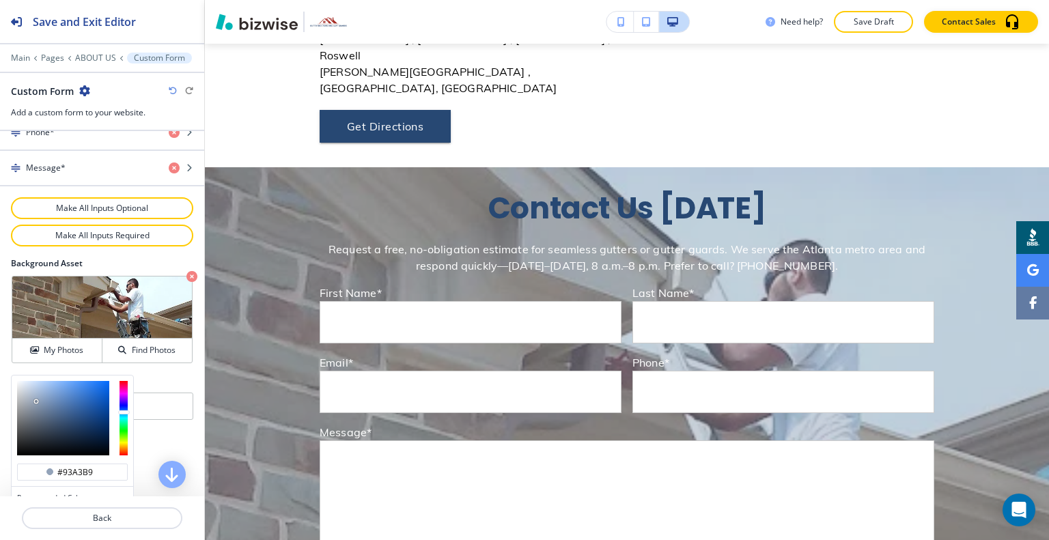
scroll to position [817, 0]
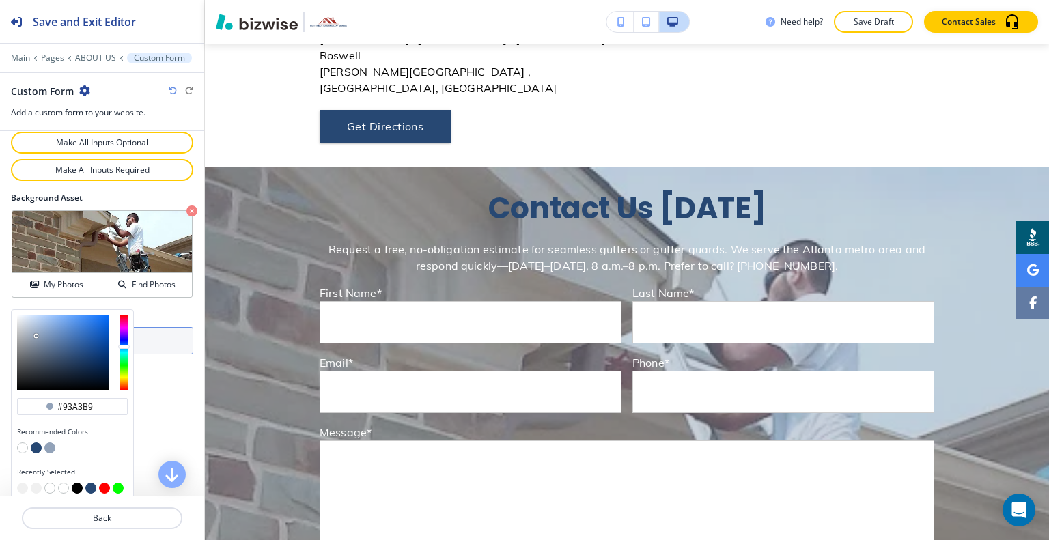
click at [76, 483] on button "button" at bounding box center [77, 488] width 11 height 11
type input "#000000"
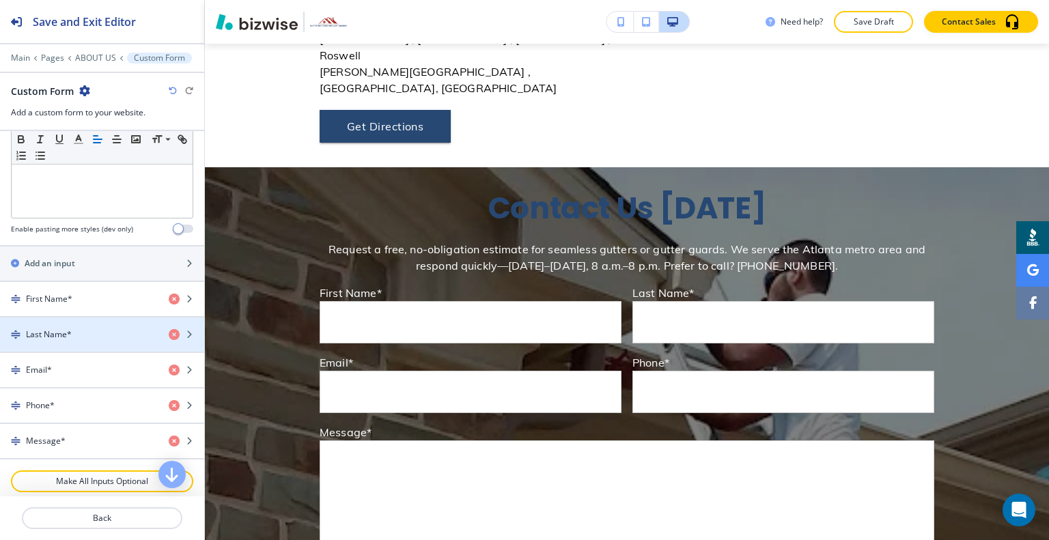
scroll to position [68, 0]
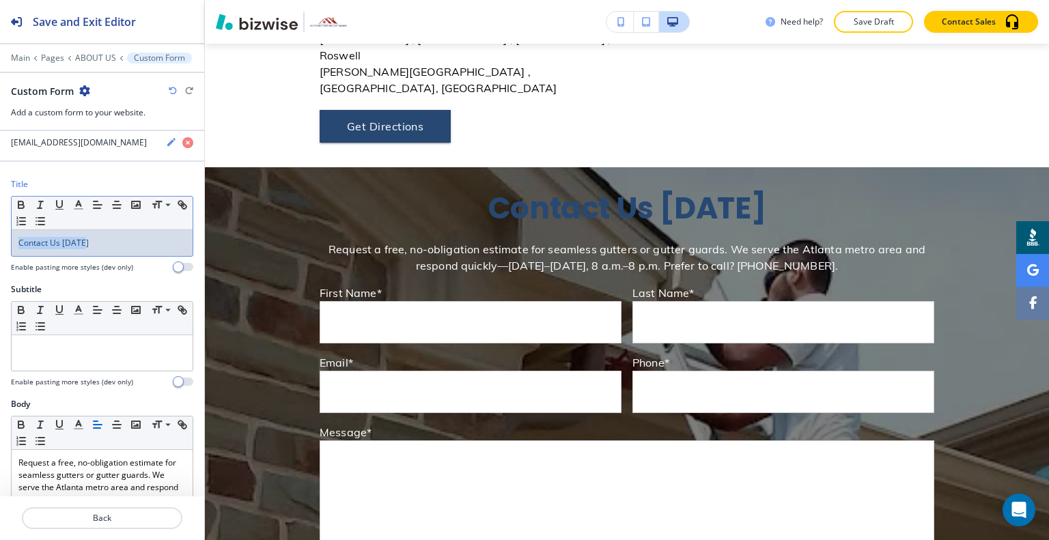
drag, startPoint x: 122, startPoint y: 251, endPoint x: 0, endPoint y: 238, distance: 122.2
click at [0, 238] on div "Title Small Normal Large Huge Contact Us Today Enable pasting more styles (dev …" at bounding box center [102, 230] width 204 height 105
click at [82, 202] on icon "button" at bounding box center [78, 205] width 12 height 12
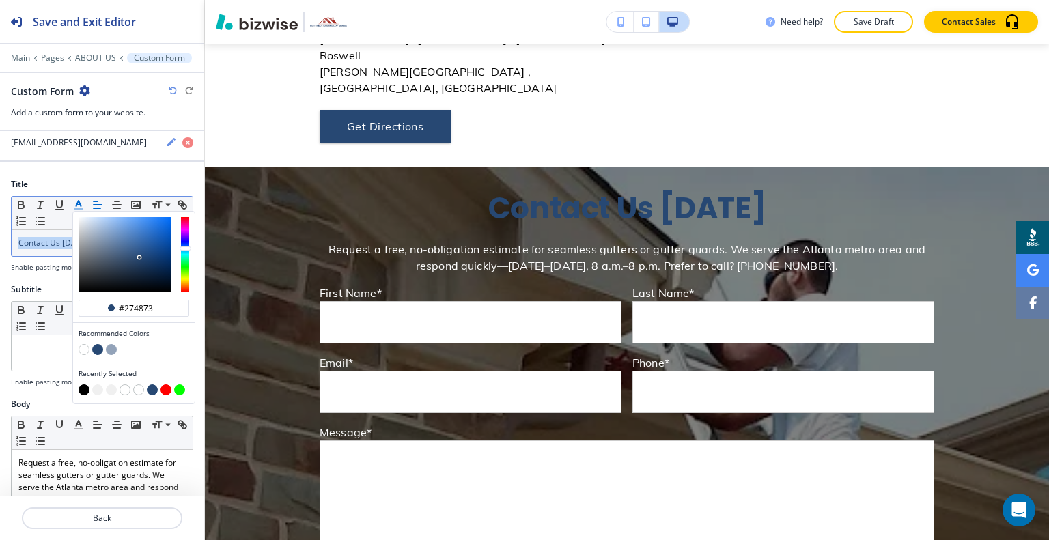
click at [82, 352] on button "button" at bounding box center [84, 349] width 11 height 11
type input "#ffffff"
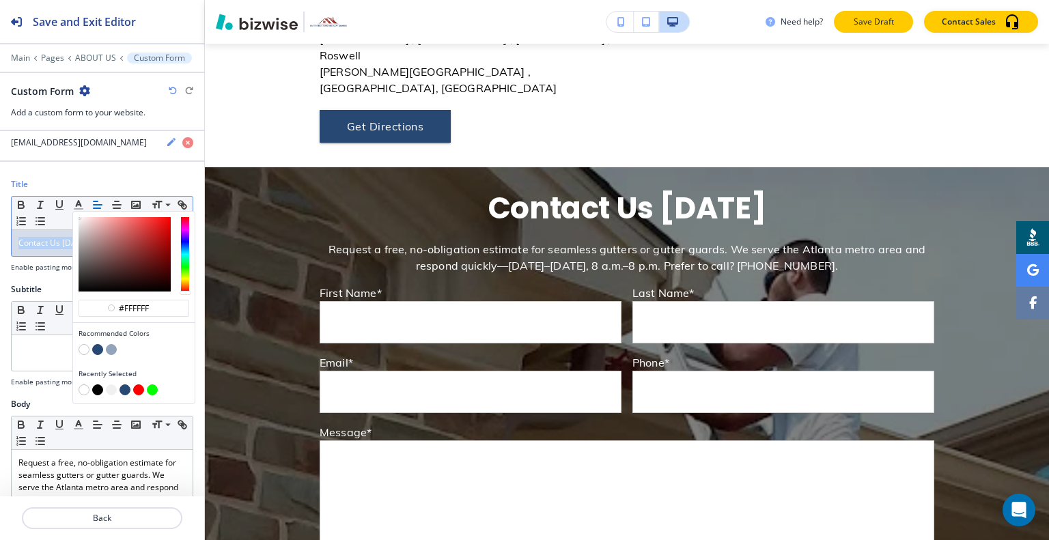
click at [863, 27] on p "Save Draft" at bounding box center [874, 22] width 44 height 12
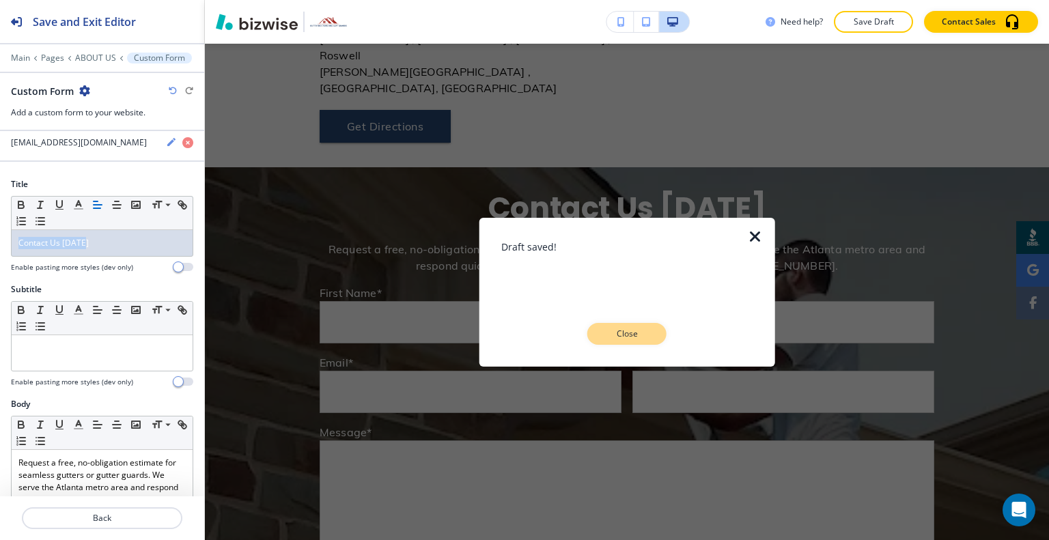
click at [630, 339] on button "Close" at bounding box center [626, 334] width 79 height 22
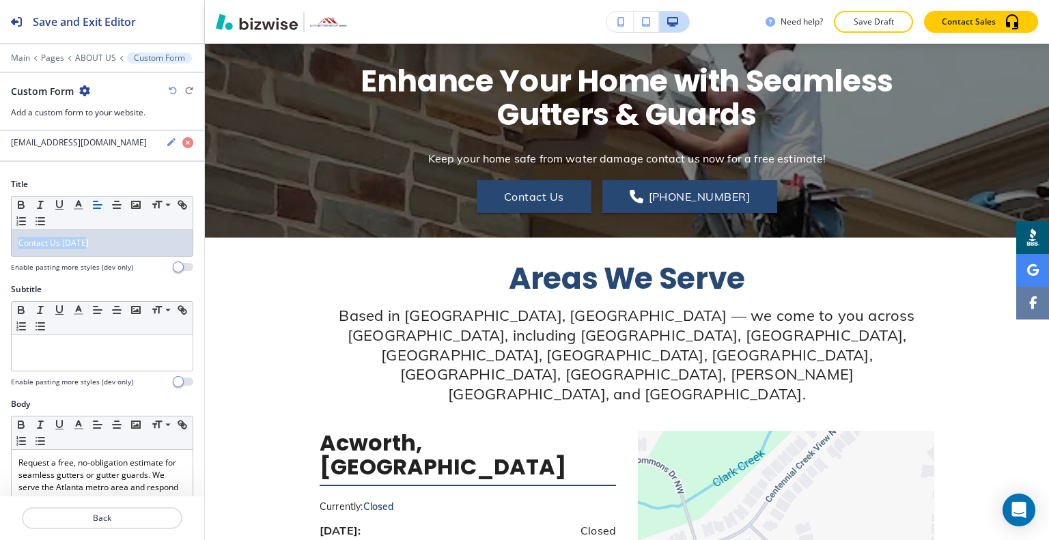
scroll to position [0, 0]
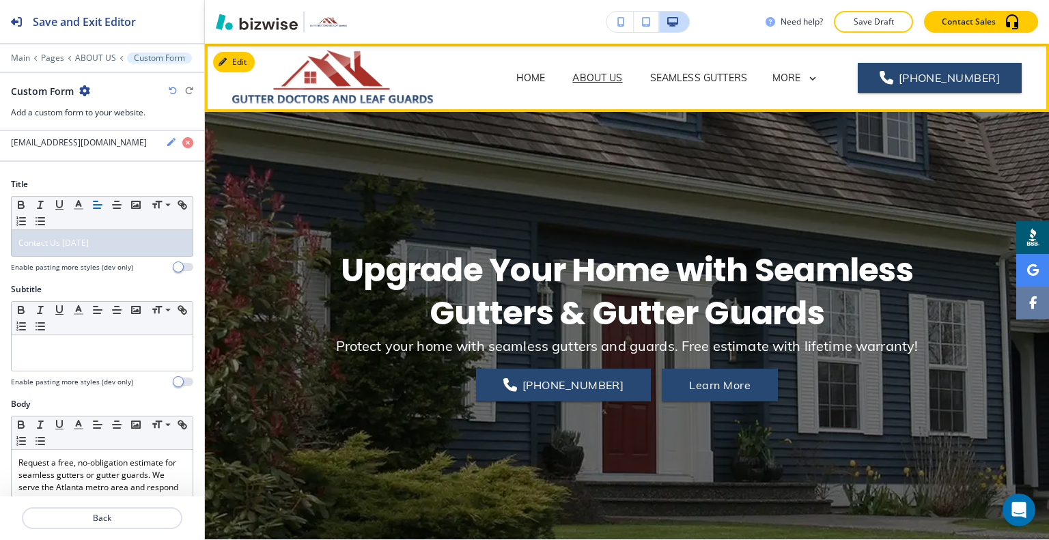
click at [705, 86] on span "SEAMLESS GUTTERS" at bounding box center [698, 78] width 124 height 55
click at [699, 73] on p "SEAMLESS GUTTERS" at bounding box center [698, 78] width 97 height 14
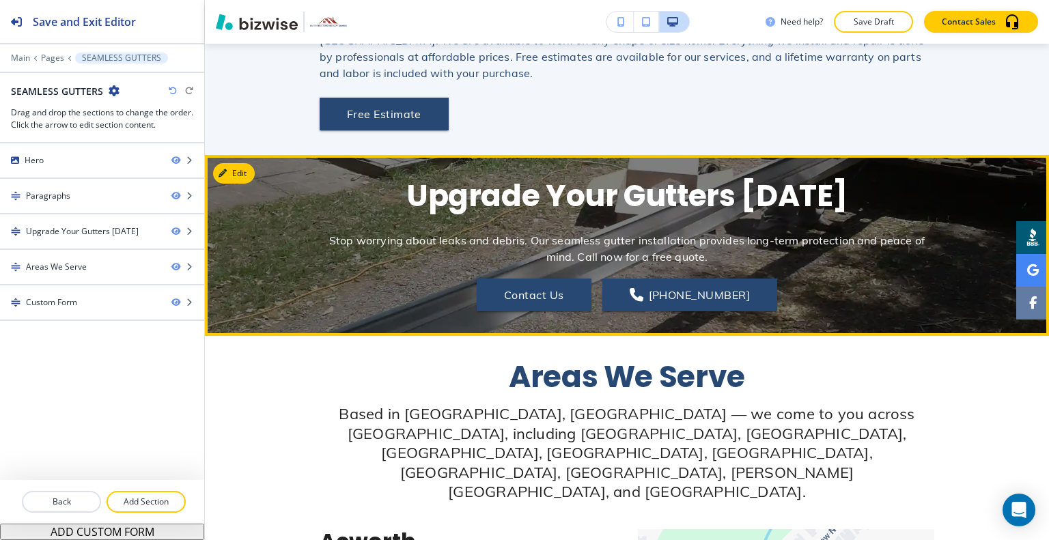
scroll to position [683, 0]
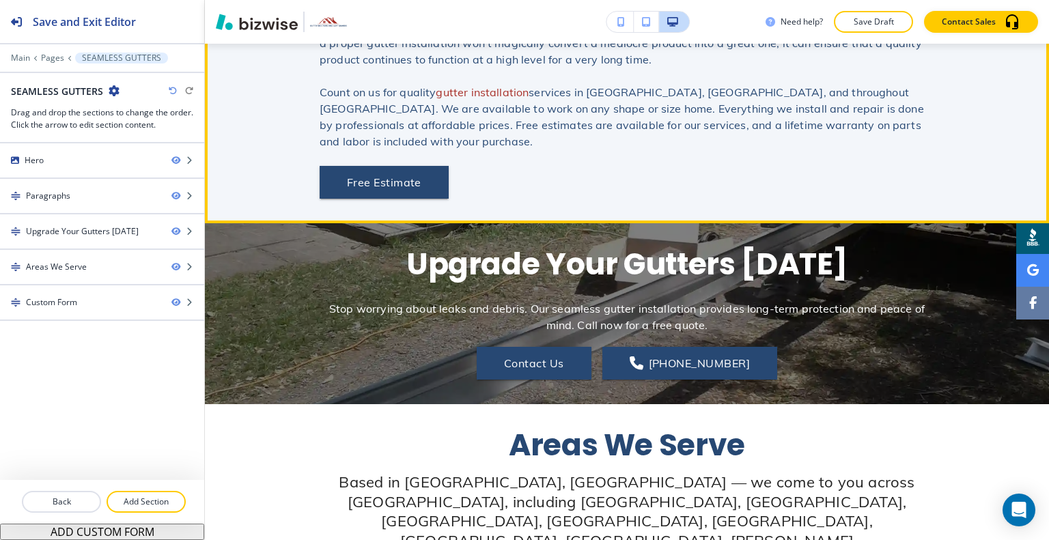
click at [367, 120] on div "Seamless Gutter Installation Services in Acworth, GA and all Surrounding Cities…" at bounding box center [627, 51] width 615 height 296
click at [369, 166] on button "Free Estimate" at bounding box center [384, 182] width 129 height 33
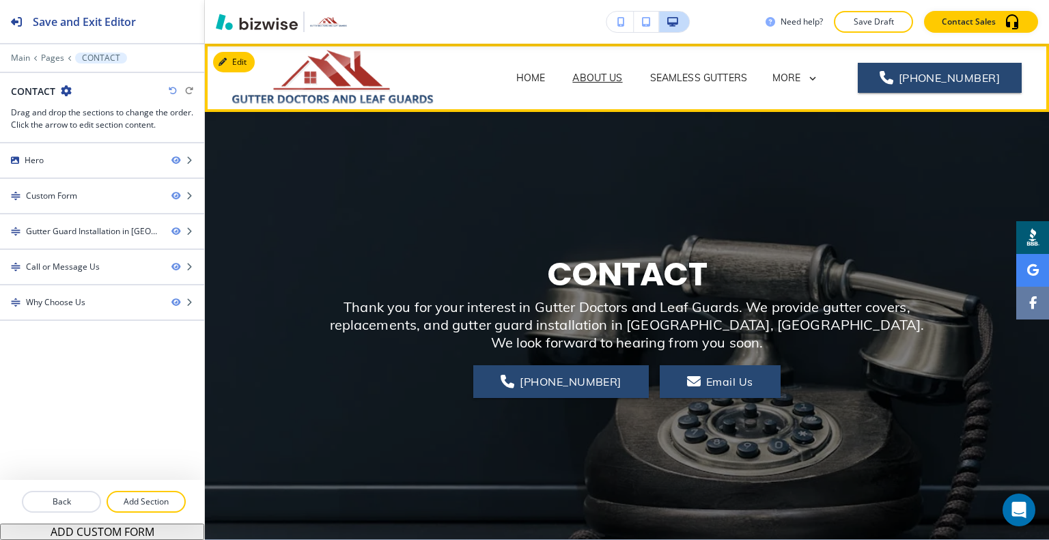
click at [596, 78] on p "ABOUT US" at bounding box center [597, 78] width 50 height 14
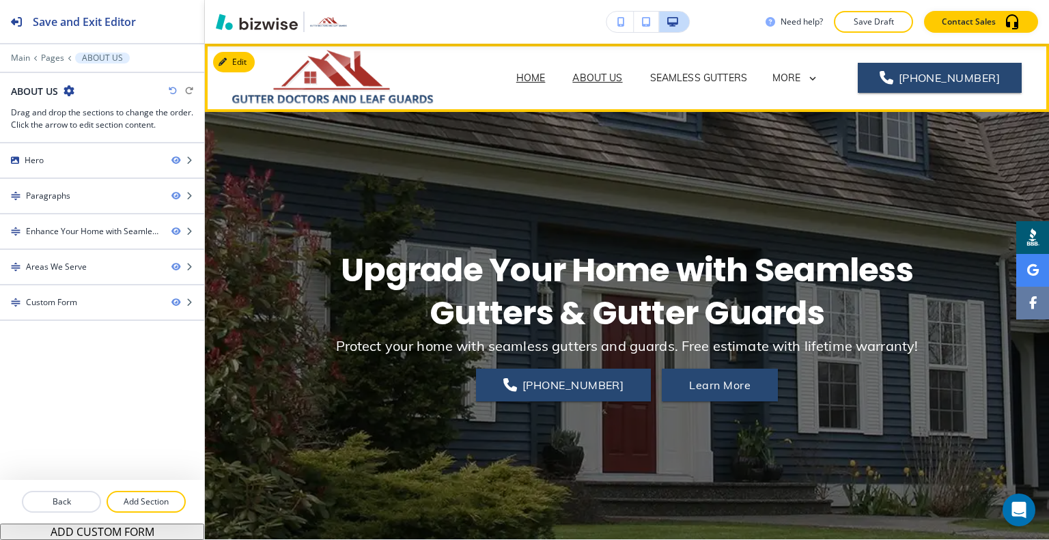
click at [533, 76] on p "HOME" at bounding box center [530, 78] width 29 height 14
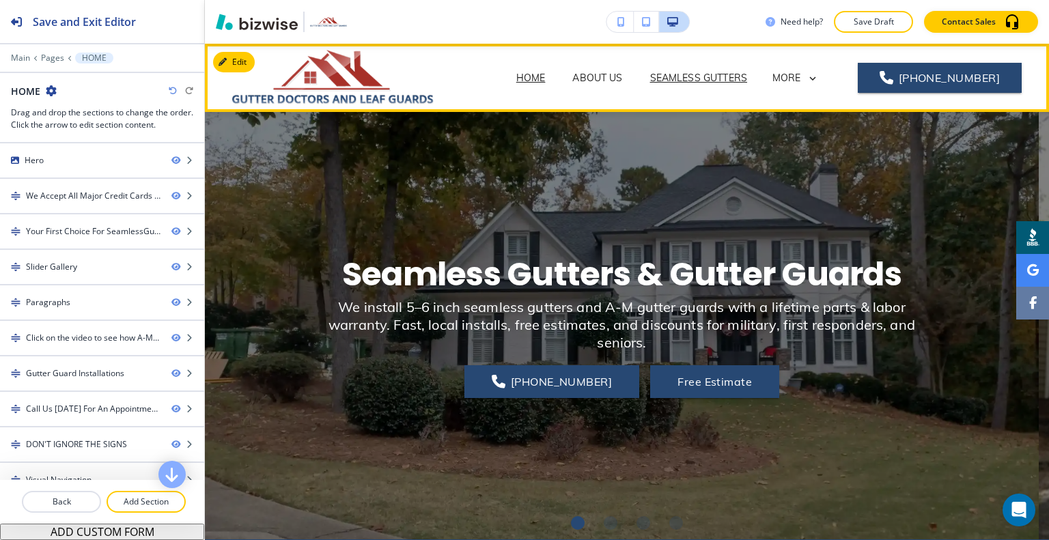
click at [696, 81] on p "SEAMLESS GUTTERS" at bounding box center [698, 78] width 97 height 14
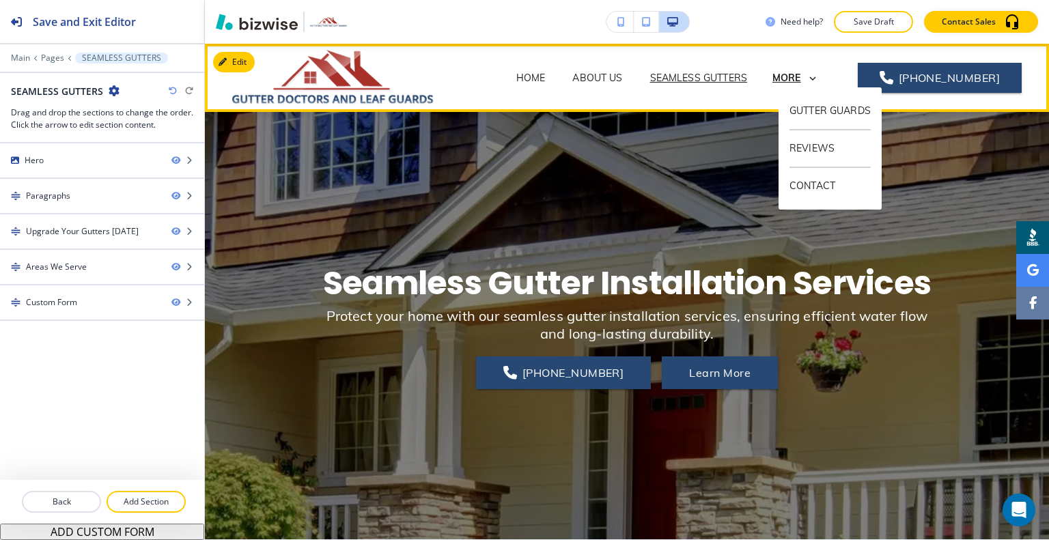
click at [788, 81] on p "MORE" at bounding box center [786, 78] width 29 height 10
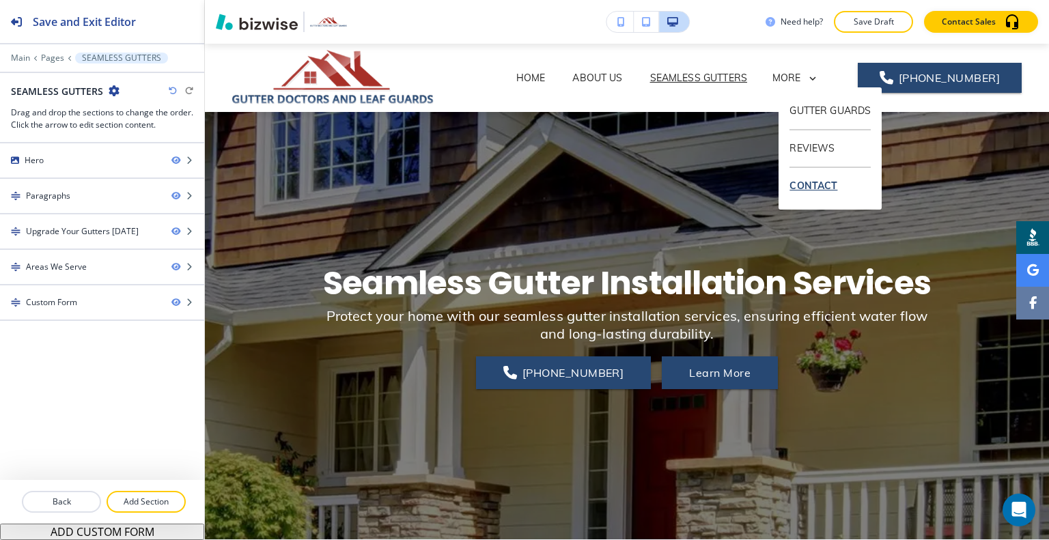
click at [828, 191] on p "CONTACT" at bounding box center [829, 186] width 81 height 36
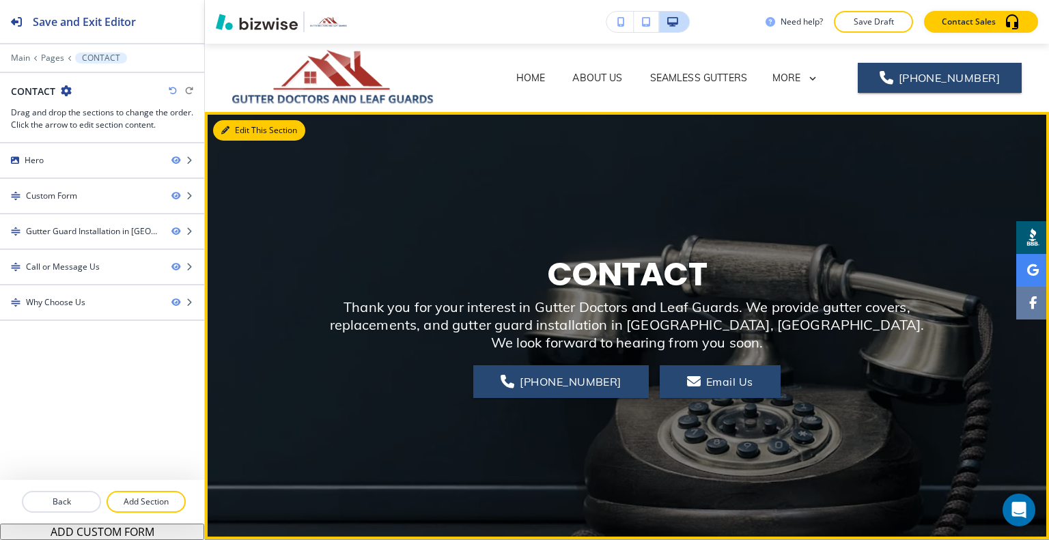
click at [253, 129] on button "Edit This Section" at bounding box center [259, 130] width 92 height 20
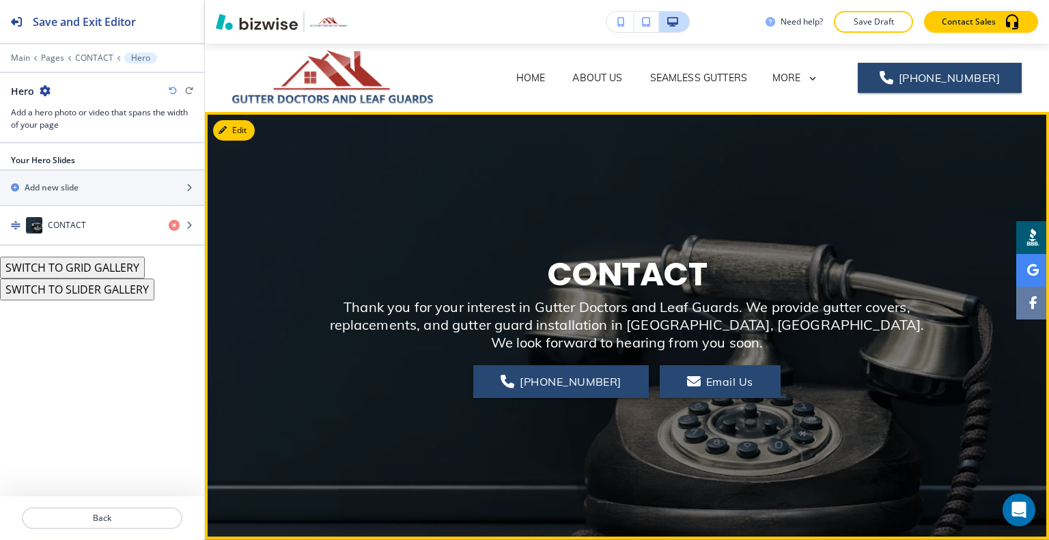
scroll to position [68, 0]
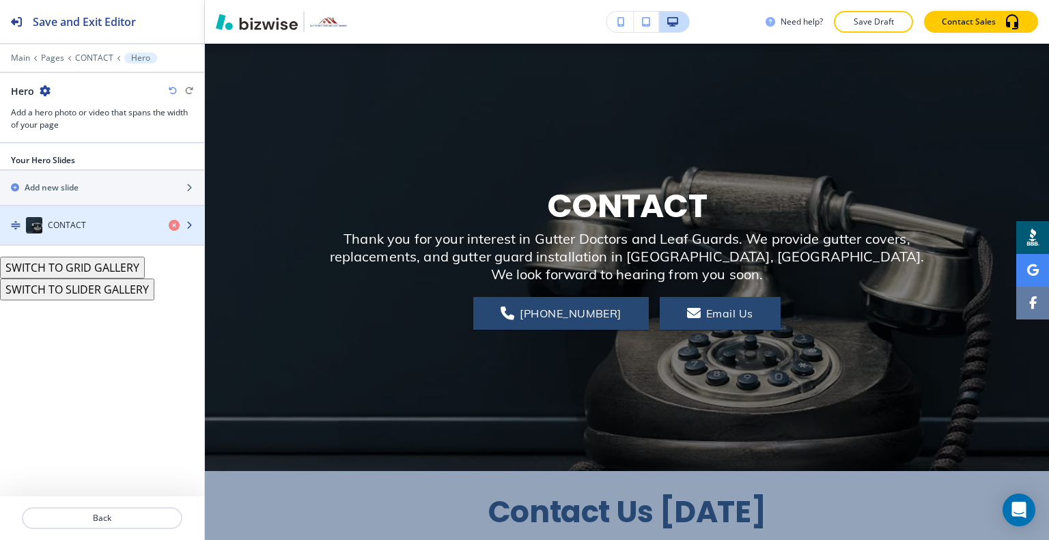
click at [125, 217] on div "CONTACT" at bounding box center [79, 225] width 158 height 16
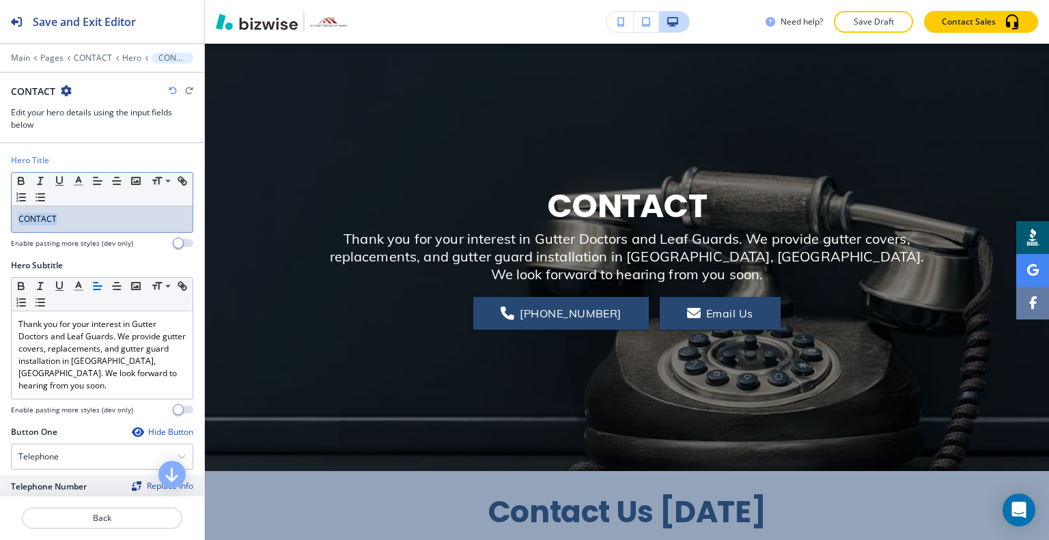
drag, startPoint x: 44, startPoint y: 212, endPoint x: 0, endPoint y: 207, distance: 44.6
click at [0, 207] on div "Hero Title Small Normal Large Huge CONTACT Enable pasting more styles (dev only)" at bounding box center [102, 206] width 204 height 105
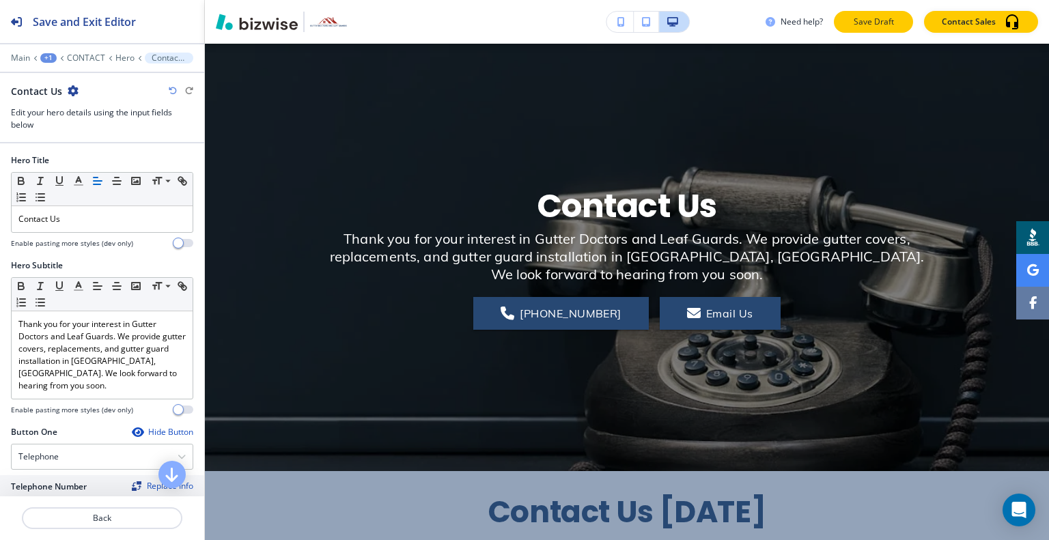
click at [887, 25] on p "Save Draft" at bounding box center [874, 22] width 44 height 12
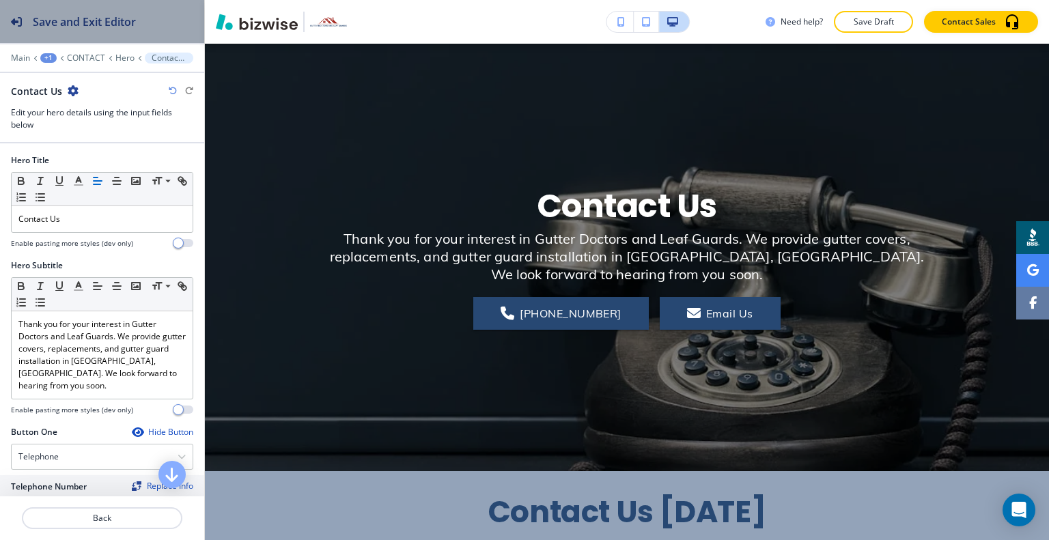
click at [97, 28] on h2 "Save and Exit Editor" at bounding box center [84, 22] width 103 height 16
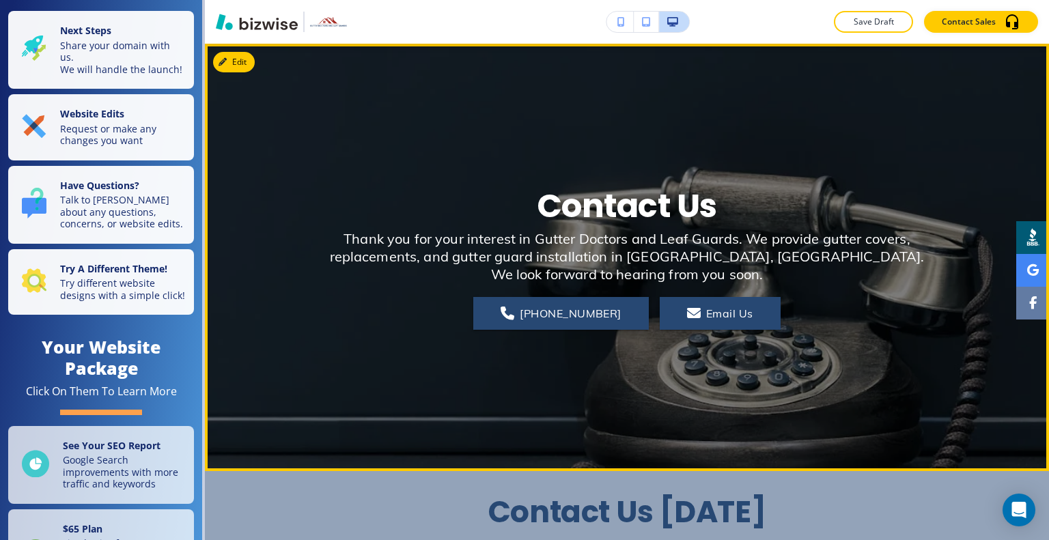
scroll to position [0, 0]
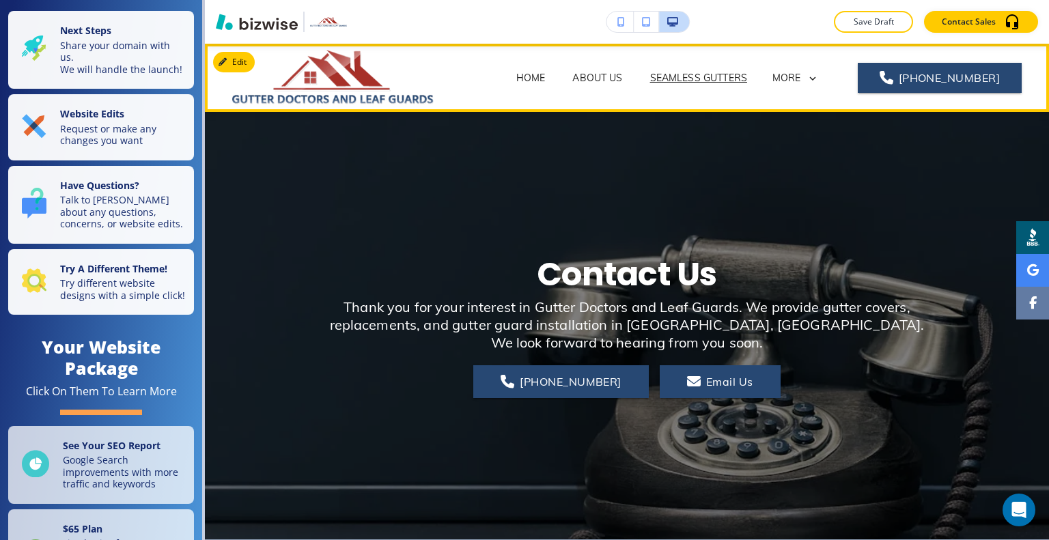
click at [699, 73] on p "SEAMLESS GUTTERS" at bounding box center [698, 78] width 97 height 14
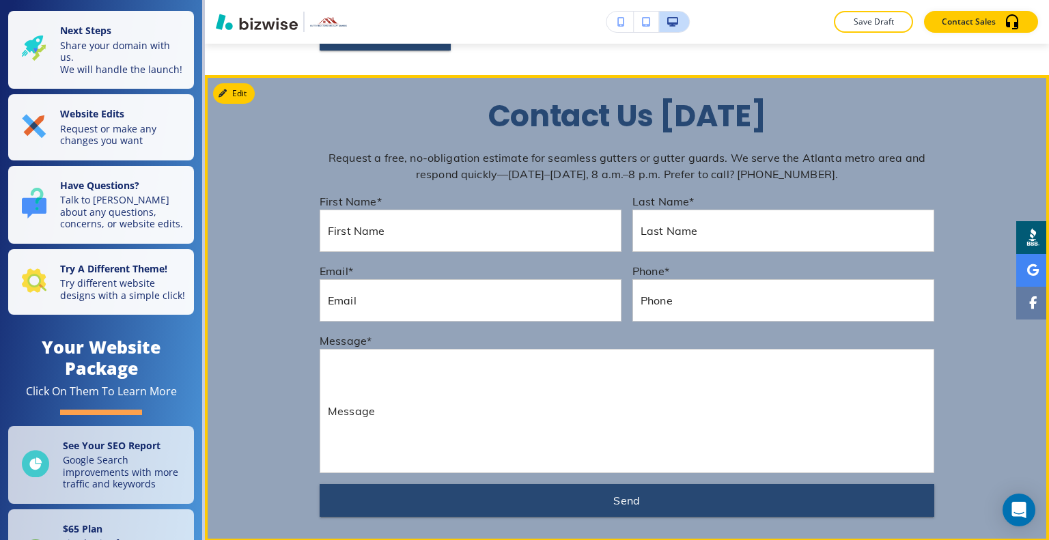
scroll to position [1571, 0]
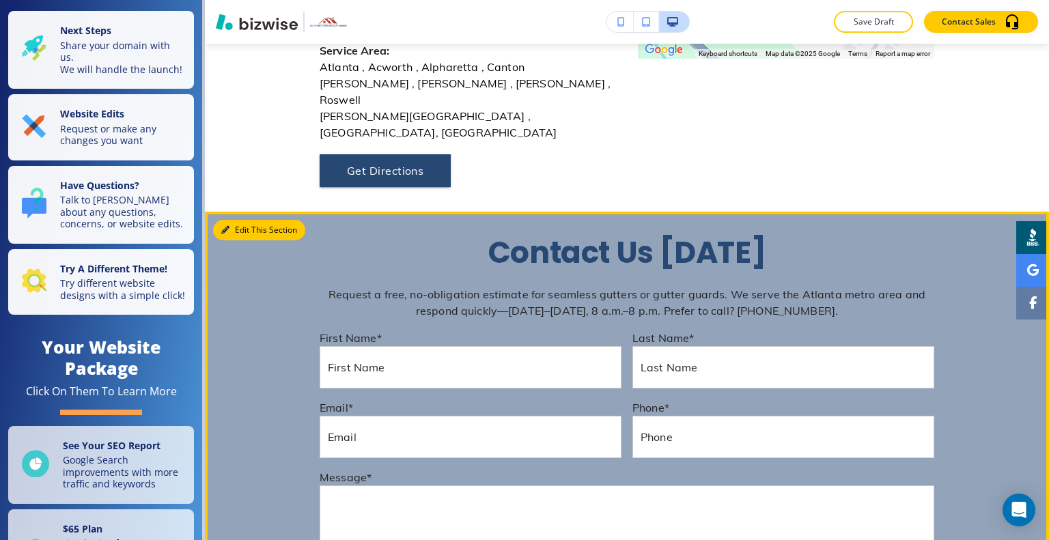
click at [243, 220] on button "Edit This Section" at bounding box center [259, 230] width 92 height 20
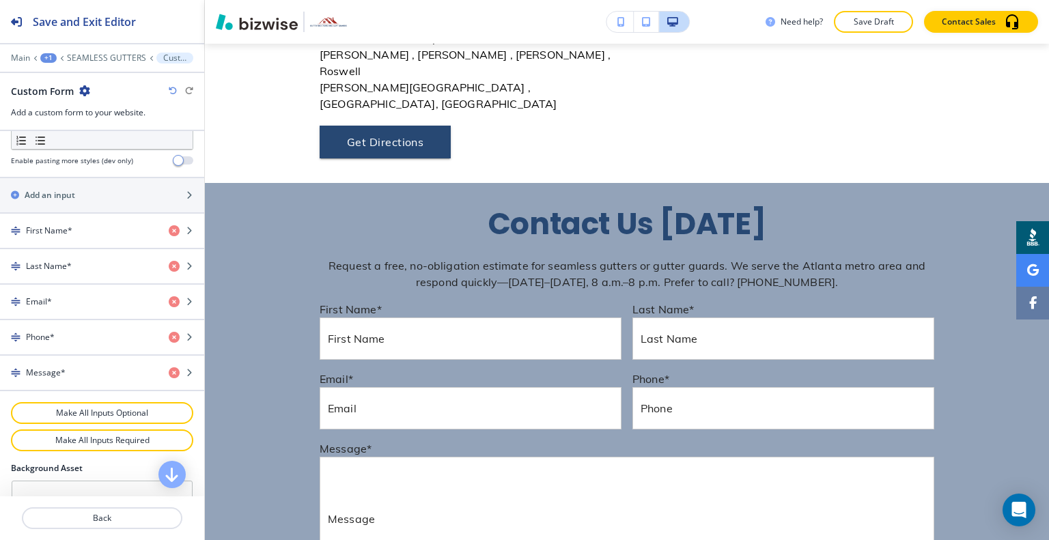
scroll to position [751, 0]
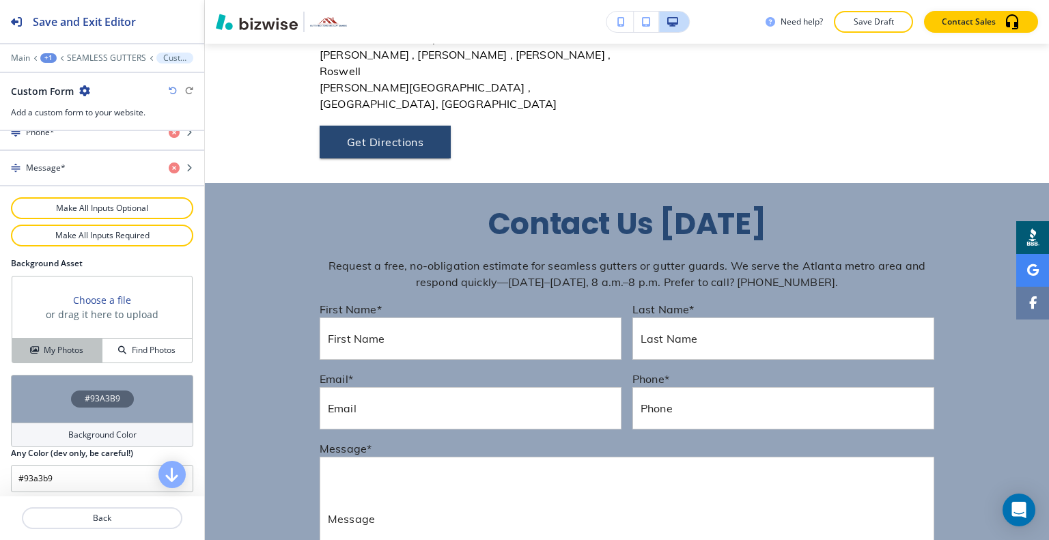
click at [66, 346] on h4 "My Photos" at bounding box center [64, 350] width 40 height 12
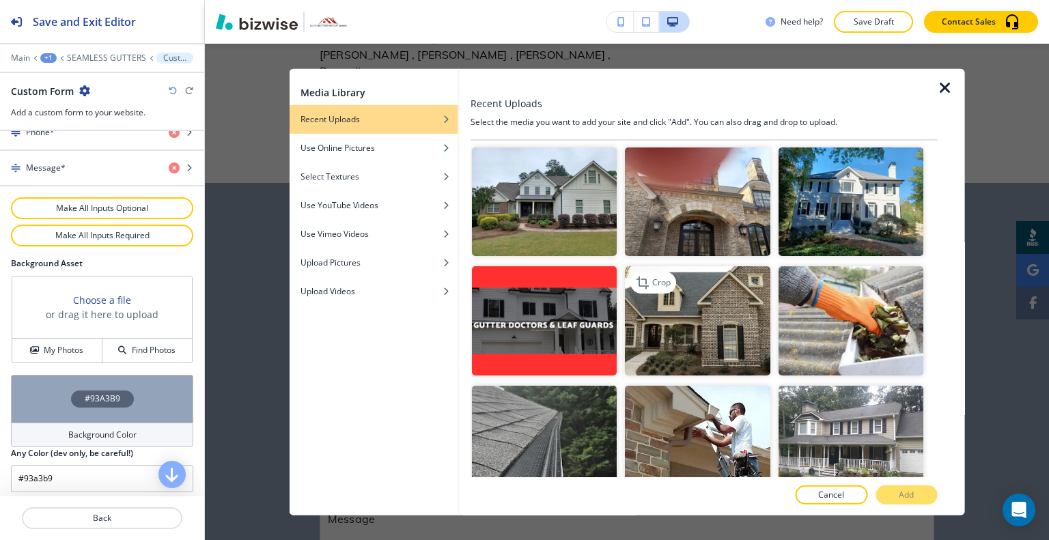
scroll to position [546, 0]
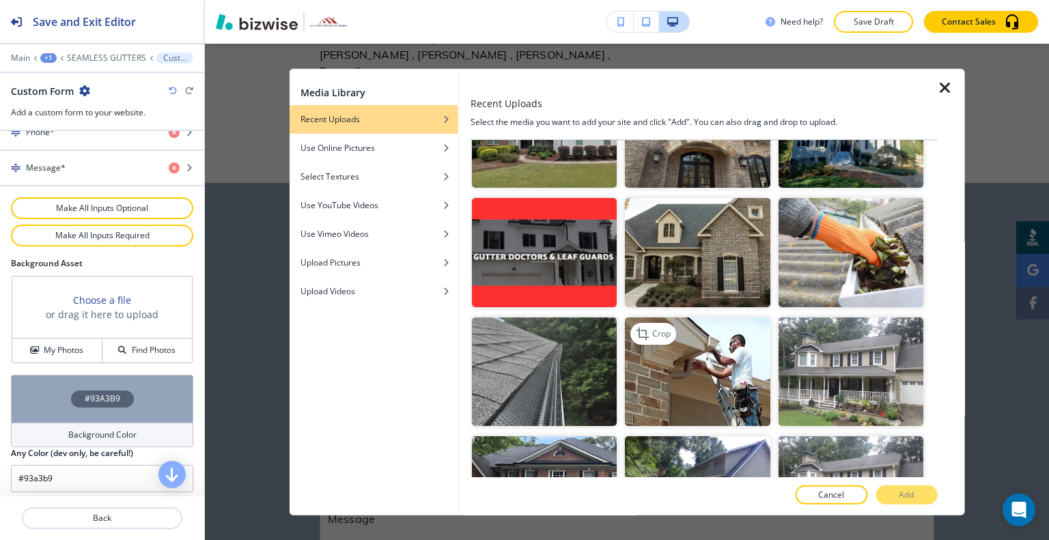
click at [713, 367] on img "button" at bounding box center [697, 371] width 145 height 109
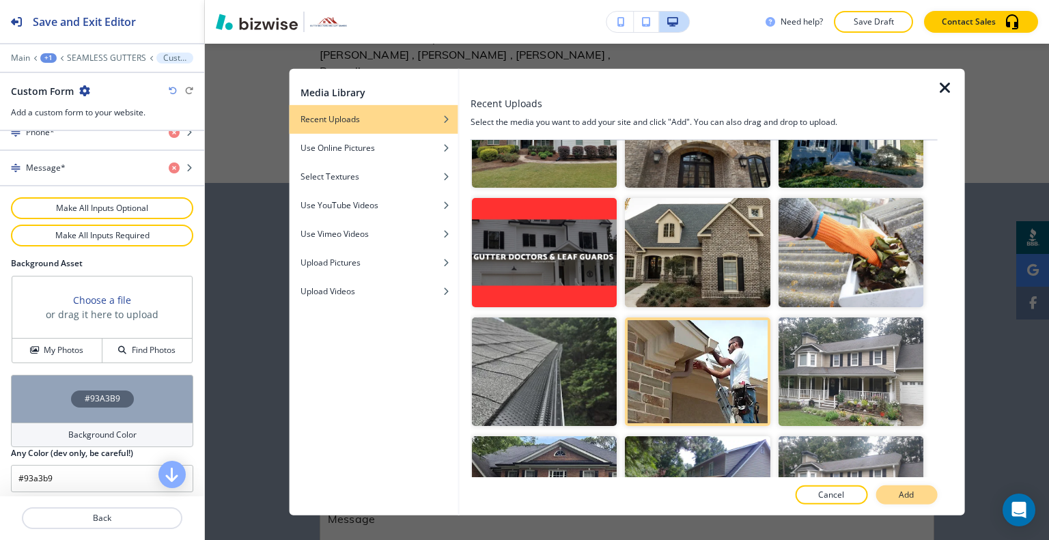
click at [918, 490] on button "Add" at bounding box center [905, 495] width 61 height 19
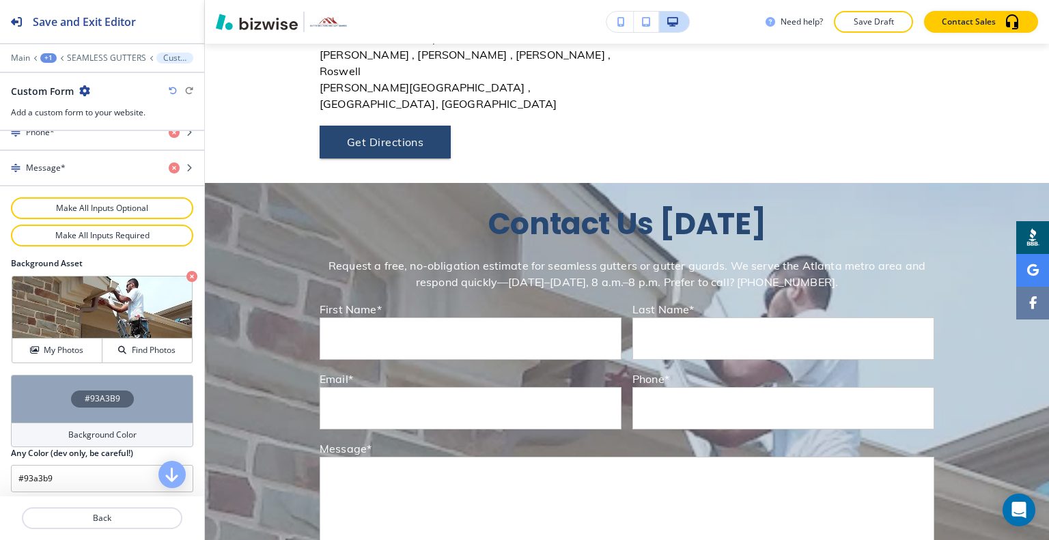
click at [27, 397] on div "#93A3B9" at bounding box center [102, 399] width 182 height 48
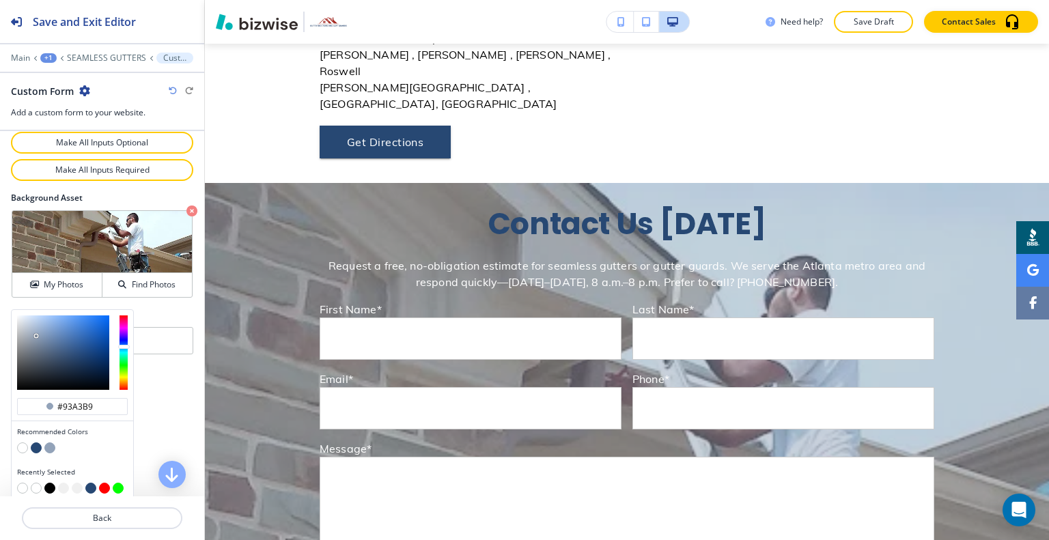
click at [50, 484] on button "button" at bounding box center [49, 488] width 11 height 11
type input "#000000"
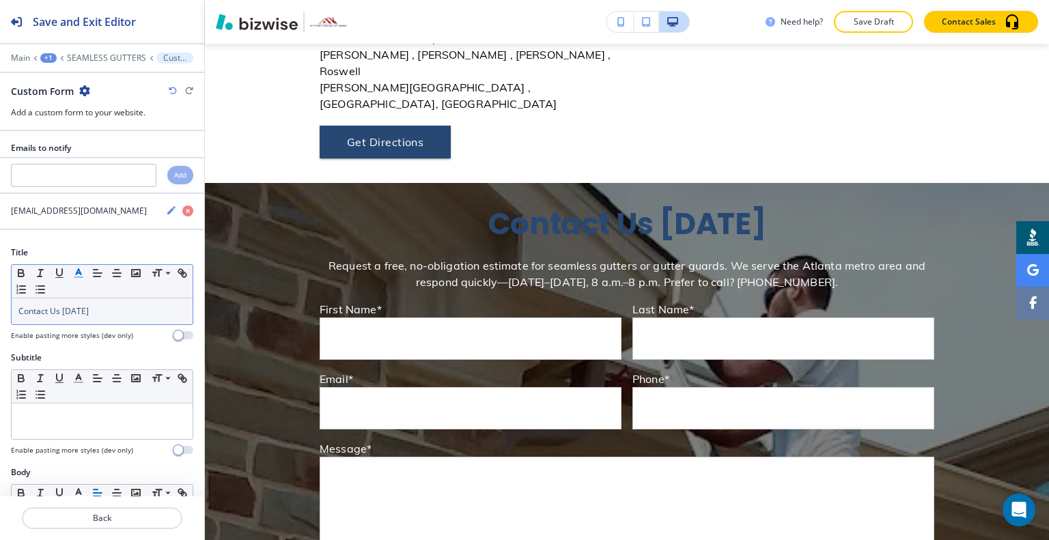
scroll to position [0, 0]
drag, startPoint x: 113, startPoint y: 309, endPoint x: 46, endPoint y: 292, distance: 69.2
click at [1, 307] on div "Title Small Normal Large Huge Contact Us Today Enable pasting more styles (dev …" at bounding box center [102, 299] width 204 height 105
click at [72, 267] on icon "button" at bounding box center [78, 273] width 12 height 12
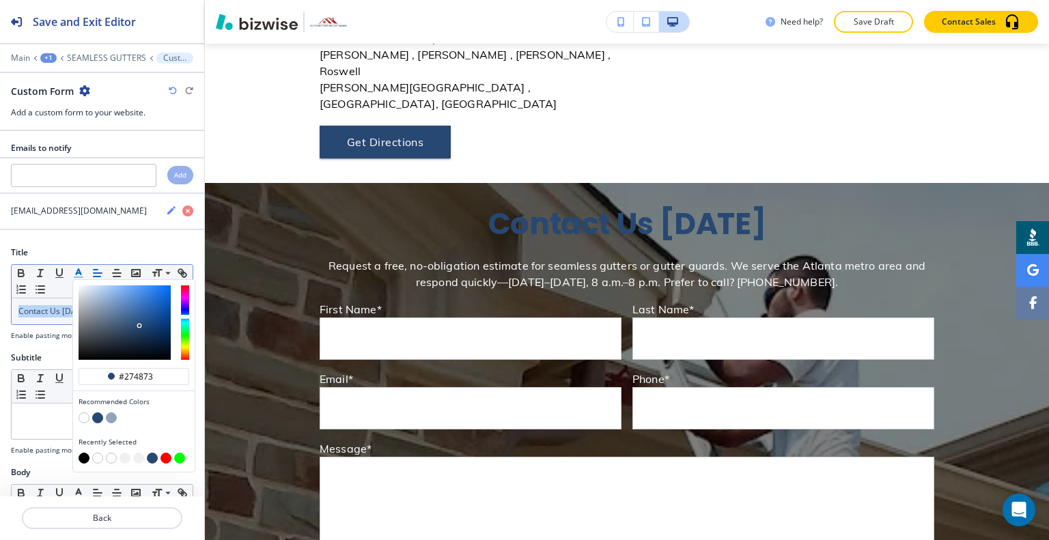
click at [96, 458] on button "button" at bounding box center [97, 458] width 11 height 11
type input "#ffffff"
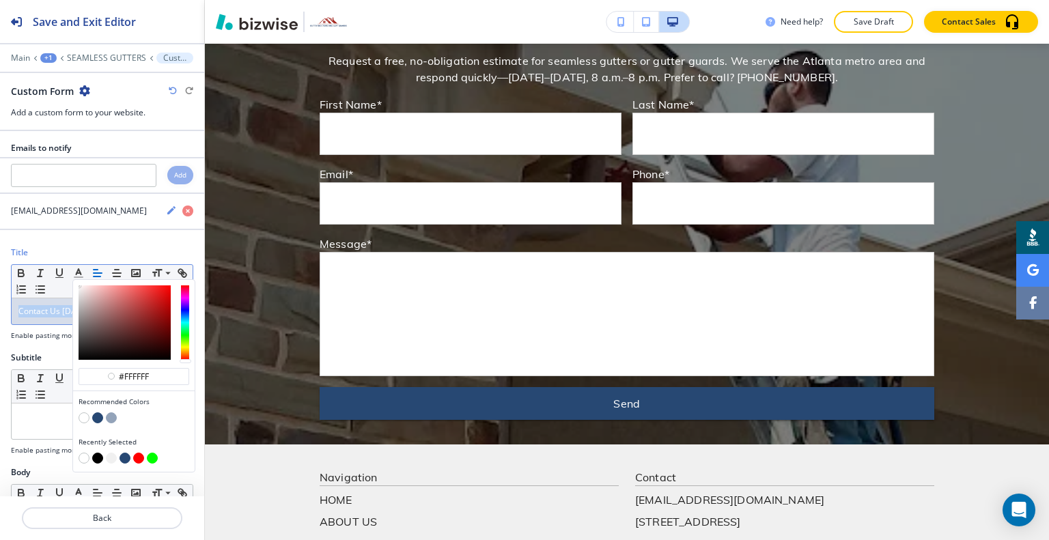
scroll to position [1599, 0]
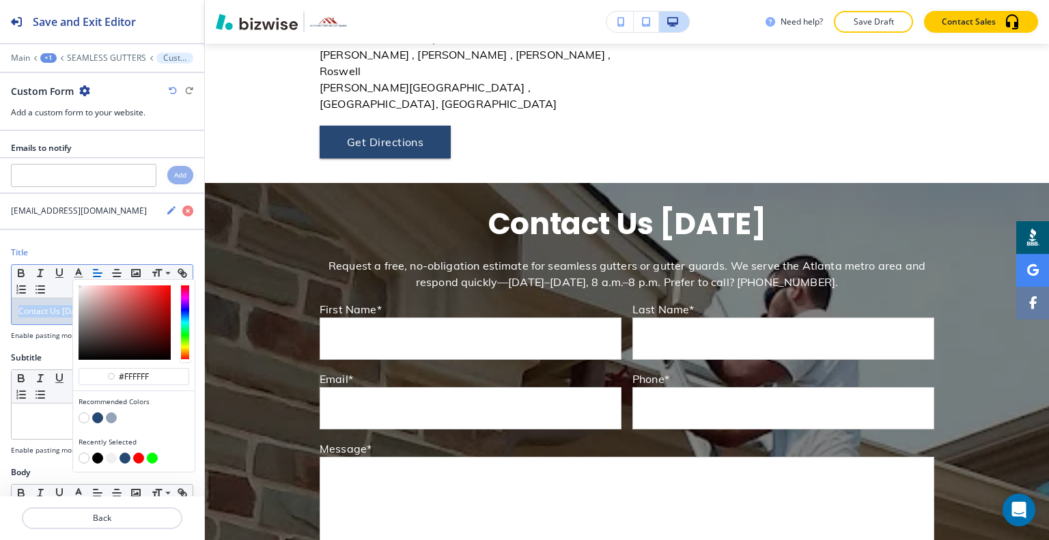
click at [878, 25] on p "Save Draft" at bounding box center [874, 22] width 44 height 12
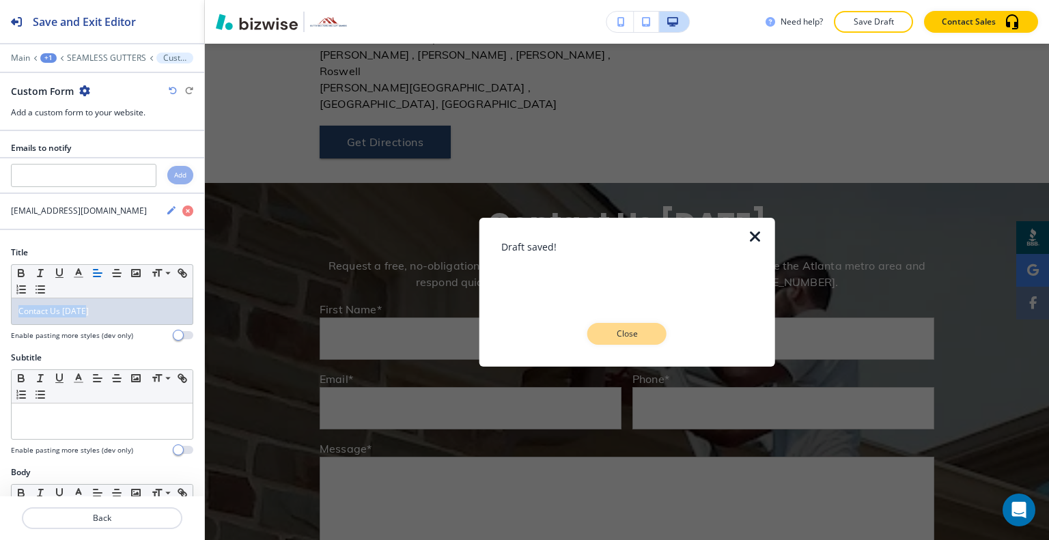
click at [642, 342] on button "Close" at bounding box center [626, 334] width 79 height 22
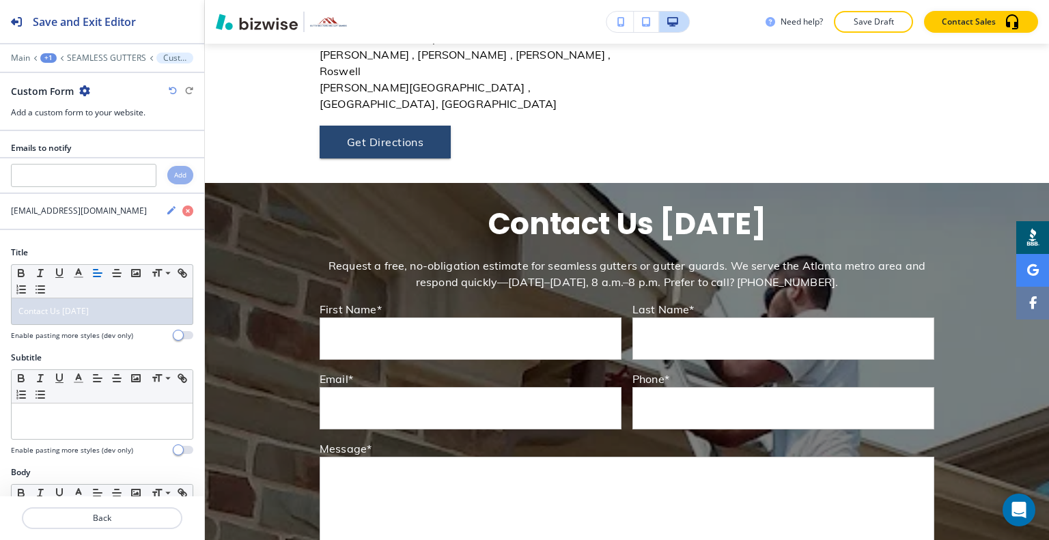
drag, startPoint x: 1036, startPoint y: 447, endPoint x: 1046, endPoint y: 499, distance: 52.9
click at [1046, 499] on div "Edit HOME ABOUT US SEAMLESS GUTTERS GUTTER GUARDS REVIEWS CONTACT MORE (404) 63…" at bounding box center [627, 292] width 844 height 496
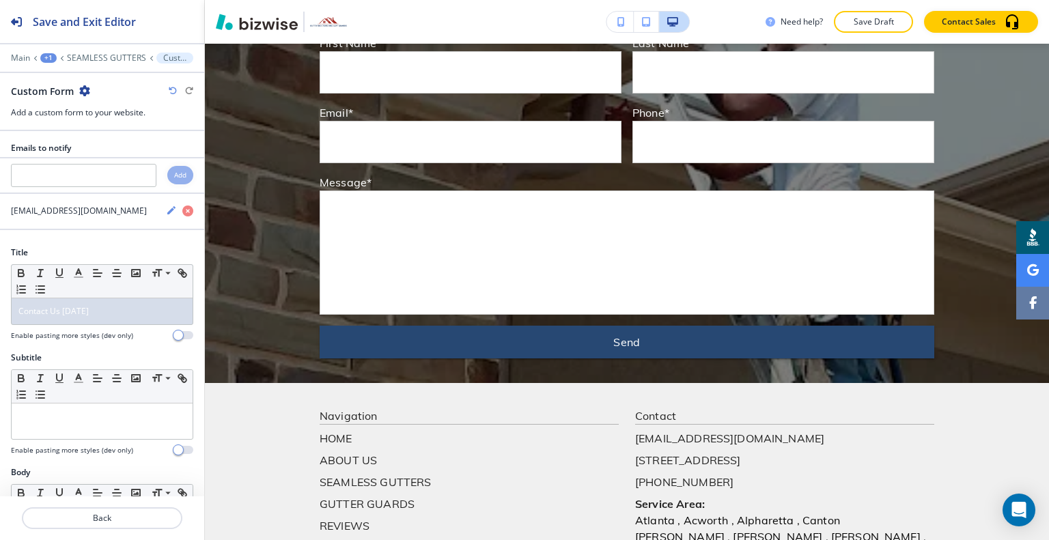
scroll to position [0, 0]
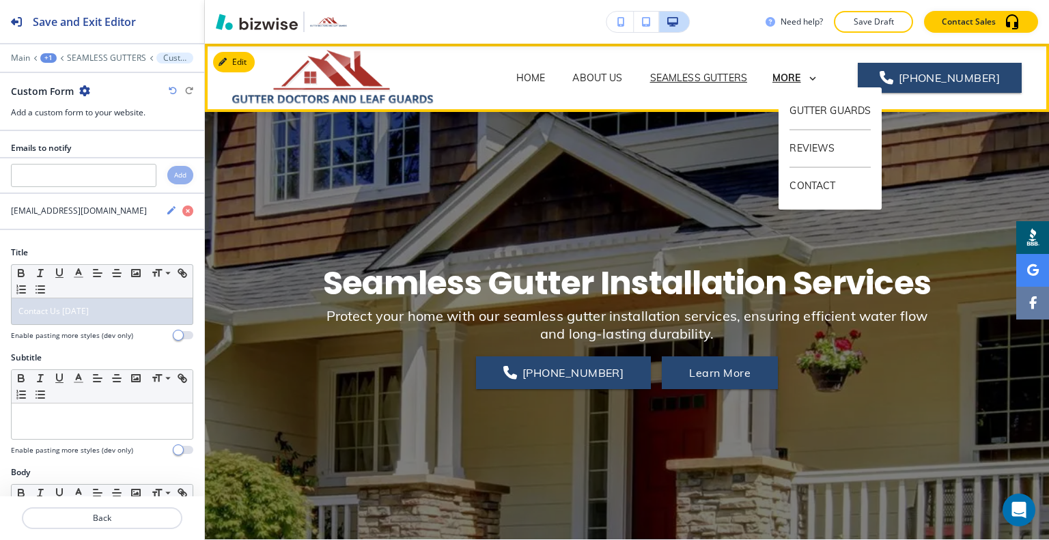
click at [791, 89] on div "GUTTER GUARDS REVIEWS CONTACT" at bounding box center [830, 148] width 103 height 122
click at [813, 103] on p "GUTTER GUARDS" at bounding box center [830, 112] width 83 height 38
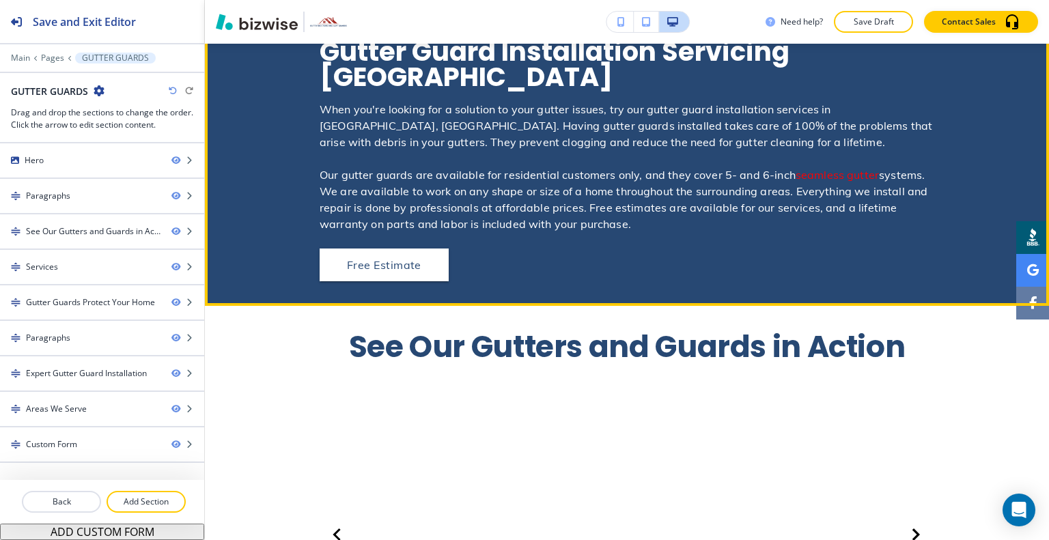
scroll to position [410, 0]
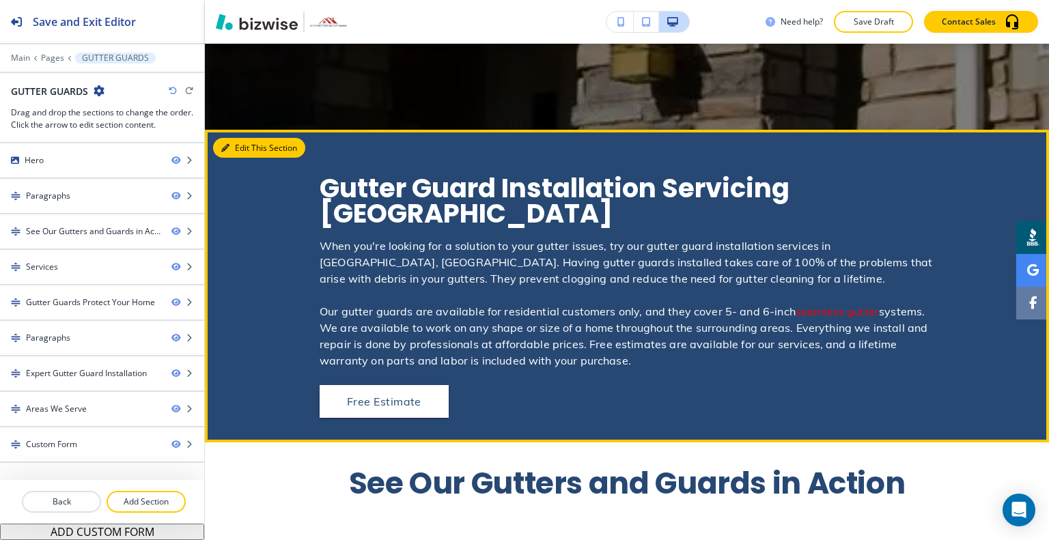
click at [238, 145] on button "Edit This Section" at bounding box center [259, 148] width 92 height 20
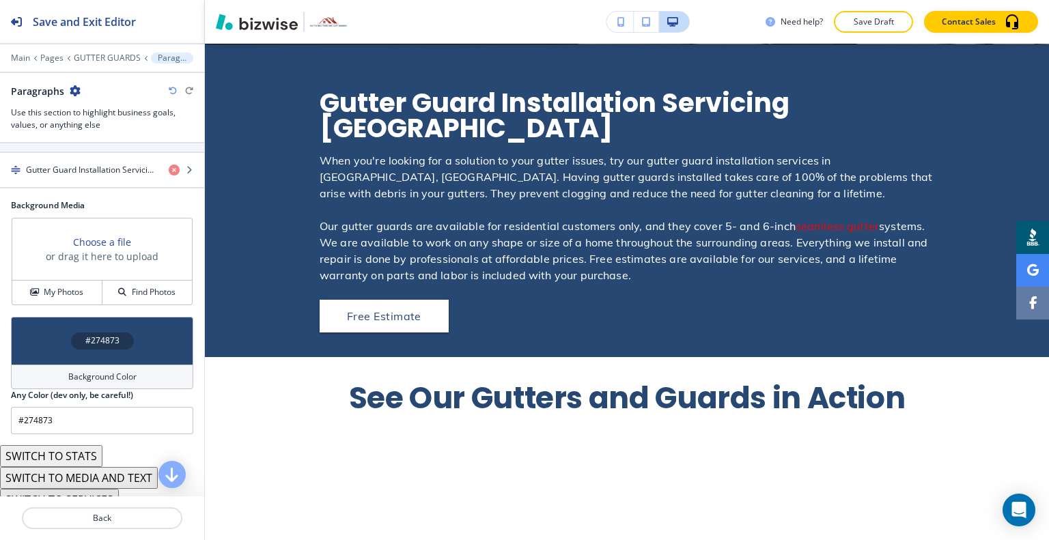
scroll to position [306, 0]
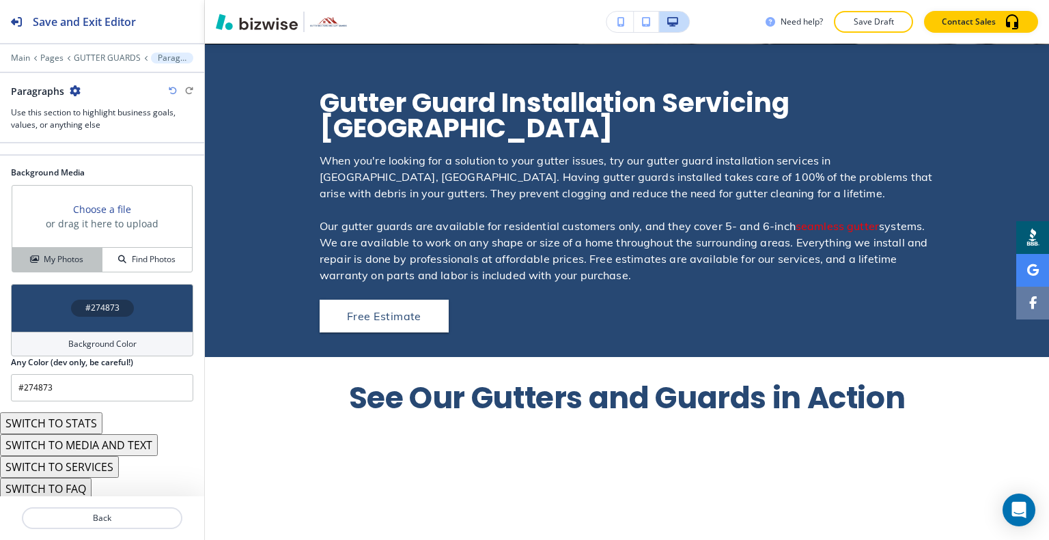
click at [55, 248] on button "My Photos" at bounding box center [57, 260] width 90 height 24
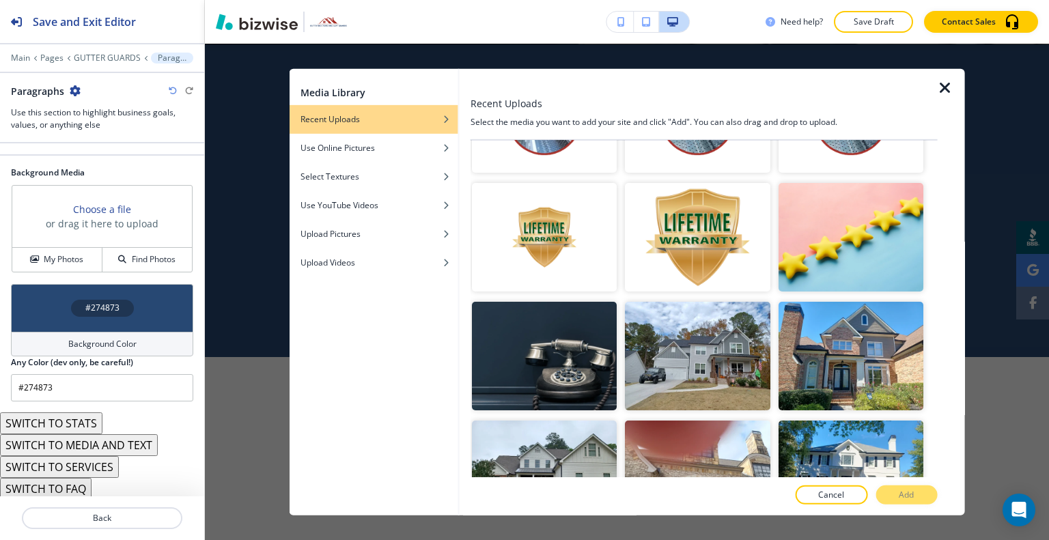
scroll to position [410, 0]
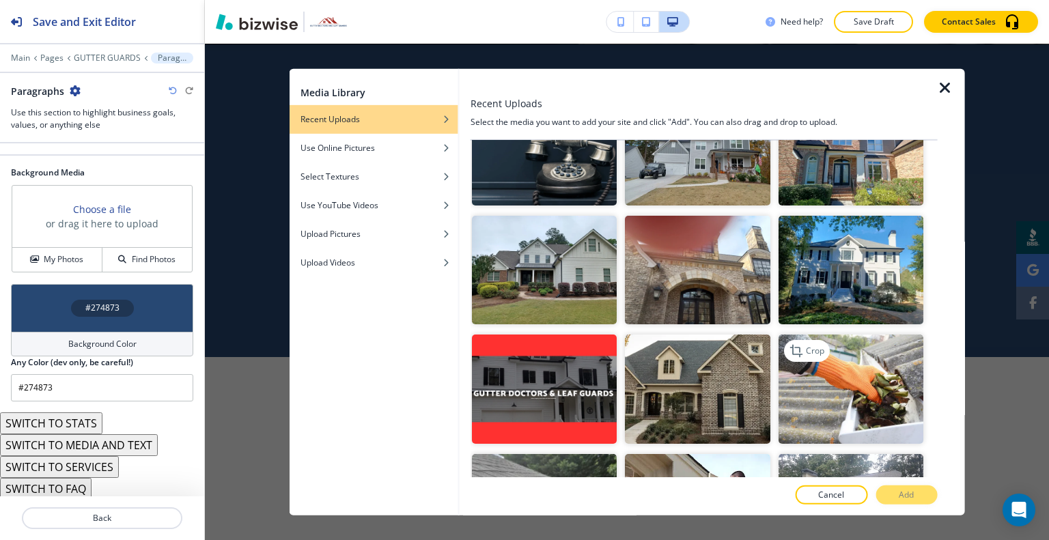
click at [895, 398] on img "button" at bounding box center [850, 389] width 145 height 109
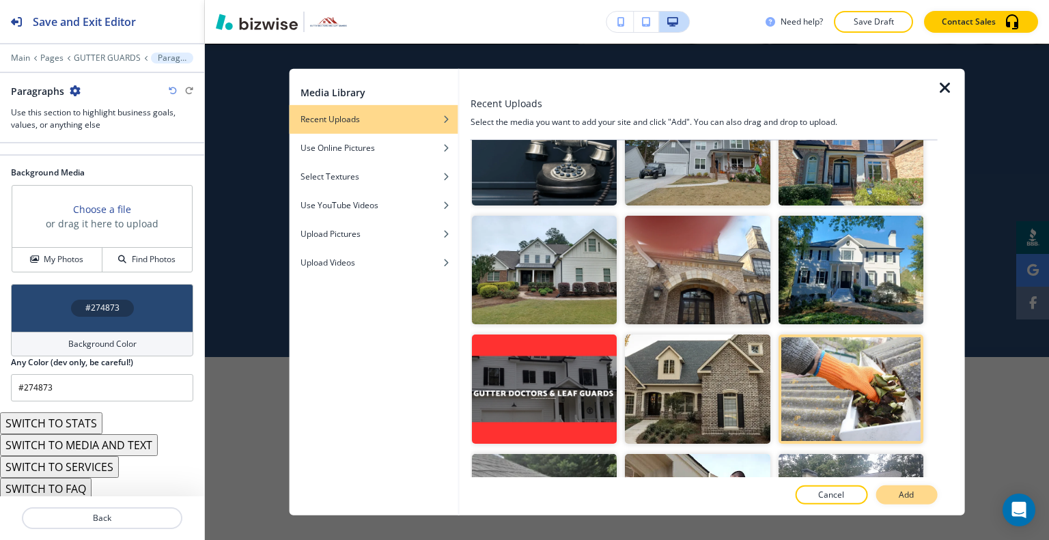
click at [923, 501] on button "Add" at bounding box center [905, 495] width 61 height 19
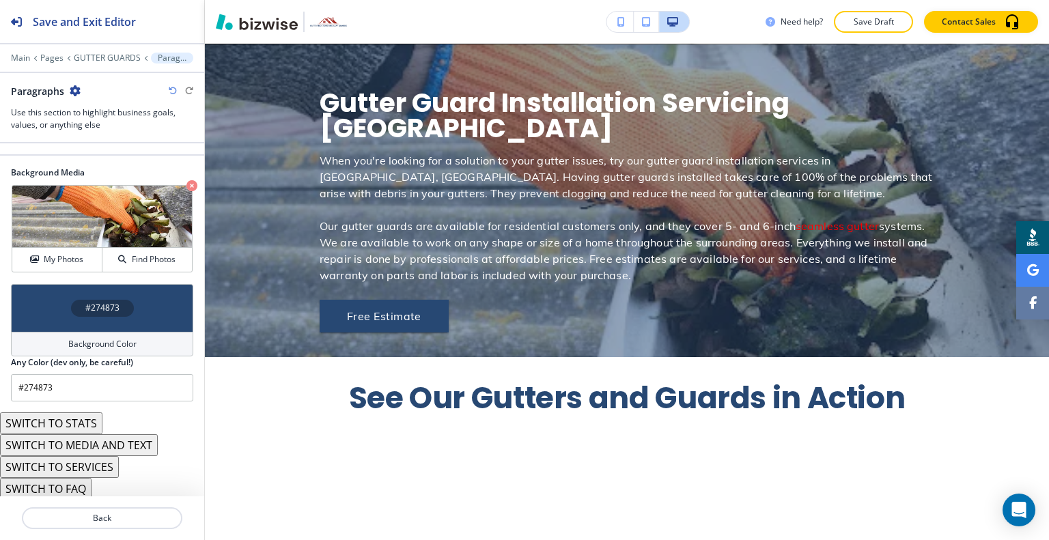
click at [169, 93] on icon "button" at bounding box center [173, 91] width 8 height 8
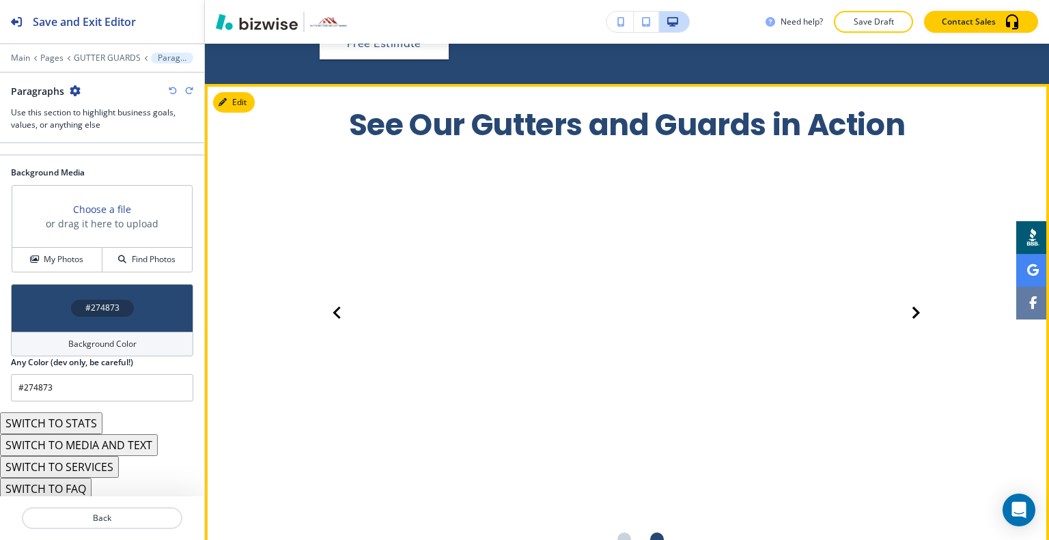
scroll to position [905, 0]
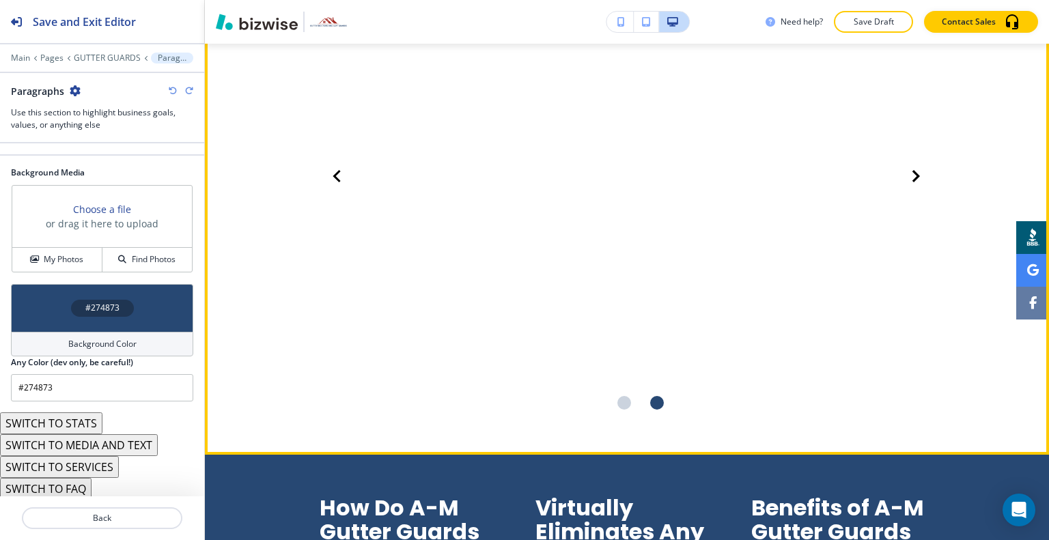
click at [623, 408] on div "Go to slide 1" at bounding box center [624, 403] width 33 height 33
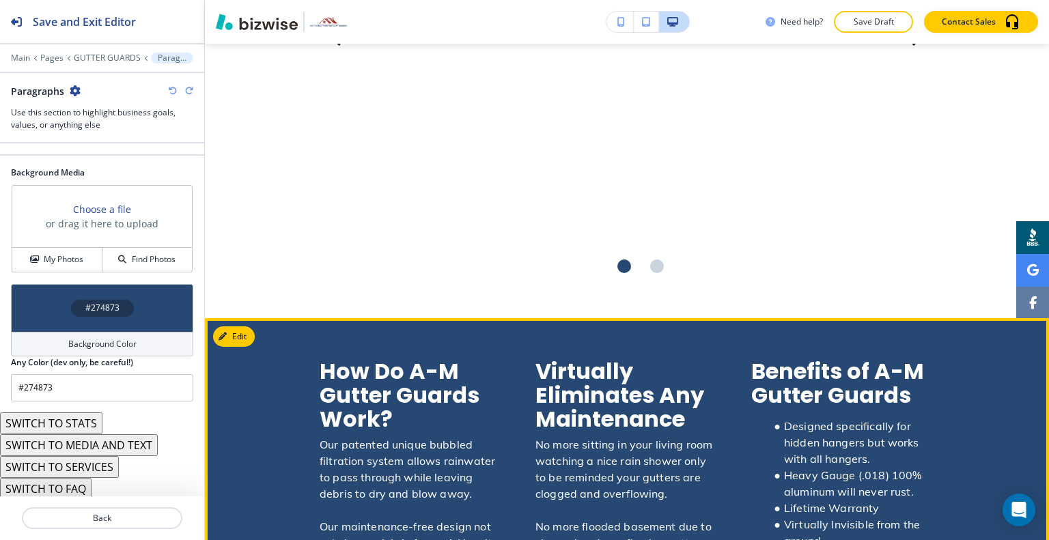
scroll to position [1246, 0]
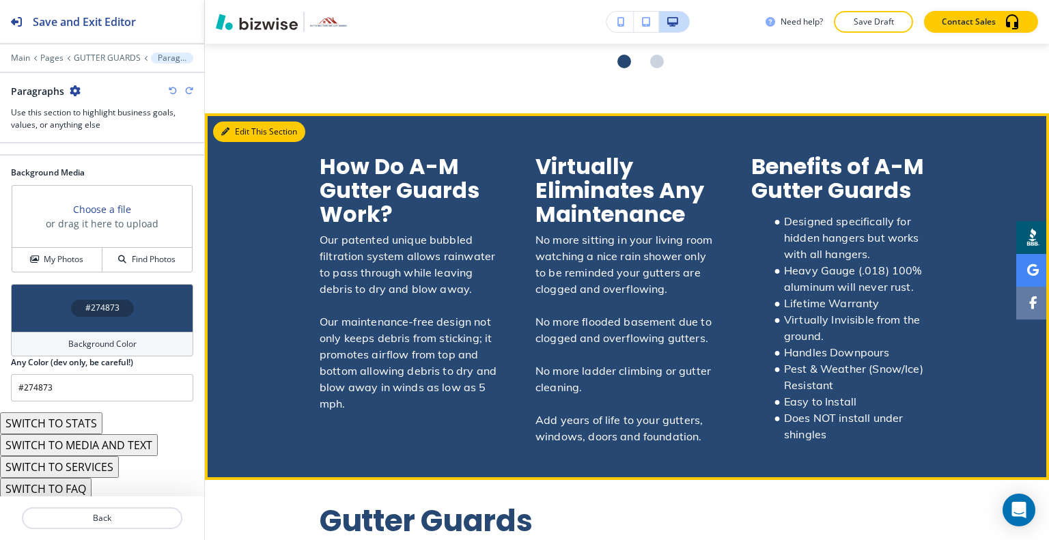
click at [249, 124] on button "Edit This Section" at bounding box center [259, 132] width 92 height 20
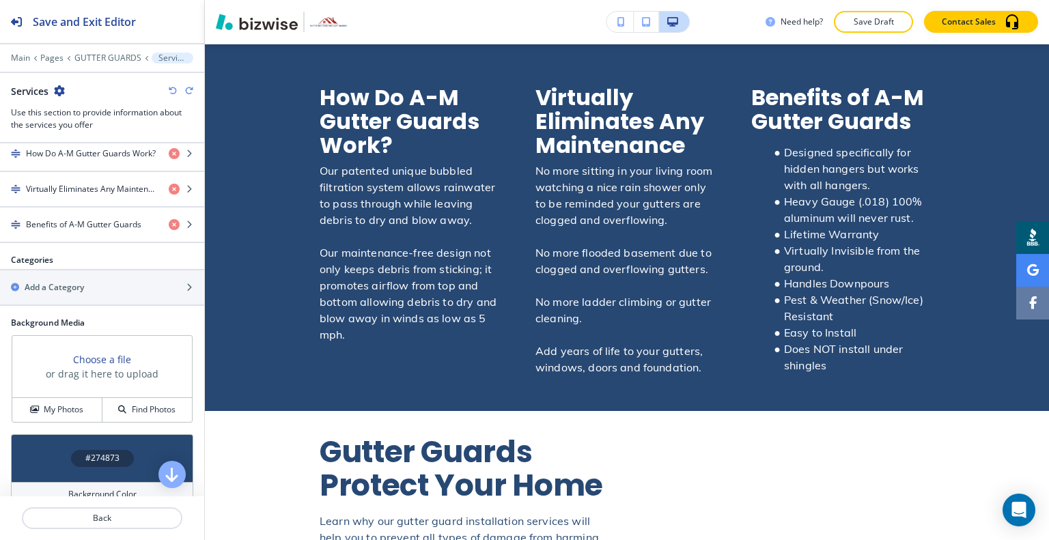
scroll to position [615, 0]
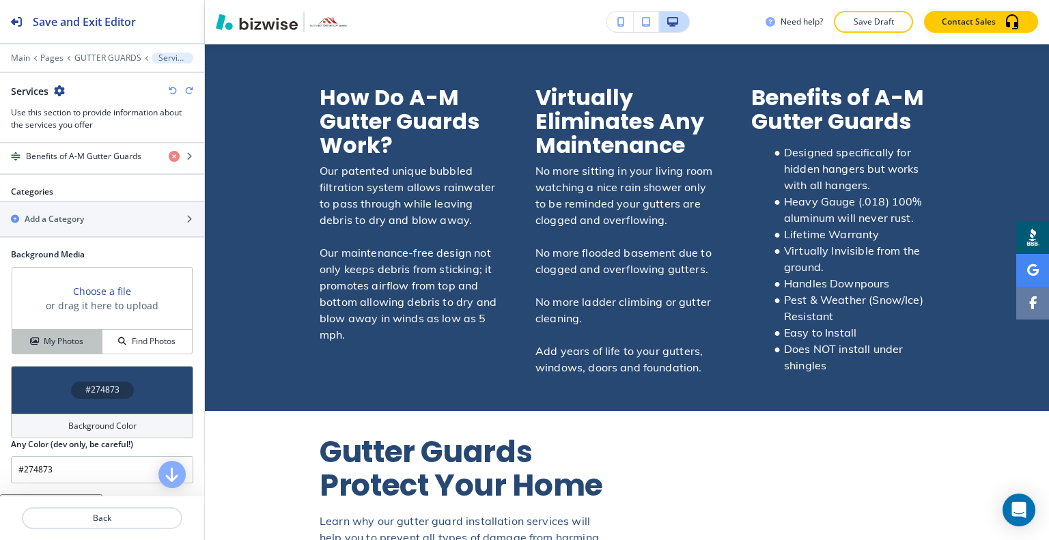
click at [82, 344] on button "My Photos" at bounding box center [57, 342] width 90 height 24
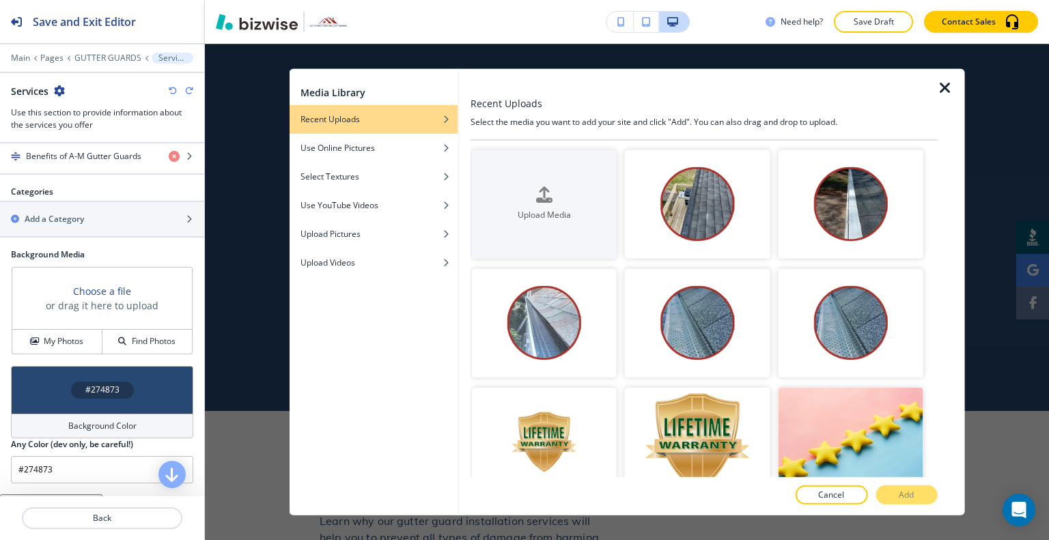
scroll to position [341, 0]
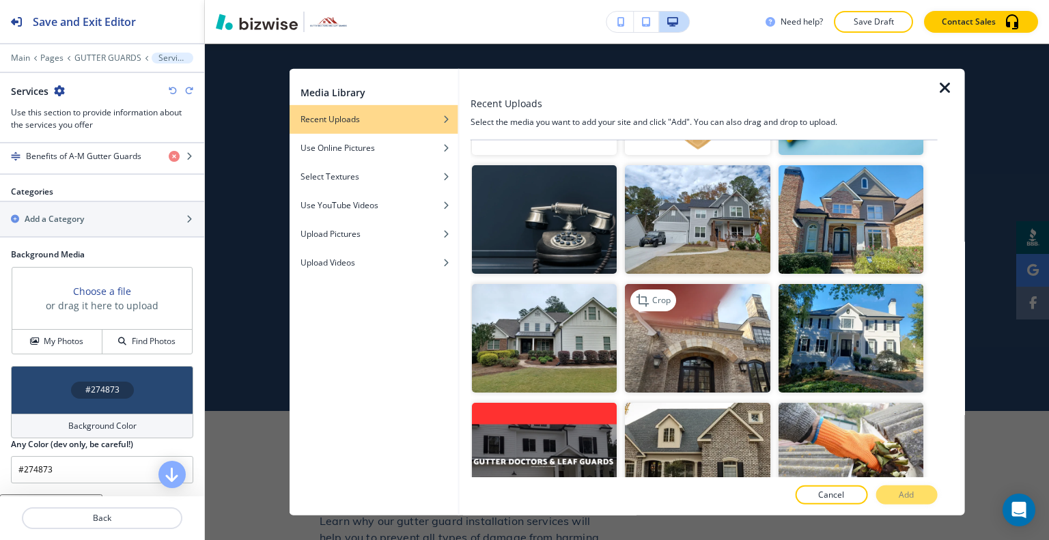
click at [712, 343] on img "button" at bounding box center [697, 338] width 145 height 109
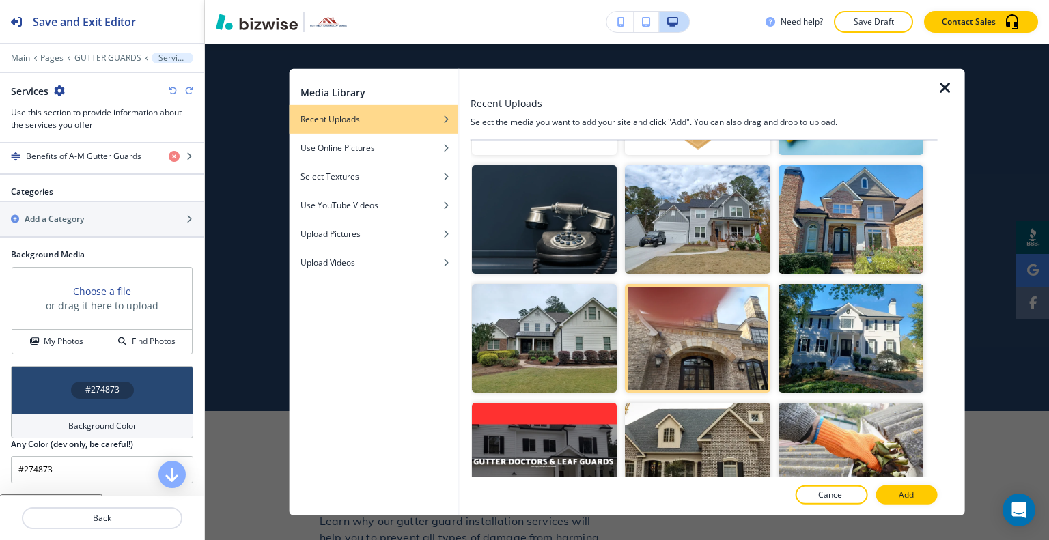
click at [907, 495] on p "Add" at bounding box center [906, 495] width 15 height 12
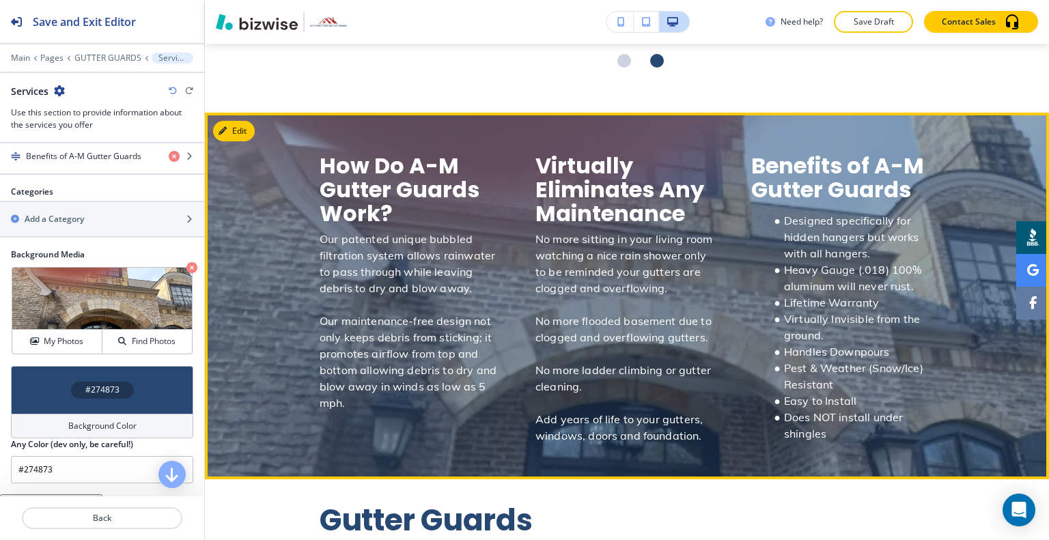
scroll to position [1110, 0]
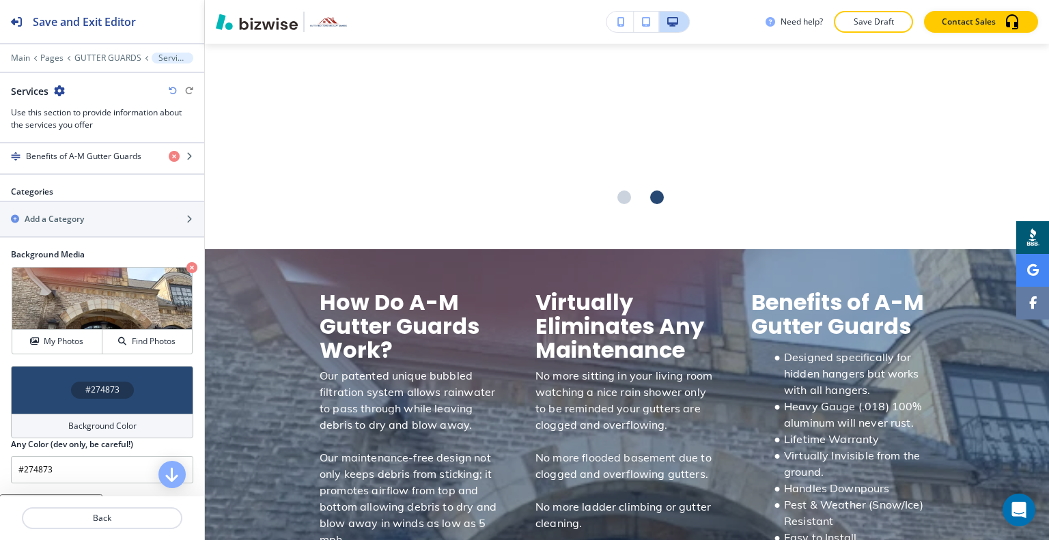
click at [172, 87] on icon "button" at bounding box center [173, 91] width 8 height 8
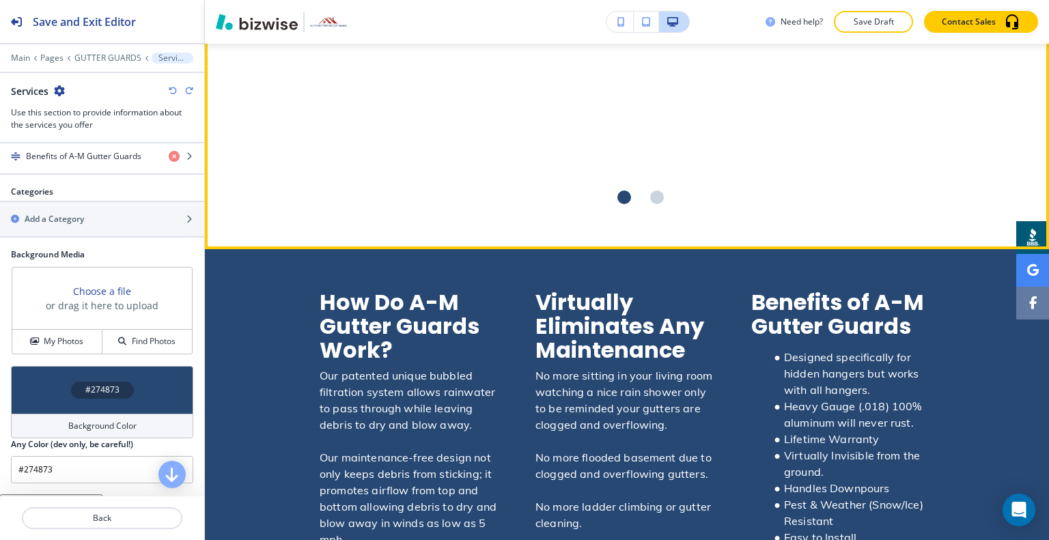
scroll to position [695, 0]
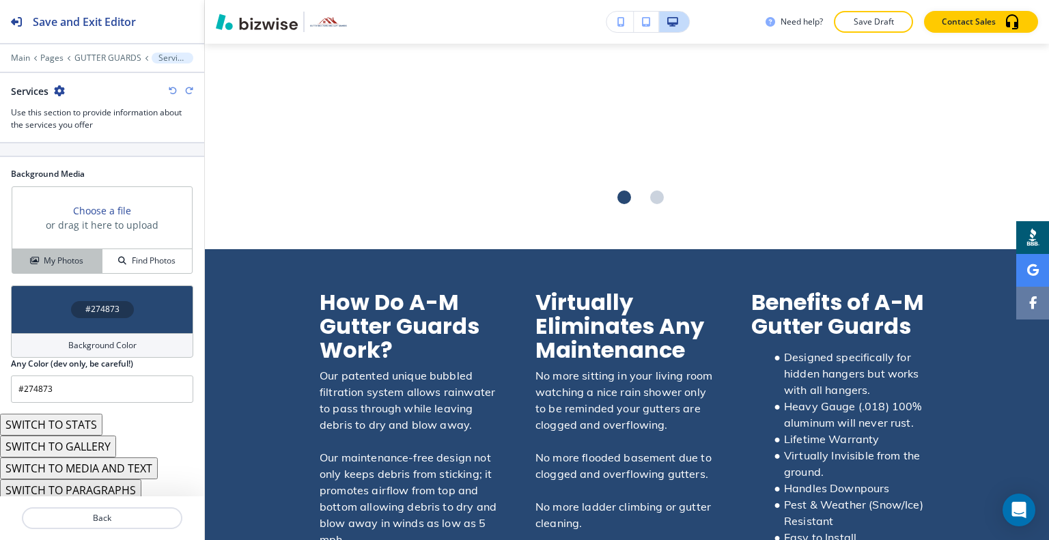
click at [82, 250] on button "My Photos" at bounding box center [57, 261] width 90 height 24
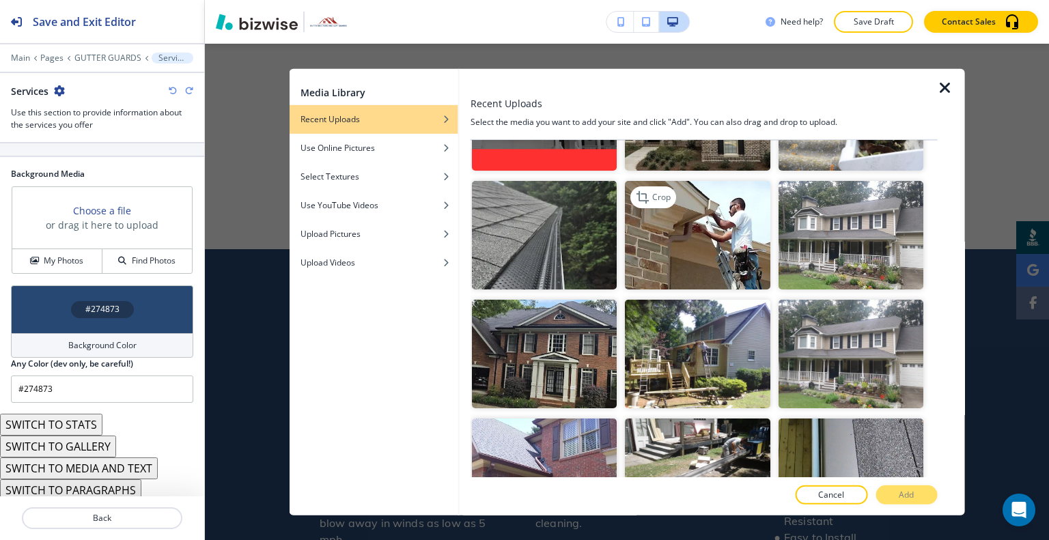
scroll to position [615, 0]
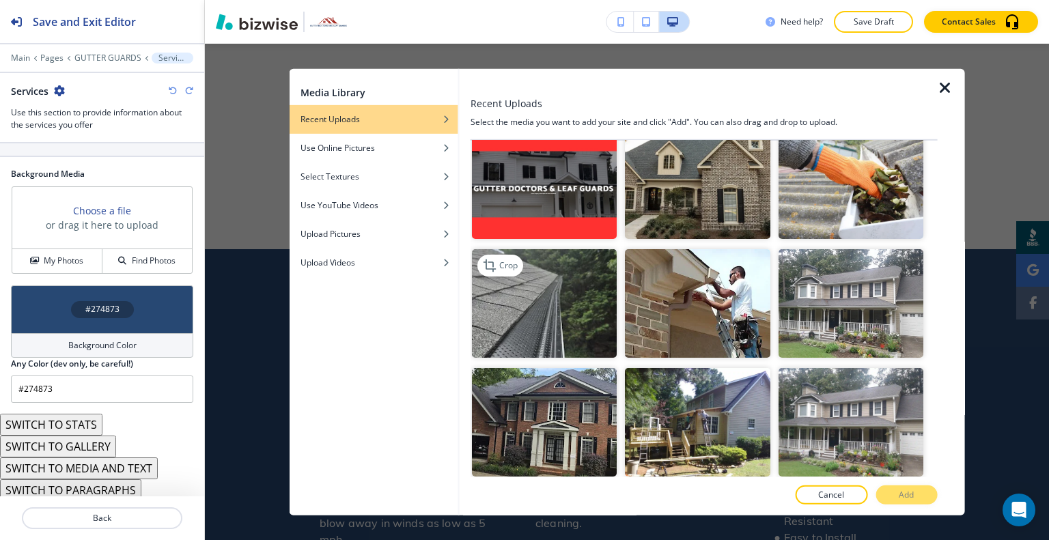
click at [556, 281] on img "button" at bounding box center [544, 303] width 145 height 109
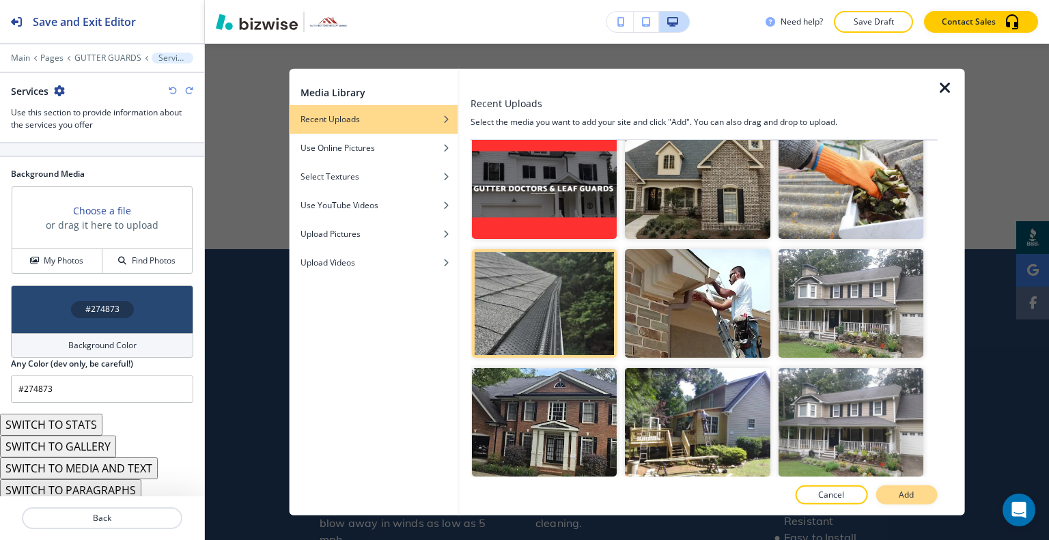
click at [912, 494] on p "Add" at bounding box center [906, 495] width 15 height 12
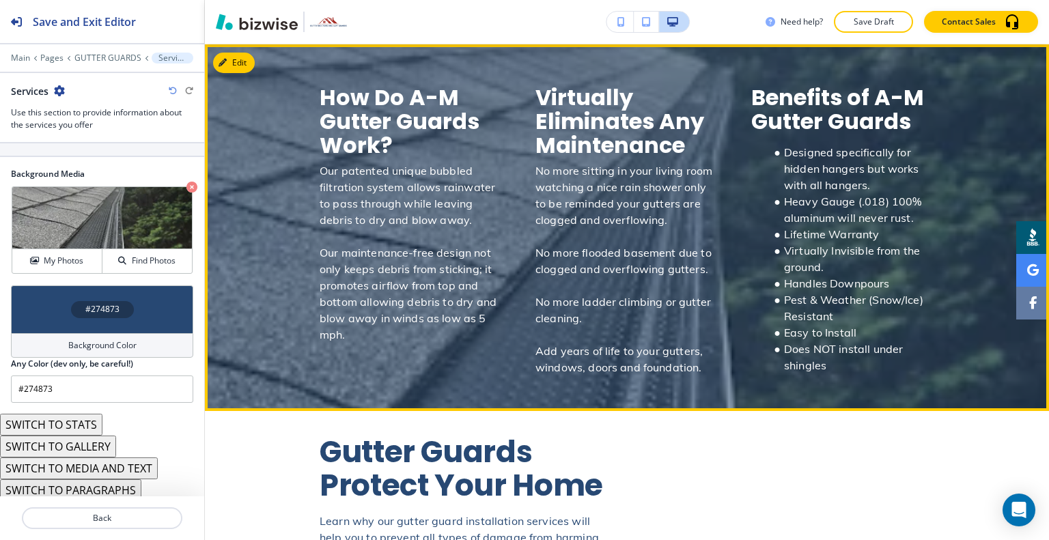
scroll to position [1384, 0]
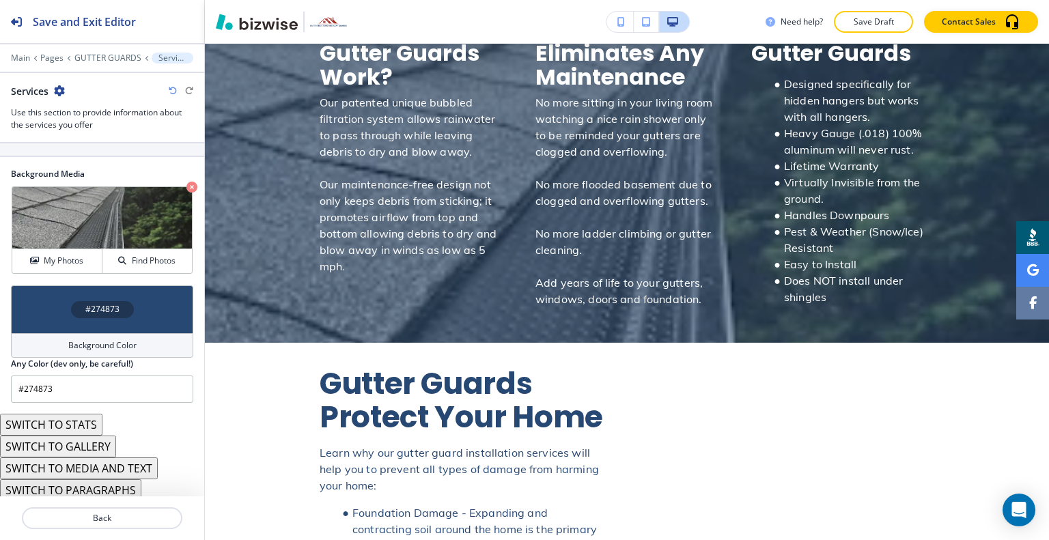
click at [74, 301] on div "#274873" at bounding box center [102, 309] width 63 height 17
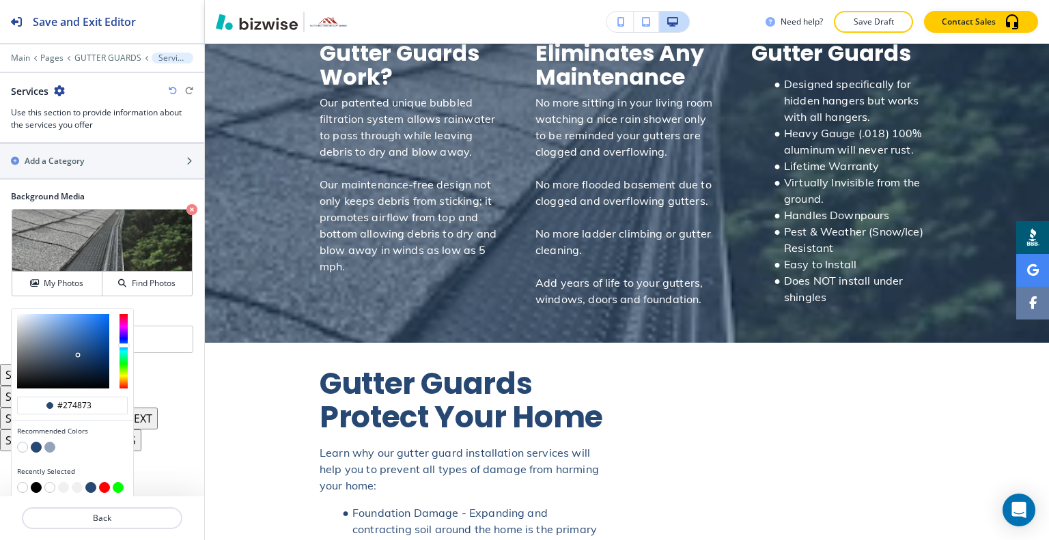
click at [36, 483] on button "button" at bounding box center [36, 487] width 11 height 11
type input "#000000"
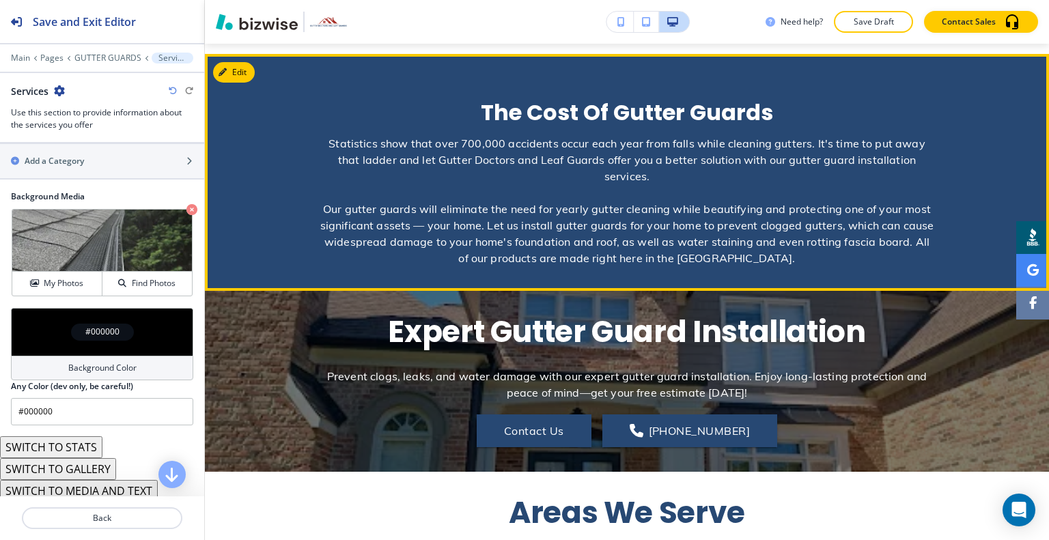
scroll to position [2613, 0]
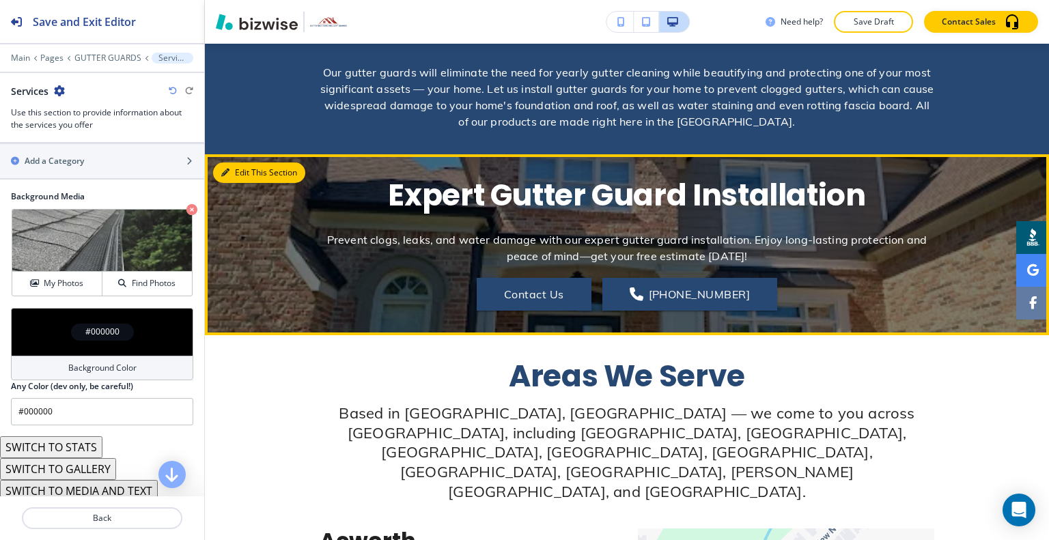
click at [237, 163] on button "Edit This Section" at bounding box center [259, 173] width 92 height 20
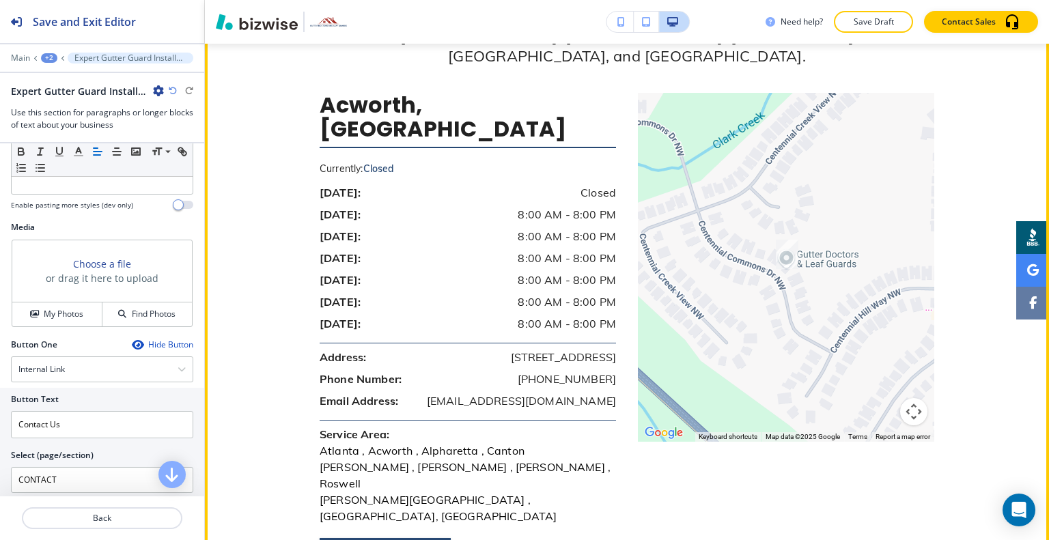
scroll to position [3253, 0]
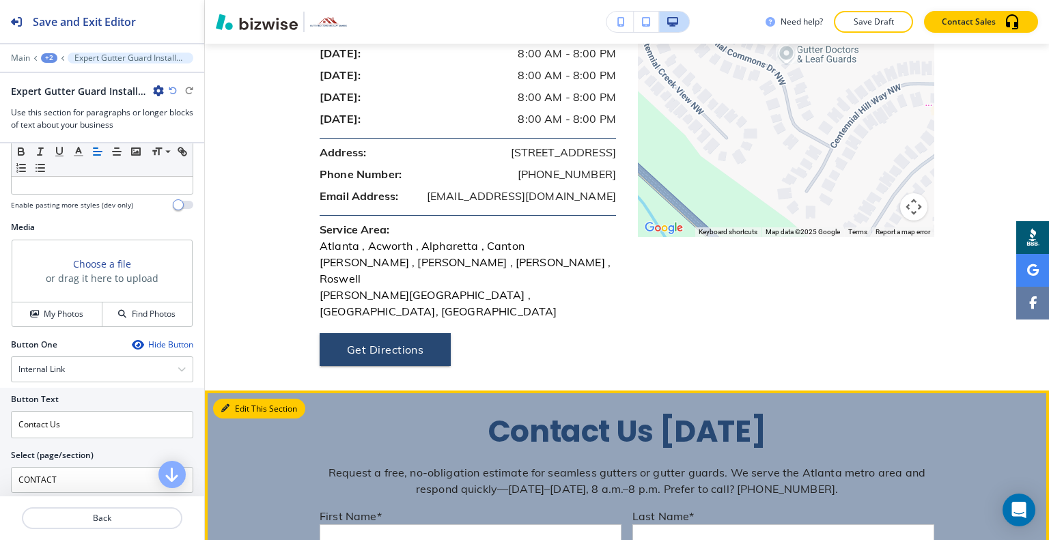
click at [240, 399] on button "Edit This Section" at bounding box center [259, 409] width 92 height 20
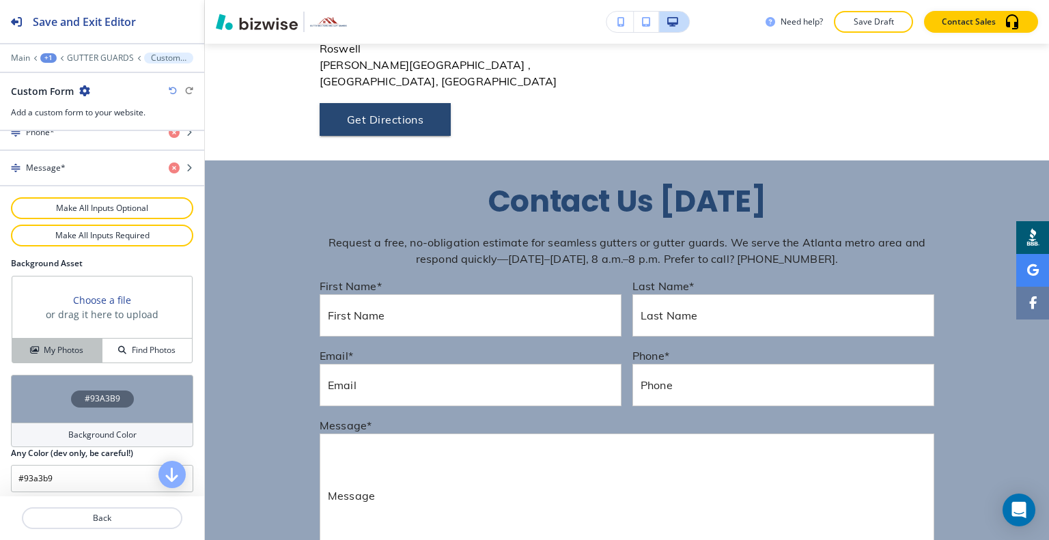
scroll to position [751, 0]
click at [57, 347] on h4 "My Photos" at bounding box center [64, 350] width 40 height 12
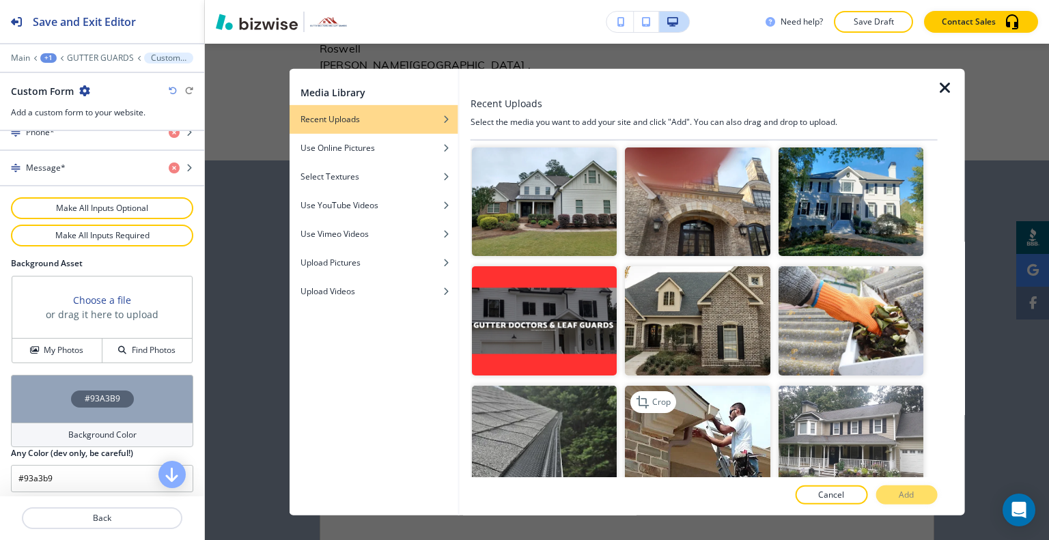
scroll to position [683, 0]
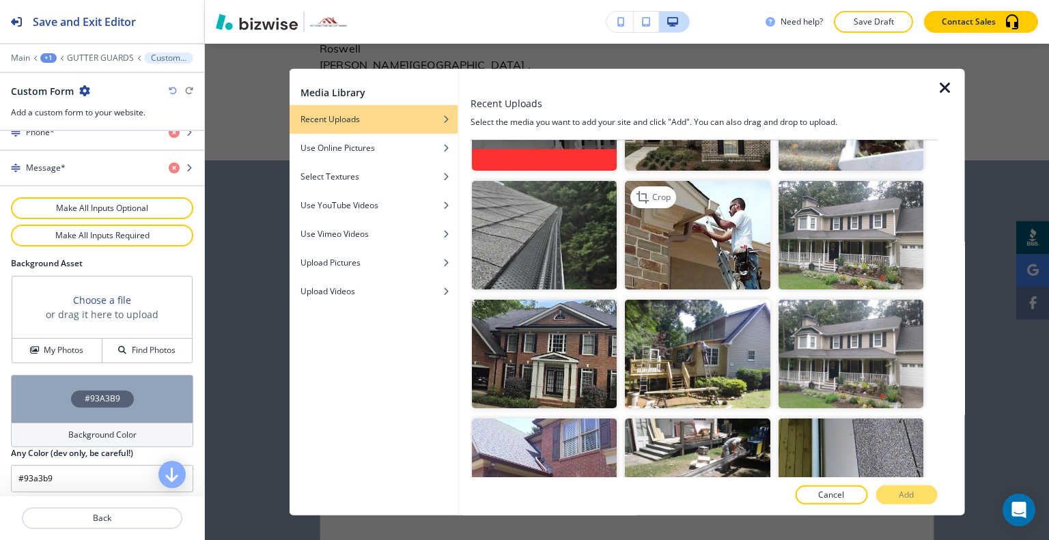
click at [738, 227] on img "button" at bounding box center [697, 234] width 145 height 109
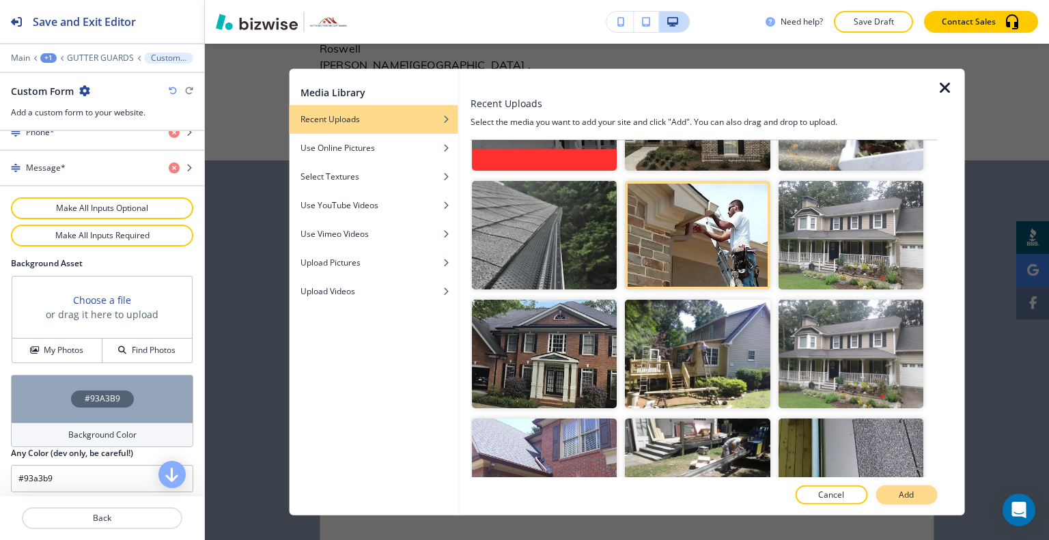
click at [888, 490] on button "Add" at bounding box center [905, 495] width 61 height 19
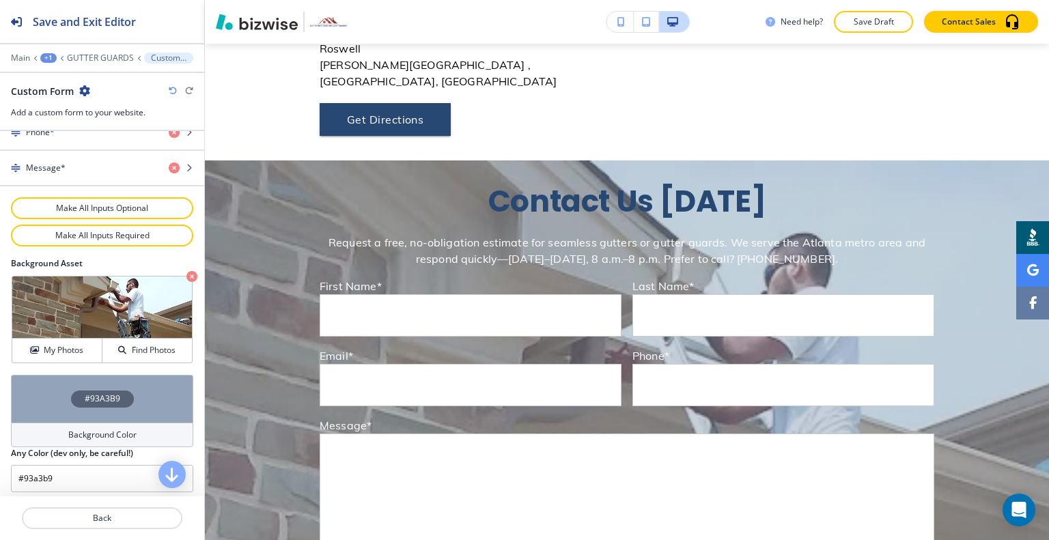
click at [46, 397] on div "#93A3B9" at bounding box center [102, 399] width 182 height 48
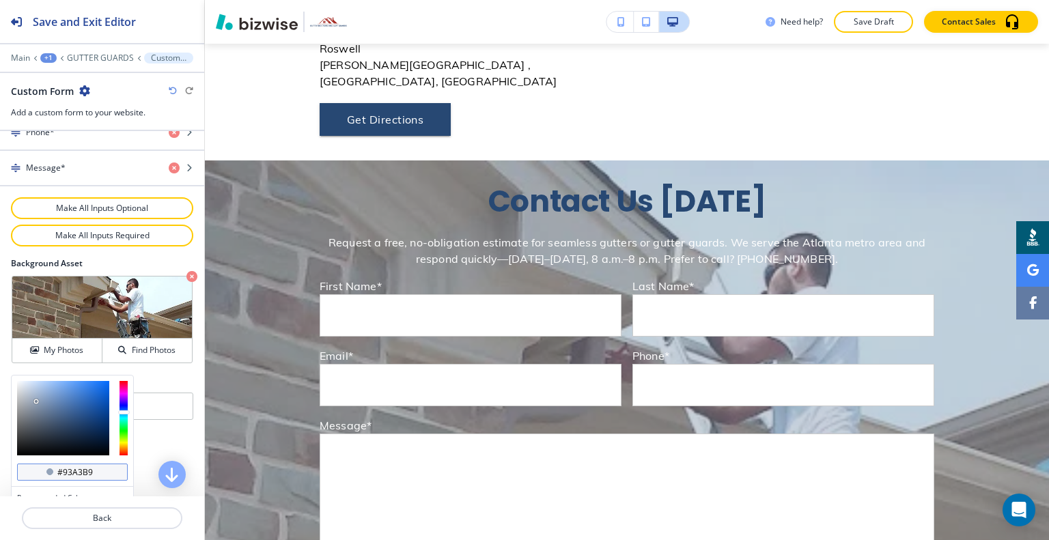
scroll to position [817, 0]
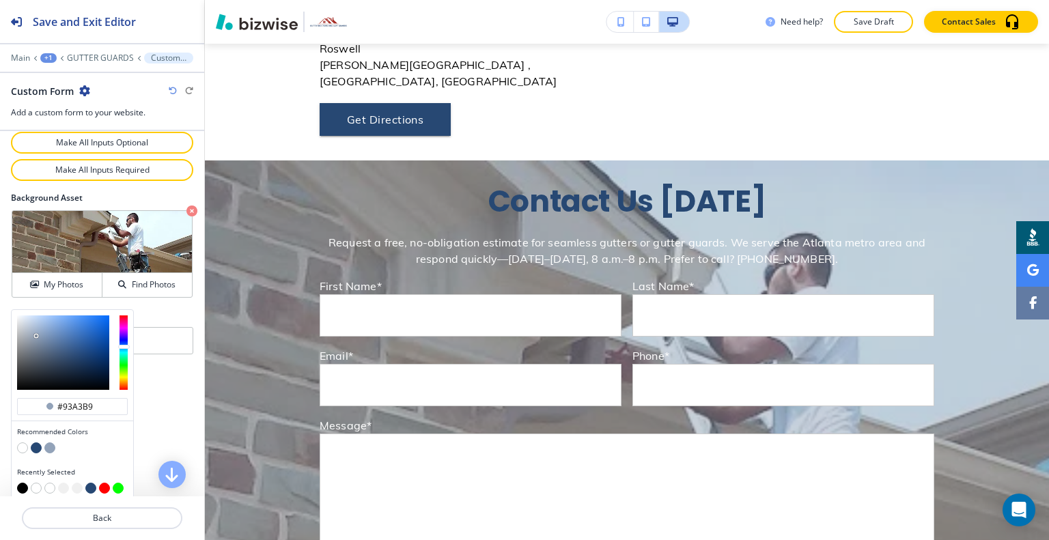
click at [19, 485] on button "button" at bounding box center [22, 488] width 11 height 11
type input "#000000"
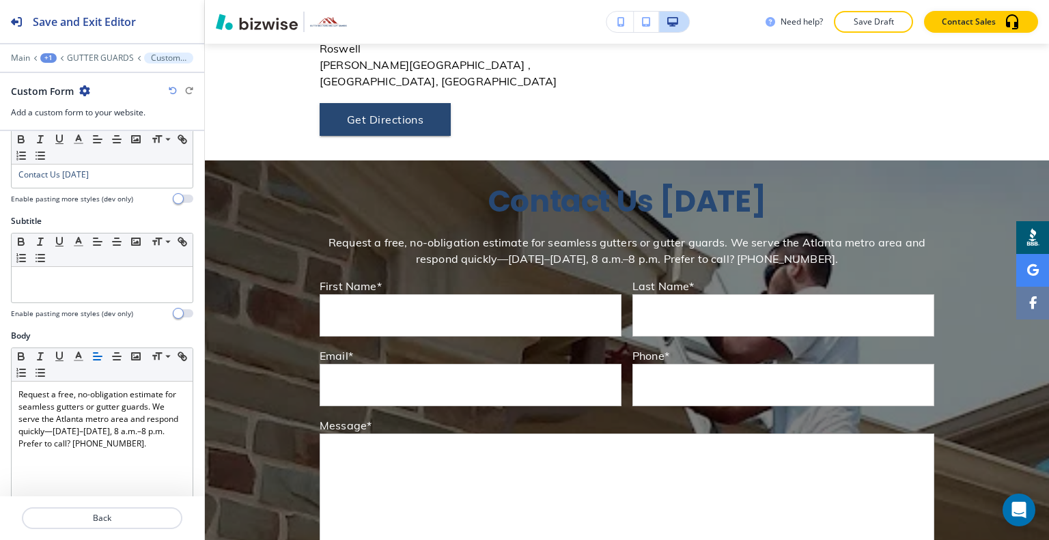
scroll to position [0, 0]
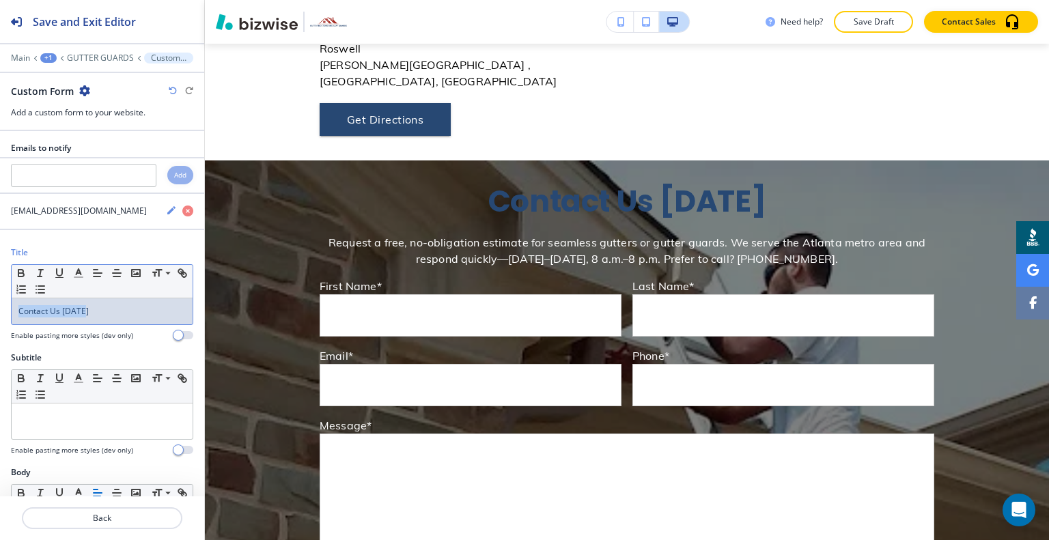
drag, startPoint x: 98, startPoint y: 311, endPoint x: 3, endPoint y: 307, distance: 95.7
click at [3, 307] on div "Title Small Normal Large Huge Contact Us Today Enable pasting more styles (dev …" at bounding box center [102, 299] width 204 height 105
click at [68, 267] on button "button" at bounding box center [59, 273] width 19 height 16
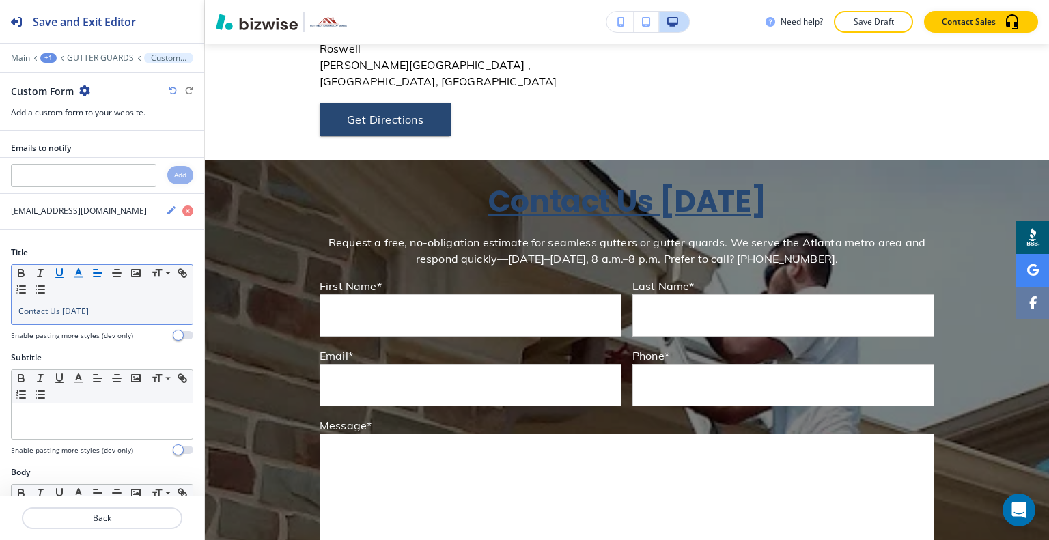
click at [79, 272] on icon "button" at bounding box center [78, 273] width 12 height 12
click at [58, 271] on icon "button" at bounding box center [59, 273] width 12 height 12
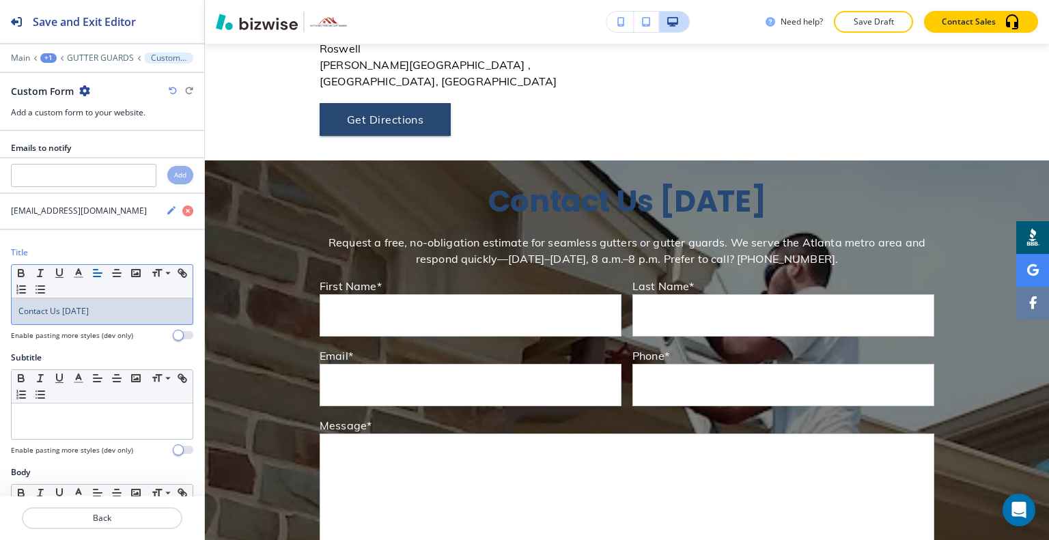
click at [85, 307] on p "Contact Us Today" at bounding box center [101, 311] width 167 height 12
drag, startPoint x: 82, startPoint y: 307, endPoint x: 0, endPoint y: 293, distance: 83.2
click at [0, 293] on div "Title Small Normal Large Huge Contact Us Today Enable pasting more styles (dev …" at bounding box center [102, 299] width 204 height 105
click at [79, 269] on polyline "button" at bounding box center [78, 271] width 5 height 5
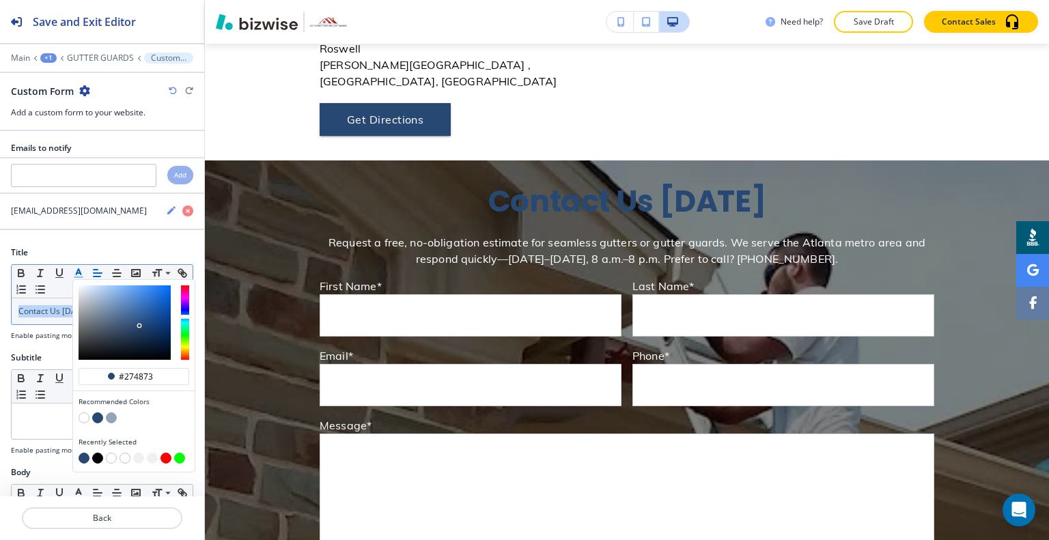
click at [96, 457] on button "button" at bounding box center [97, 458] width 11 height 11
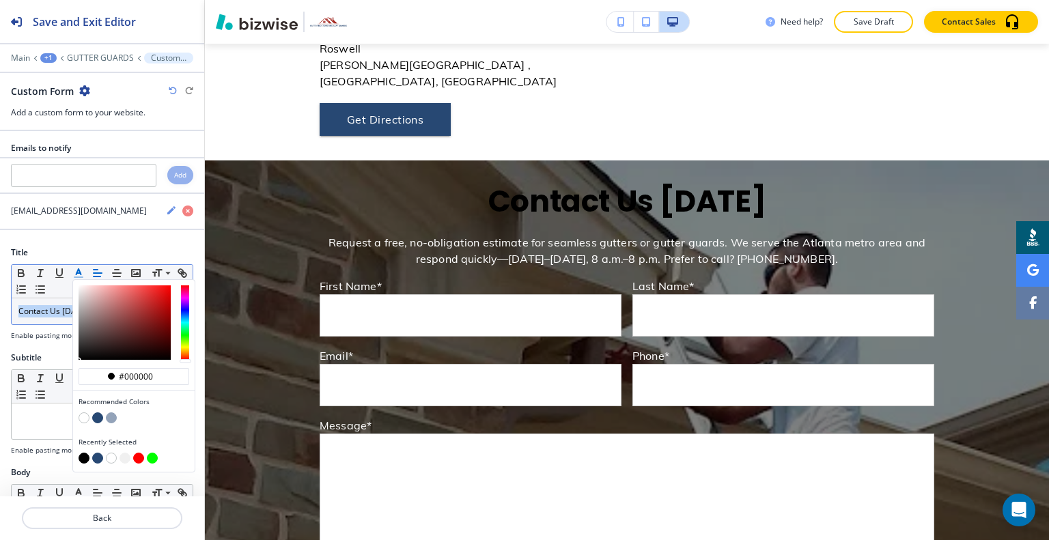
click at [87, 417] on button "button" at bounding box center [84, 417] width 11 height 11
type input "#ffffff"
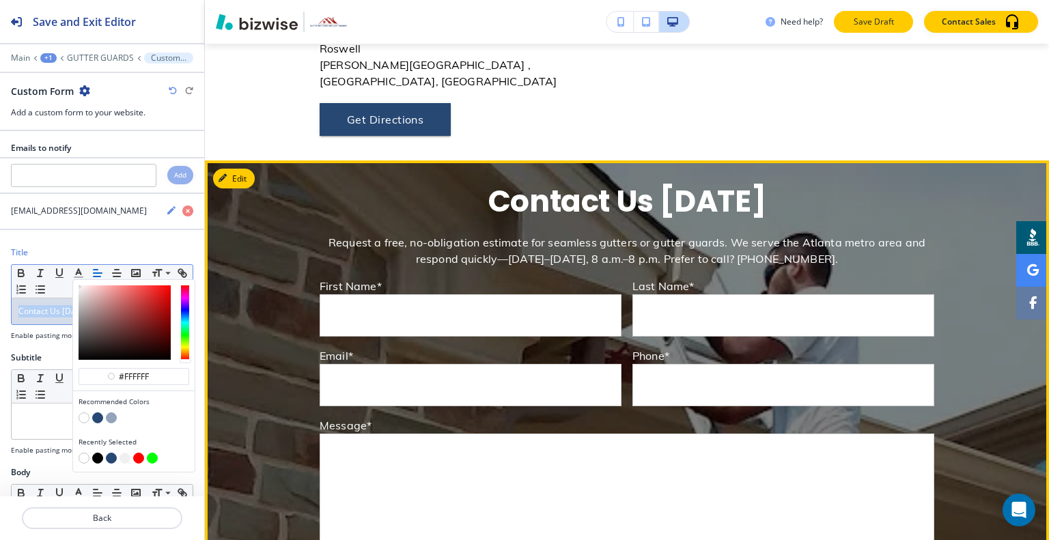
click at [850, 24] on button "Save Draft" at bounding box center [873, 22] width 79 height 22
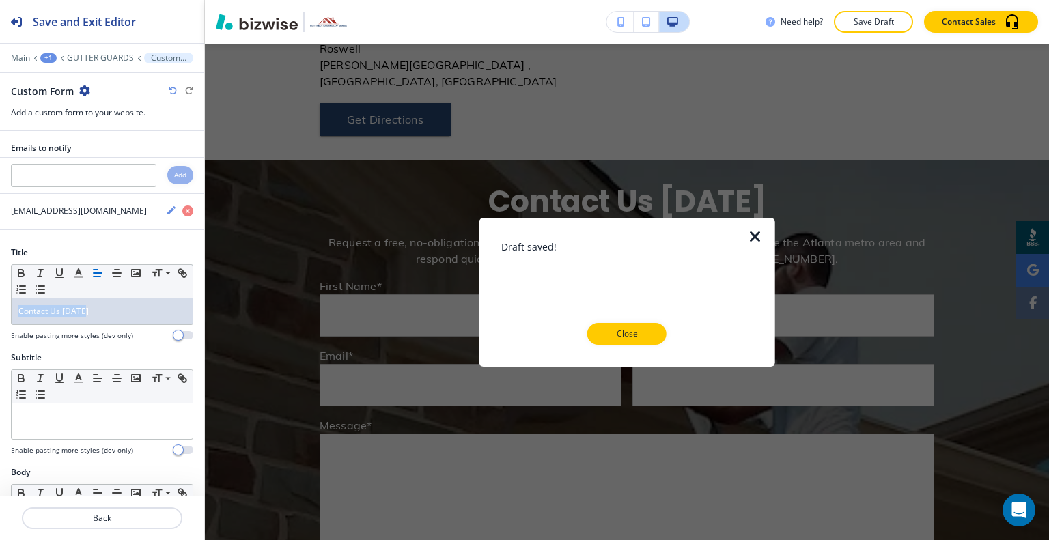
click at [631, 340] on button "Close" at bounding box center [626, 334] width 79 height 22
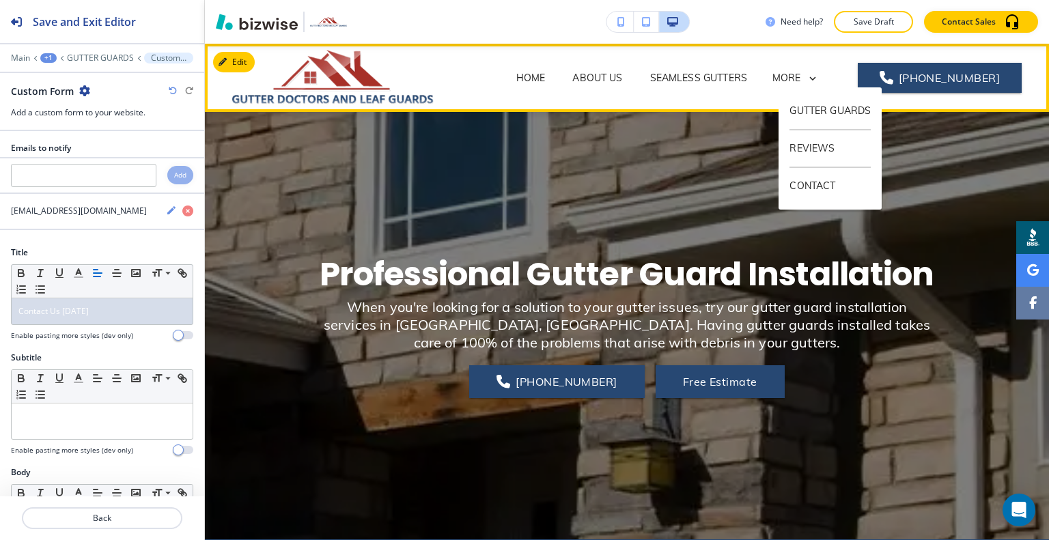
click at [809, 76] on div "MORE" at bounding box center [795, 78] width 46 height 12
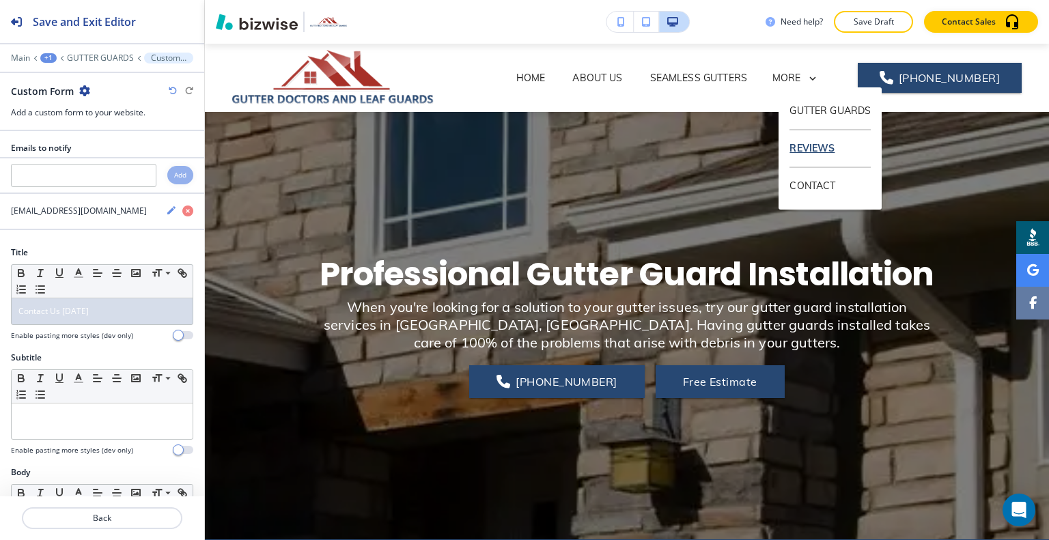
click at [821, 149] on p "REVIEWS" at bounding box center [829, 149] width 81 height 38
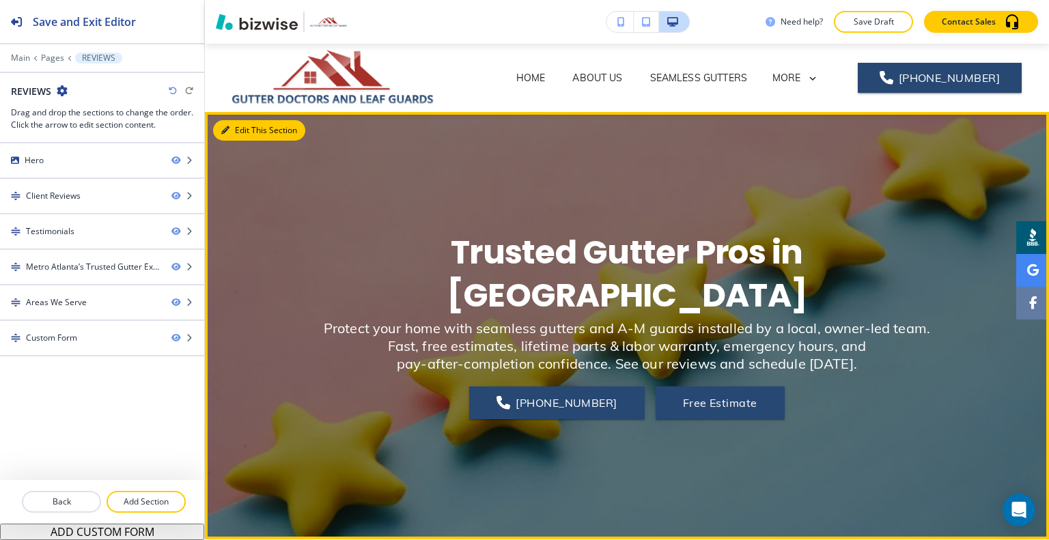
click at [221, 135] on button "Edit This Section" at bounding box center [259, 130] width 92 height 20
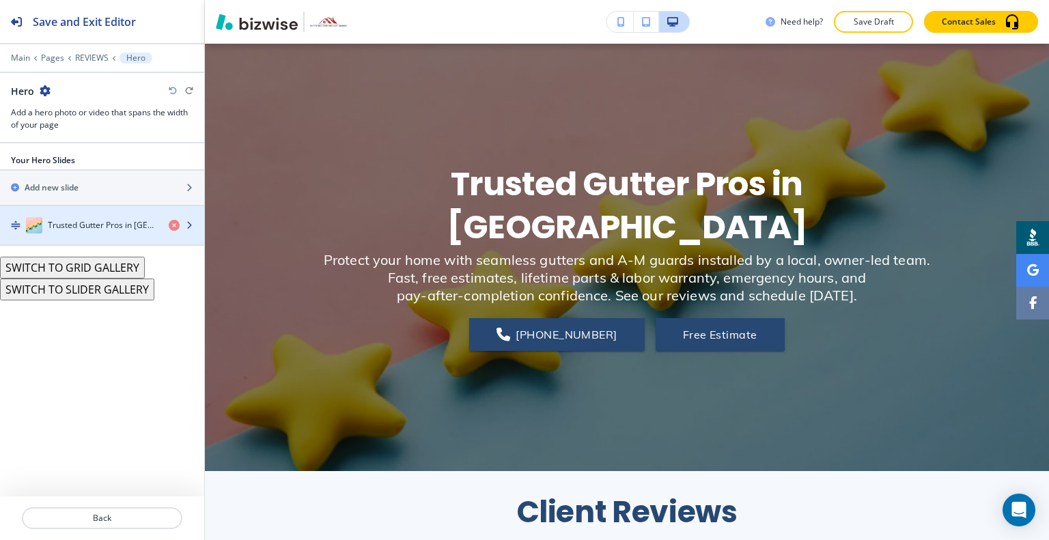
click at [98, 219] on h4 "Trusted Gutter Pros in Metro Atlanta" at bounding box center [103, 225] width 110 height 12
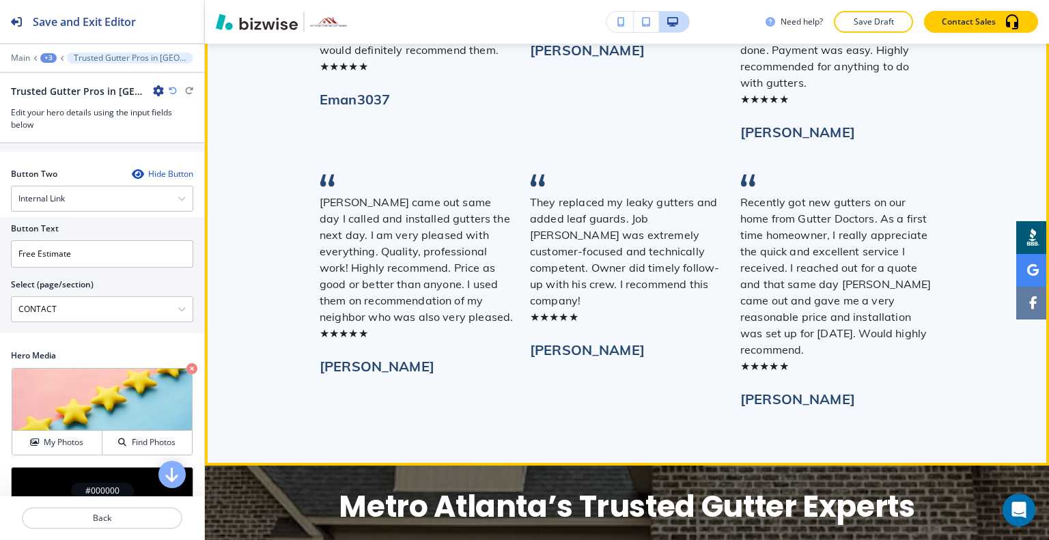
scroll to position [1571, 0]
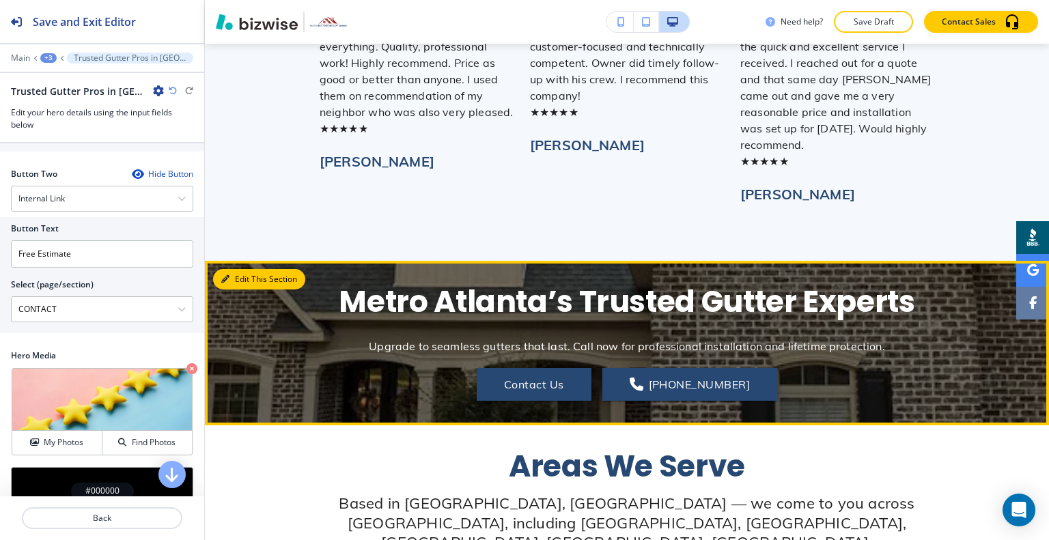
click at [242, 269] on button "Edit This Section" at bounding box center [259, 279] width 92 height 20
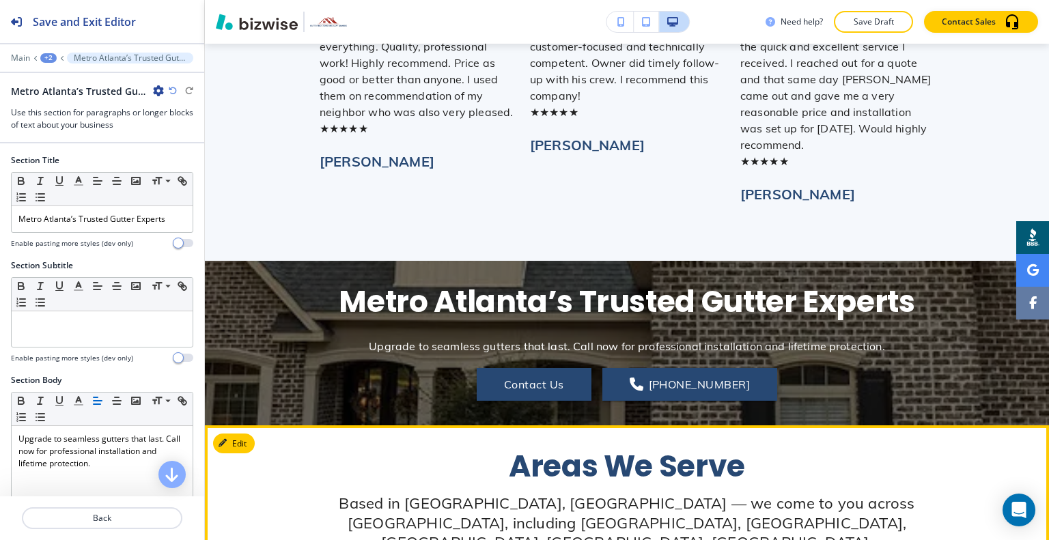
scroll to position [1756, 0]
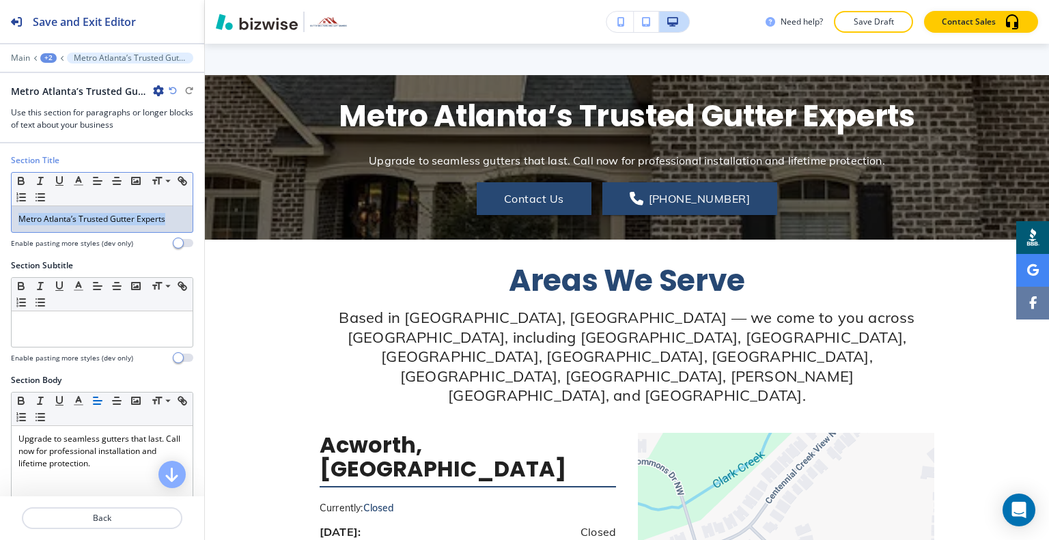
drag, startPoint x: 176, startPoint y: 215, endPoint x: 1, endPoint y: 200, distance: 176.2
click at [1, 200] on div "Section Title Small Normal Large Huge Metro Atlanta’s Trusted Gutter Experts En…" at bounding box center [102, 206] width 204 height 105
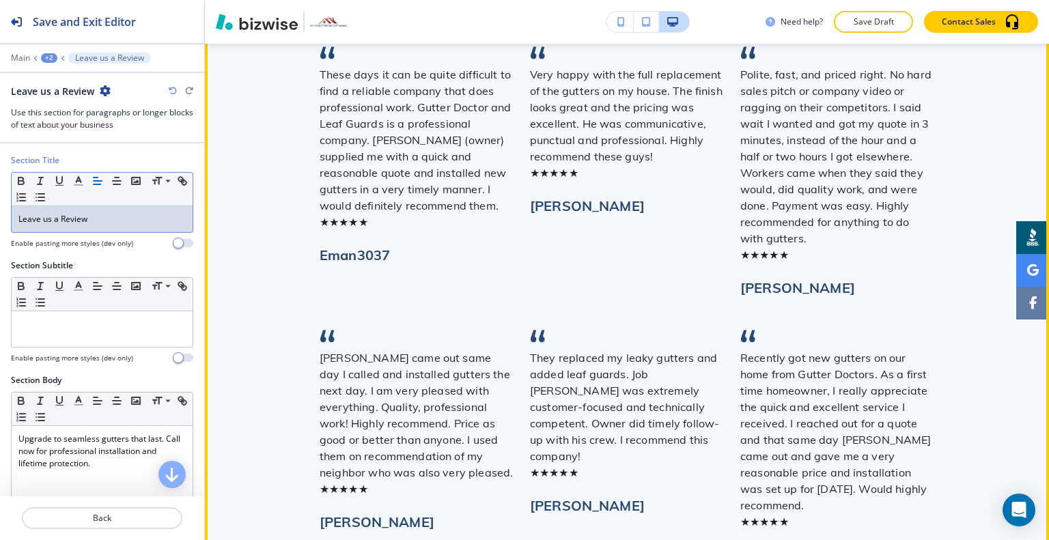
scroll to position [1483, 0]
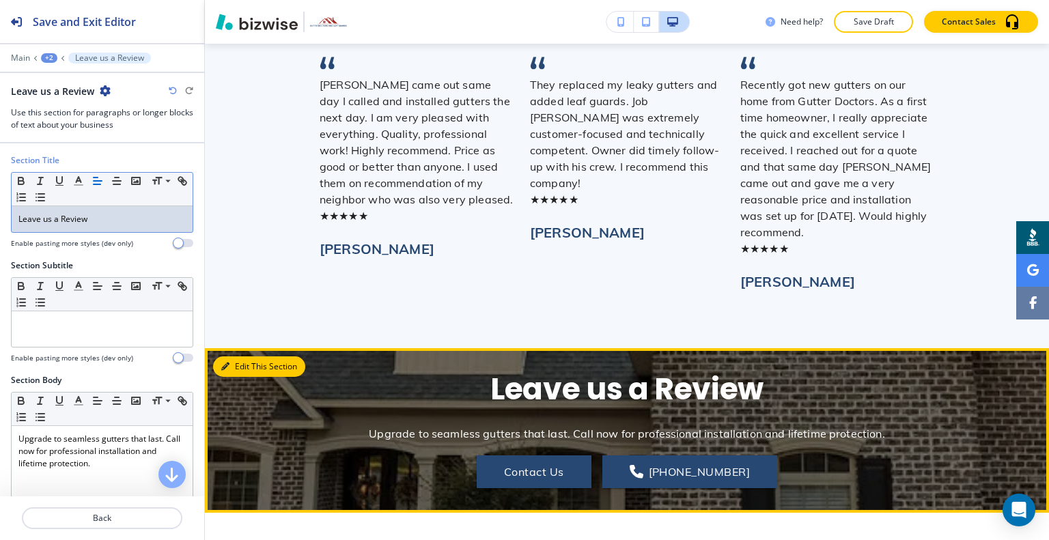
click at [227, 356] on button "Edit This Section" at bounding box center [259, 366] width 92 height 20
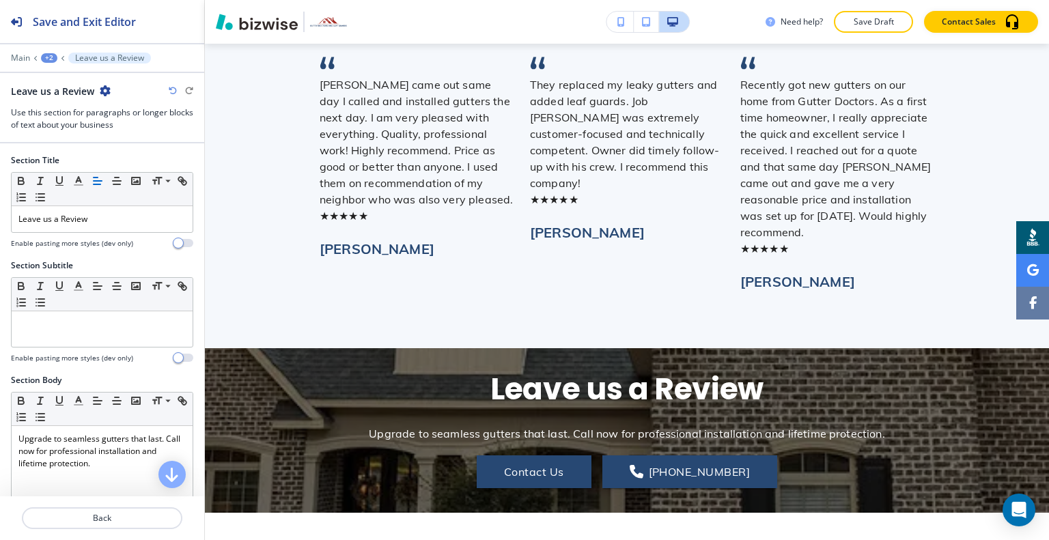
scroll to position [478, 0]
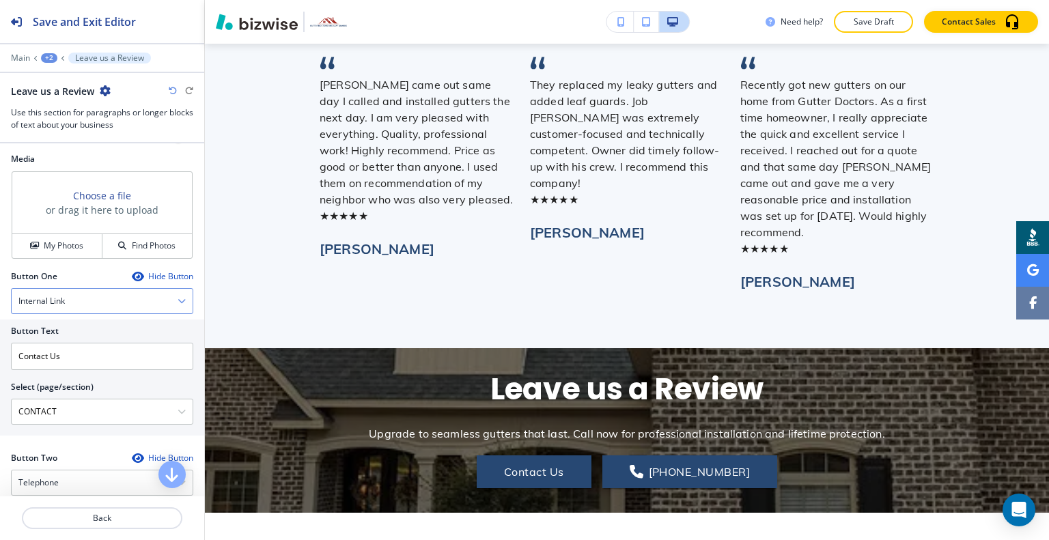
click at [85, 305] on div "Internal Link" at bounding box center [102, 301] width 181 height 25
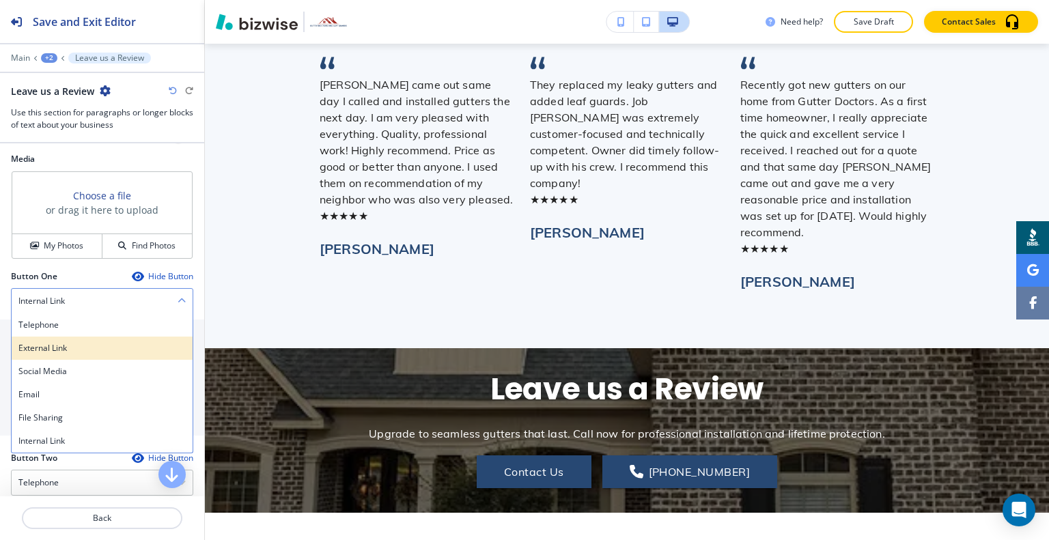
click at [81, 352] on h4 "External Link" at bounding box center [101, 348] width 167 height 12
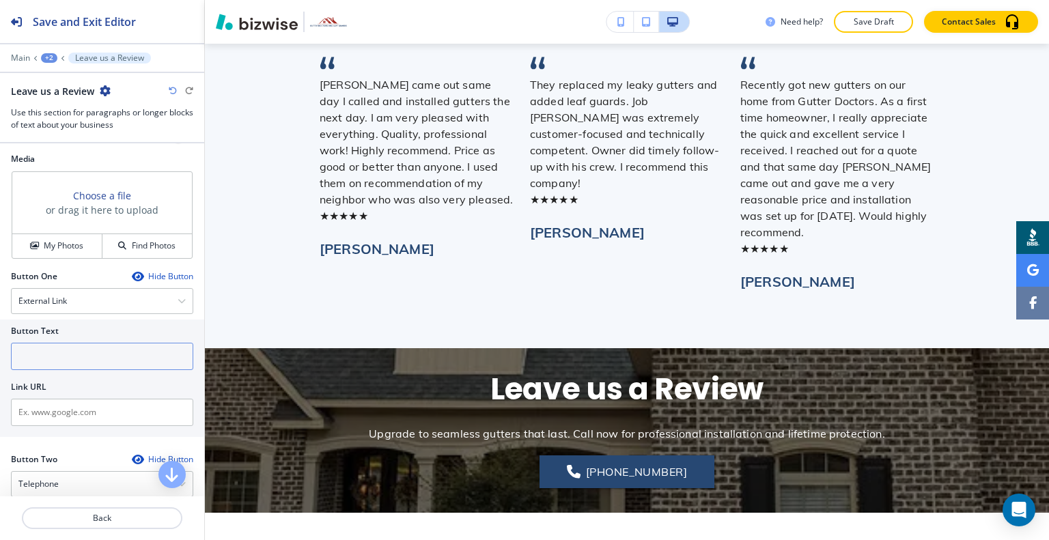
click at [81, 357] on input "text" at bounding box center [102, 356] width 182 height 27
type input "w"
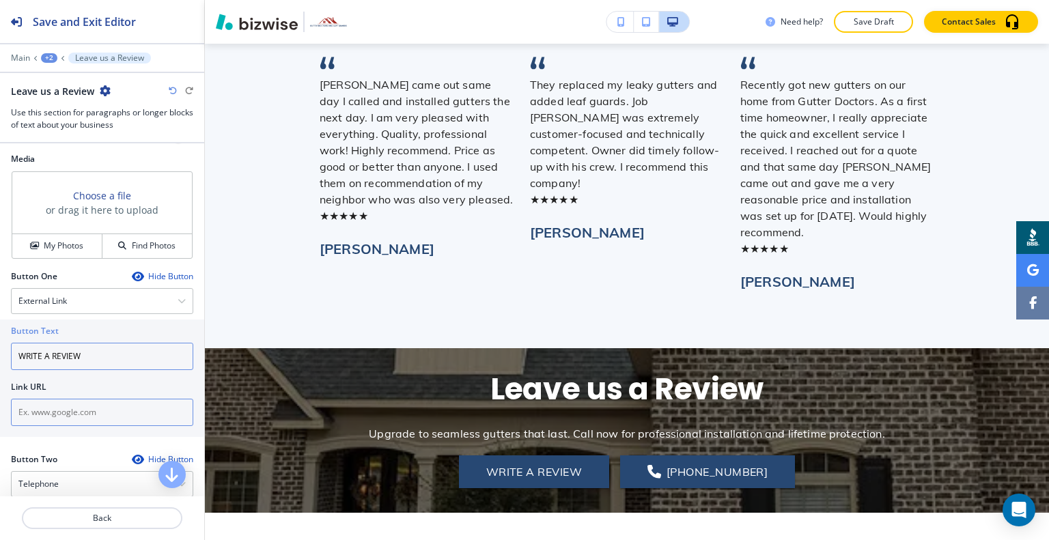
type input "WRITE A REVIEW"
paste input "https://www.google.com/search?hl=en-PH&gl=ph&q=Gutter+Doctors+%26+Leaf+Guards,+…"
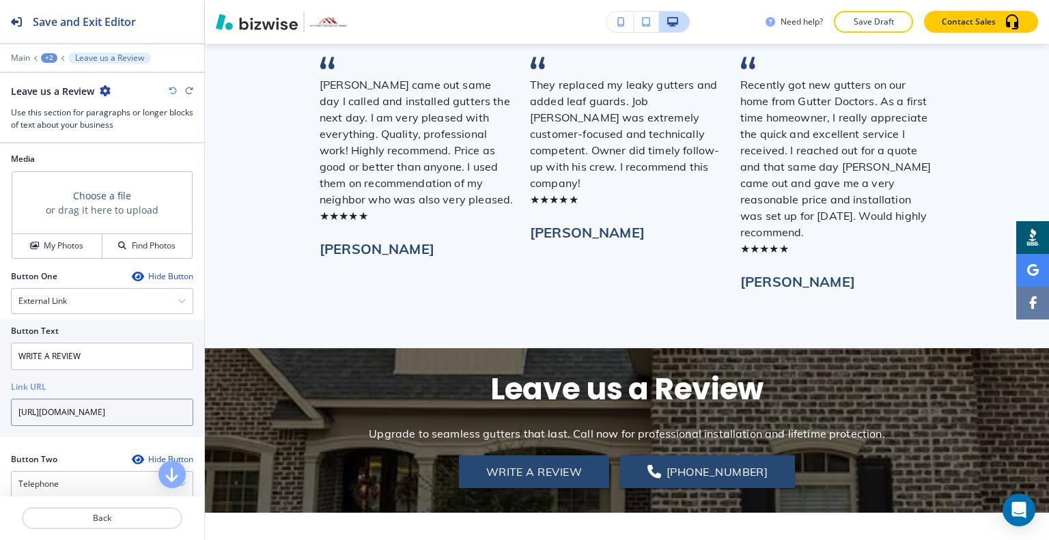
scroll to position [683, 0]
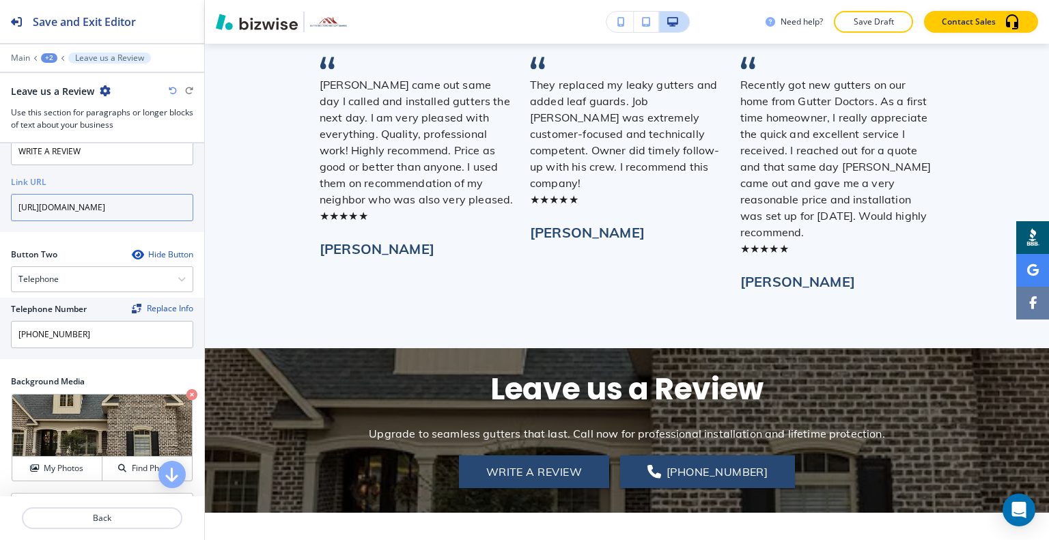
type input "https://www.google.com/search?hl=en-PH&gl=ph&q=Gutter+Doctors+%26+Leaf+Guards,+…"
click at [156, 251] on div "Hide Button" at bounding box center [162, 254] width 61 height 11
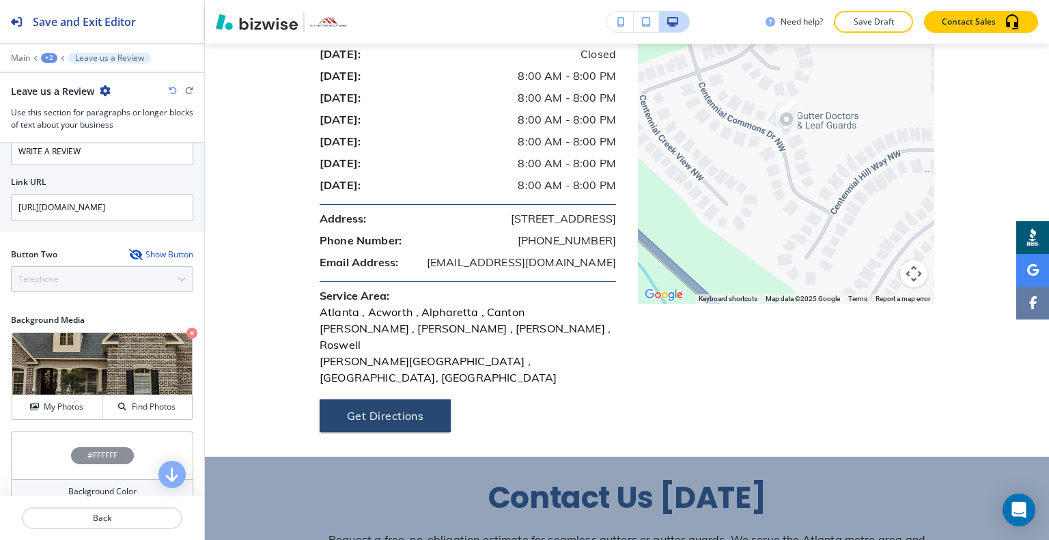
scroll to position [2439, 0]
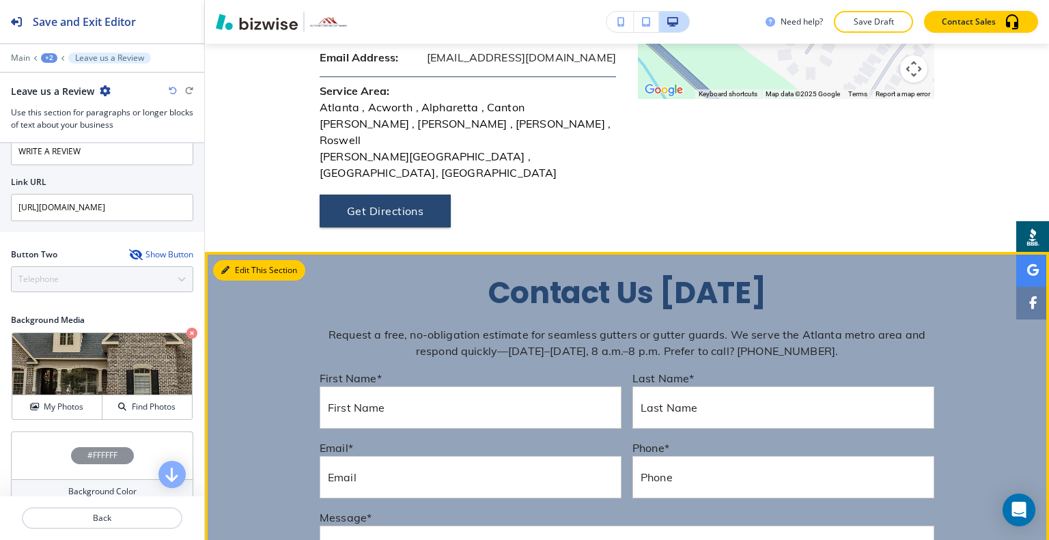
click at [238, 260] on button "Edit This Section" at bounding box center [259, 270] width 92 height 20
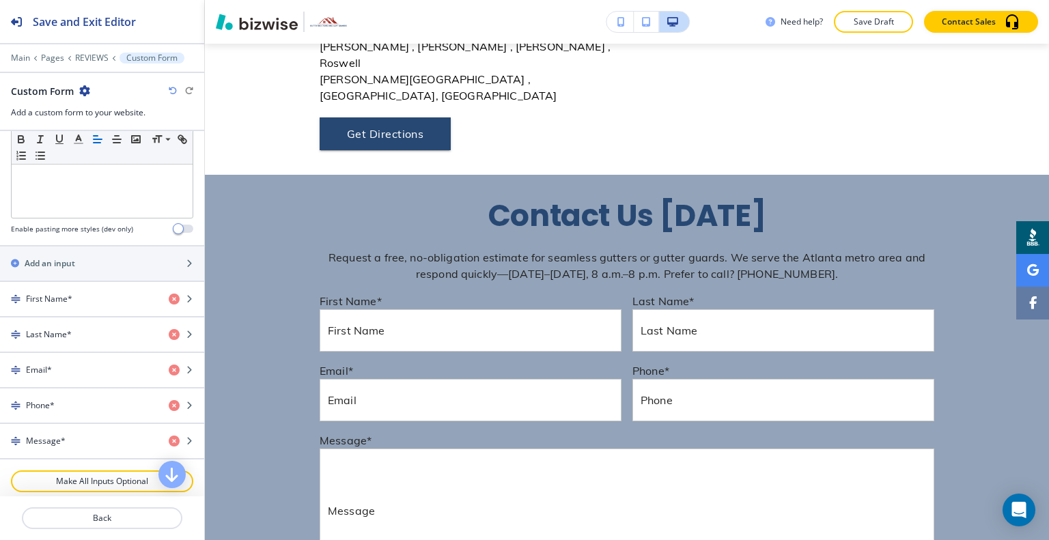
scroll to position [751, 0]
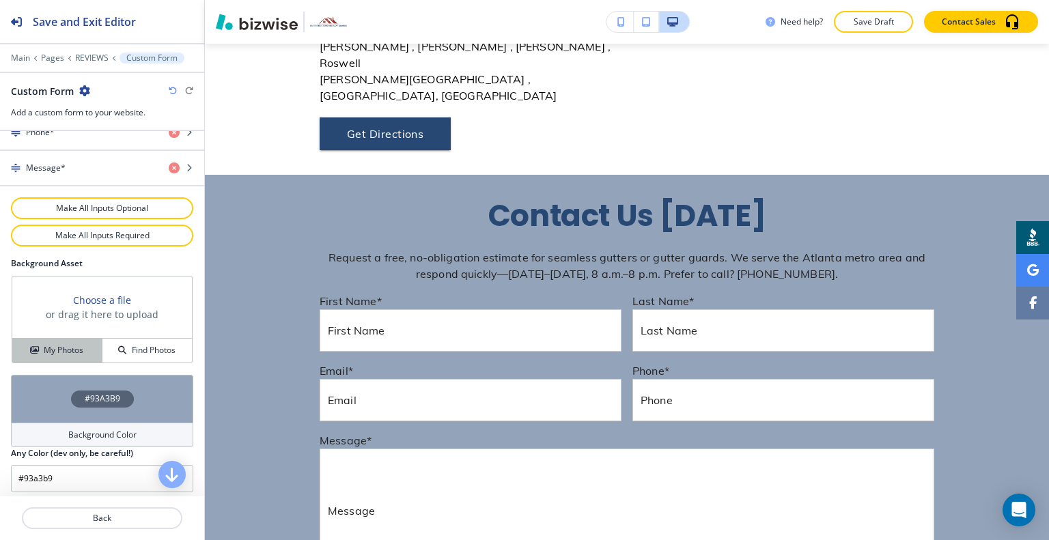
click at [60, 354] on button "My Photos" at bounding box center [57, 351] width 90 height 24
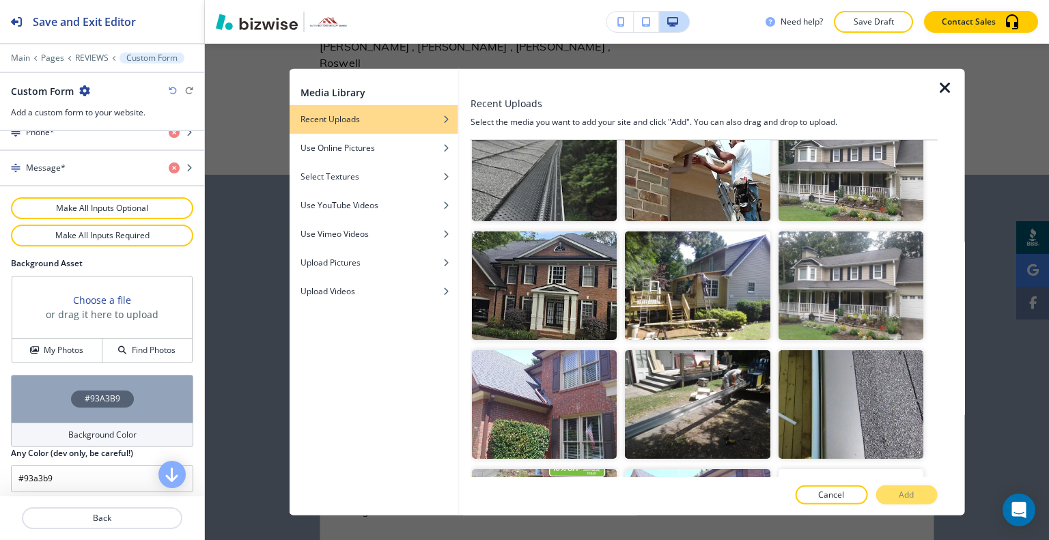
scroll to position [615, 0]
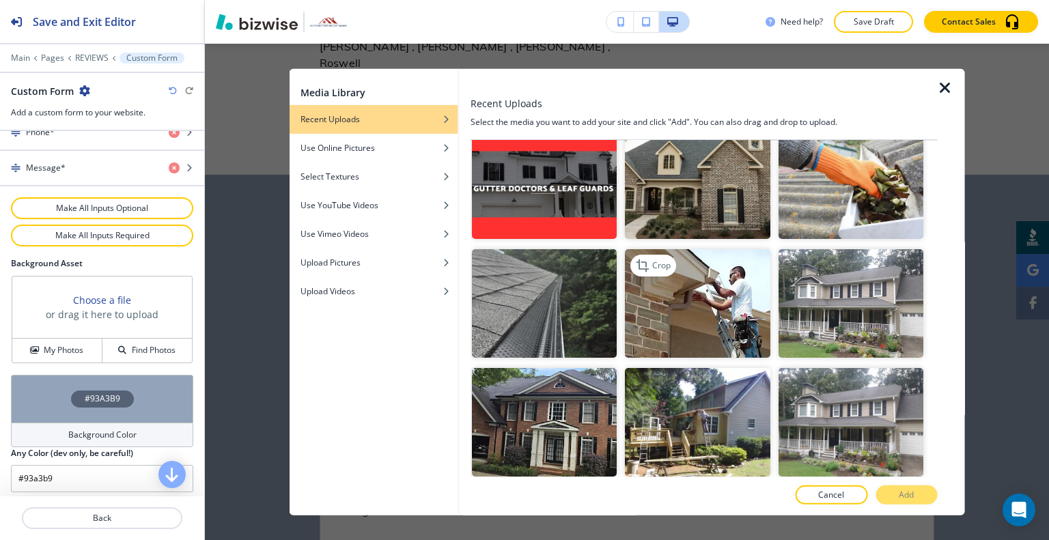
click at [729, 249] on img "button" at bounding box center [697, 303] width 145 height 109
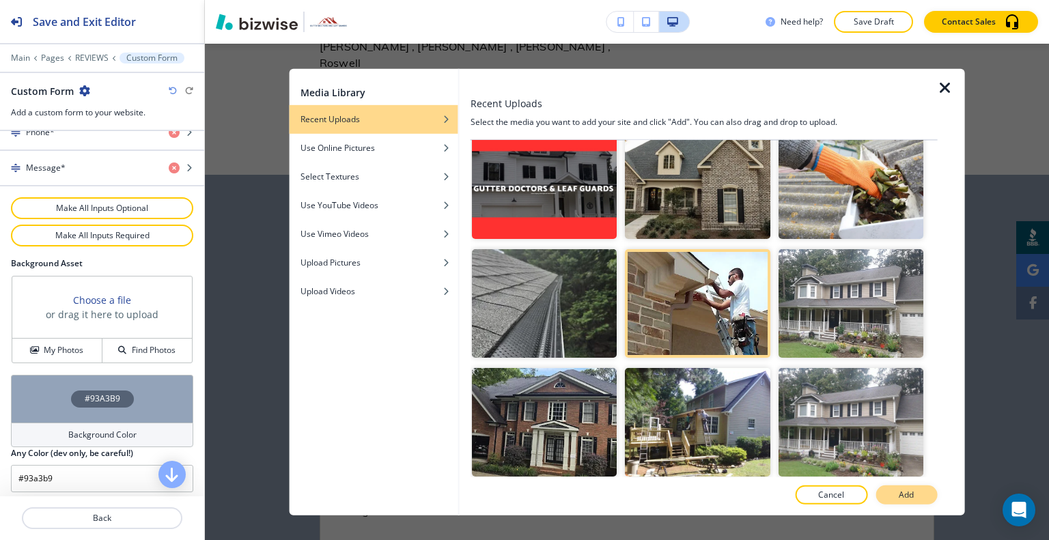
click at [922, 497] on button "Add" at bounding box center [905, 495] width 61 height 19
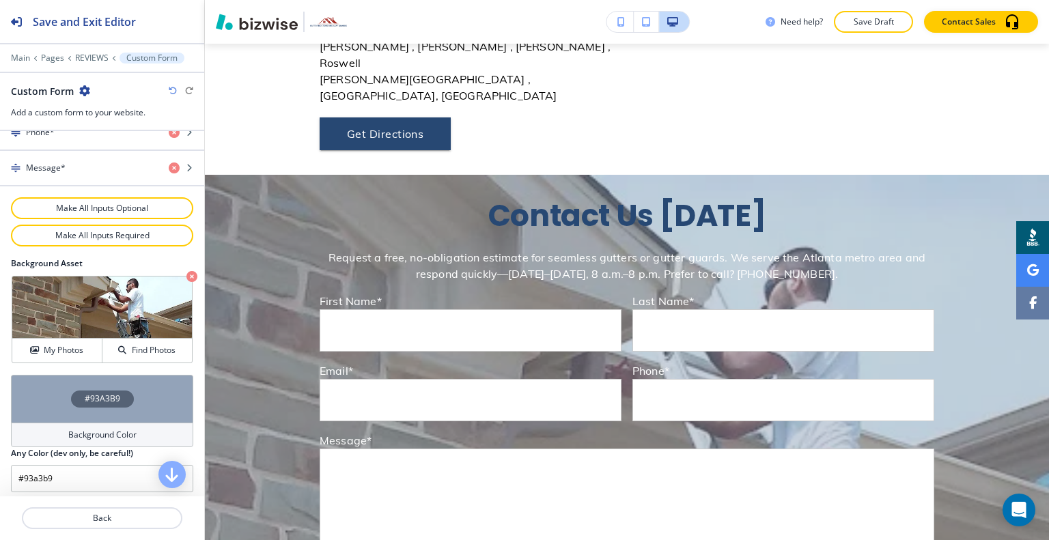
click at [137, 395] on div "#93A3B9" at bounding box center [102, 399] width 182 height 48
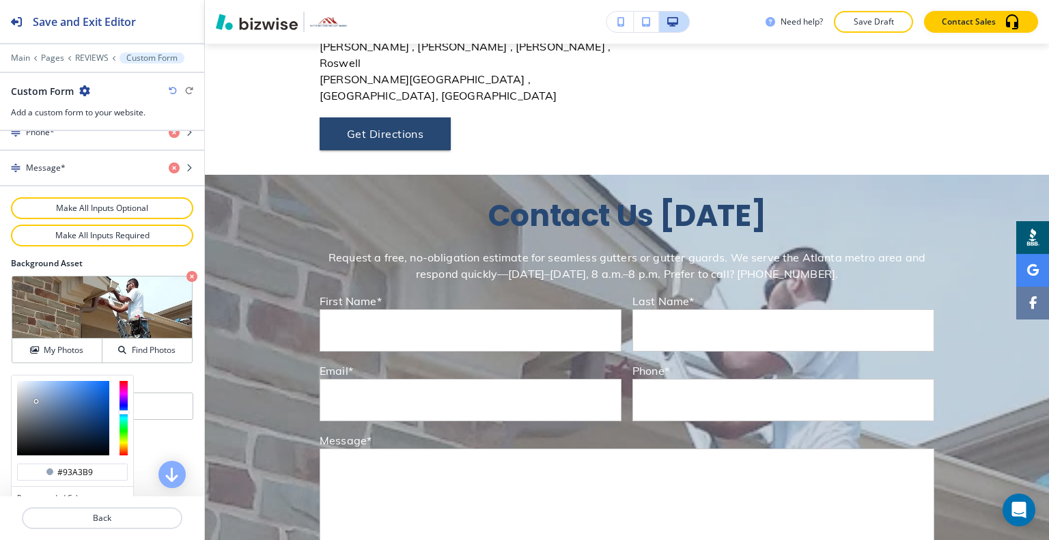
scroll to position [817, 0]
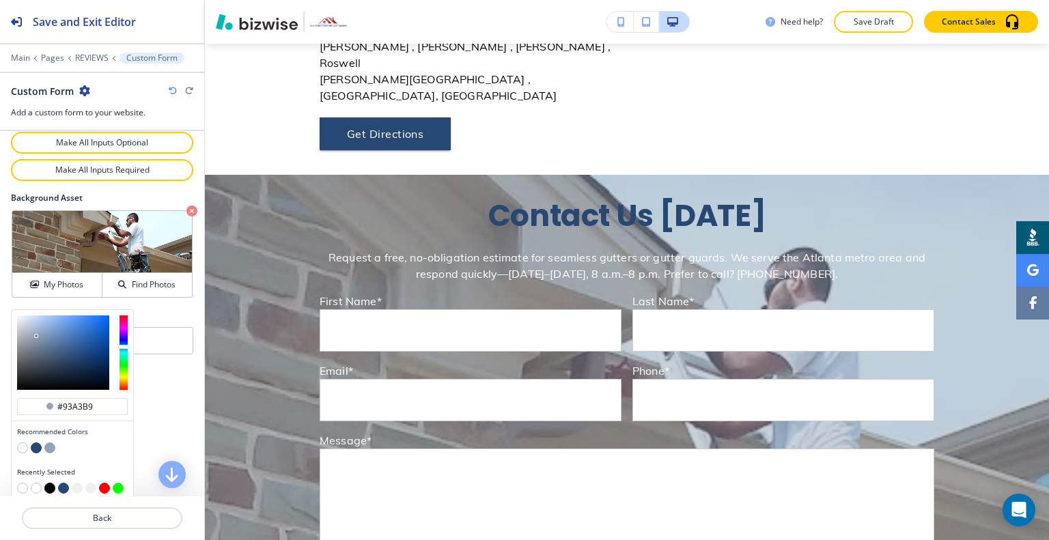
click at [49, 483] on button "button" at bounding box center [49, 488] width 11 height 11
type input "#000000"
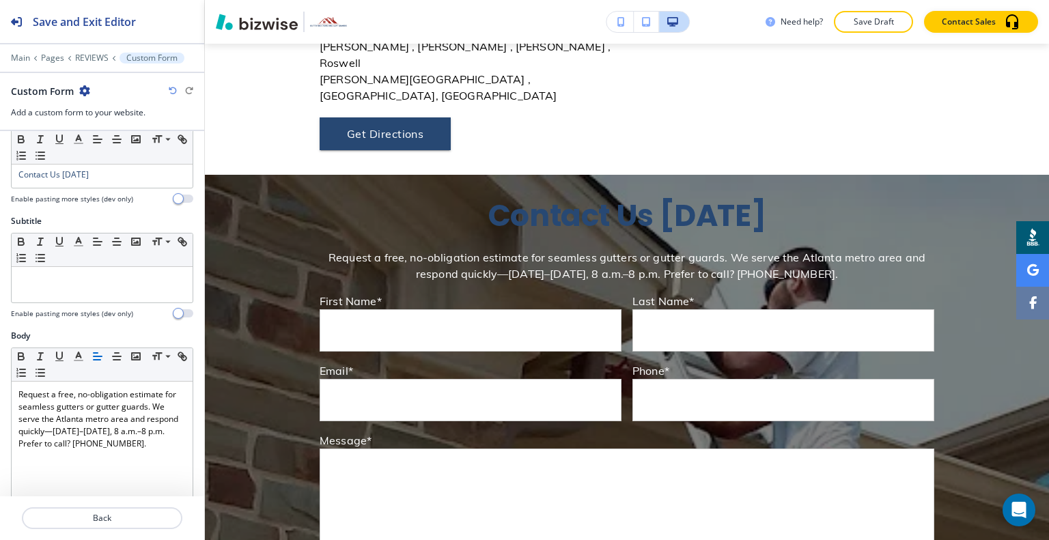
scroll to position [0, 0]
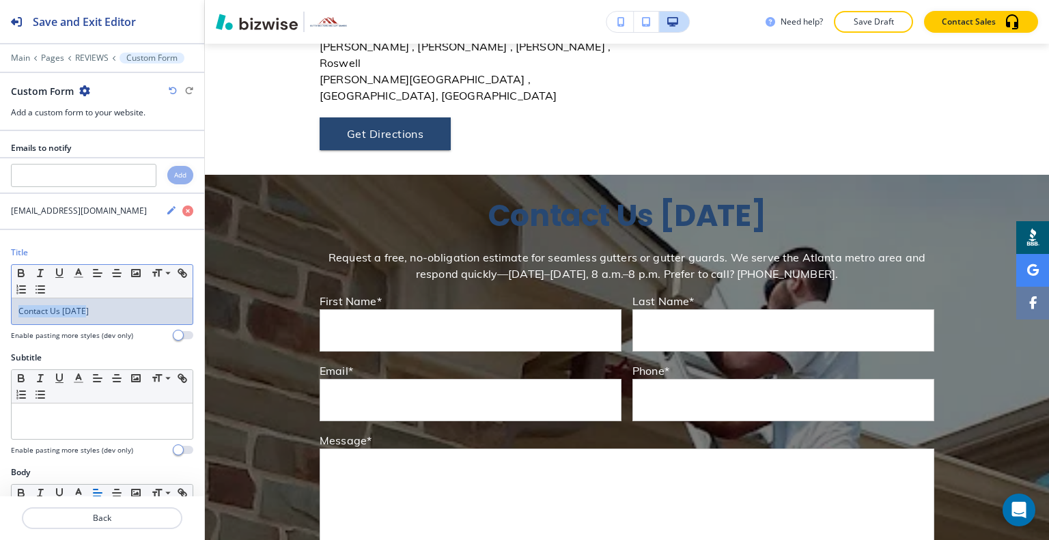
drag, startPoint x: 98, startPoint y: 308, endPoint x: 5, endPoint y: 310, distance: 93.6
click at [0, 313] on div "Title Small Normal Large Huge Contact Us Today Enable pasting more styles (dev …" at bounding box center [102, 299] width 204 height 105
click at [76, 277] on line "button" at bounding box center [78, 277] width 8 height 0
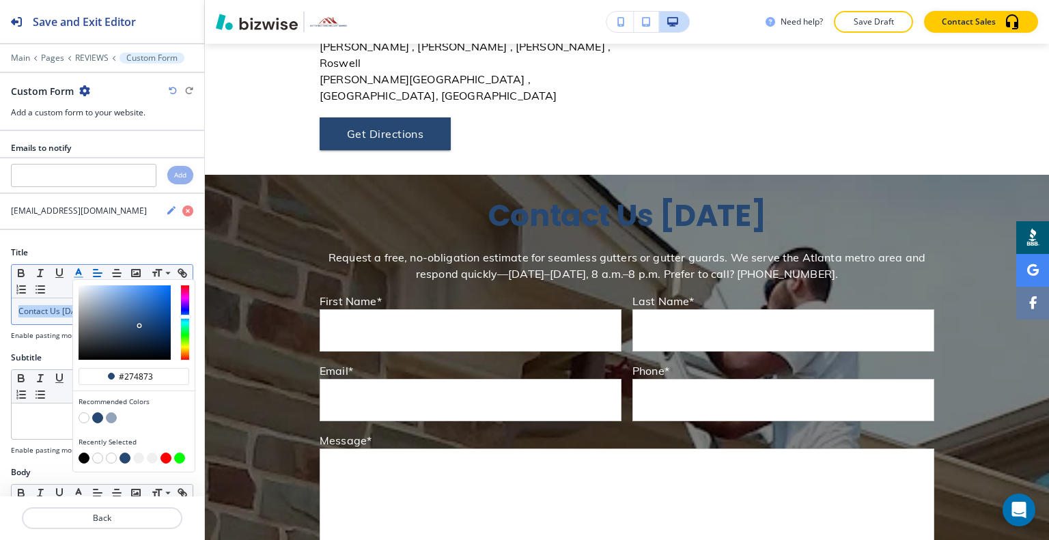
click at [81, 416] on button "button" at bounding box center [84, 417] width 11 height 11
type input "#ffffff"
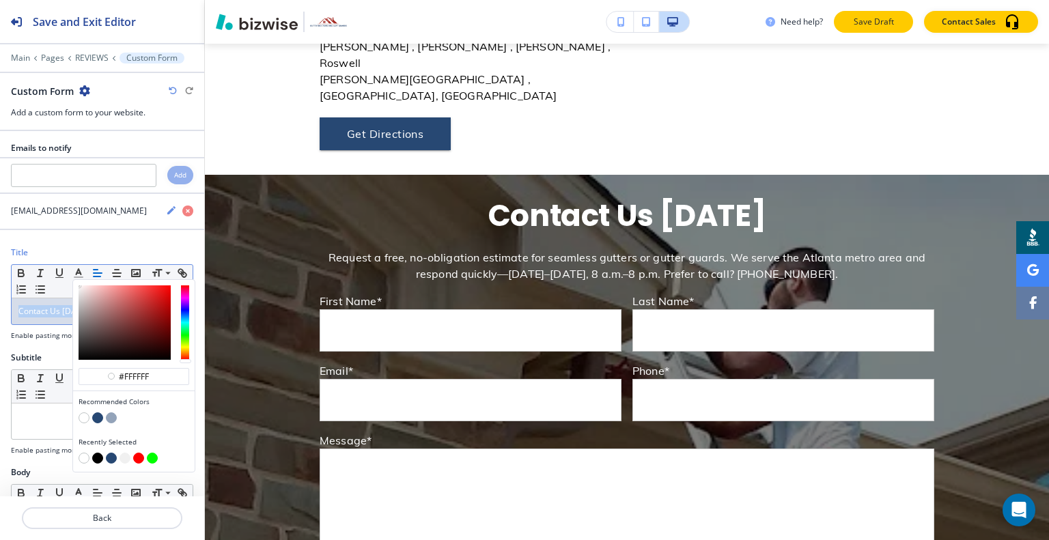
click at [875, 28] on button "Save Draft" at bounding box center [873, 22] width 79 height 22
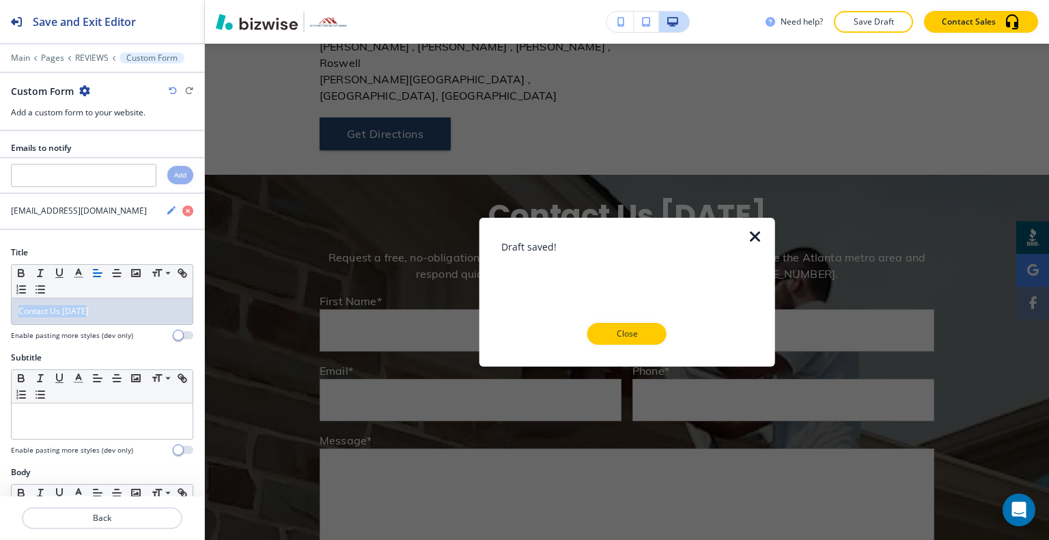
click at [645, 329] on p "Close" at bounding box center [627, 334] width 44 height 12
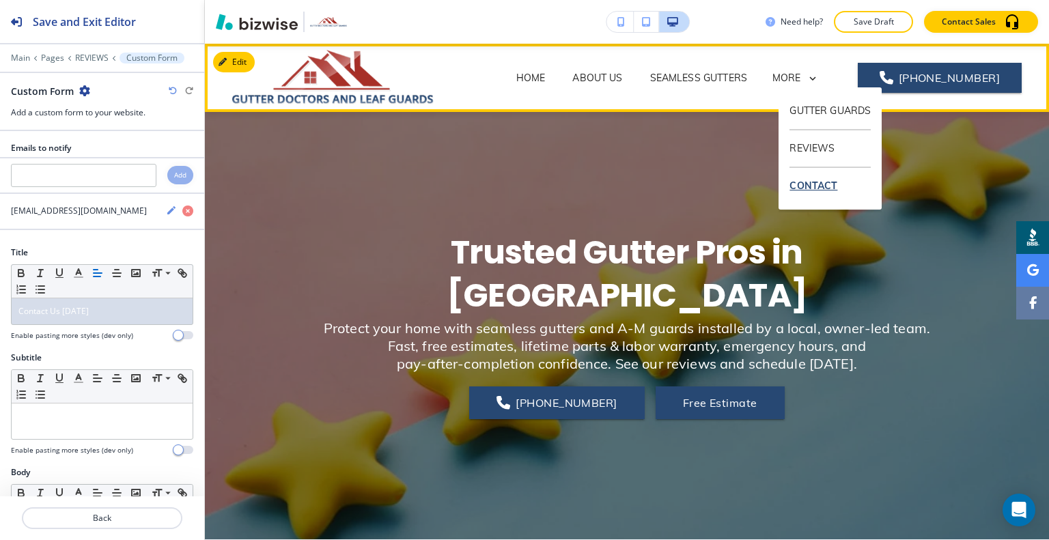
click at [826, 182] on p "CONTACT" at bounding box center [829, 186] width 81 height 36
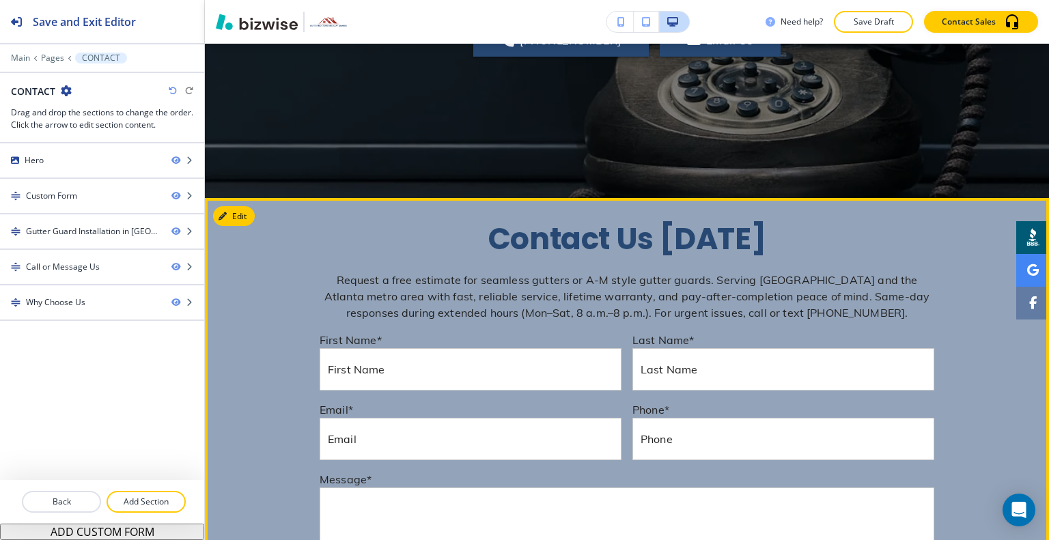
scroll to position [410, 0]
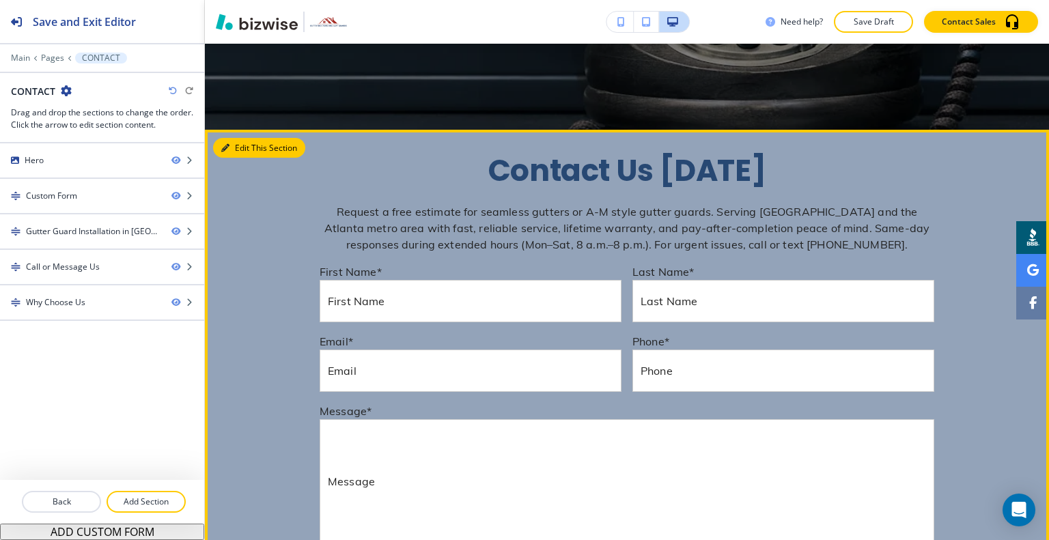
click at [232, 145] on button "Edit This Section" at bounding box center [259, 148] width 92 height 20
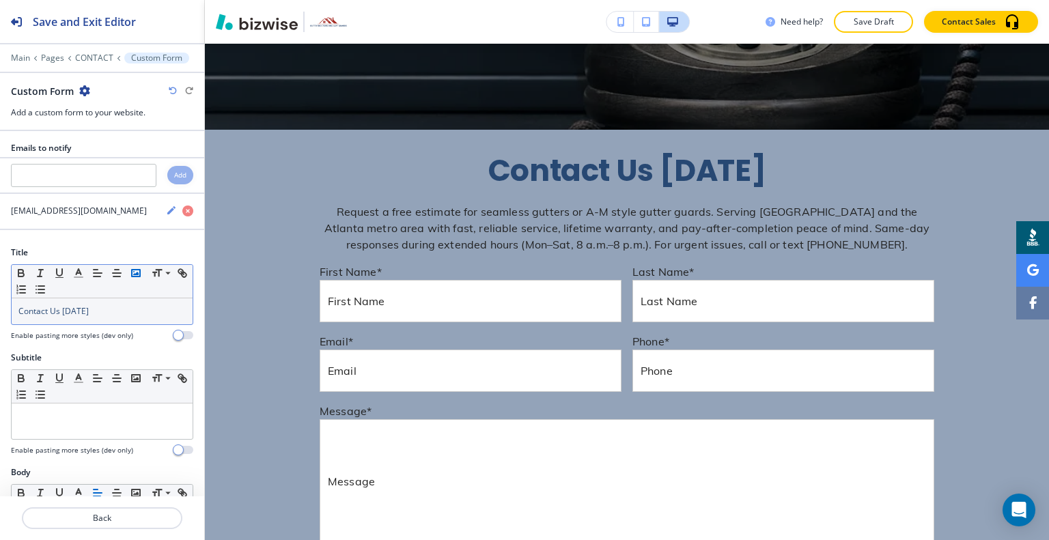
scroll to position [495, 0]
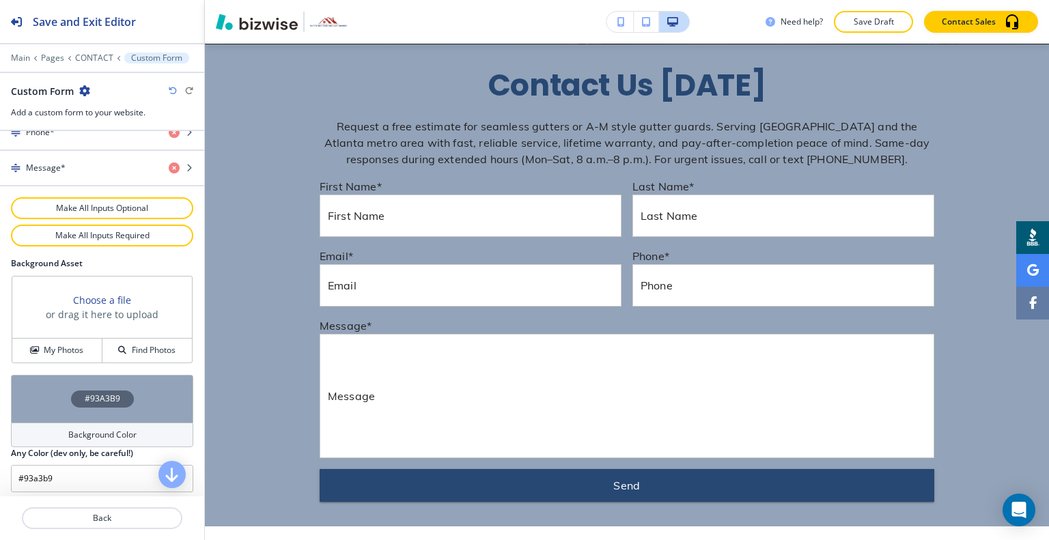
click at [38, 393] on div "#93A3B9" at bounding box center [102, 399] width 182 height 48
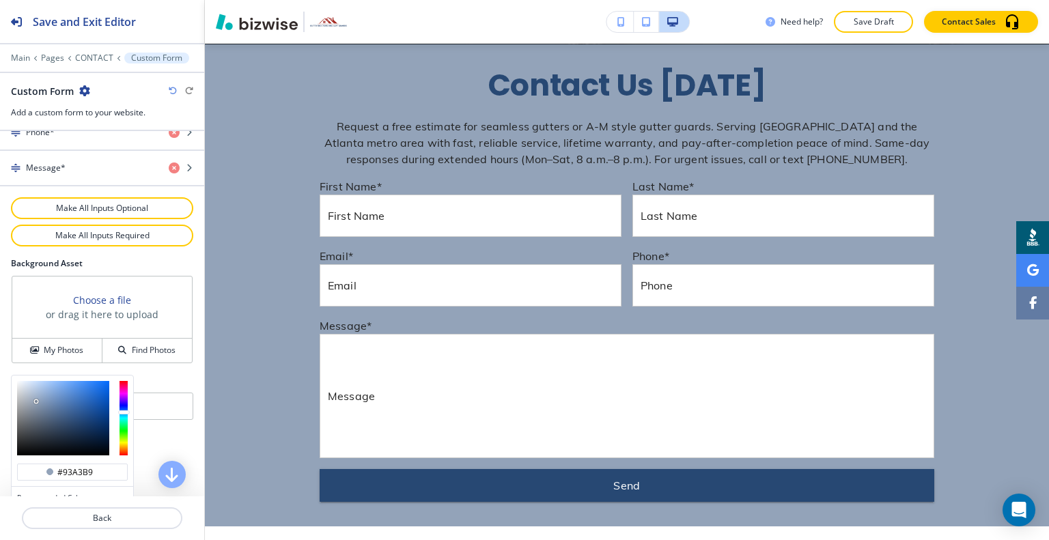
scroll to position [817, 0]
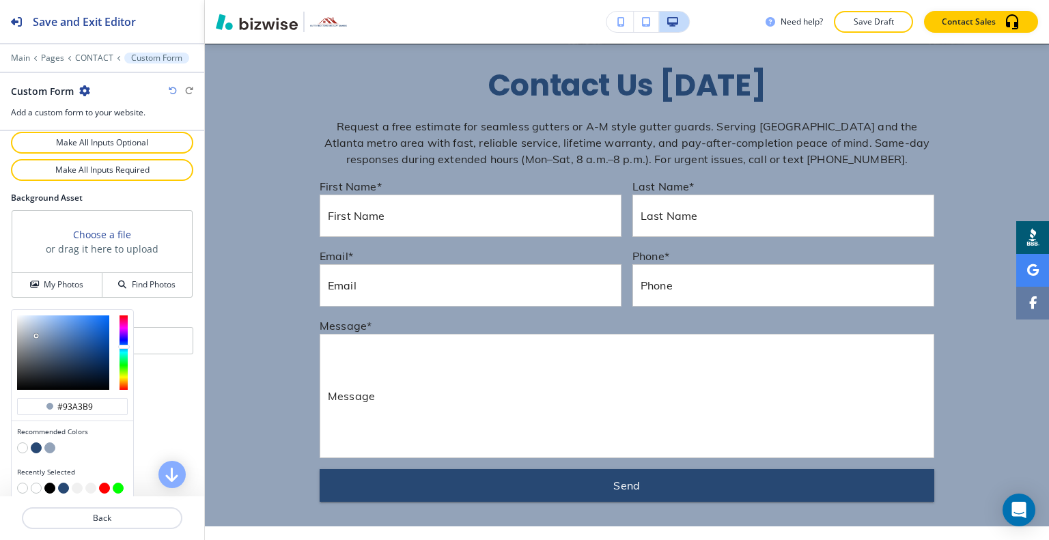
type input "#d2ddeb"
click at [27, 316] on div at bounding box center [63, 353] width 92 height 74
type input "#d2ddeb"
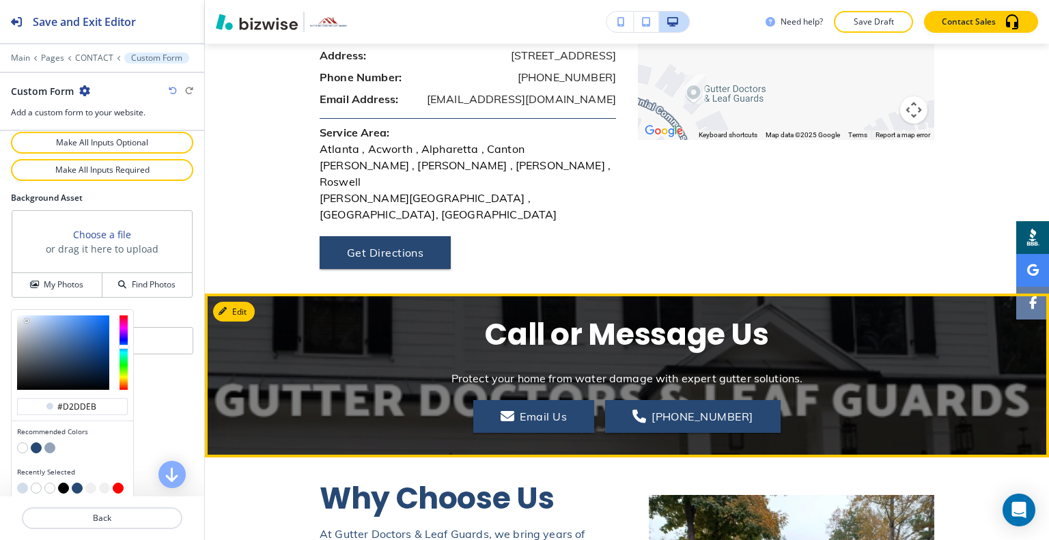
scroll to position [1724, 0]
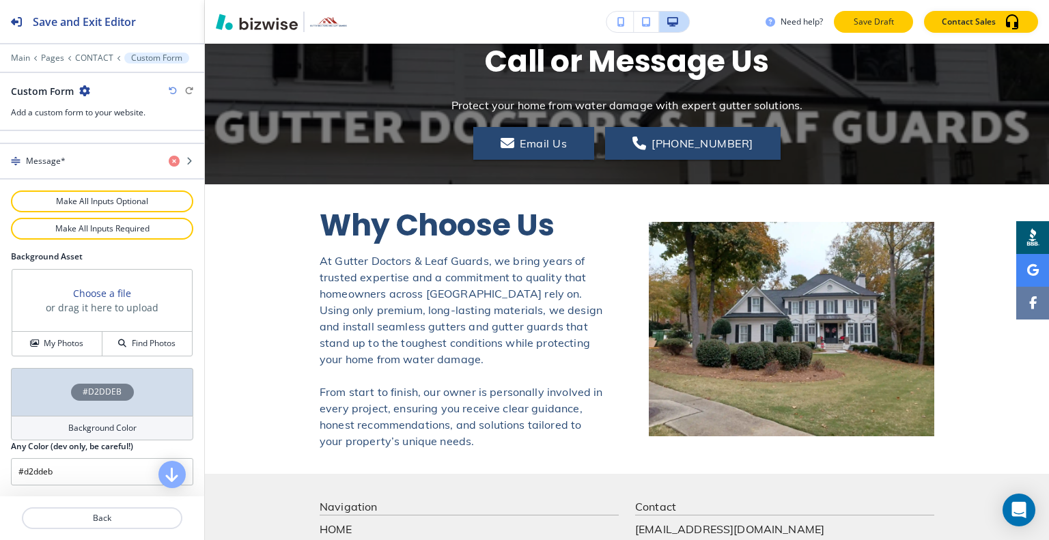
click at [878, 16] on p "Save Draft" at bounding box center [874, 22] width 44 height 12
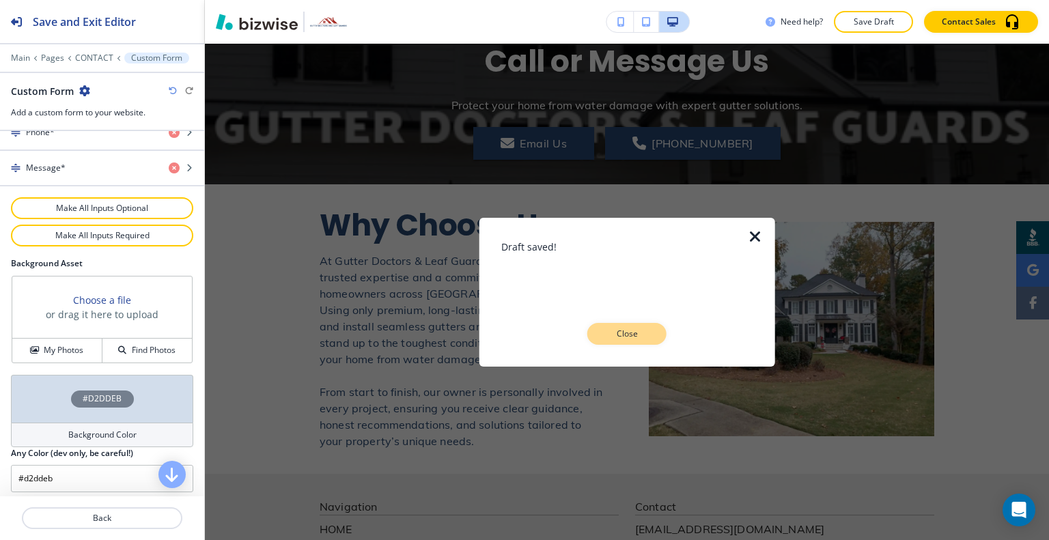
click at [643, 340] on button "Close" at bounding box center [626, 334] width 79 height 22
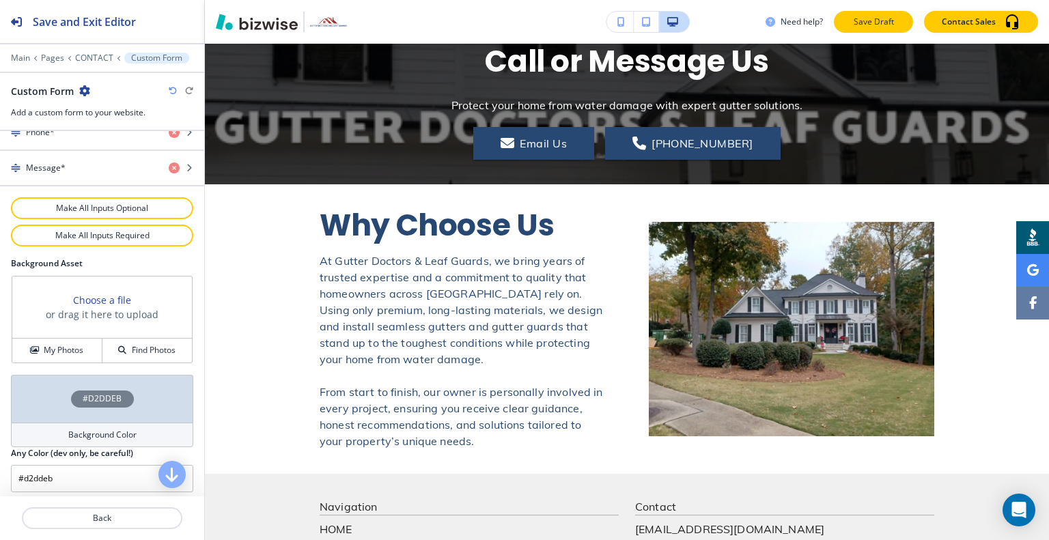
click at [891, 20] on p "Save Draft" at bounding box center [874, 22] width 44 height 12
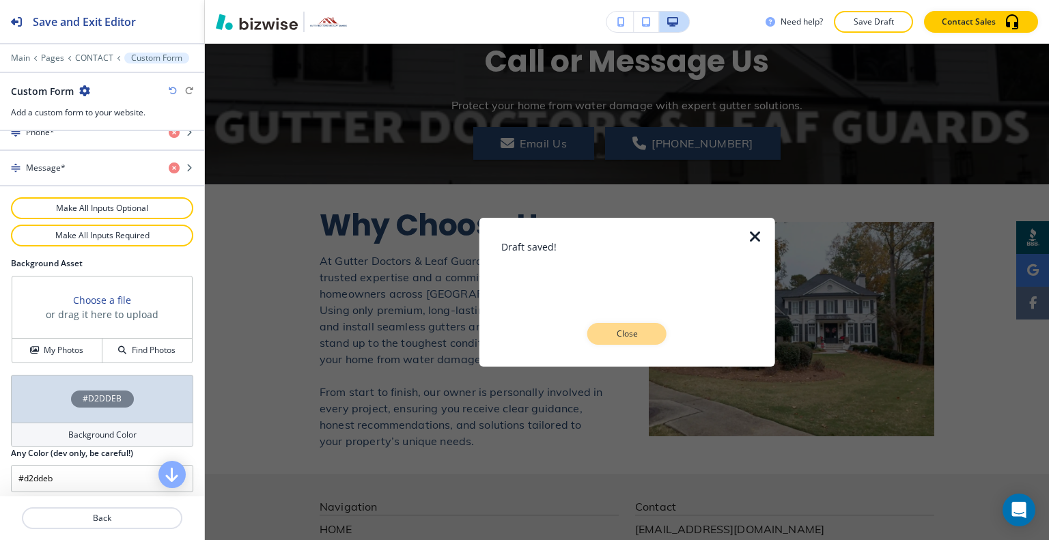
click at [617, 330] on p "Close" at bounding box center [627, 334] width 44 height 12
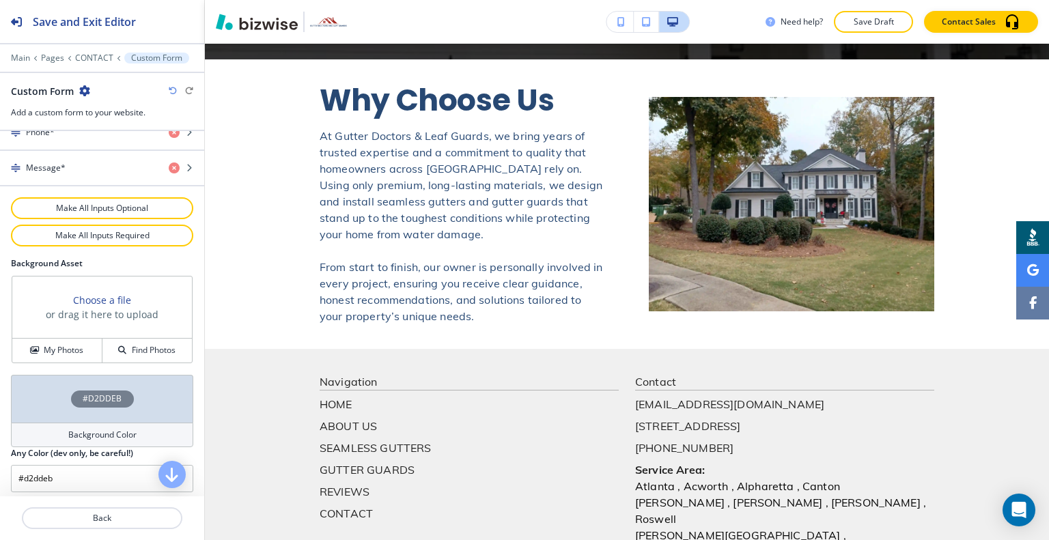
scroll to position [0, 0]
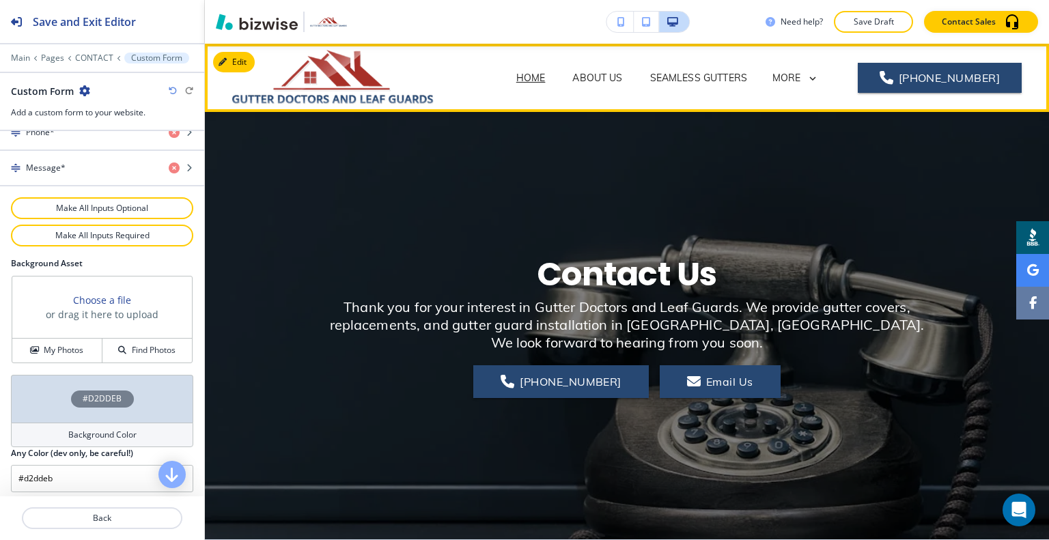
click at [530, 79] on p "HOME" at bounding box center [530, 78] width 29 height 14
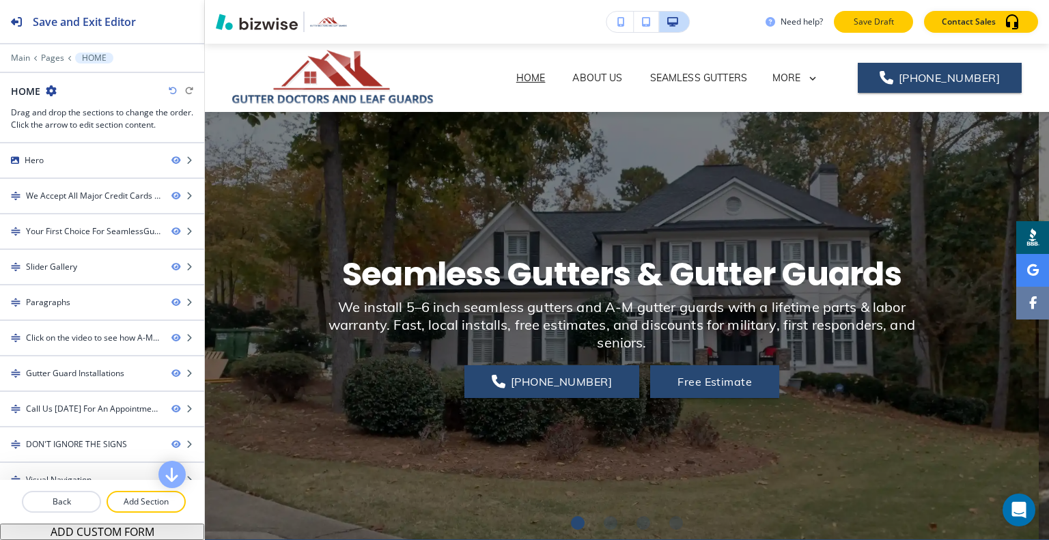
click at [880, 12] on button "Save Draft" at bounding box center [873, 22] width 79 height 22
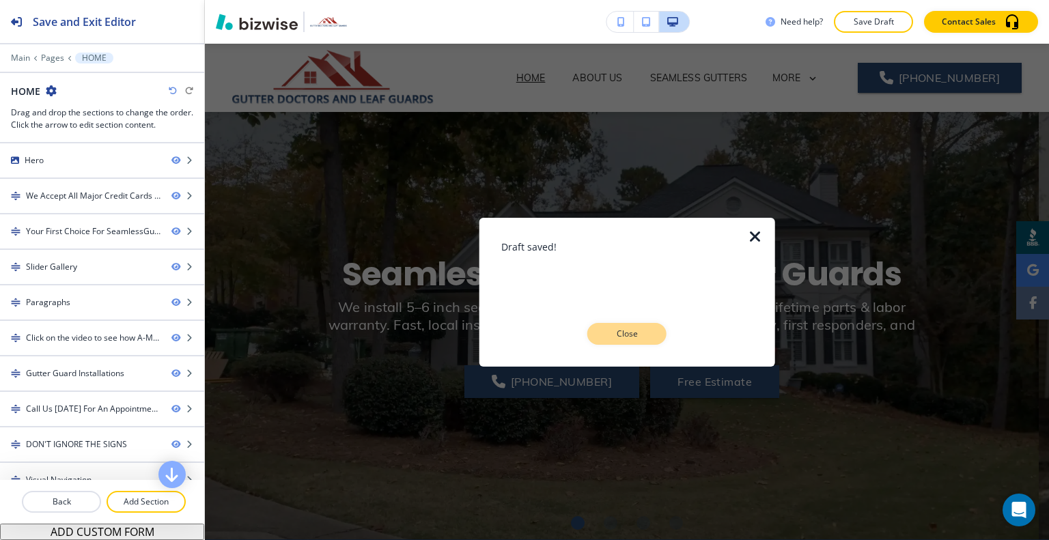
click at [661, 330] on button "Close" at bounding box center [626, 334] width 79 height 22
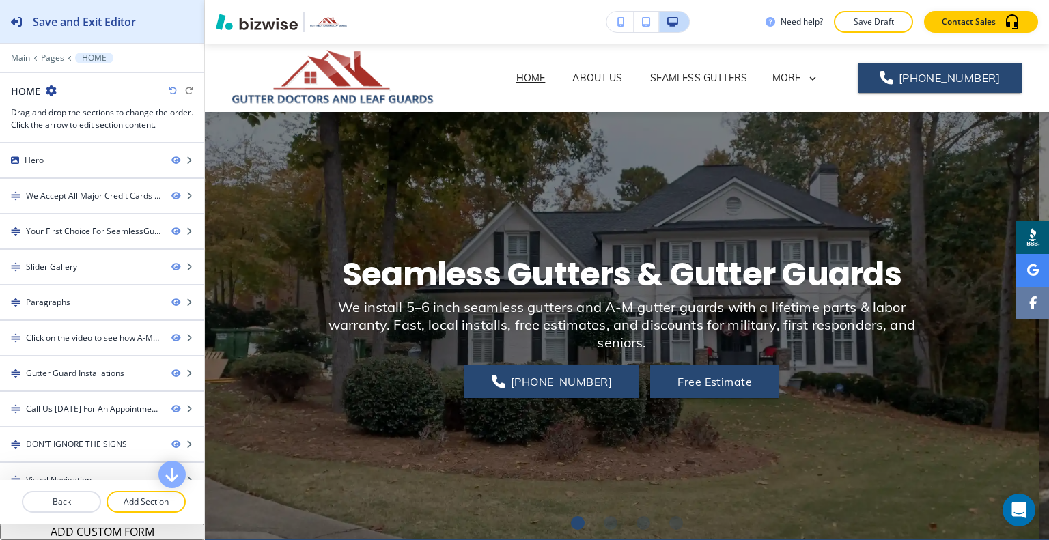
click at [101, 5] on div "Save and Exit Editor" at bounding box center [68, 21] width 136 height 43
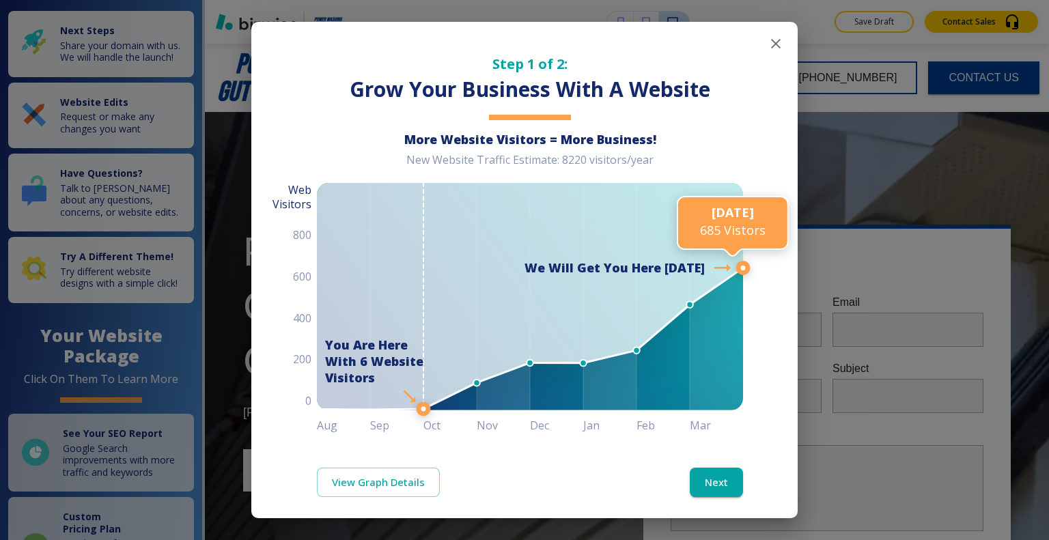
click at [762, 54] on button "button" at bounding box center [775, 43] width 27 height 27
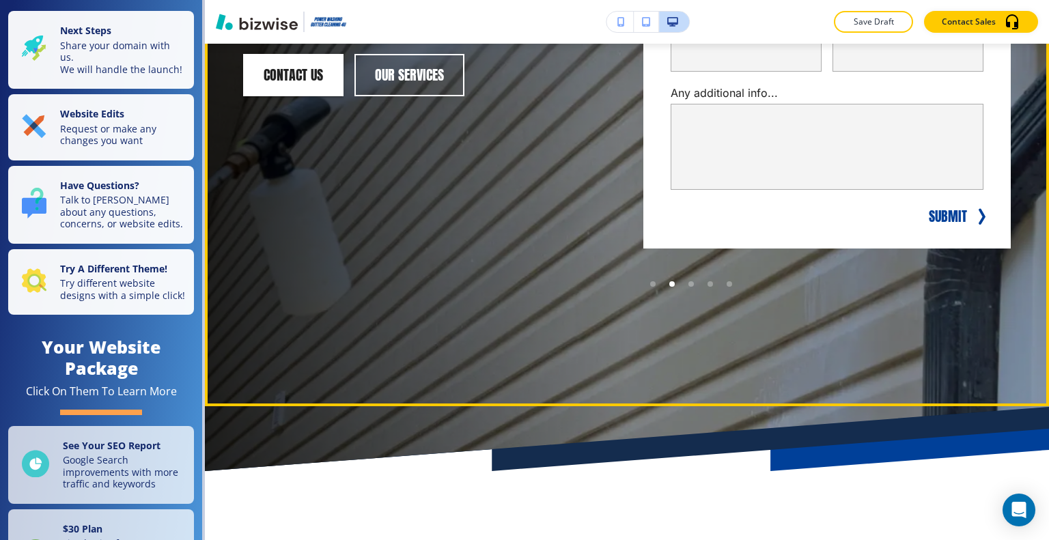
scroll to position [205, 0]
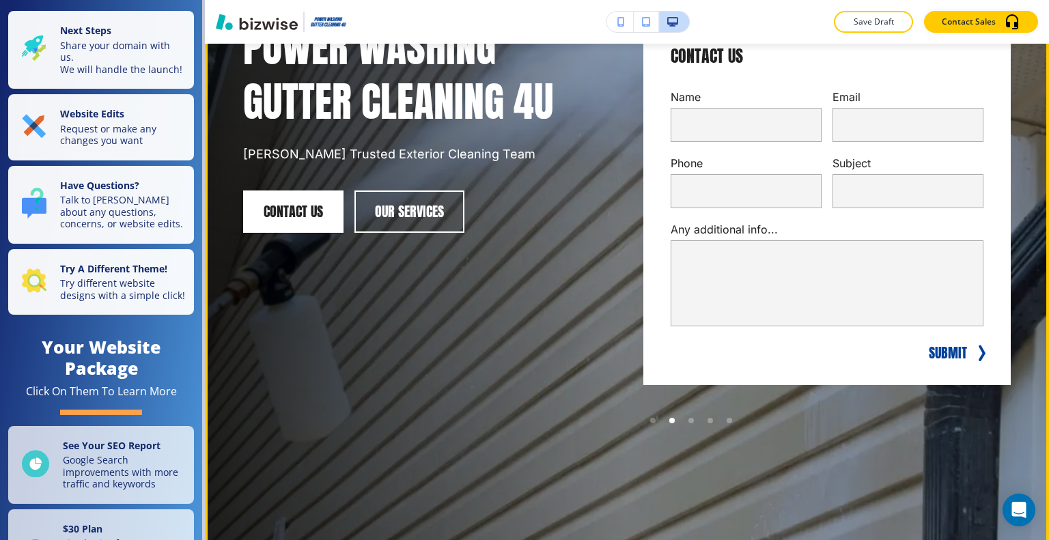
click at [669, 425] on div at bounding box center [671, 420] width 19 height 19
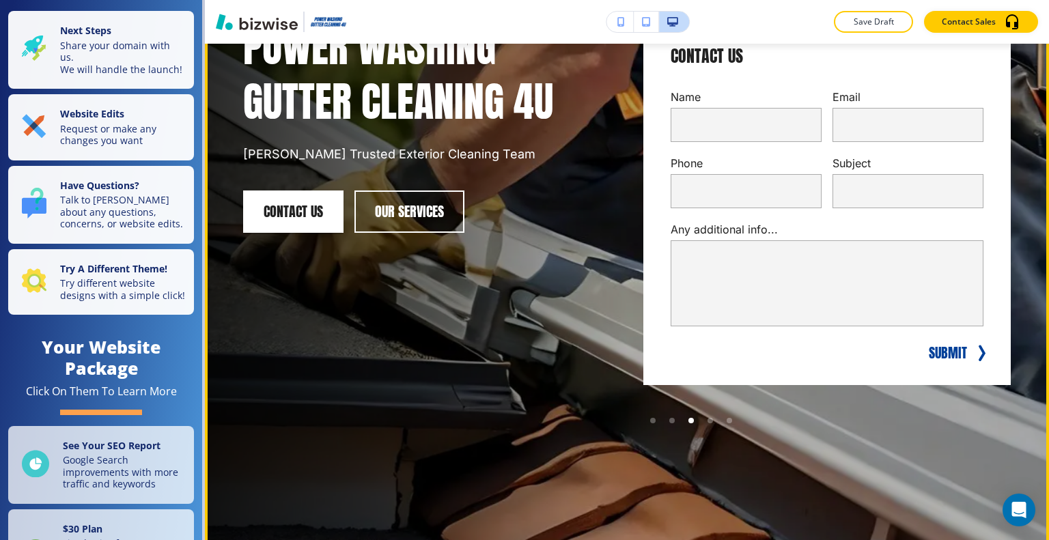
click at [688, 422] on div at bounding box center [690, 420] width 5 height 5
click at [705, 423] on div at bounding box center [710, 420] width 19 height 19
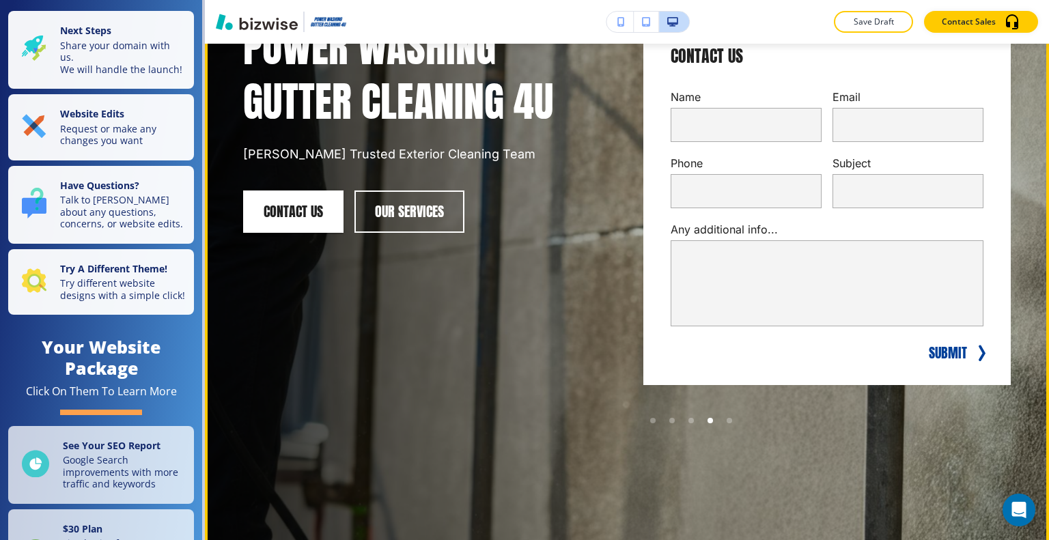
scroll to position [68, 0]
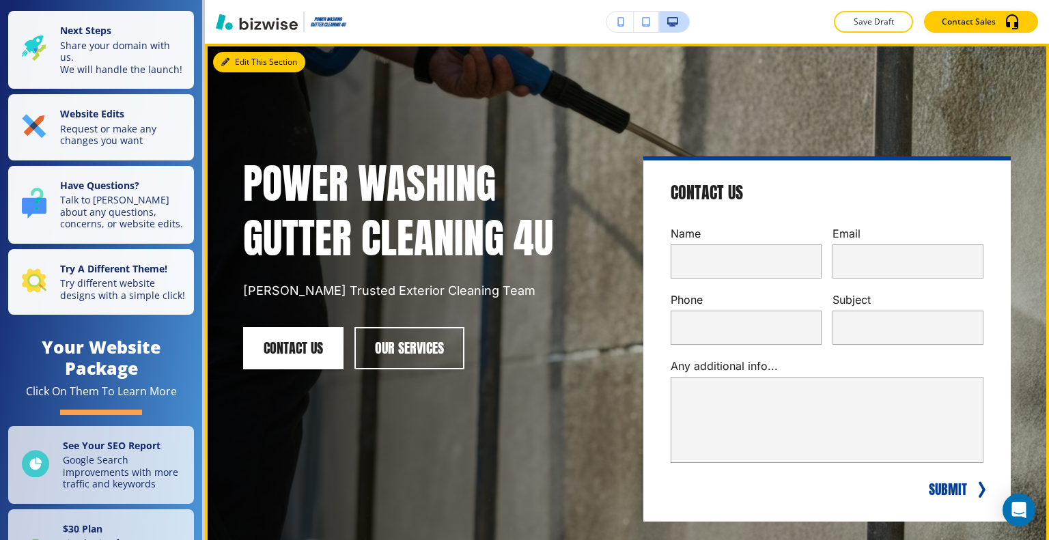
click at [240, 57] on button "Edit This Section" at bounding box center [259, 62] width 92 height 20
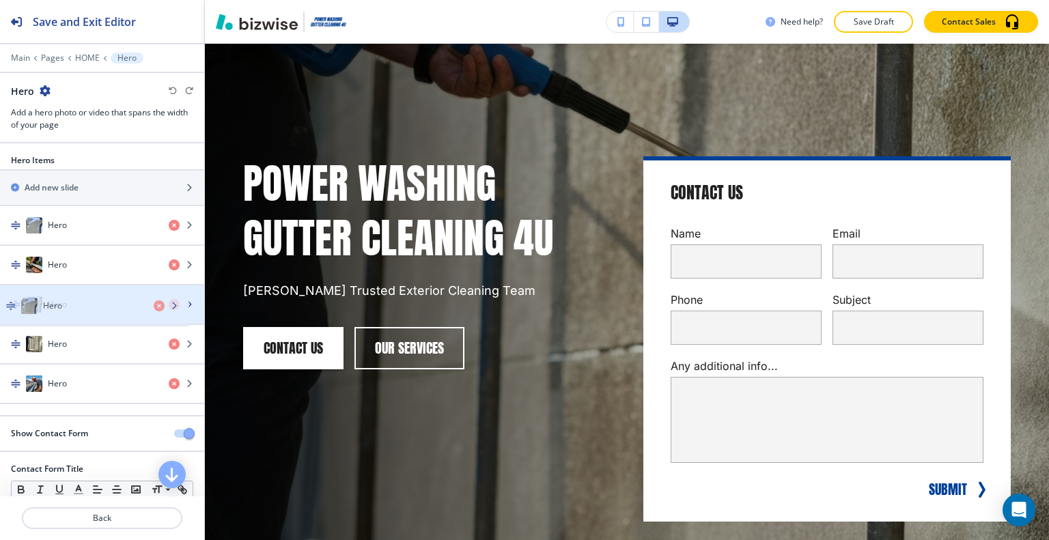
drag, startPoint x: 102, startPoint y: 230, endPoint x: 96, endPoint y: 315, distance: 84.9
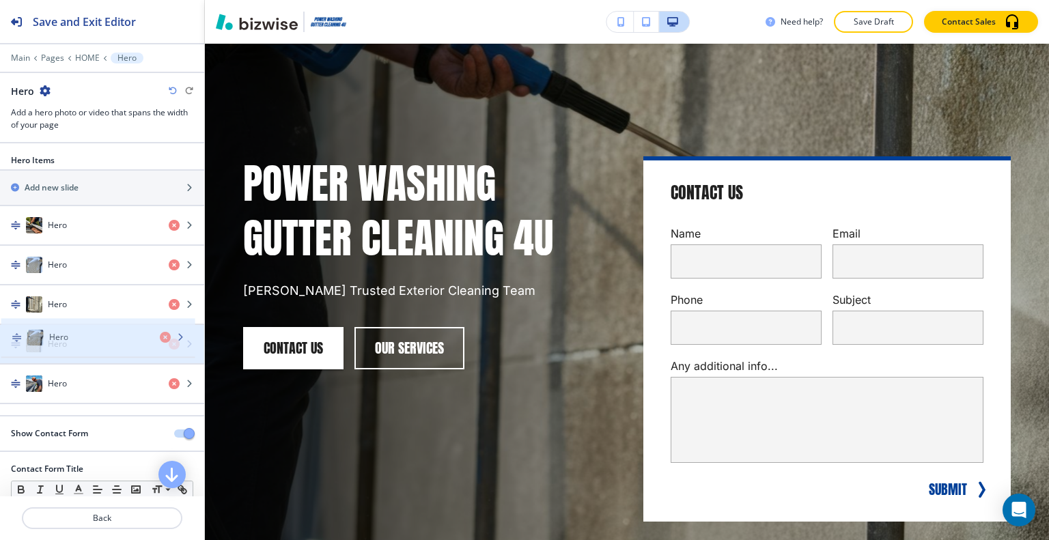
drag, startPoint x: 99, startPoint y: 223, endPoint x: 99, endPoint y: 337, distance: 114.0
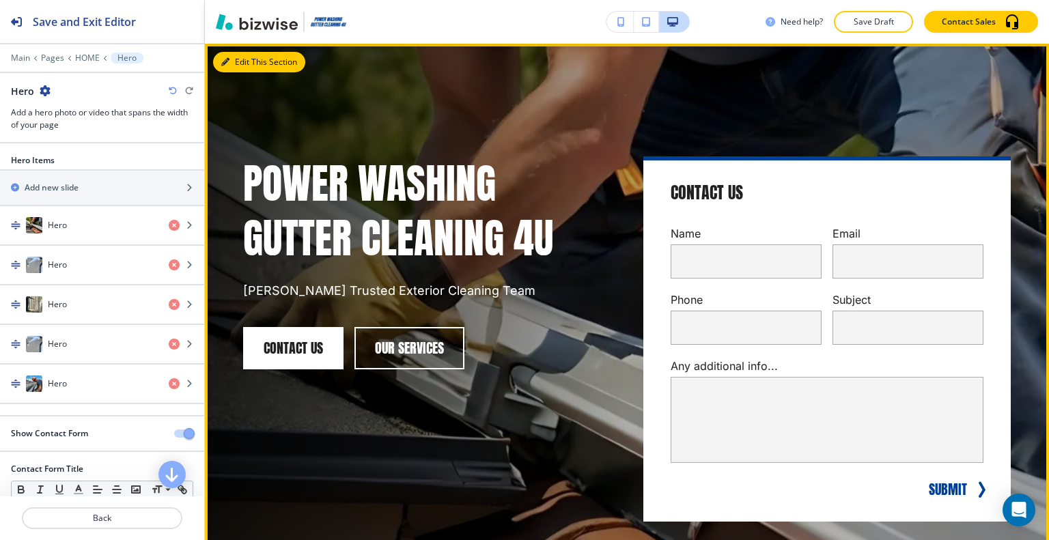
click at [242, 57] on button "Edit This Section" at bounding box center [259, 62] width 92 height 20
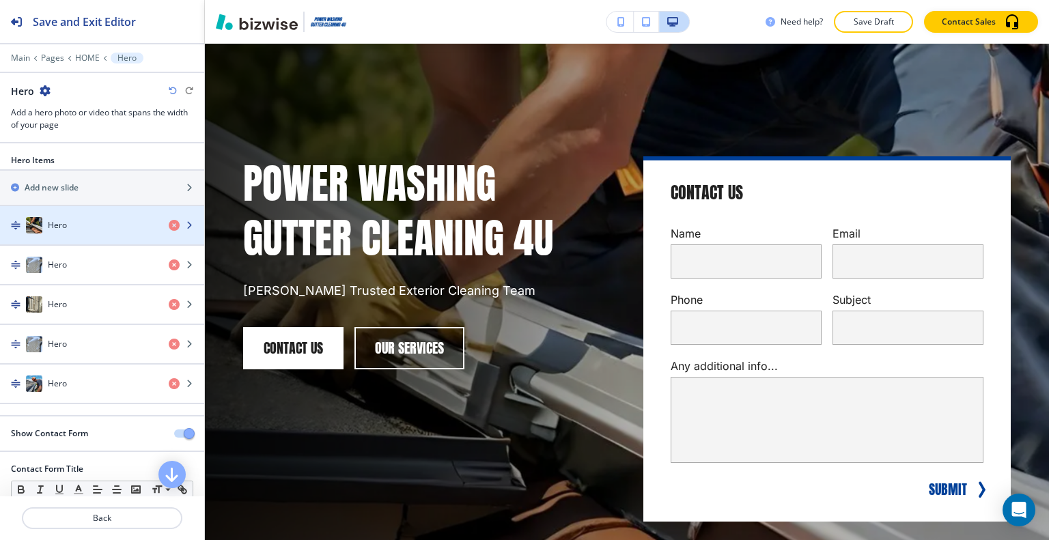
click at [88, 223] on div "Hero" at bounding box center [79, 225] width 158 height 16
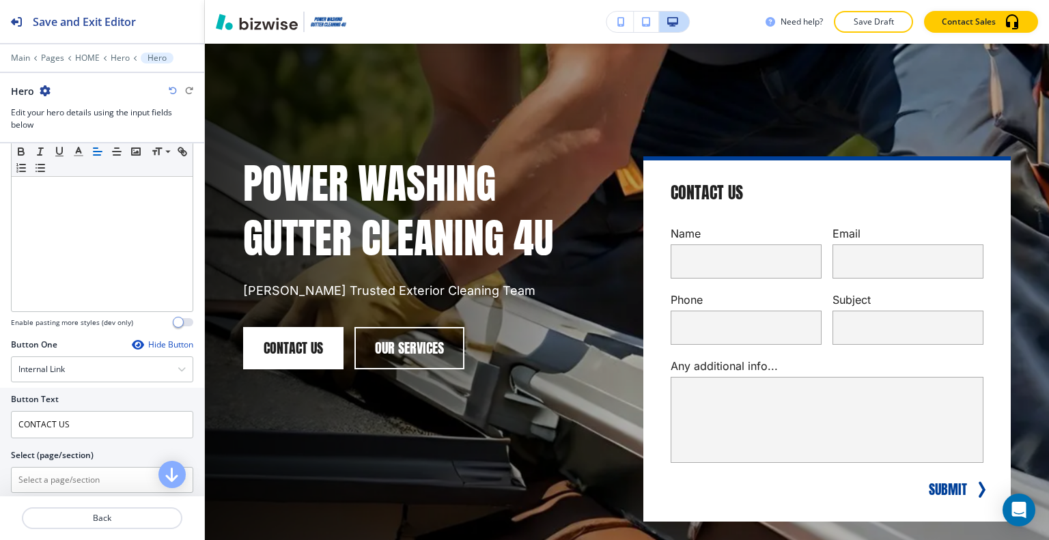
scroll to position [478, 0]
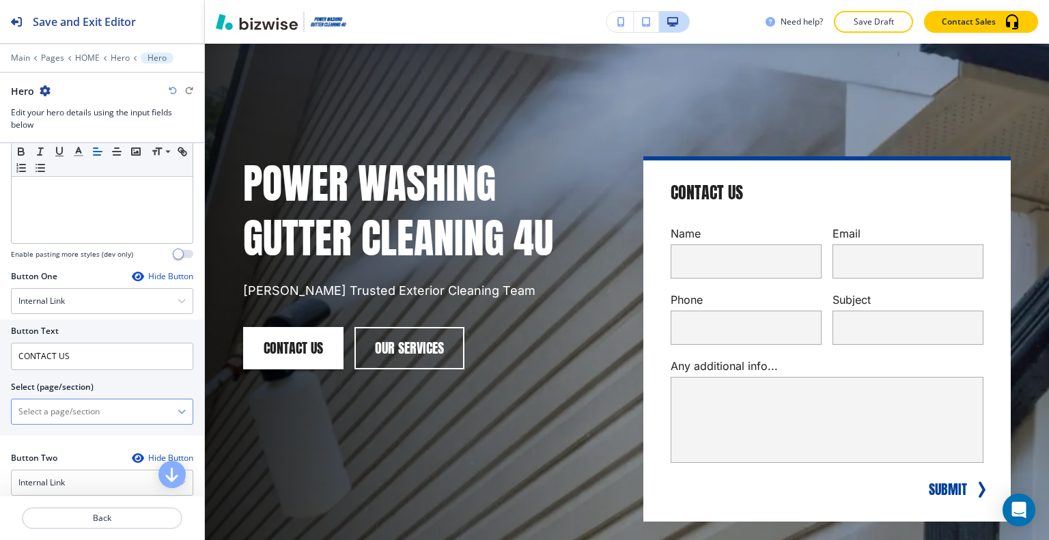
click at [85, 410] on \(page\/section\) "Manual Input" at bounding box center [95, 411] width 166 height 23
type \(page\/section\) "CONTACT US"
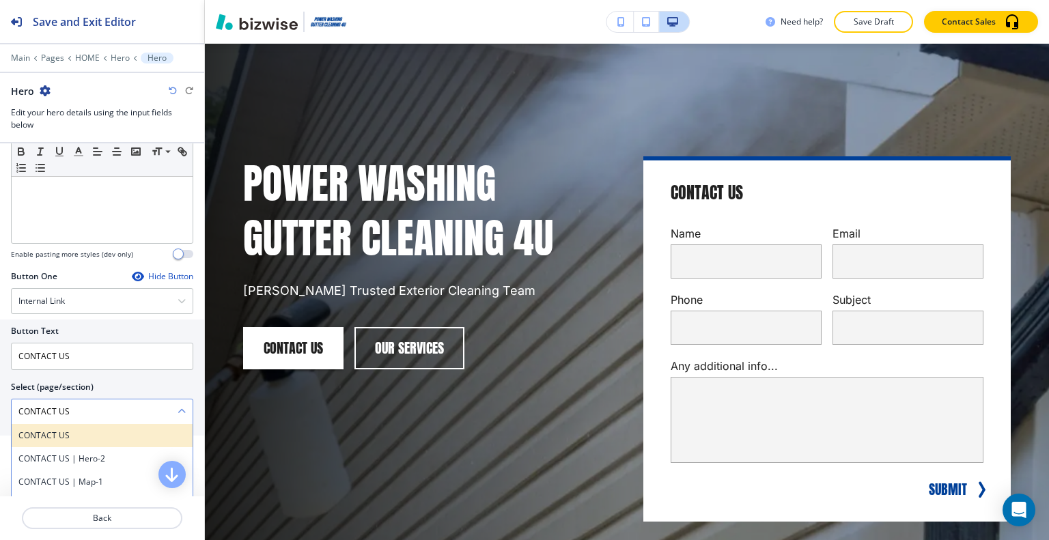
click at [96, 430] on h4 "CONTACT US" at bounding box center [101, 436] width 167 height 12
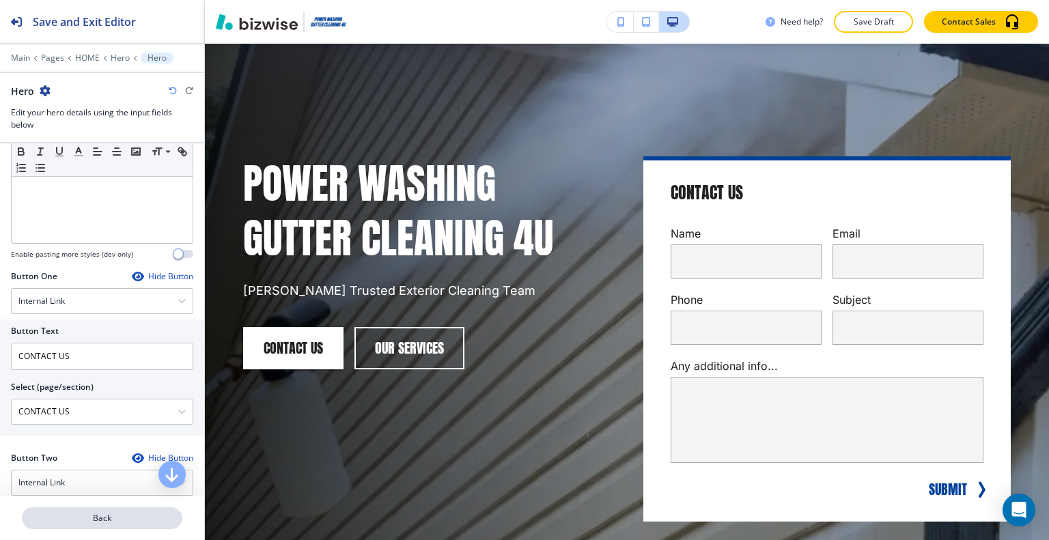
click at [102, 513] on p "Back" at bounding box center [102, 518] width 158 height 12
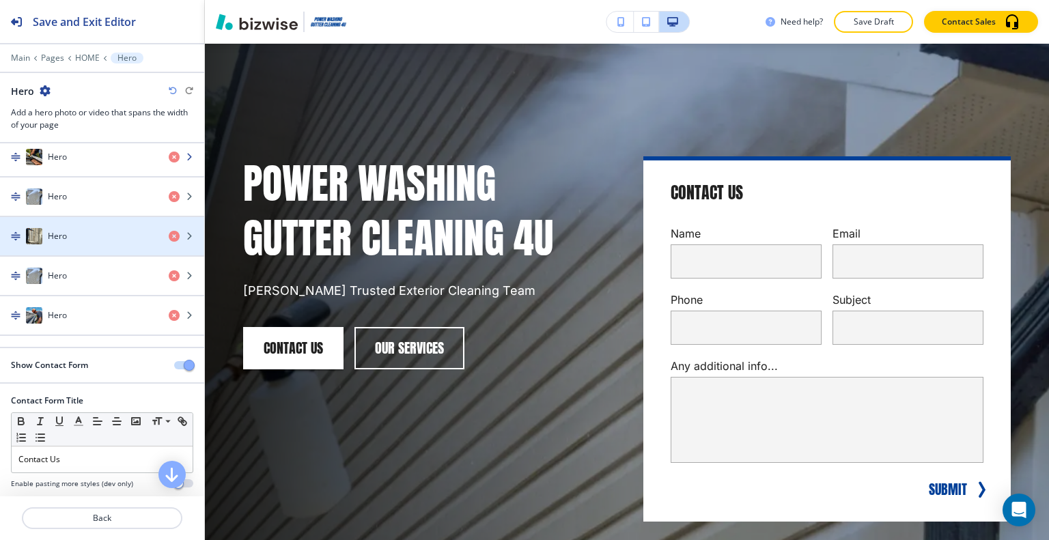
scroll to position [0, 0]
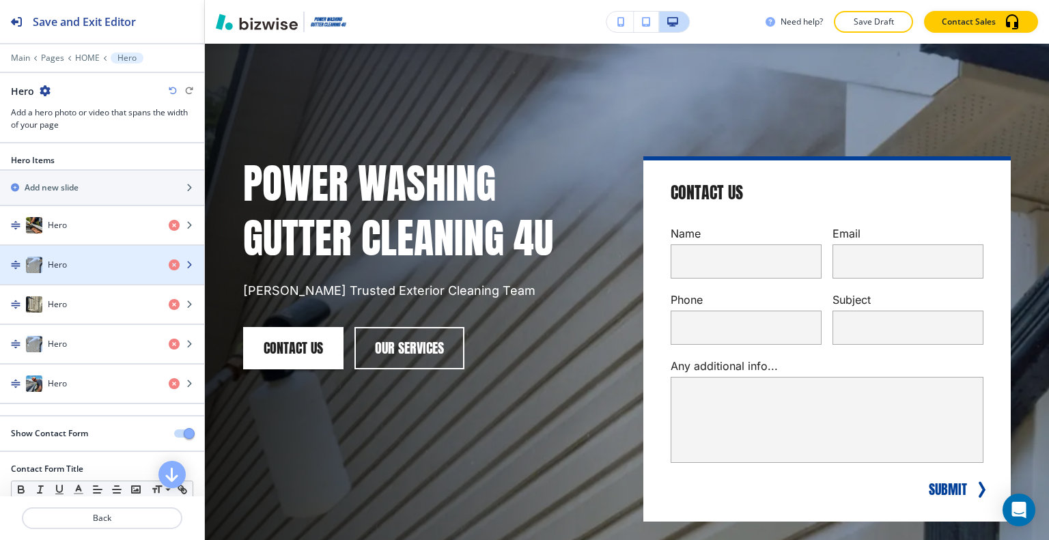
click at [96, 268] on div "Hero" at bounding box center [79, 265] width 158 height 16
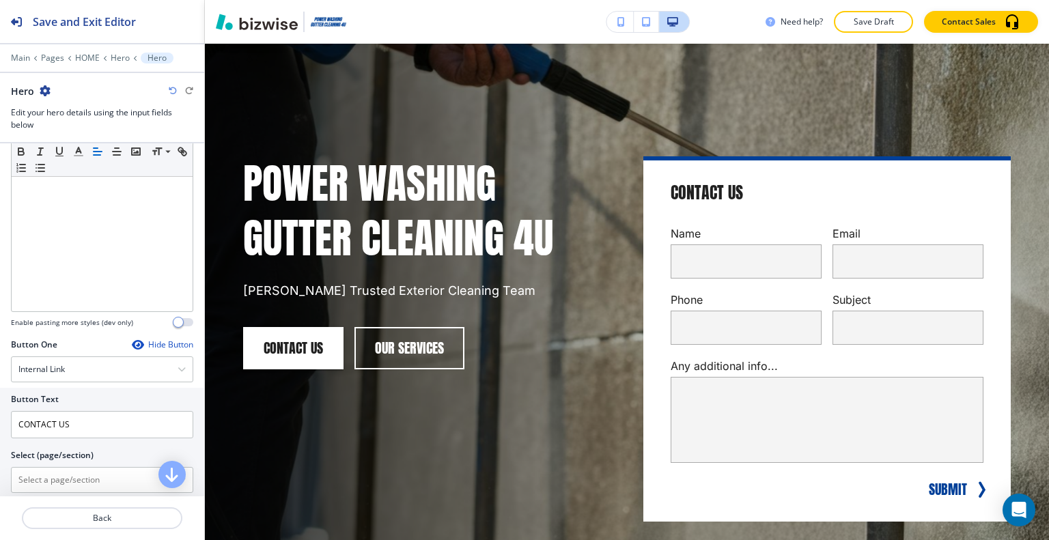
scroll to position [478, 0]
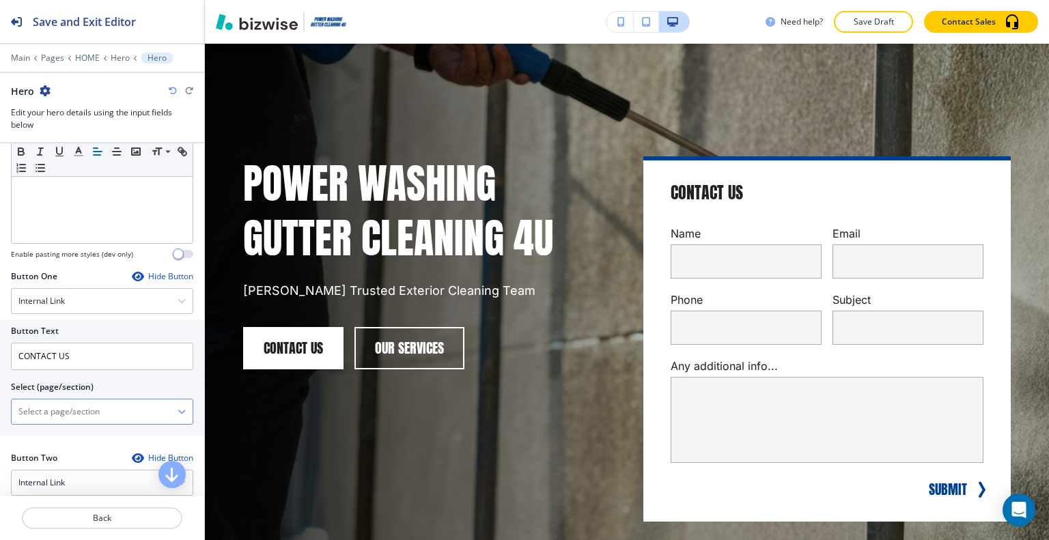
click at [68, 407] on \(page\/section\) "Manual Input" at bounding box center [95, 411] width 166 height 23
type \(page\/section\) "CONTACT US"
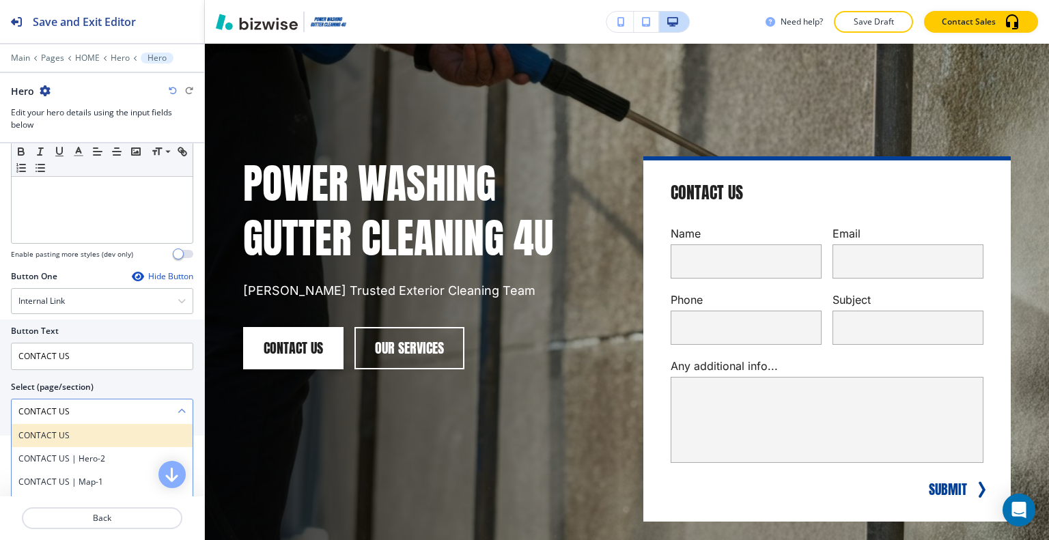
click at [45, 432] on h4 "CONTACT US" at bounding box center [101, 436] width 167 height 12
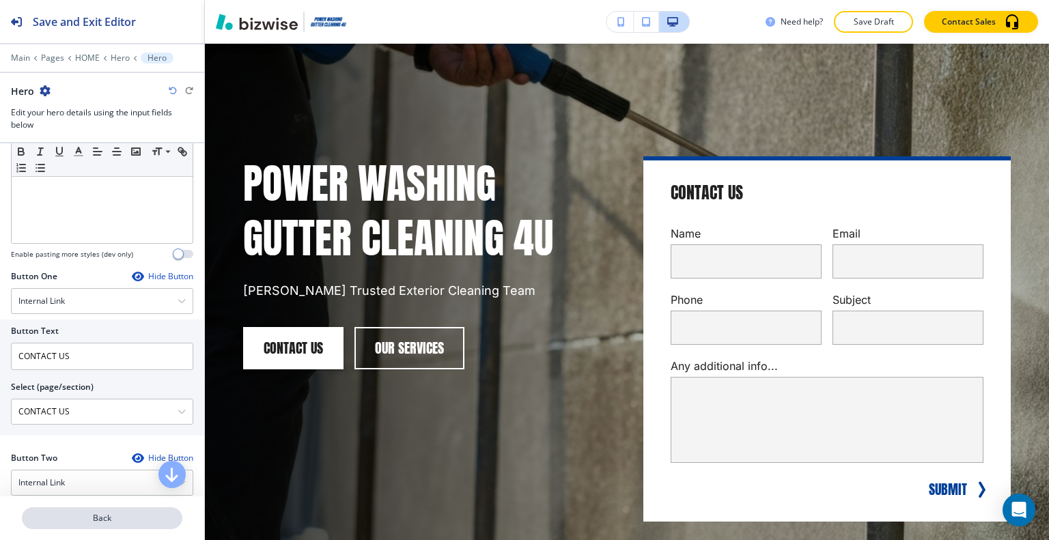
click at [75, 512] on p "Back" at bounding box center [102, 518] width 158 height 12
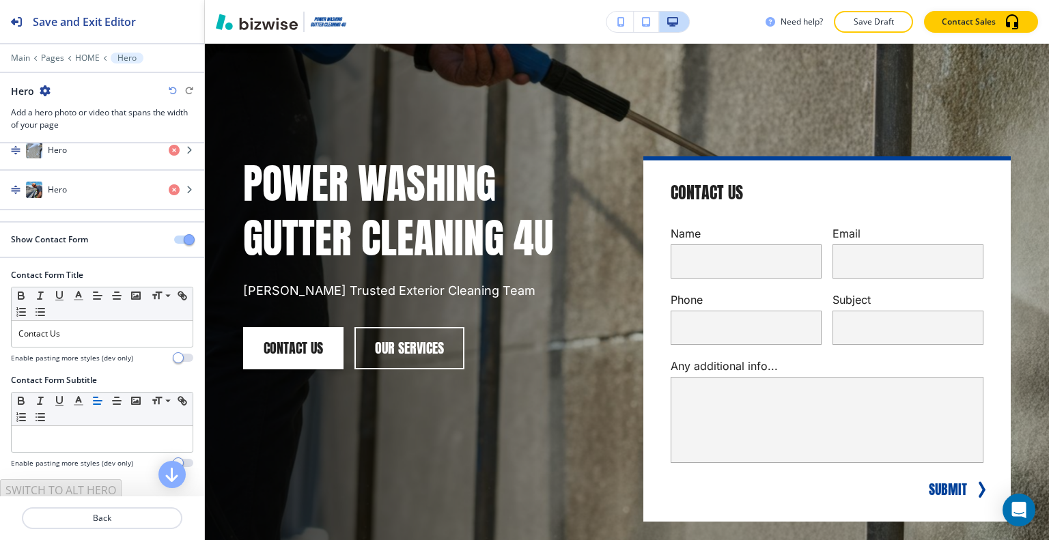
scroll to position [0, 0]
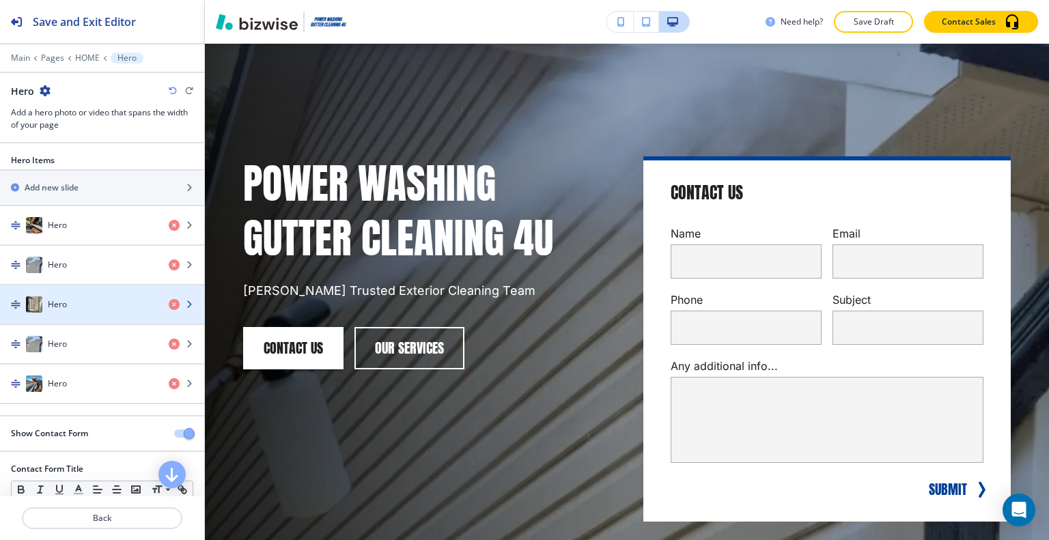
click at [95, 292] on div "button" at bounding box center [102, 290] width 204 height 11
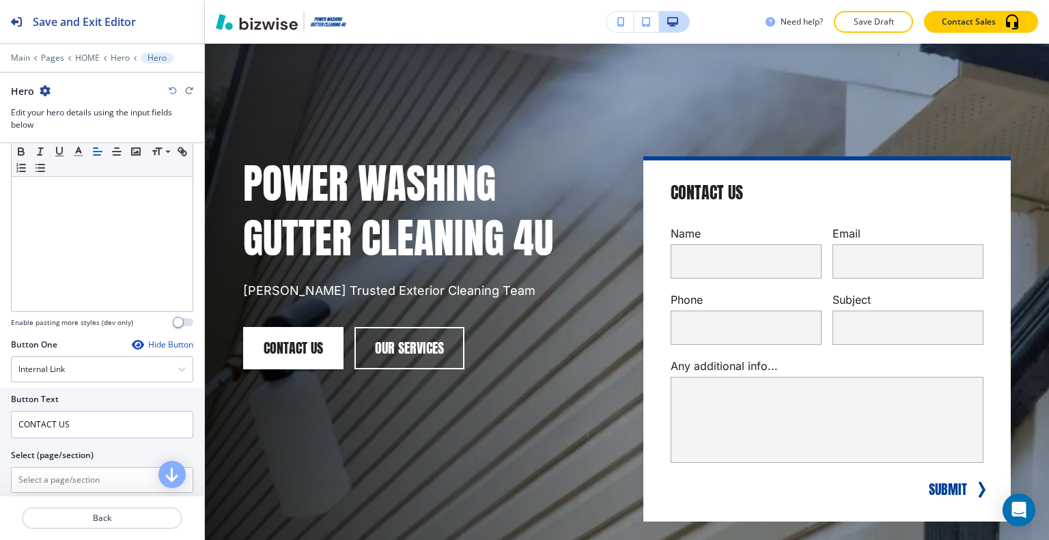
scroll to position [546, 0]
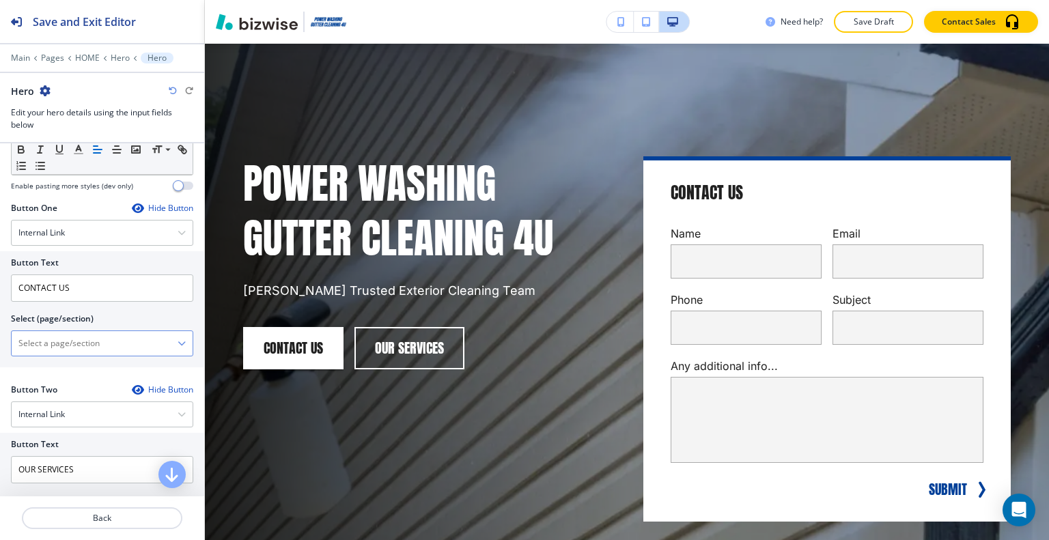
click at [66, 339] on \(page\/section\) "Manual Input" at bounding box center [95, 343] width 166 height 23
type \(page\/section\) "CONTACT US"
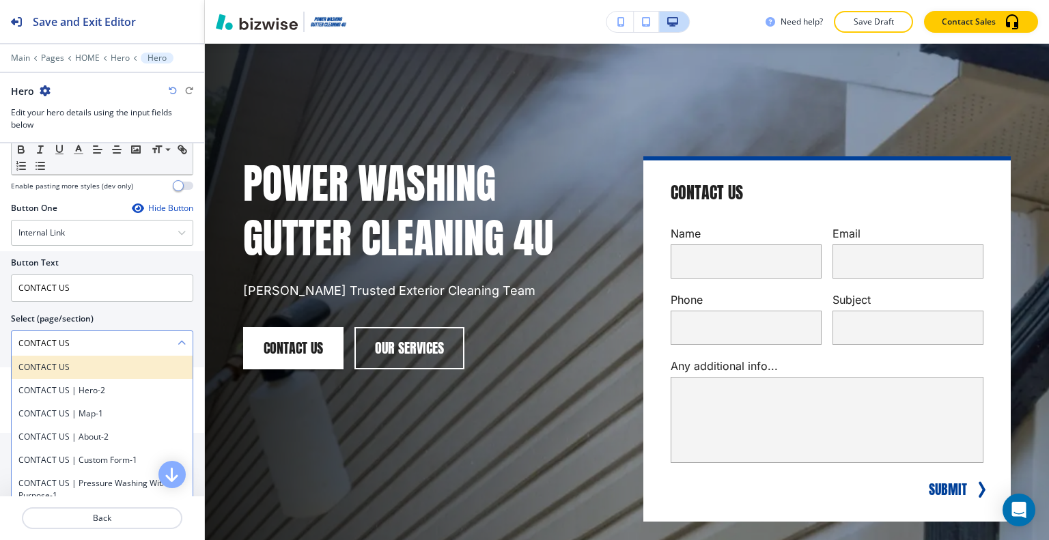
click at [79, 374] on div "CONTACT US" at bounding box center [102, 367] width 181 height 23
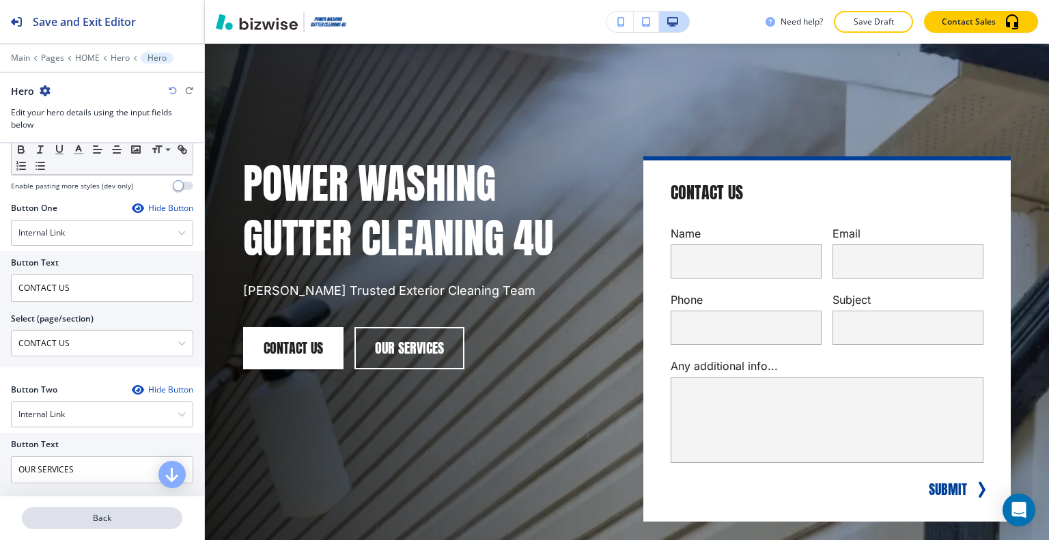
click at [104, 518] on p "Back" at bounding box center [102, 518] width 158 height 12
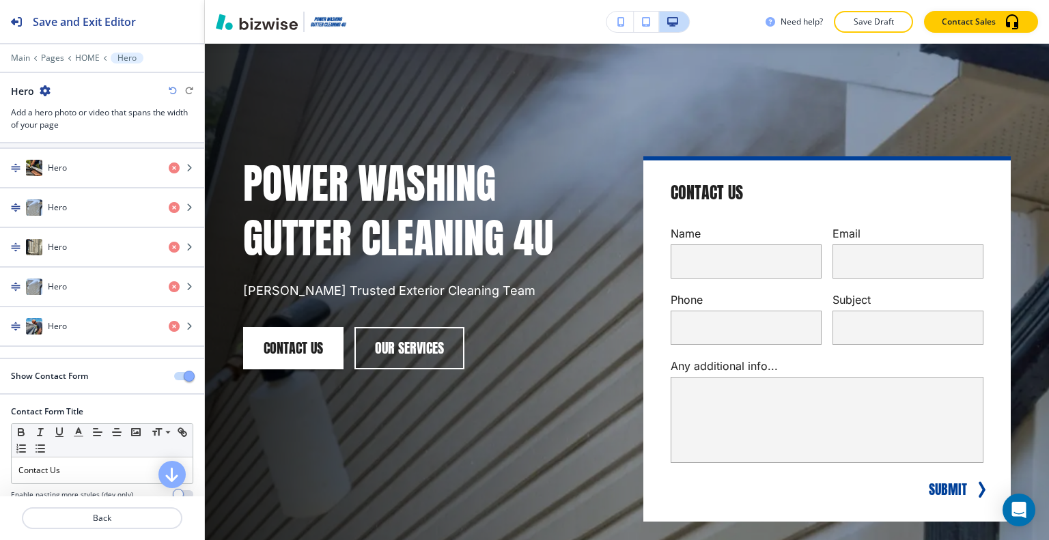
scroll to position [0, 0]
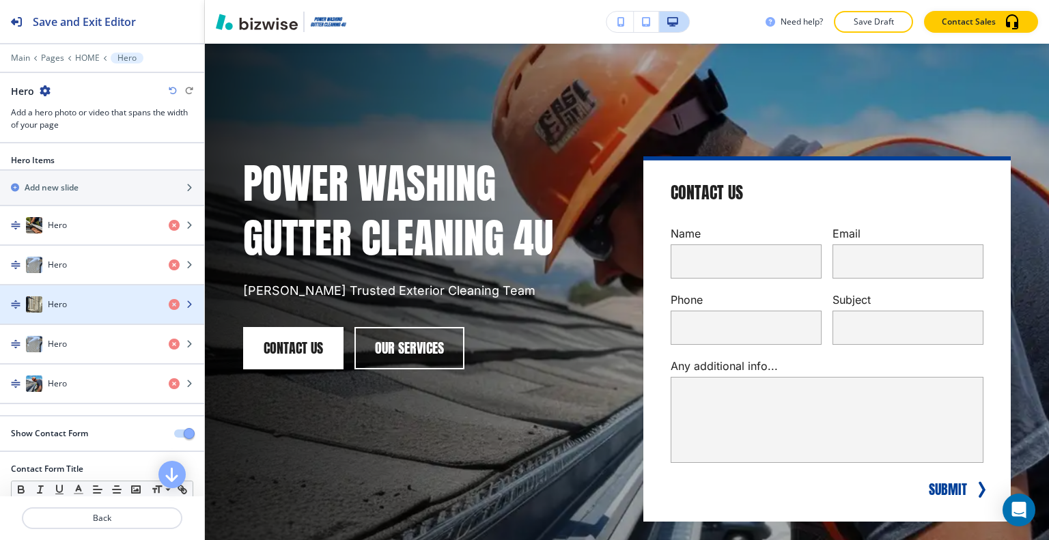
click at [74, 297] on div "Hero" at bounding box center [79, 304] width 158 height 16
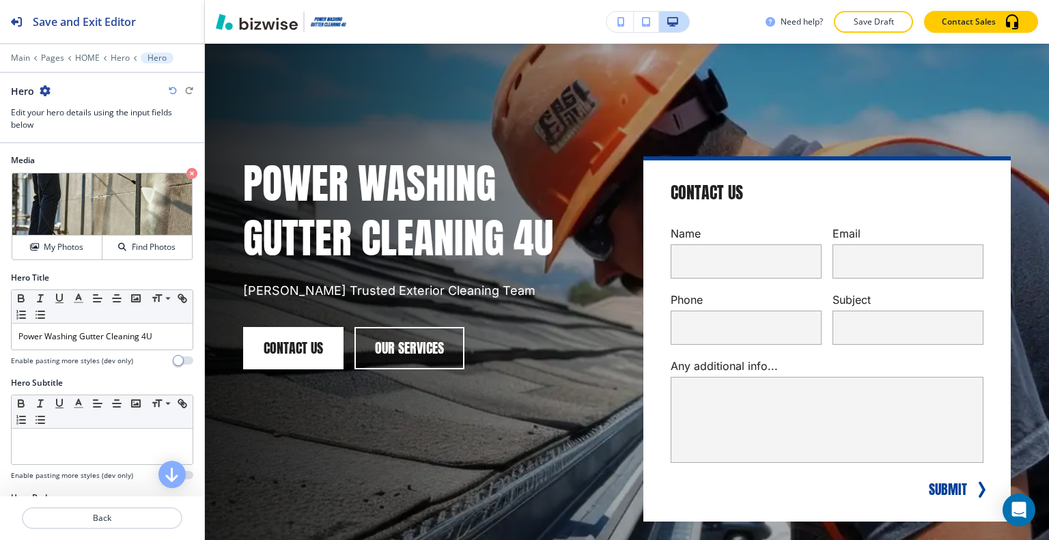
scroll to position [478, 0]
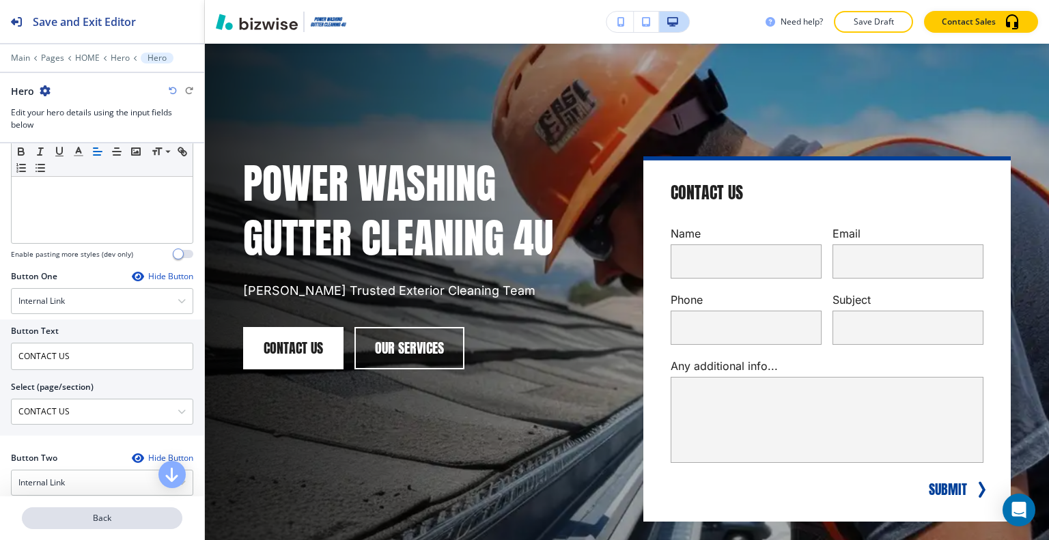
click at [96, 512] on button "Back" at bounding box center [102, 518] width 160 height 22
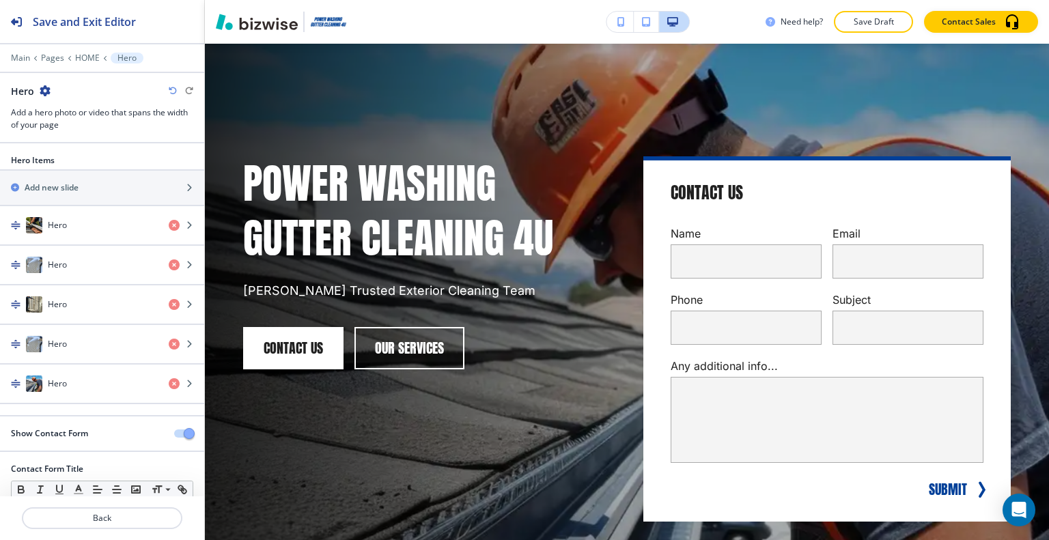
scroll to position [194, 0]
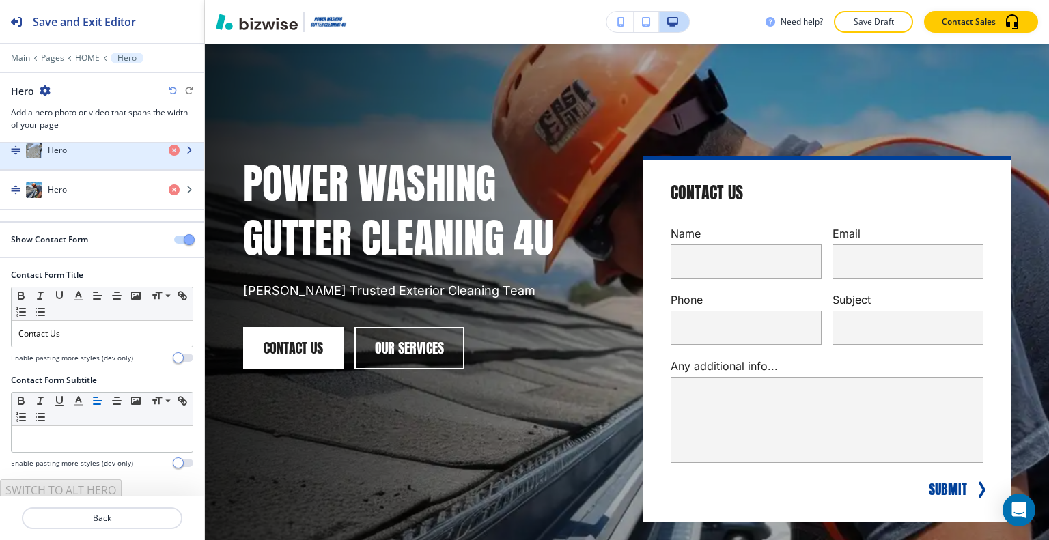
click at [61, 145] on h4 "Hero" at bounding box center [57, 150] width 19 height 12
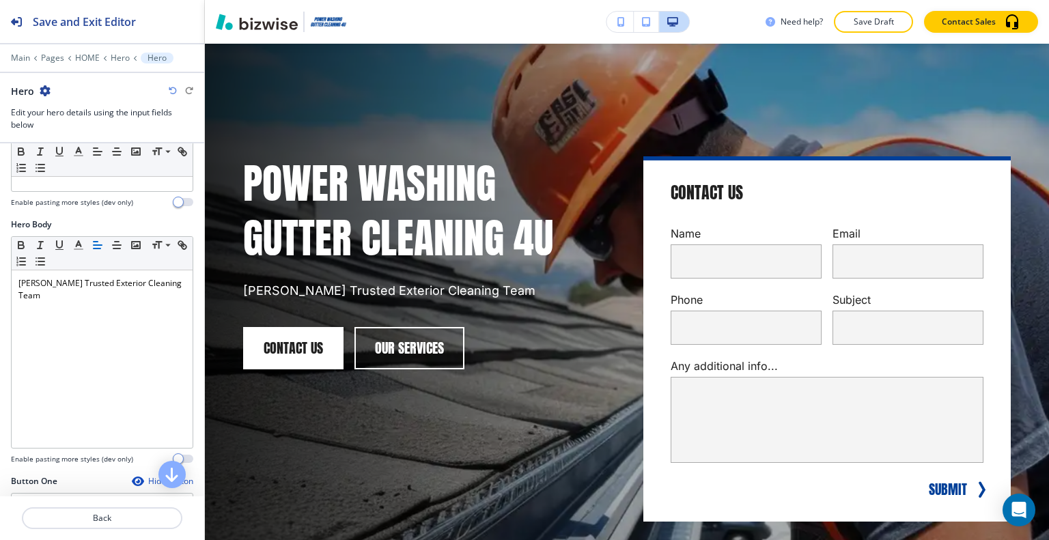
scroll to position [478, 0]
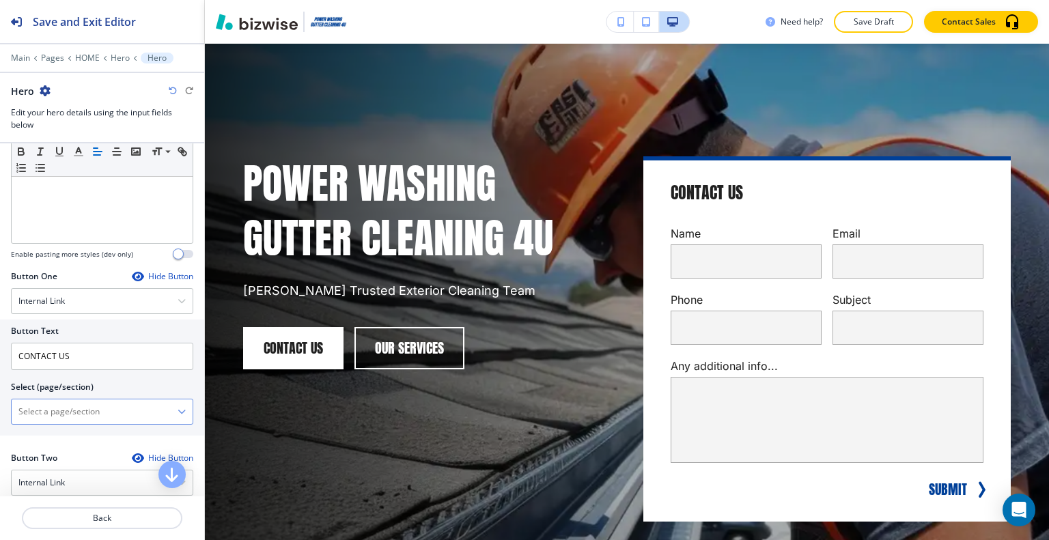
click at [68, 415] on \(page\/section\) "Manual Input" at bounding box center [95, 411] width 166 height 23
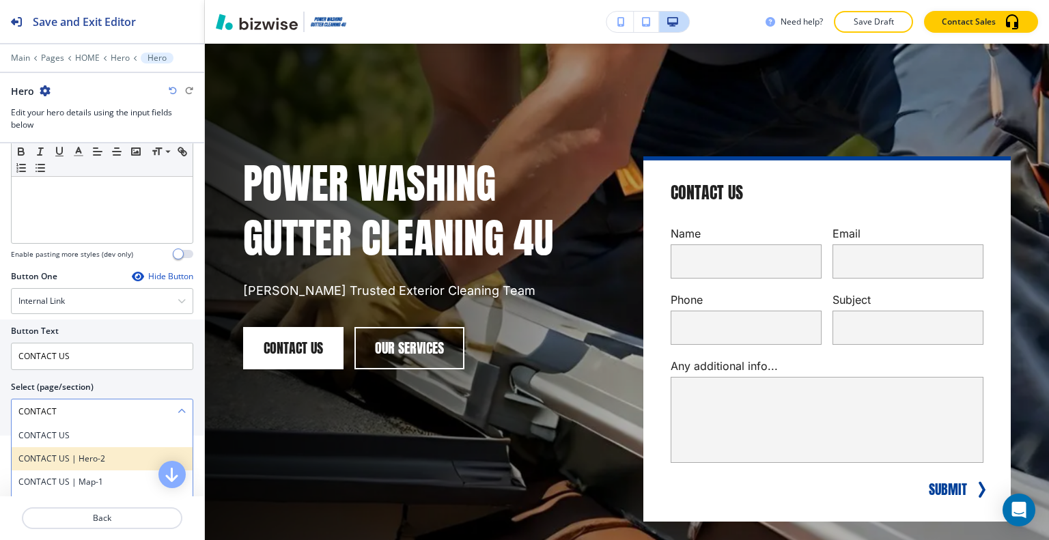
click at [79, 447] on div "CONTACT US | Hero-2" at bounding box center [102, 458] width 181 height 23
type \(page\/section\) "CONTACT US | Hero-2"
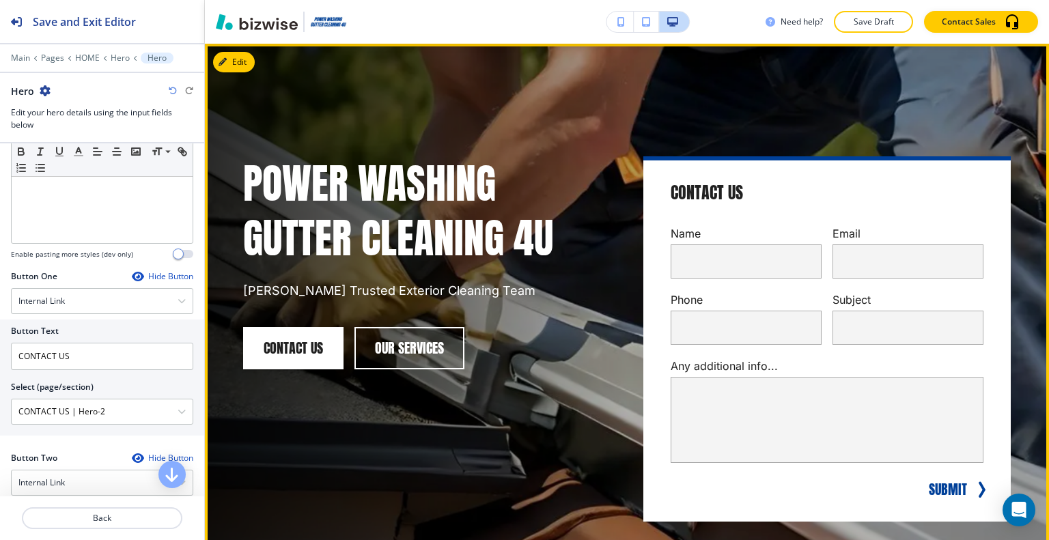
scroll to position [0, 0]
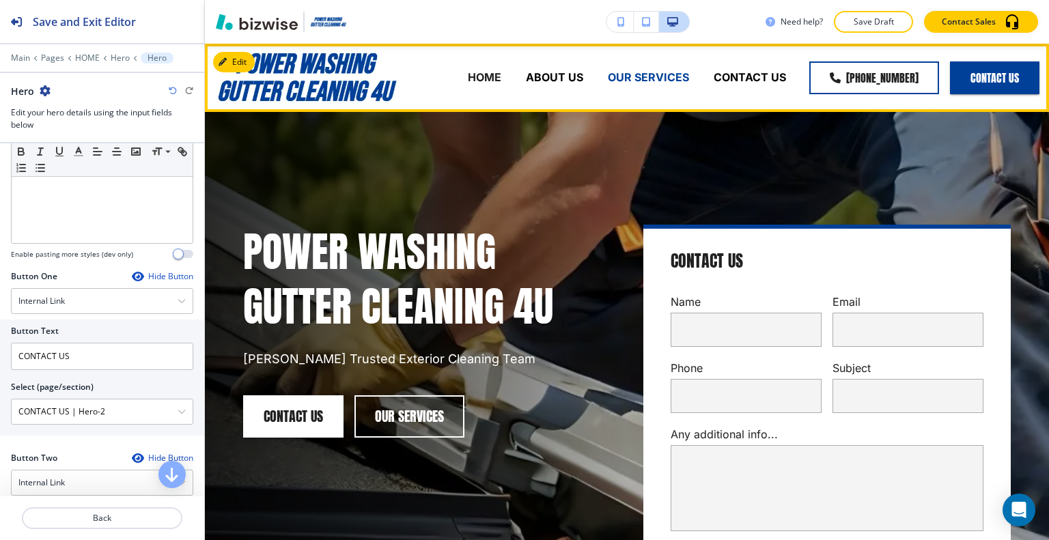
click at [645, 83] on p "OUR SERVICES" at bounding box center [648, 78] width 81 height 16
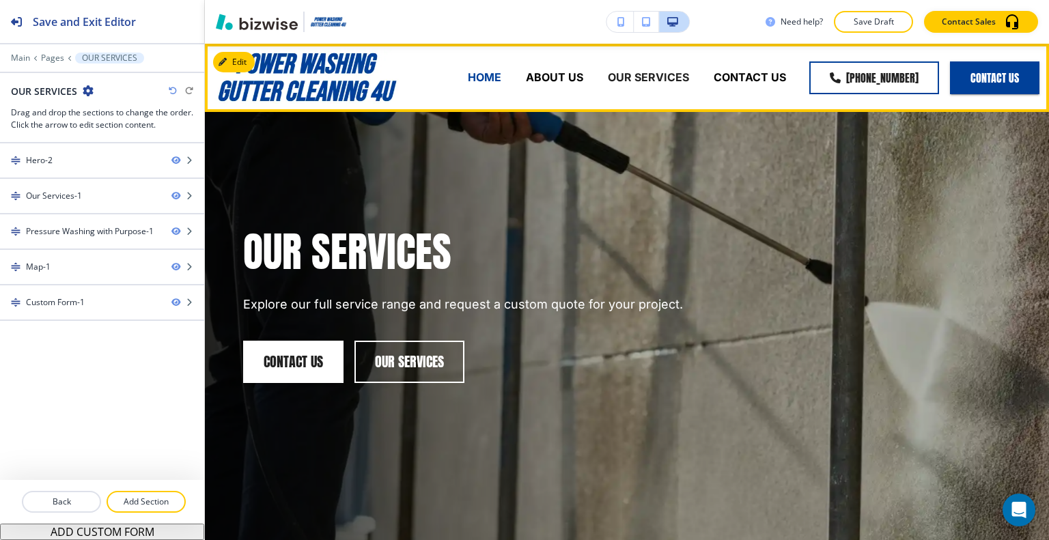
click at [473, 80] on p "HOME" at bounding box center [484, 78] width 33 height 16
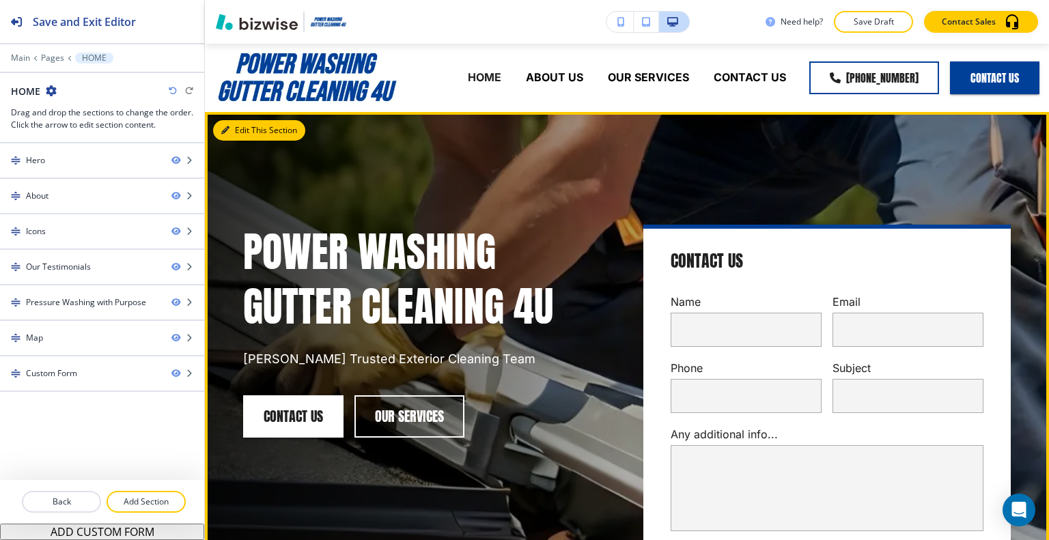
click at [258, 128] on button "Edit This Section" at bounding box center [259, 130] width 92 height 20
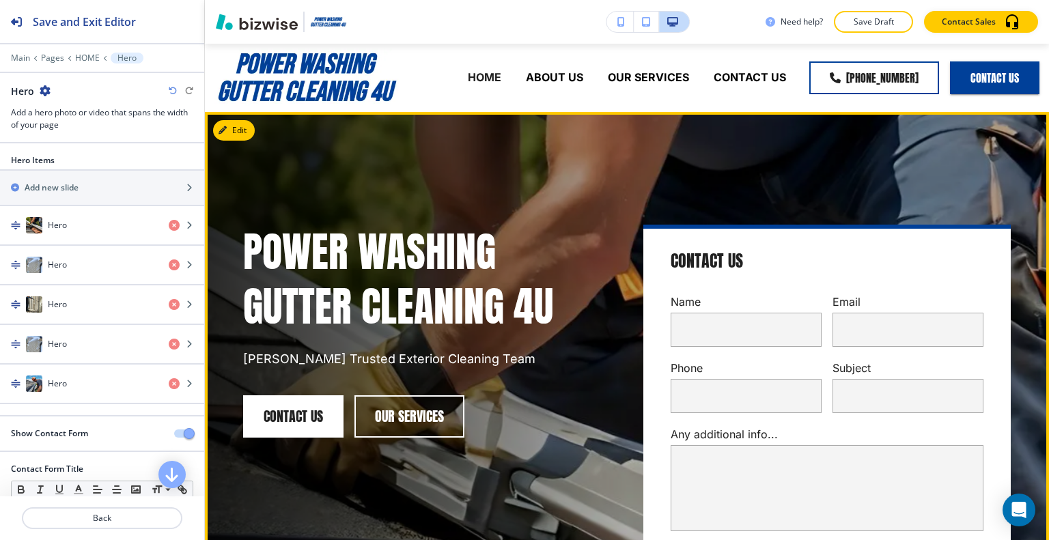
scroll to position [68, 0]
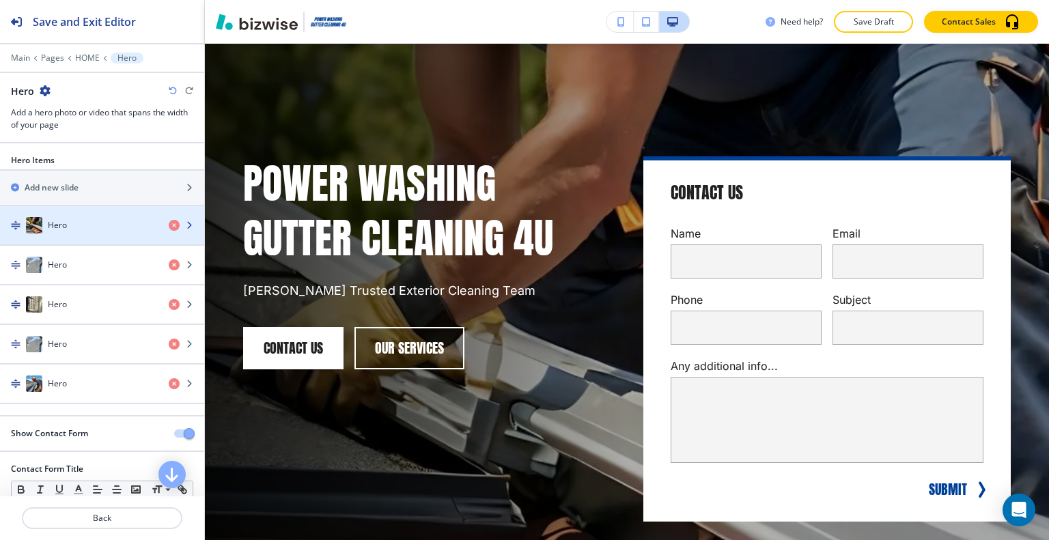
click at [94, 223] on div "Hero" at bounding box center [79, 225] width 158 height 16
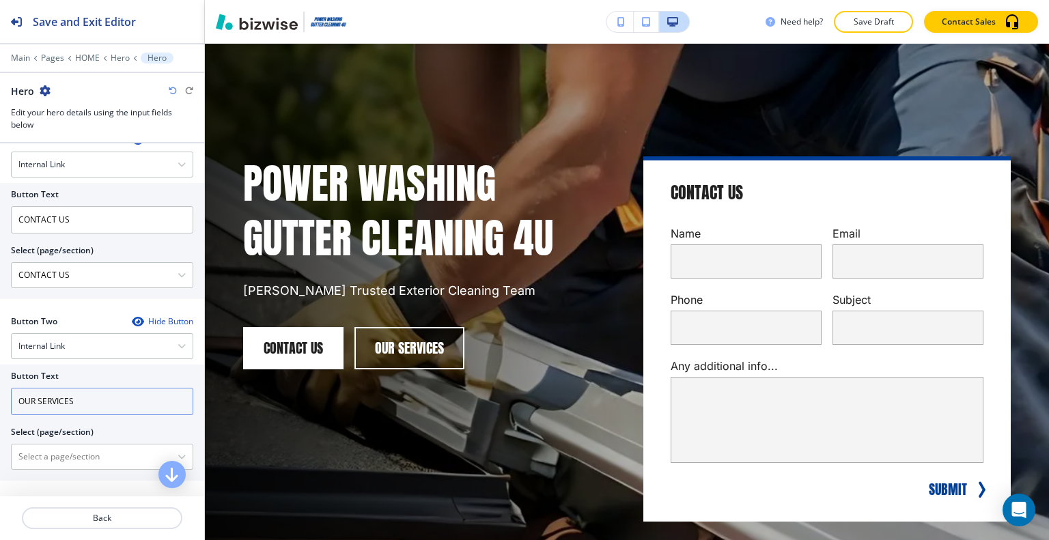
scroll to position [683, 0]
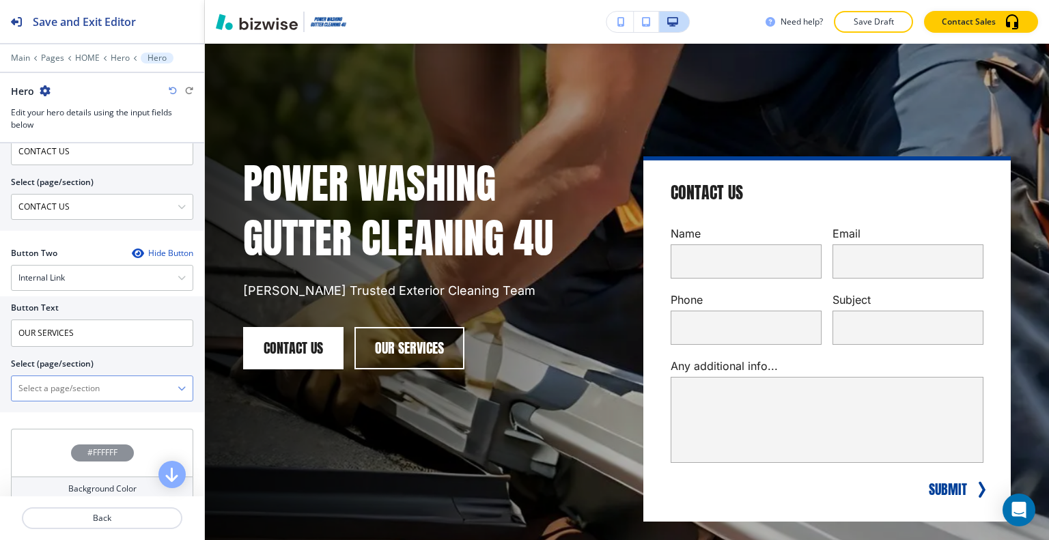
click at [83, 389] on \(page\/section\) "Manual Input" at bounding box center [95, 388] width 166 height 23
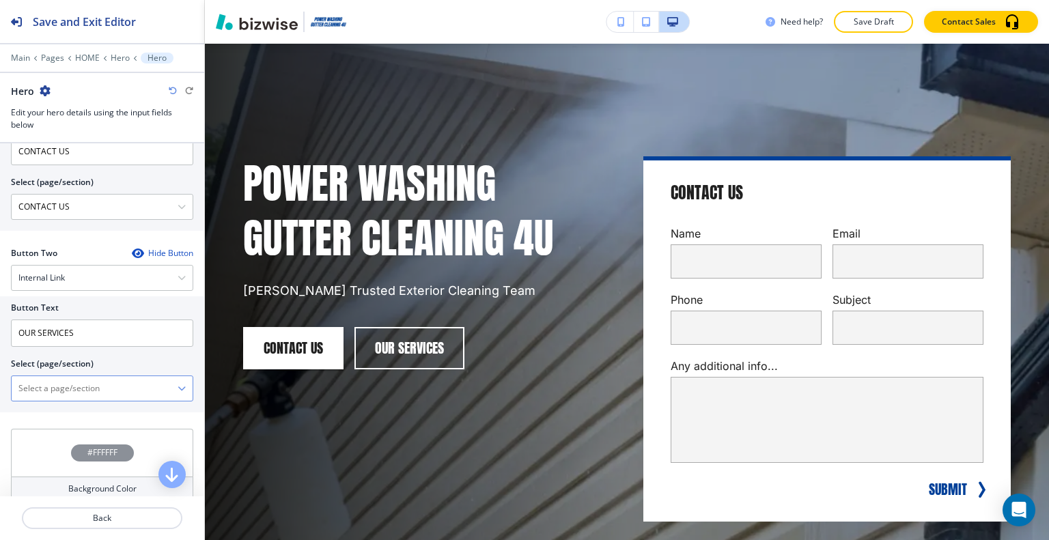
click at [45, 379] on \(page\/section\) "Manual Input" at bounding box center [95, 388] width 166 height 23
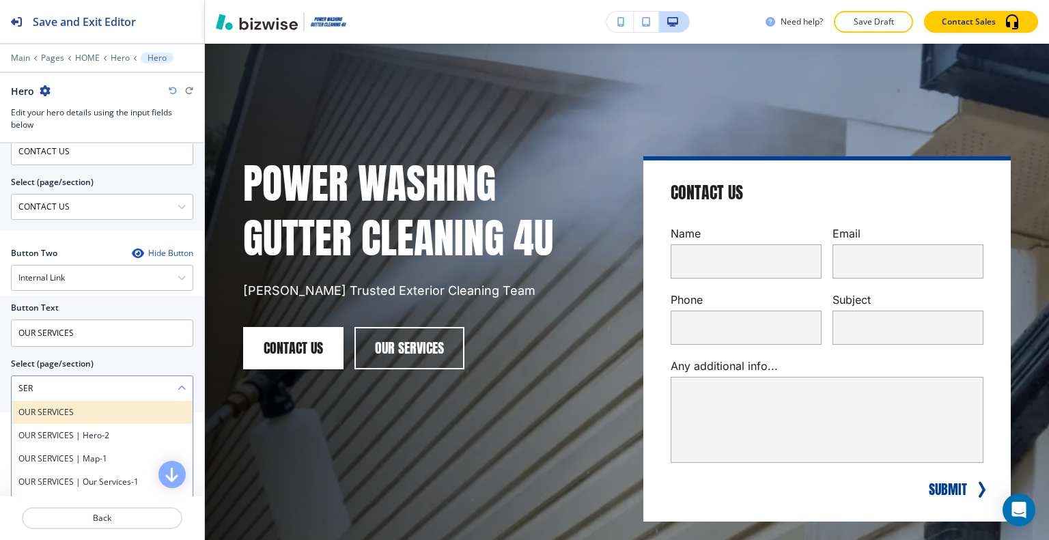
click at [63, 407] on h4 "OUR SERVICES" at bounding box center [101, 412] width 167 height 12
type \(page\/section\) "OUR SERVICES"
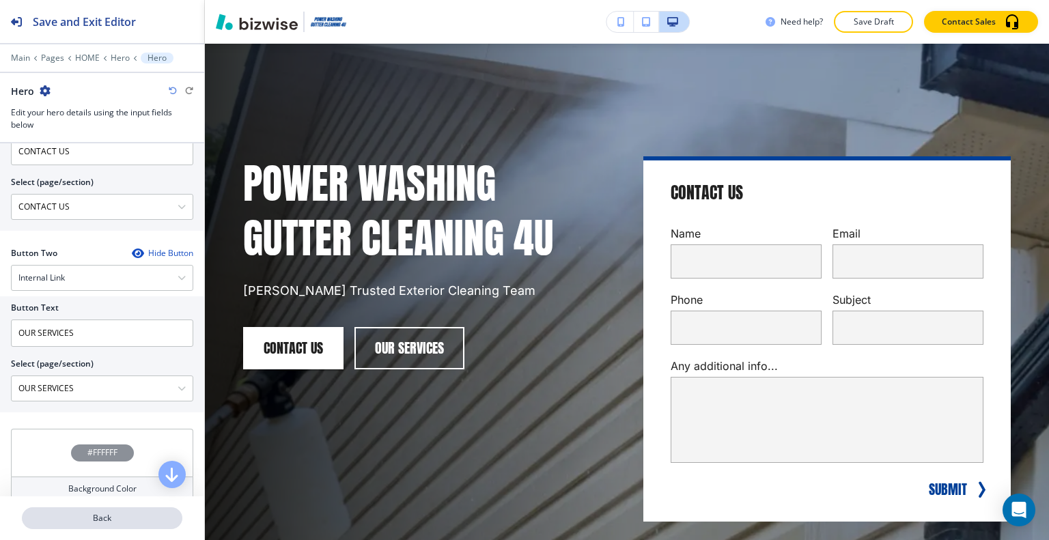
click at [96, 527] on button "Back" at bounding box center [102, 518] width 160 height 22
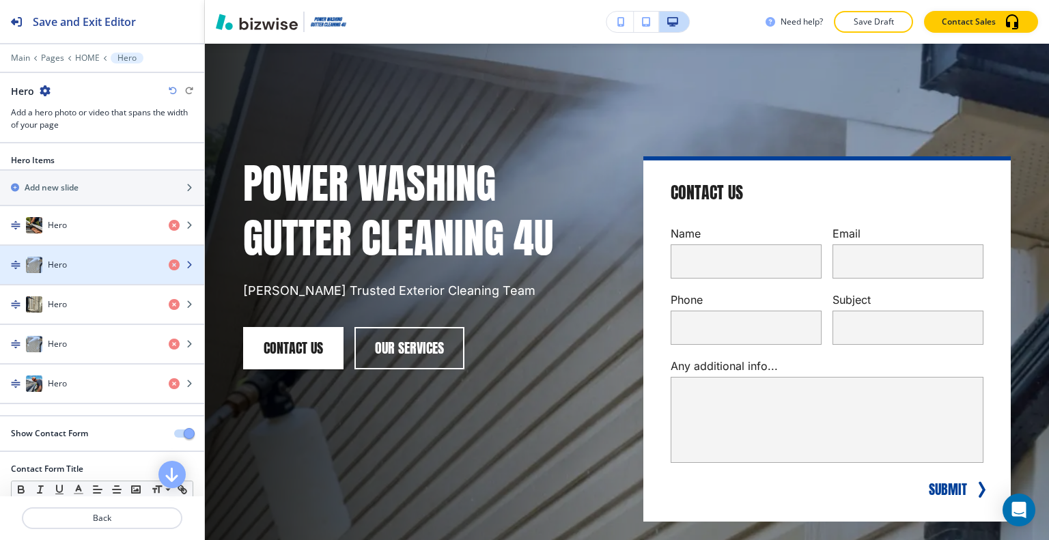
click at [105, 266] on div "Hero" at bounding box center [79, 265] width 158 height 16
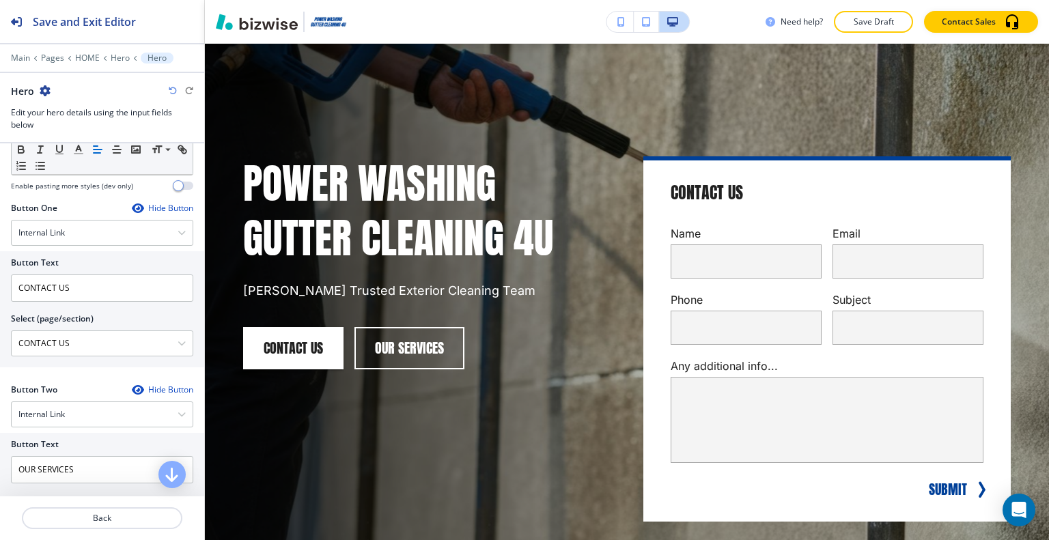
scroll to position [615, 0]
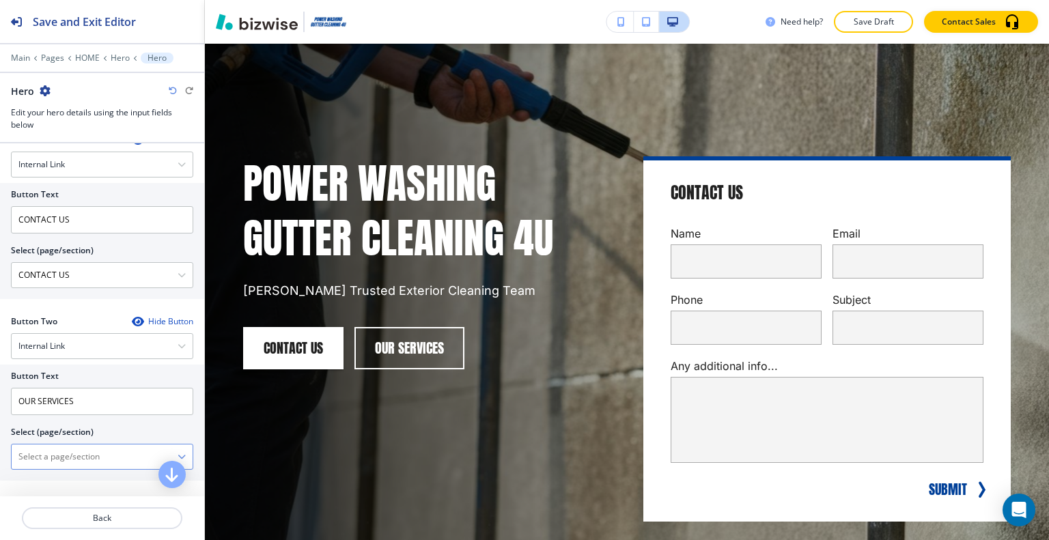
click at [79, 450] on \(page\/section\) "Manual Input" at bounding box center [95, 456] width 166 height 23
click at [73, 475] on h4 "OUR SERVICES" at bounding box center [101, 481] width 167 height 12
type \(page\/section\) "OUR SERVICES"
click at [93, 514] on p "Back" at bounding box center [102, 518] width 158 height 12
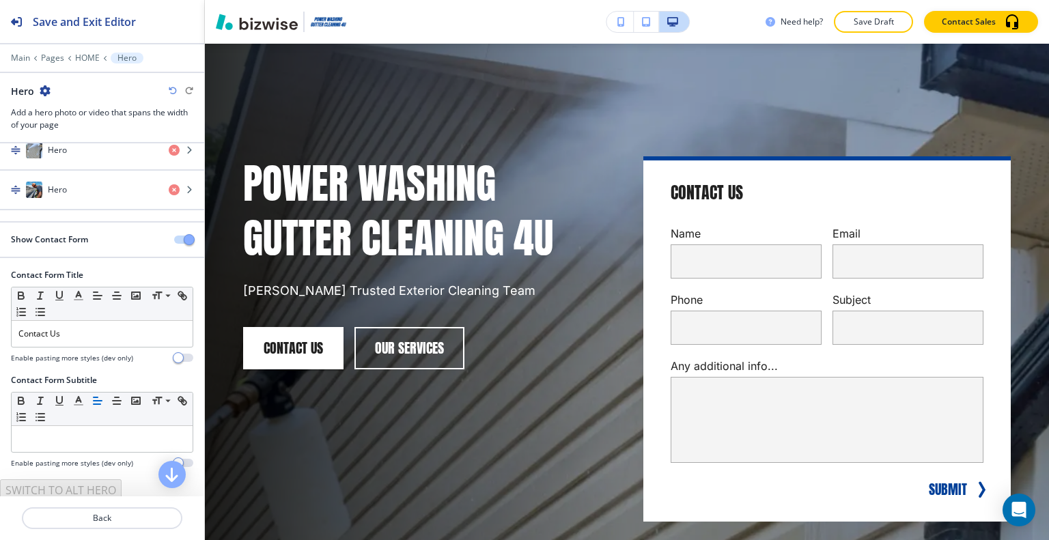
scroll to position [57, 0]
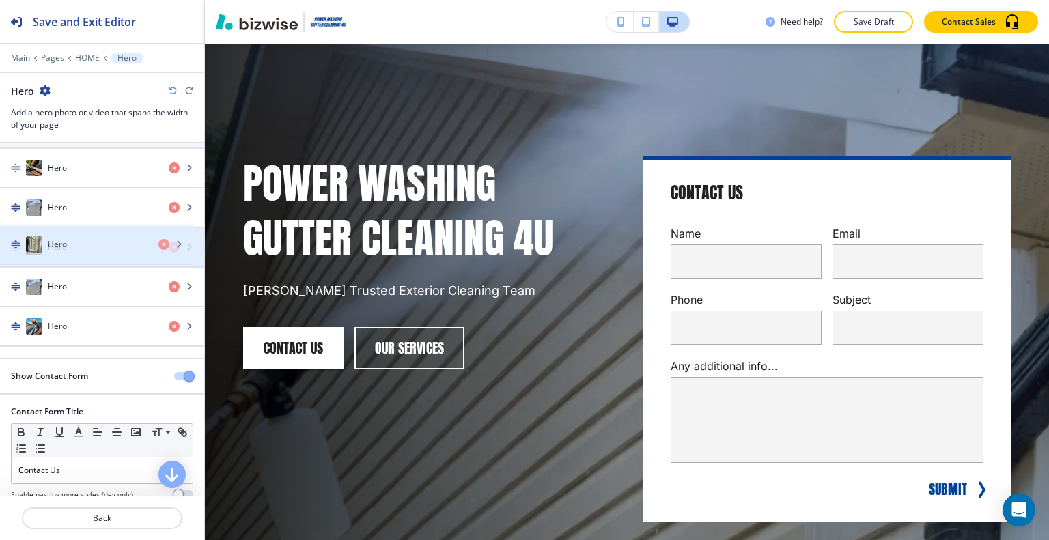
click at [84, 234] on div "button" at bounding box center [102, 233] width 204 height 11
click at [84, 236] on div "button" at bounding box center [102, 233] width 204 height 11
click at [85, 247] on div "Hero" at bounding box center [79, 247] width 158 height 16
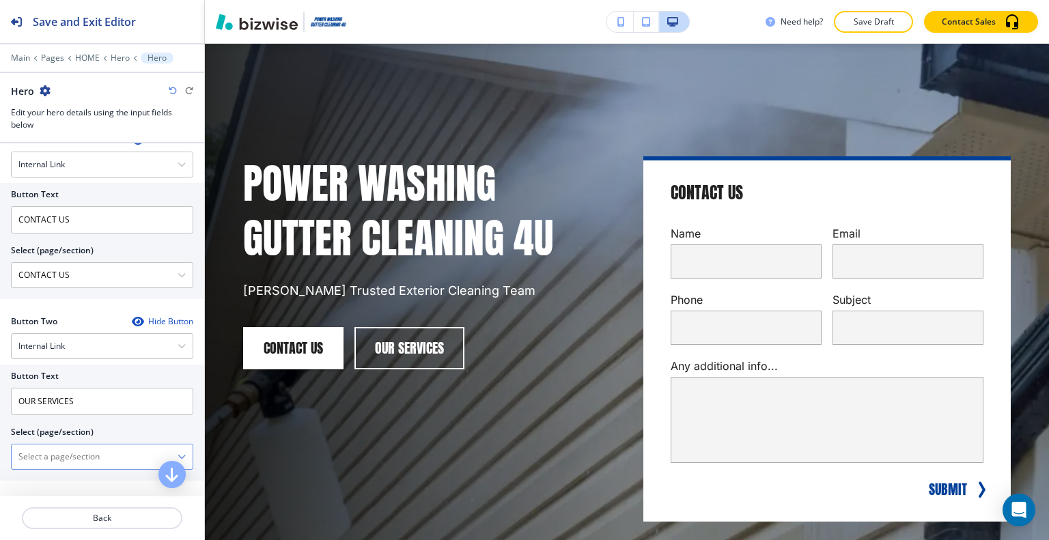
scroll to position [683, 0]
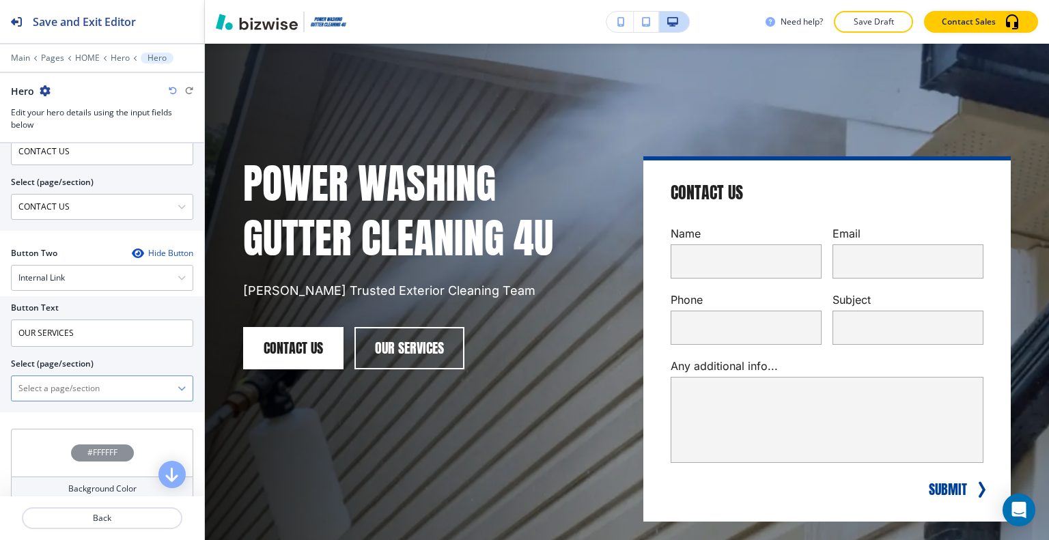
click at [72, 393] on \(page\/section\) "Manual Input" at bounding box center [95, 388] width 166 height 23
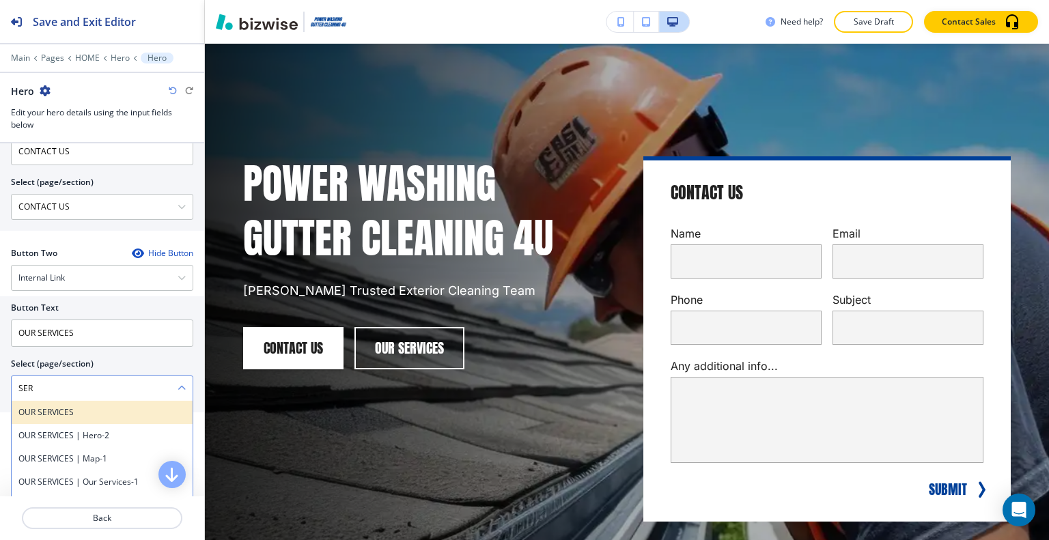
click at [66, 415] on h4 "OUR SERVICES" at bounding box center [101, 412] width 167 height 12
type \(page\/section\) "OUR SERVICES"
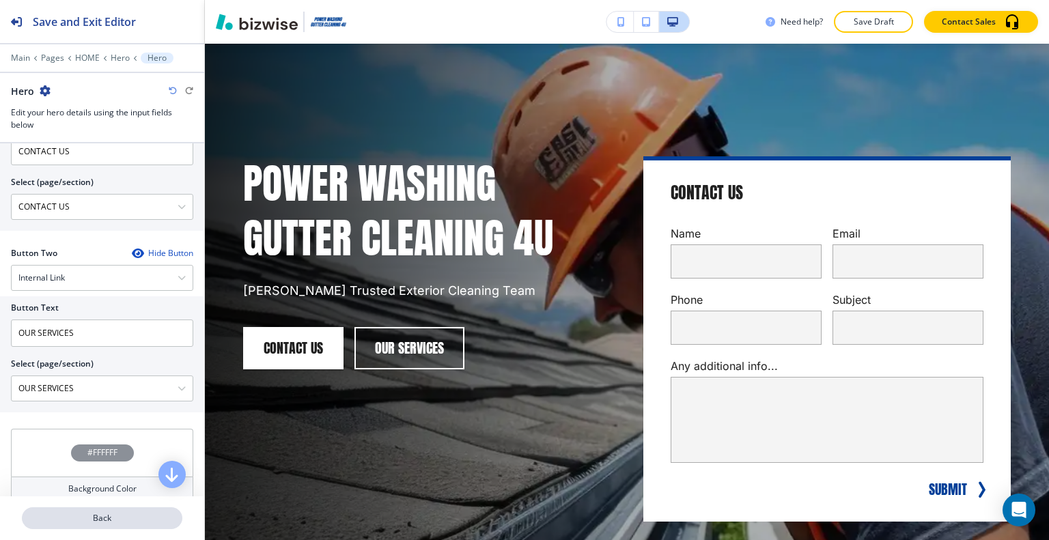
click at [112, 516] on p "Back" at bounding box center [102, 518] width 158 height 12
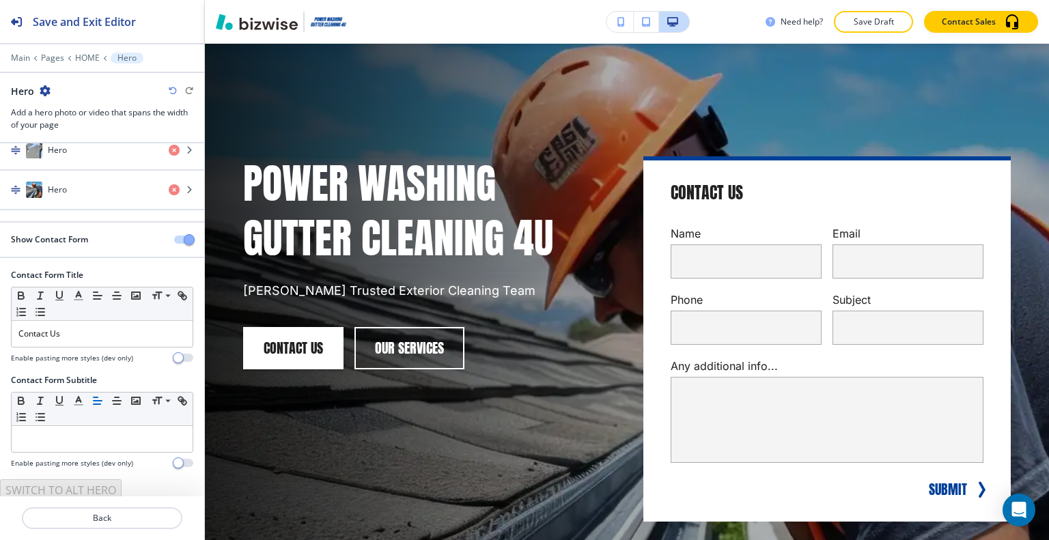
scroll to position [0, 0]
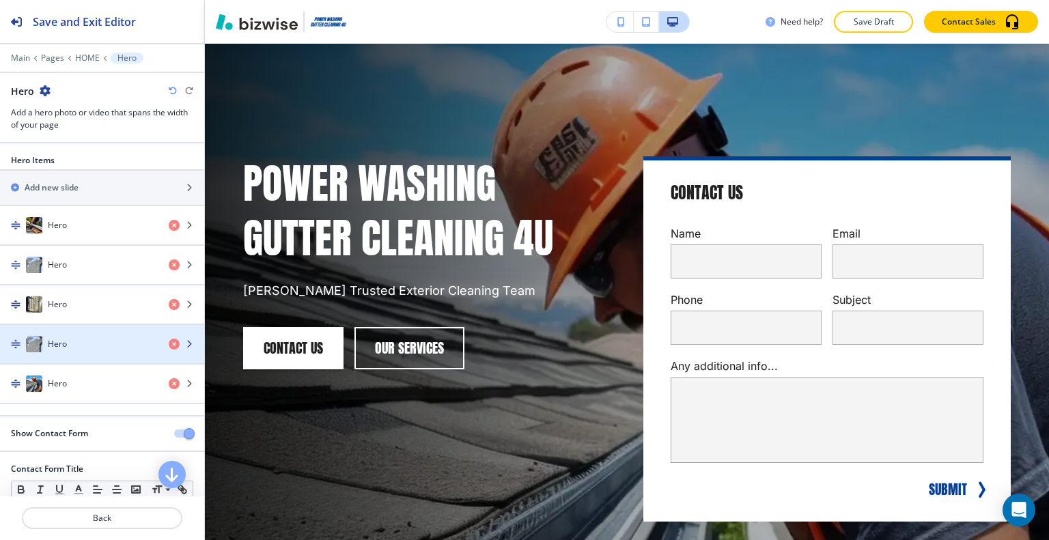
click at [90, 348] on div "Hero" at bounding box center [79, 344] width 158 height 16
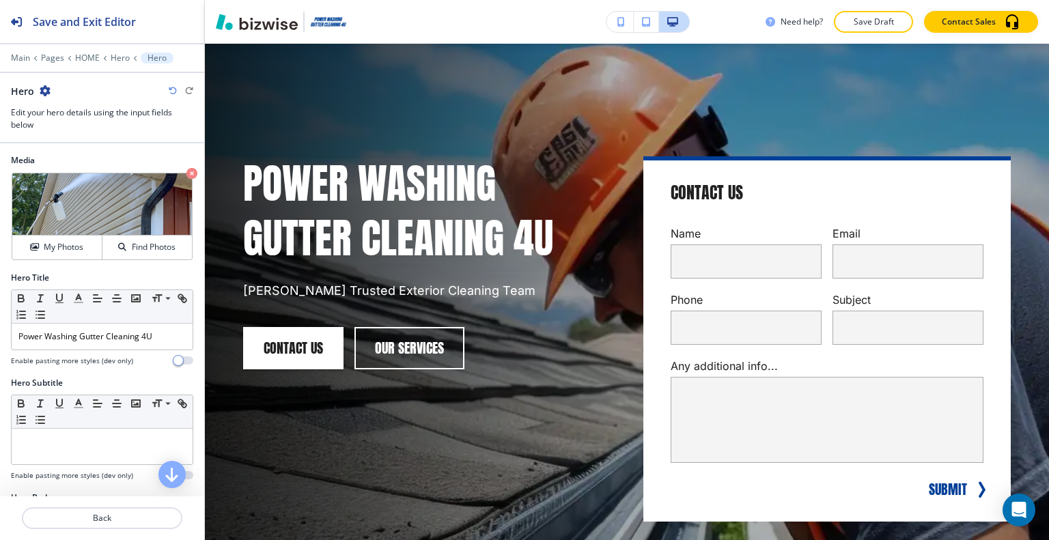
scroll to position [546, 0]
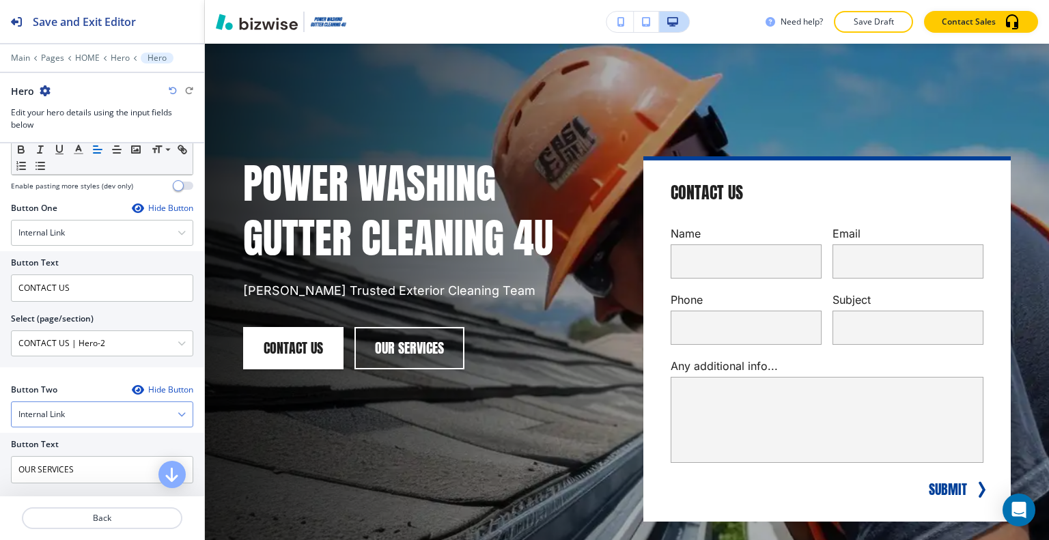
click at [74, 411] on div "Internal Link" at bounding box center [102, 414] width 181 height 25
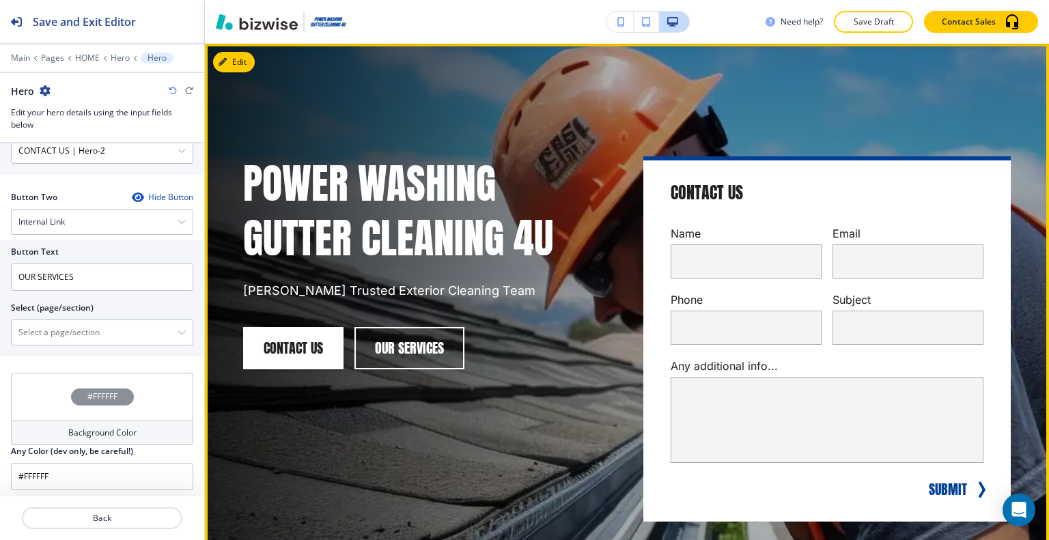
click at [224, 408] on div "Power Washing Gutter Cleaning 4U [PERSON_NAME] Trusted Exterior Cleaning Team C…" at bounding box center [410, 345] width 400 height 443
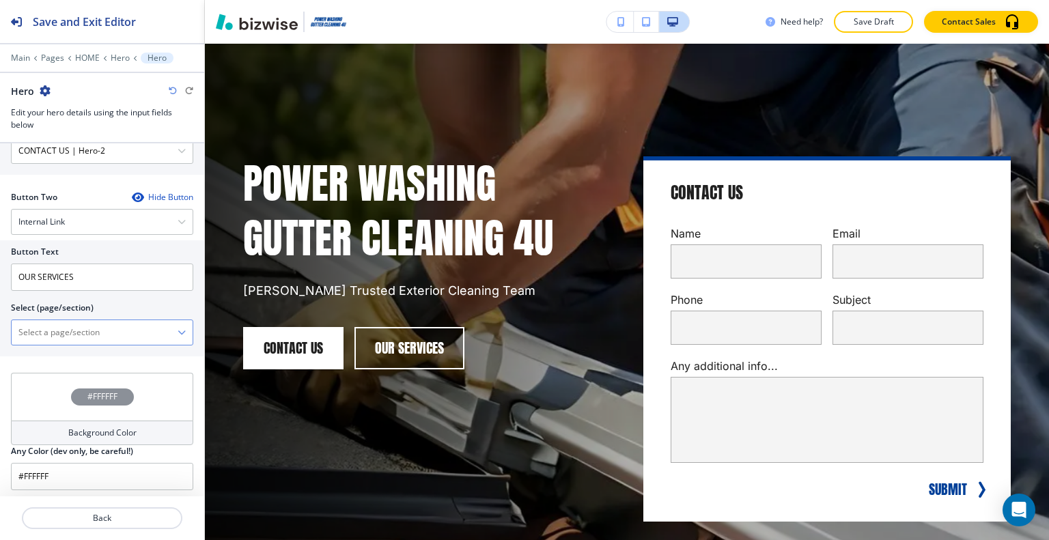
click at [90, 331] on \(page\/section\) "Manual Input" at bounding box center [95, 332] width 166 height 23
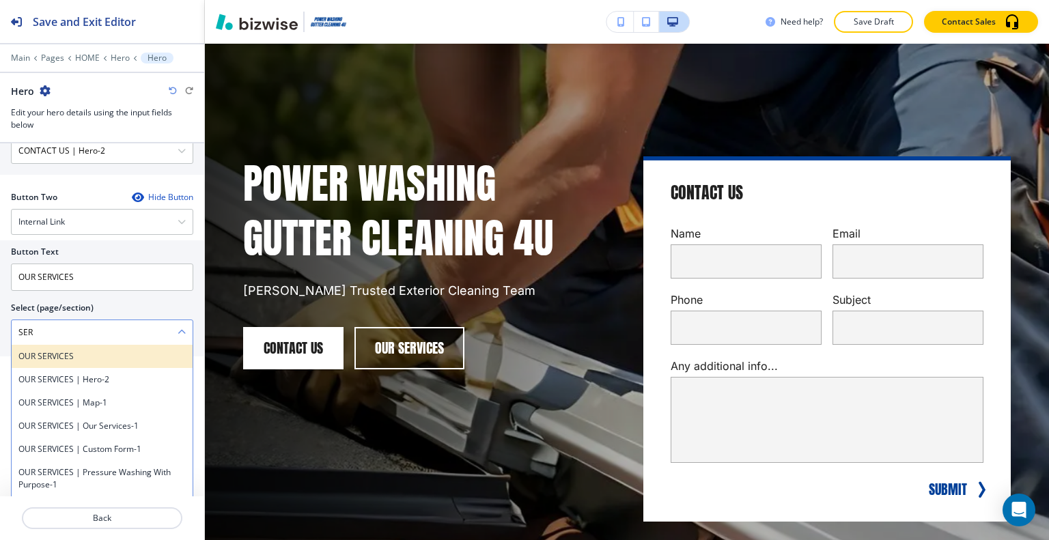
click at [55, 352] on h4 "OUR SERVICES" at bounding box center [101, 356] width 167 height 12
type \(page\/section\) "OUR SERVICES"
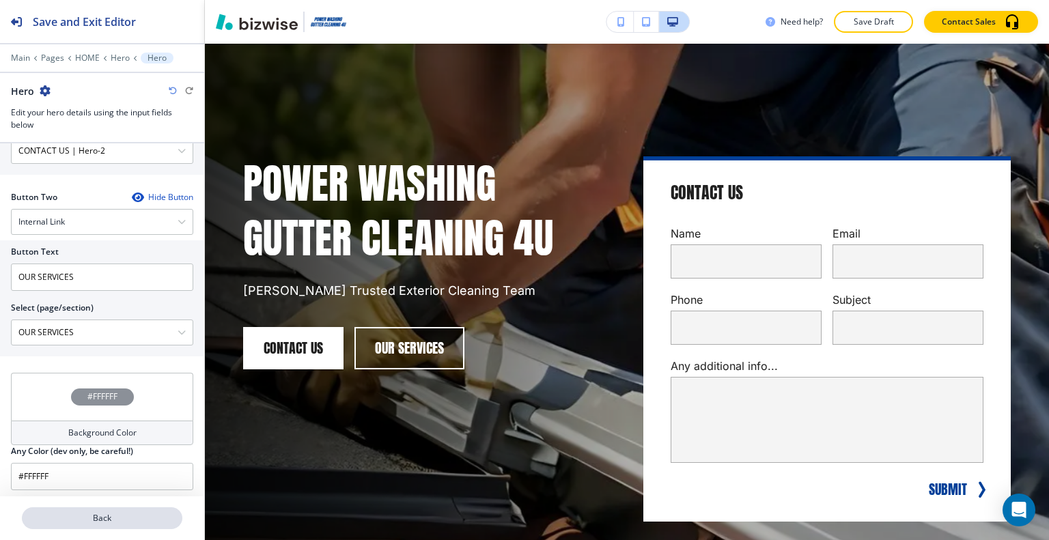
click at [114, 519] on p "Back" at bounding box center [102, 518] width 158 height 12
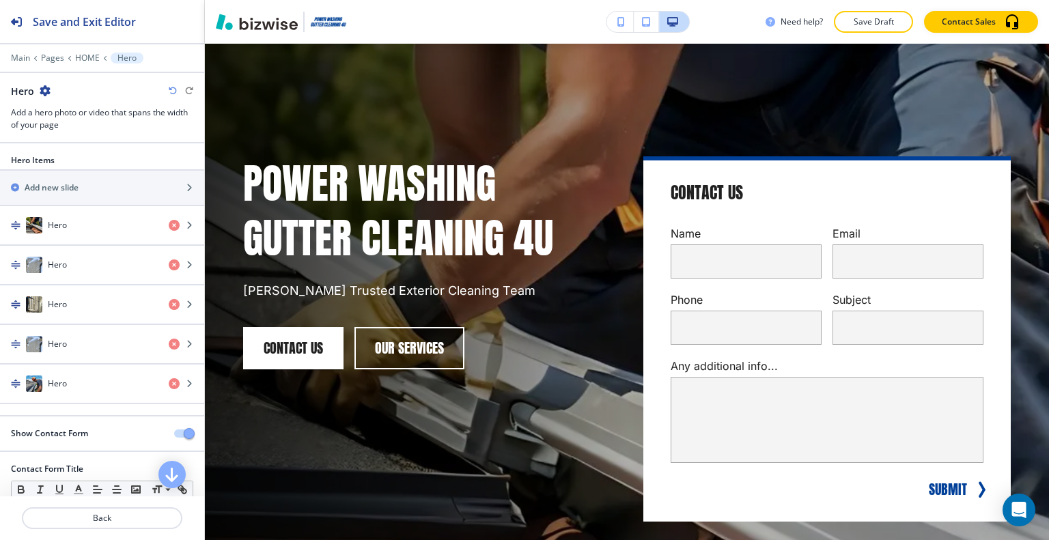
scroll to position [194, 0]
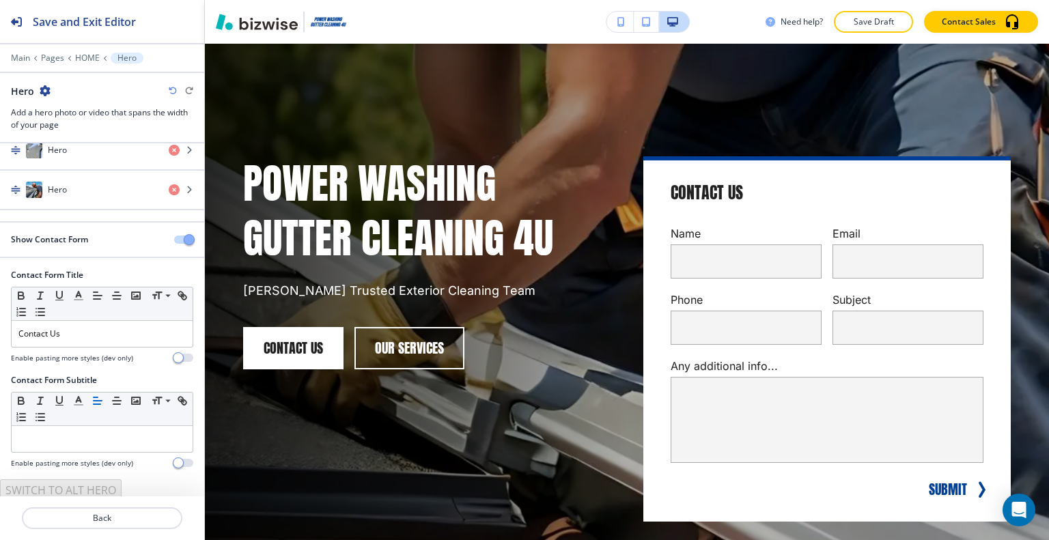
click at [90, 208] on div "Hero Items Add new slide Hero Hero Hero Hero Hero" at bounding box center [102, 90] width 204 height 261
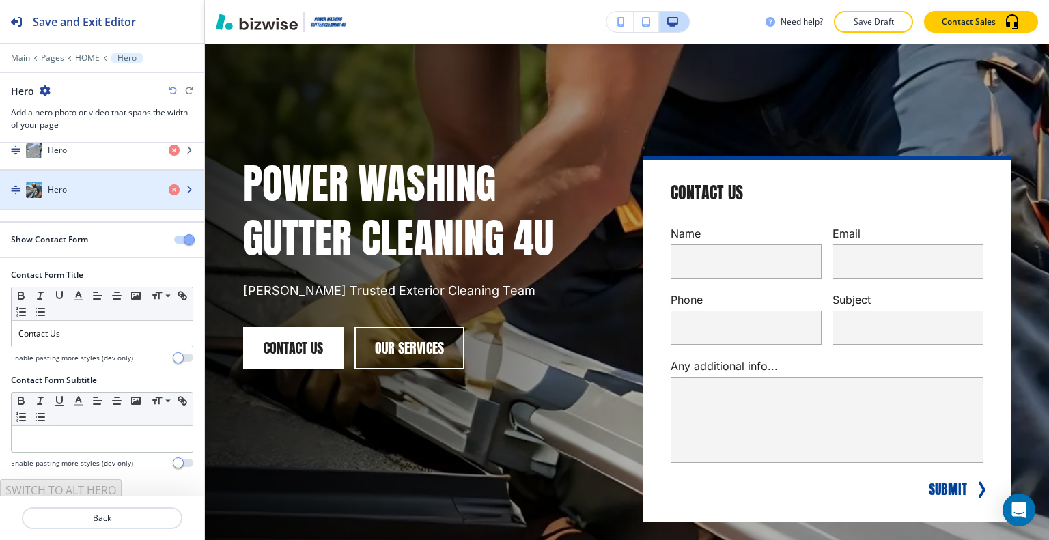
click at [88, 188] on div "Hero" at bounding box center [79, 190] width 158 height 16
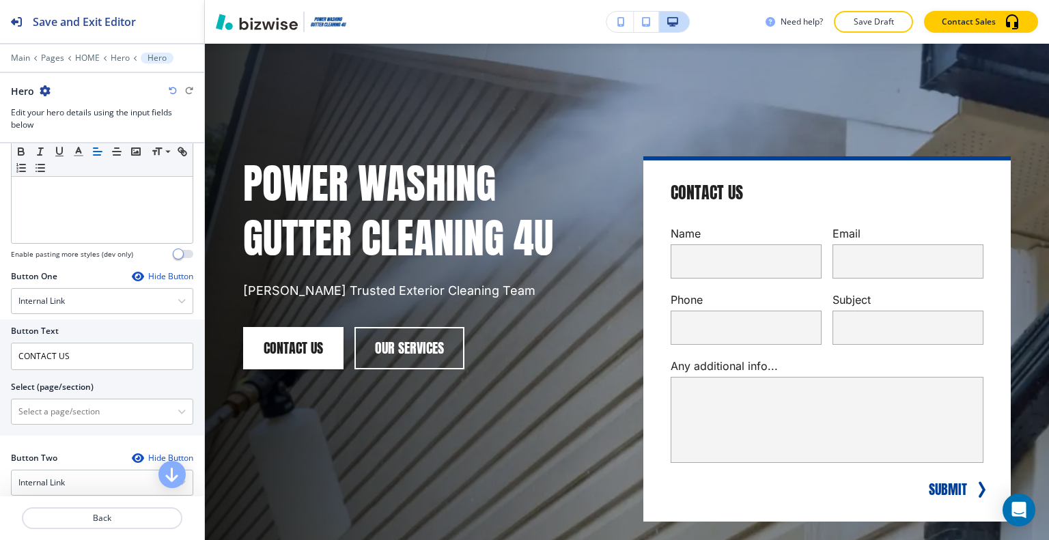
scroll to position [546, 0]
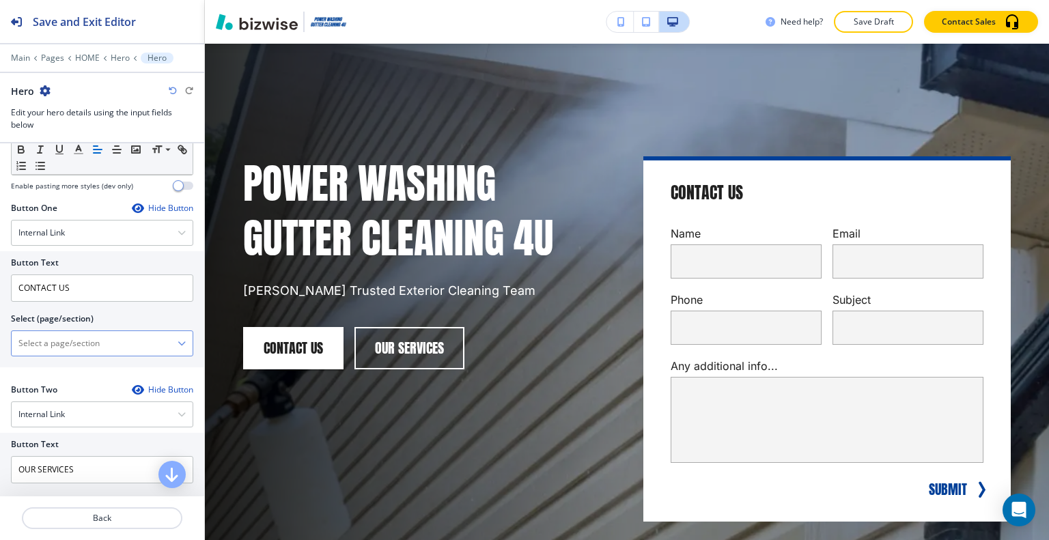
click at [87, 331] on div at bounding box center [102, 343] width 181 height 25
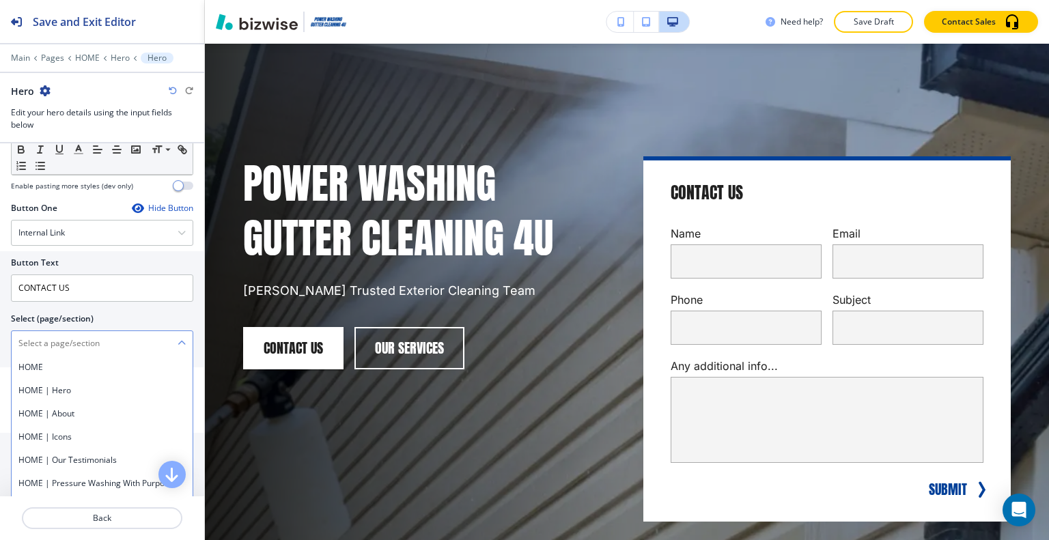
click at [46, 335] on \(page\/section\) "Manual Input" at bounding box center [95, 343] width 166 height 23
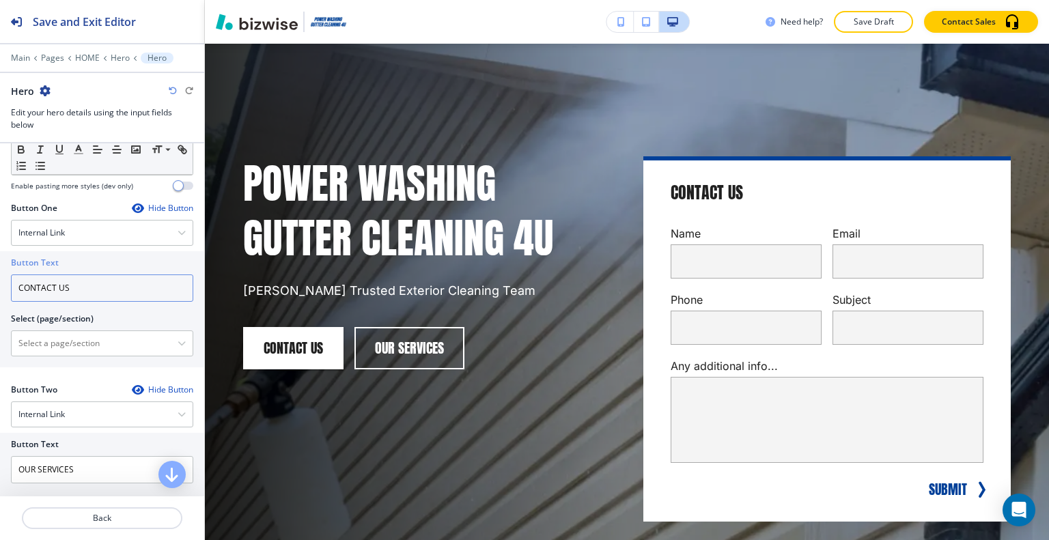
click at [57, 278] on input "CONTACT US" at bounding box center [102, 288] width 182 height 27
click at [44, 332] on \(page\/section\) "Manual Input" at bounding box center [95, 343] width 166 height 23
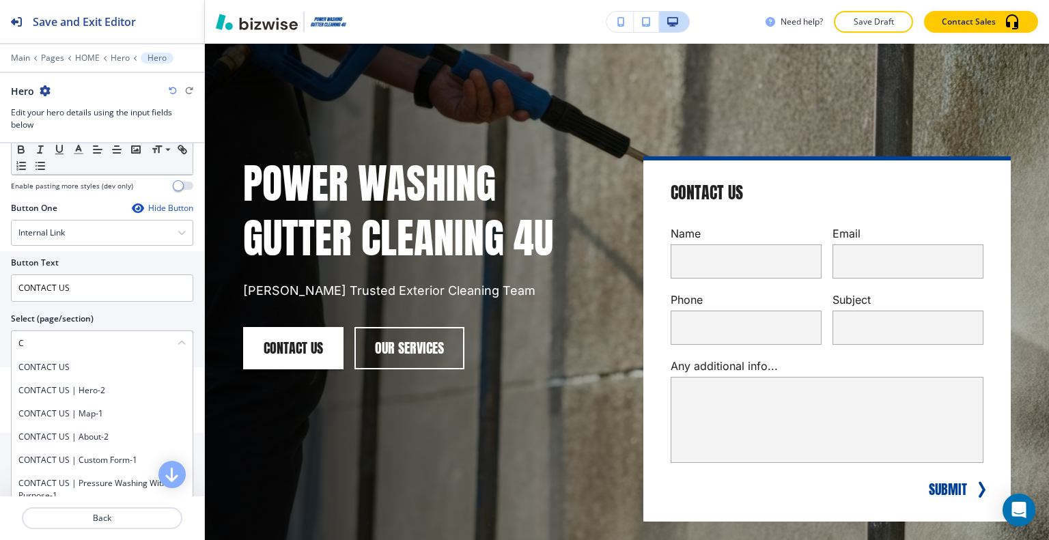
click at [33, 363] on h4 "CONTACT US" at bounding box center [101, 367] width 167 height 12
type \(page\/section\) "CONTACT US"
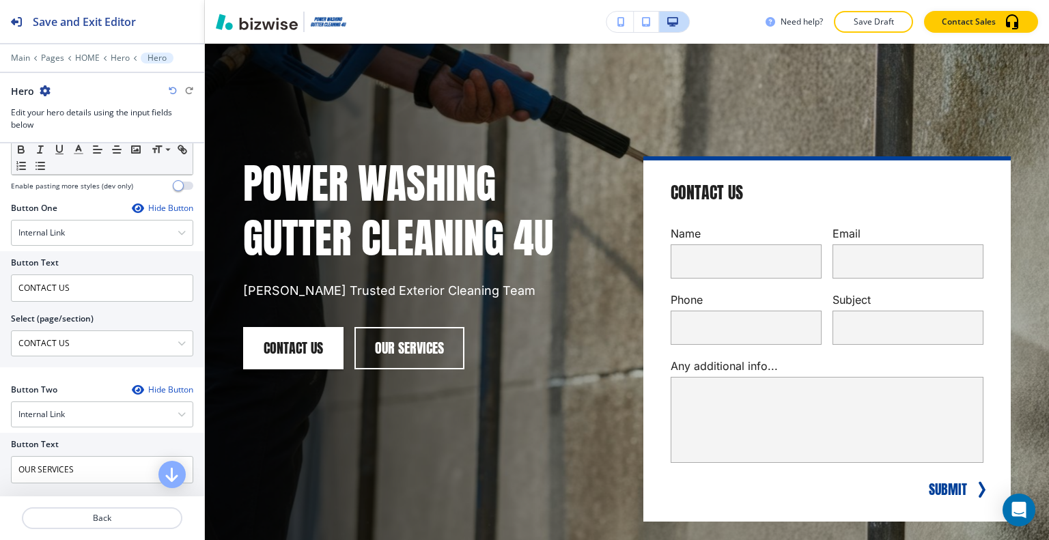
scroll to position [739, 0]
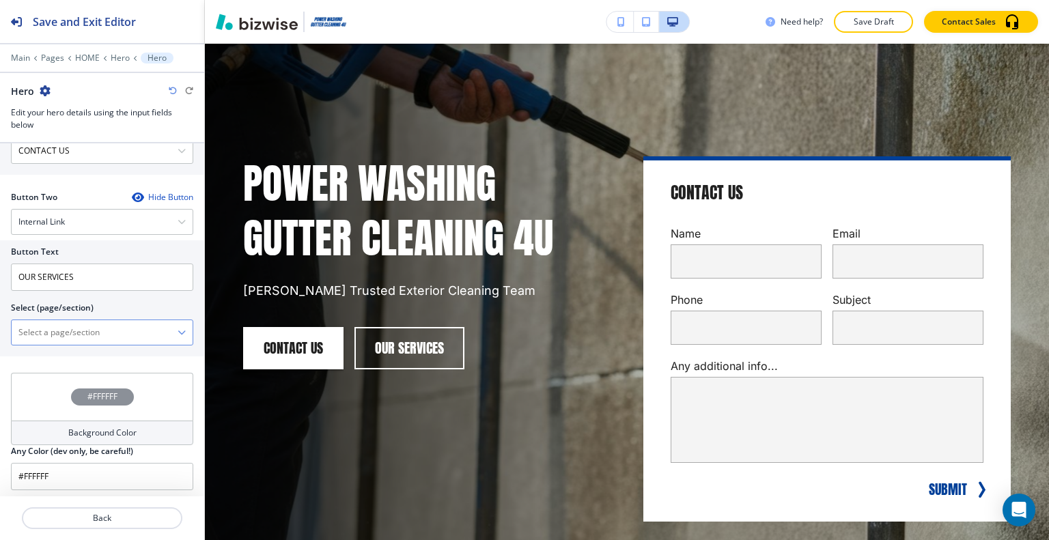
click at [72, 321] on \(page\/section\) "Manual Input" at bounding box center [95, 332] width 166 height 23
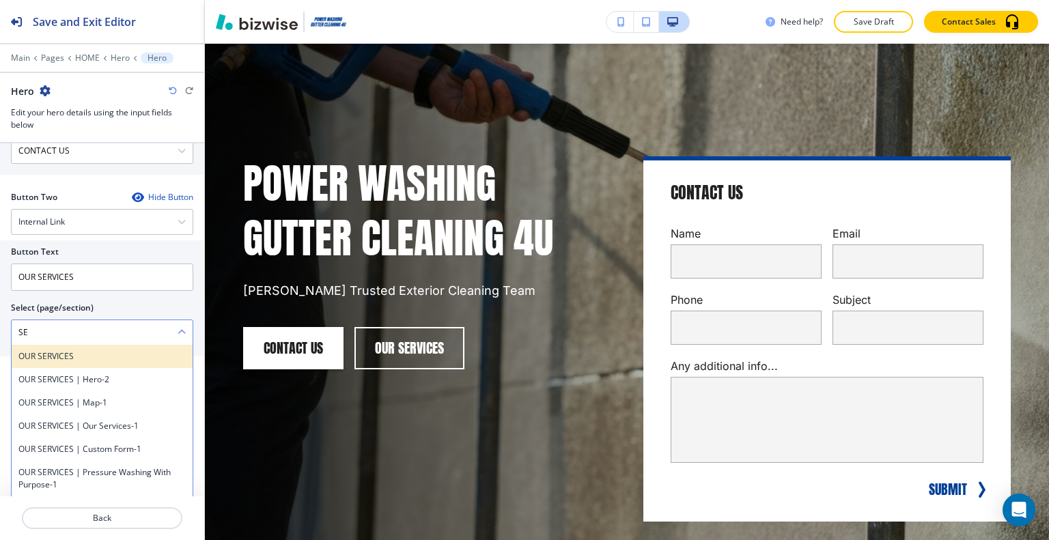
click at [55, 357] on h4 "OUR SERVICES" at bounding box center [101, 356] width 167 height 12
type \(page\/section\) "OUR SERVICES"
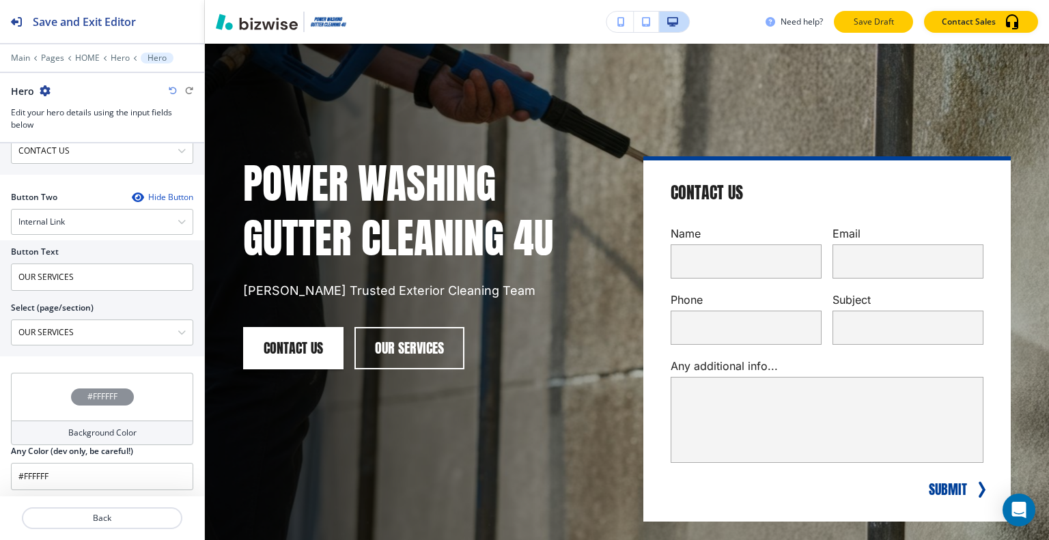
click at [836, 22] on button "Save Draft" at bounding box center [873, 22] width 79 height 22
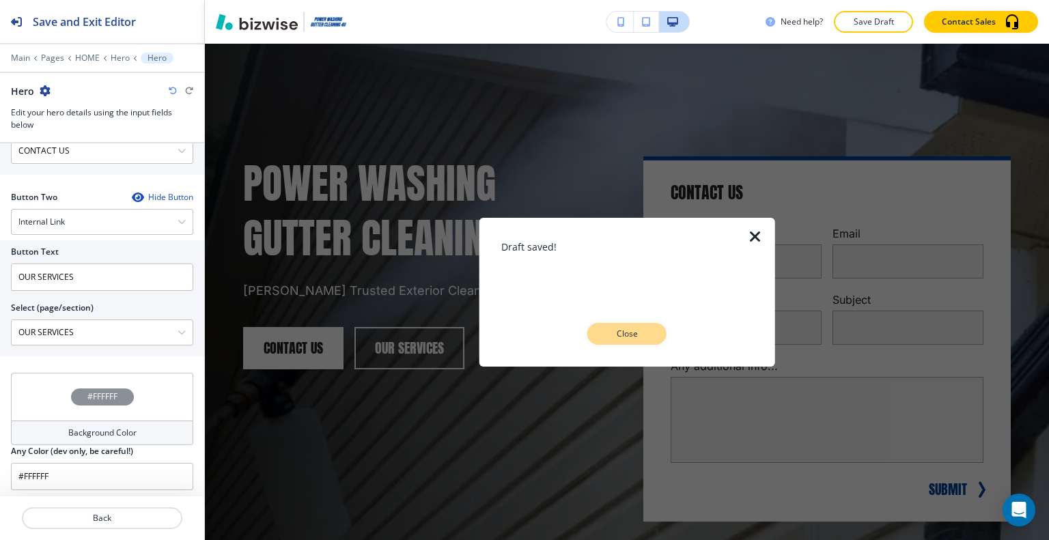
click at [634, 328] on p "Close" at bounding box center [627, 334] width 44 height 12
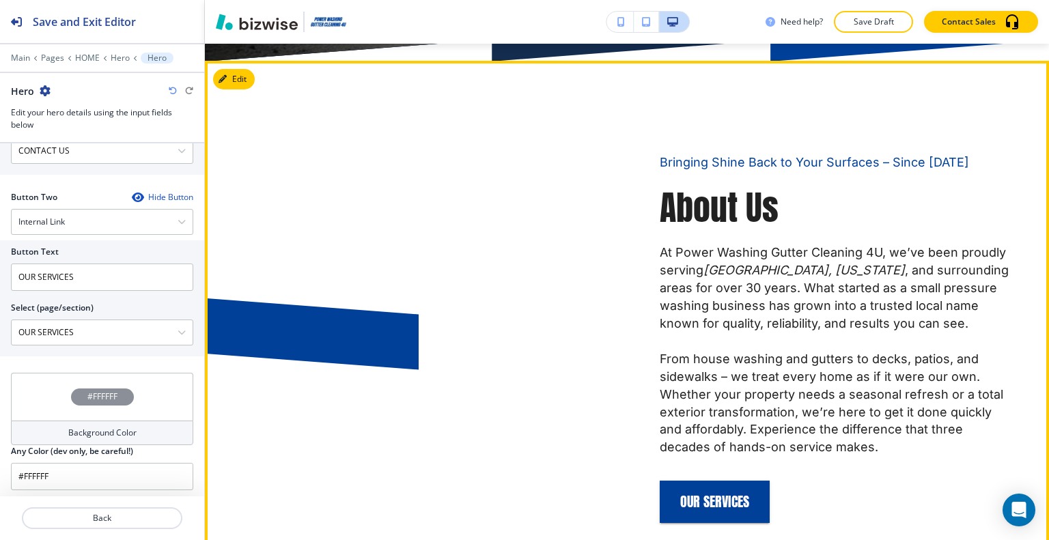
scroll to position [819, 0]
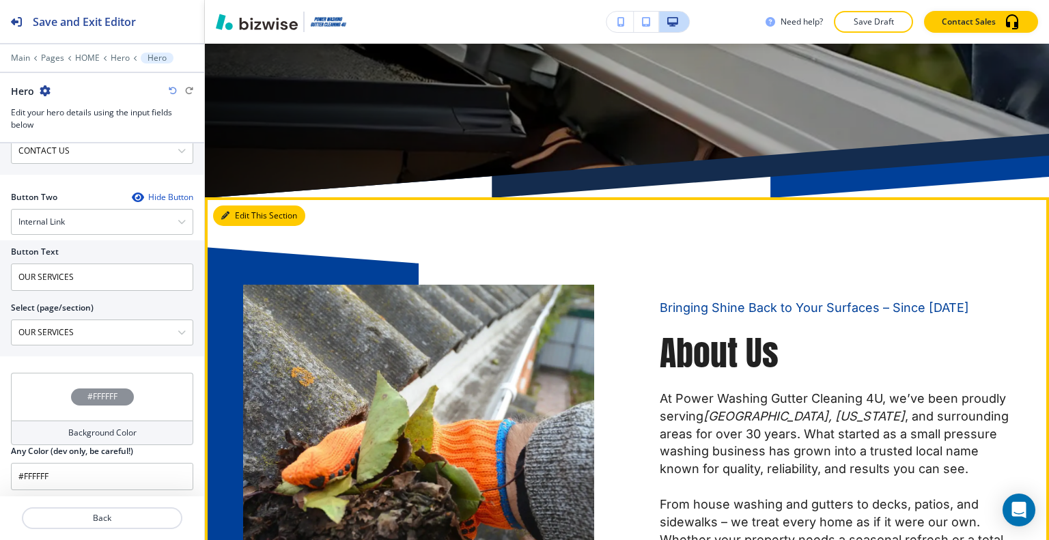
click at [246, 210] on button "Edit This Section" at bounding box center [259, 216] width 92 height 20
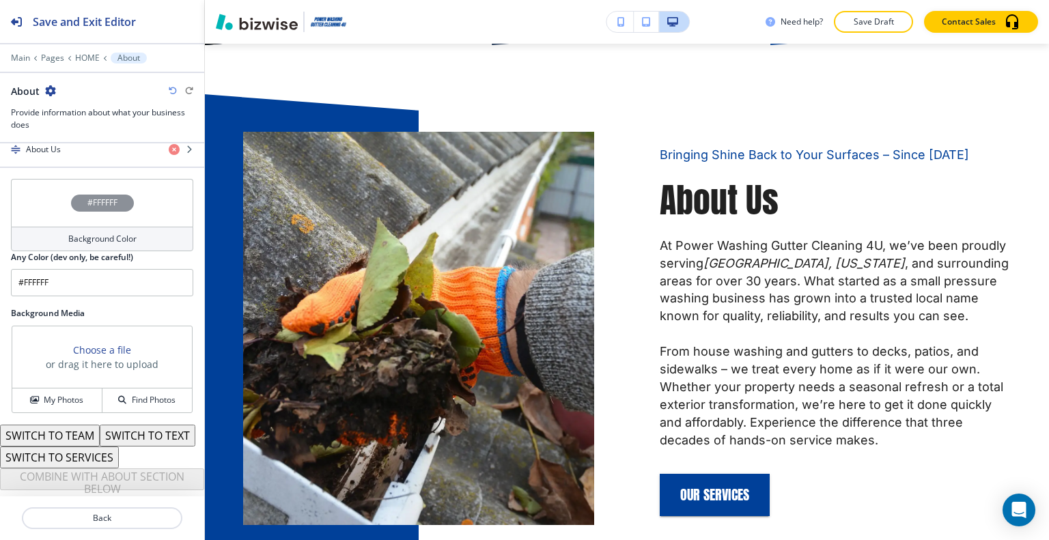
scroll to position [500, 0]
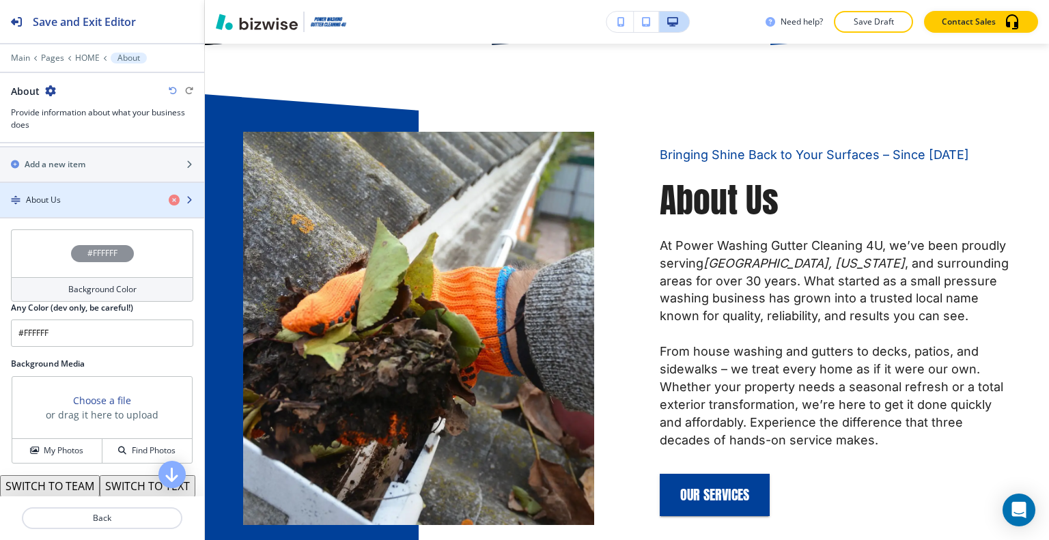
click at [82, 206] on div "button" at bounding box center [102, 211] width 204 height 11
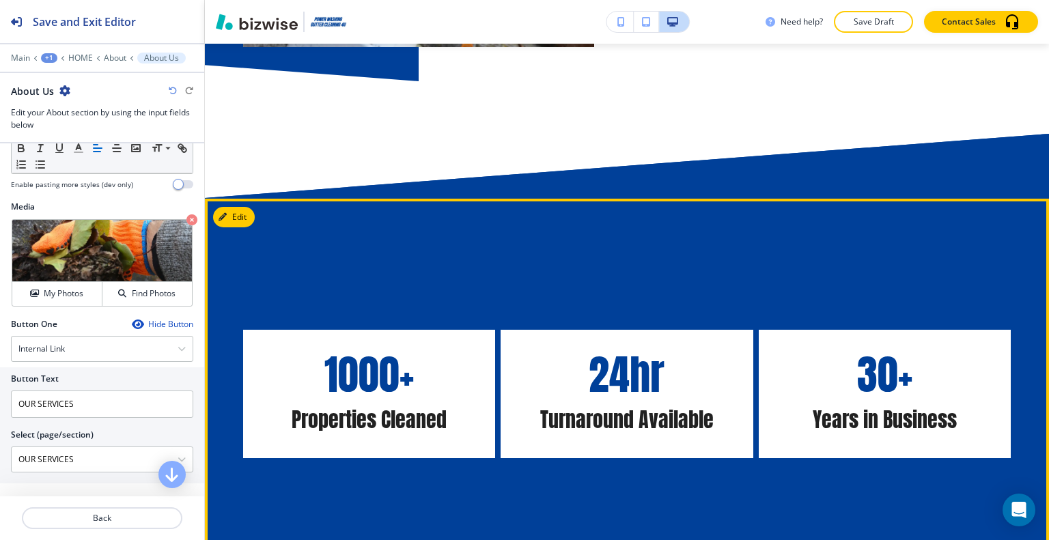
scroll to position [1382, 0]
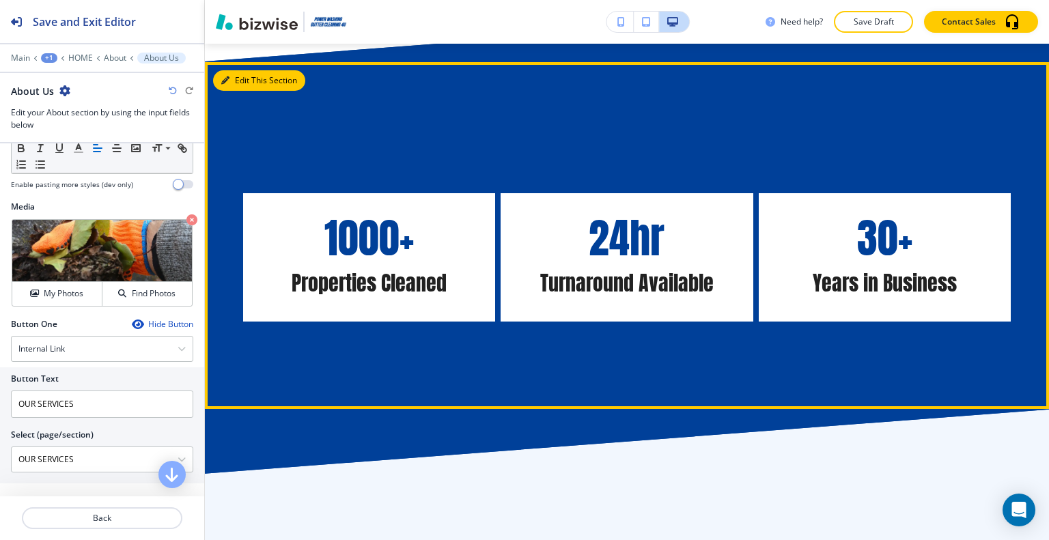
click at [243, 70] on button "Edit This Section" at bounding box center [259, 80] width 92 height 20
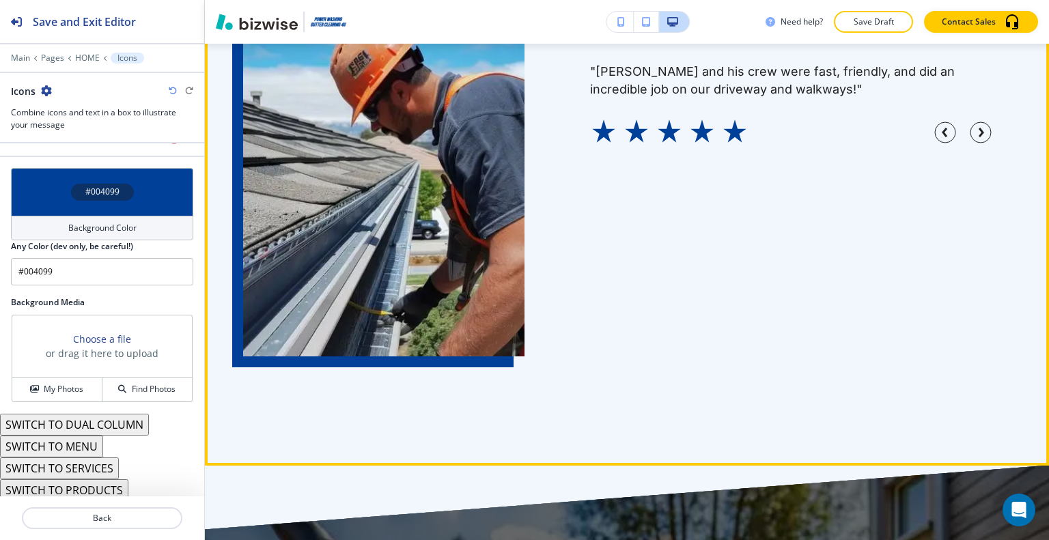
scroll to position [1873, 0]
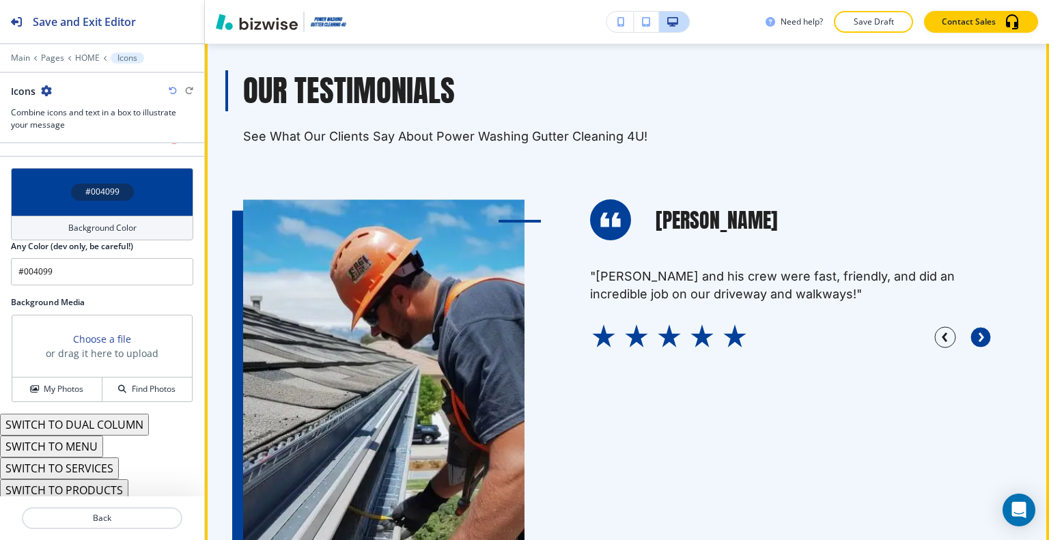
click at [972, 329] on icon "button" at bounding box center [981, 337] width 22 height 22
click at [970, 329] on icon "button" at bounding box center [981, 337] width 22 height 22
click at [970, 329] on circle "button" at bounding box center [980, 337] width 20 height 20
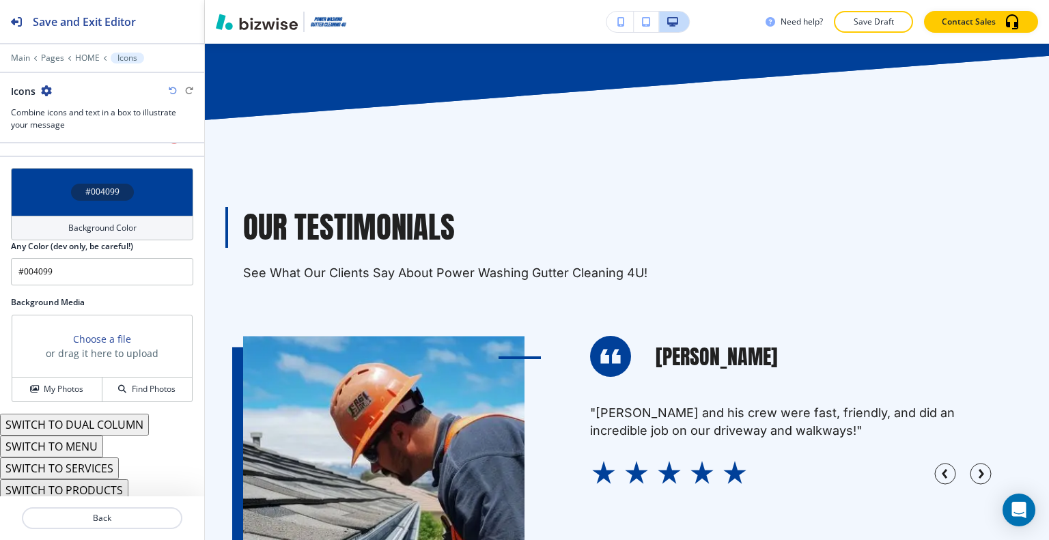
click at [240, 130] on div "Edit Our Testimonials See What Our Clients Say About Power Washing Gutter Clean…" at bounding box center [627, 464] width 844 height 688
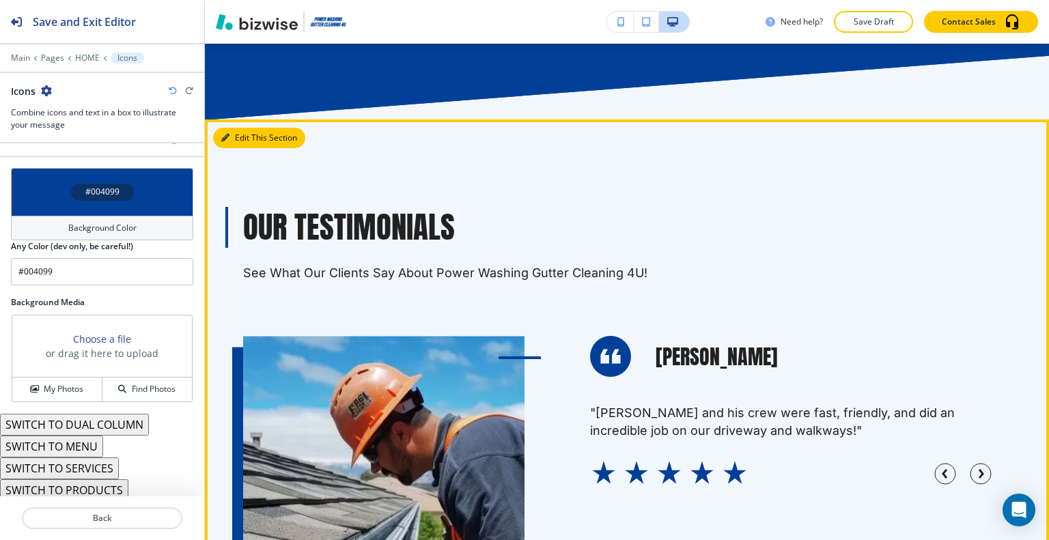
click at [240, 130] on button "Edit This Section" at bounding box center [259, 138] width 92 height 20
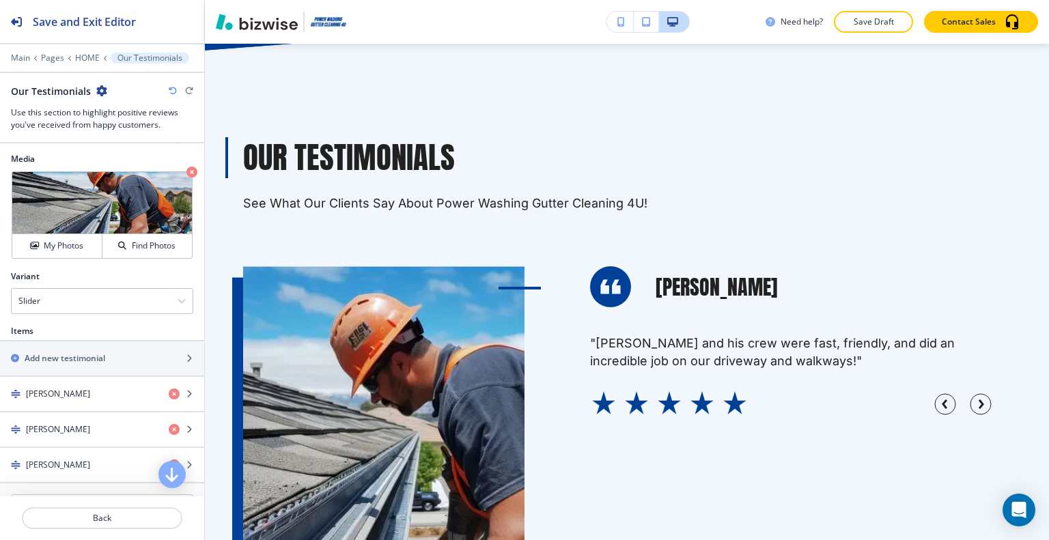
scroll to position [717, 0]
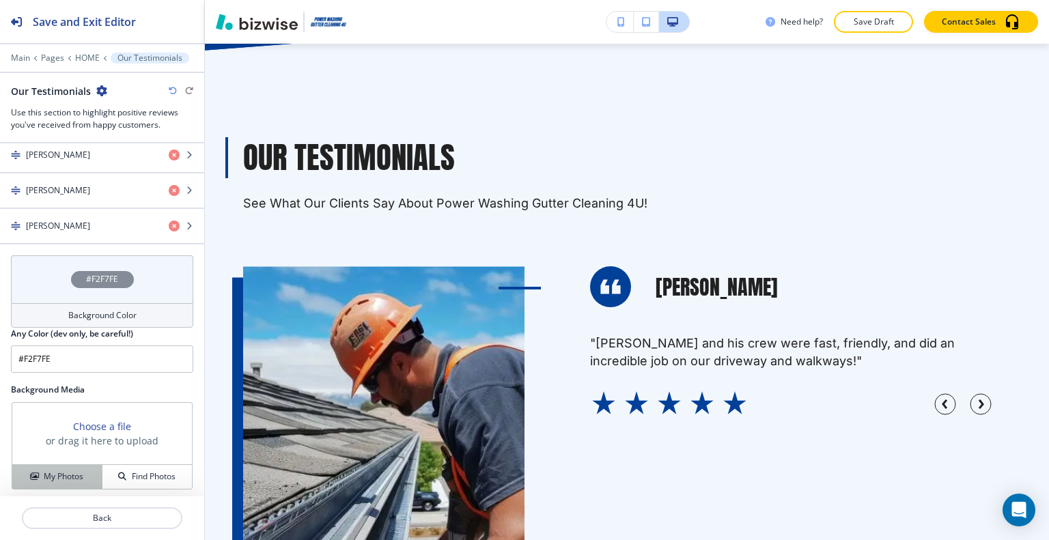
click at [71, 475] on h4 "My Photos" at bounding box center [64, 477] width 40 height 12
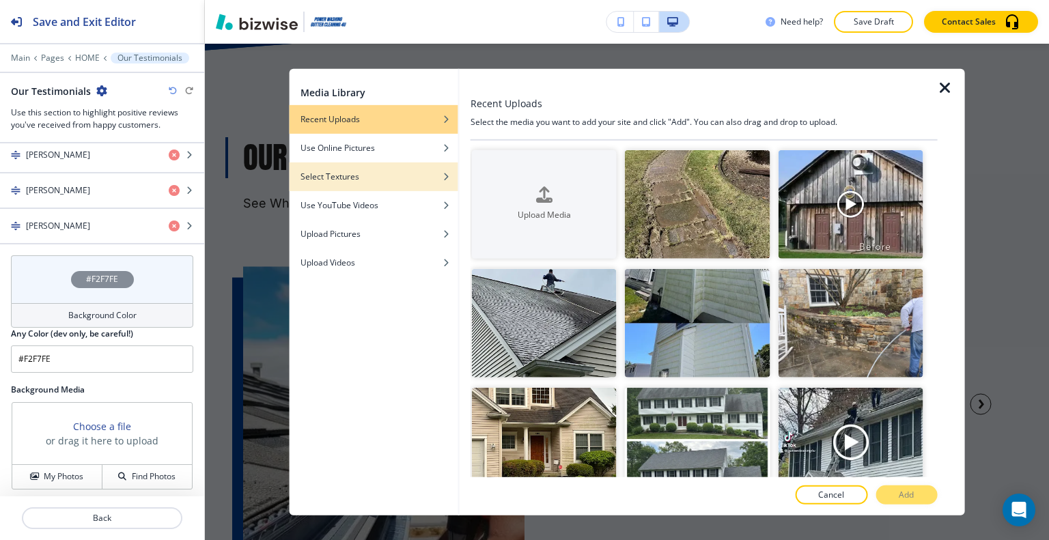
click at [359, 175] on div "Select Textures" at bounding box center [374, 176] width 169 height 12
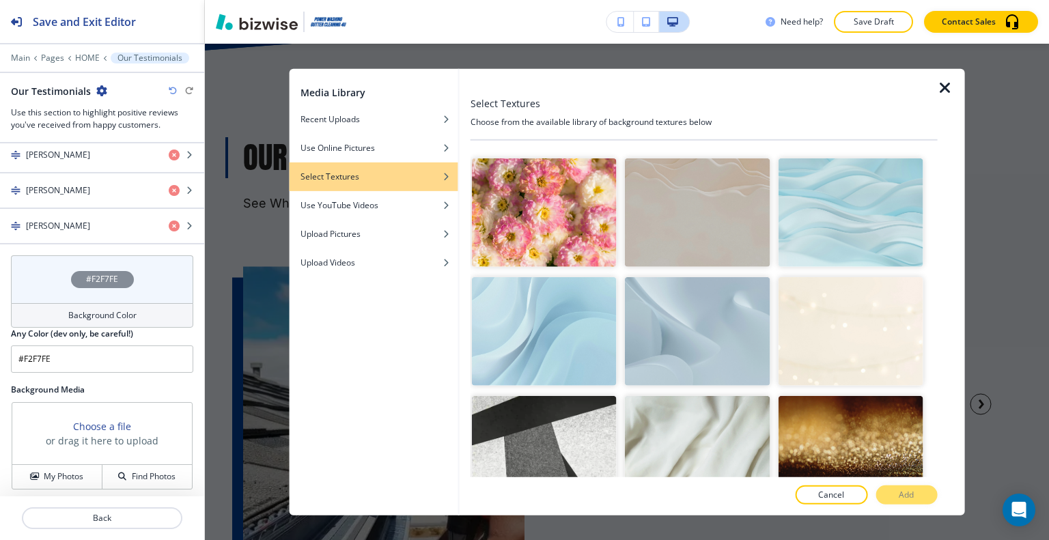
click at [669, 305] on img "button" at bounding box center [697, 331] width 145 height 109
click at [910, 486] on button "Add" at bounding box center [905, 495] width 61 height 19
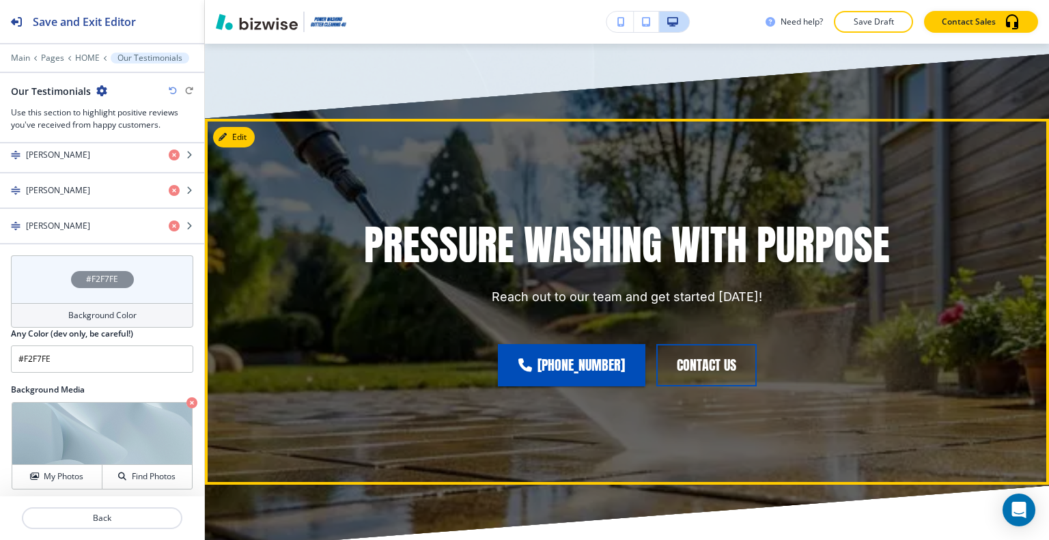
scroll to position [2420, 0]
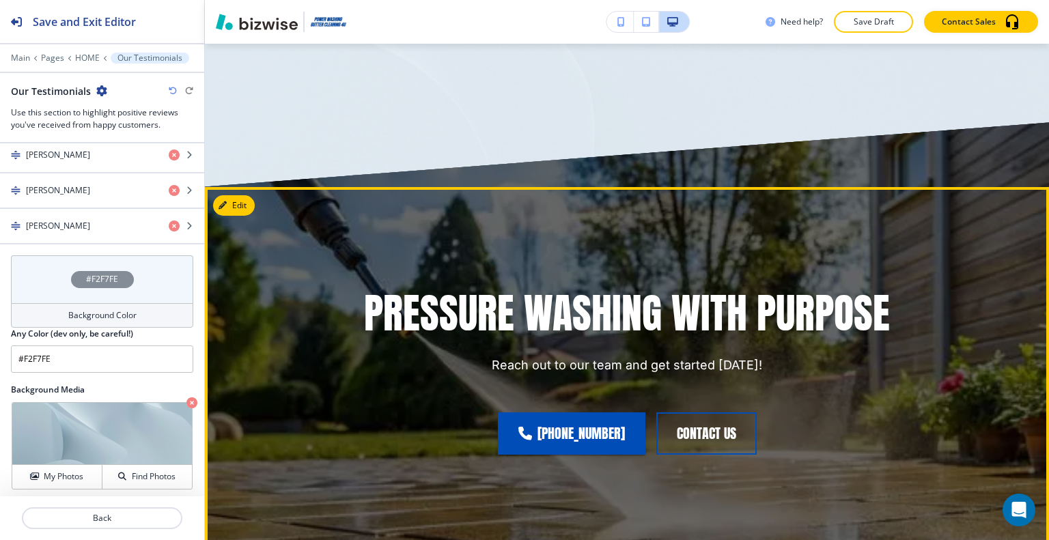
click at [225, 195] on button "Edit" at bounding box center [234, 205] width 42 height 20
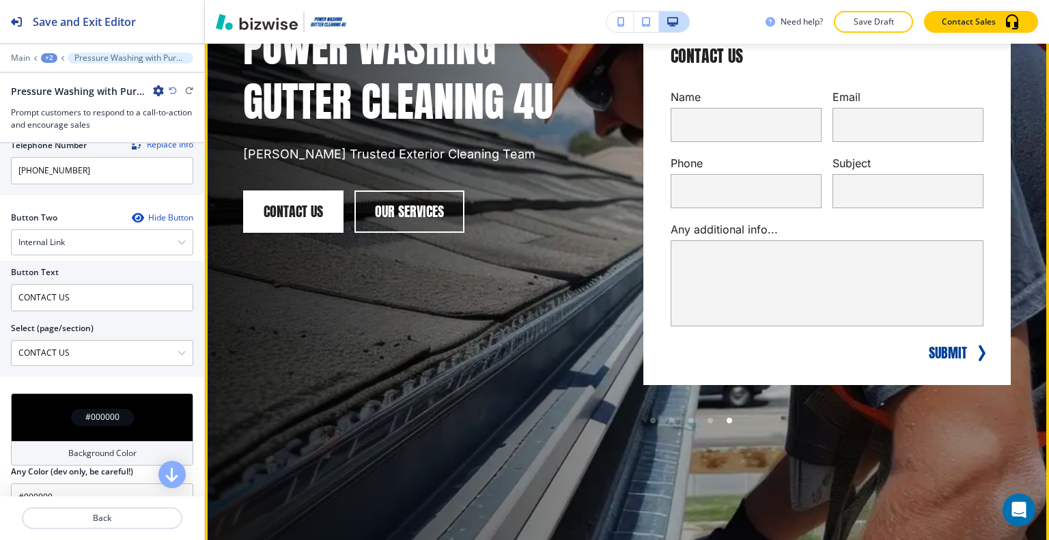
scroll to position [0, 0]
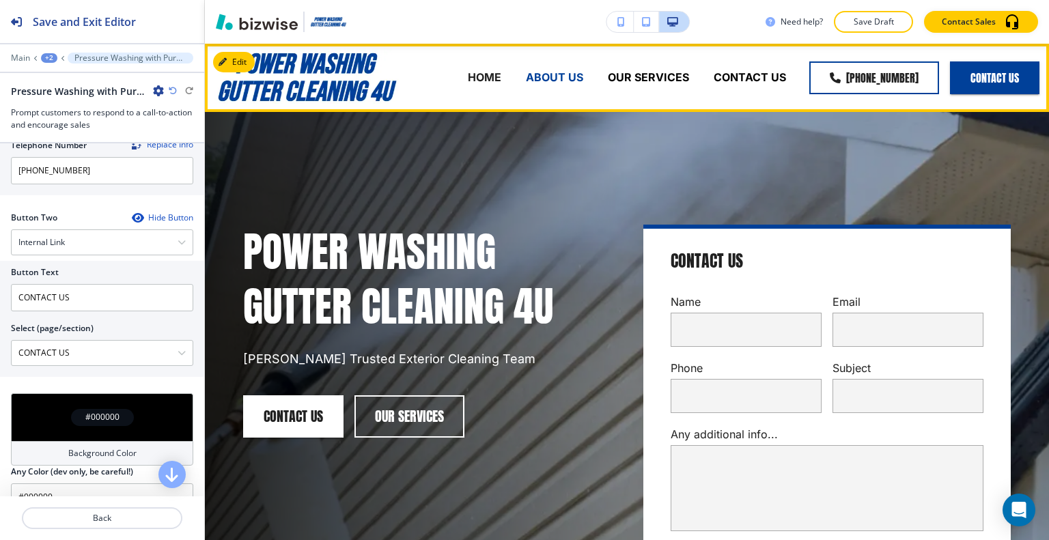
click at [544, 74] on p "ABOUT US" at bounding box center [554, 78] width 57 height 16
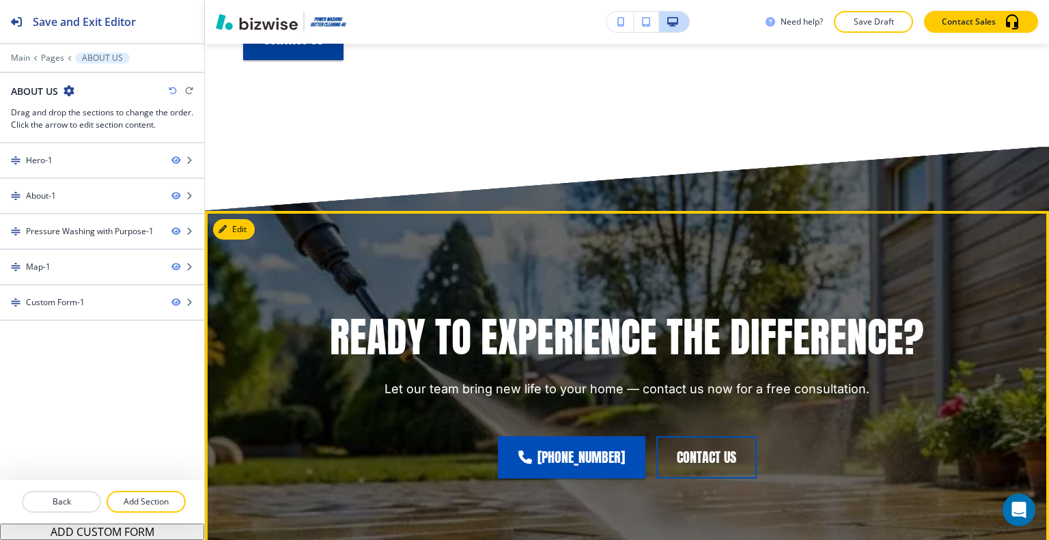
scroll to position [1571, 0]
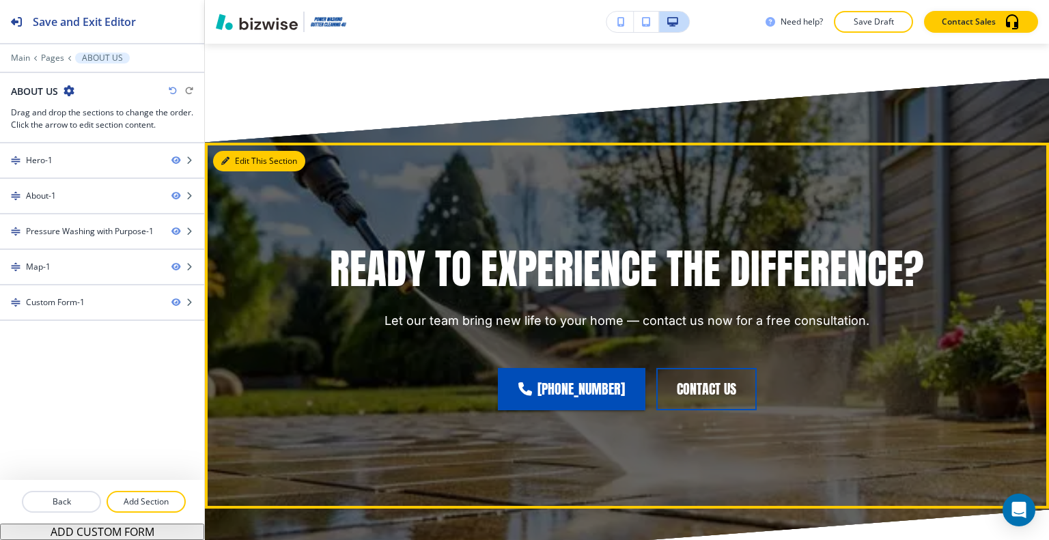
click at [245, 171] on button "Edit This Section" at bounding box center [259, 161] width 92 height 20
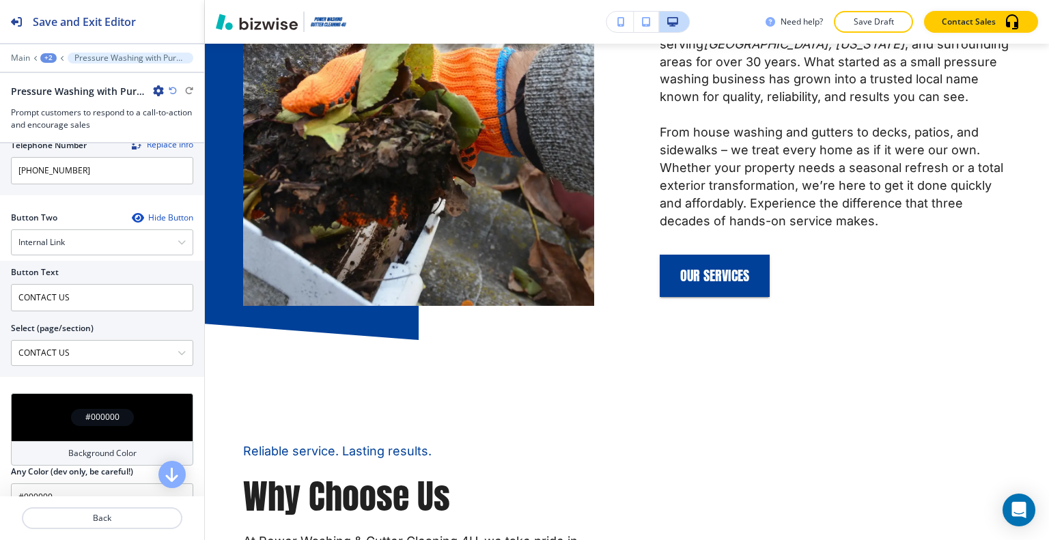
scroll to position [0, 0]
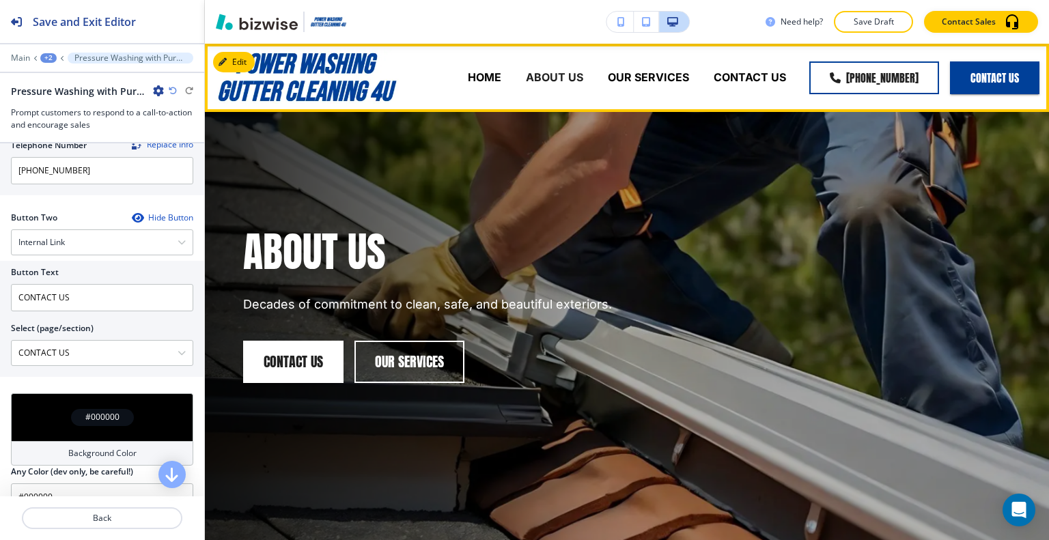
click at [671, 87] on div "OUR SERVICES" at bounding box center [649, 78] width 106 height 55
click at [661, 81] on p "OUR SERVICES" at bounding box center [648, 78] width 81 height 16
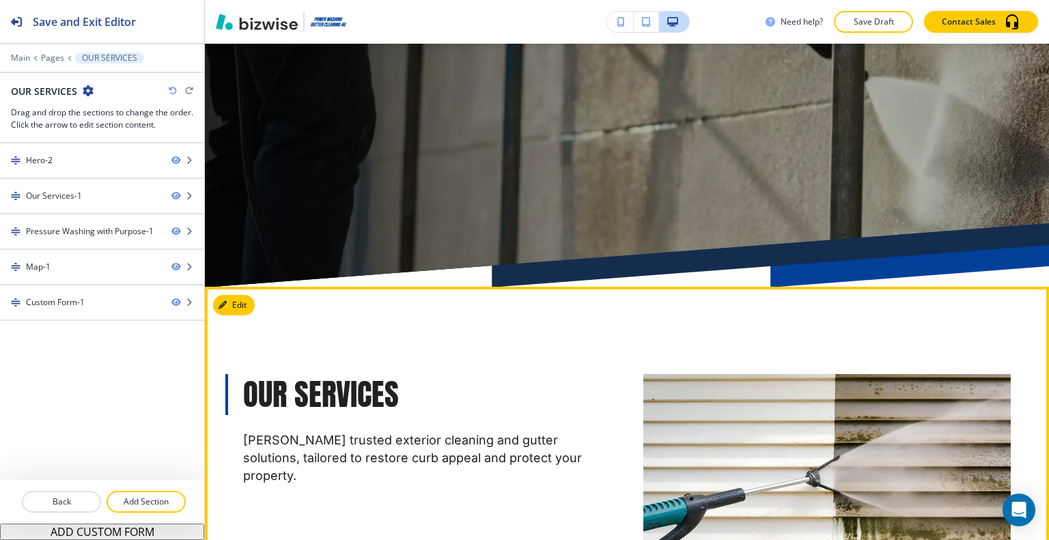
scroll to position [546, 0]
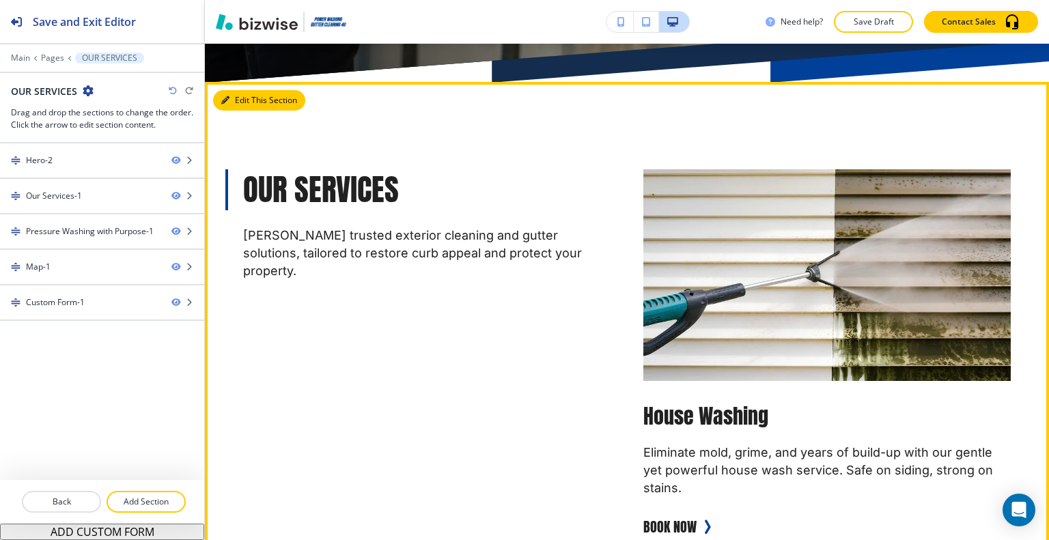
click at [236, 104] on button "Edit This Section" at bounding box center [259, 100] width 92 height 20
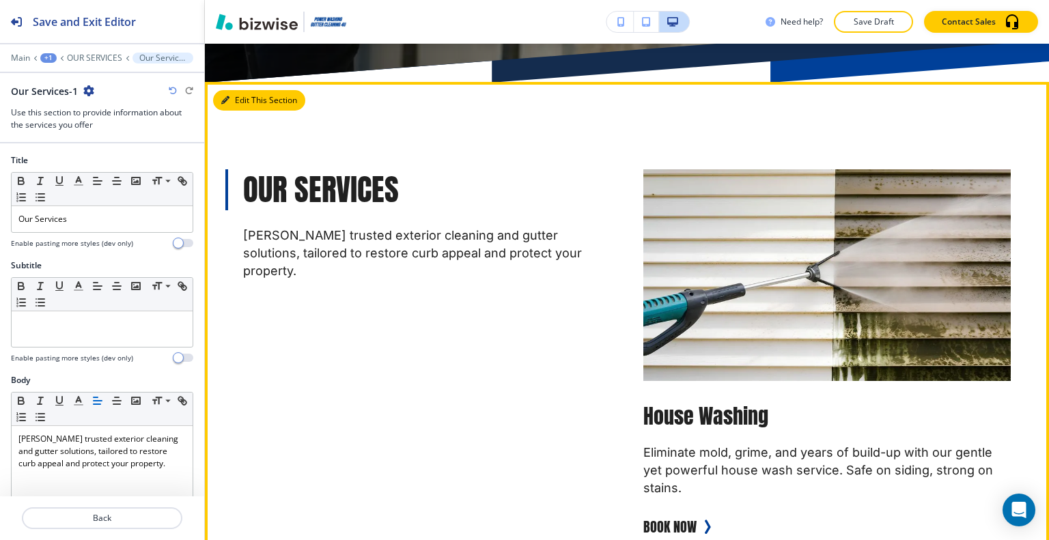
scroll to position [585, 0]
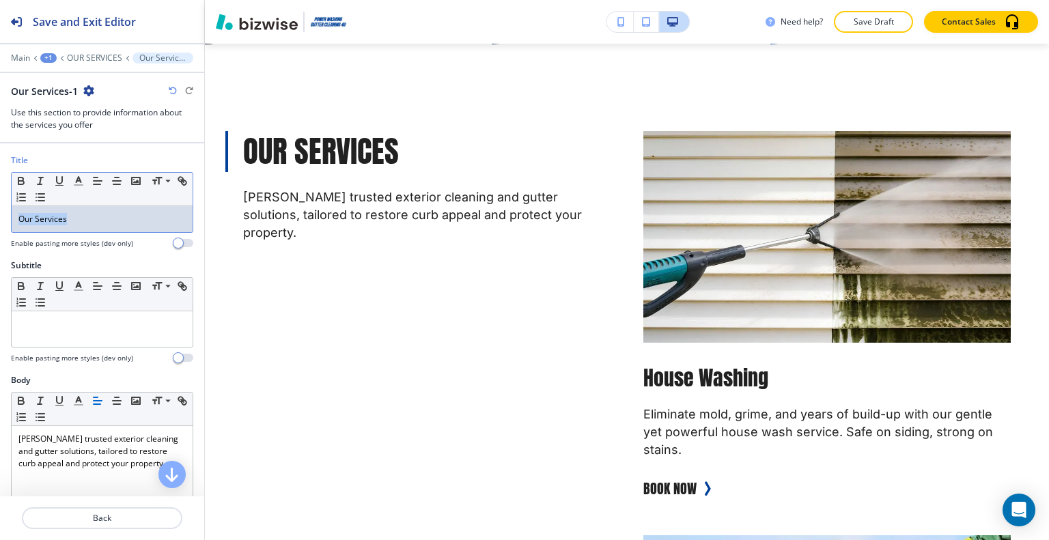
drag, startPoint x: 127, startPoint y: 212, endPoint x: 0, endPoint y: 218, distance: 127.1
click at [0, 218] on div "Title Small Normal Large Huge Our Services Enable pasting more styles (dev only)" at bounding box center [102, 206] width 204 height 105
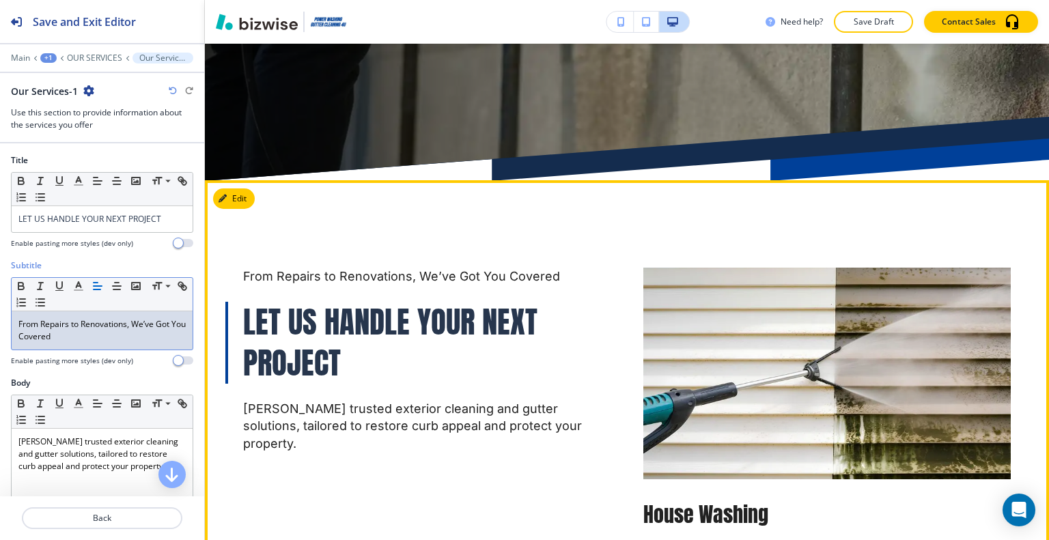
scroll to position [380, 0]
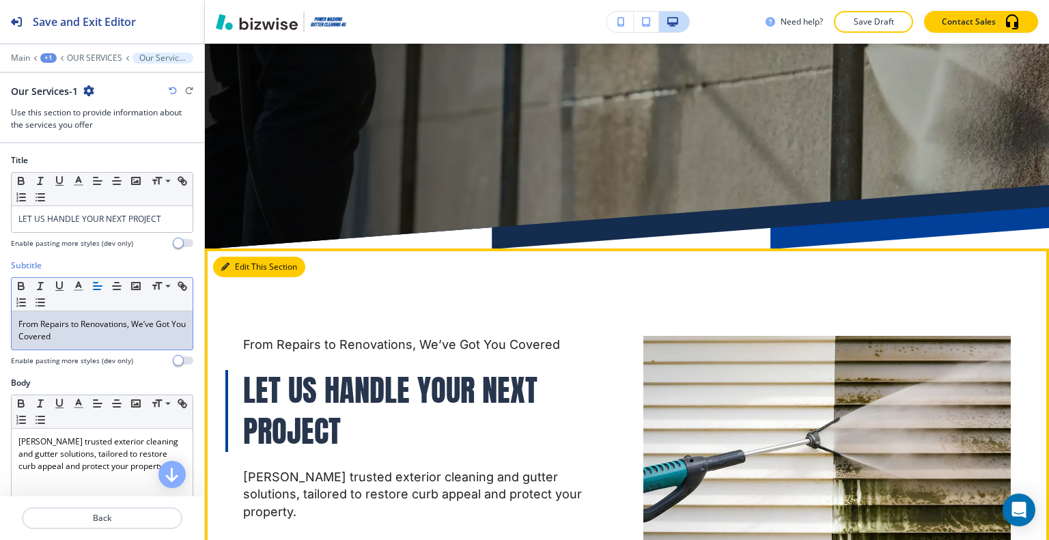
click at [231, 266] on button "Edit This Section" at bounding box center [259, 267] width 92 height 20
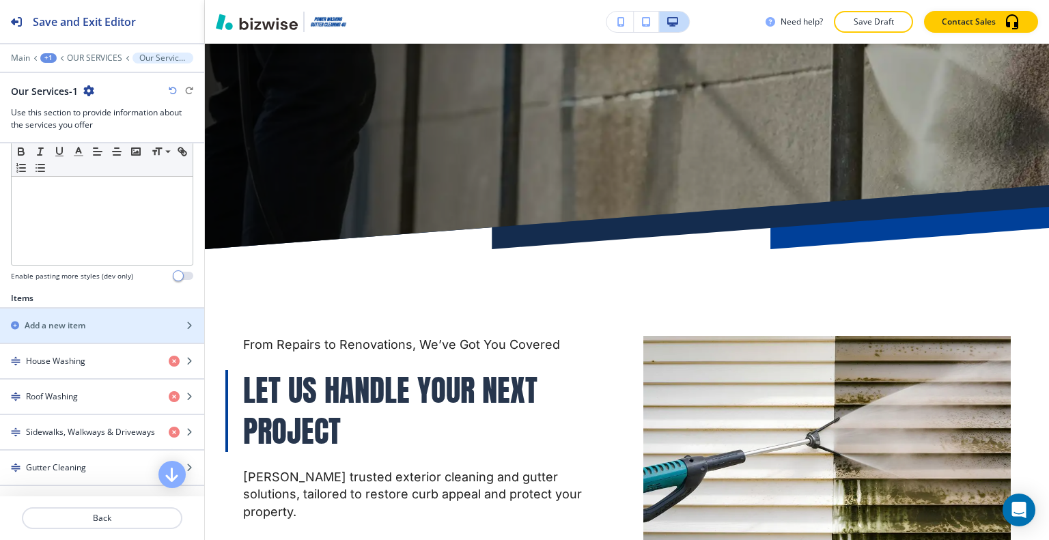
scroll to position [751, 0]
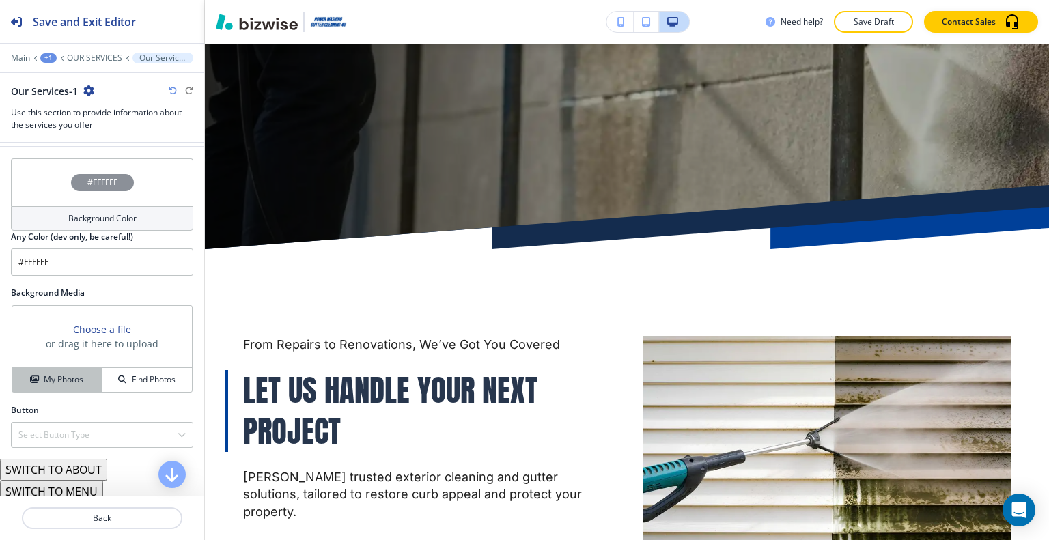
click at [74, 378] on h4 "My Photos" at bounding box center [64, 380] width 40 height 12
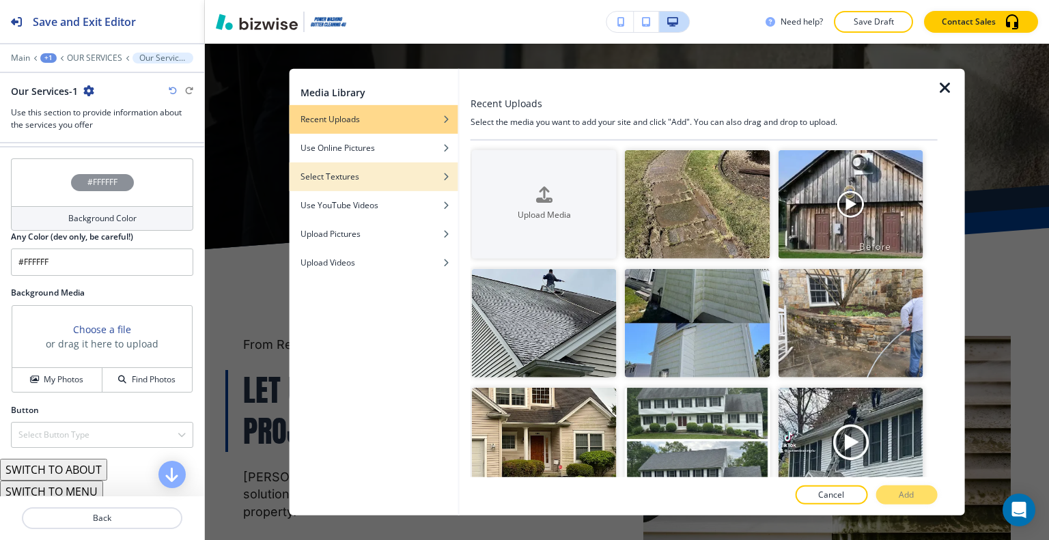
click at [373, 162] on div "button" at bounding box center [374, 166] width 169 height 8
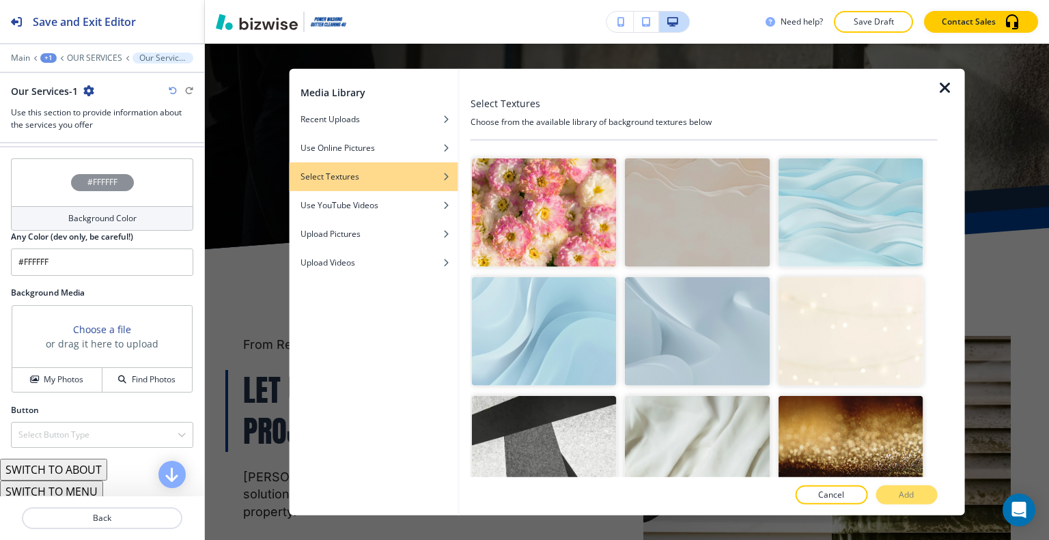
click at [736, 337] on img "button" at bounding box center [697, 331] width 145 height 109
click at [893, 489] on button "Add" at bounding box center [905, 495] width 61 height 19
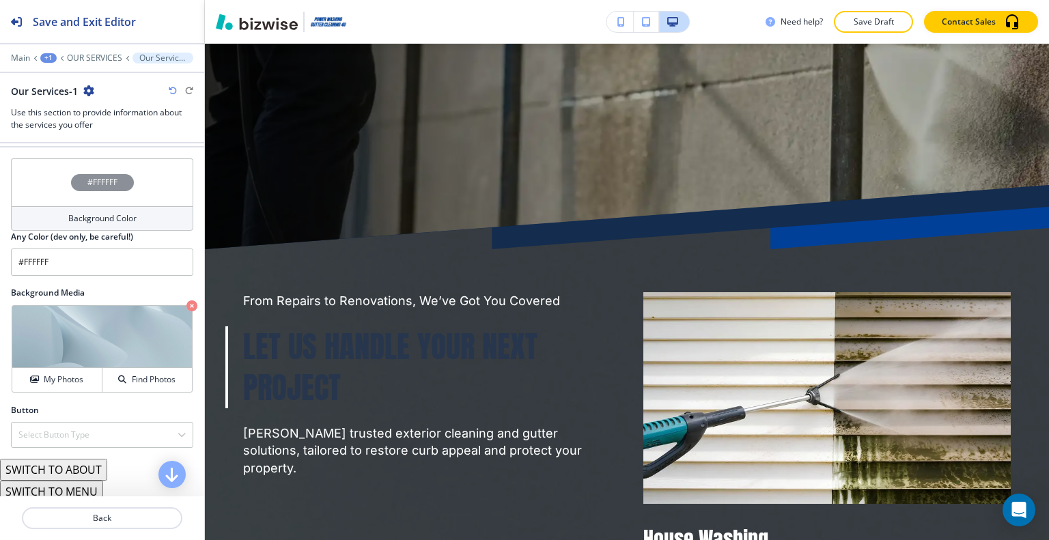
click at [23, 182] on div "#FFFFFF" at bounding box center [102, 182] width 182 height 48
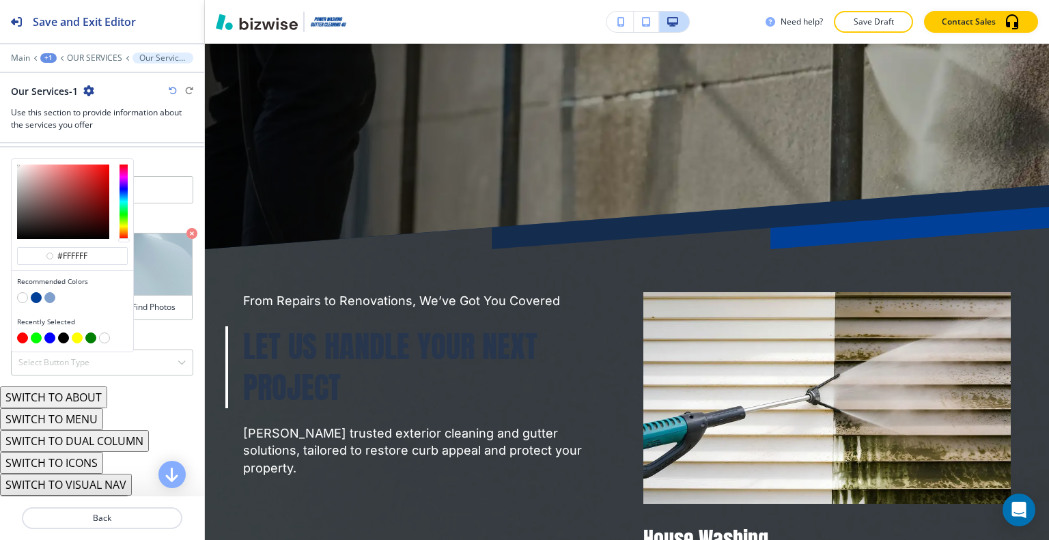
click at [23, 292] on button "button" at bounding box center [22, 297] width 11 height 11
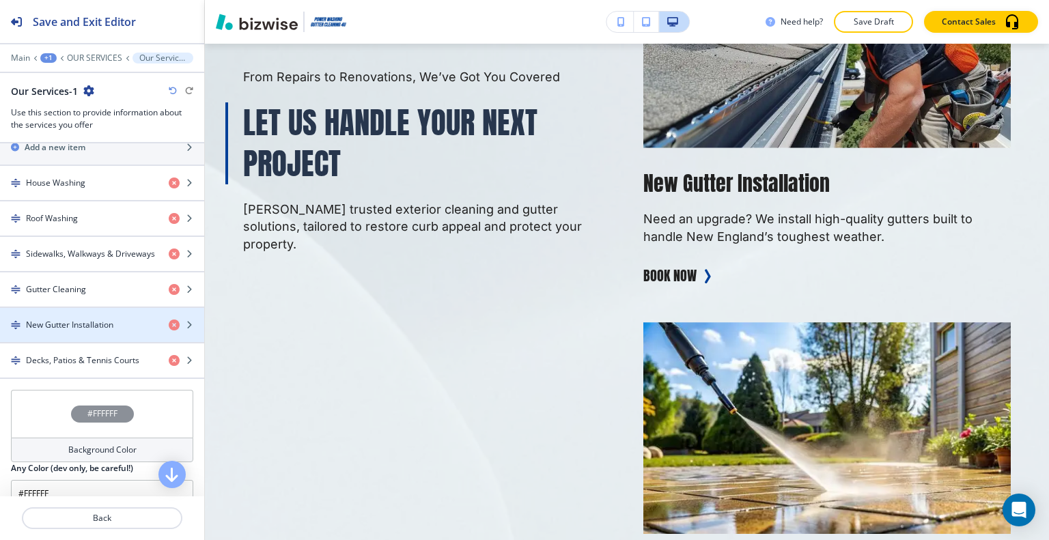
scroll to position [315, 0]
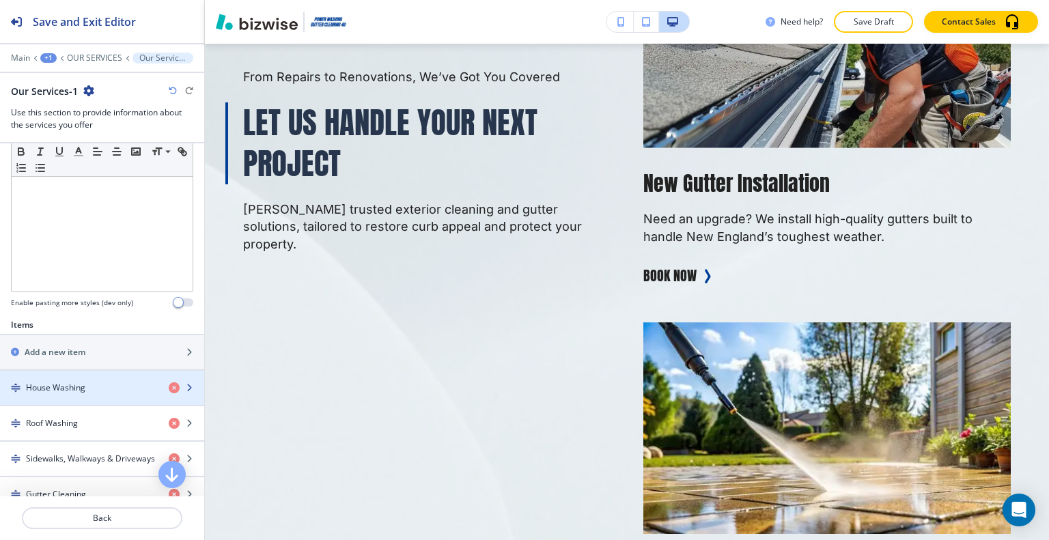
click at [83, 374] on div "button" at bounding box center [102, 376] width 204 height 11
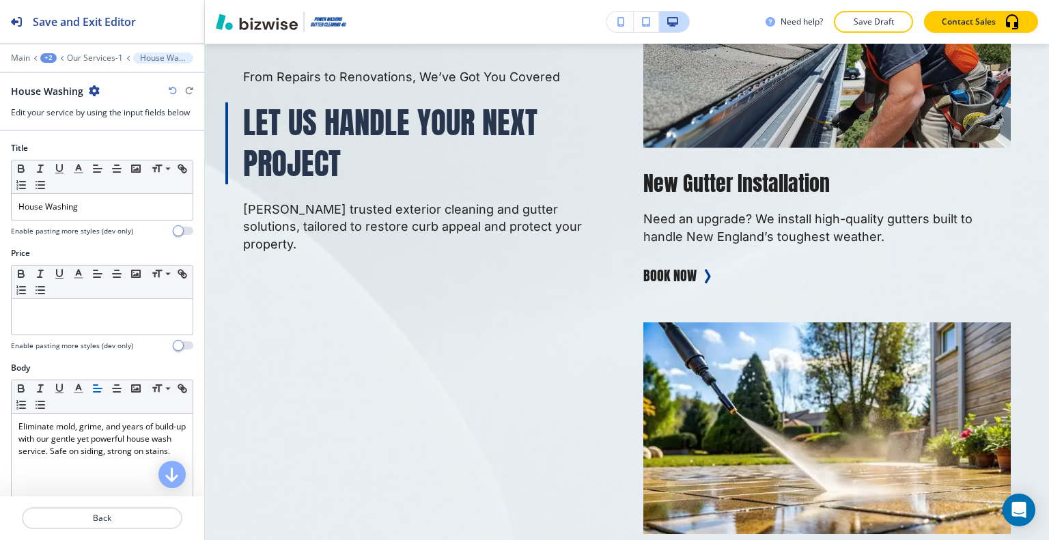
scroll to position [418, 0]
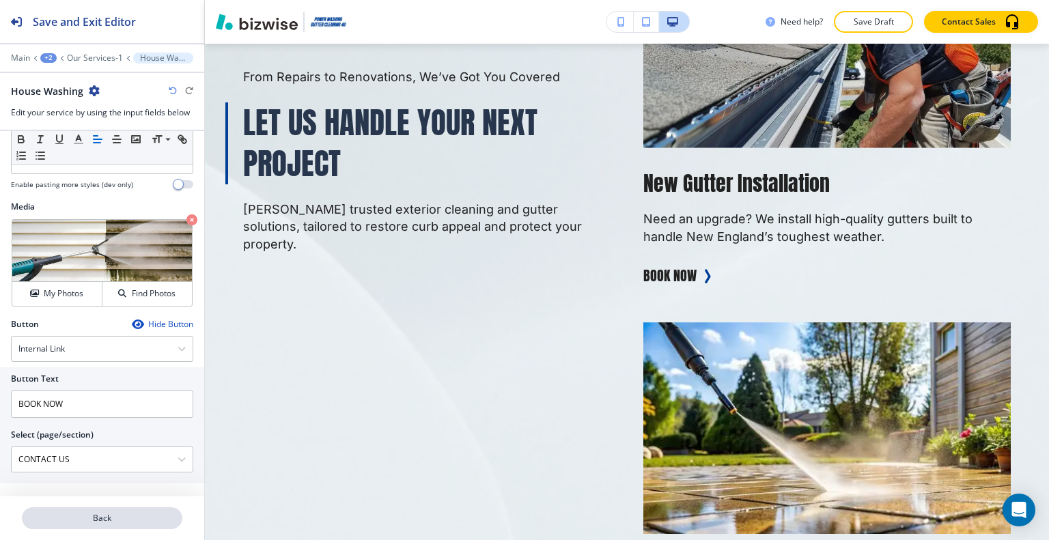
click at [90, 523] on p "Back" at bounding box center [102, 518] width 158 height 12
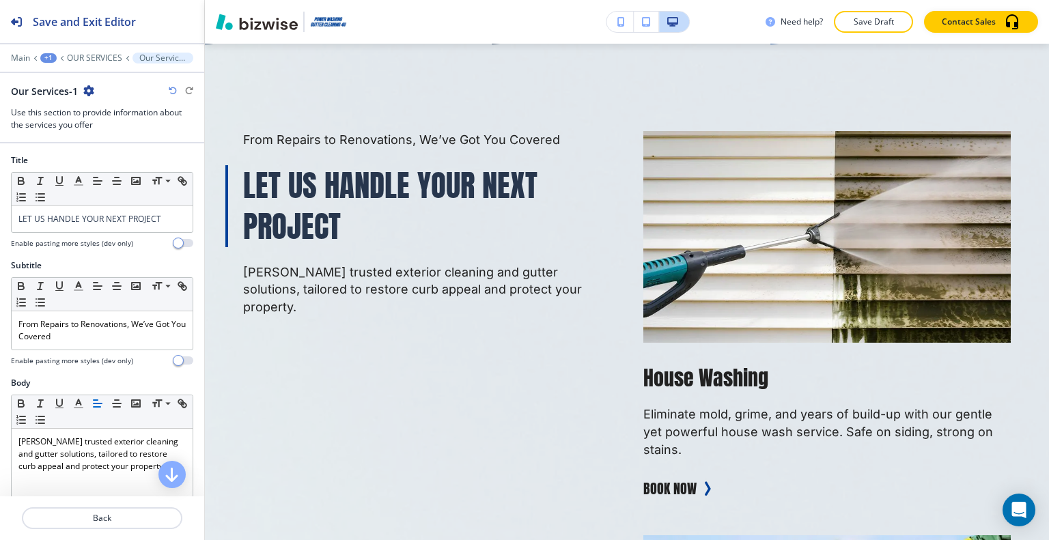
scroll to position [478, 0]
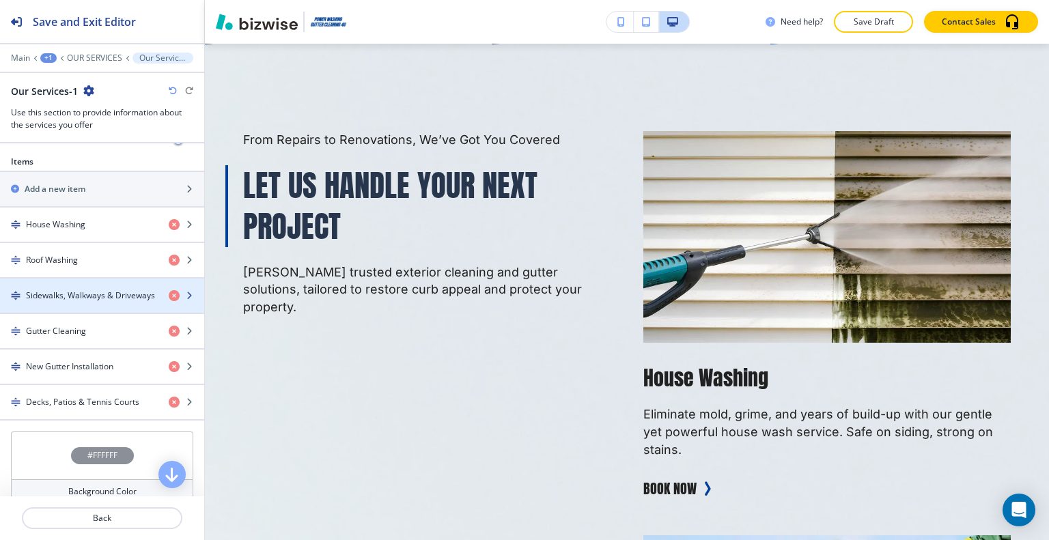
click at [70, 305] on div "button" at bounding box center [102, 307] width 204 height 11
click at [71, 302] on div "button" at bounding box center [102, 307] width 204 height 11
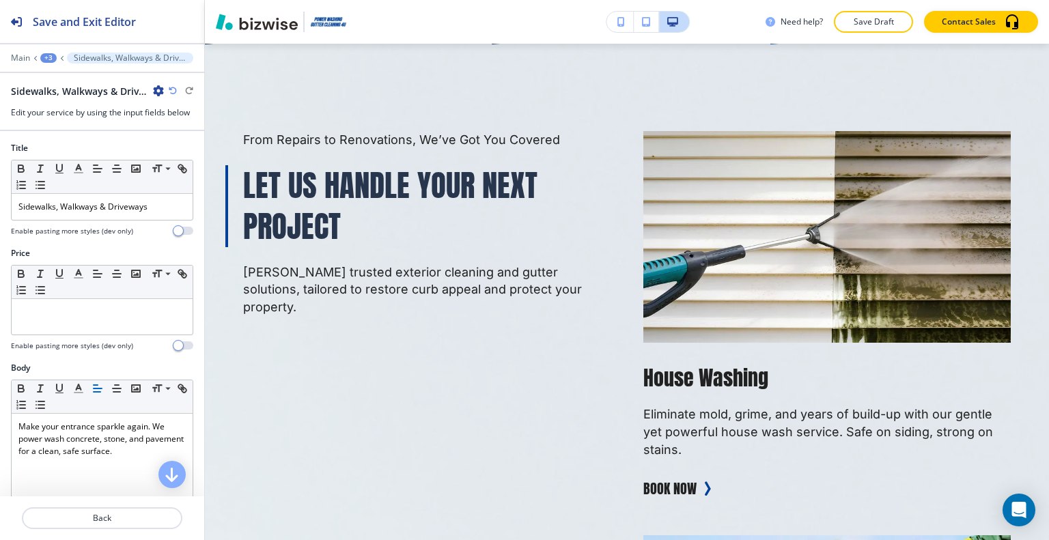
scroll to position [418, 0]
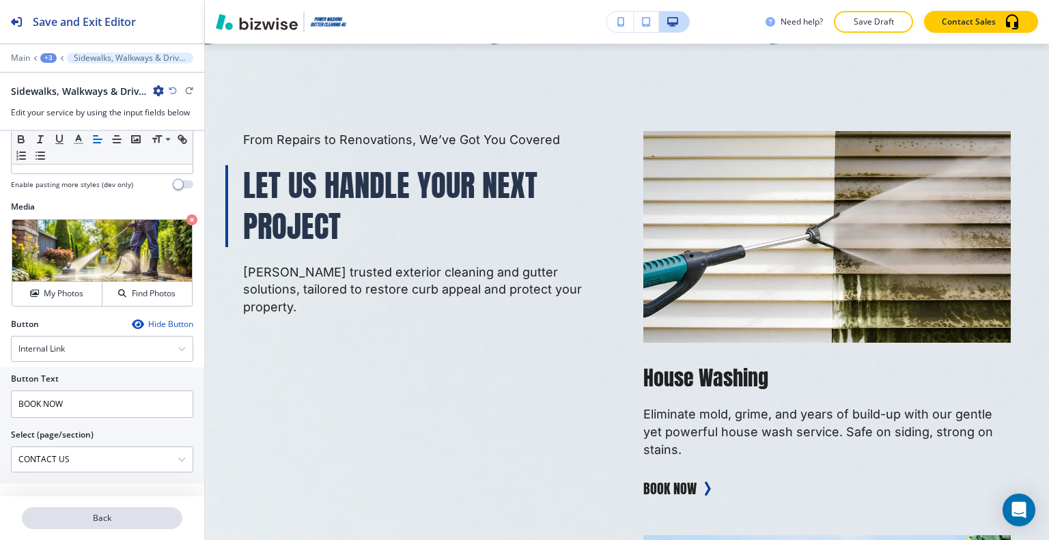
click at [98, 523] on p "Back" at bounding box center [102, 518] width 158 height 12
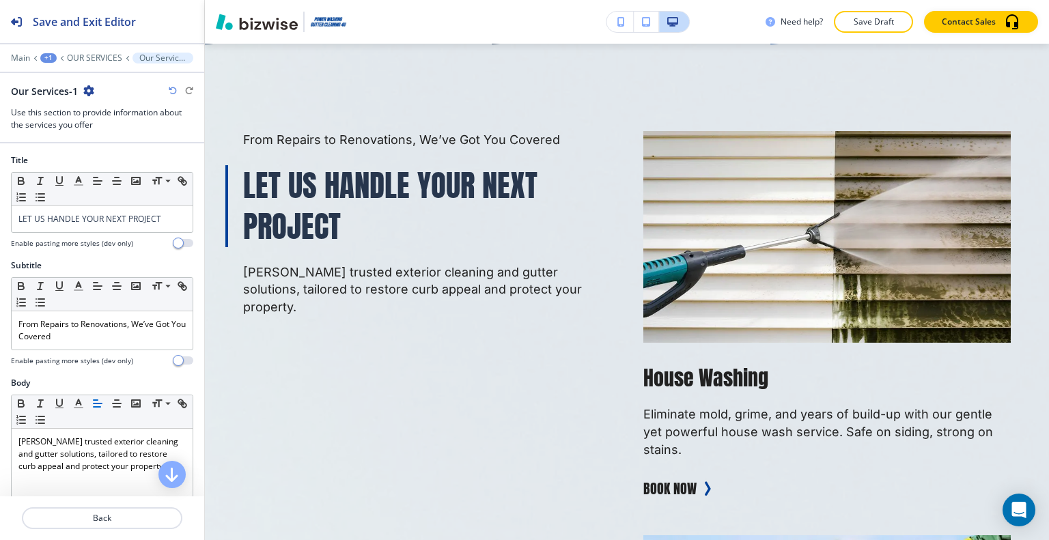
scroll to position [546, 0]
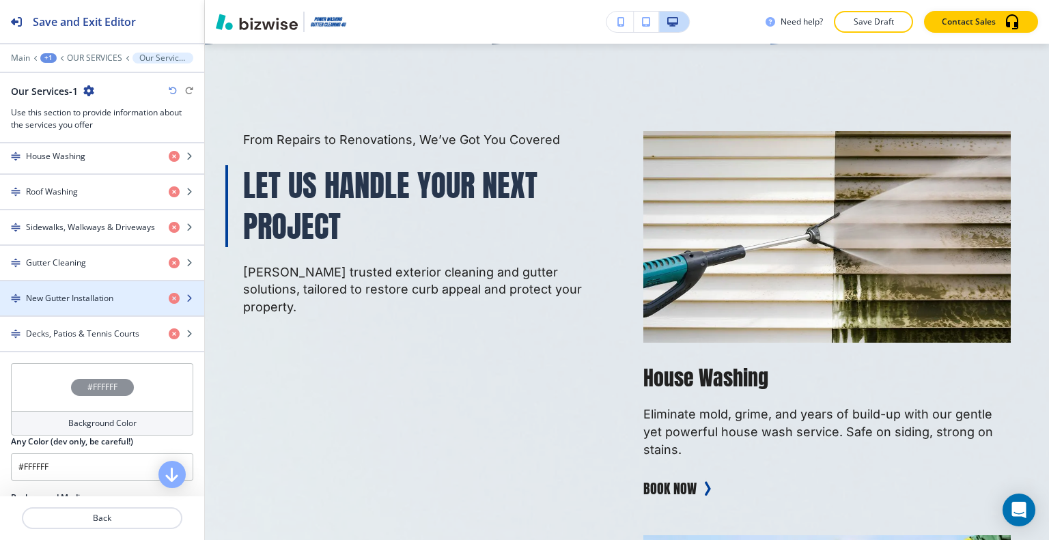
click at [84, 283] on div "button" at bounding box center [102, 286] width 204 height 11
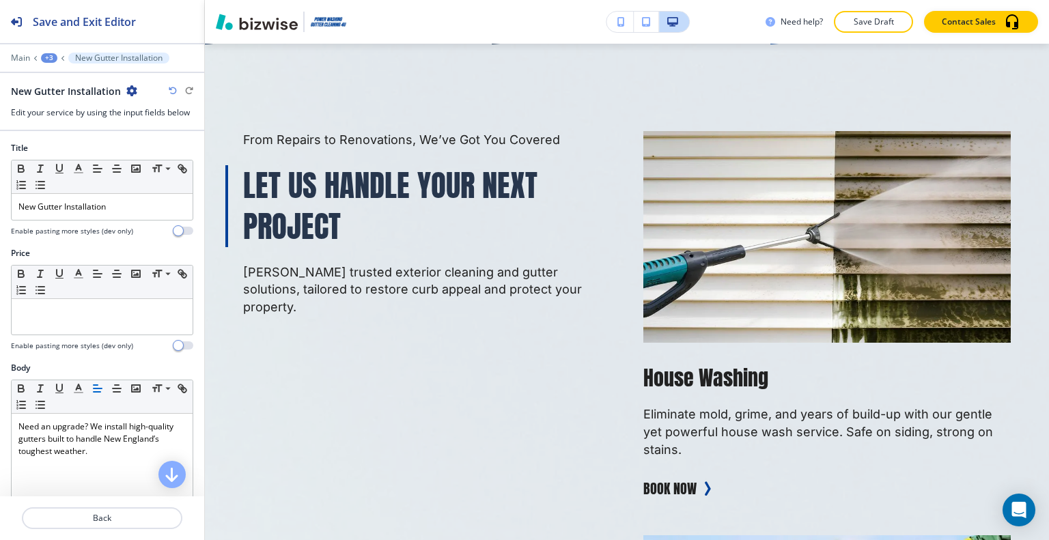
scroll to position [418, 0]
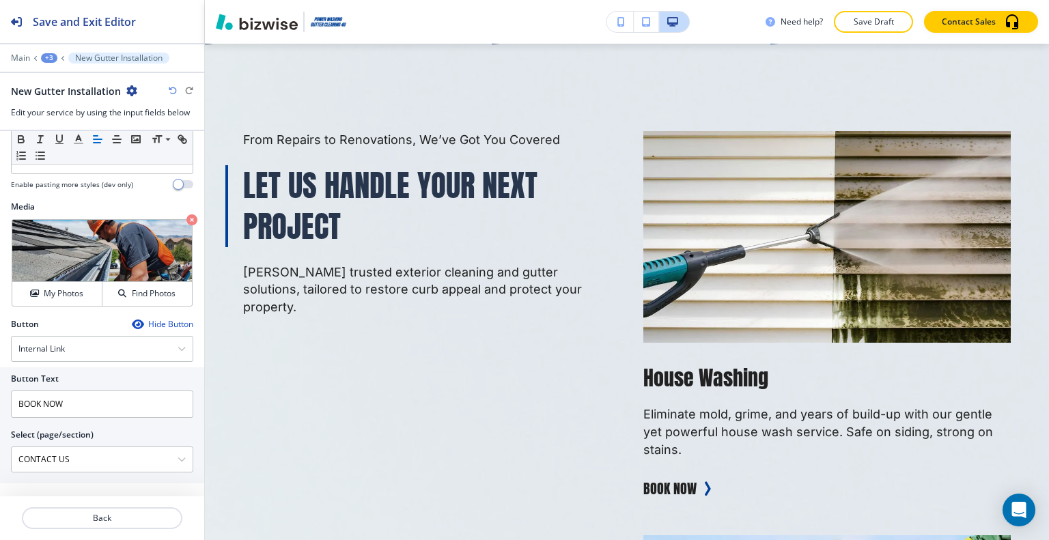
click at [94, 504] on div at bounding box center [102, 501] width 204 height 11
click at [93, 514] on p "Back" at bounding box center [102, 518] width 158 height 12
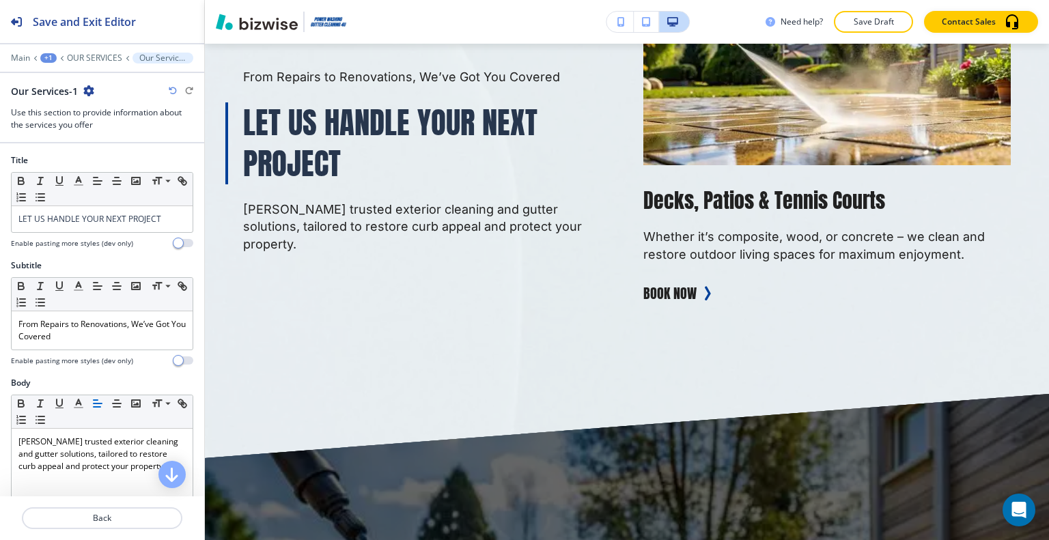
scroll to position [0, 0]
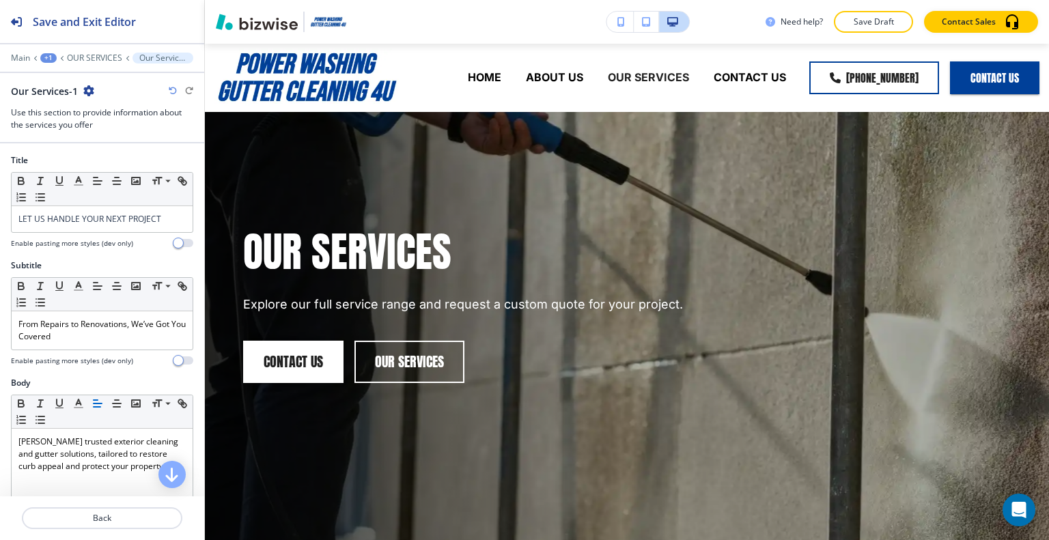
click at [888, 10] on div "Need help? Save Draft Contact Sales" at bounding box center [627, 22] width 844 height 44
click at [888, 18] on p "Save Draft" at bounding box center [874, 22] width 44 height 12
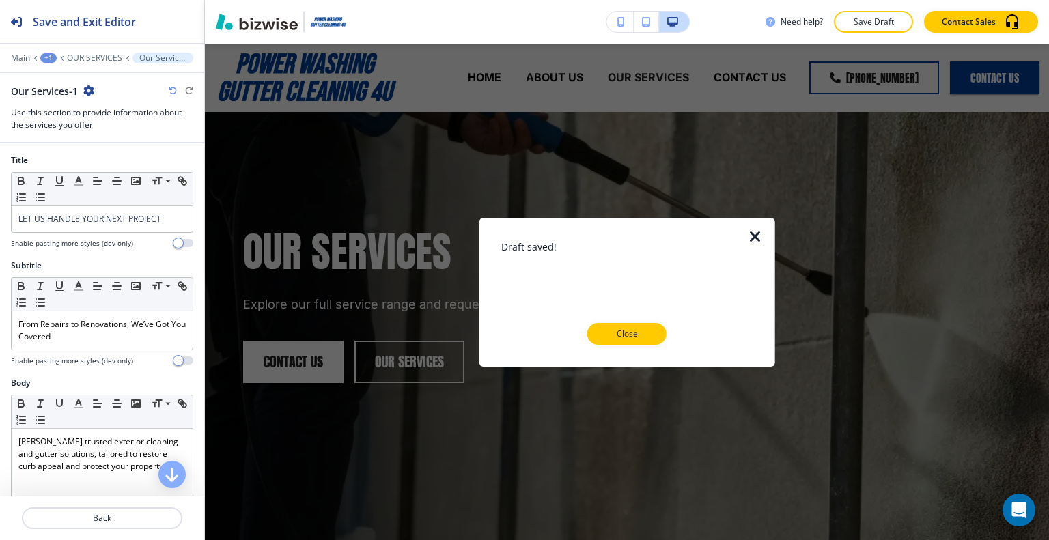
click at [755, 229] on div "Draft saved! Close" at bounding box center [627, 291] width 296 height 149
click at [755, 234] on icon "button" at bounding box center [755, 236] width 16 height 16
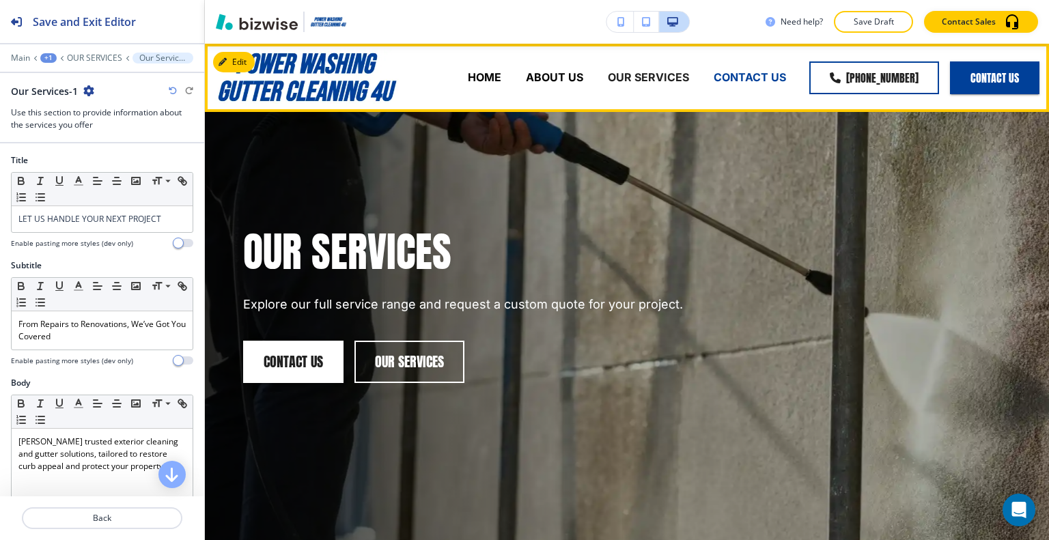
click at [747, 72] on p "CONTACT US" at bounding box center [750, 78] width 72 height 16
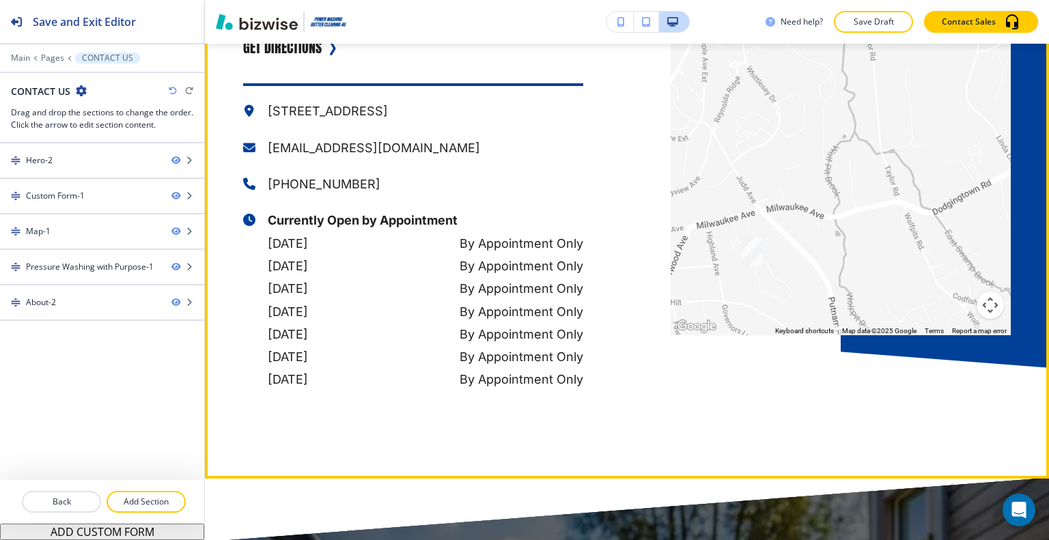
scroll to position [1980, 0]
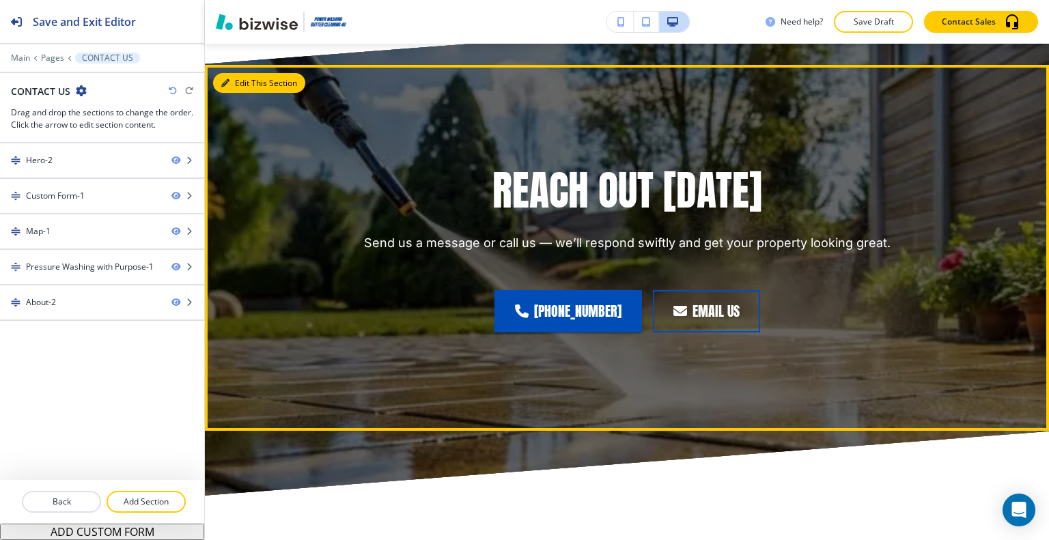
click at [250, 80] on button "Edit This Section" at bounding box center [259, 83] width 92 height 20
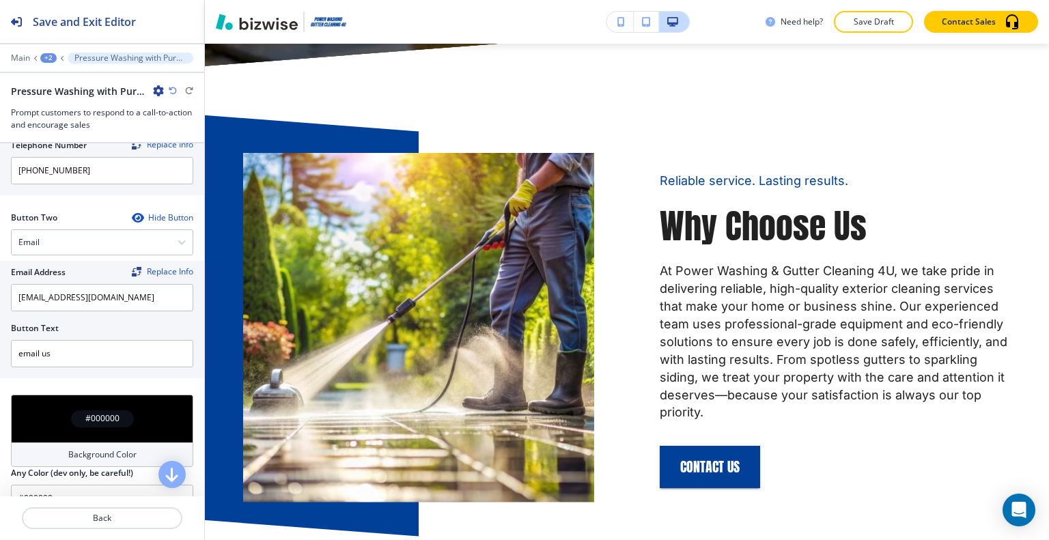
scroll to position [0, 0]
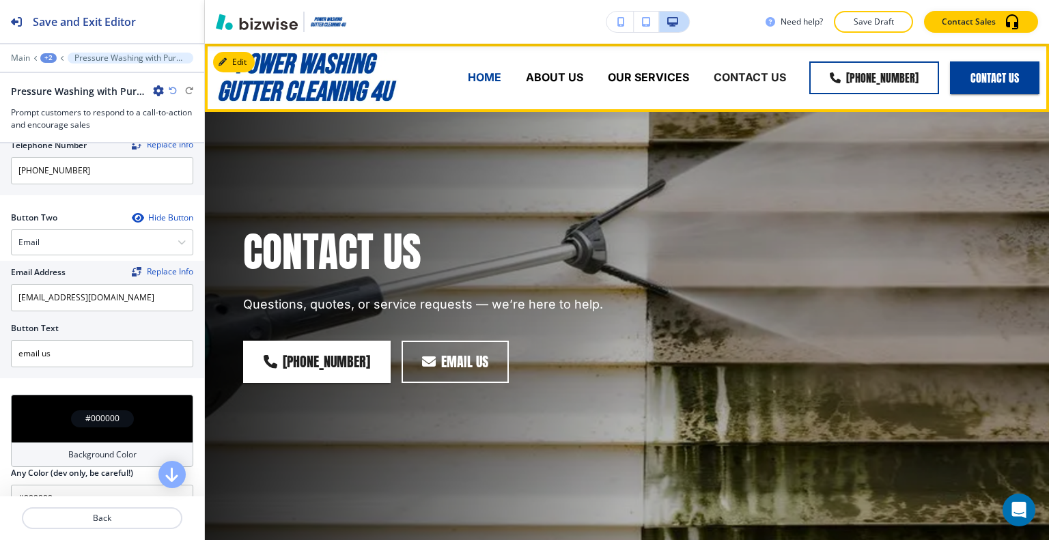
click at [479, 73] on p "HOME" at bounding box center [484, 78] width 33 height 16
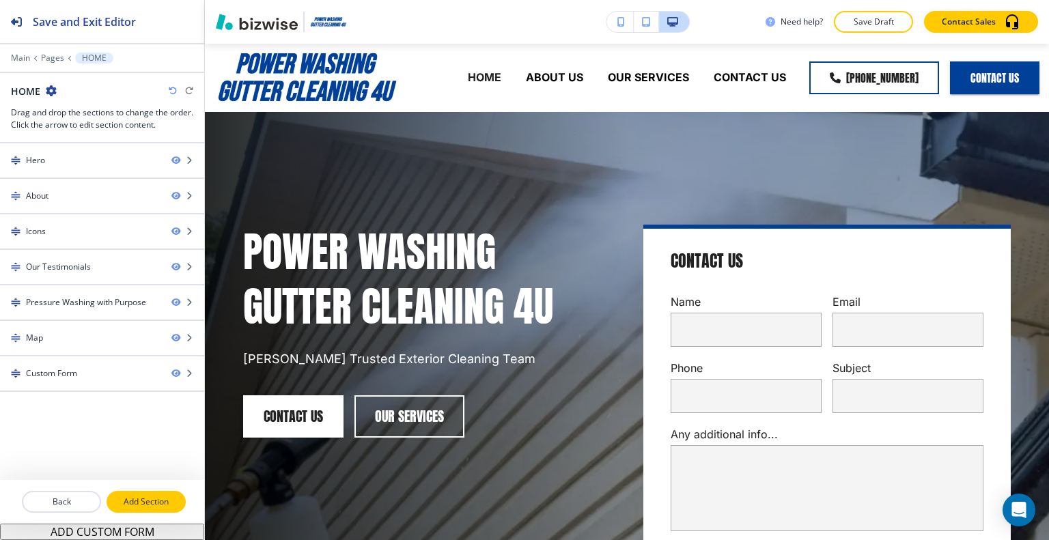
drag, startPoint x: 159, startPoint y: 502, endPoint x: 173, endPoint y: 499, distance: 14.6
click at [159, 505] on p "Add Section" at bounding box center [146, 502] width 76 height 12
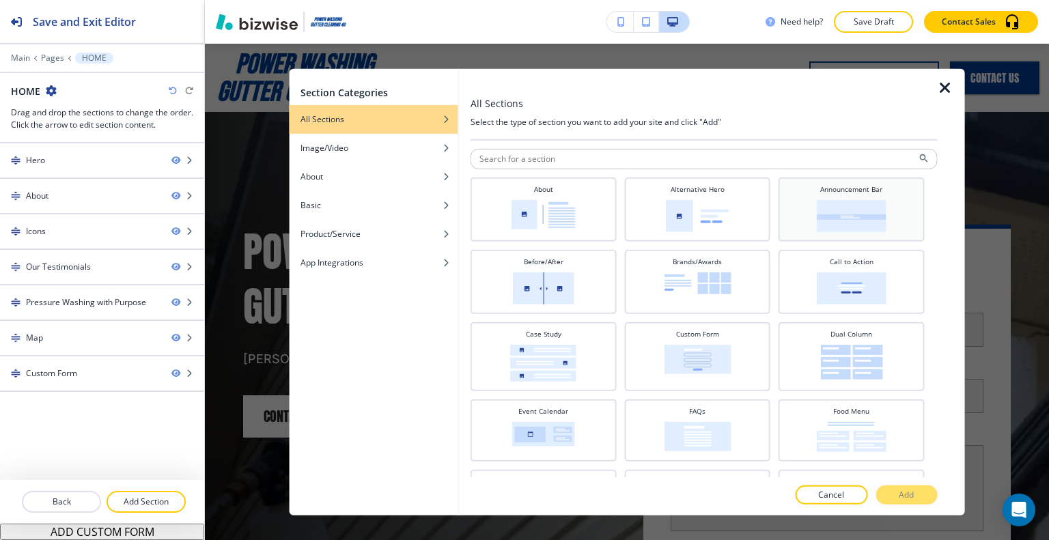
click at [845, 204] on img at bounding box center [852, 215] width 70 height 32
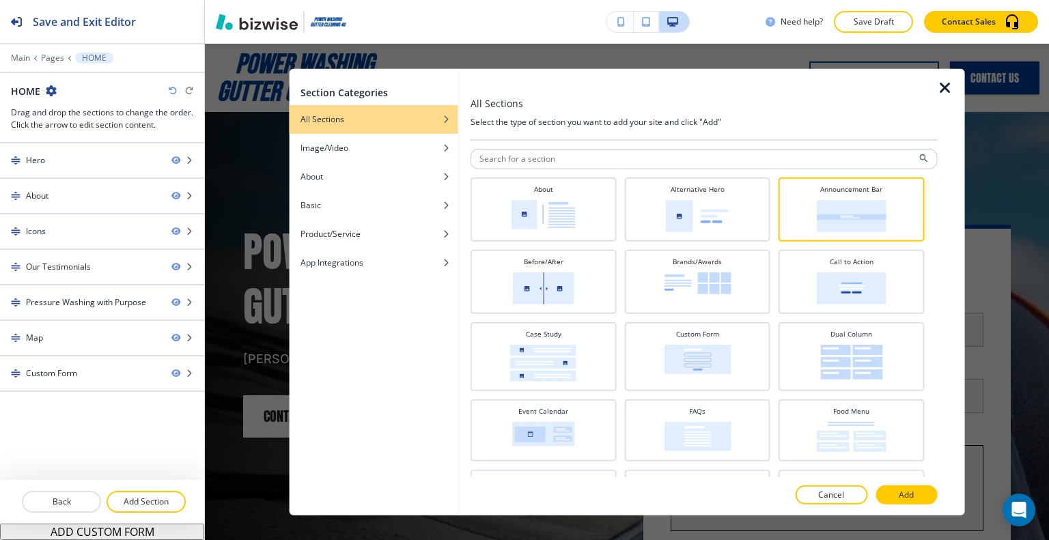
click at [901, 490] on p "Add" at bounding box center [906, 495] width 15 height 12
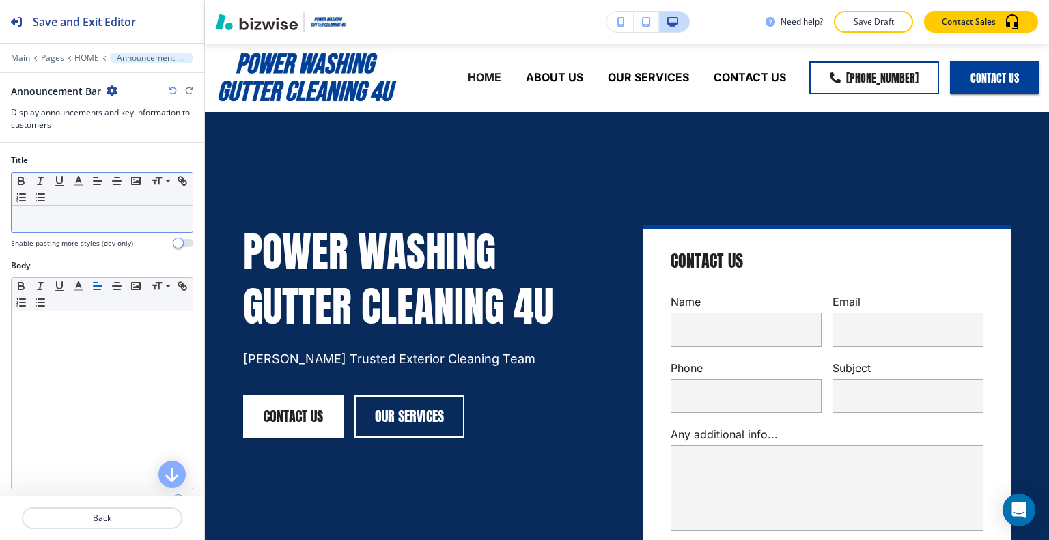
scroll to position [4341, 0]
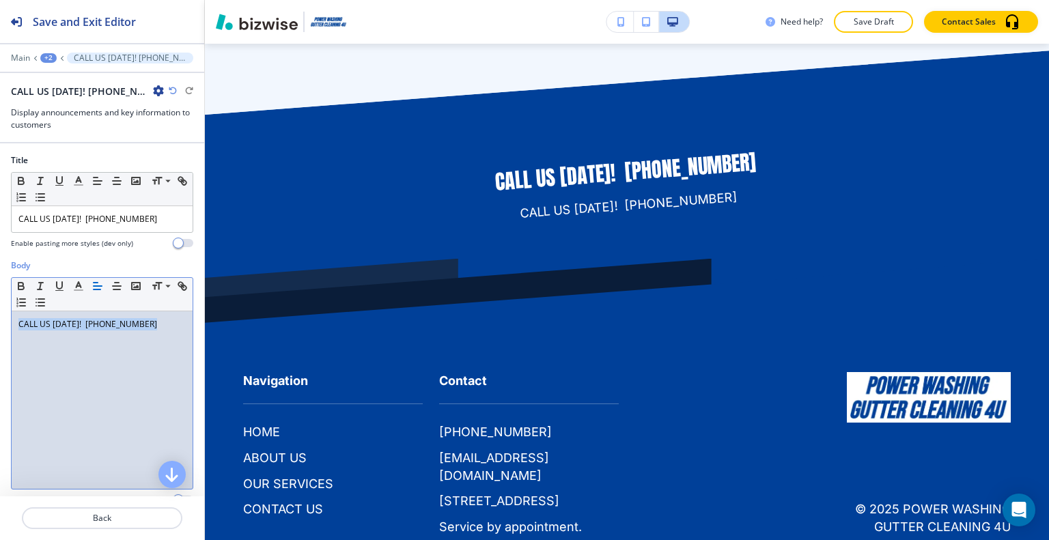
drag, startPoint x: 154, startPoint y: 329, endPoint x: 0, endPoint y: 338, distance: 153.9
click at [0, 338] on div "Body Small Normal Large Huge CALL US TODAY! +1 203 770-8977 Enable pasting more…" at bounding box center [102, 388] width 204 height 257
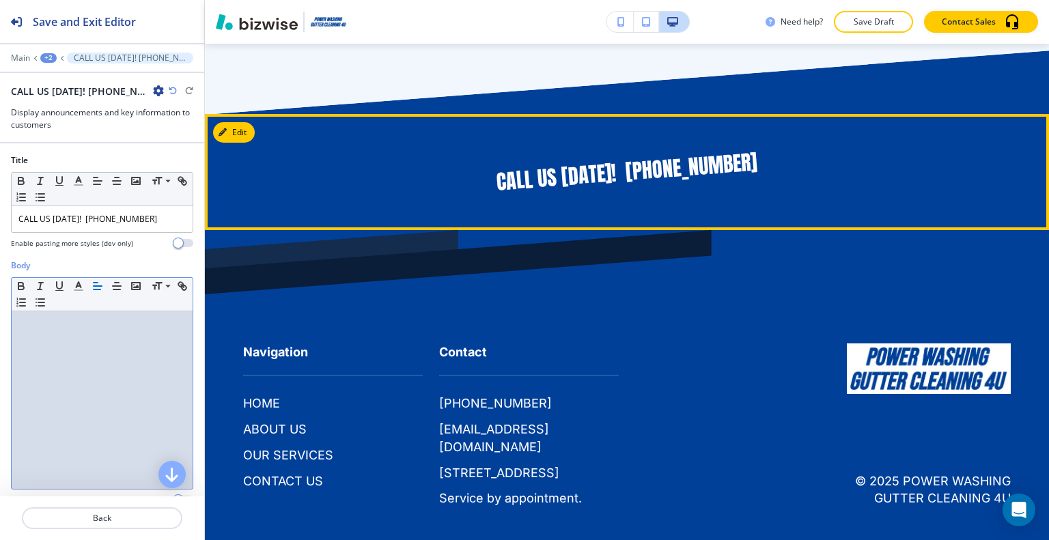
click at [647, 169] on p "CALL US TODAY! +1 203 770-8977" at bounding box center [627, 172] width 768 height 86
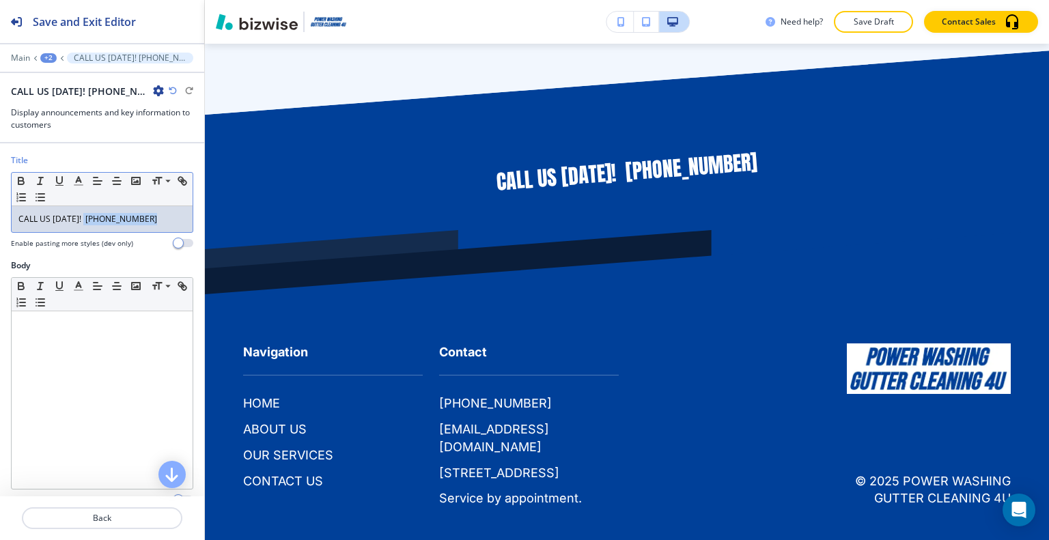
drag, startPoint x: 171, startPoint y: 218, endPoint x: 85, endPoint y: 220, distance: 86.8
click at [85, 220] on p "CALL US TODAY! +1 203 770-8977" at bounding box center [101, 219] width 167 height 12
click at [176, 187] on icon "button" at bounding box center [182, 181] width 12 height 12
click at [63, 190] on input "+1 203 770-8977" at bounding box center [103, 193] width 82 height 18
type input "tel:+1 203 770-8977"
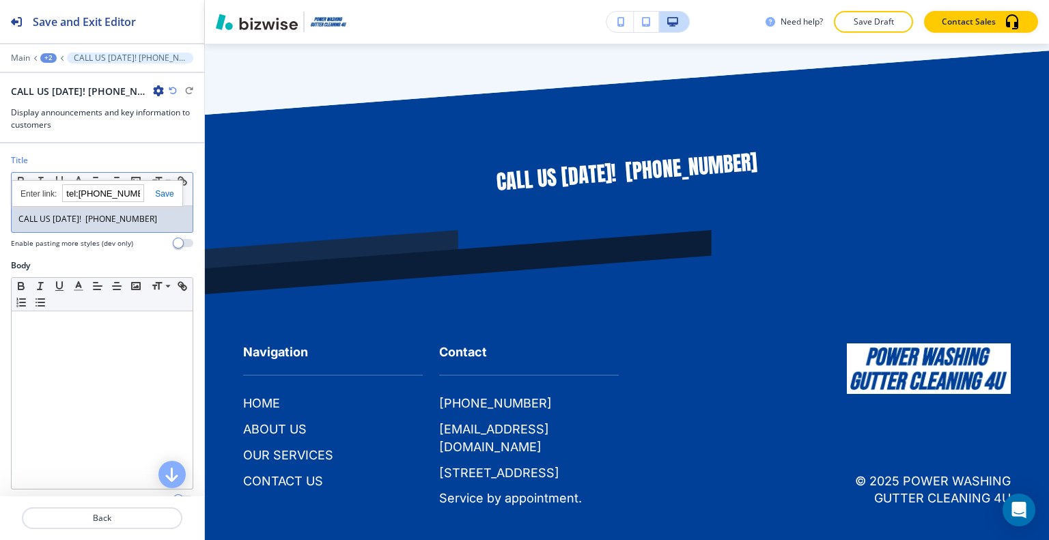
click at [167, 189] on link at bounding box center [158, 194] width 29 height 10
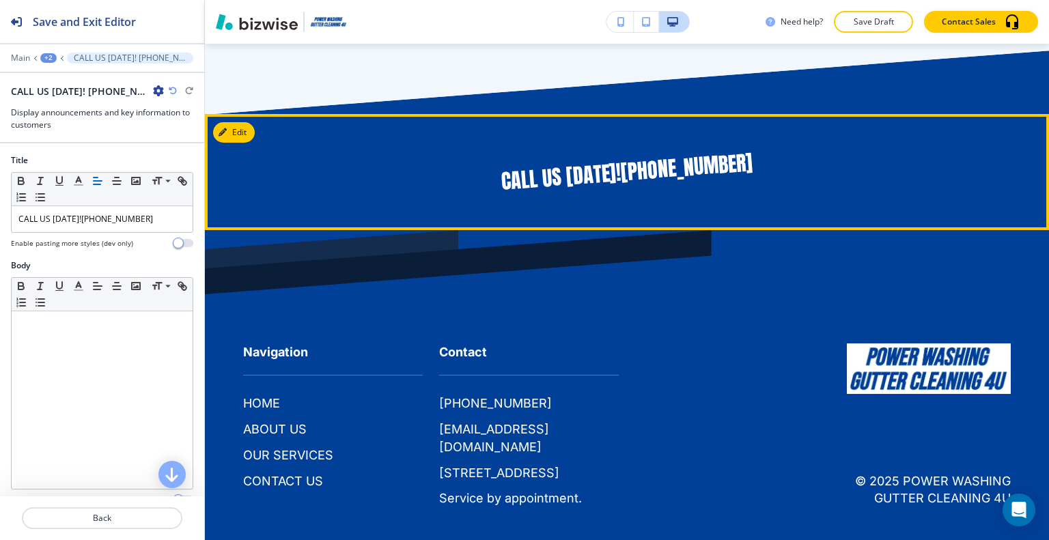
click at [710, 163] on link "+1 203 770-8977" at bounding box center [687, 167] width 134 height 41
click at [55, 57] on div "+2" at bounding box center [48, 58] width 16 height 10
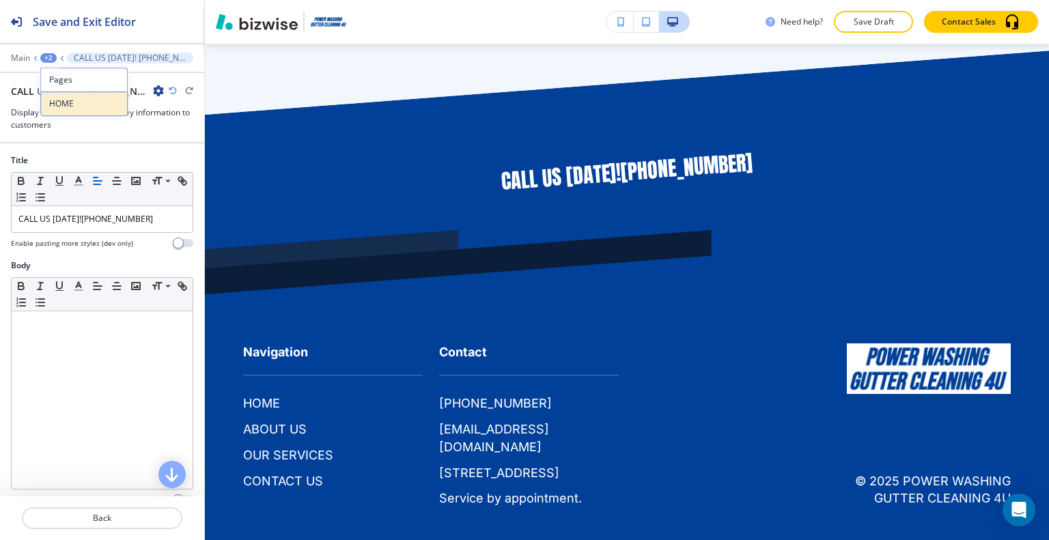
click at [64, 95] on button "HOME" at bounding box center [83, 104] width 87 height 25
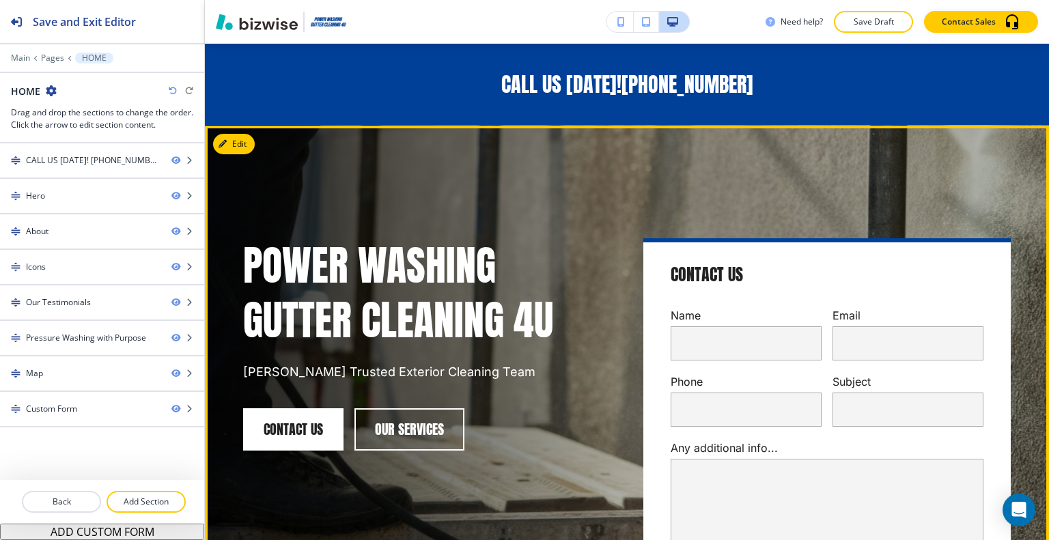
scroll to position [0, 0]
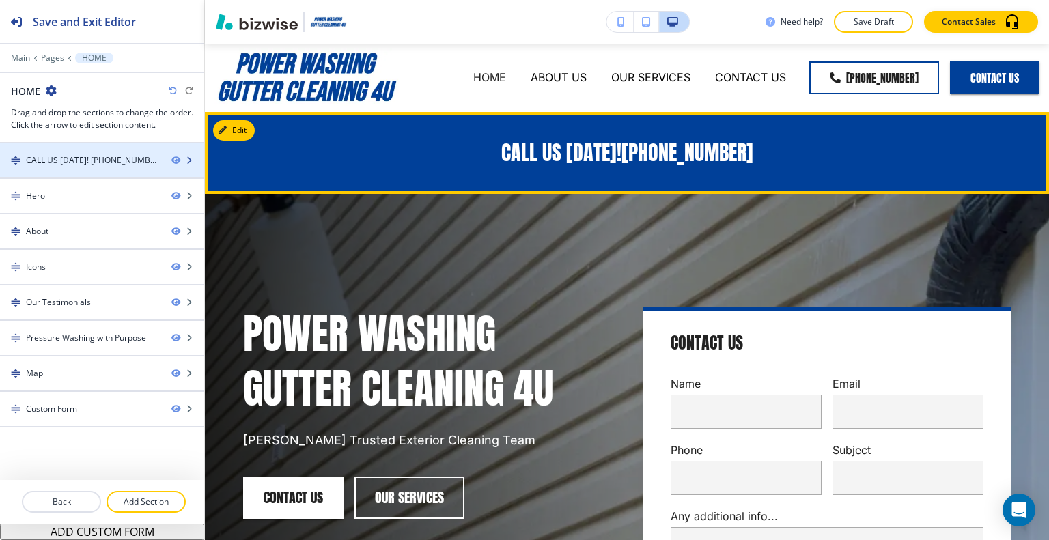
click at [79, 164] on div "CALL US TODAY! +1 203 770-8977" at bounding box center [93, 160] width 135 height 12
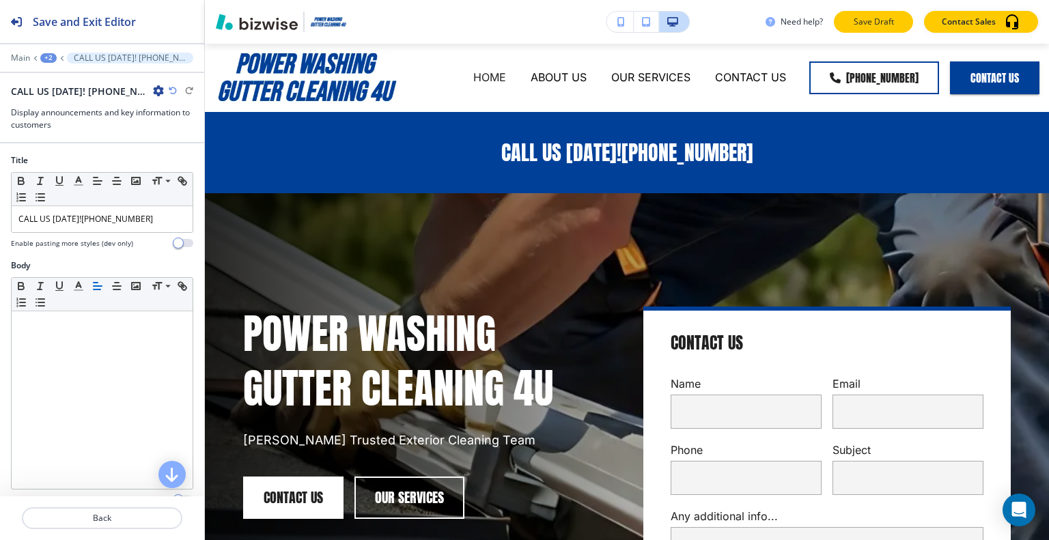
click at [862, 19] on p "Save Draft" at bounding box center [874, 22] width 44 height 12
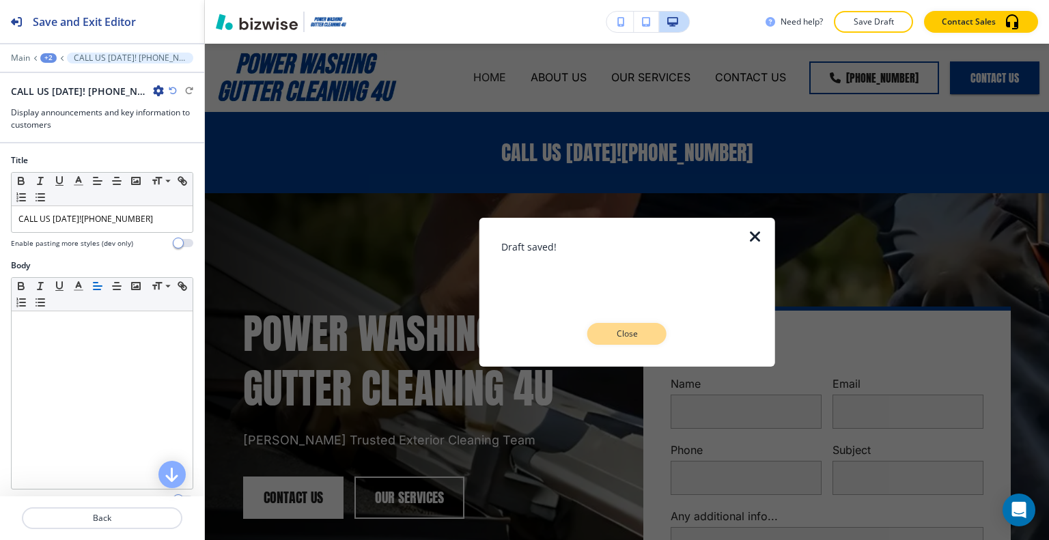
click at [660, 334] on button "Close" at bounding box center [626, 334] width 79 height 22
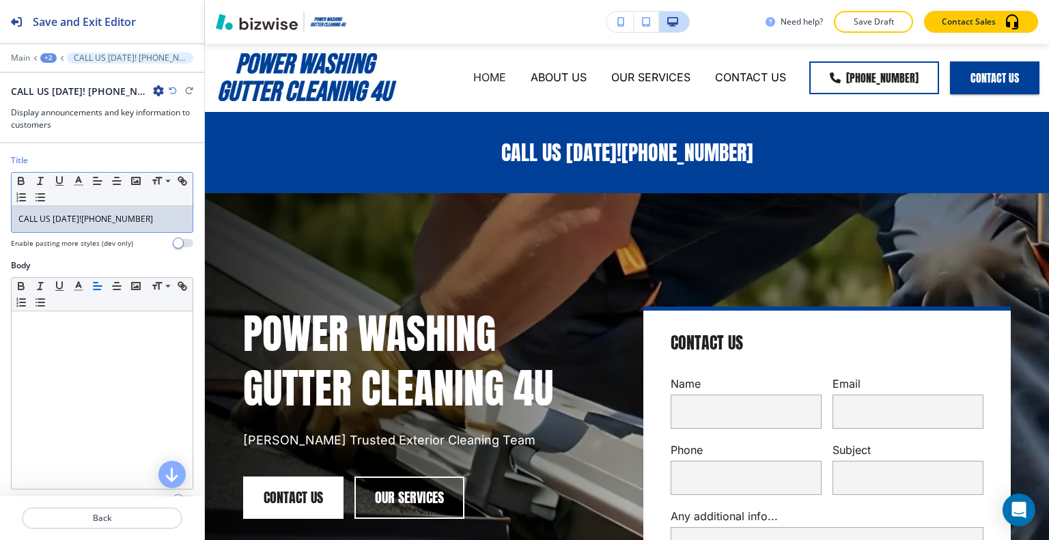
drag, startPoint x: 156, startPoint y: 223, endPoint x: 29, endPoint y: 216, distance: 127.2
click at [3, 220] on div "Title Small Normal Large Huge CALL US TODAY! +1 203 770-8977 Enable pasting mor…" at bounding box center [102, 206] width 204 height 105
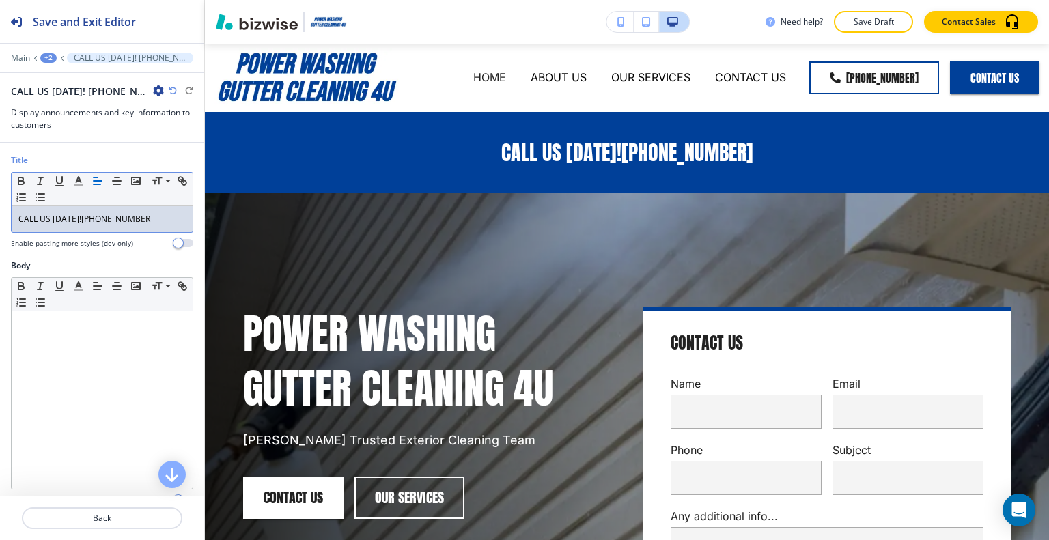
copy p "CALL US TODAY! +1 203 770-8977"
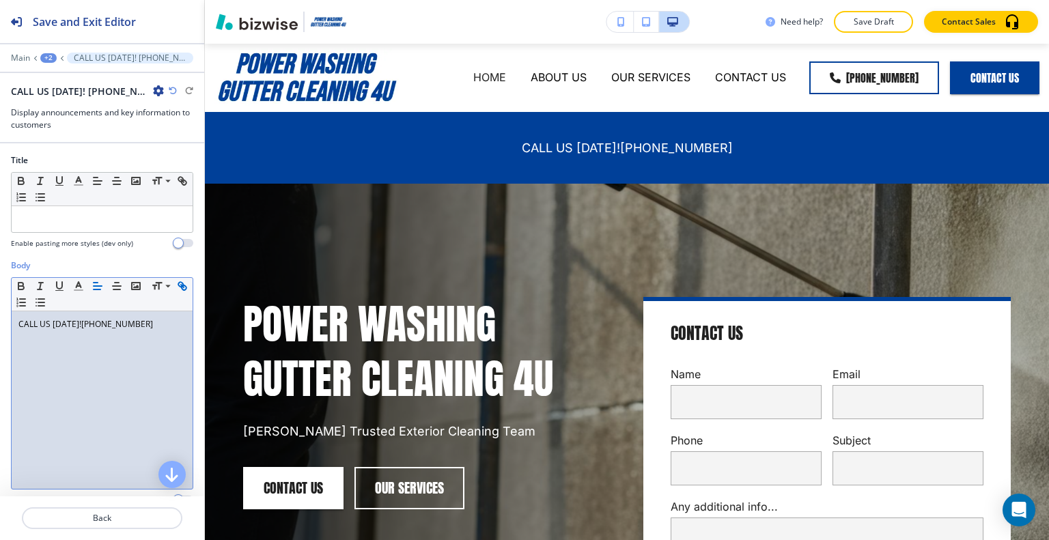
drag, startPoint x: 158, startPoint y: 328, endPoint x: 25, endPoint y: 299, distance: 136.4
click at [1, 316] on div "Body Small Normal Large Huge CALL US TODAY! +1 203 770-8977 Enable pasting more…" at bounding box center [102, 388] width 204 height 257
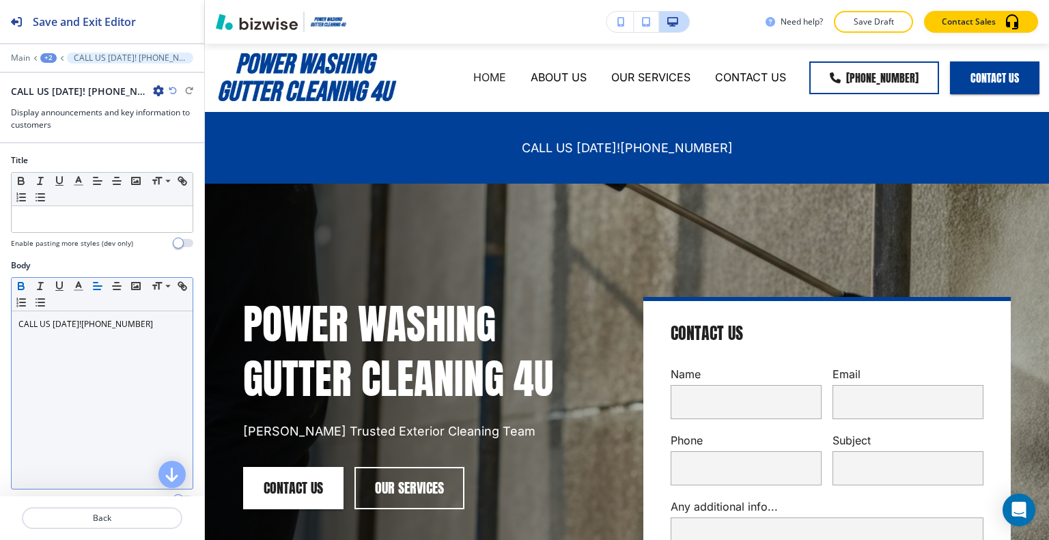
click at [22, 286] on icon "button" at bounding box center [20, 287] width 5 height 3
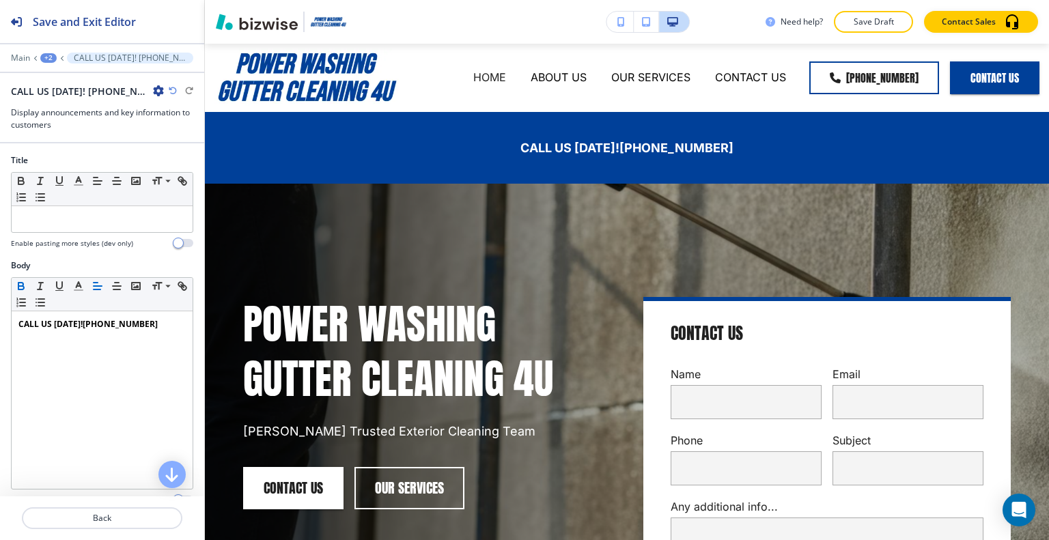
click at [869, 25] on p "Save Draft" at bounding box center [874, 22] width 44 height 12
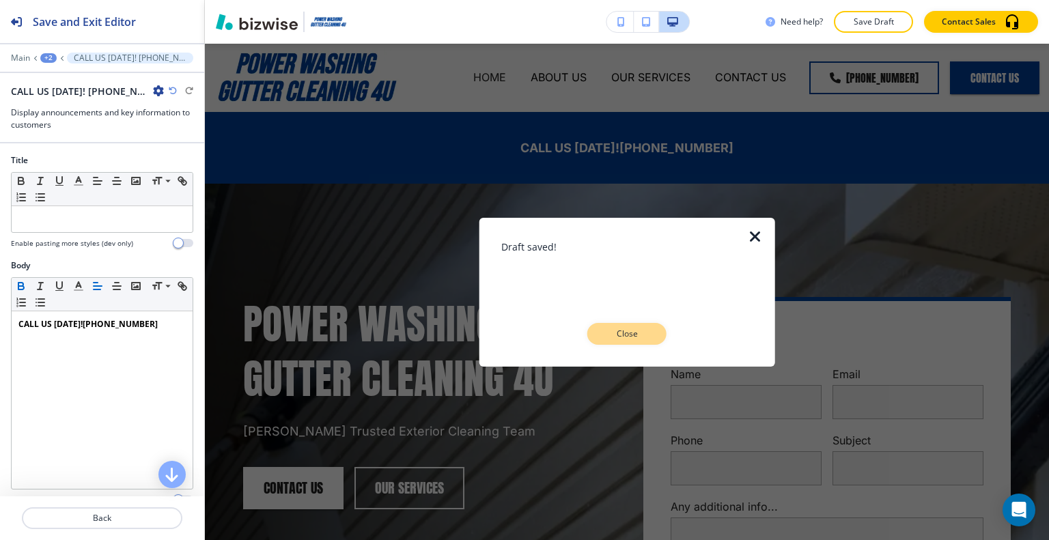
click at [636, 335] on p "Close" at bounding box center [627, 334] width 44 height 12
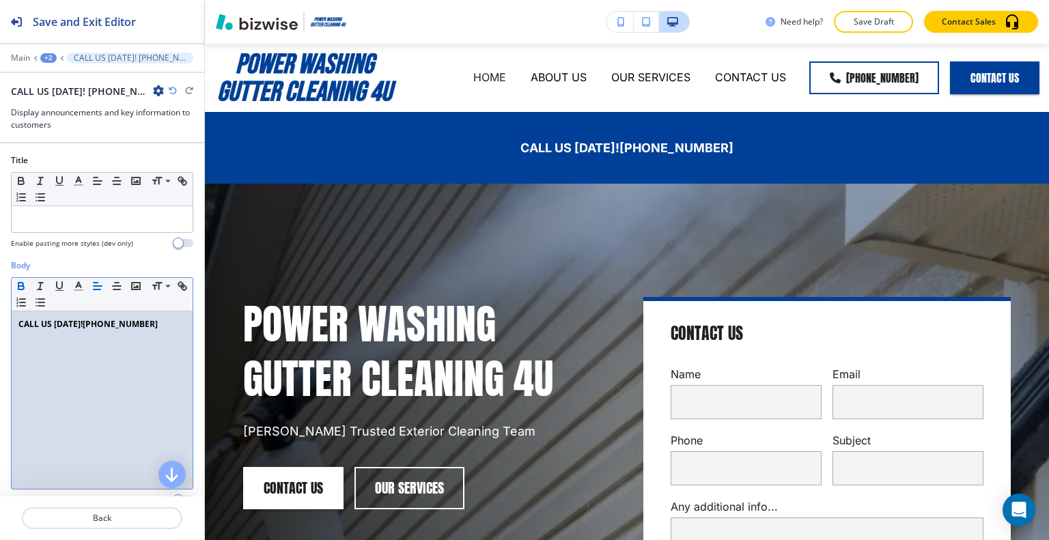
click at [158, 324] on p "CALL US TODAY! +1 203 770-8977" at bounding box center [101, 324] width 167 height 12
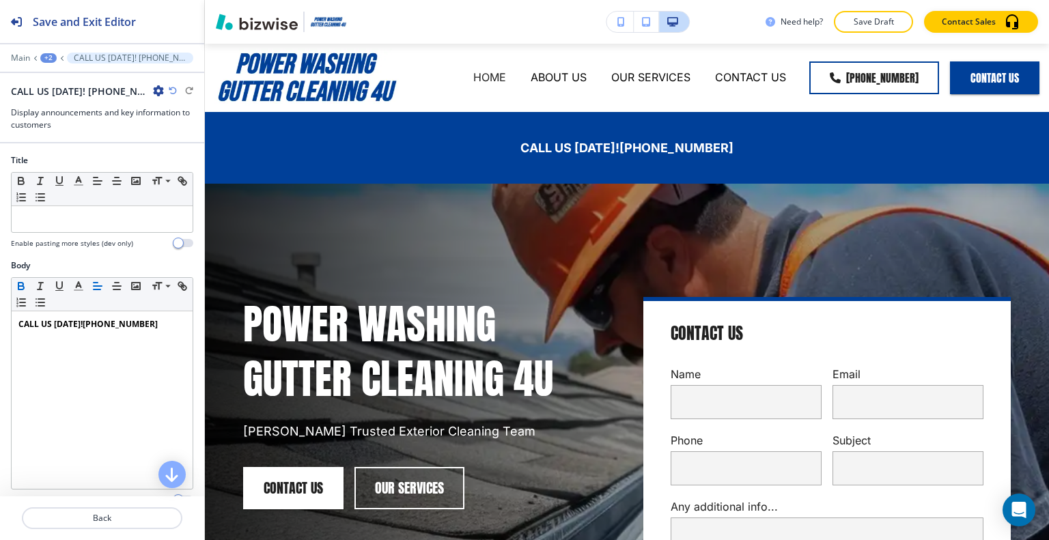
click at [860, 26] on p "Save Draft" at bounding box center [874, 22] width 44 height 12
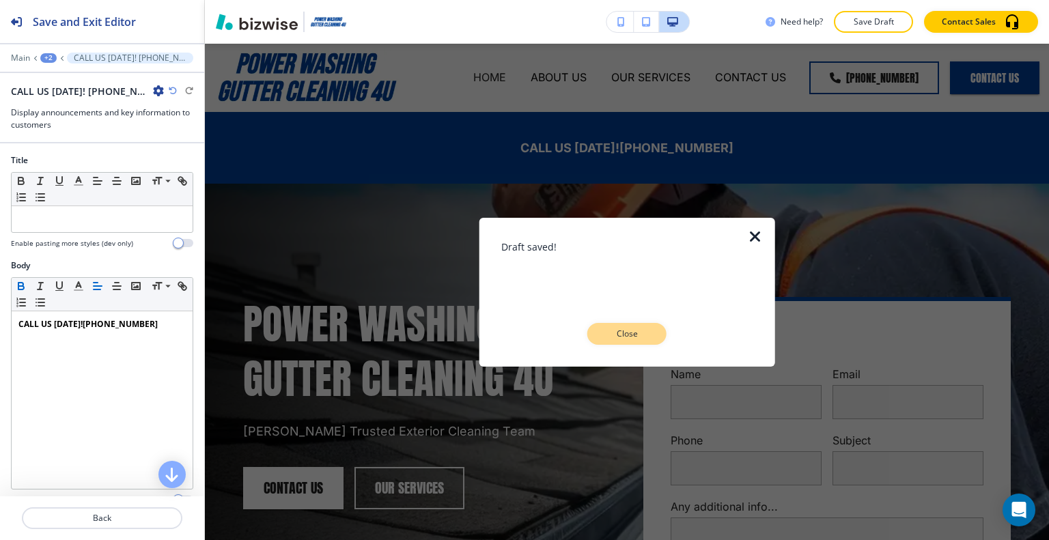
click at [644, 328] on p "Close" at bounding box center [627, 334] width 44 height 12
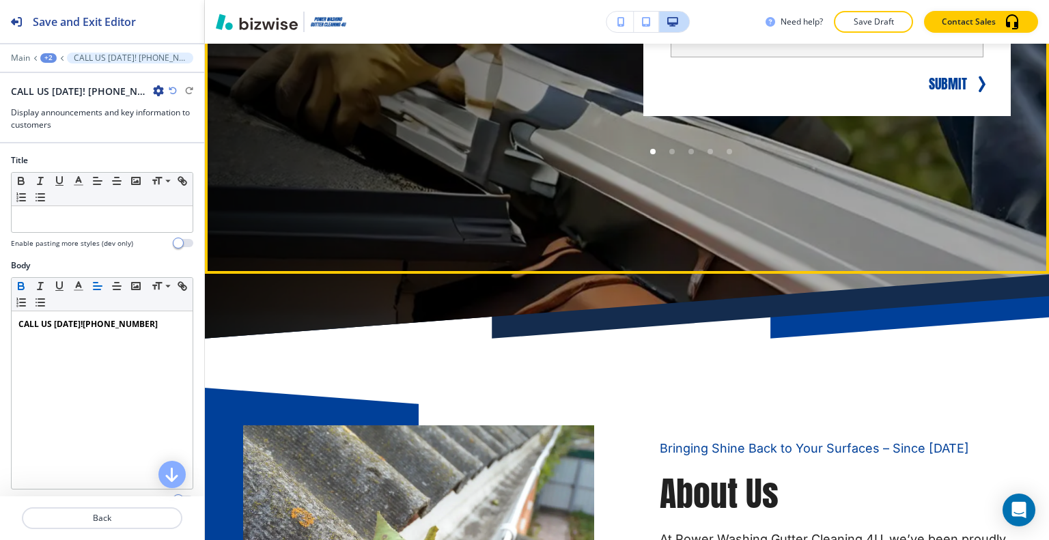
scroll to position [956, 0]
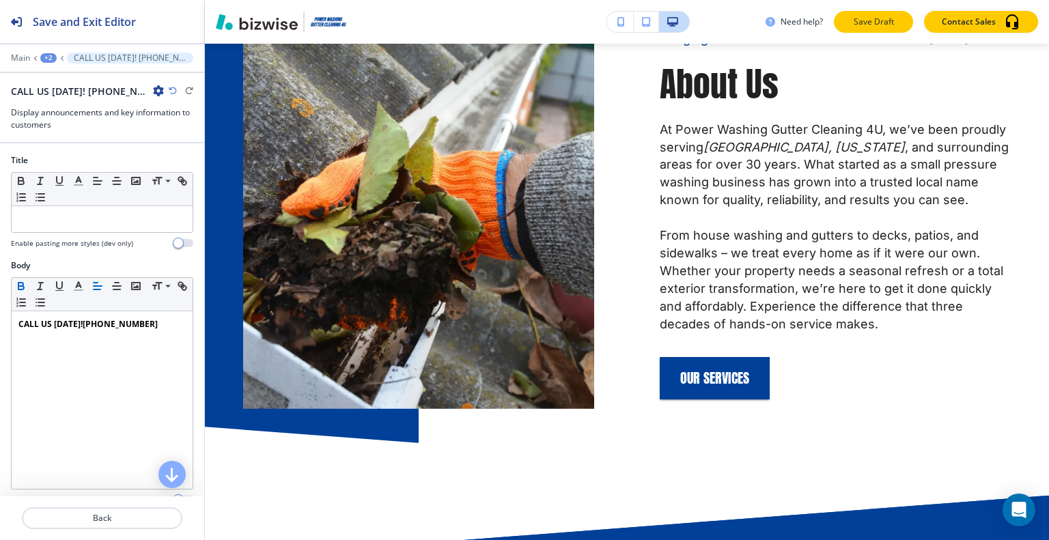
click at [897, 27] on button "Save Draft" at bounding box center [873, 22] width 79 height 22
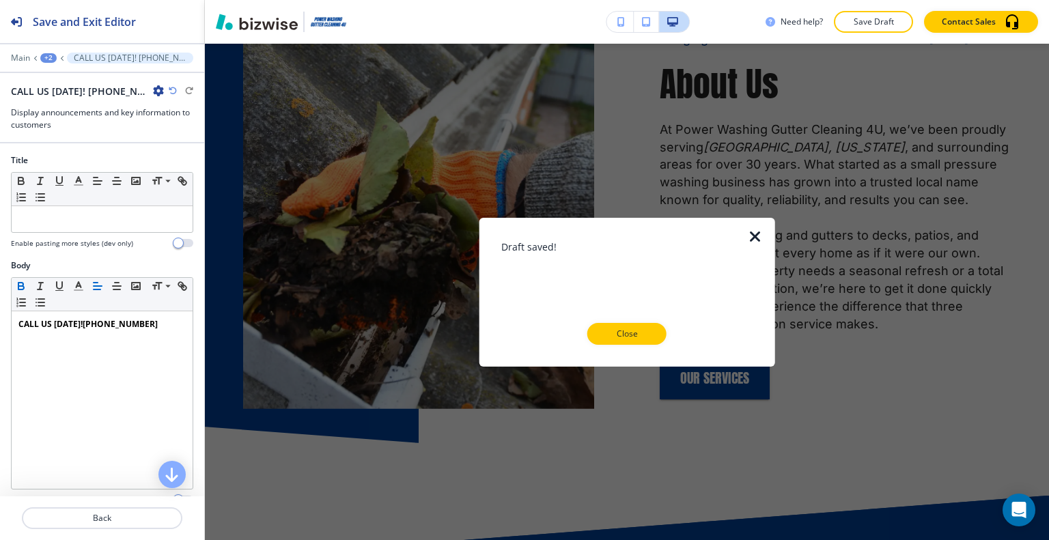
click at [759, 240] on icon "button" at bounding box center [755, 236] width 16 height 16
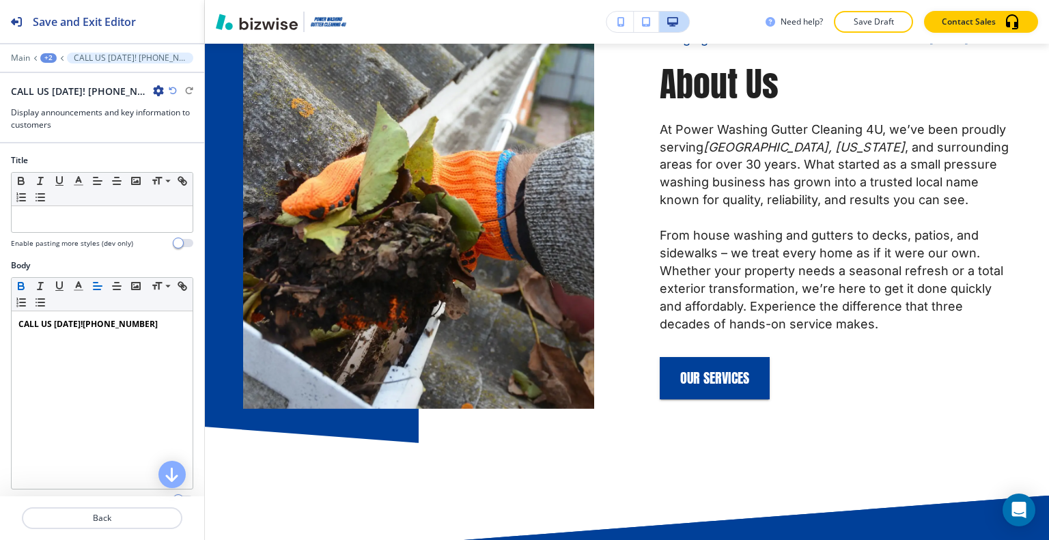
scroll to position [819, 0]
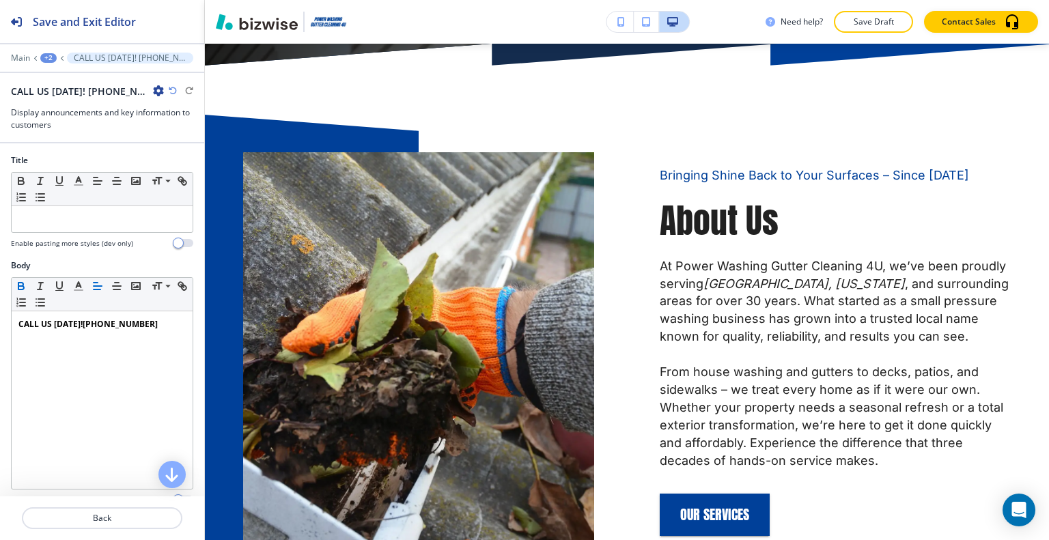
click at [233, 91] on div at bounding box center [386, 316] width 417 height 459
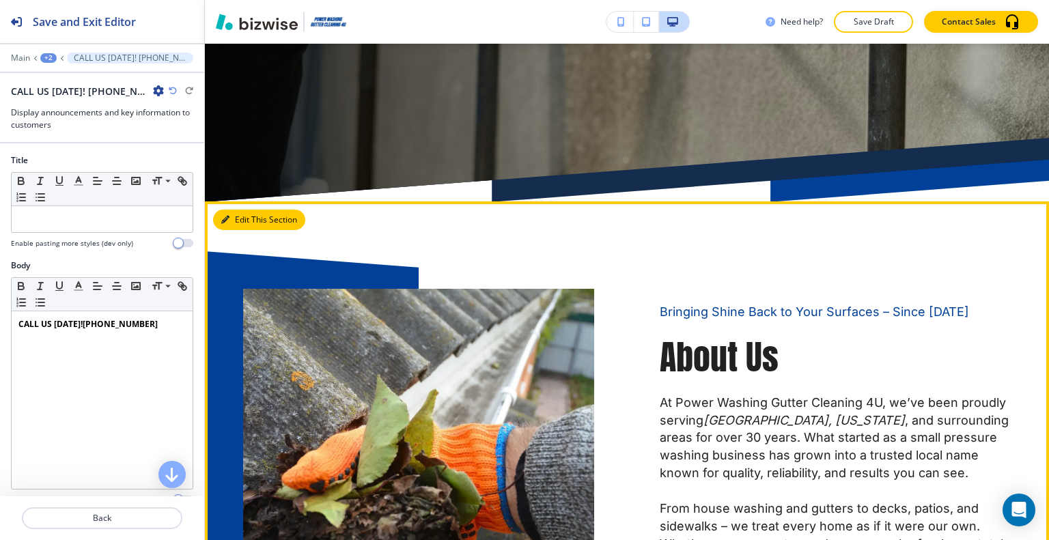
click at [242, 218] on button "Edit This Section" at bounding box center [259, 220] width 92 height 20
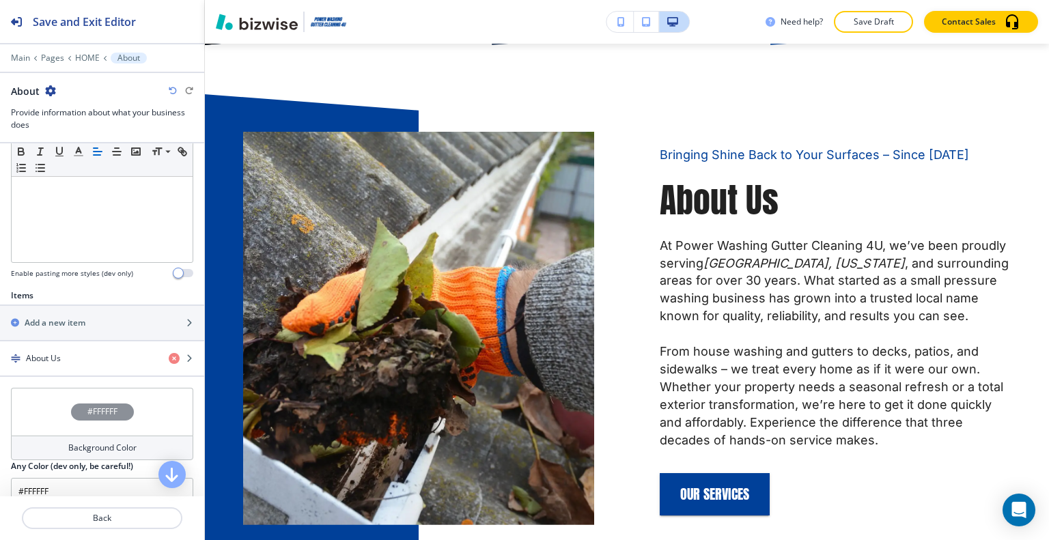
scroll to position [478, 0]
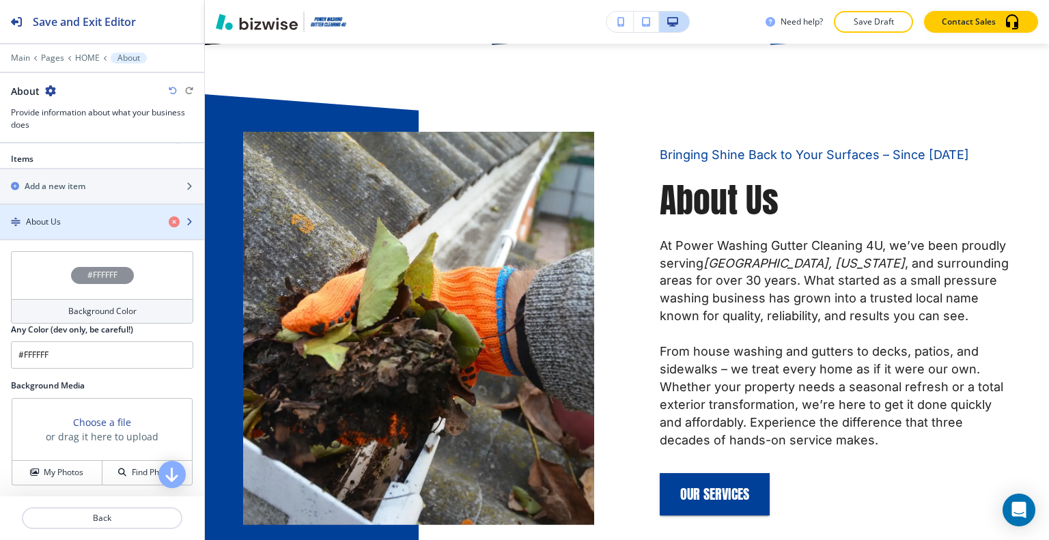
click at [68, 223] on div "About Us" at bounding box center [79, 222] width 158 height 12
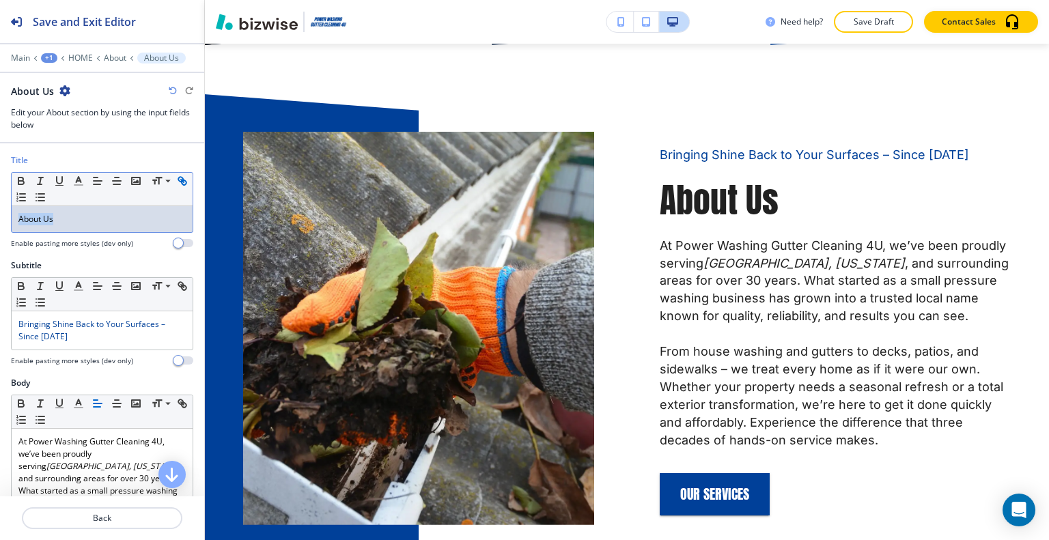
drag, startPoint x: 80, startPoint y: 226, endPoint x: 27, endPoint y: 191, distance: 63.5
click at [0, 209] on div "Title Small Normal Large Huge About Us Enable pasting more styles (dev only)" at bounding box center [102, 206] width 204 height 105
click at [79, 176] on icon "button" at bounding box center [78, 181] width 12 height 12
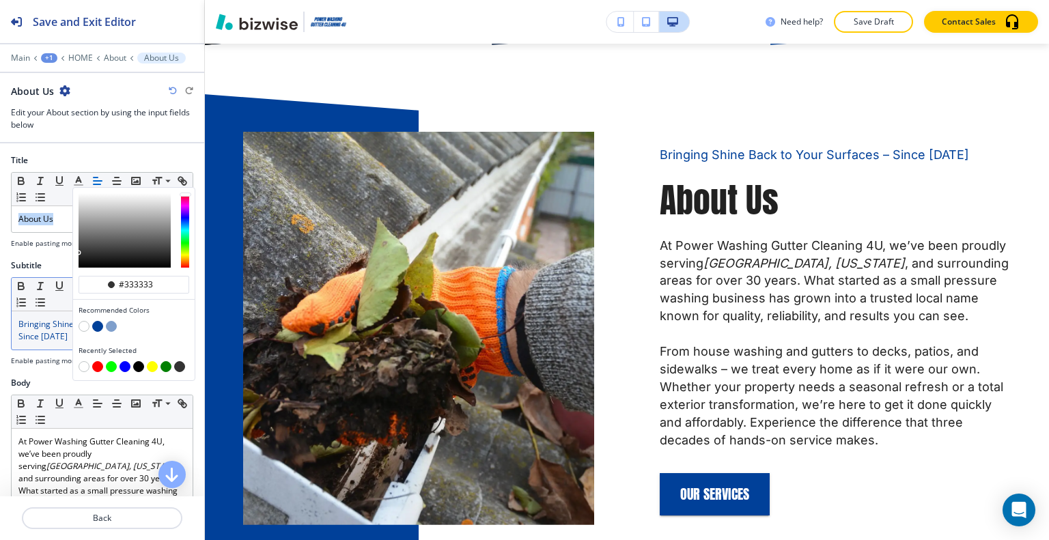
click at [34, 347] on div "Bringing Shine Back to Your Surfaces – Since 1994" at bounding box center [102, 330] width 181 height 38
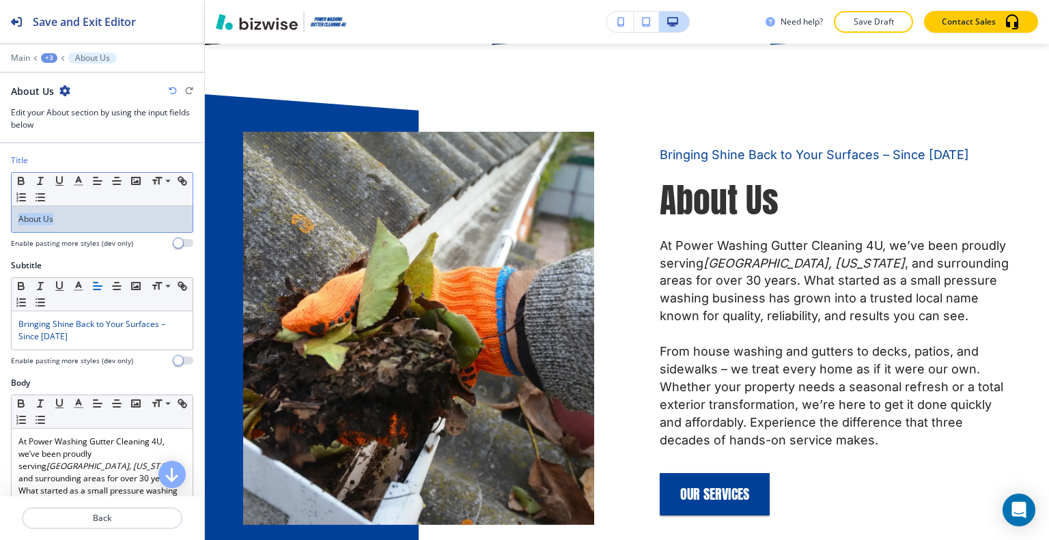
drag, startPoint x: 65, startPoint y: 224, endPoint x: 31, endPoint y: 204, distance: 39.5
click at [10, 210] on div "Title Small Normal Large Huge About Us Enable pasting more styles (dev only)" at bounding box center [102, 206] width 204 height 105
click at [78, 182] on icon "button" at bounding box center [78, 181] width 12 height 12
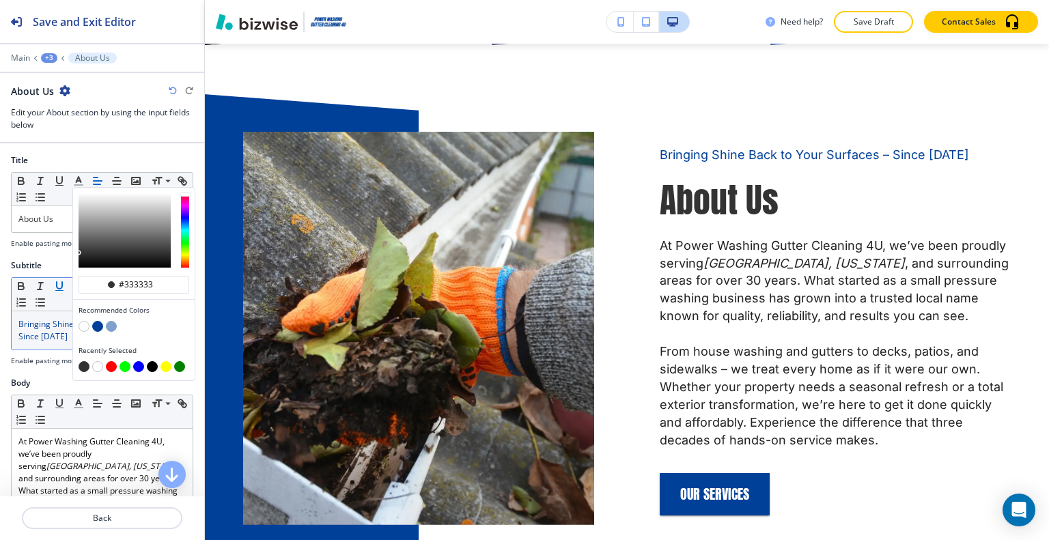
drag, startPoint x: 161, startPoint y: 280, endPoint x: 51, endPoint y: 283, distance: 110.0
click at [51, 283] on div "Title #333333 Recommended Colors Recently Selected Small Normal Large Huge Abou…" at bounding box center [102, 319] width 204 height 353
paste input "27364D"
type input "#27364d"
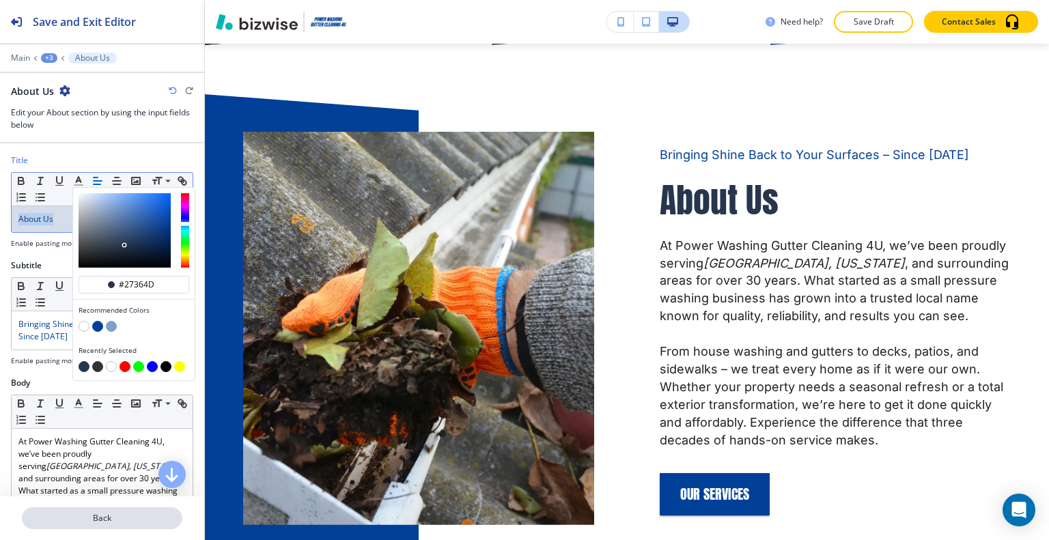
click at [124, 522] on p "Back" at bounding box center [102, 518] width 158 height 12
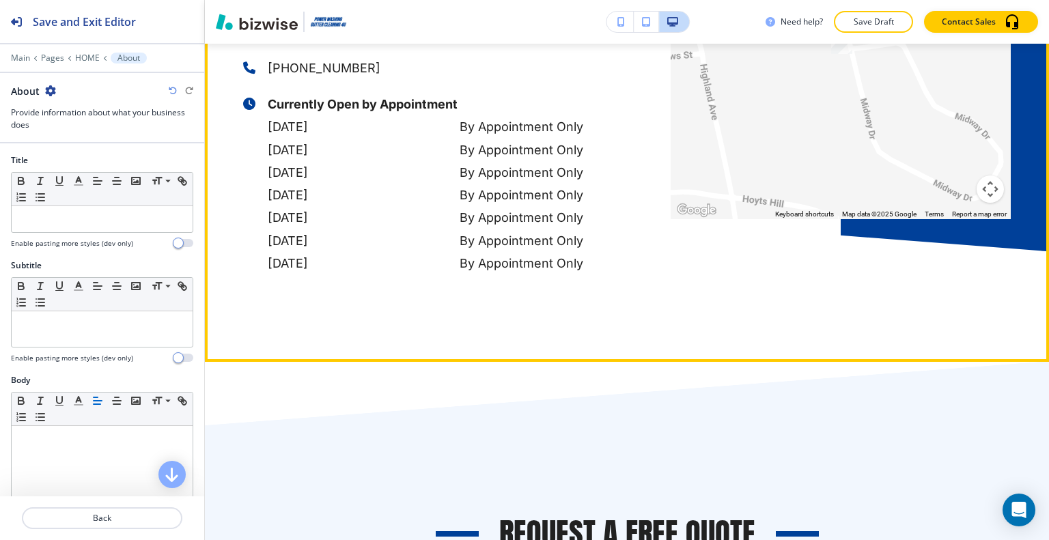
scroll to position [3708, 0]
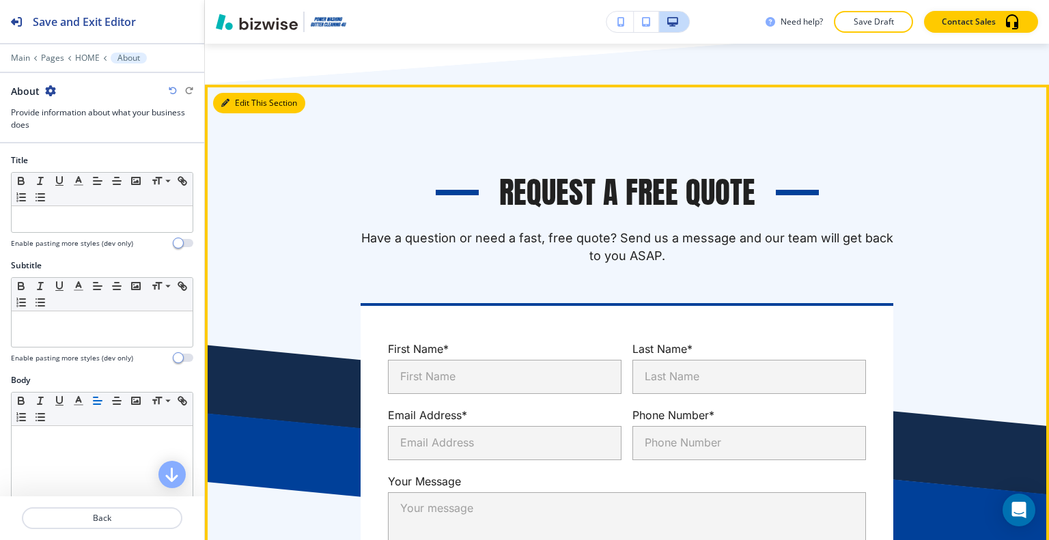
click at [249, 96] on button "Edit This Section" at bounding box center [259, 103] width 92 height 20
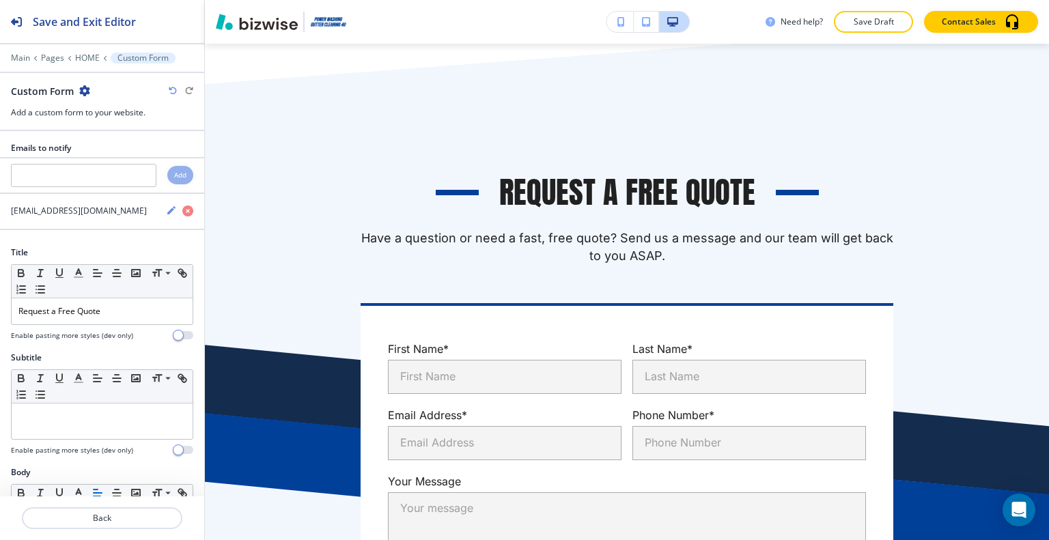
scroll to position [3743, 0]
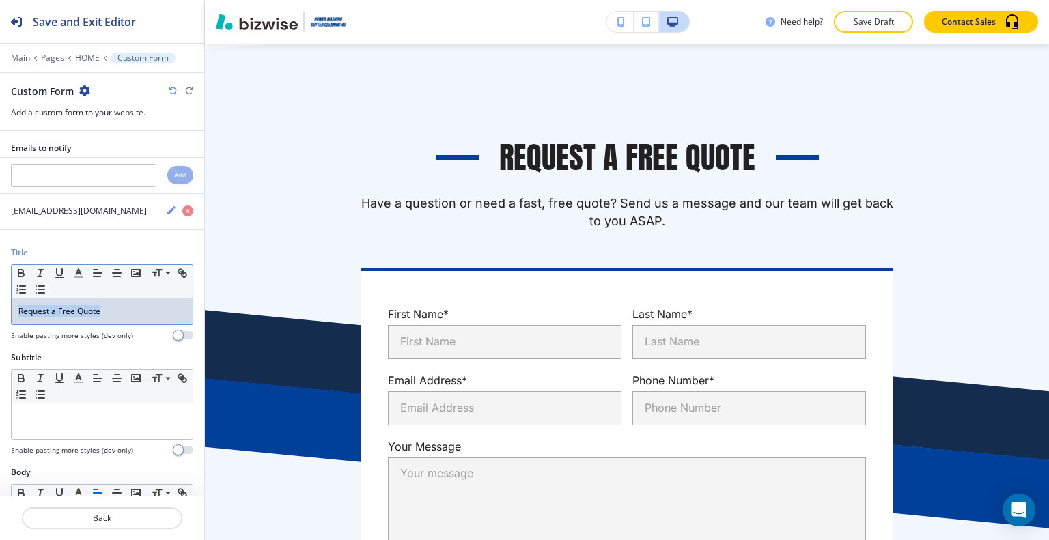
drag, startPoint x: 125, startPoint y: 309, endPoint x: 1, endPoint y: 300, distance: 124.6
click at [0, 300] on div "Title Small Normal Large Huge Request a Free Quote Enable pasting more styles (…" at bounding box center [102, 299] width 204 height 105
click at [73, 270] on icon "button" at bounding box center [78, 273] width 12 height 12
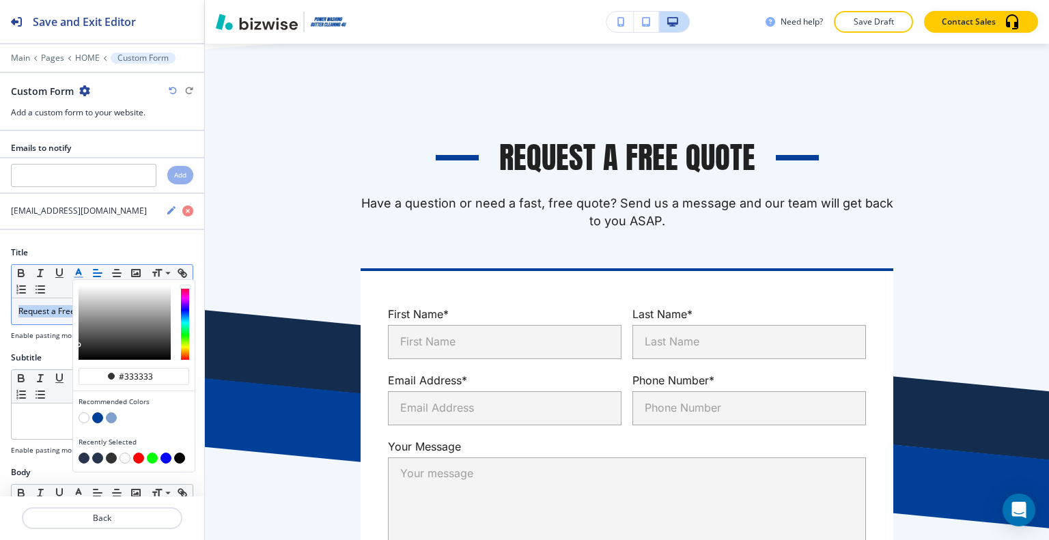
click at [99, 416] on button "button" at bounding box center [97, 417] width 11 height 11
type input "#004099"
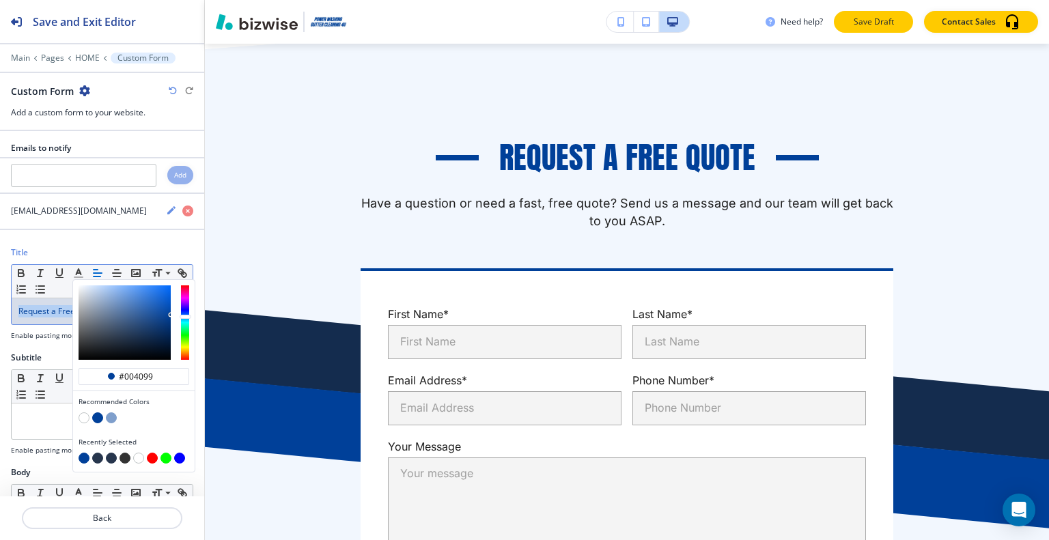
click at [877, 27] on p "Save Draft" at bounding box center [874, 22] width 44 height 12
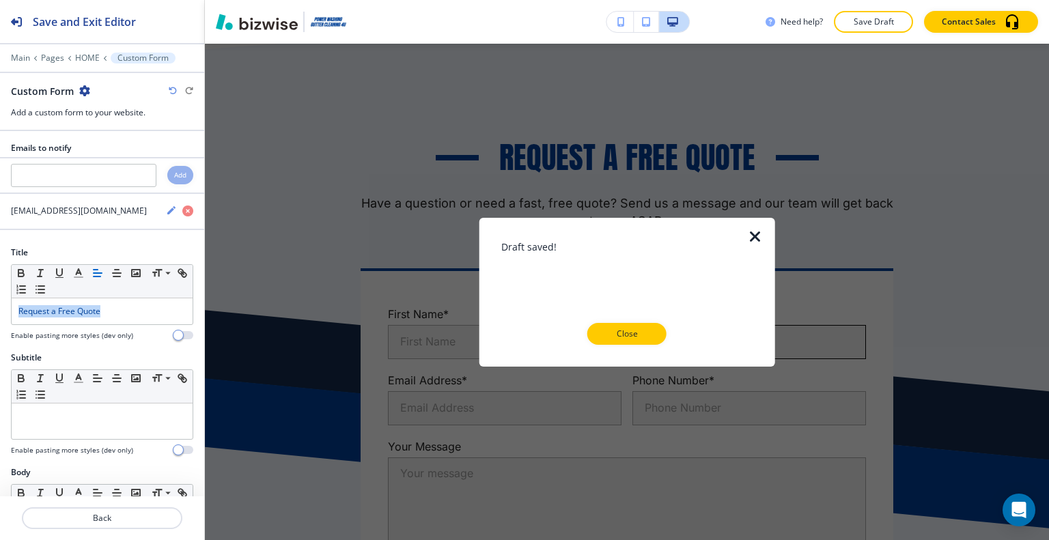
click at [628, 332] on p "Close" at bounding box center [627, 334] width 44 height 12
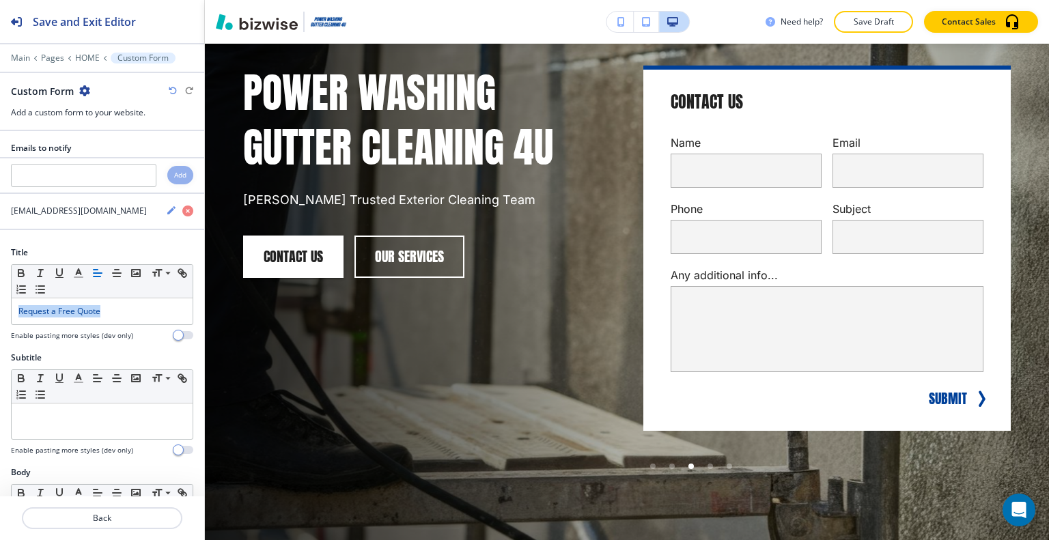
scroll to position [0, 0]
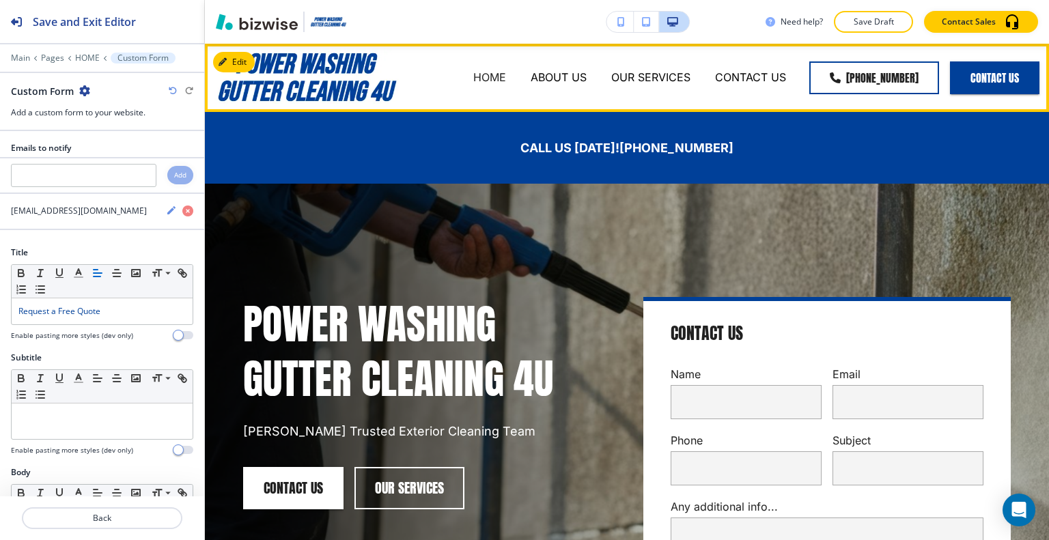
click at [554, 68] on div "ABOUT US" at bounding box center [558, 78] width 81 height 55
click at [555, 73] on p "ABOUT US" at bounding box center [559, 78] width 56 height 16
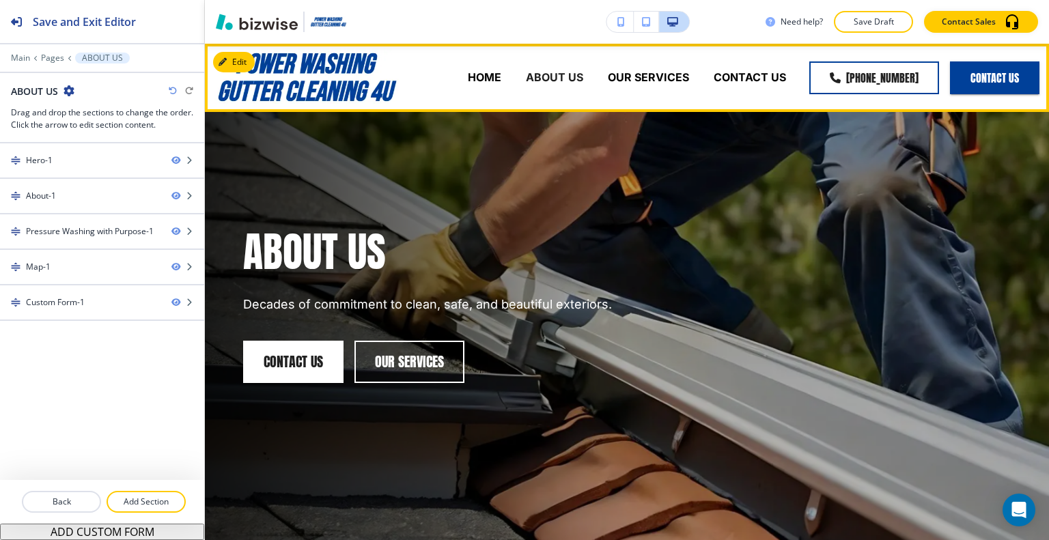
scroll to position [546, 0]
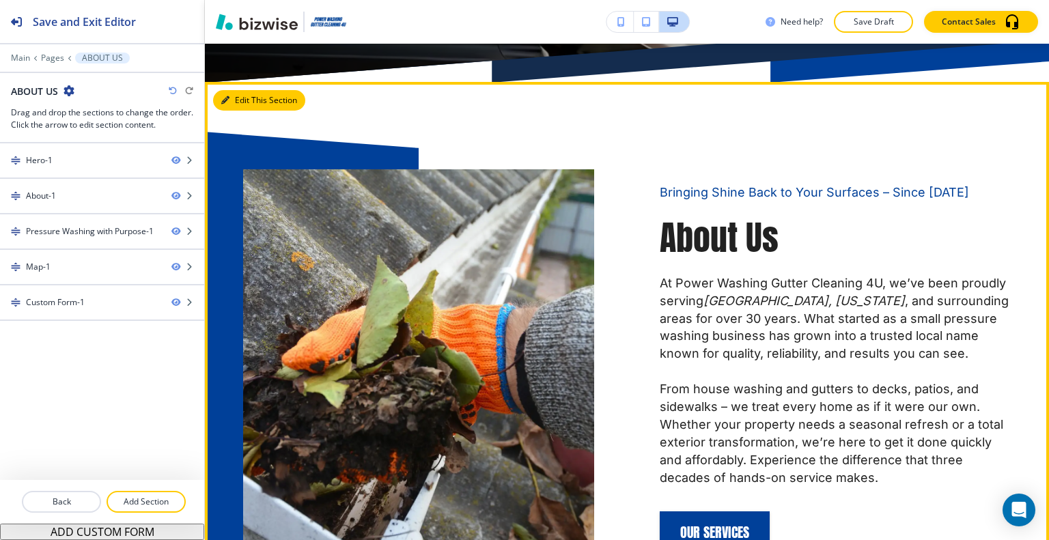
click at [233, 103] on button "Edit This Section" at bounding box center [259, 100] width 92 height 20
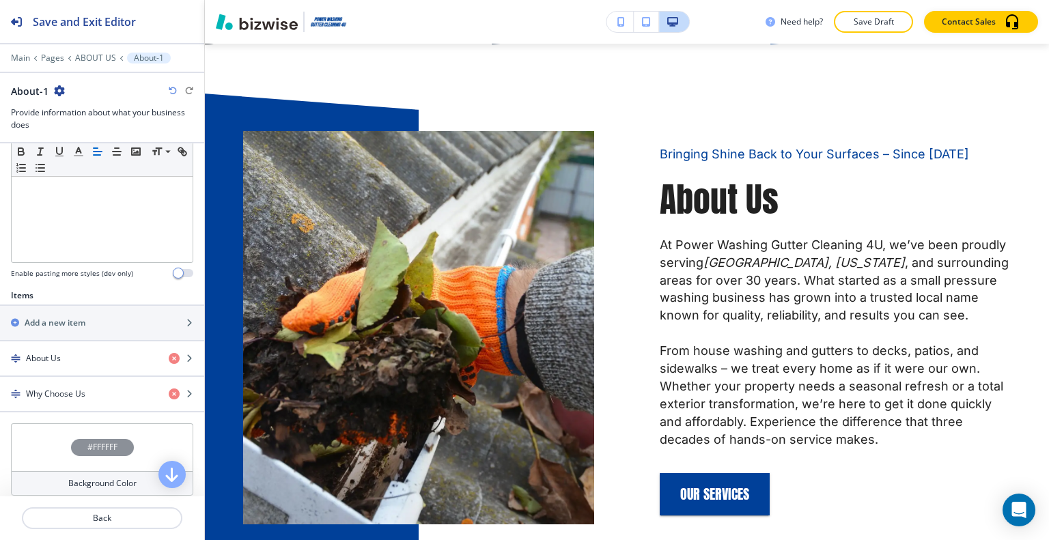
scroll to position [478, 0]
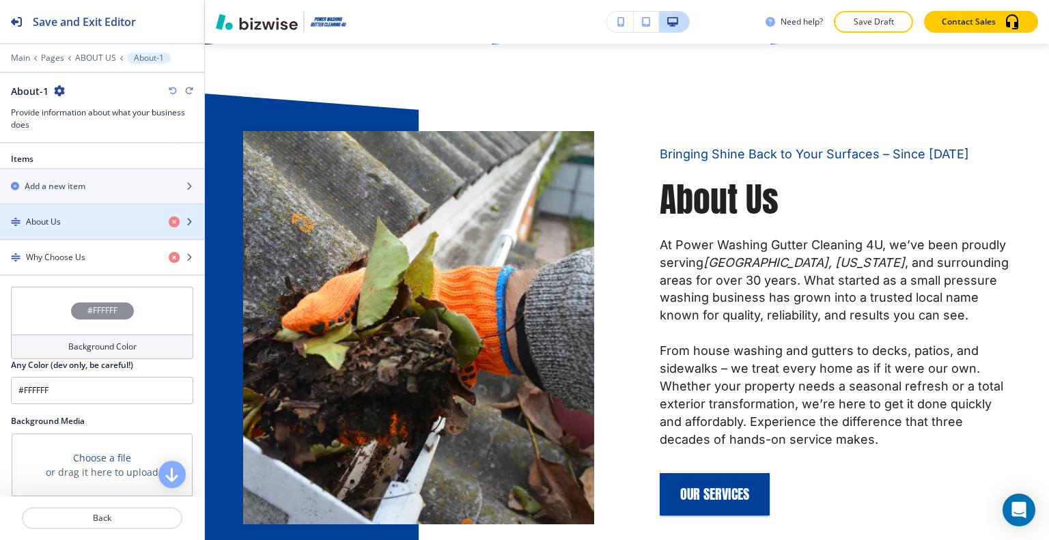
click at [72, 222] on div "About Us" at bounding box center [79, 222] width 158 height 12
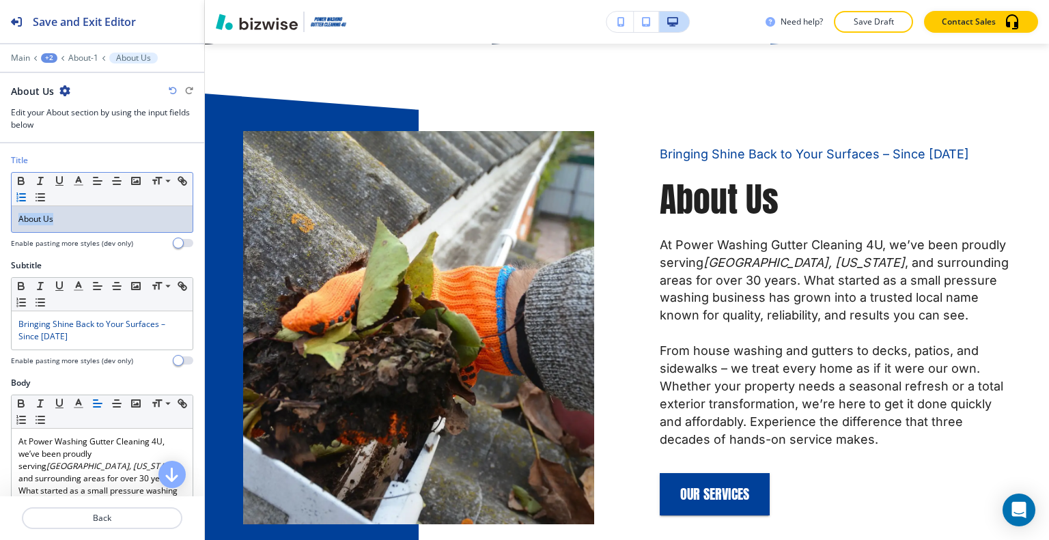
drag, startPoint x: 87, startPoint y: 218, endPoint x: 46, endPoint y: 201, distance: 44.1
click at [0, 214] on div "Title Small Normal Large Huge About Us Enable pasting more styles (dev only)" at bounding box center [102, 206] width 204 height 105
click at [85, 173] on button "button" at bounding box center [78, 181] width 19 height 16
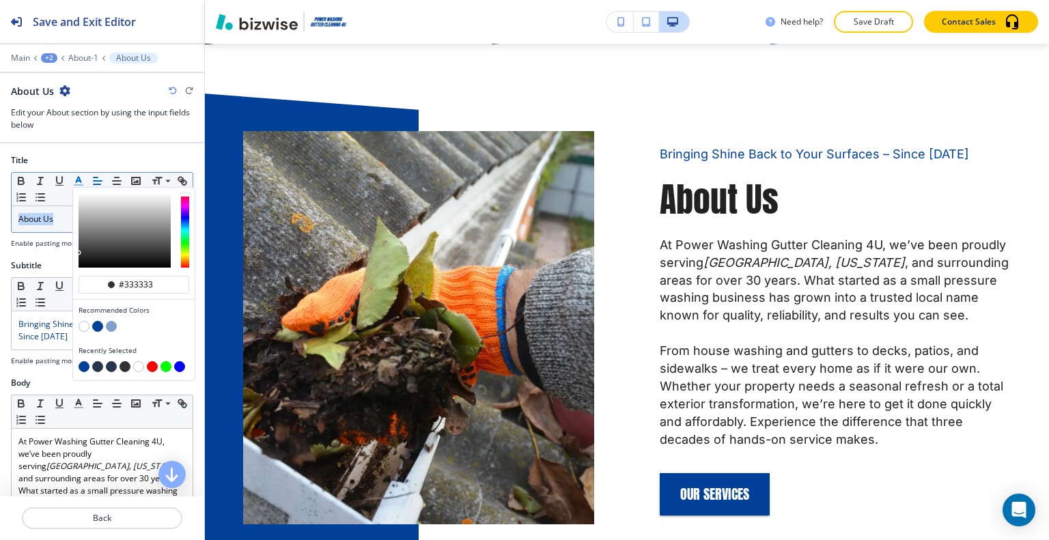
click at [84, 177] on icon "button" at bounding box center [78, 181] width 12 height 12
click at [85, 365] on button "button" at bounding box center [84, 366] width 11 height 11
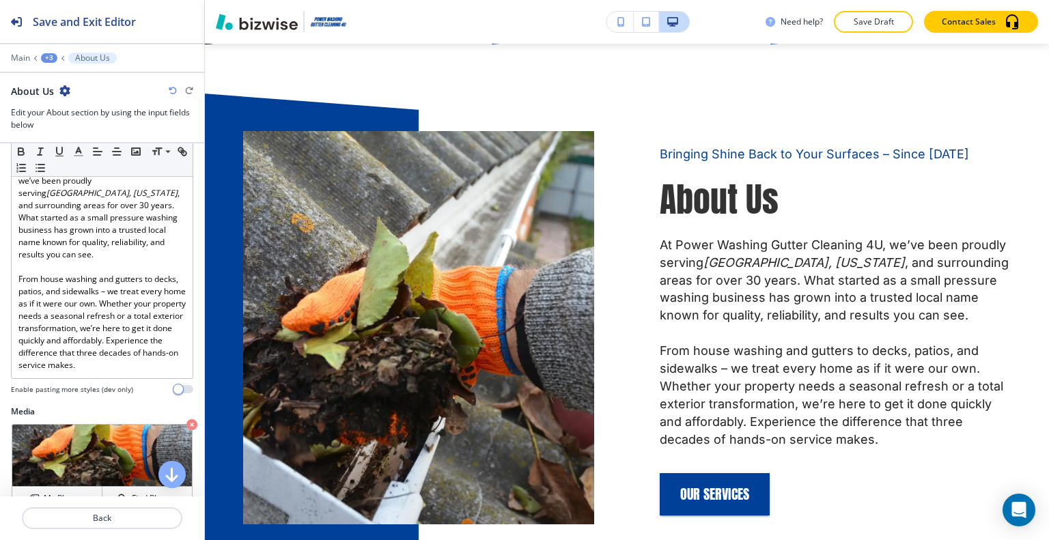
click at [89, 505] on div at bounding box center [102, 501] width 204 height 11
click at [88, 518] on p "Back" at bounding box center [102, 518] width 158 height 12
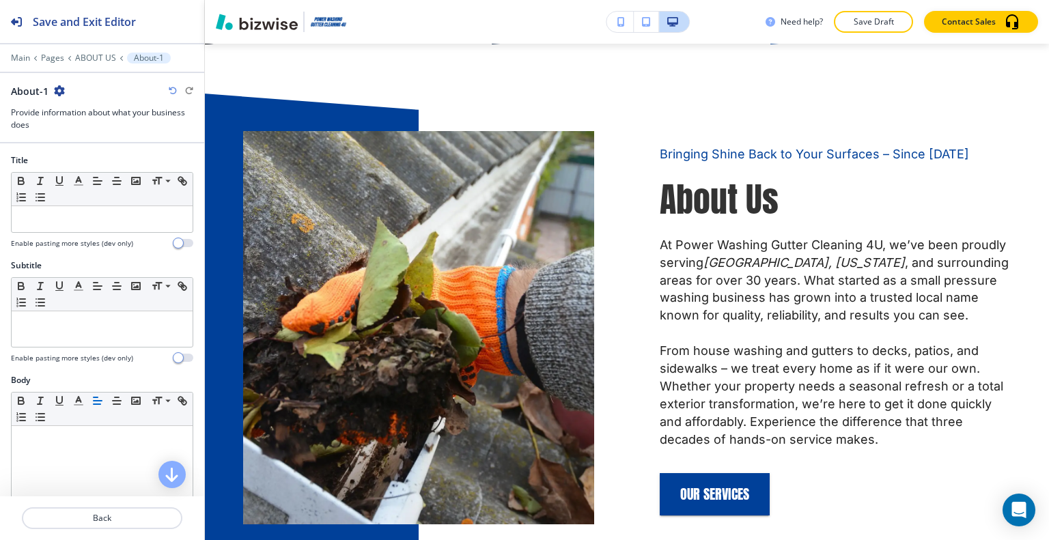
scroll to position [546, 0]
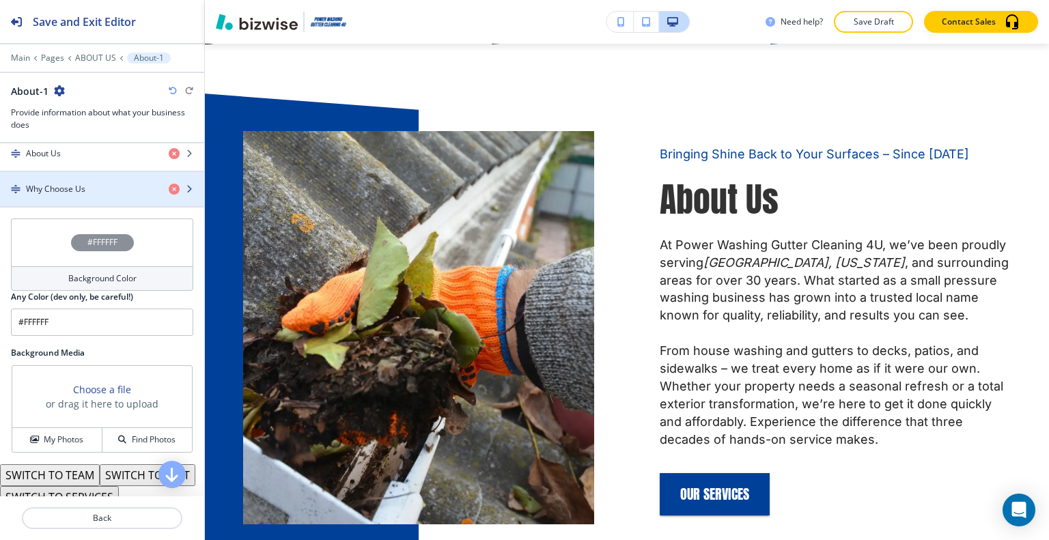
click at [66, 185] on h4 "Why Choose Us" at bounding box center [55, 189] width 59 height 12
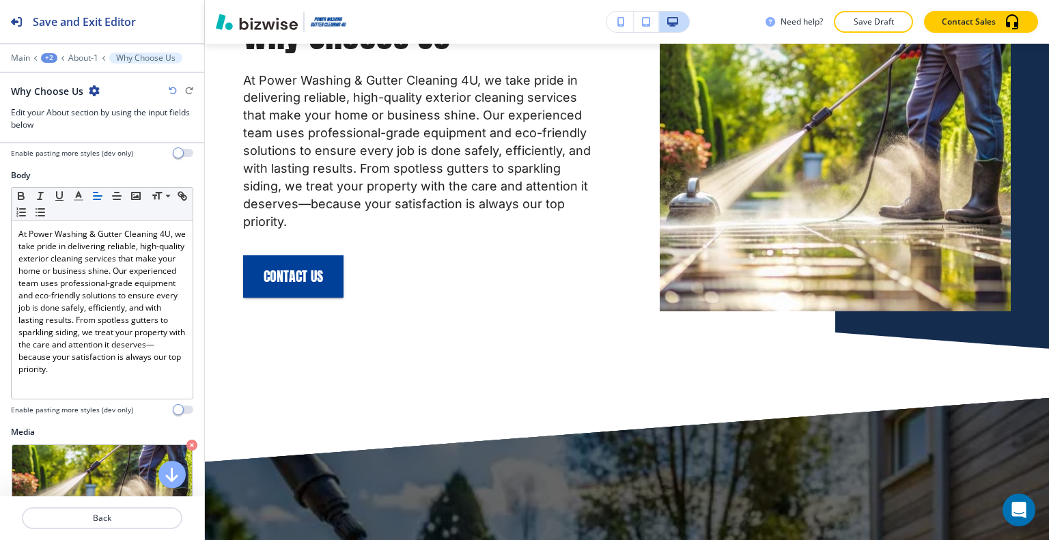
scroll to position [0, 0]
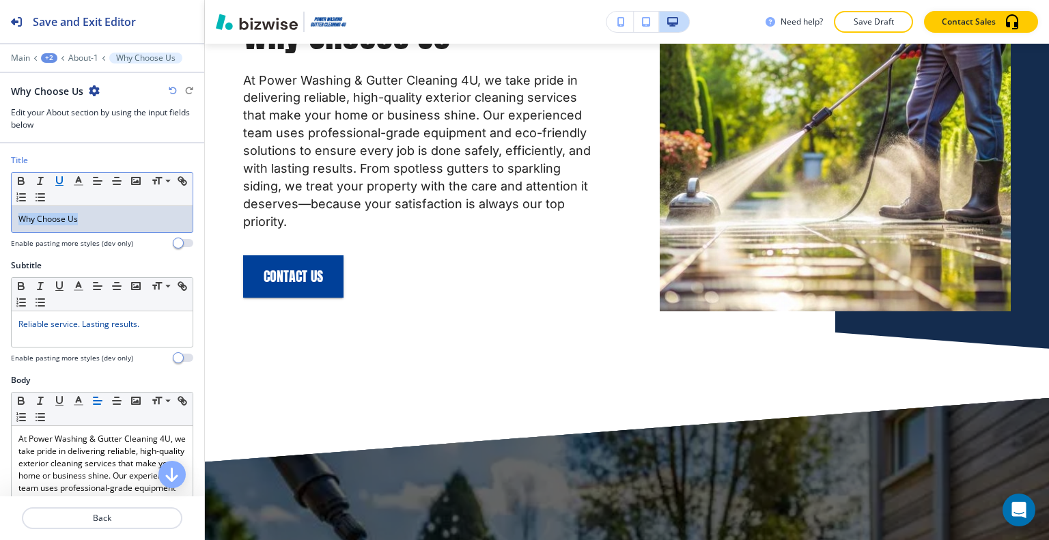
drag, startPoint x: 80, startPoint y: 221, endPoint x: 68, endPoint y: 183, distance: 39.3
click at [1, 206] on div "Title Small Normal Large Huge Why Choose Us Enable pasting more styles (dev onl…" at bounding box center [102, 206] width 204 height 105
click at [76, 181] on line "button" at bounding box center [77, 181] width 3 height 0
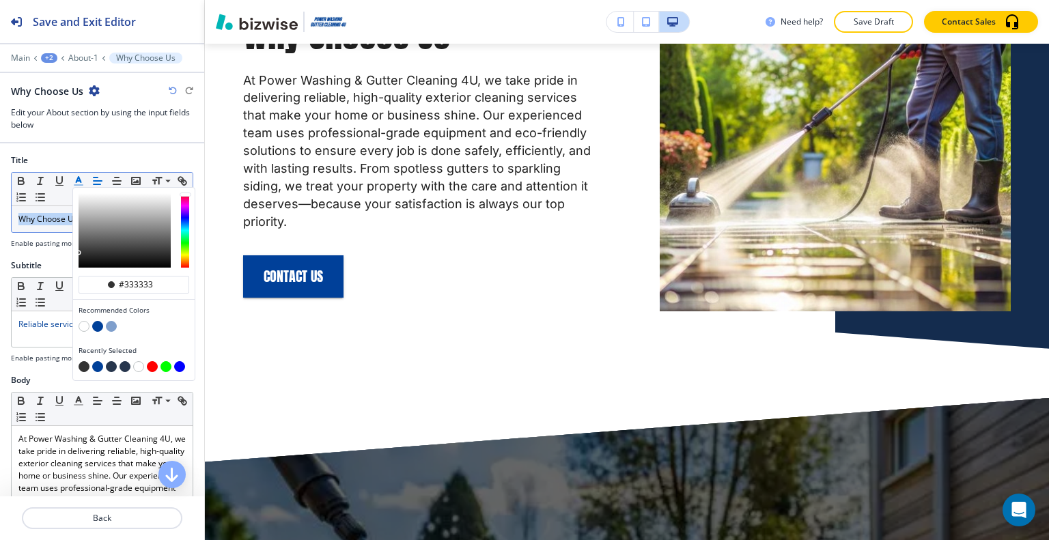
click at [82, 368] on button "button" at bounding box center [84, 366] width 11 height 11
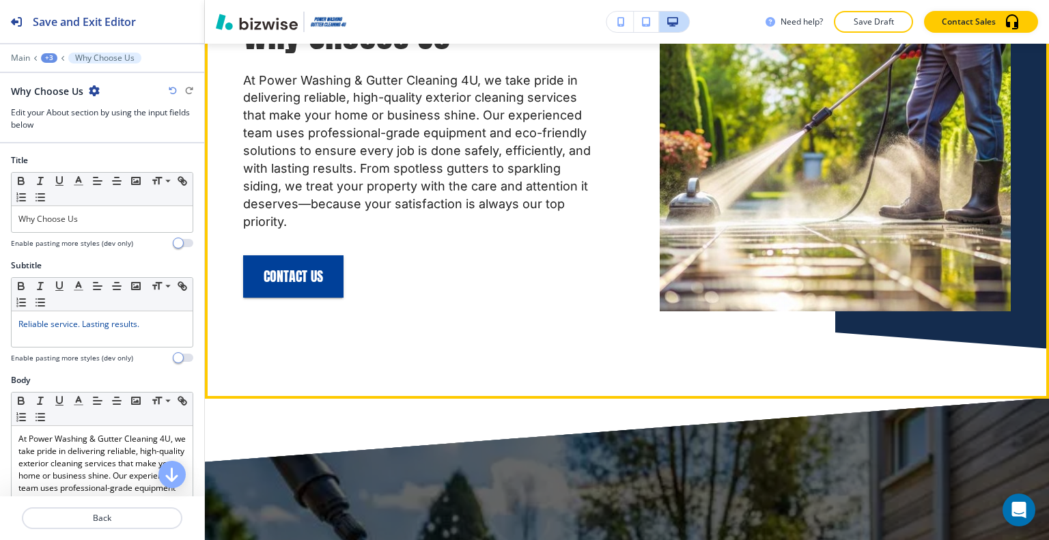
scroll to position [1005, 0]
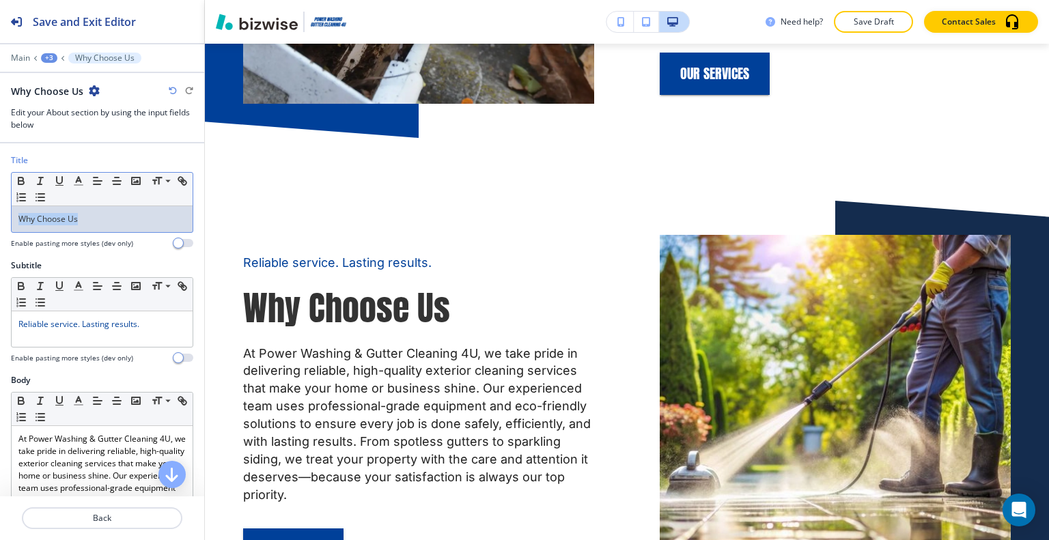
drag, startPoint x: 92, startPoint y: 223, endPoint x: 1, endPoint y: 207, distance: 92.2
click at [0, 207] on div "Title Small Normal Large Huge Why Choose Us Enable pasting more styles (dev onl…" at bounding box center [102, 206] width 204 height 105
click at [71, 178] on button "button" at bounding box center [78, 181] width 19 height 16
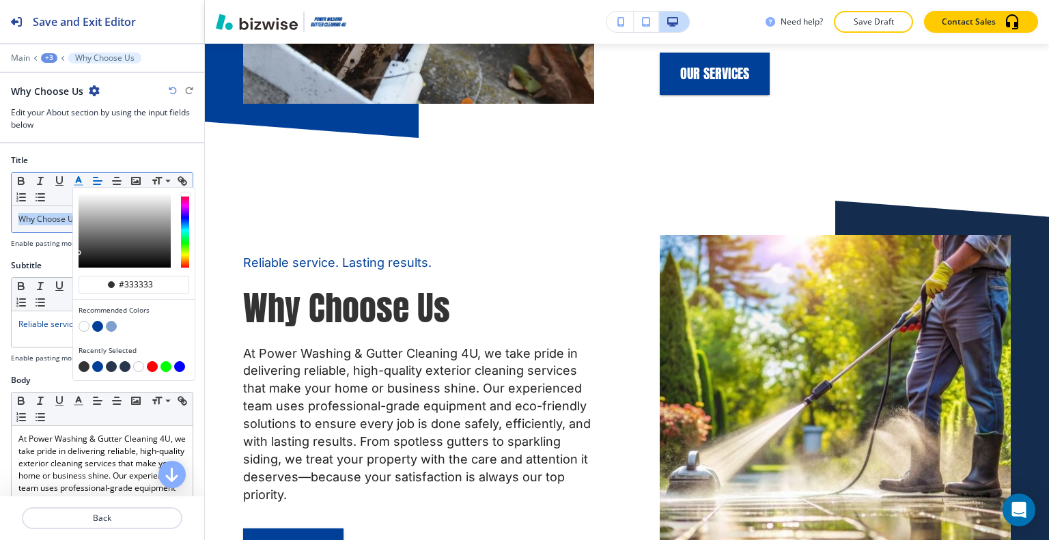
click at [108, 363] on button "button" at bounding box center [111, 366] width 11 height 11
type input "#27364d"
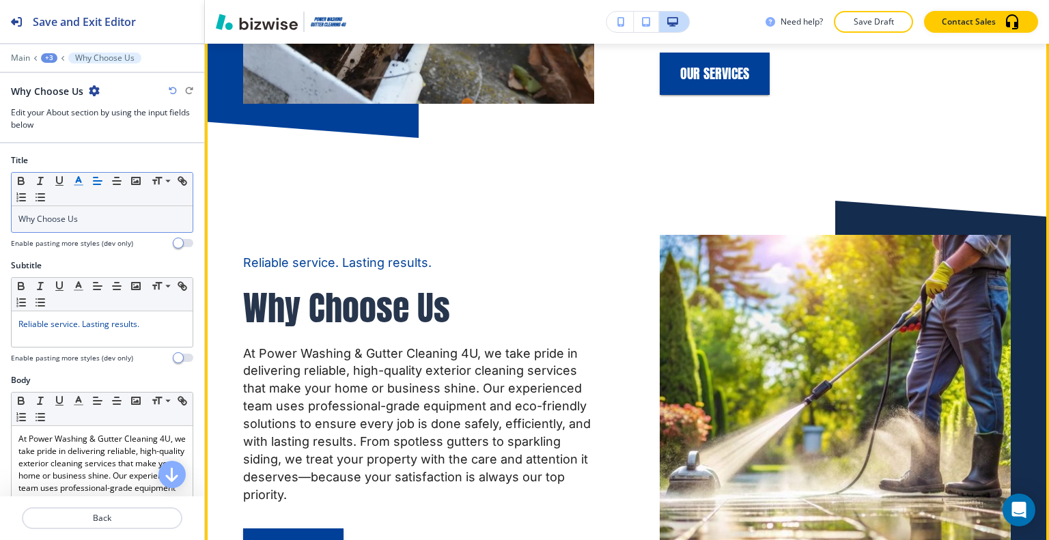
click at [536, 285] on p "Why Choose Us" at bounding box center [418, 308] width 351 height 46
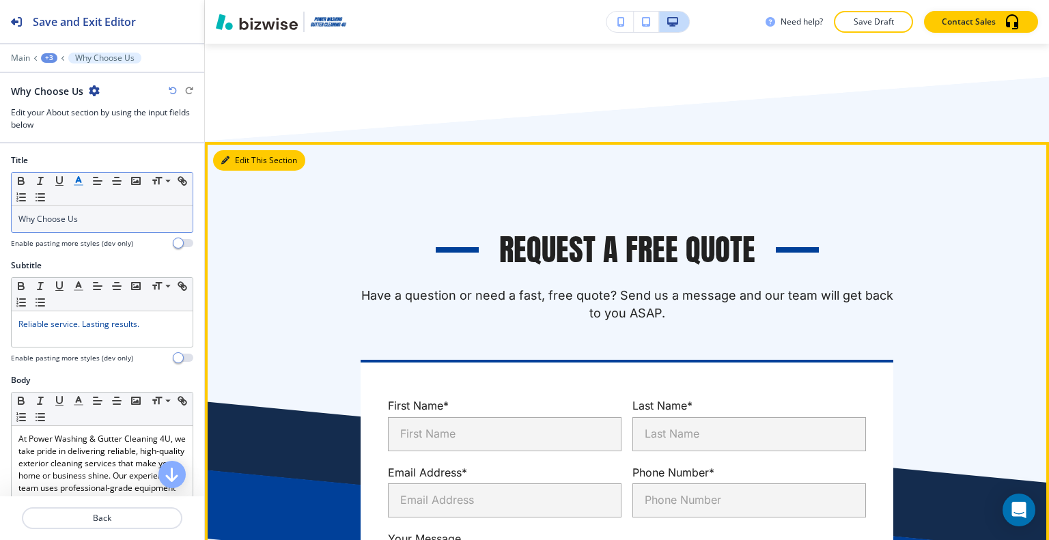
click at [245, 150] on button "Edit This Section" at bounding box center [259, 160] width 92 height 20
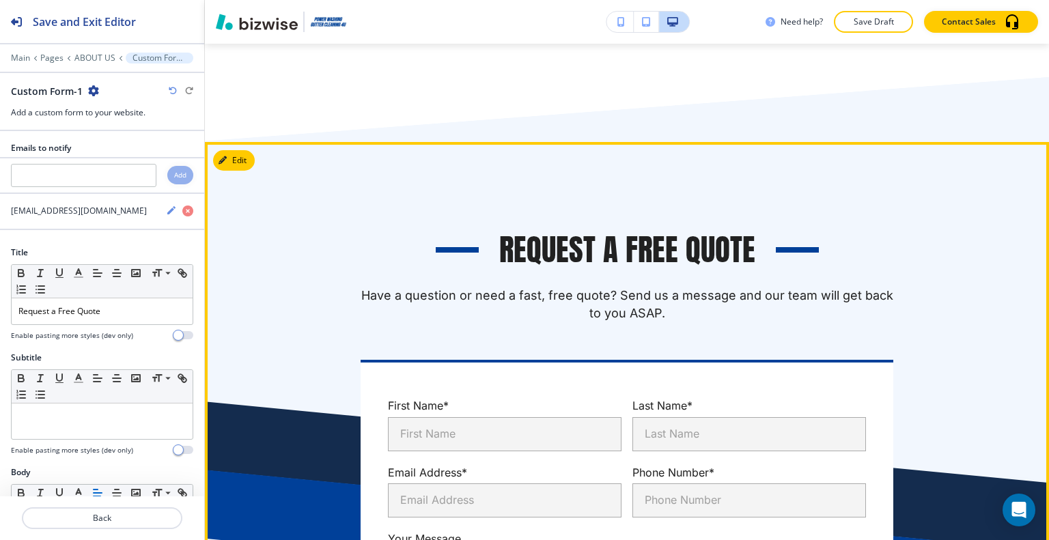
scroll to position [2800, 0]
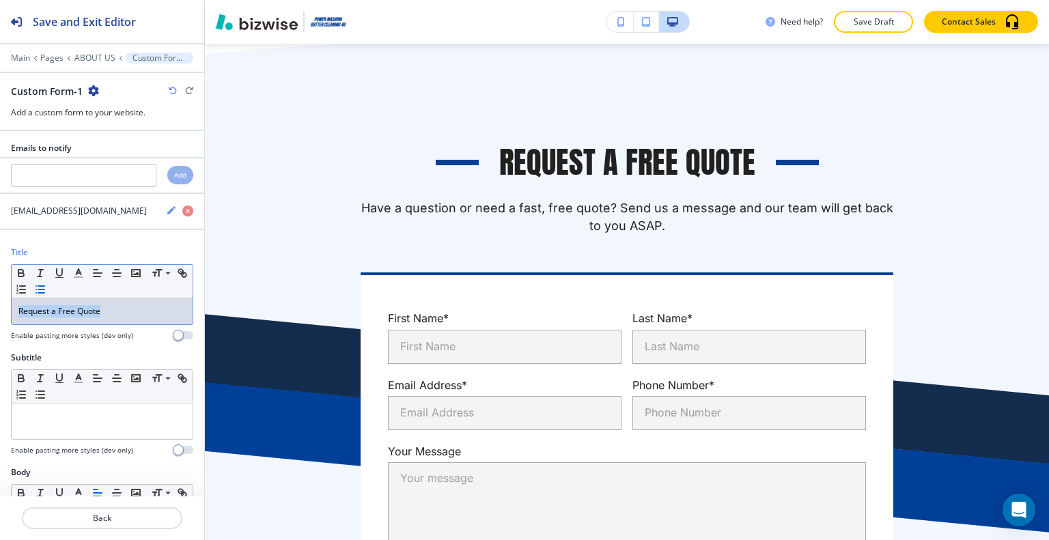
drag, startPoint x: 126, startPoint y: 316, endPoint x: 57, endPoint y: 282, distance: 76.0
click at [5, 298] on div "Title Small Normal Large Huge Request a Free Quote Enable pasting more styles (…" at bounding box center [102, 299] width 204 height 105
click at [76, 273] on line "button" at bounding box center [77, 273] width 3 height 0
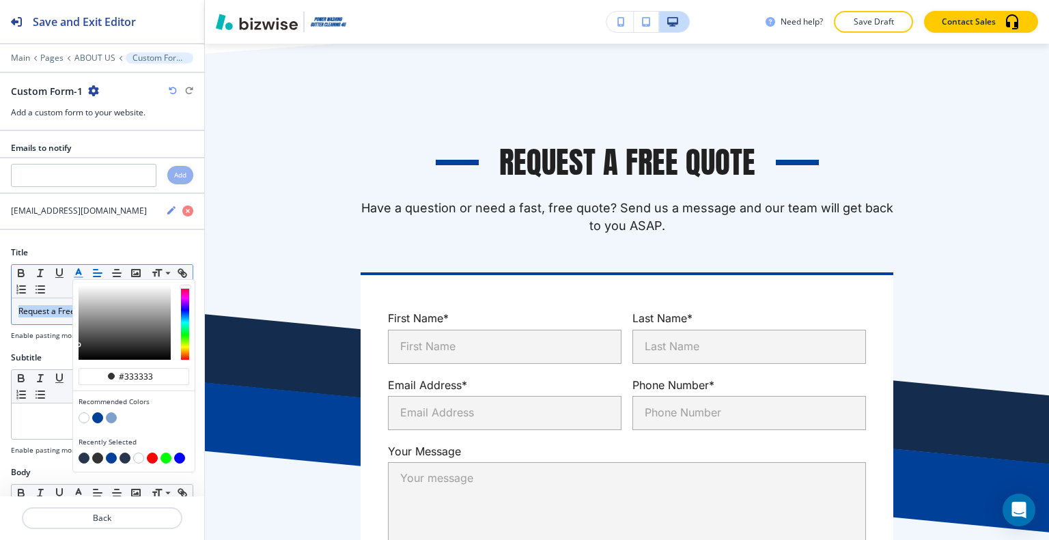
click at [96, 415] on button "button" at bounding box center [97, 417] width 11 height 11
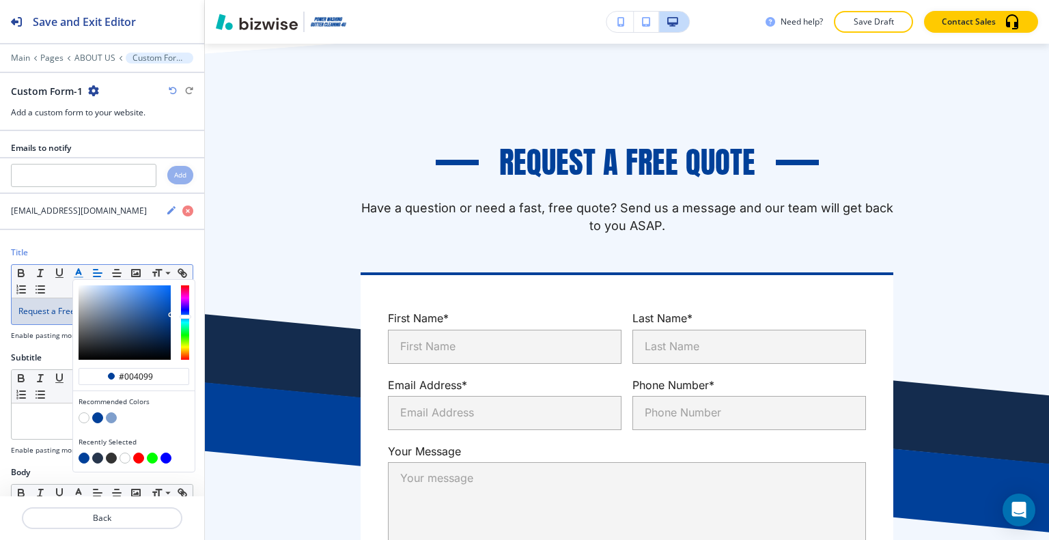
type input "#004099"
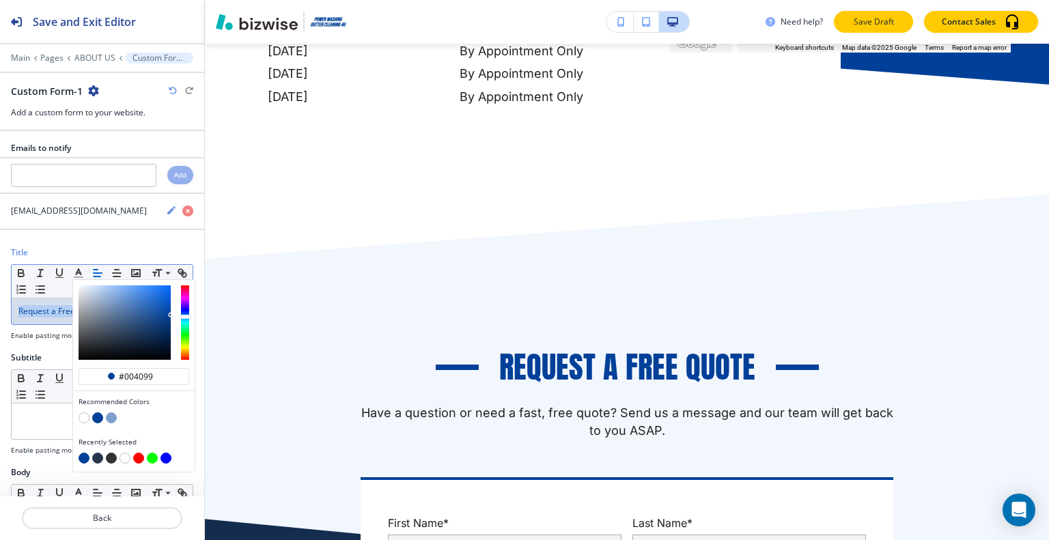
click at [880, 23] on p "Save Draft" at bounding box center [874, 22] width 44 height 12
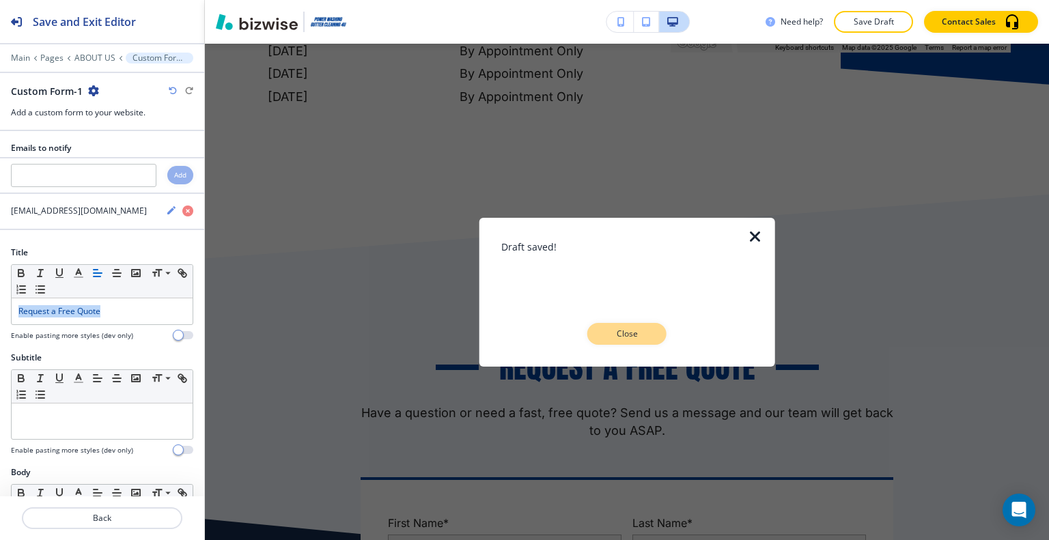
click at [641, 337] on p "Close" at bounding box center [627, 334] width 44 height 12
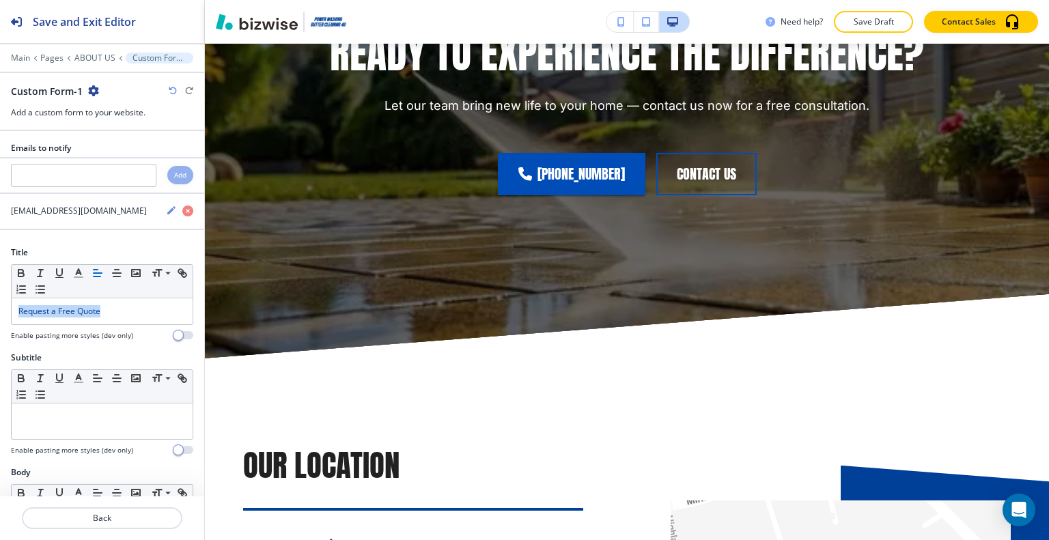
scroll to position [0, 0]
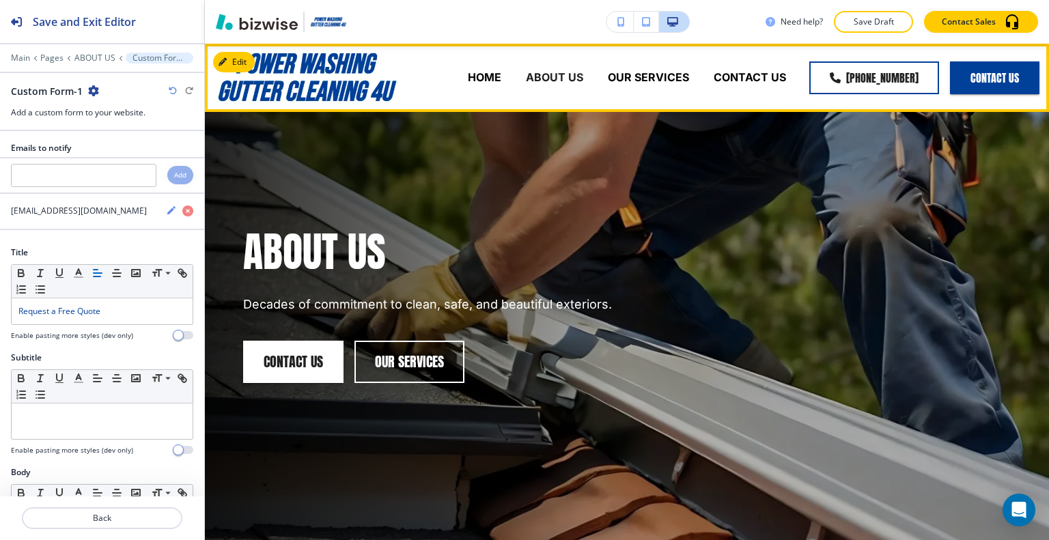
click at [626, 88] on div "OUR SERVICES" at bounding box center [649, 78] width 106 height 55
click at [628, 83] on p "OUR SERVICES" at bounding box center [648, 78] width 81 height 16
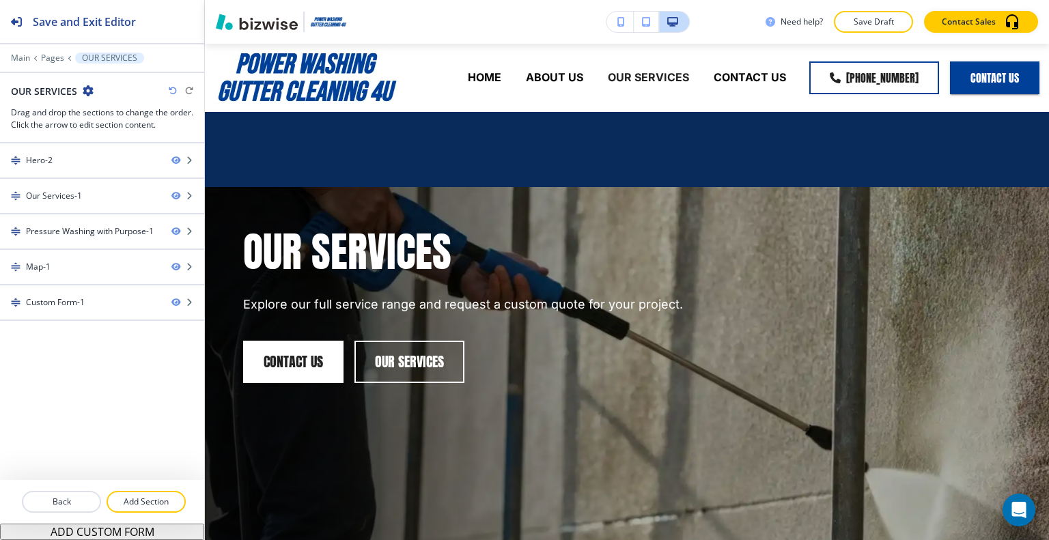
scroll to position [478, 0]
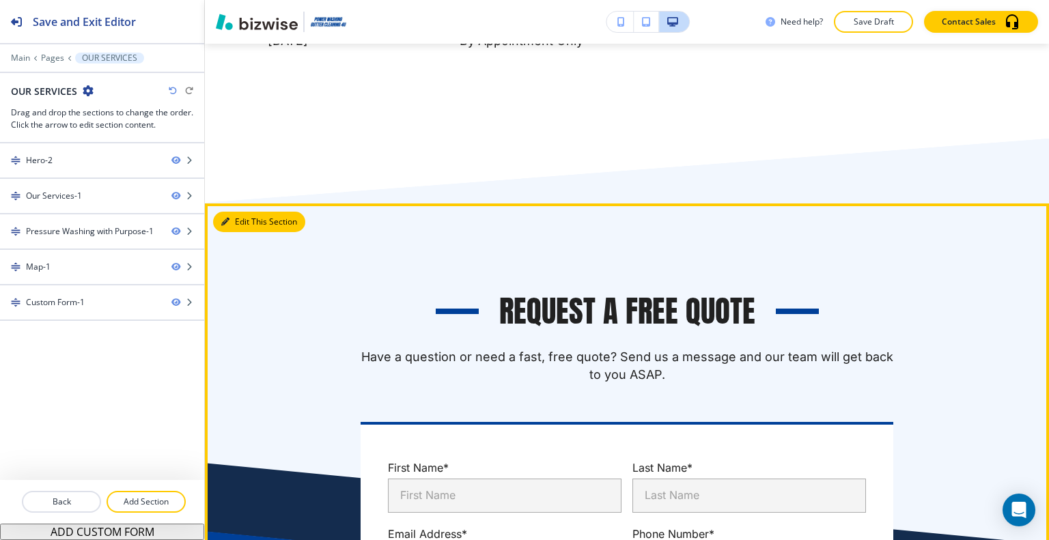
click at [244, 229] on button "Edit This Section" at bounding box center [259, 222] width 92 height 20
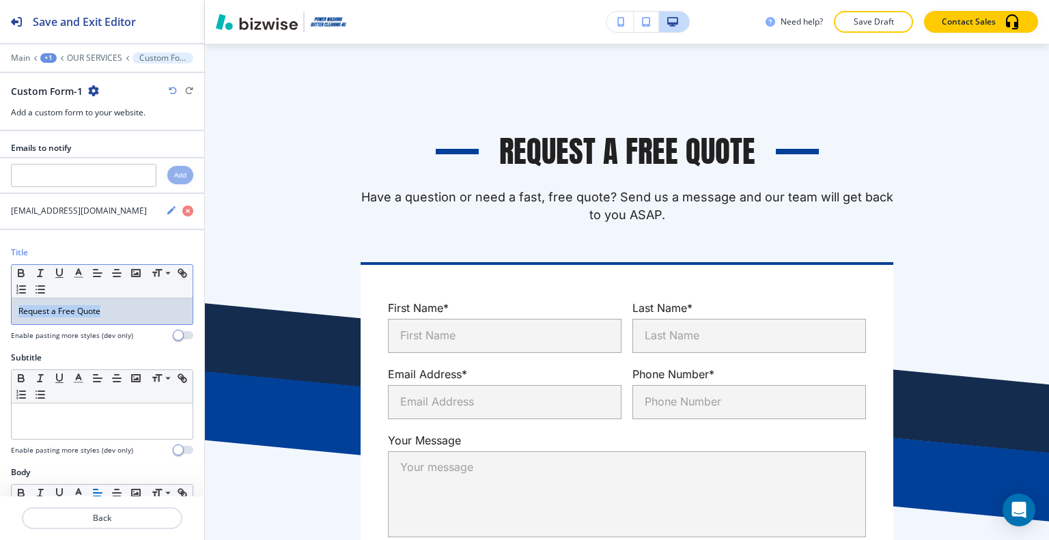
drag, startPoint x: 116, startPoint y: 322, endPoint x: 59, endPoint y: 298, distance: 61.9
click at [0, 315] on div "Title Small Normal Large Huge Request a Free Quote Enable pasting more styles (…" at bounding box center [102, 299] width 204 height 105
click at [79, 281] on div "Small Normal Large Huge" at bounding box center [102, 281] width 181 height 33
click at [79, 275] on icon "button" at bounding box center [78, 273] width 12 height 12
click at [79, 272] on icon "button" at bounding box center [78, 273] width 12 height 12
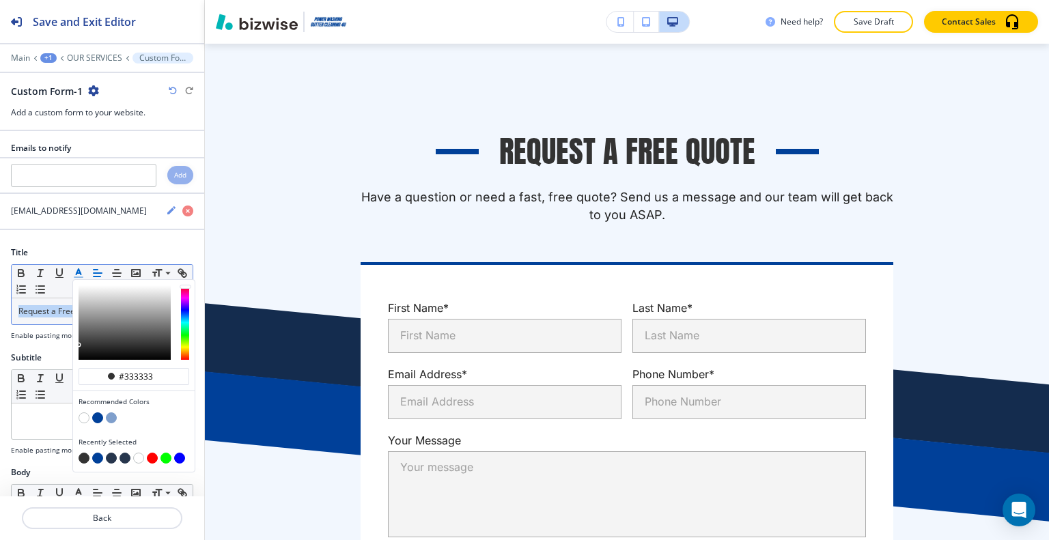
click at [98, 412] on button "button" at bounding box center [97, 417] width 11 height 11
type input "#004099"
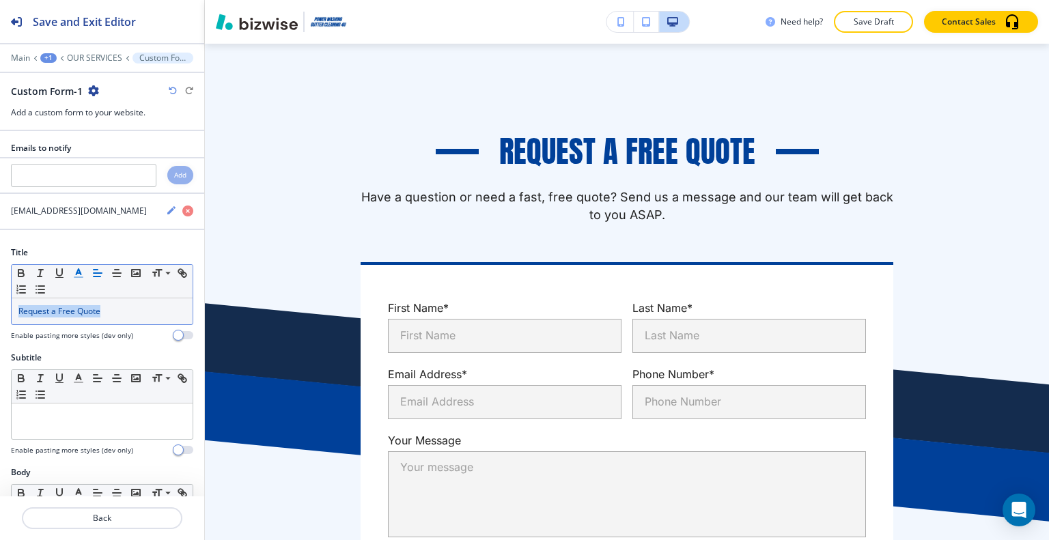
click at [881, 22] on p "Save Draft" at bounding box center [874, 22] width 44 height 12
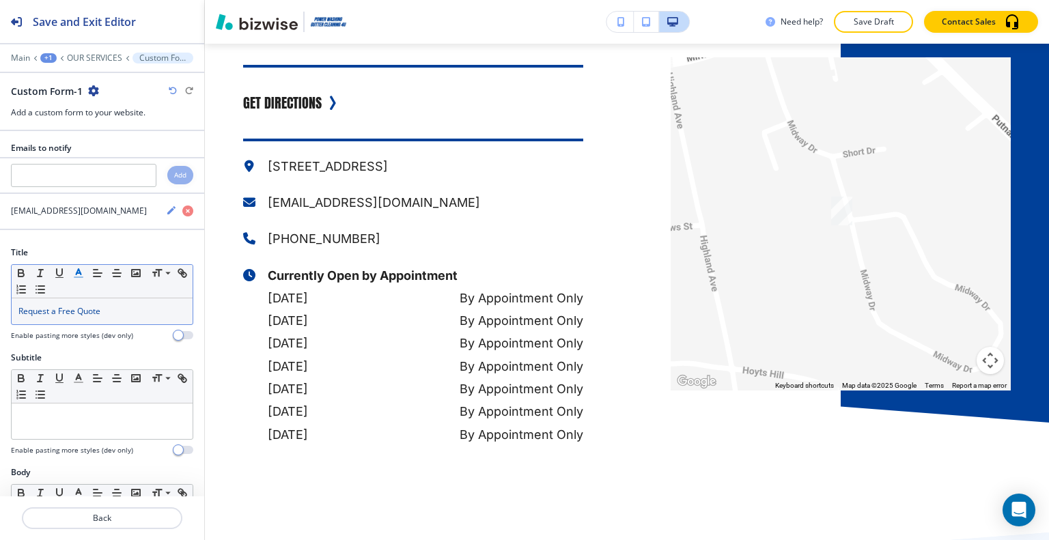
scroll to position [0, 0]
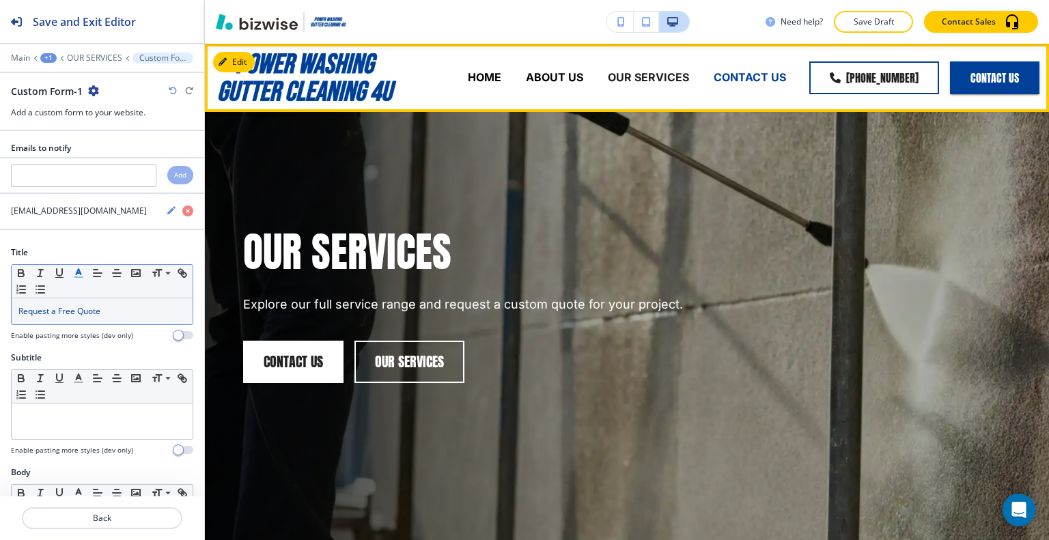
click at [746, 83] on p "CONTACT US" at bounding box center [750, 78] width 72 height 16
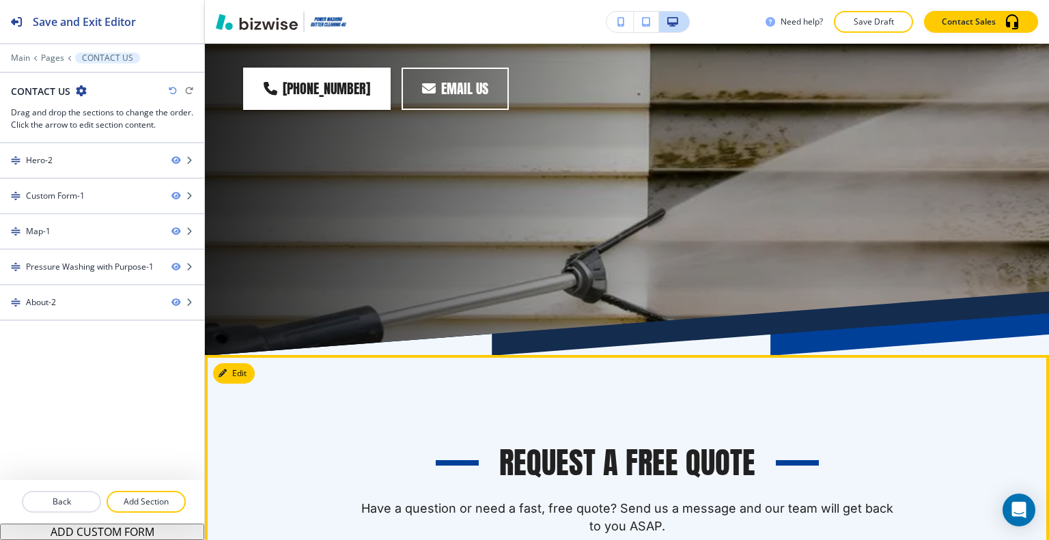
scroll to position [546, 0]
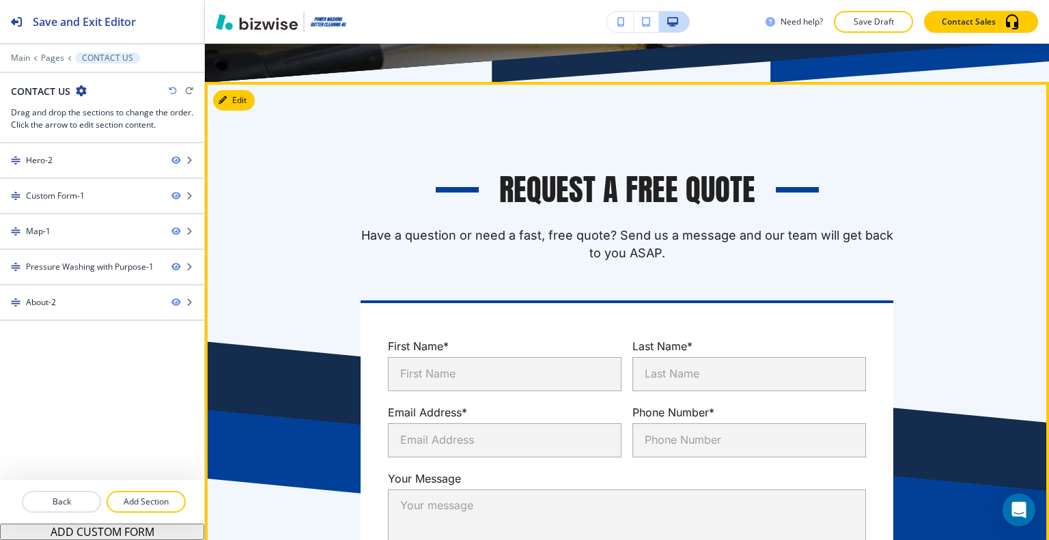
click at [257, 100] on div "Request a Free Quote Have a question or need a fast, free quote? Send us a mess…" at bounding box center [627, 417] width 844 height 670
click at [249, 100] on button "Edit This Section" at bounding box center [259, 100] width 92 height 20
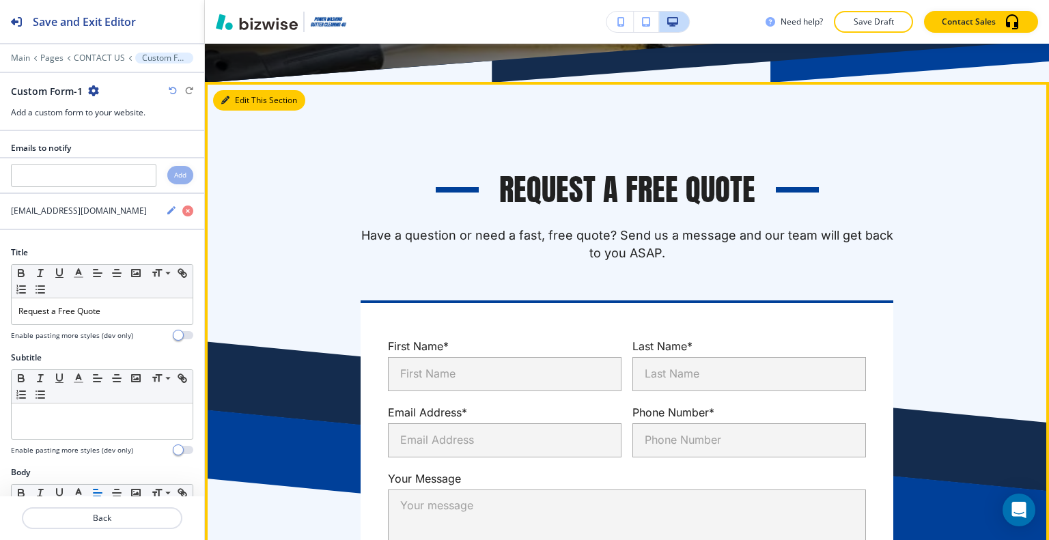
scroll to position [585, 0]
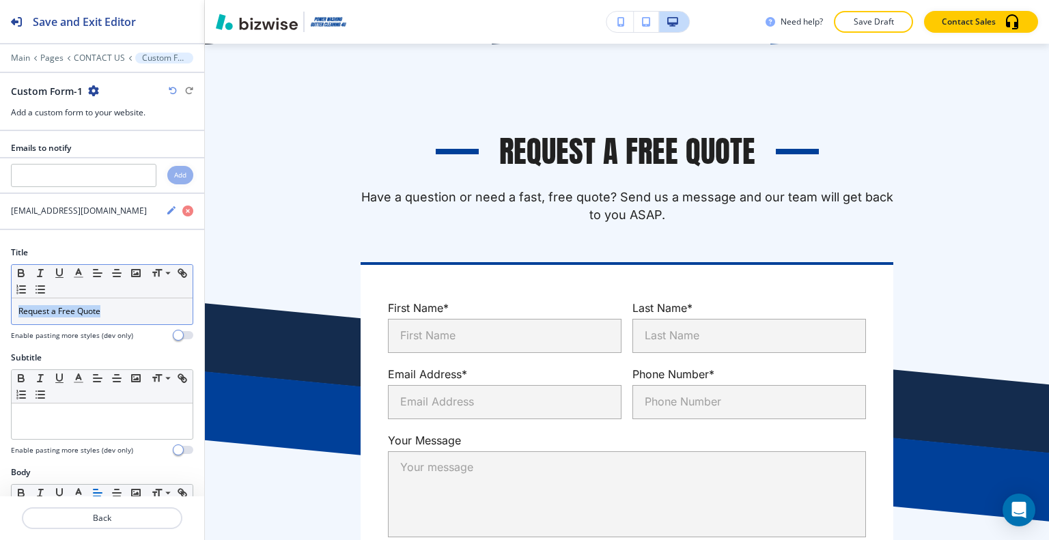
drag, startPoint x: 83, startPoint y: 323, endPoint x: 12, endPoint y: 308, distance: 73.3
click at [2, 313] on div "Title Small Normal Large Huge Request a Free Quote Enable pasting more styles (…" at bounding box center [102, 299] width 204 height 105
click at [118, 306] on p "Request a Free Quote" at bounding box center [101, 311] width 167 height 12
click at [1, 307] on div "Title Small Normal Large Huge Request a Free Quote Enable pasting more styles (…" at bounding box center [102, 299] width 204 height 105
click at [81, 270] on icon "button" at bounding box center [78, 273] width 12 height 12
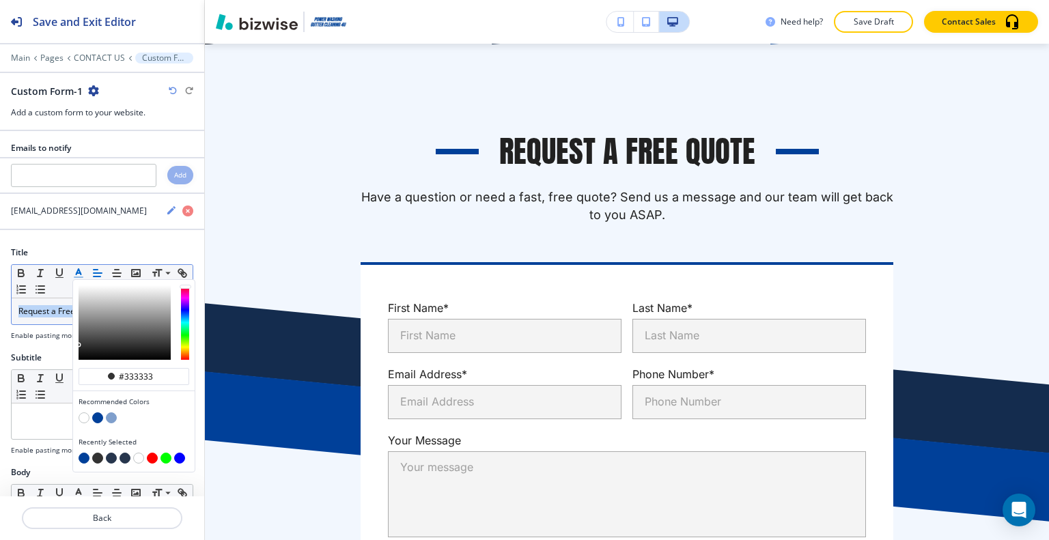
drag, startPoint x: 100, startPoint y: 415, endPoint x: 107, endPoint y: 409, distance: 9.2
click at [98, 415] on button "button" at bounding box center [97, 417] width 11 height 11
type input "#004099"
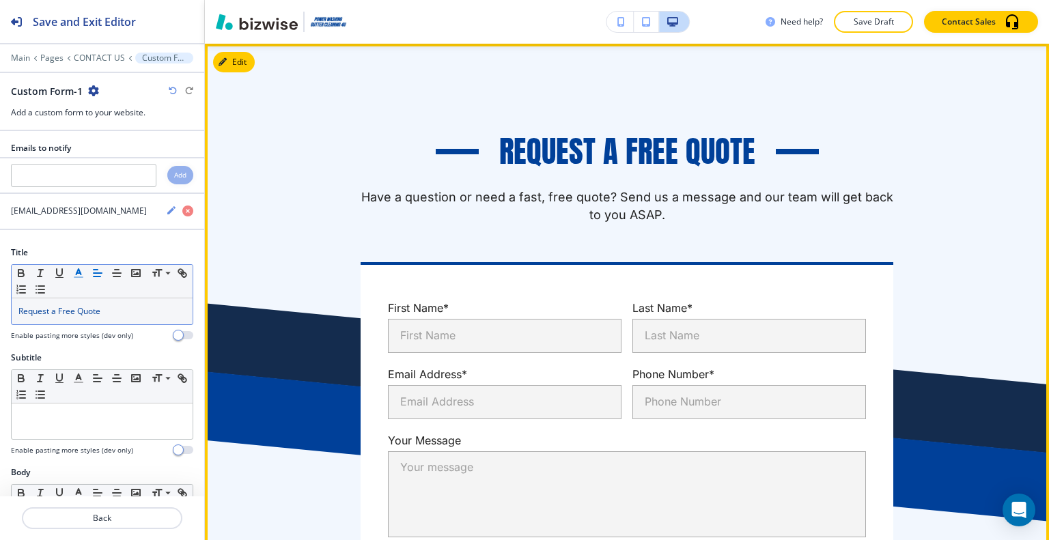
click at [537, 201] on p "Have a question or need a fast, free quote? Send us a message and our team will…" at bounding box center [627, 206] width 533 height 36
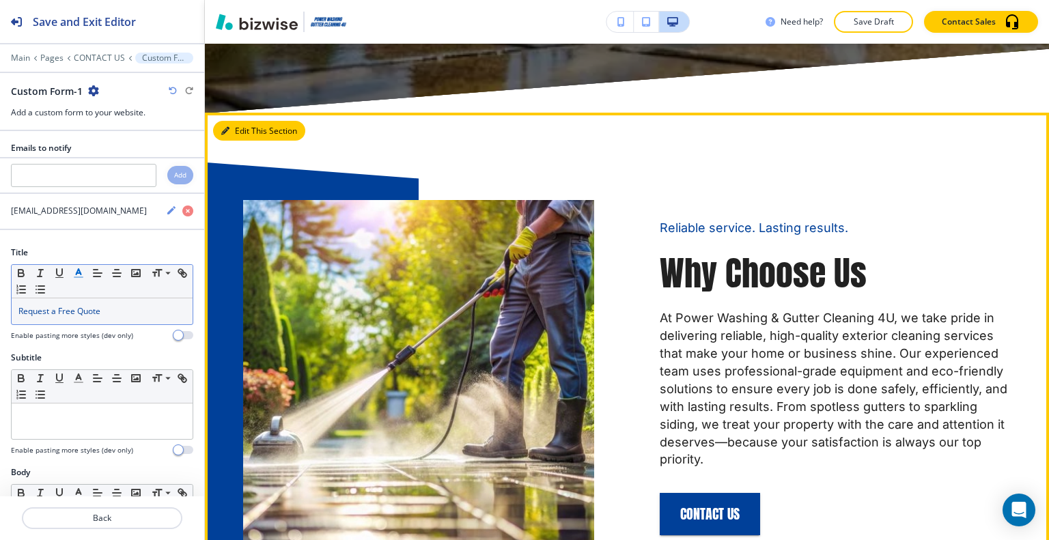
click at [244, 136] on button "Edit This Section" at bounding box center [259, 131] width 92 height 20
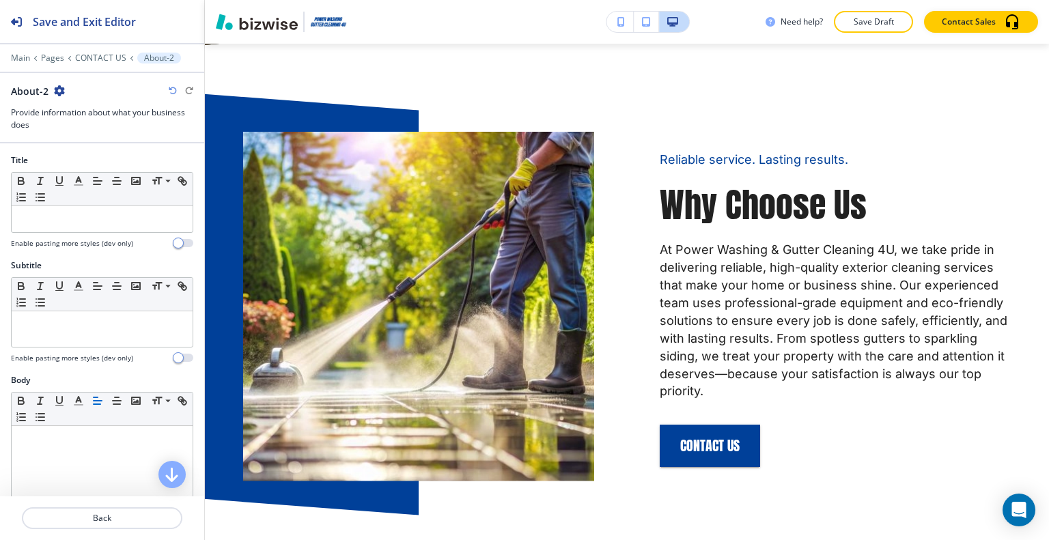
scroll to position [546, 0]
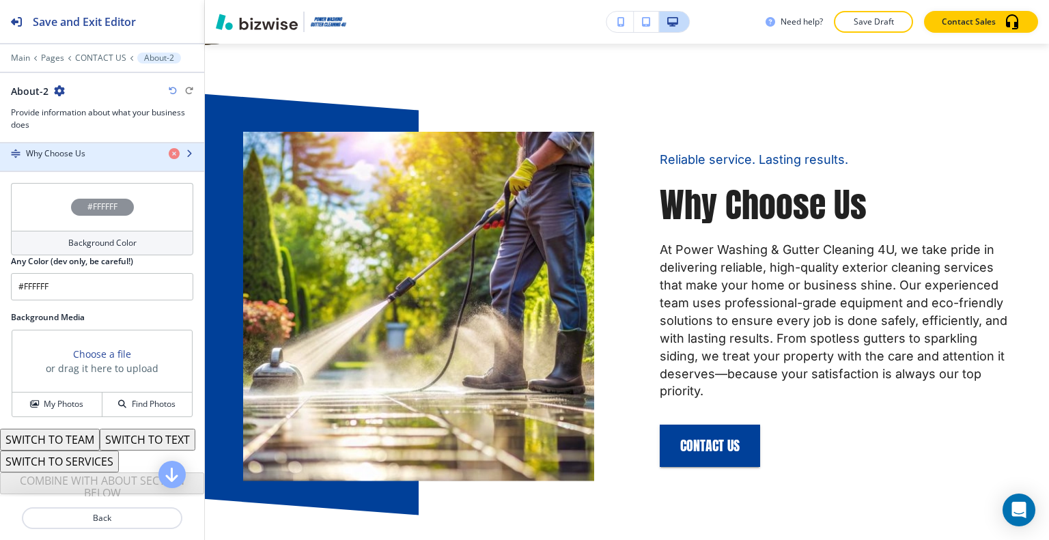
click at [101, 152] on div "Why Choose Us" at bounding box center [79, 154] width 158 height 12
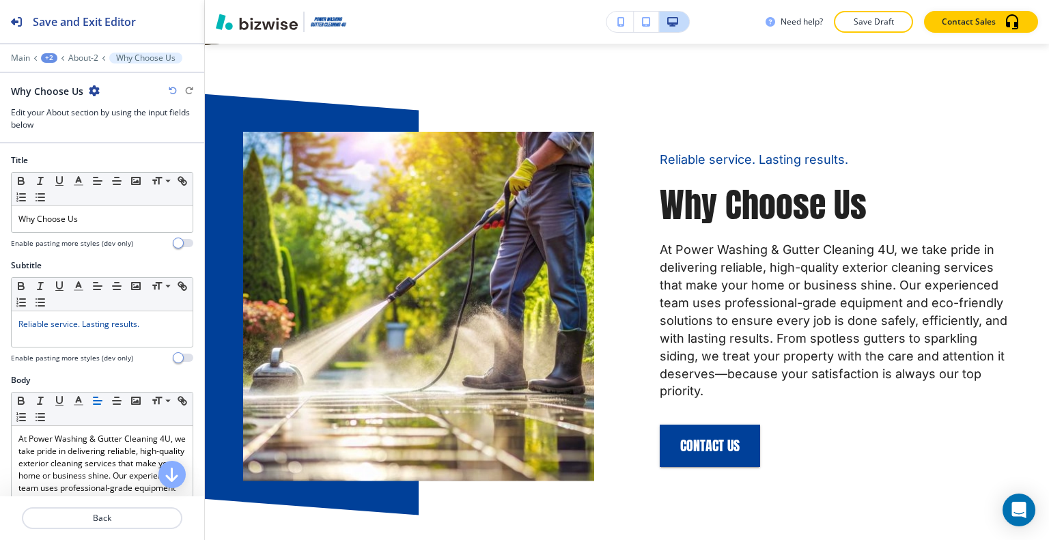
scroll to position [2453, 0]
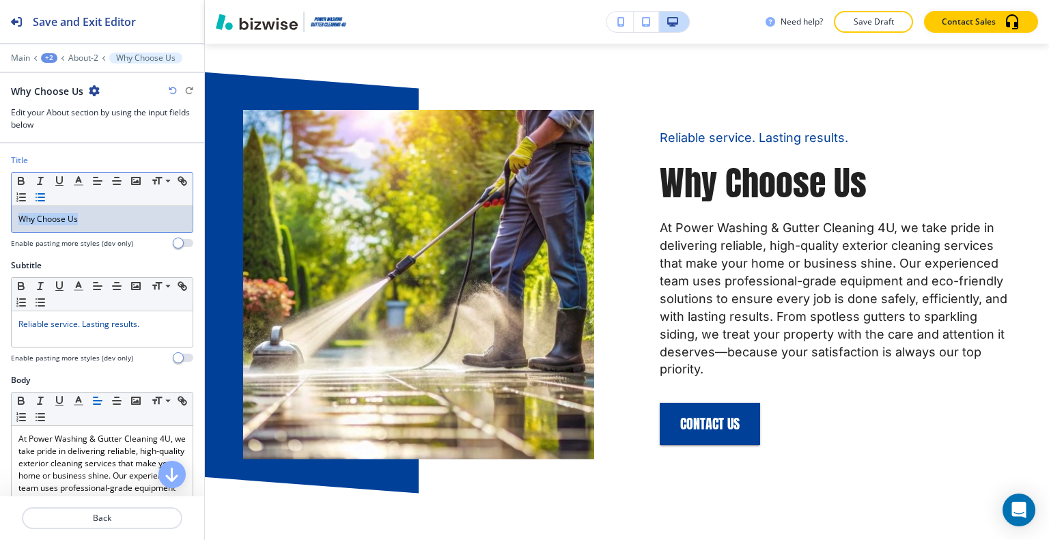
drag, startPoint x: 94, startPoint y: 218, endPoint x: 51, endPoint y: 199, distance: 46.2
click at [5, 215] on div "Title Small Normal Large Huge Why Choose Us Enable pasting more styles (dev onl…" at bounding box center [102, 206] width 204 height 105
click at [75, 182] on icon "button" at bounding box center [78, 181] width 12 height 12
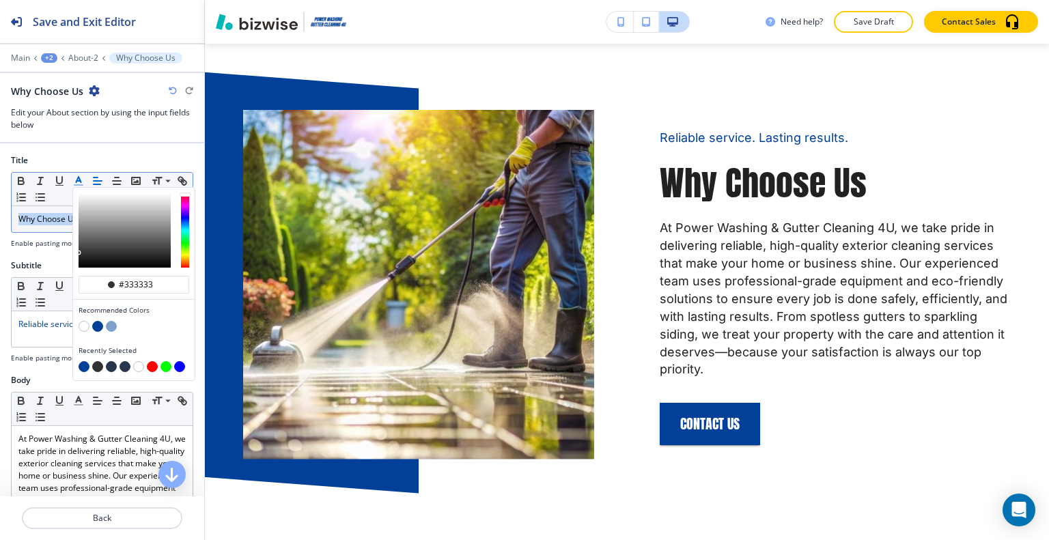
click at [113, 365] on button "button" at bounding box center [111, 366] width 11 height 11
type input "#27364d"
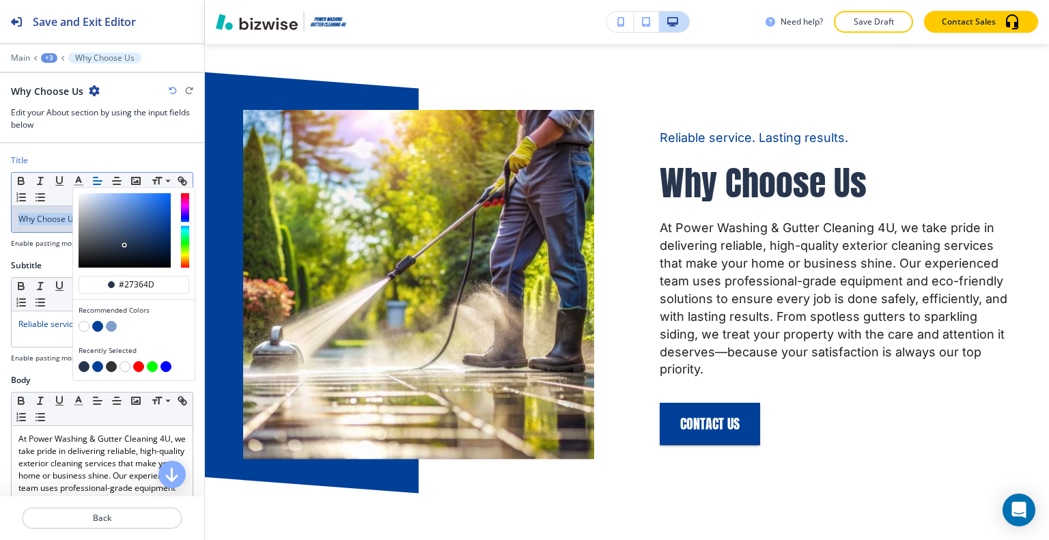
click at [873, 25] on p "Save Draft" at bounding box center [874, 22] width 44 height 12
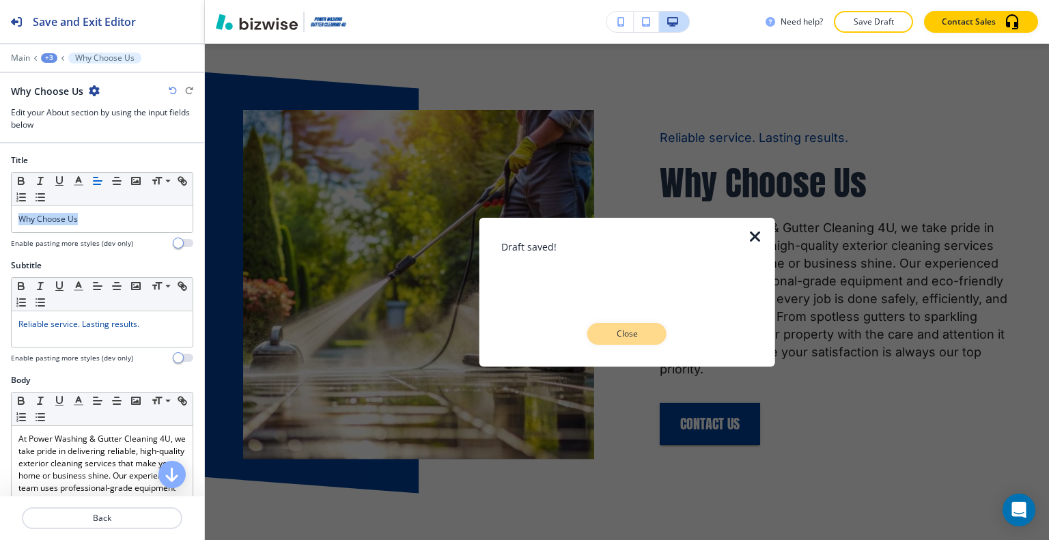
click at [626, 334] on p "Close" at bounding box center [627, 334] width 44 height 12
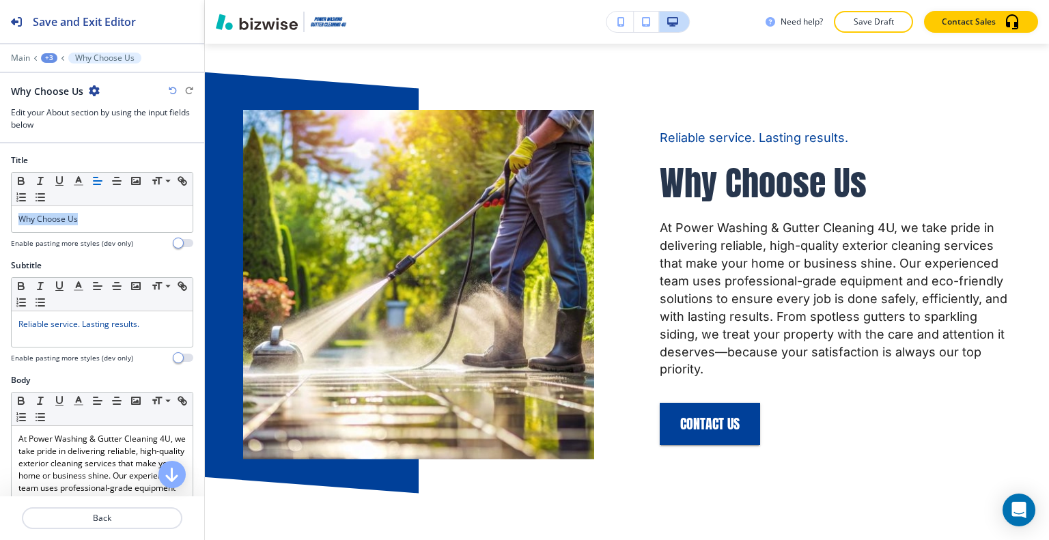
scroll to position [0, 0]
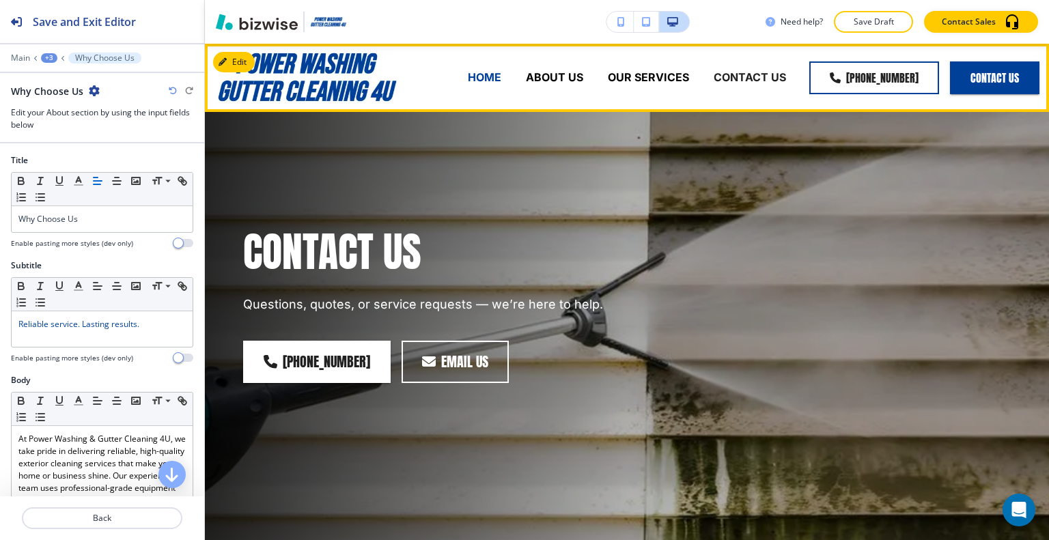
click at [474, 81] on p "HOME" at bounding box center [484, 78] width 33 height 16
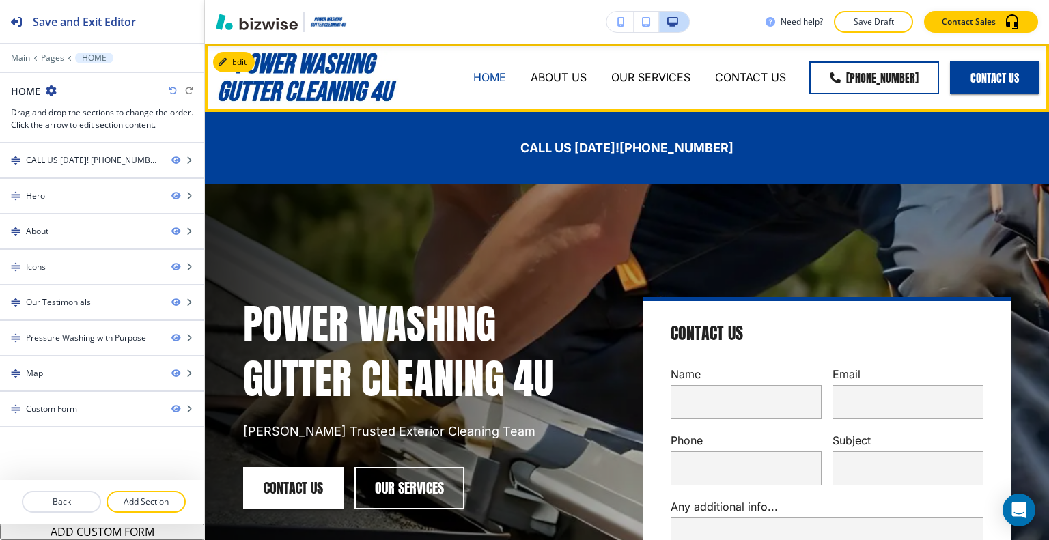
click at [473, 76] on p "HOME" at bounding box center [489, 78] width 33 height 16
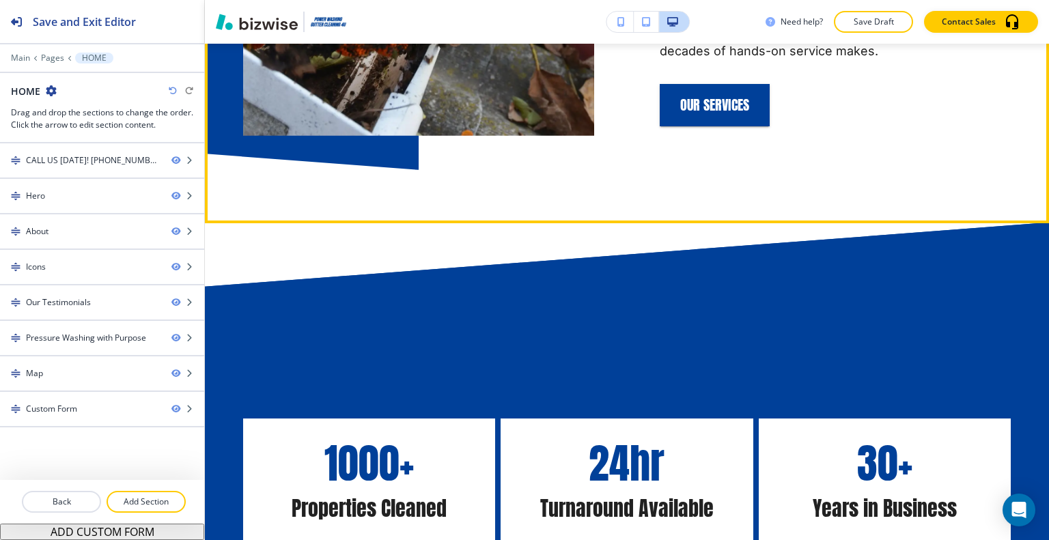
scroll to position [1298, 0]
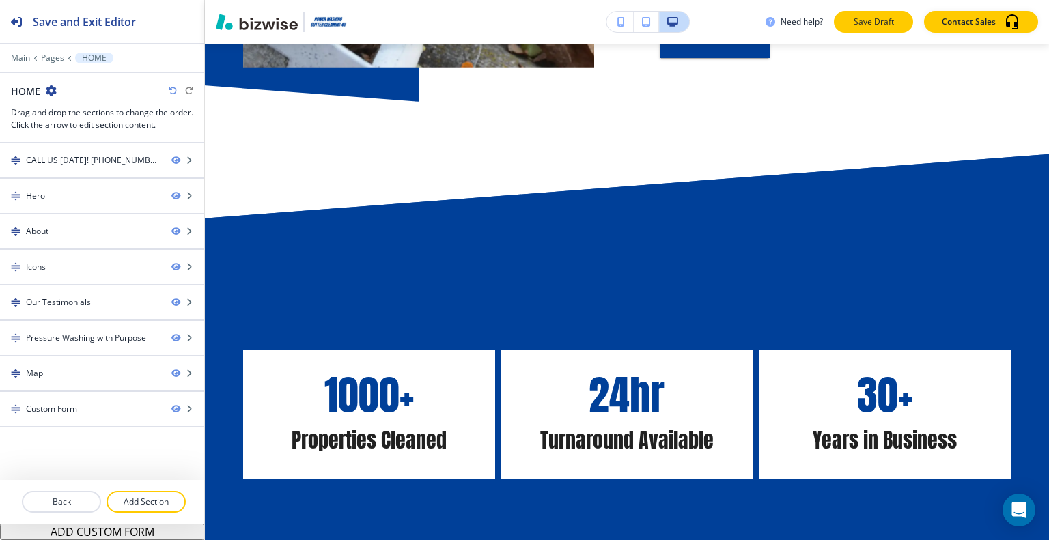
click at [885, 23] on p "Save Draft" at bounding box center [874, 22] width 44 height 12
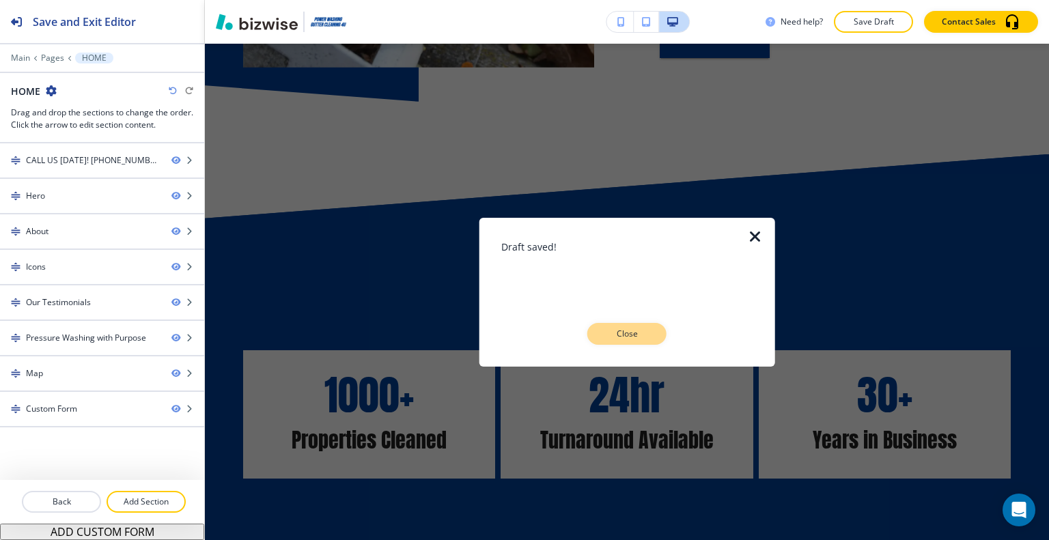
click at [636, 344] on button "Close" at bounding box center [626, 334] width 79 height 22
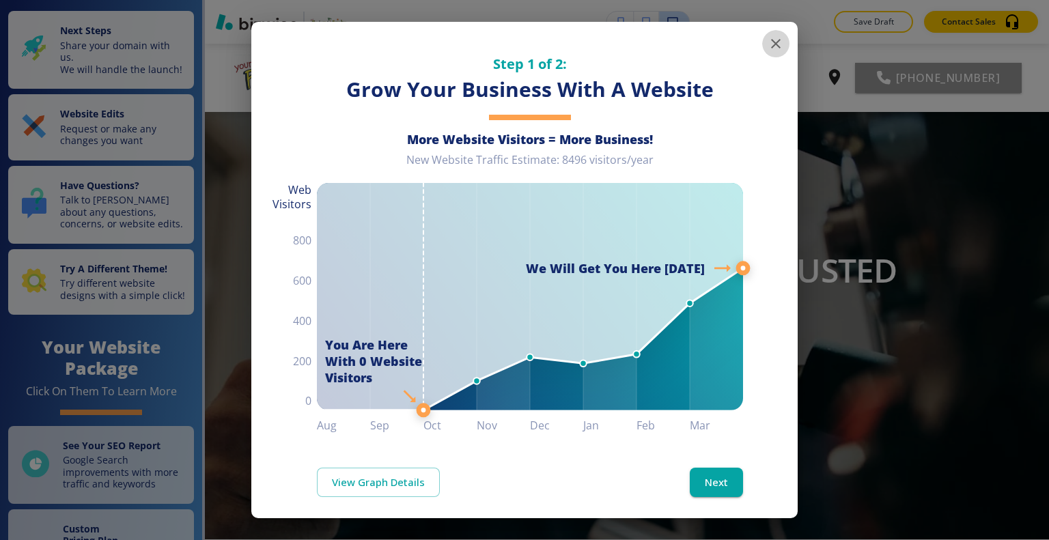
click at [771, 40] on icon "button" at bounding box center [776, 44] width 10 height 10
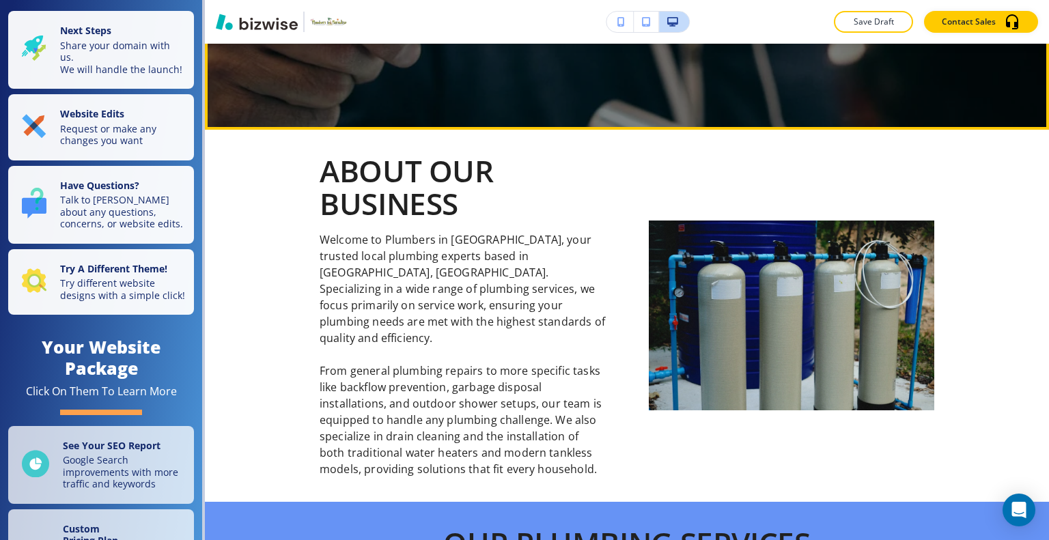
scroll to position [137, 0]
